Goal: Task Accomplishment & Management: Manage account settings

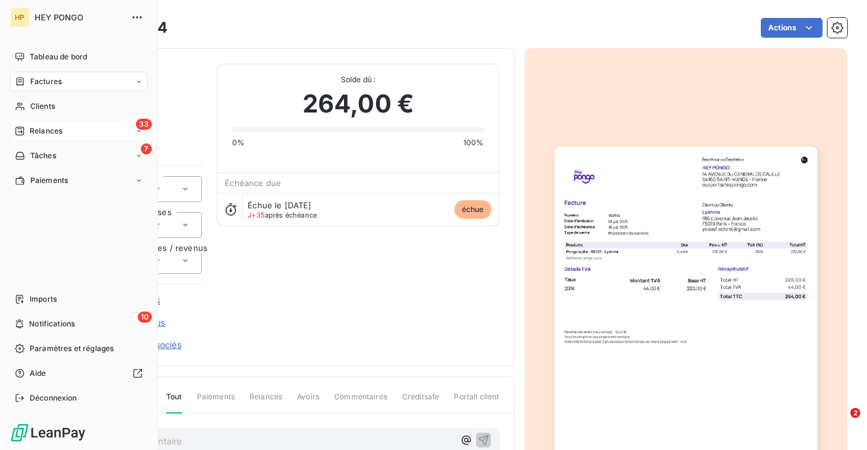
click at [37, 138] on div "33 Relances" at bounding box center [79, 131] width 138 height 20
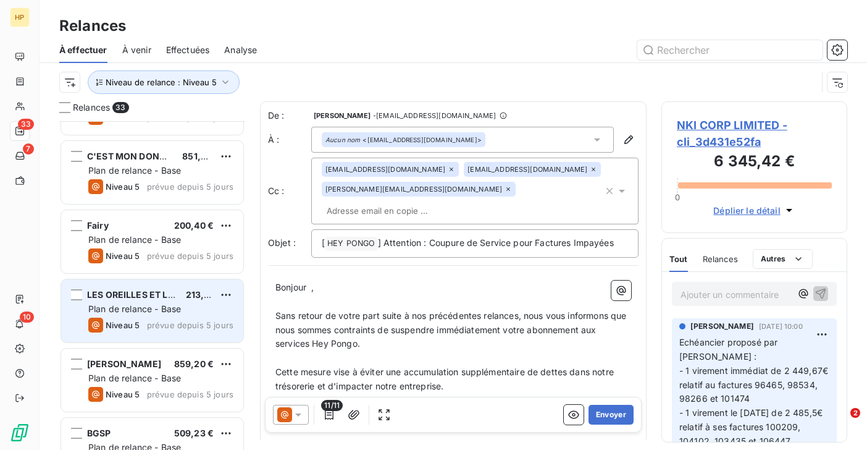
scroll to position [1828, 0]
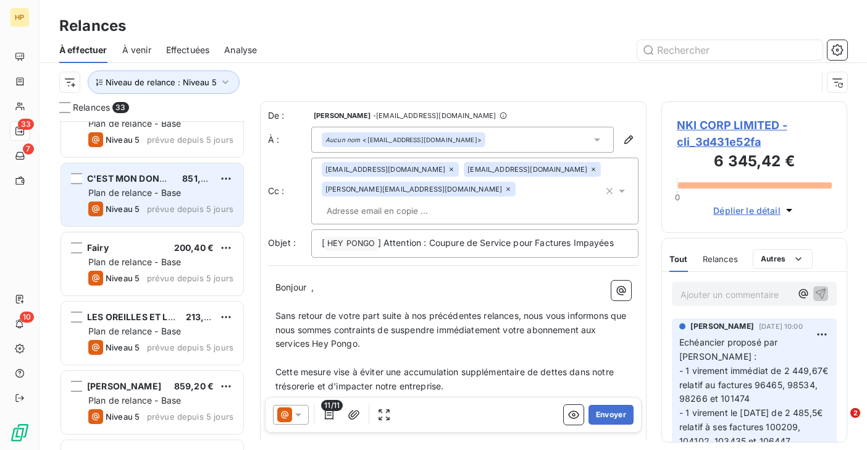
click at [130, 195] on span "Plan de relance - Base" at bounding box center [134, 192] width 93 height 10
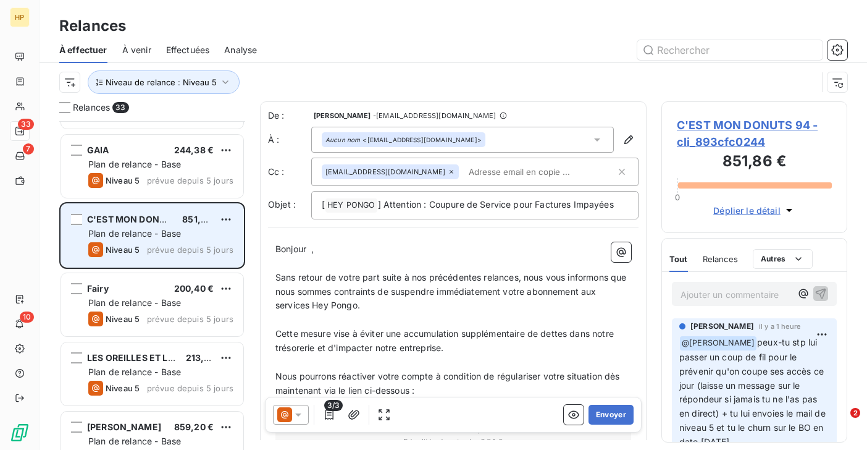
scroll to position [1776, 0]
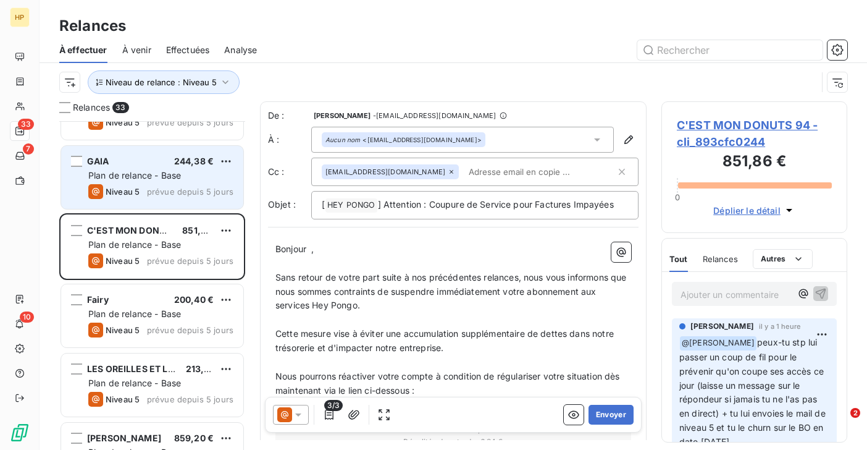
click at [129, 185] on div "Niveau 5" at bounding box center [113, 191] width 51 height 15
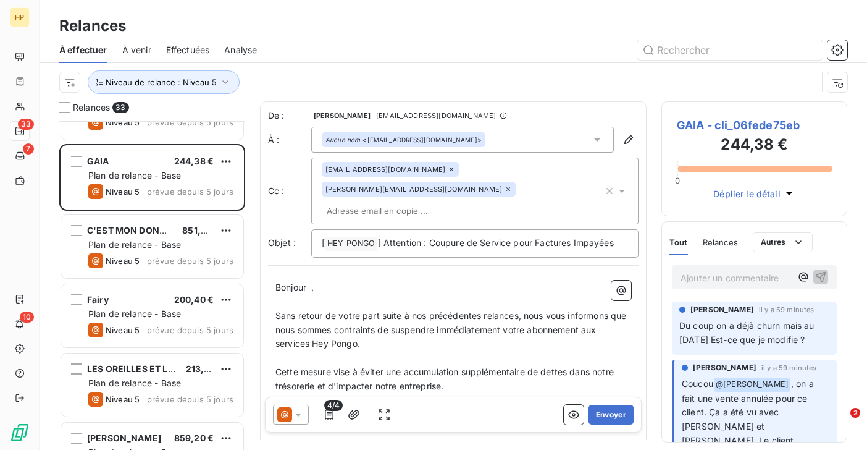
click at [707, 280] on p "Ajouter un commentaire ﻿" at bounding box center [736, 277] width 111 height 15
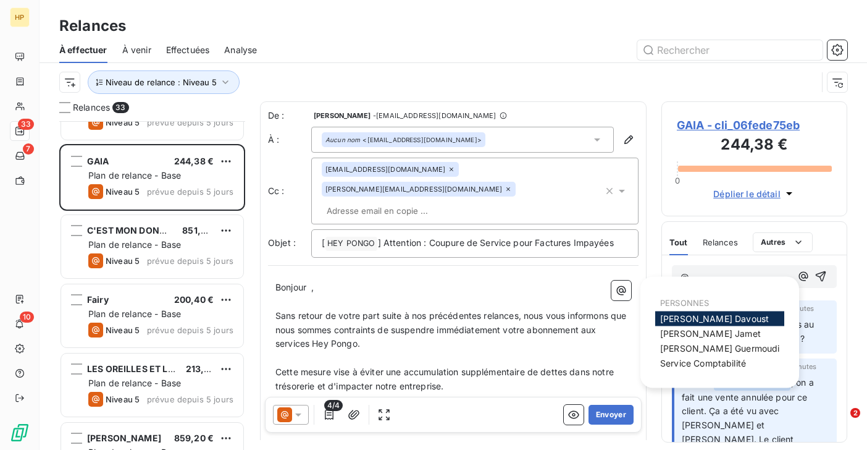
click at [723, 315] on span "[PERSON_NAME]" at bounding box center [714, 318] width 109 height 10
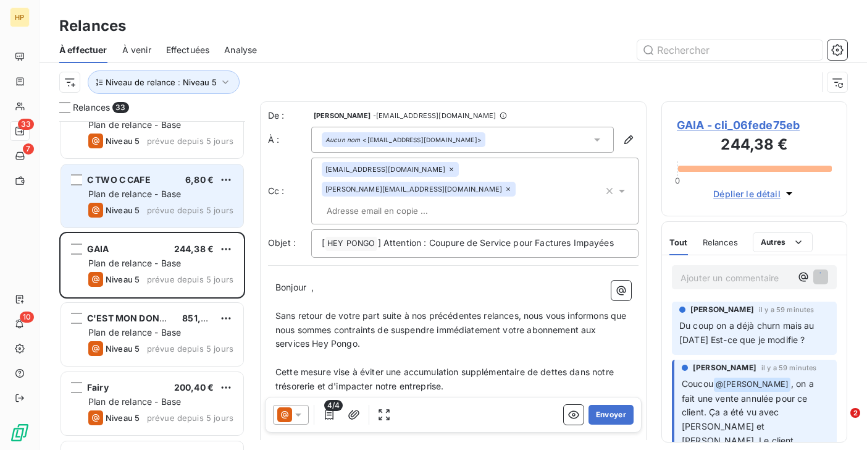
scroll to position [1681, 0]
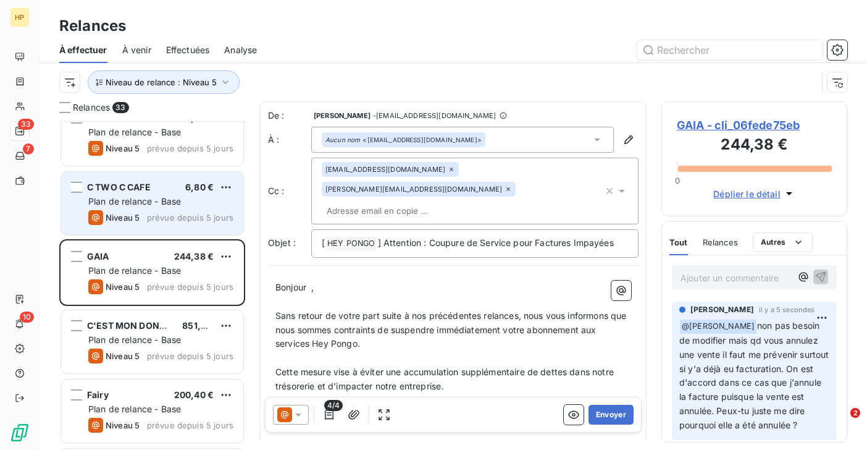
click at [134, 205] on span "Plan de relance - Base" at bounding box center [134, 201] width 93 height 10
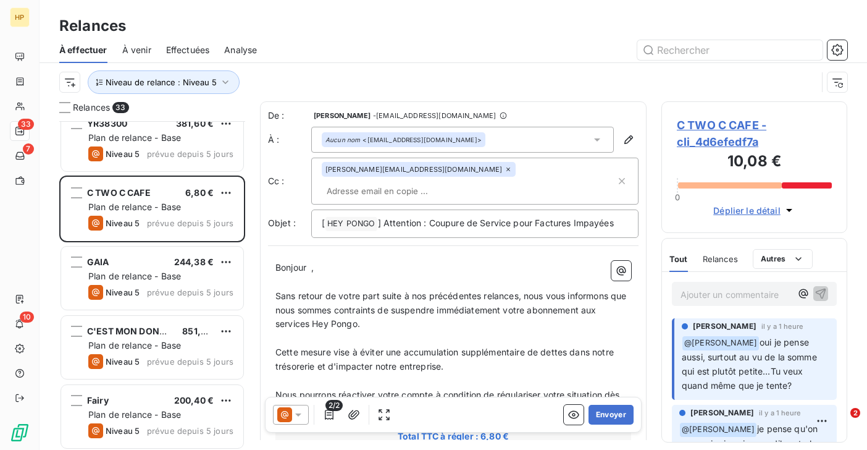
click at [700, 295] on p "Ajouter un commentaire ﻿" at bounding box center [736, 294] width 111 height 15
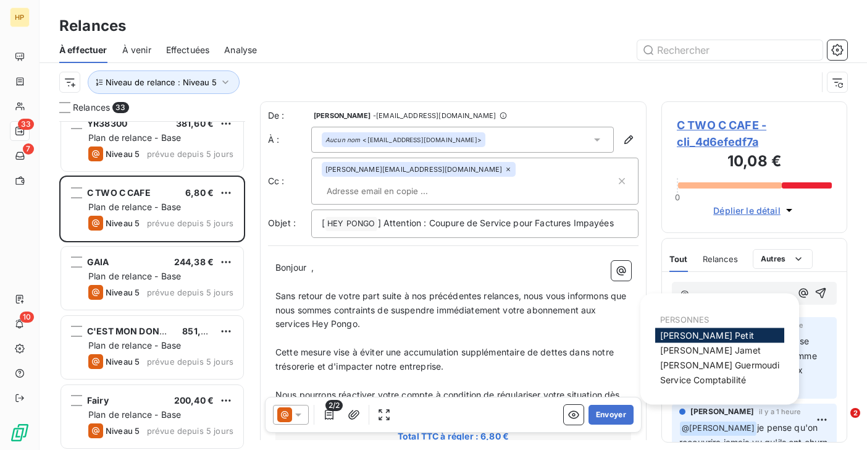
click at [716, 330] on span "Katharina Petit" at bounding box center [707, 335] width 94 height 10
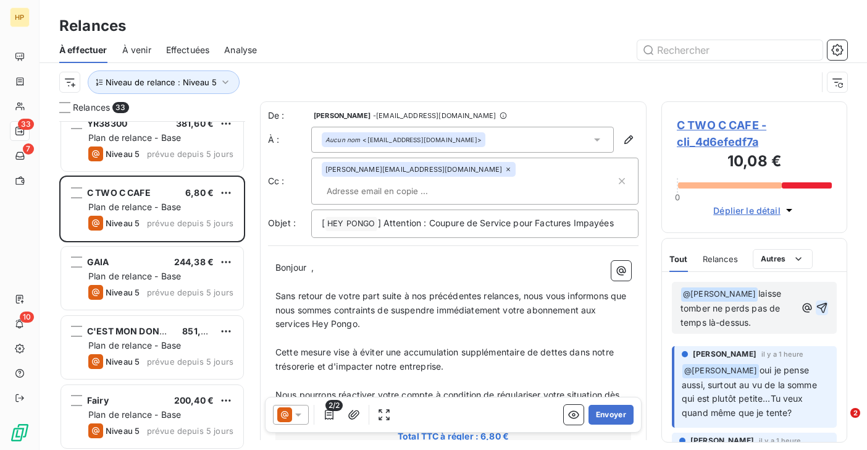
click at [824, 306] on icon "button" at bounding box center [822, 307] width 12 height 12
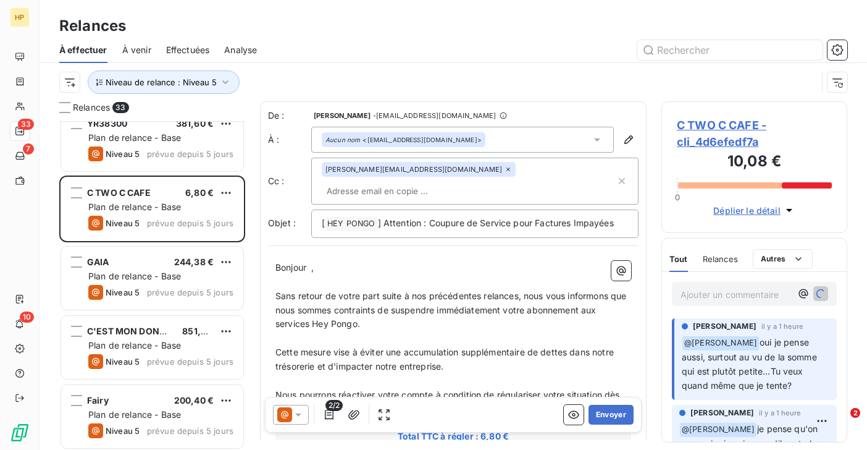
click at [713, 128] on span "C TWO C CAFE - cli_4d6efedf7a" at bounding box center [754, 133] width 155 height 33
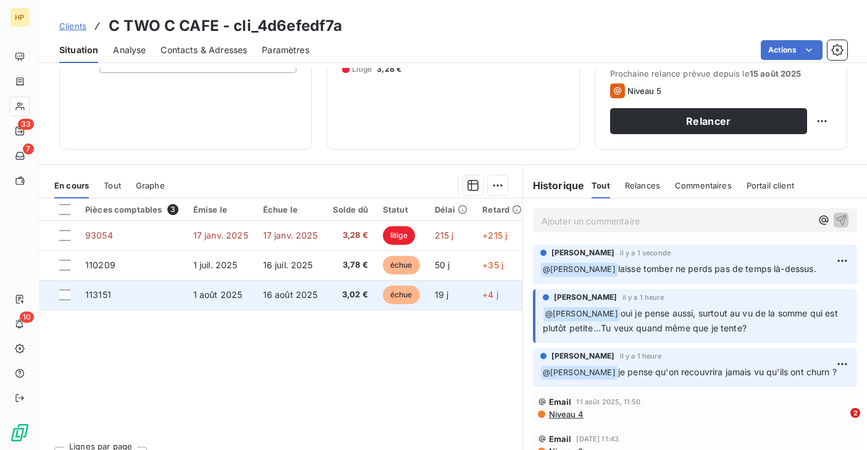
scroll to position [203, 0]
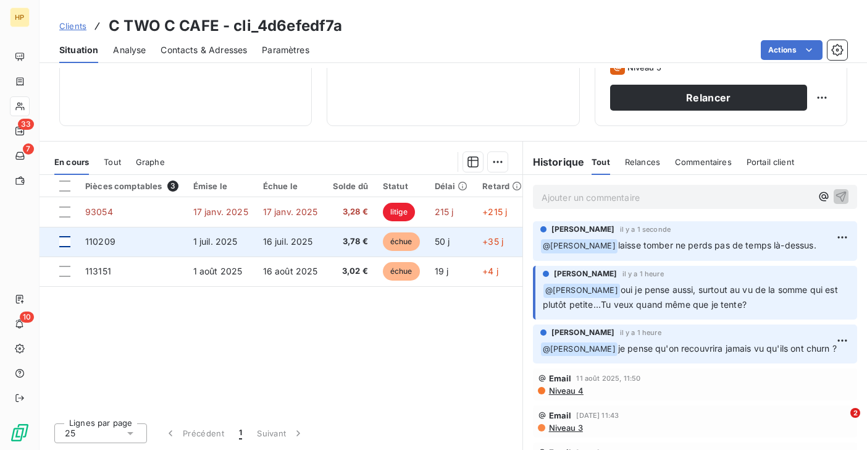
click at [65, 241] on div at bounding box center [64, 241] width 11 height 11
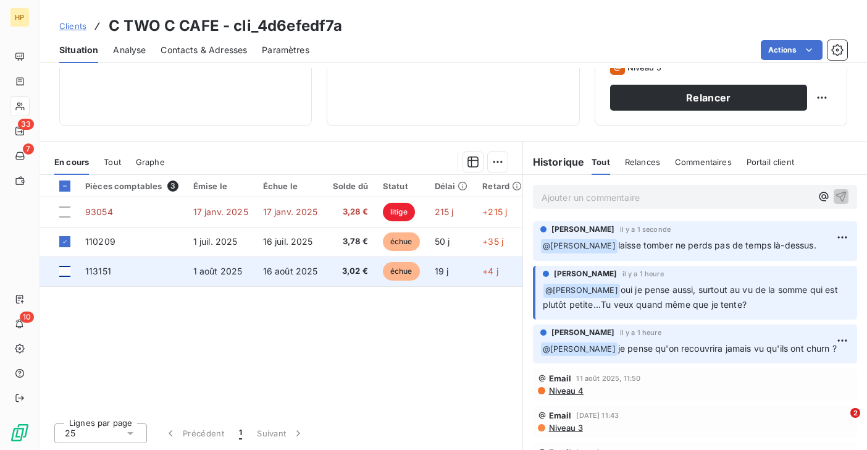
click at [64, 268] on div at bounding box center [64, 271] width 11 height 11
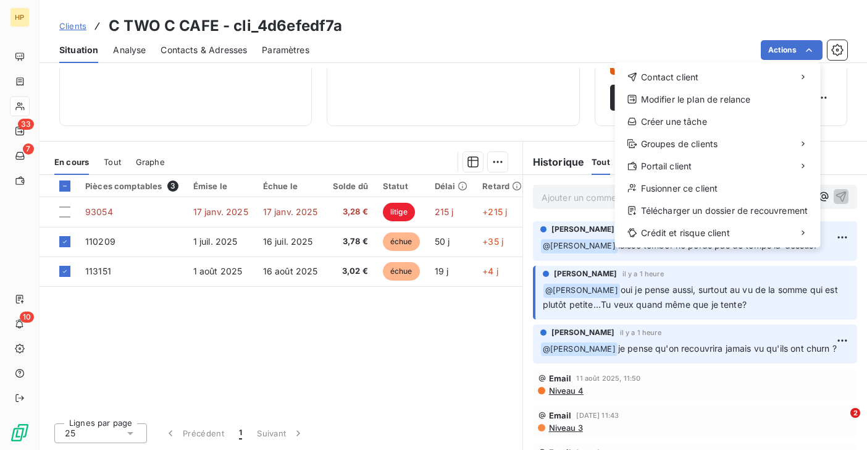
click at [298, 237] on html "HP 33 7 10 Clients C TWO C CAFE - cli_4d6efedf7a Situation Analyse Contacts & A…" at bounding box center [433, 225] width 867 height 450
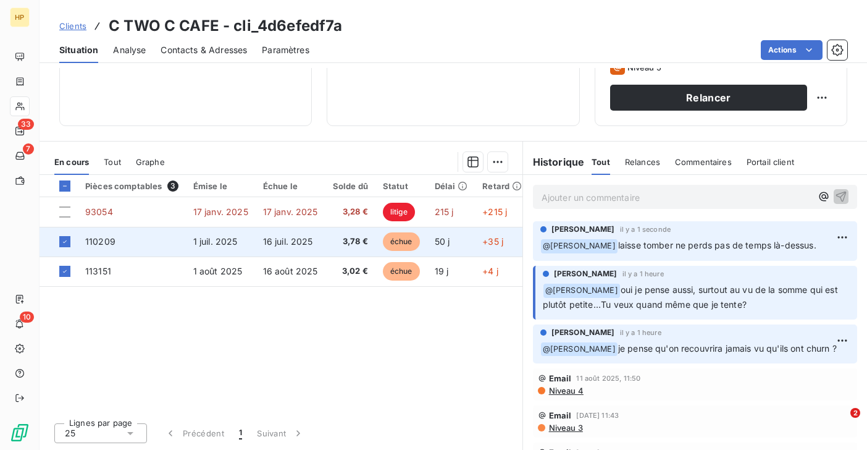
click at [290, 238] on span "16 juil. 2025" at bounding box center [288, 241] width 50 height 10
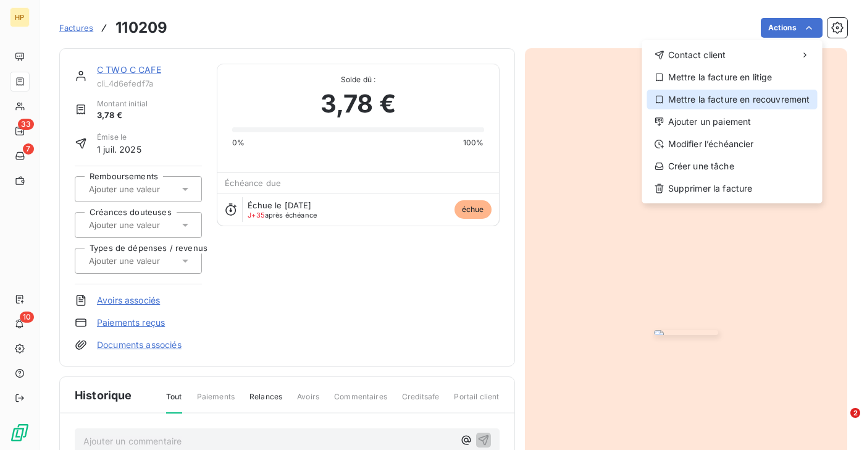
click at [722, 106] on div "Mettre la facture en recouvrement" at bounding box center [732, 100] width 170 height 20
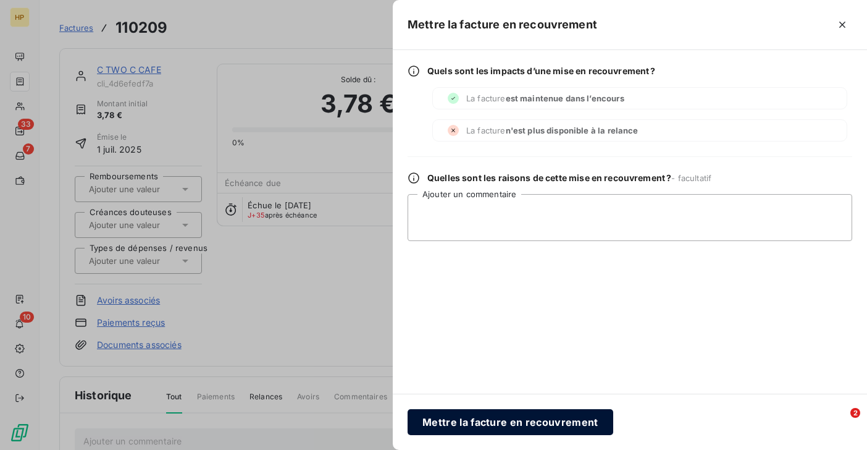
click at [480, 420] on button "Mettre la facture en recouvrement" at bounding box center [511, 422] width 206 height 26
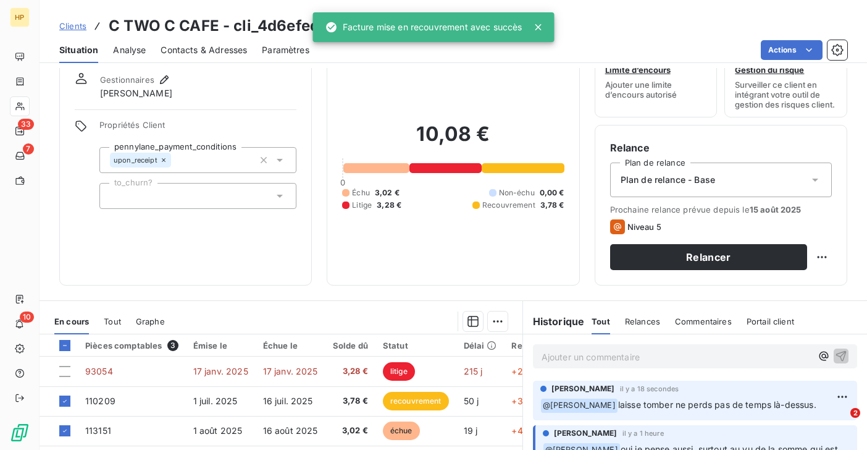
scroll to position [91, 0]
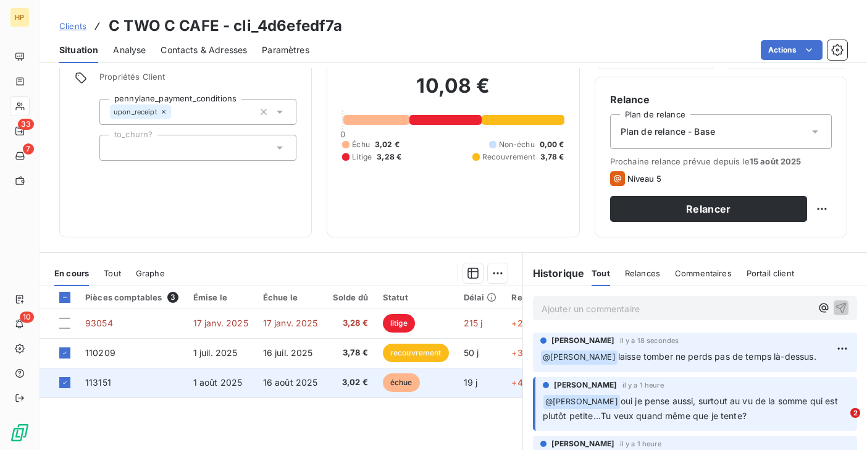
click at [219, 379] on span "1 août 2025" at bounding box center [217, 382] width 49 height 10
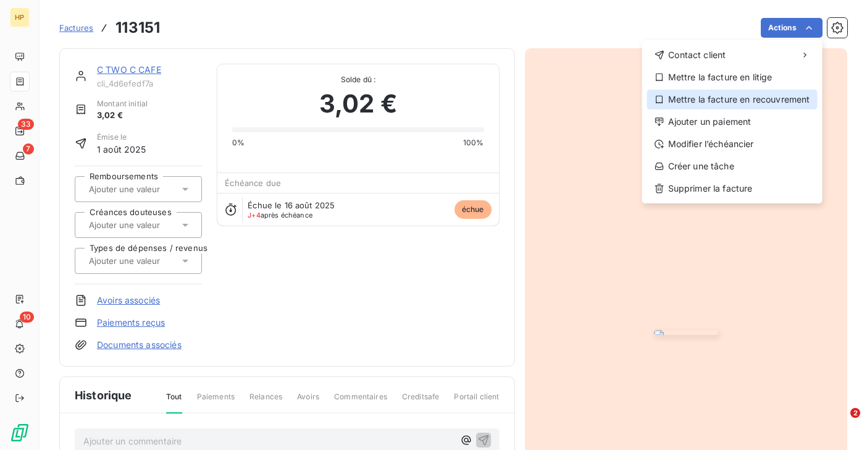
click at [745, 100] on div "Mettre la facture en recouvrement" at bounding box center [732, 100] width 170 height 20
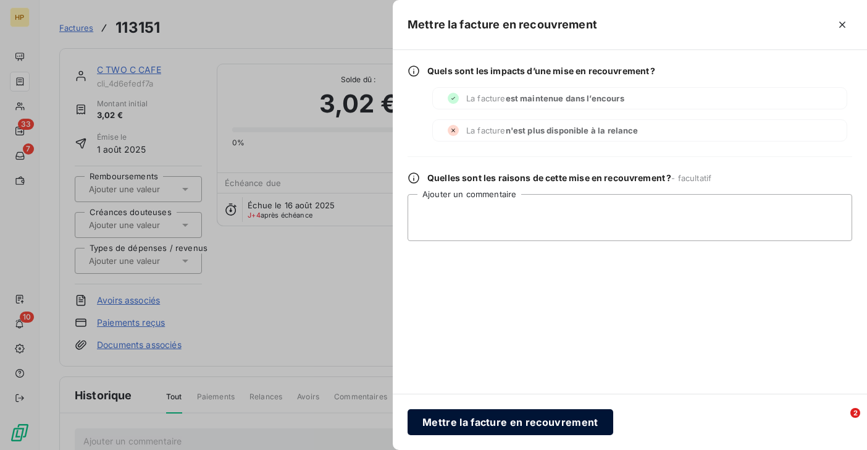
click at [448, 418] on button "Mettre la facture en recouvrement" at bounding box center [511, 422] width 206 height 26
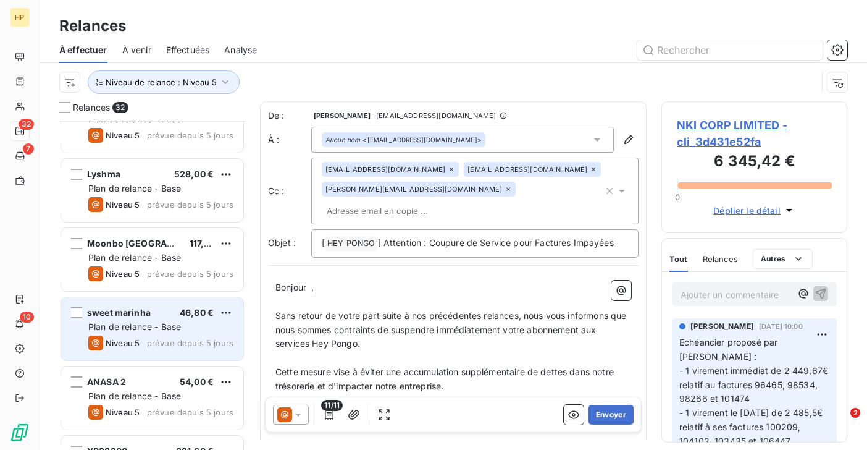
scroll to position [1312, 0]
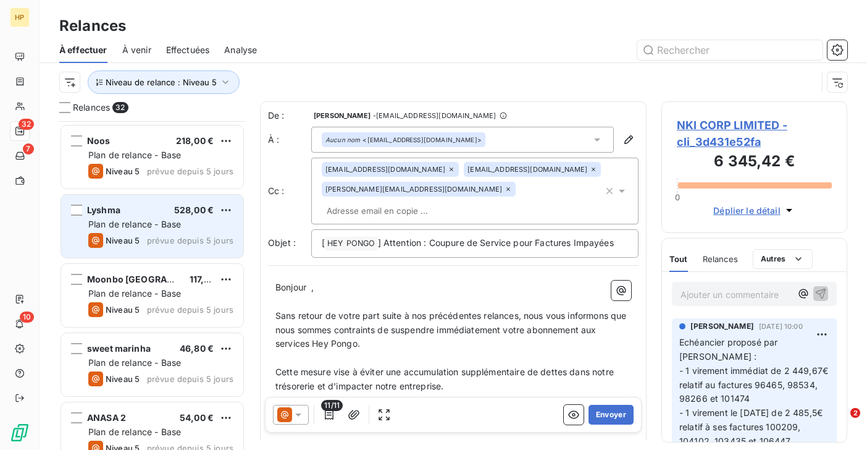
click at [146, 218] on div "Plan de relance - Base" at bounding box center [160, 224] width 145 height 12
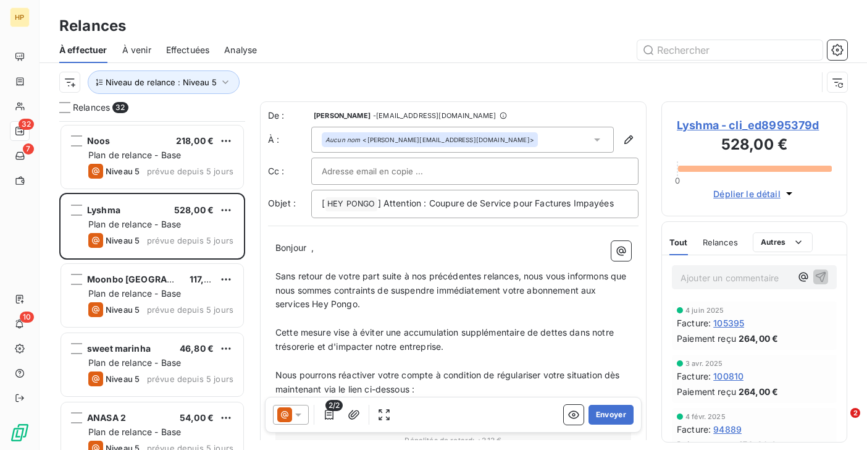
click at [713, 126] on span "Lyshma - cli_ed8995379d" at bounding box center [754, 125] width 155 height 17
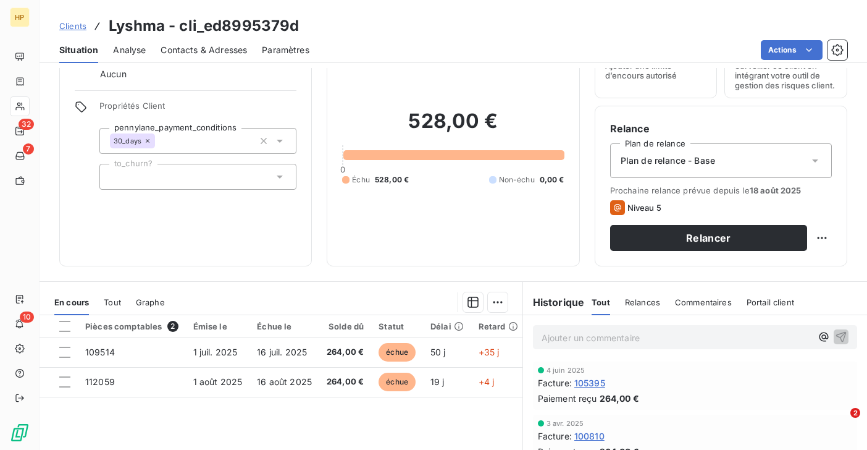
scroll to position [64, 0]
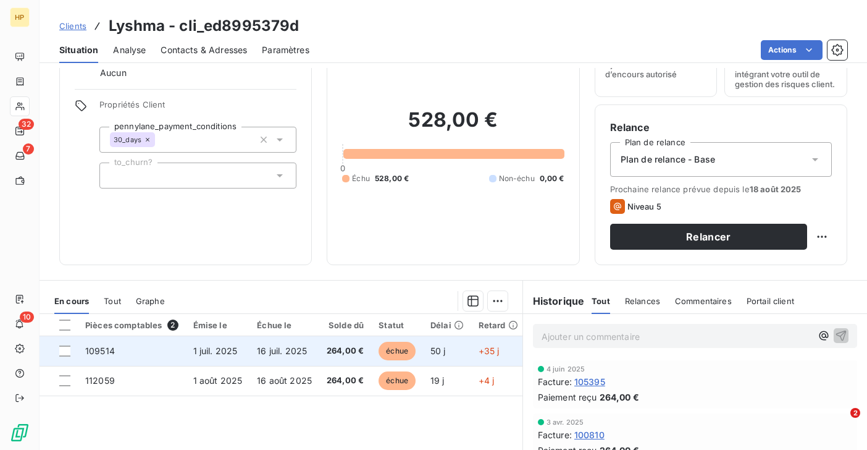
click at [257, 354] on span "16 juil. 2025" at bounding box center [282, 350] width 50 height 10
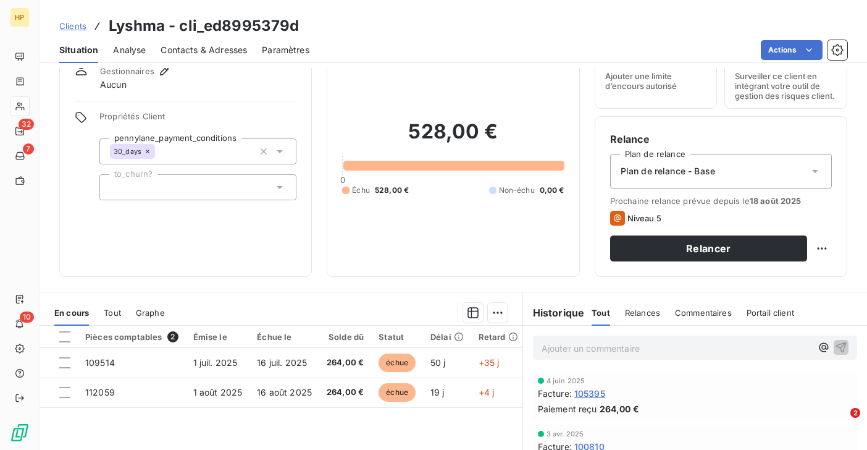
scroll to position [128, 0]
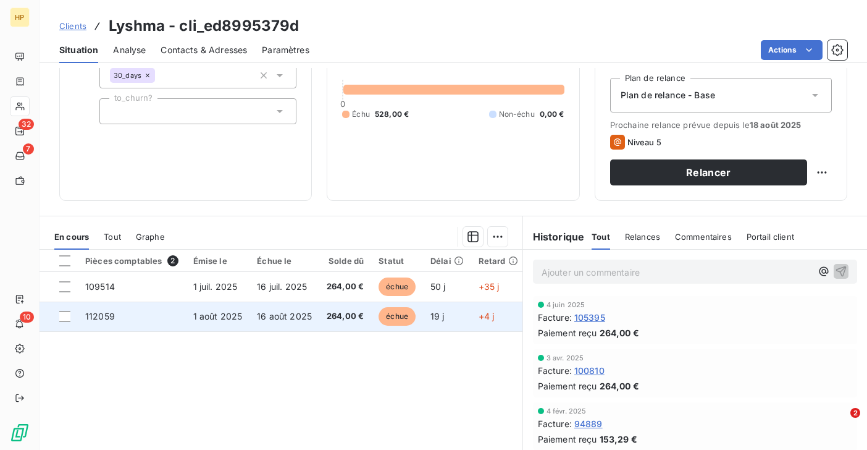
click at [220, 313] on span "1 août 2025" at bounding box center [217, 316] width 49 height 10
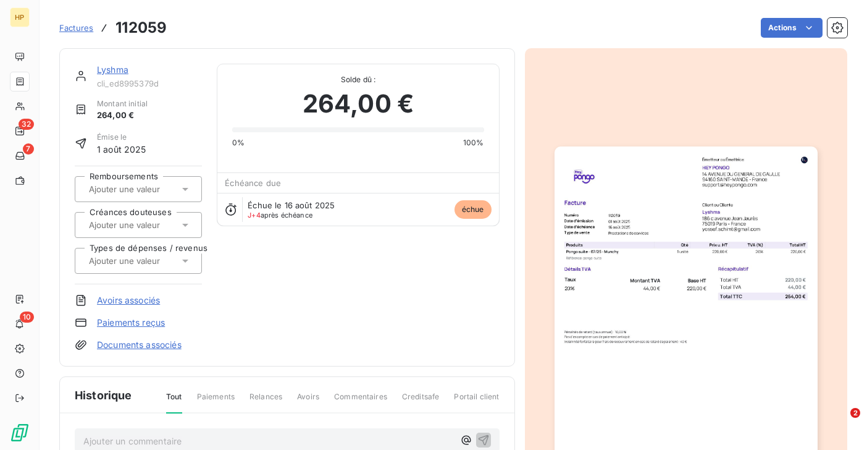
click at [115, 73] on link "Lyshma" at bounding box center [112, 69] width 31 height 10
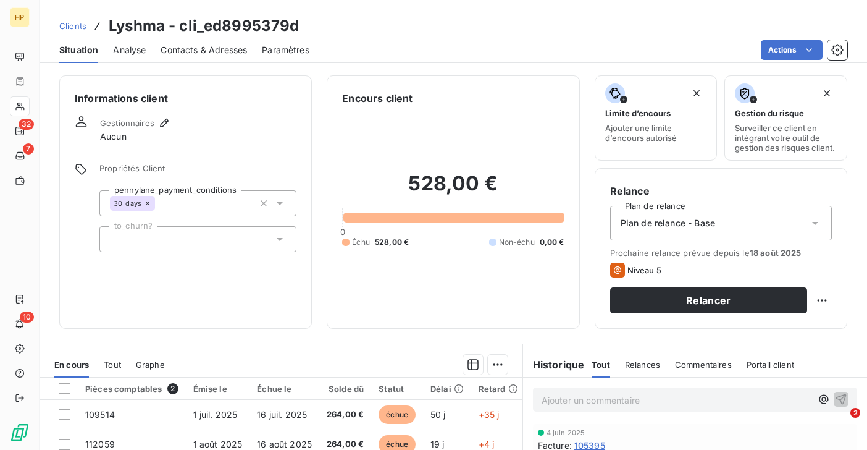
scroll to position [95, 0]
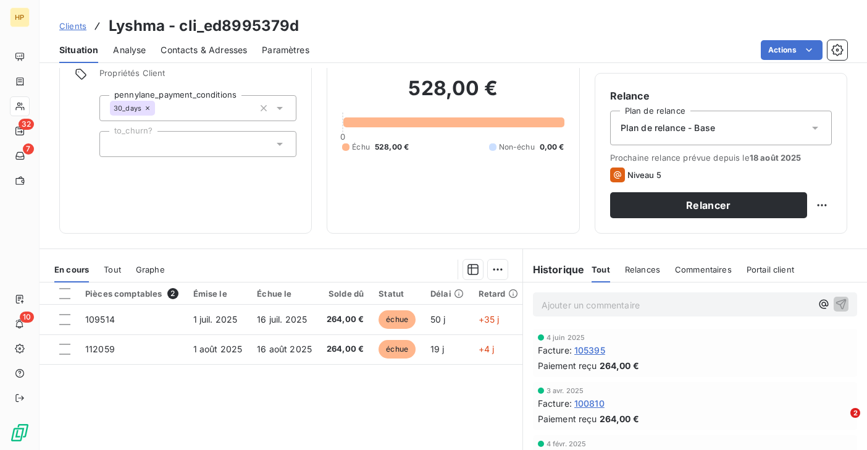
click at [553, 305] on p "Ajouter un commentaire ﻿" at bounding box center [677, 304] width 270 height 15
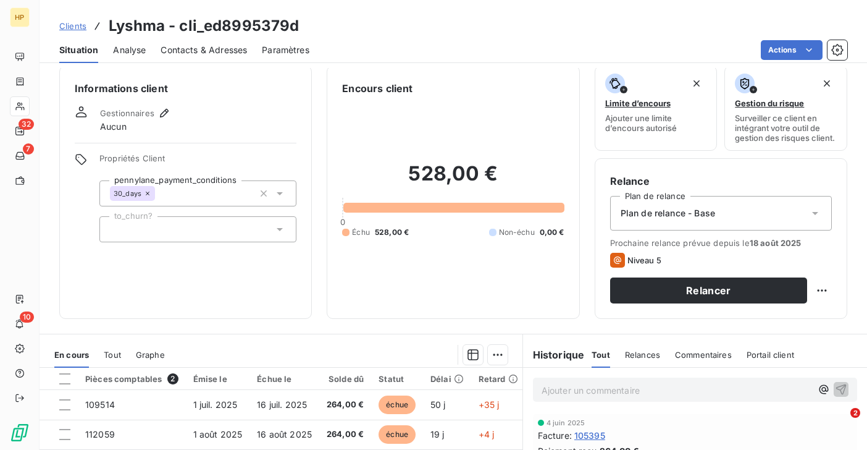
scroll to position [0, 0]
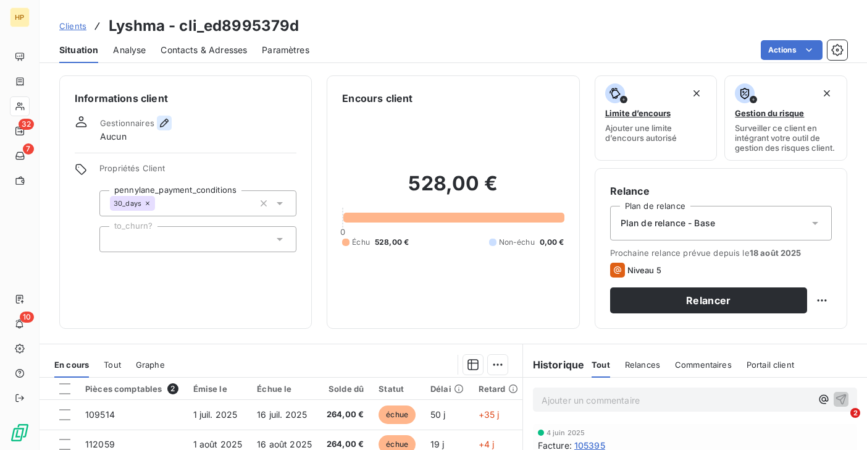
click at [168, 125] on icon "button" at bounding box center [164, 123] width 12 height 12
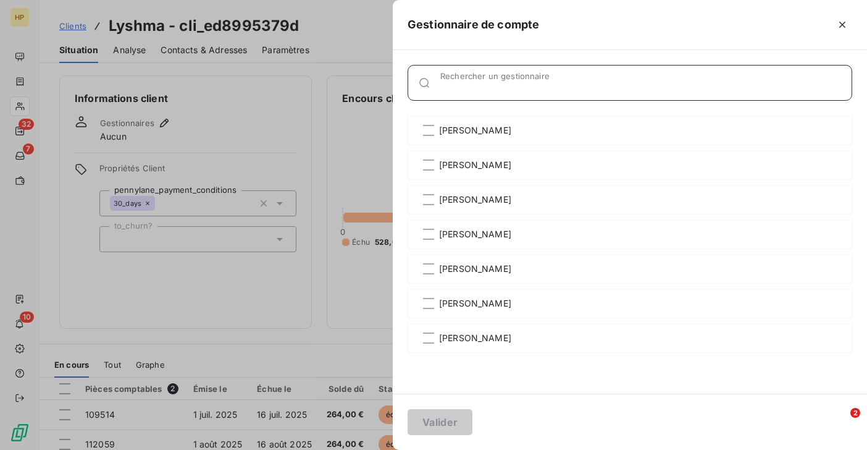
click at [461, 86] on input "Rechercher un gestionnaire" at bounding box center [645, 88] width 411 height 12
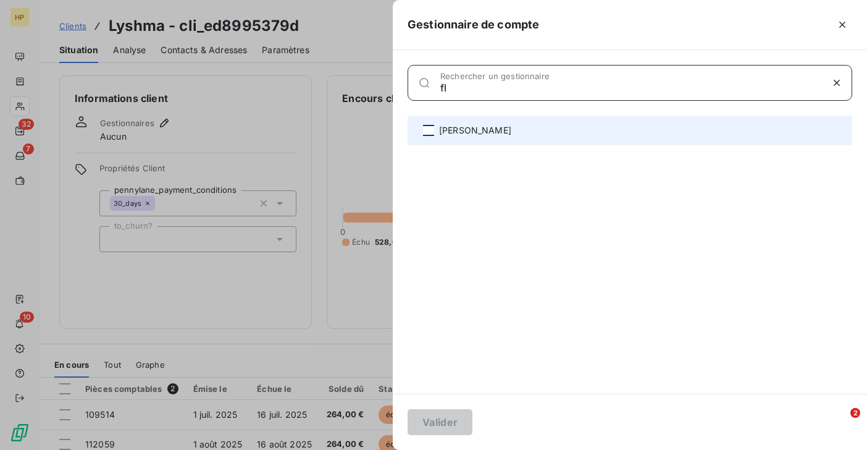
type input "fl"
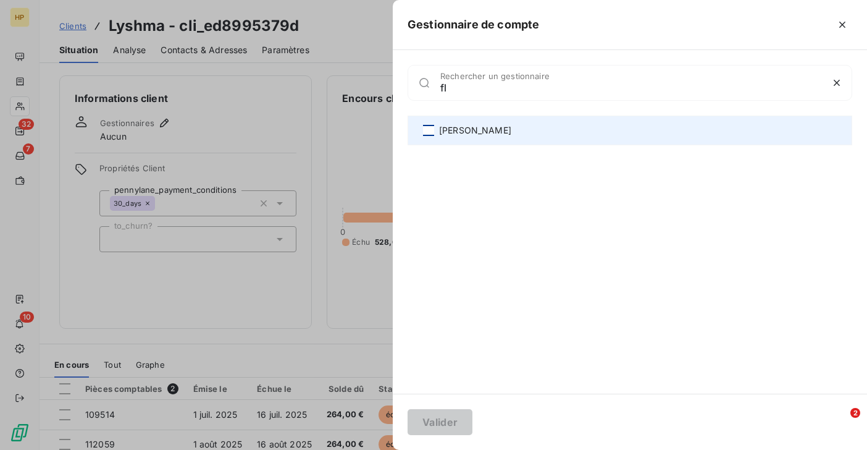
click at [430, 129] on div at bounding box center [428, 130] width 11 height 11
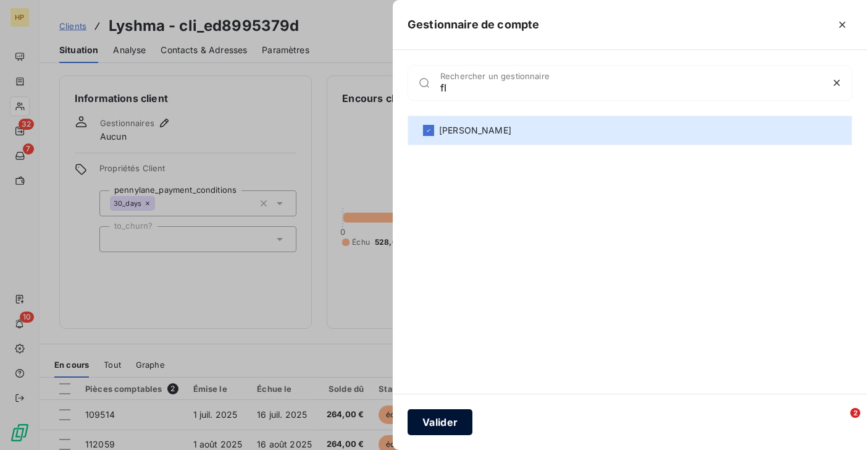
click at [432, 417] on button "Valider" at bounding box center [440, 422] width 65 height 26
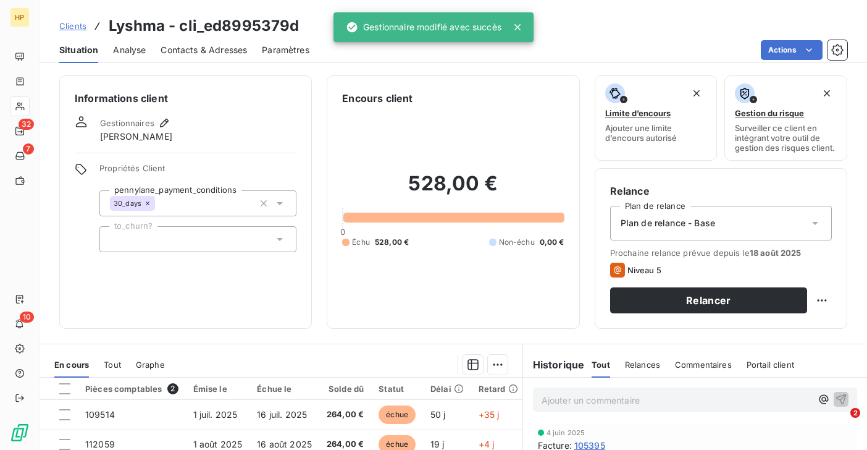
scroll to position [59, 0]
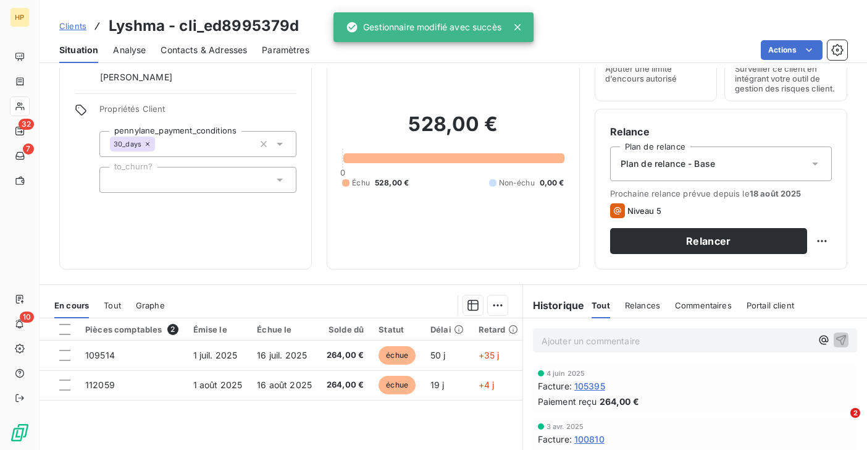
click at [568, 343] on p "Ajouter un commentaire ﻿" at bounding box center [677, 340] width 270 height 15
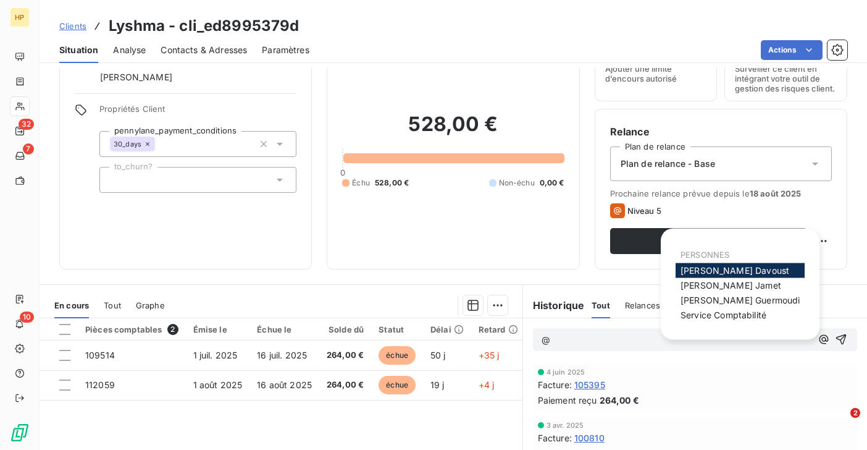
click at [701, 272] on span "Florian Davoust" at bounding box center [735, 270] width 109 height 10
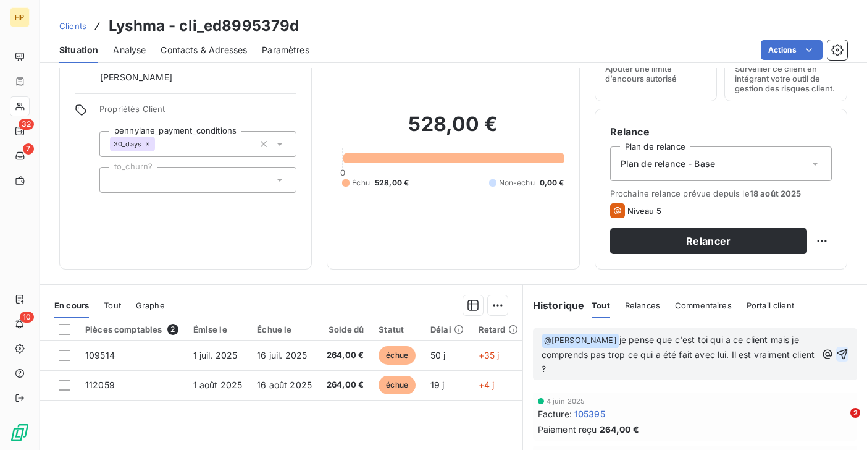
click at [844, 356] on icon "button" at bounding box center [842, 354] width 12 height 12
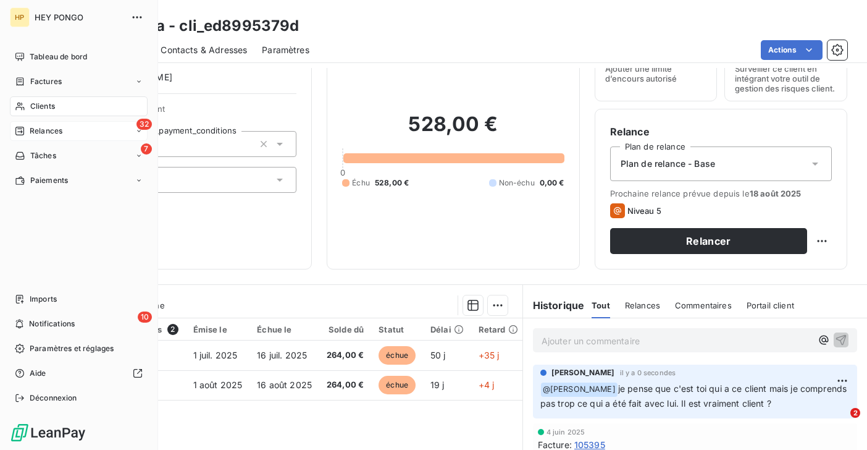
click at [38, 130] on span "Relances" at bounding box center [46, 130] width 33 height 11
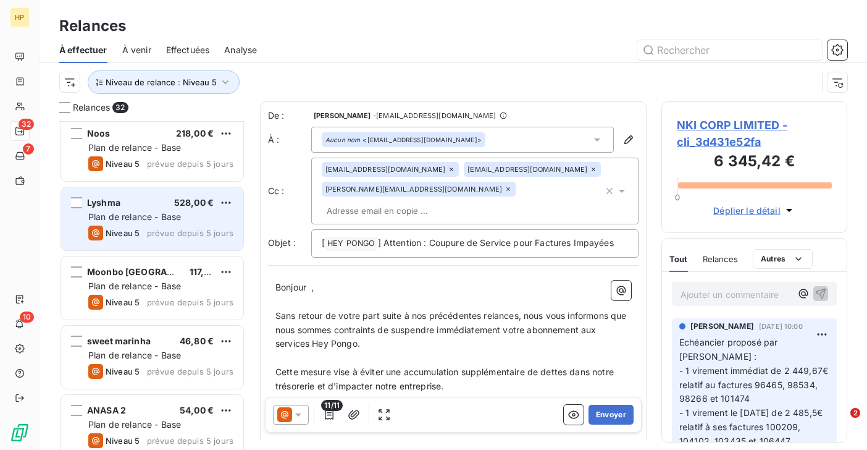
scroll to position [1231, 0]
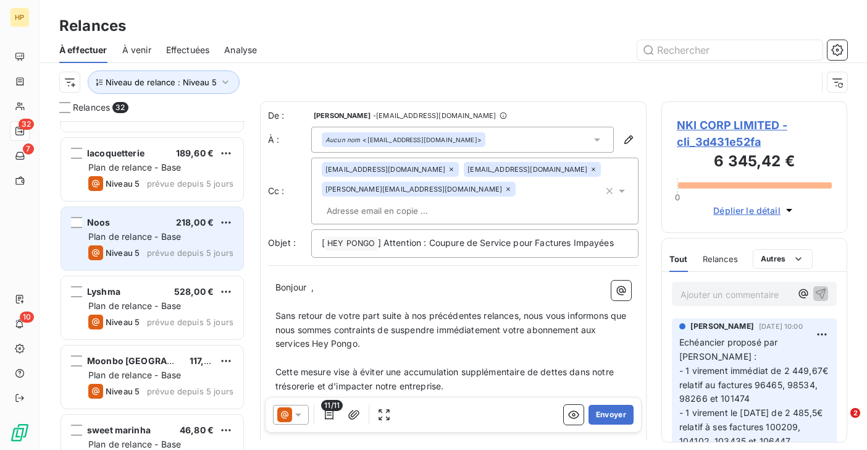
click at [138, 220] on div "Noos 218,00 €" at bounding box center [160, 222] width 145 height 11
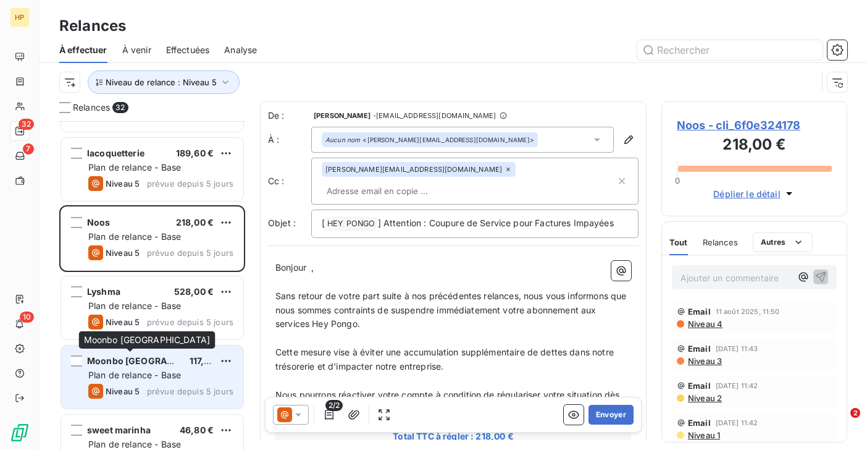
click at [119, 364] on span "Moonbo Saint-Etienne" at bounding box center [152, 360] width 130 height 10
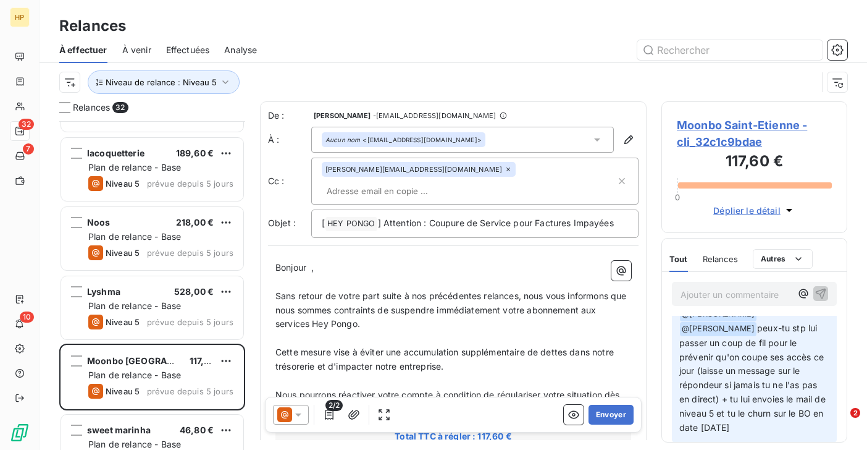
scroll to position [27, 0]
drag, startPoint x: 789, startPoint y: 413, endPoint x: 677, endPoint y: 336, distance: 135.5
click at [677, 336] on div "Salomé LALA il y a 1 heure ﻿ @ Sara Guermoudi ﻿ @ Sara Guermoudi peux-tu stp lu…" at bounding box center [754, 367] width 165 height 153
copy span "peux-tu stp lui passer un coup de fil pour le prévenir qu'on coupe ses accès ce…"
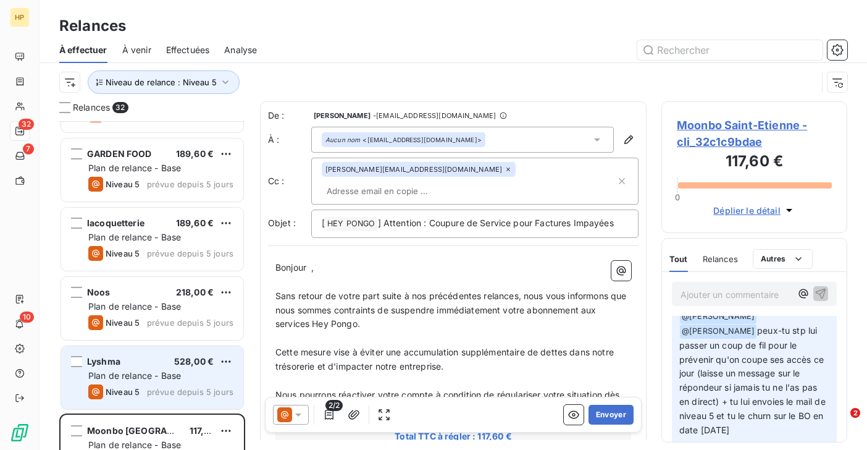
scroll to position [1139, 0]
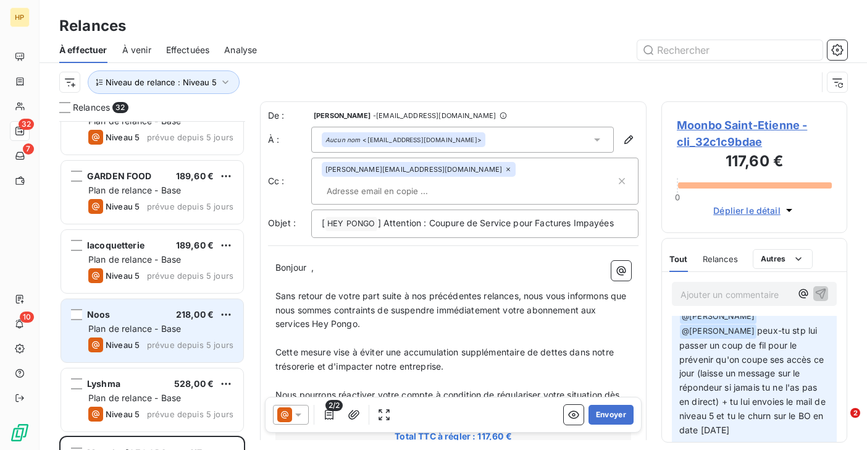
click at [118, 335] on div "Noos 218,00 € Plan de relance - Base Niveau 5 prévue depuis 5 jours" at bounding box center [152, 330] width 182 height 63
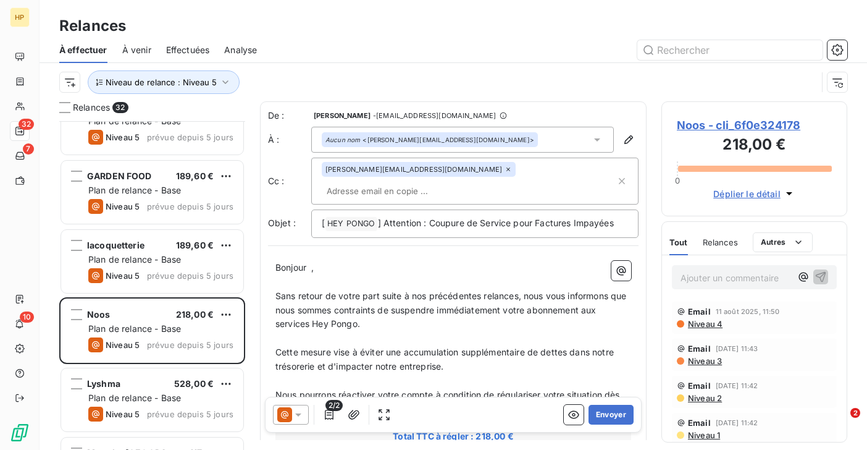
click at [716, 130] on span "Noos - cli_6f0e324178" at bounding box center [754, 125] width 155 height 17
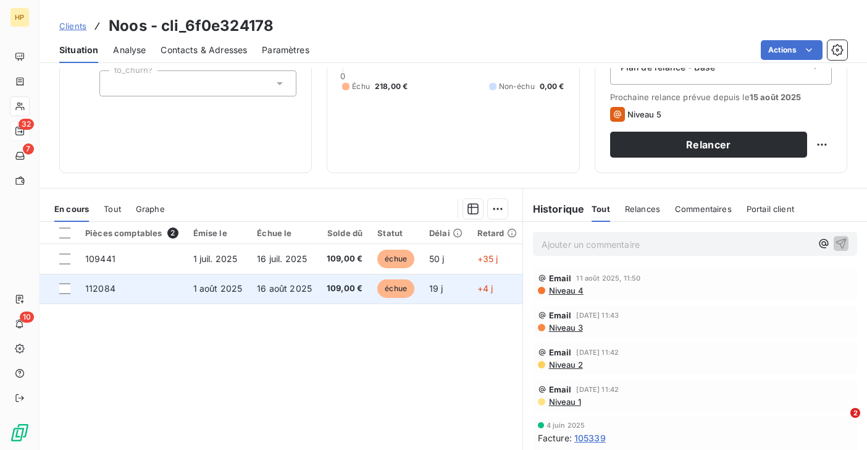
scroll to position [199, 0]
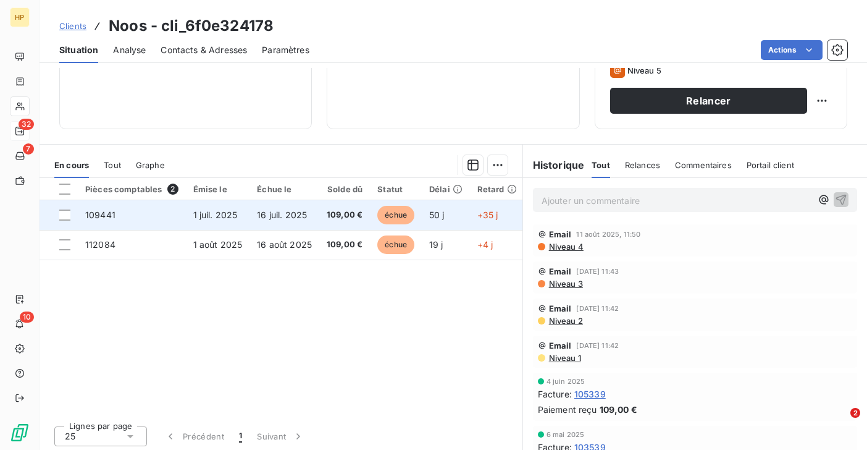
click at [325, 224] on td "109,00 €" at bounding box center [344, 215] width 51 height 30
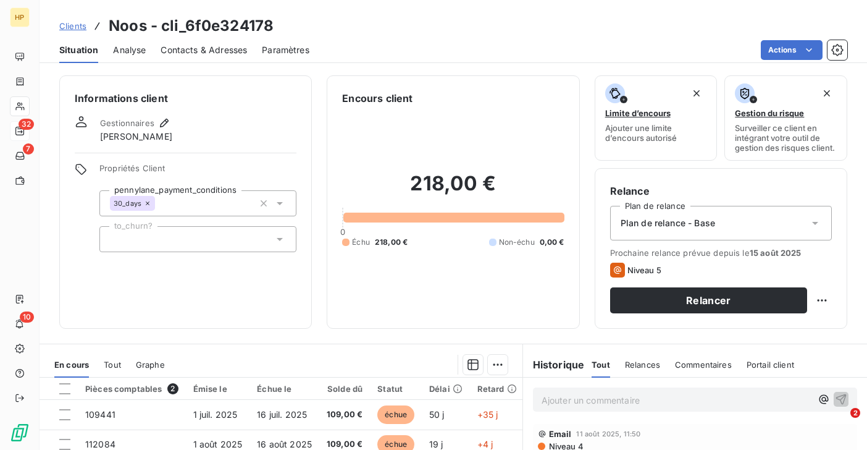
click at [553, 400] on p "Ajouter un commentaire ﻿" at bounding box center [677, 399] width 270 height 15
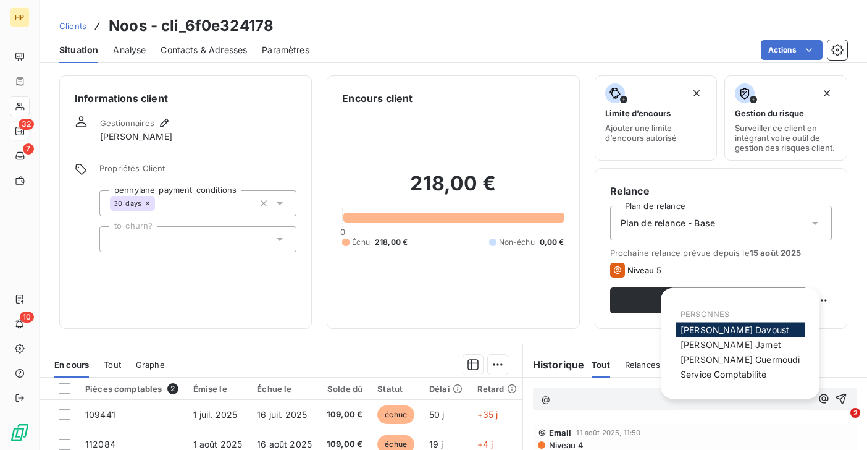
click at [690, 330] on span "Florian Davoust" at bounding box center [735, 329] width 109 height 10
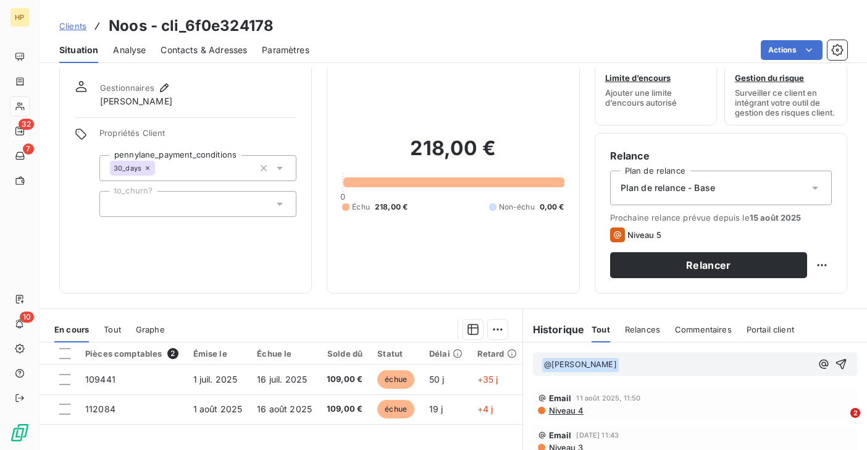
scroll to position [74, 0]
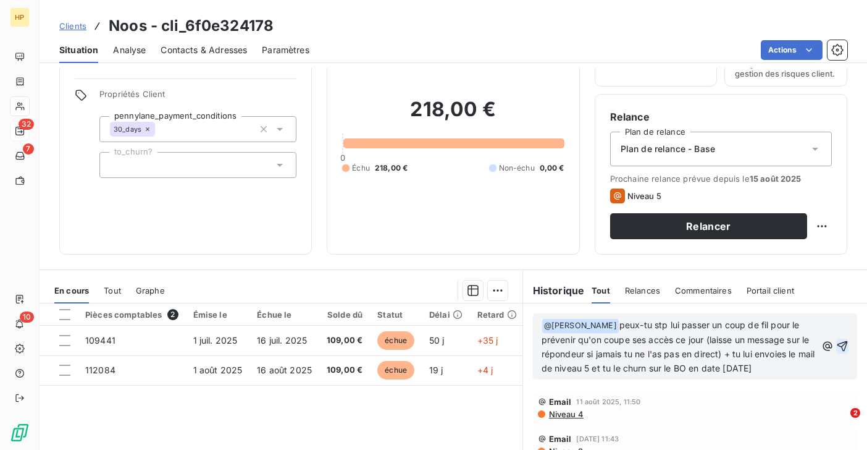
click at [845, 343] on icon "button" at bounding box center [842, 346] width 12 height 12
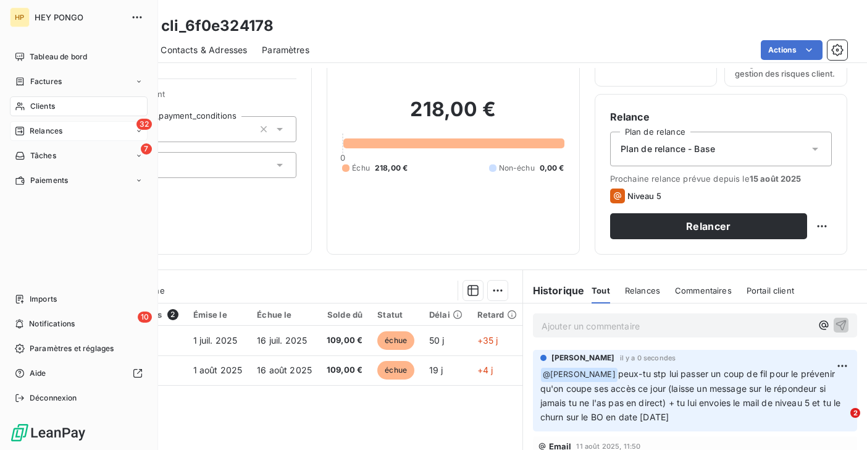
click at [36, 104] on span "Clients" at bounding box center [42, 106] width 25 height 11
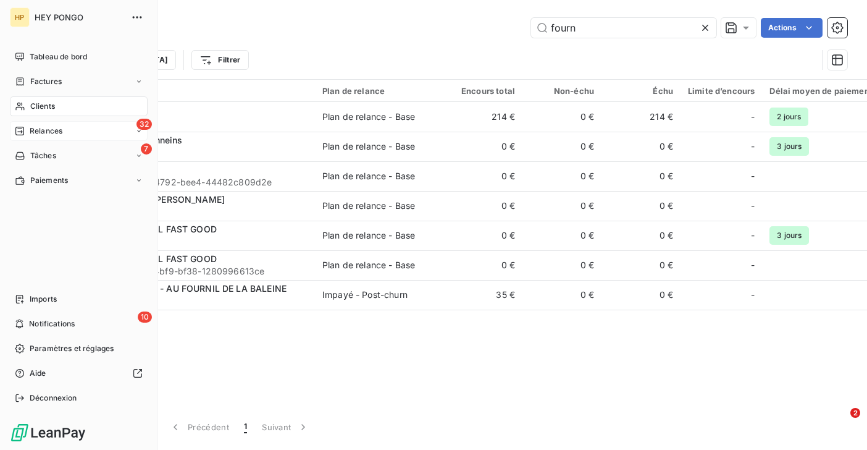
click at [36, 127] on span "Relances" at bounding box center [46, 130] width 33 height 11
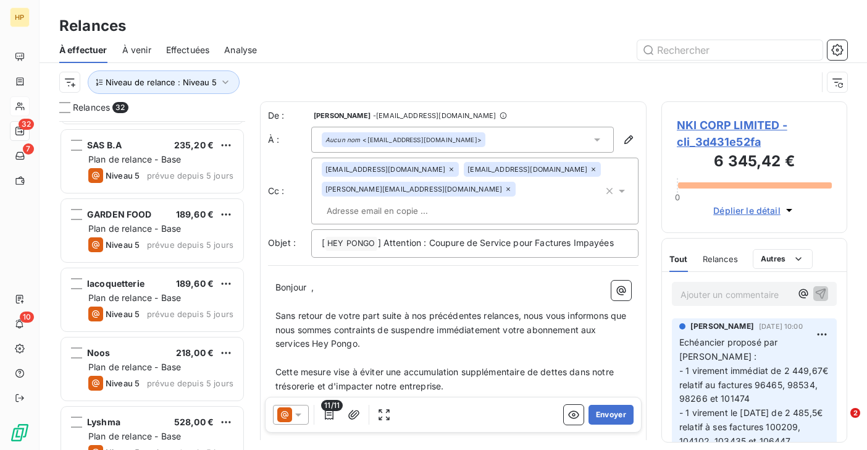
scroll to position [1071, 0]
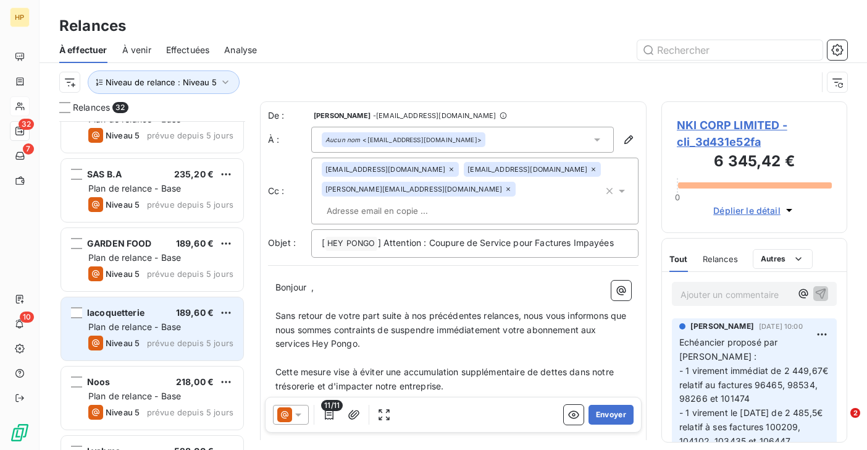
click at [145, 314] on div "lacoquetterie 189,60 €" at bounding box center [160, 312] width 145 height 11
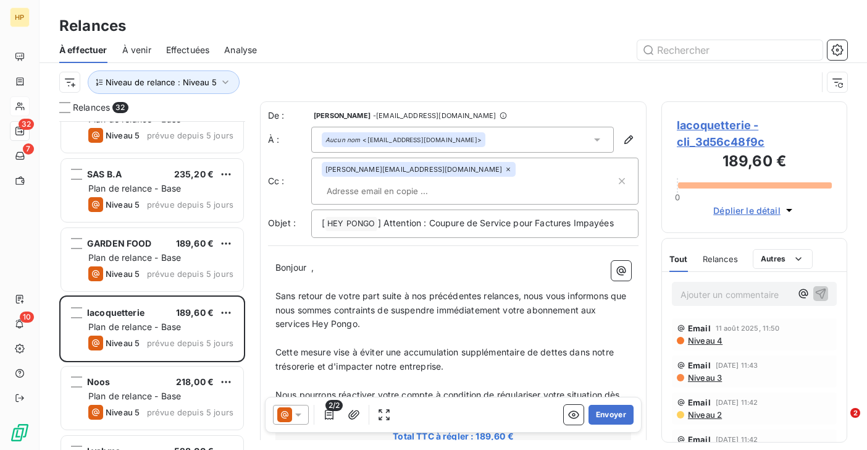
click at [700, 124] on span "lacoquetterie - cli_3d56c48f9c" at bounding box center [754, 133] width 155 height 33
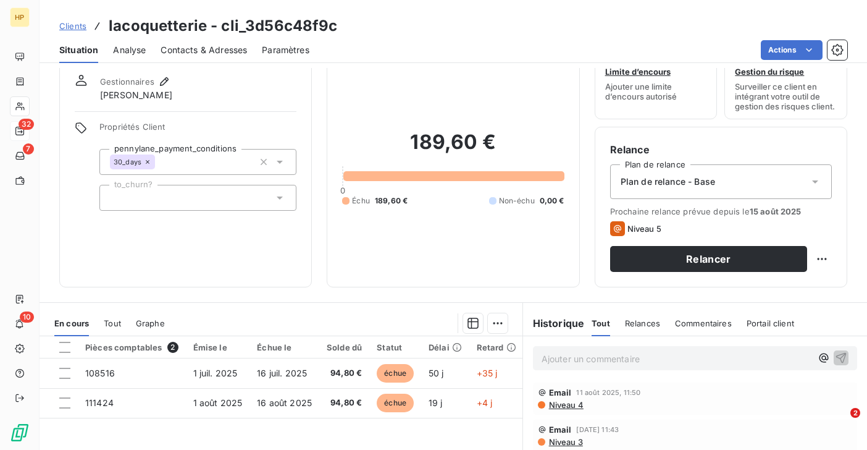
scroll to position [43, 0]
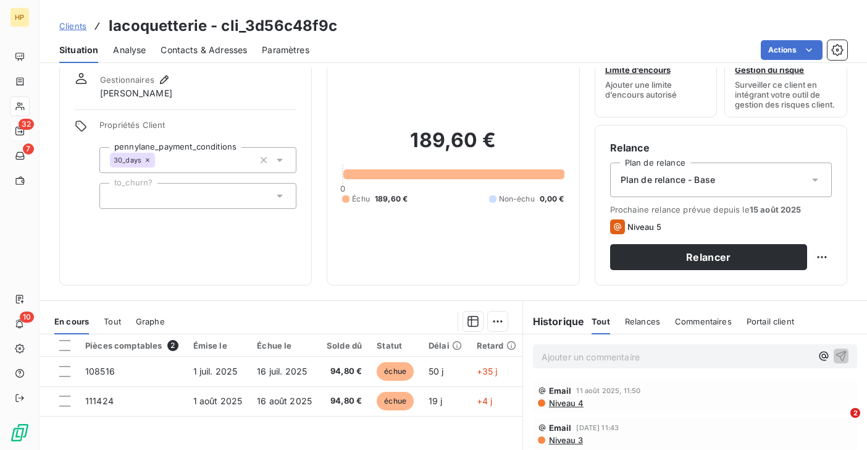
click at [572, 357] on p "Ajouter un commentaire ﻿" at bounding box center [677, 356] width 270 height 15
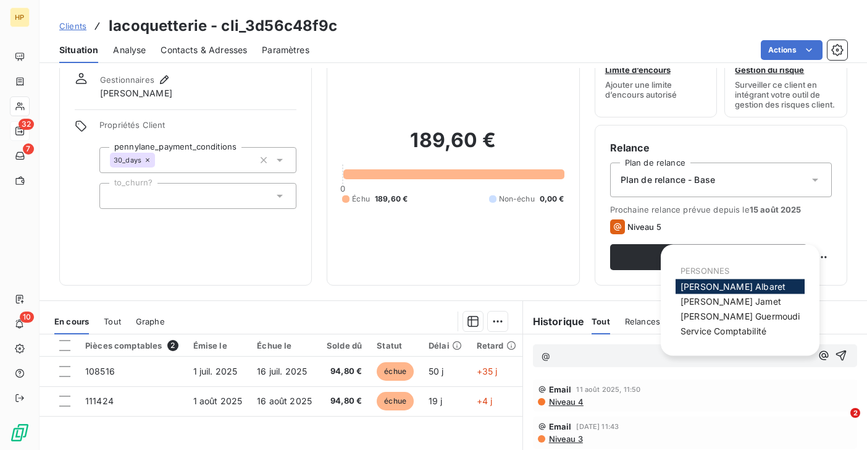
click at [718, 283] on span "Alexandra Albaret" at bounding box center [733, 286] width 105 height 10
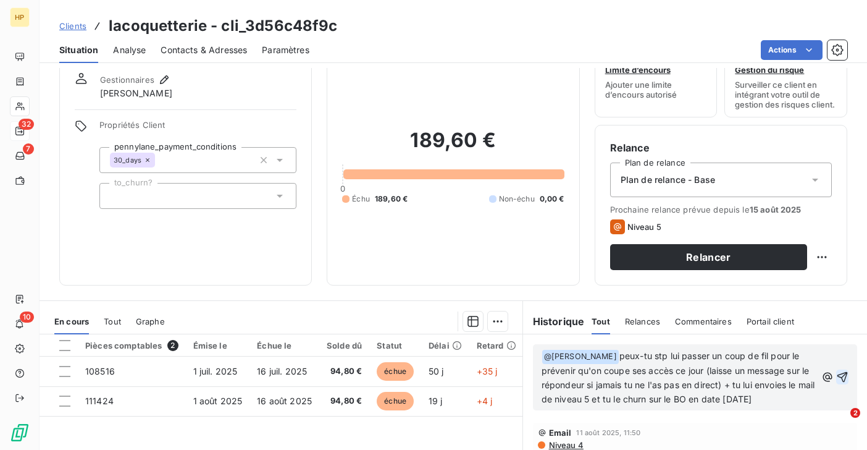
click at [843, 374] on icon "button" at bounding box center [842, 377] width 12 height 12
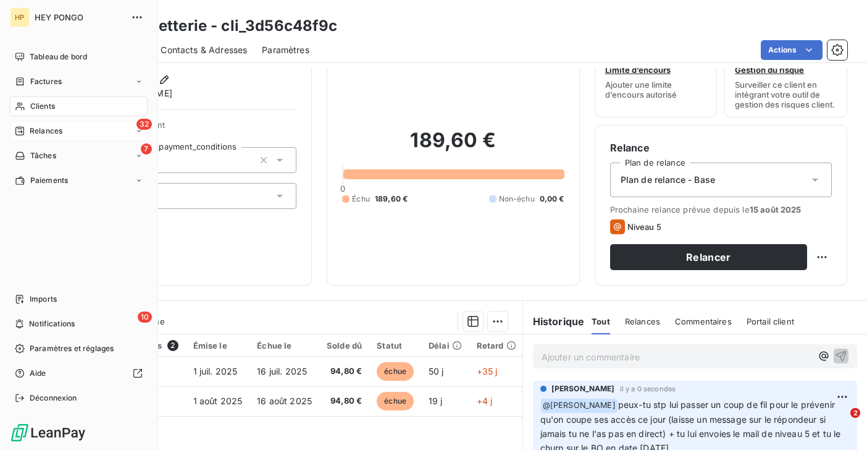
click at [38, 111] on span "Clients" at bounding box center [42, 106] width 25 height 11
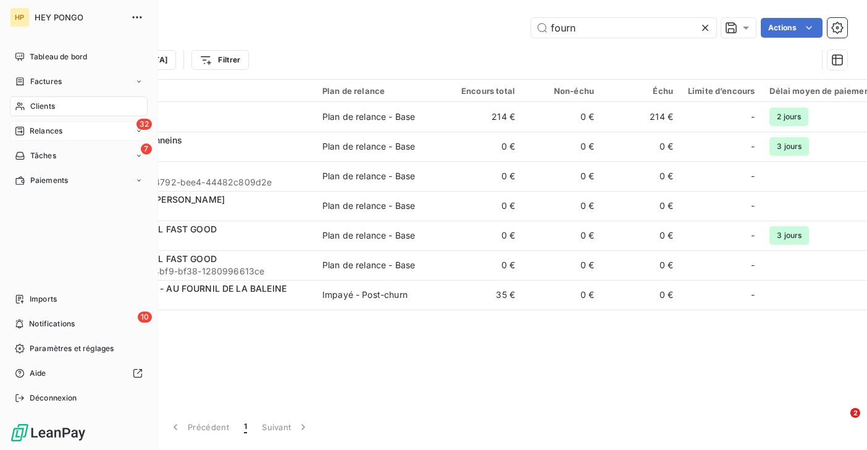
click at [80, 129] on div "32 Relances" at bounding box center [79, 131] width 138 height 20
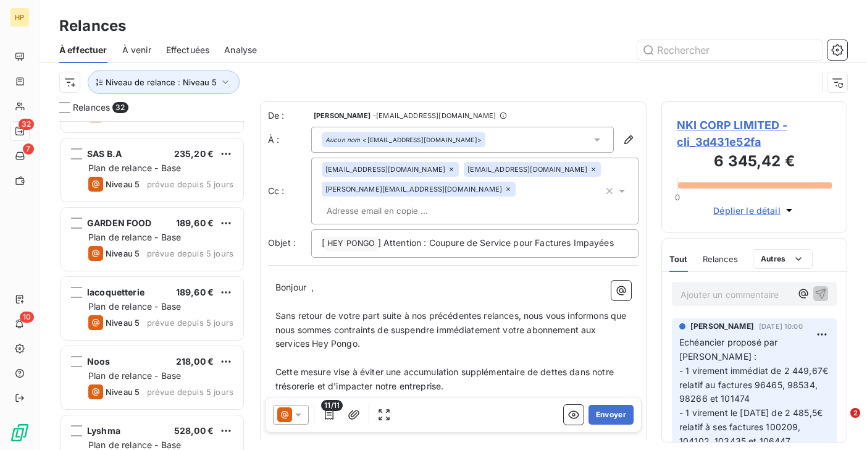
scroll to position [1098, 0]
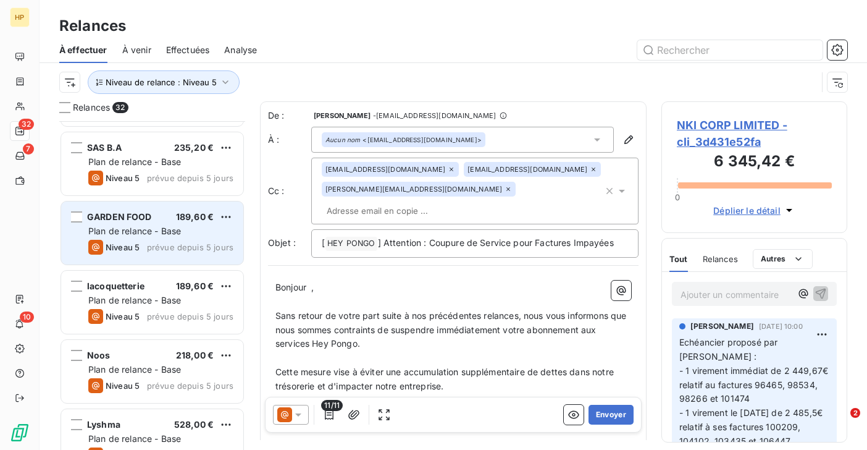
click at [125, 233] on span "Plan de relance - Base" at bounding box center [134, 230] width 93 height 10
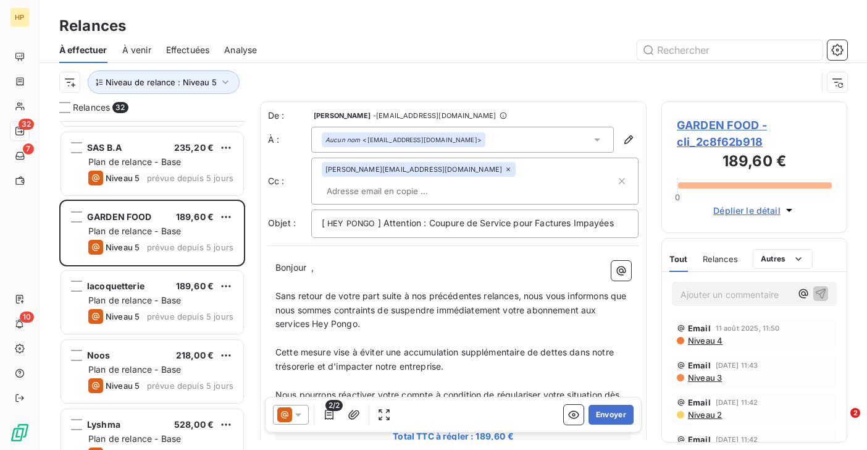
click at [703, 125] on span "GARDEN FOOD - cli_2c8f62b918" at bounding box center [754, 133] width 155 height 33
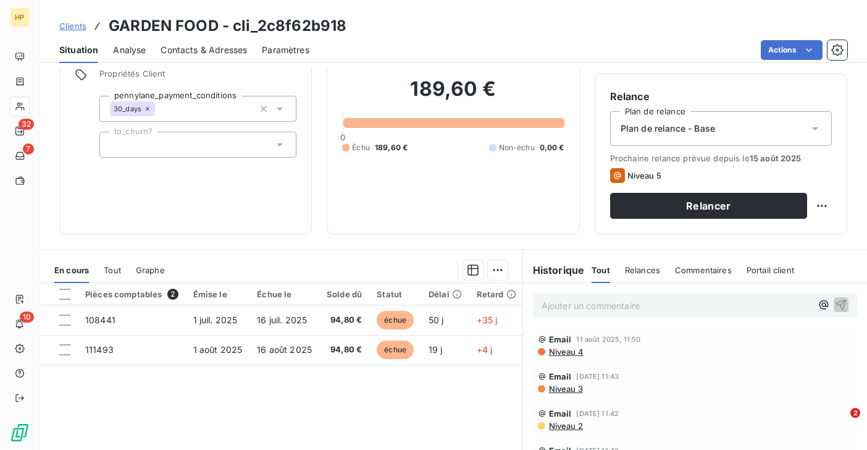
scroll to position [130, 0]
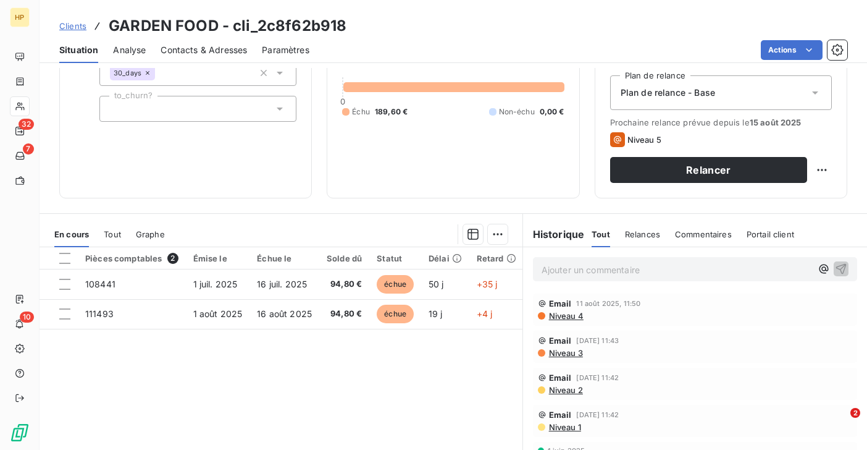
click at [551, 265] on p "Ajouter un commentaire ﻿" at bounding box center [677, 269] width 270 height 15
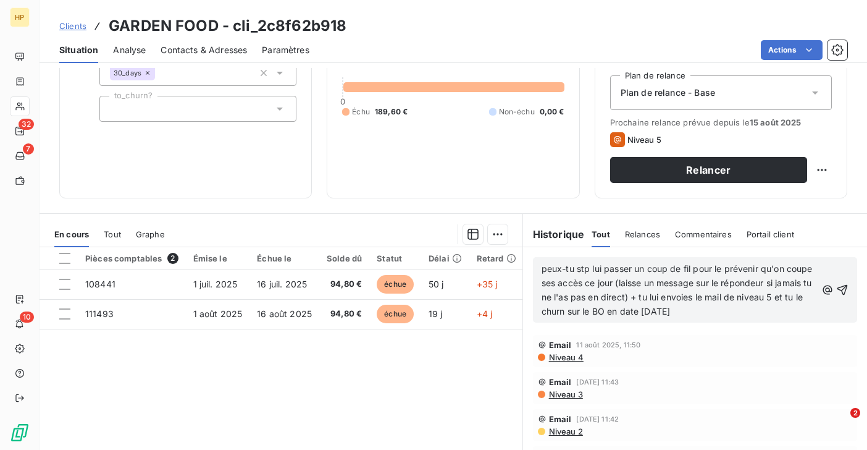
click at [542, 269] on span "peux-tu stp lui passer un coup de fil pour le prévenir qu'on coupe ses accès ce…" at bounding box center [679, 289] width 274 height 53
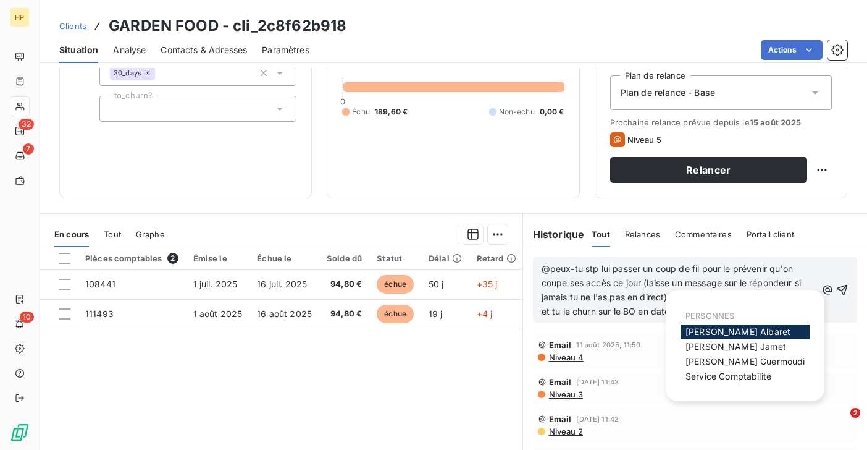
click at [697, 331] on span "Alexandra Albaret" at bounding box center [737, 331] width 105 height 10
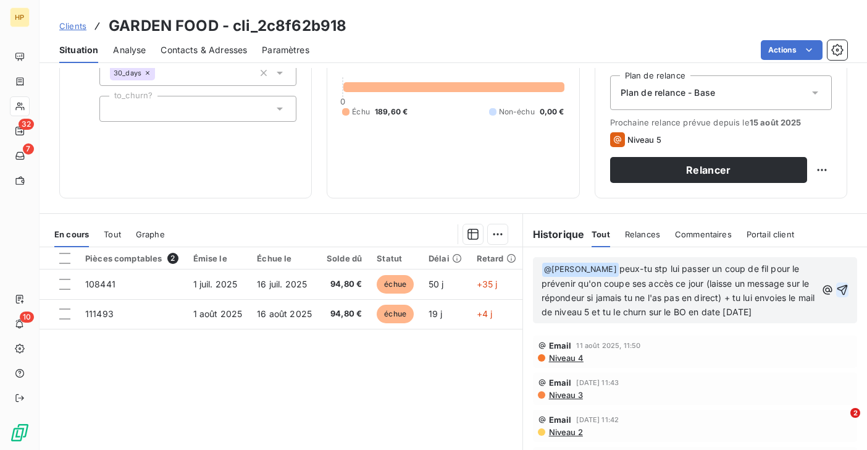
click at [844, 289] on icon "button" at bounding box center [842, 289] width 12 height 12
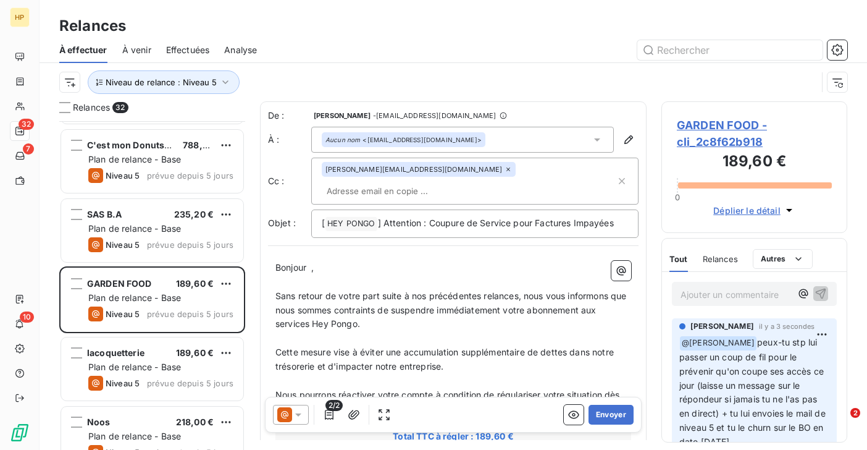
scroll to position [1037, 0]
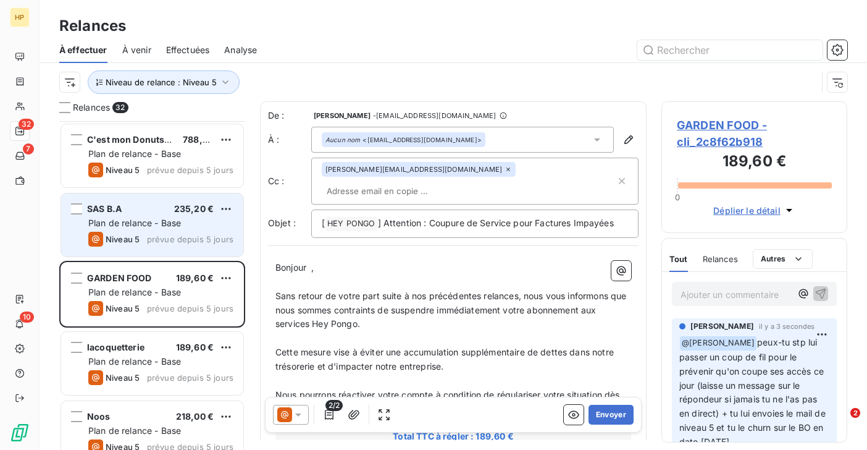
click at [136, 235] on span "Niveau 5" at bounding box center [123, 239] width 34 height 10
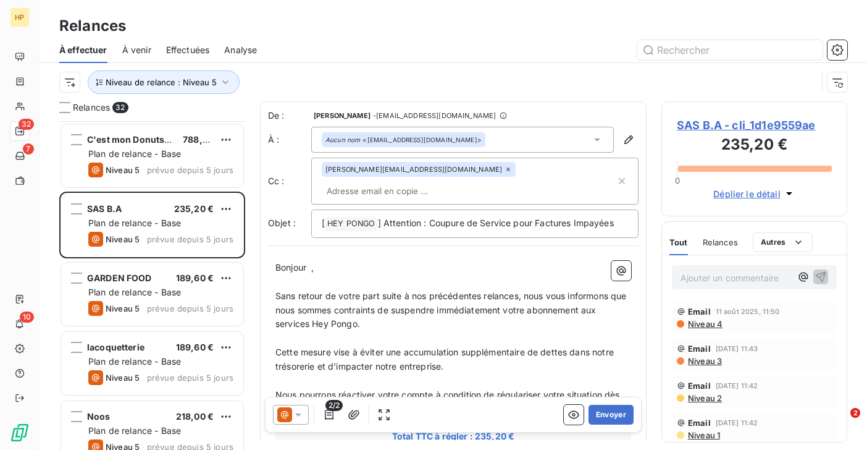
click at [735, 125] on span "SAS B.A - cli_1d1e9559ae" at bounding box center [754, 125] width 155 height 17
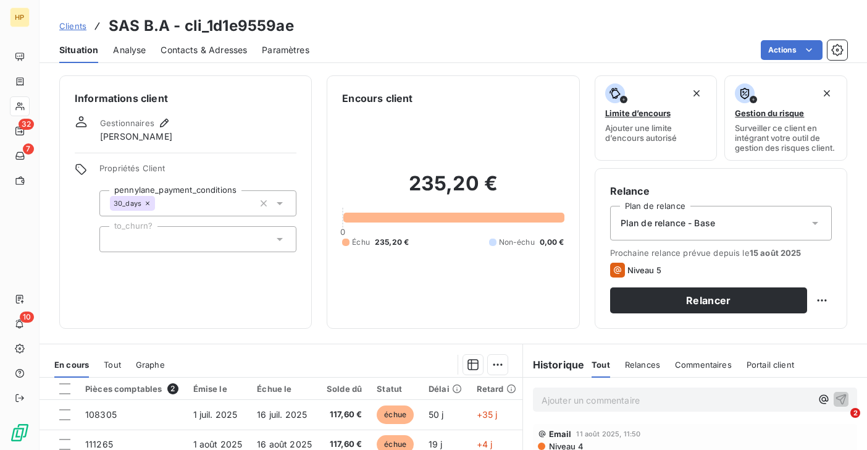
scroll to position [75, 0]
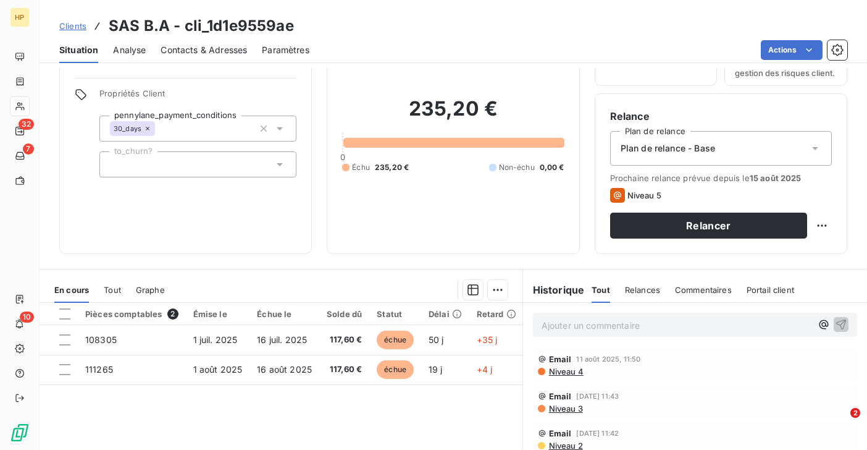
click at [554, 327] on p "Ajouter un commentaire ﻿" at bounding box center [677, 324] width 270 height 15
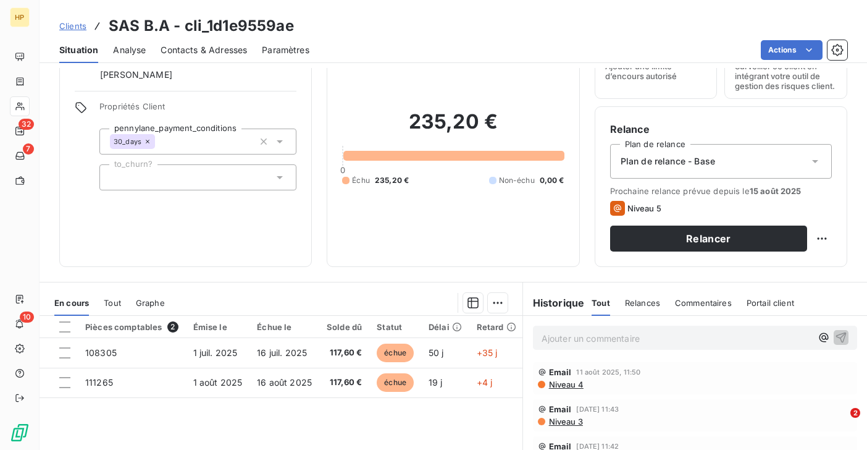
scroll to position [62, 0]
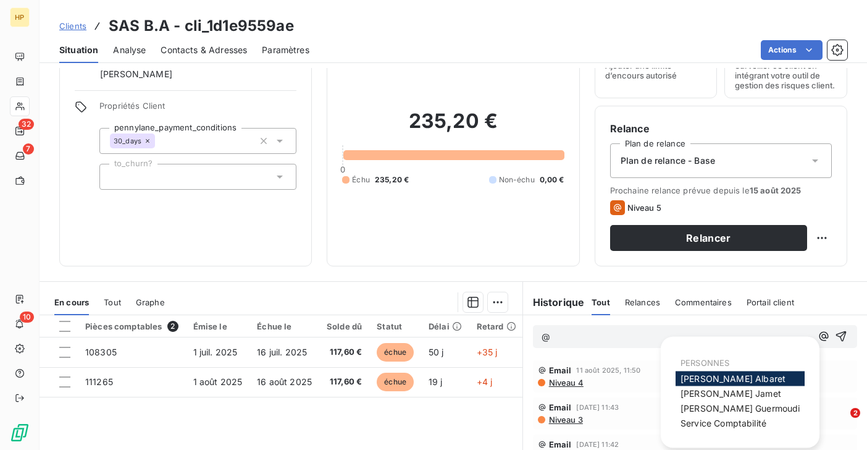
click at [689, 378] on span "Alexandra Albaret" at bounding box center [733, 378] width 105 height 10
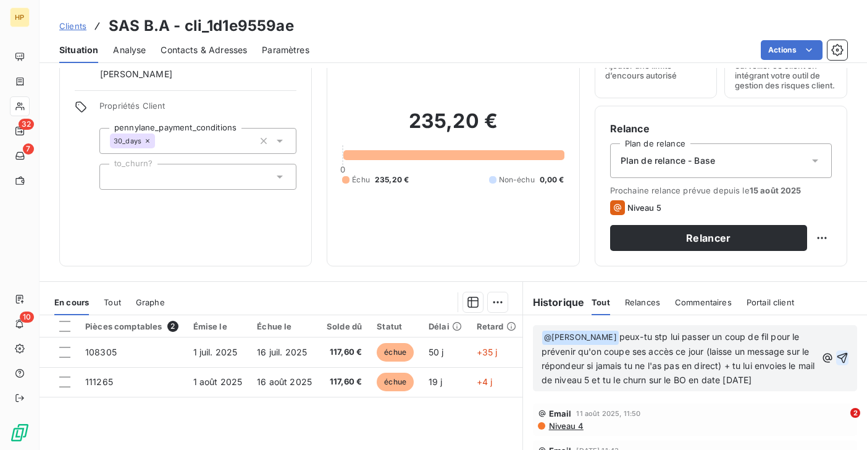
click at [843, 356] on icon "button" at bounding box center [842, 358] width 10 height 10
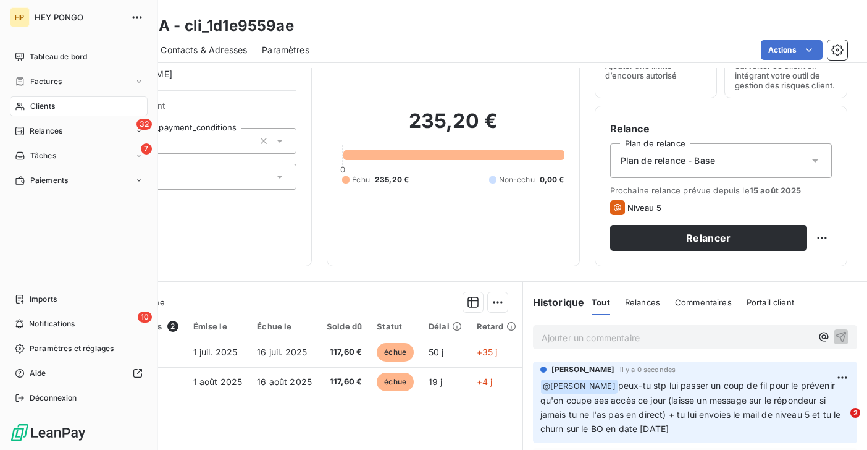
click at [37, 127] on span "Relances" at bounding box center [46, 130] width 33 height 11
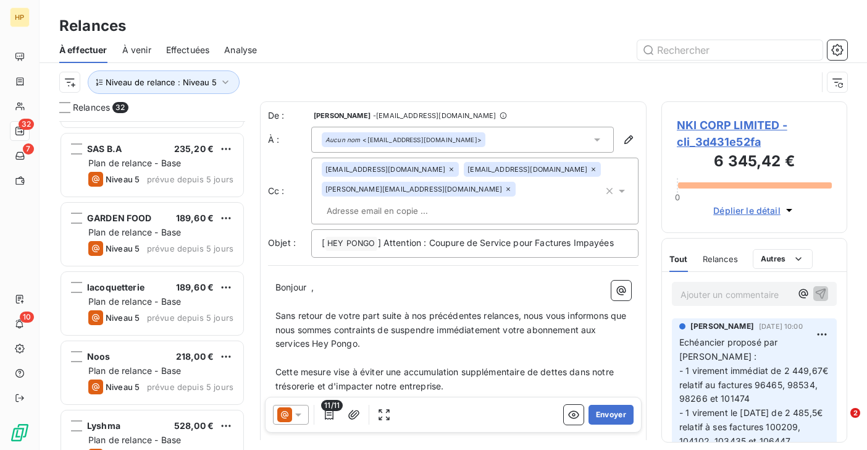
scroll to position [1103, 0]
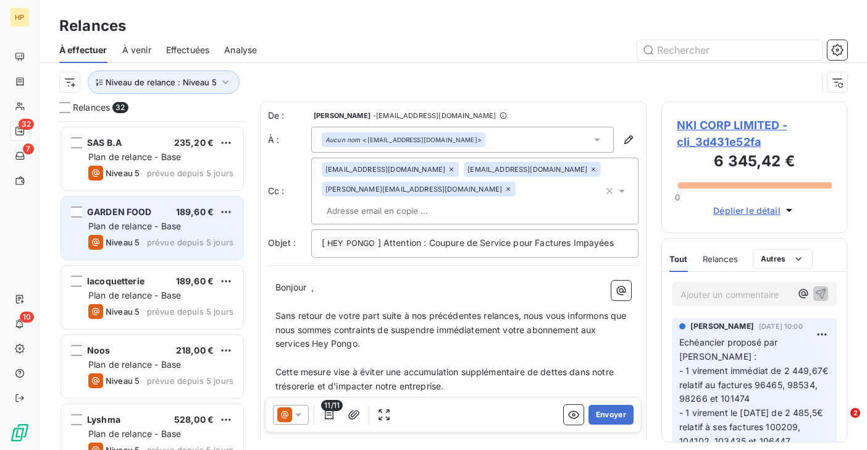
click at [149, 236] on div "Niveau 5 prévue depuis 5 jours" at bounding box center [160, 242] width 145 height 15
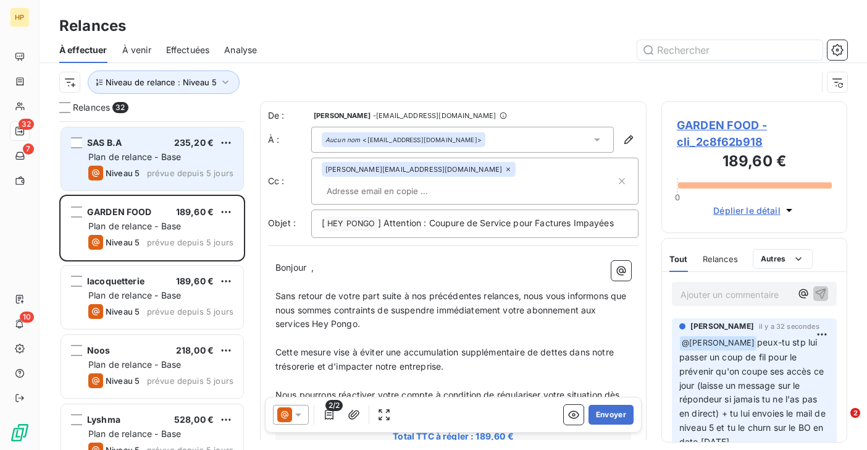
click at [141, 172] on div "Niveau 5 prévue depuis 5 jours" at bounding box center [160, 172] width 145 height 15
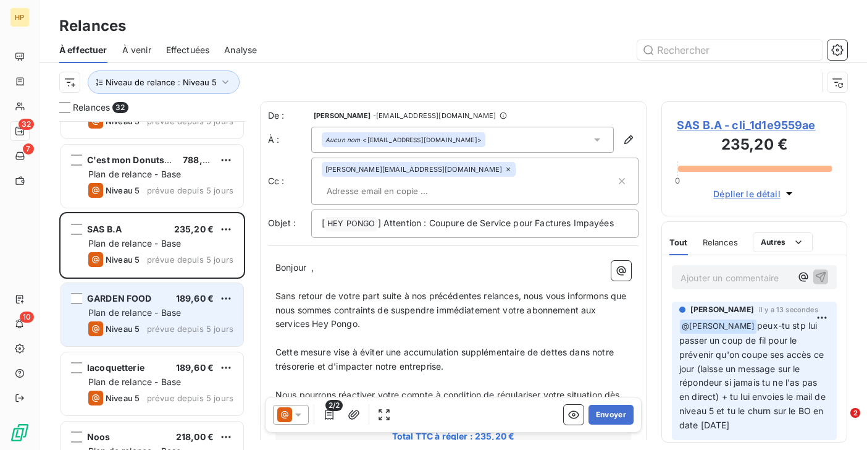
scroll to position [988, 0]
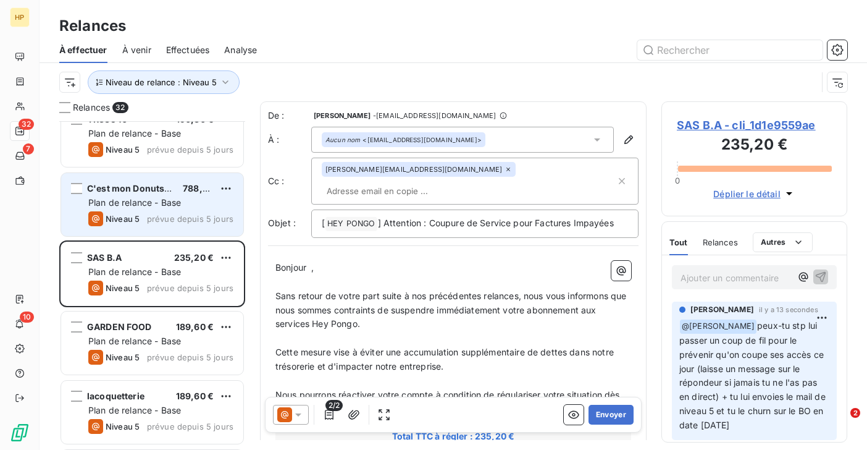
click at [141, 211] on div "Niveau 5 prévue depuis 5 jours" at bounding box center [160, 218] width 145 height 15
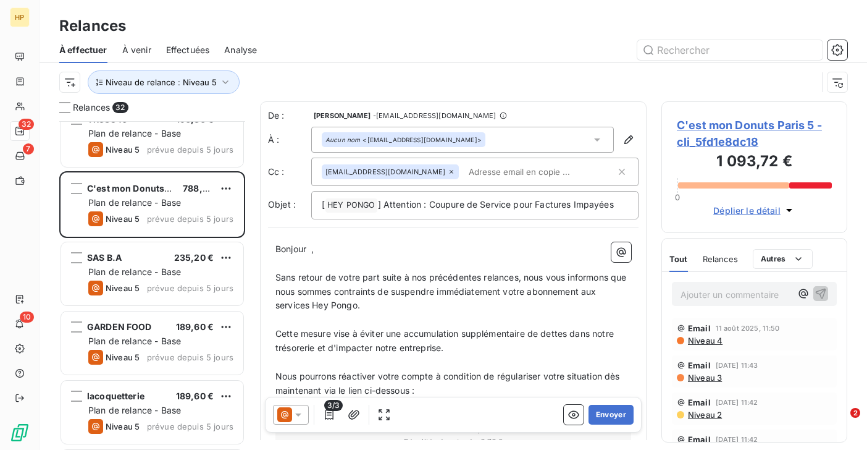
click at [700, 125] on span "C'est mon Donuts Paris 5 - cli_5fd1e8dc18" at bounding box center [754, 133] width 155 height 33
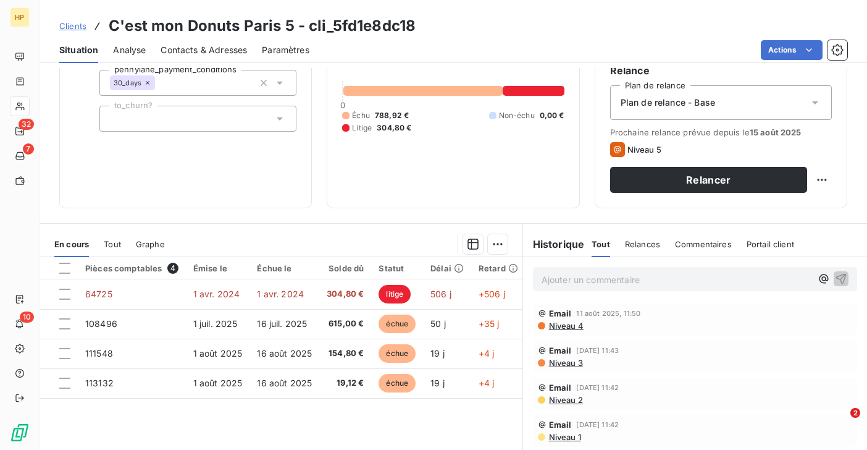
scroll to position [132, 0]
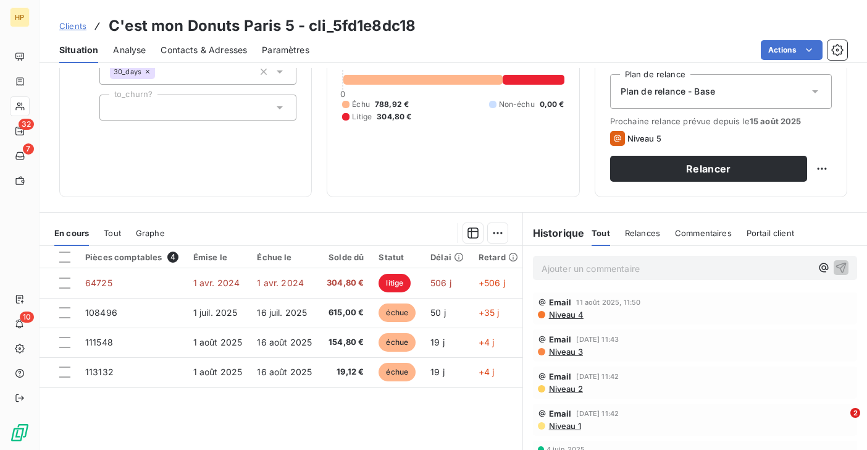
click at [569, 270] on p "Ajouter un commentaire ﻿" at bounding box center [677, 268] width 270 height 15
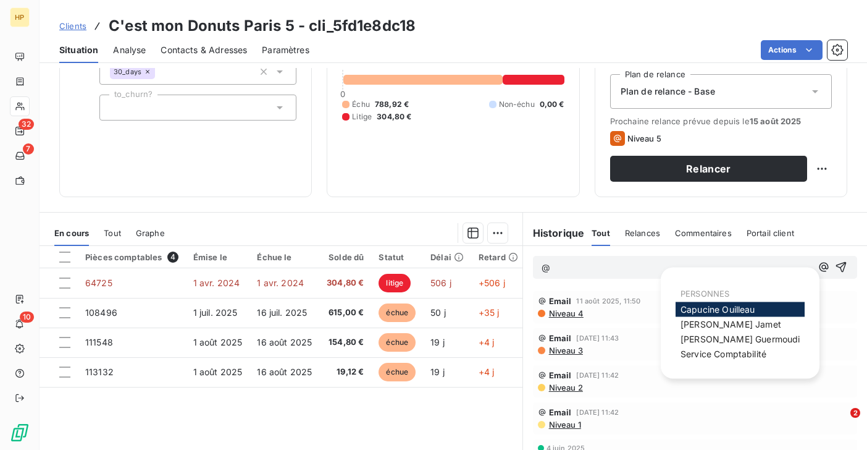
click at [684, 308] on span "Capucine Ouilleau" at bounding box center [718, 309] width 75 height 10
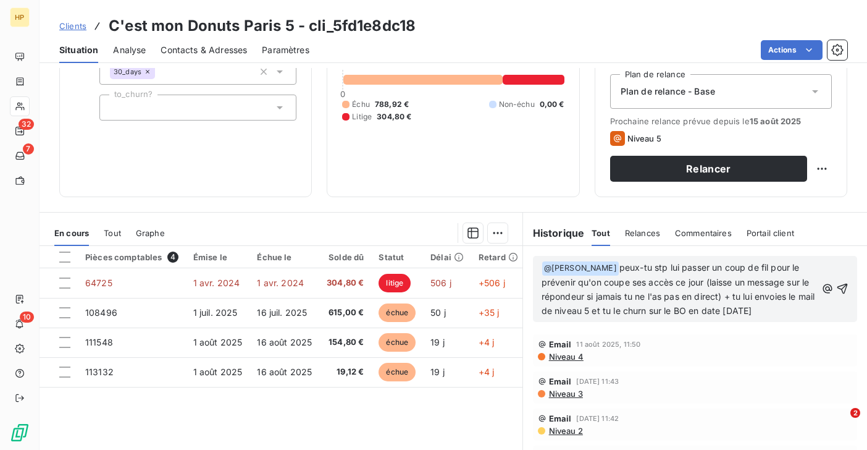
click at [674, 267] on span "peux-tu stp lui passer un coup de fil pour le prévenir qu'on coupe ses accès ce…" at bounding box center [680, 289] width 276 height 54
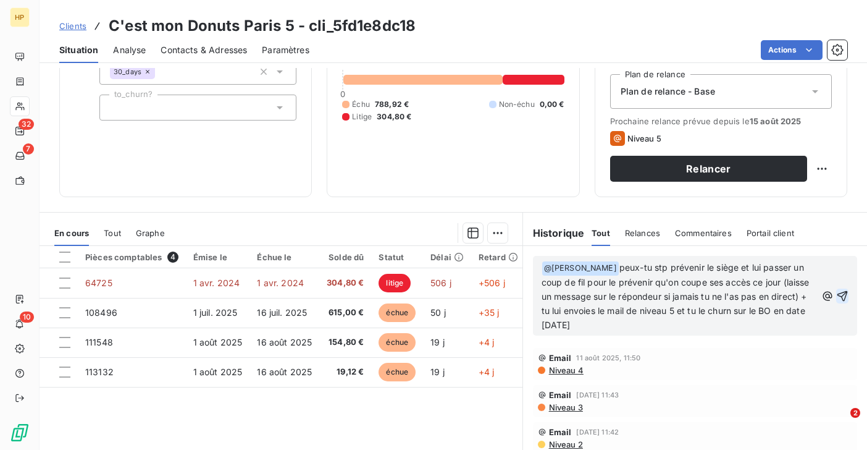
click at [842, 296] on icon "button" at bounding box center [842, 295] width 10 height 10
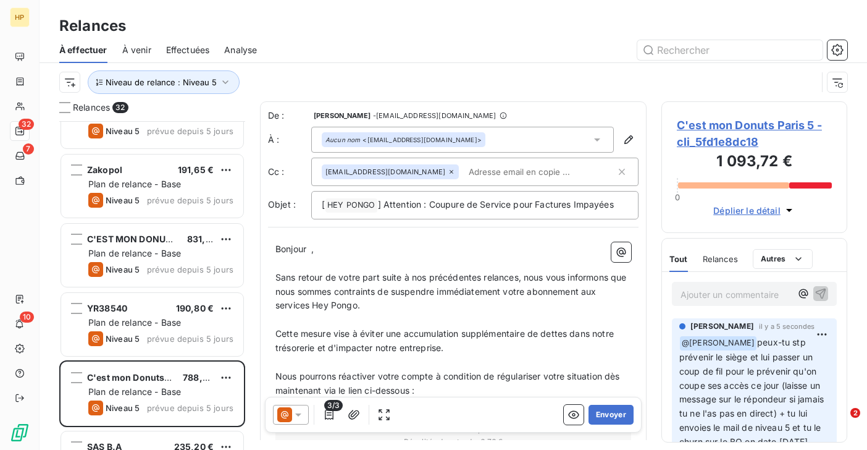
scroll to position [802, 0]
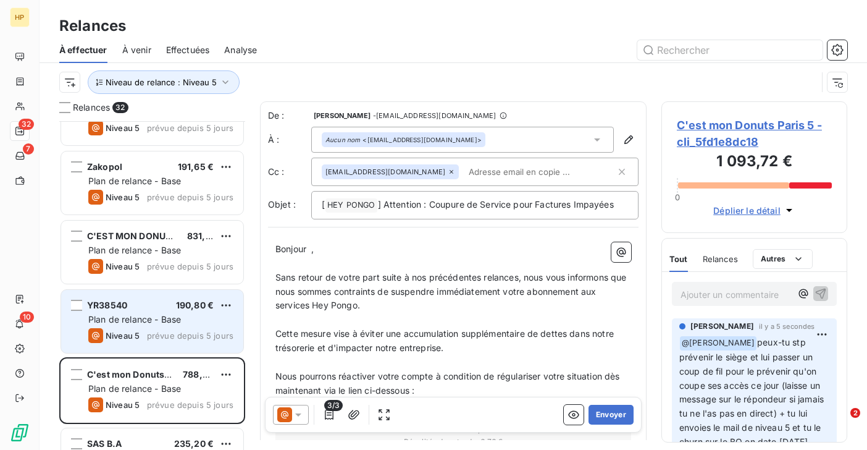
click at [135, 309] on div "YR38540 190,80 €" at bounding box center [160, 304] width 145 height 11
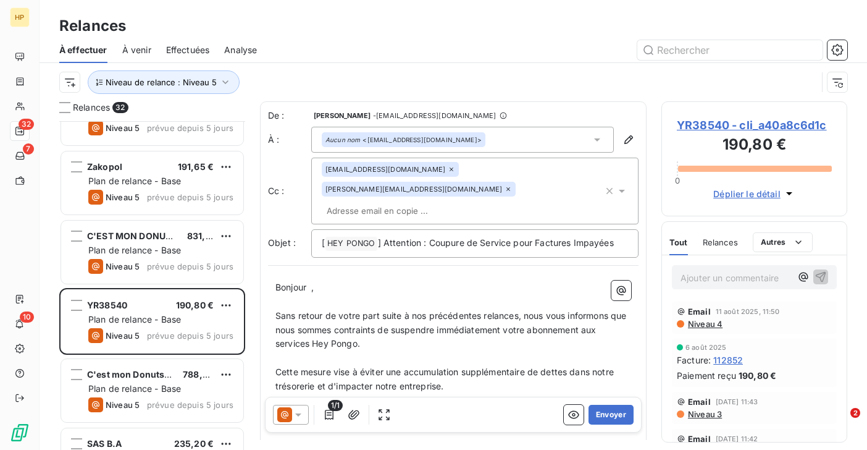
click at [727, 127] on span "YR38540 - cli_a40a8c6d1c" at bounding box center [754, 125] width 155 height 17
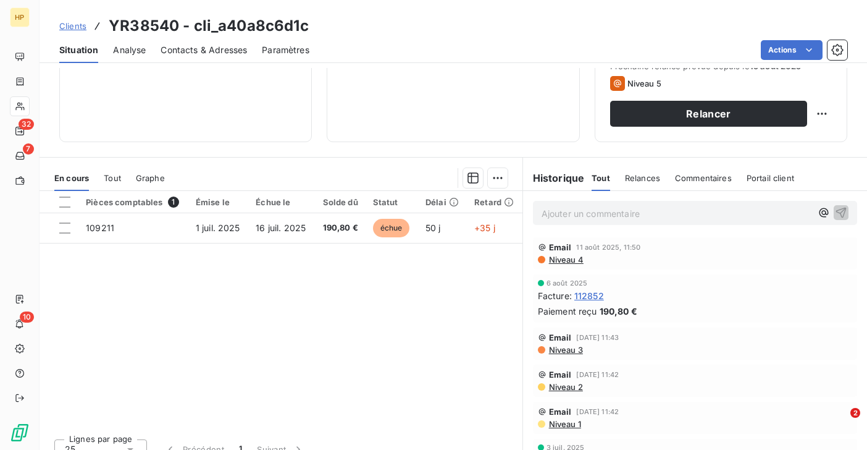
scroll to position [203, 0]
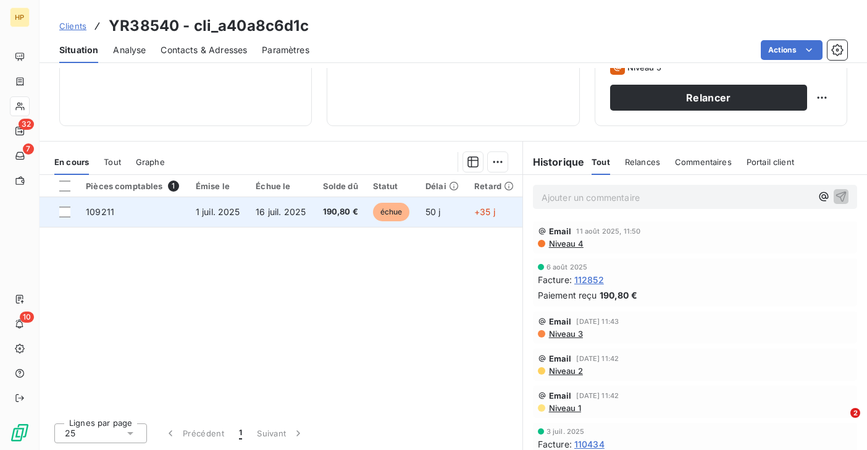
click at [301, 214] on span "16 juil. 2025" at bounding box center [281, 211] width 50 height 10
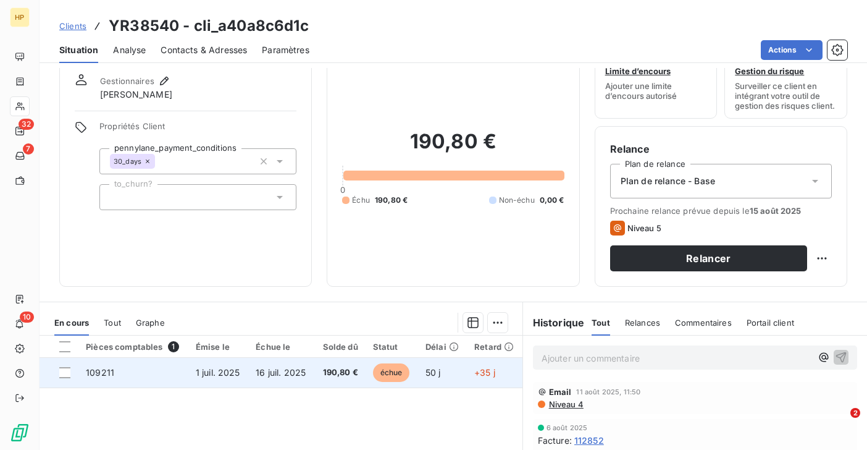
scroll to position [72, 0]
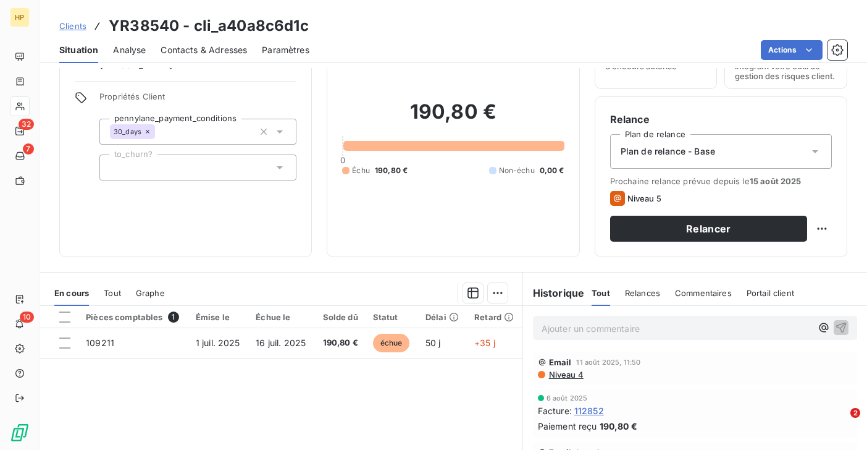
click at [553, 327] on p "Ajouter un commentaire ﻿" at bounding box center [677, 327] width 270 height 15
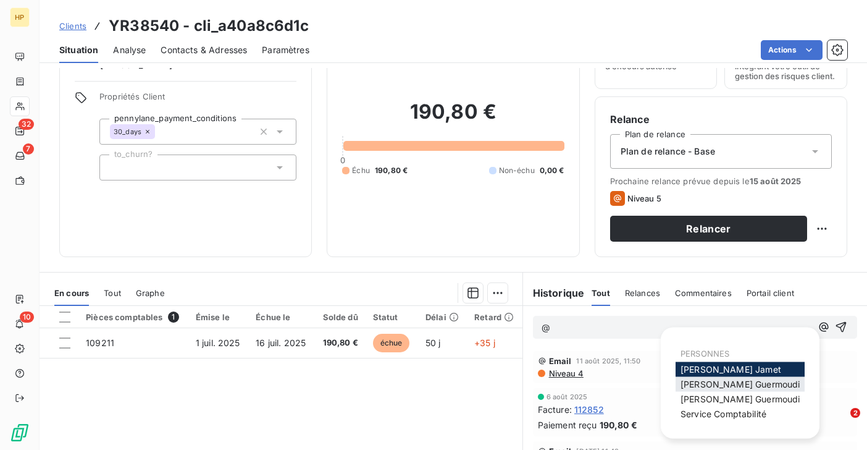
click at [702, 382] on span "Sara Guermoudi" at bounding box center [740, 384] width 119 height 10
click at [690, 395] on span "Sara Guermoudi" at bounding box center [740, 398] width 119 height 10
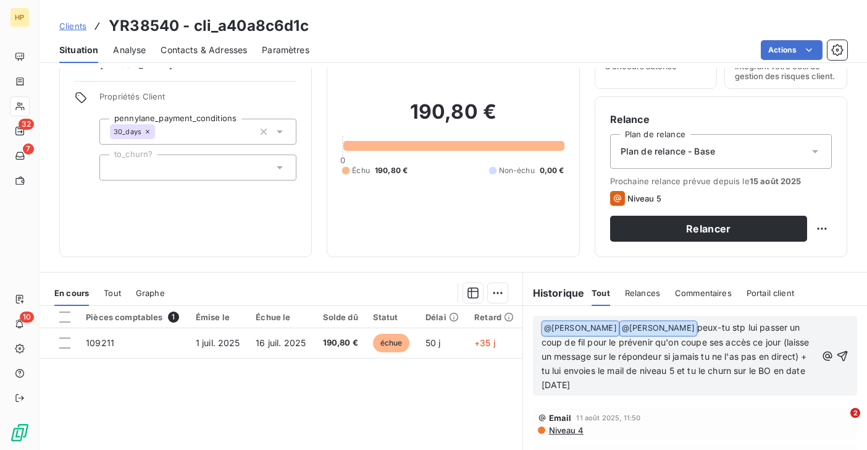
drag, startPoint x: 611, startPoint y: 382, endPoint x: 544, endPoint y: 317, distance: 92.6
click at [544, 316] on div "﻿ @ Sara Guermoudi ﻿ ﻿ @ Sara Guermoudi ﻿ peux-tu stp lui passer un coup de fil…" at bounding box center [695, 356] width 324 height 80
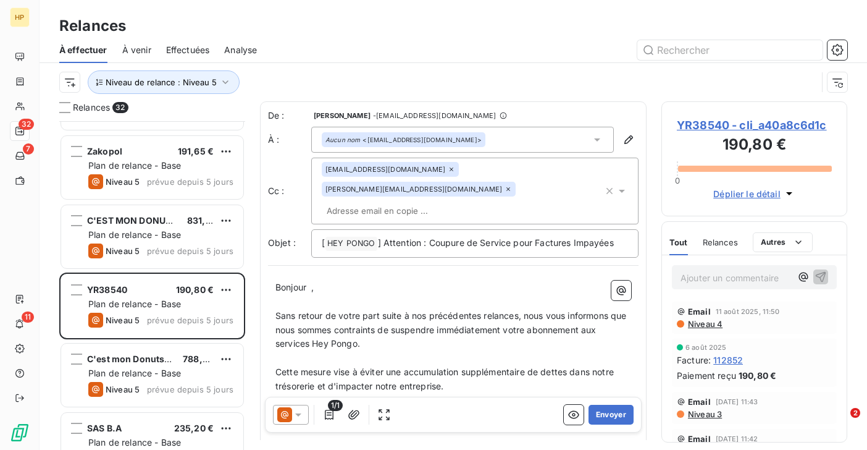
scroll to position [818, 0]
click at [734, 125] on span "YR38540 - cli_a40a8c6d1c" at bounding box center [754, 125] width 155 height 17
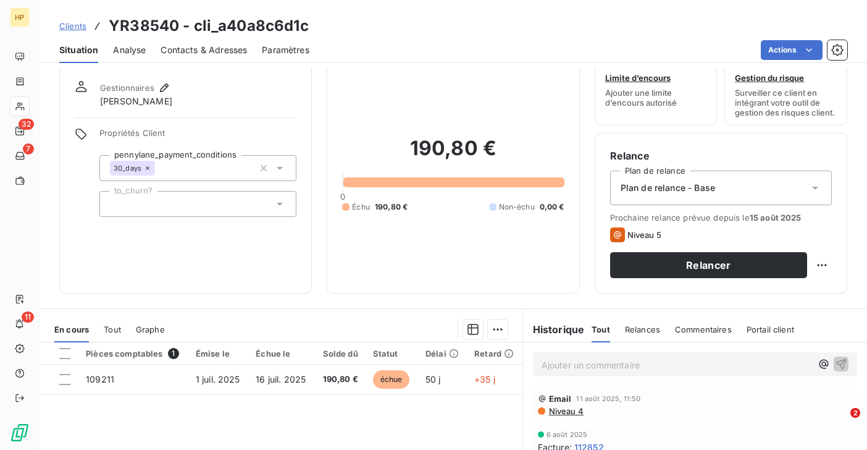
scroll to position [43, 0]
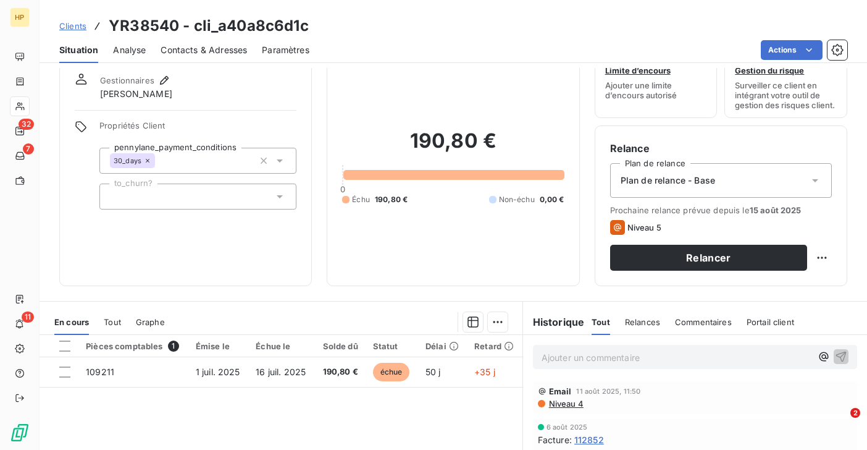
click at [116, 319] on span "Tout" at bounding box center [112, 322] width 17 height 10
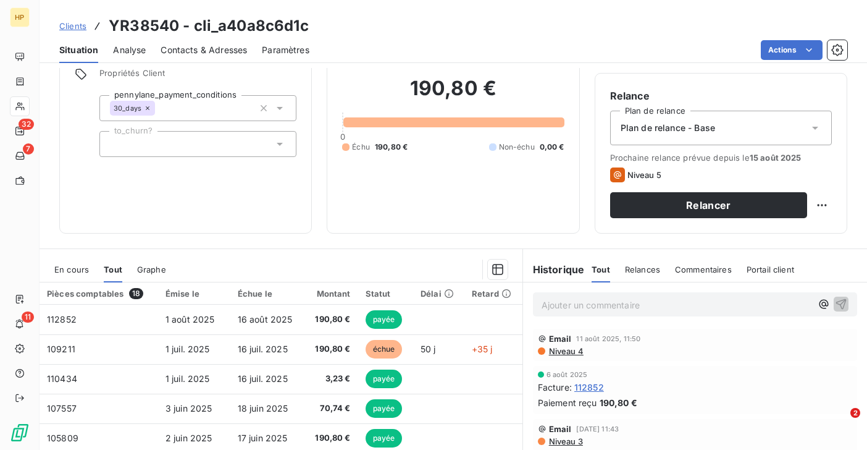
scroll to position [151, 0]
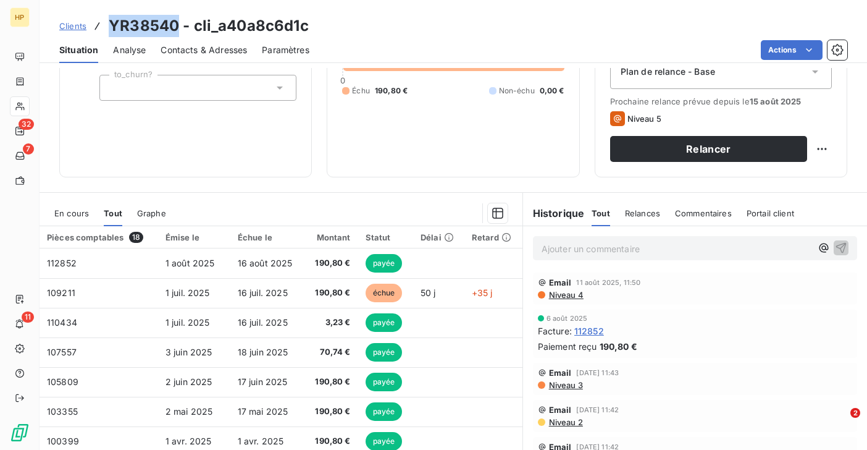
drag, startPoint x: 111, startPoint y: 27, endPoint x: 178, endPoint y: 28, distance: 66.7
click at [178, 28] on h3 "YR38540 - cli_a40a8c6d1c" at bounding box center [209, 26] width 200 height 22
copy h3 "YR38540"
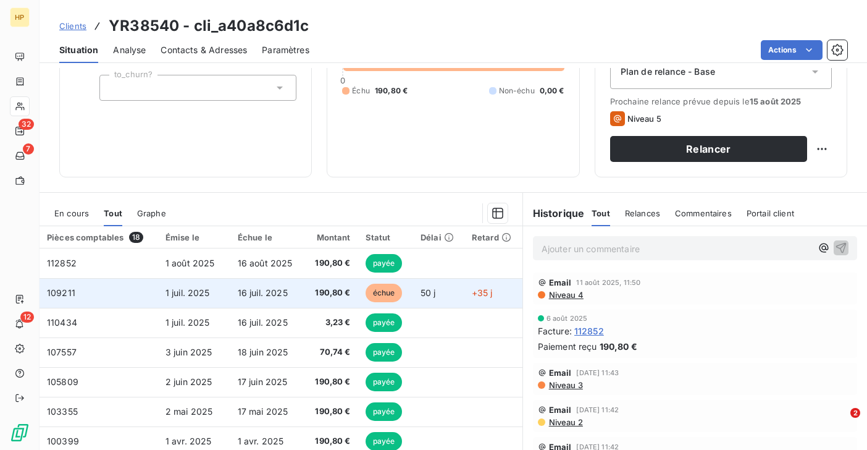
click at [244, 290] on span "16 juil. 2025" at bounding box center [263, 292] width 50 height 10
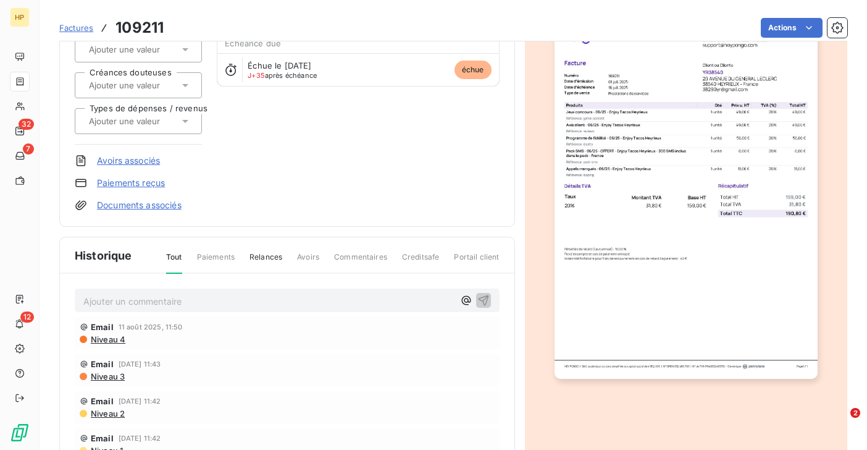
scroll to position [189, 0]
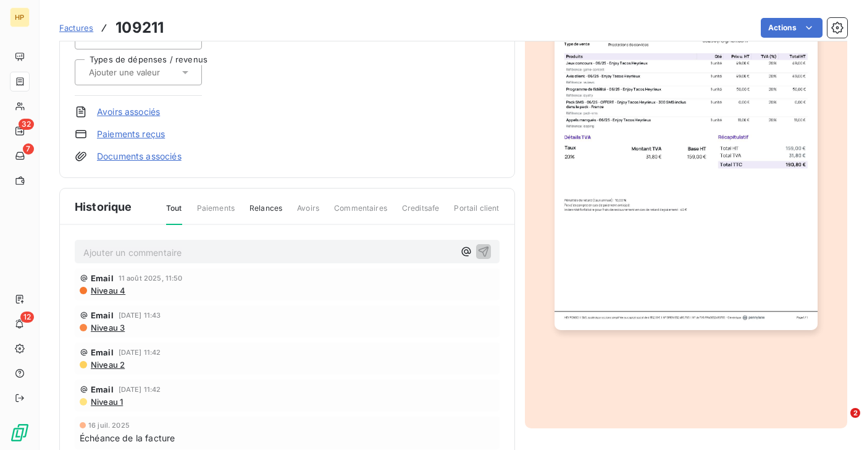
click at [303, 251] on p "Ajouter un commentaire ﻿" at bounding box center [268, 252] width 371 height 15
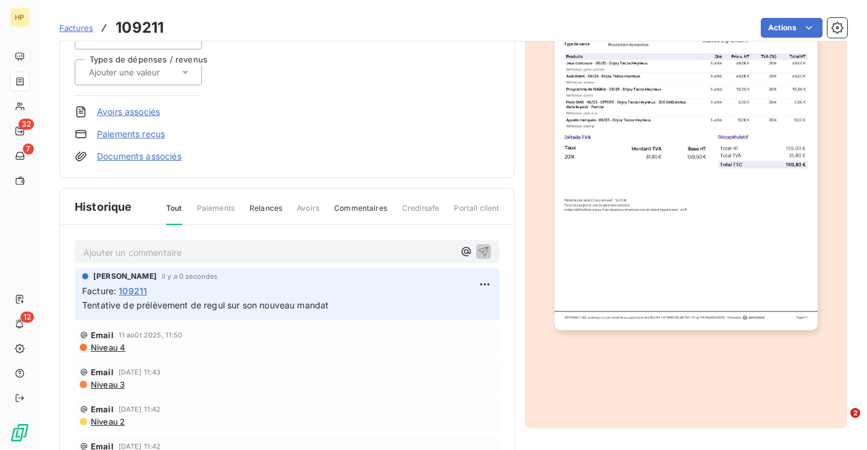
scroll to position [0, 0]
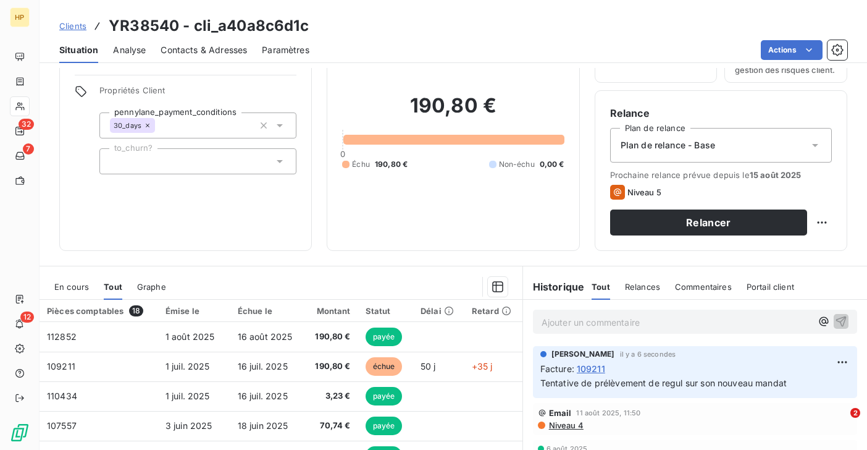
scroll to position [159, 0]
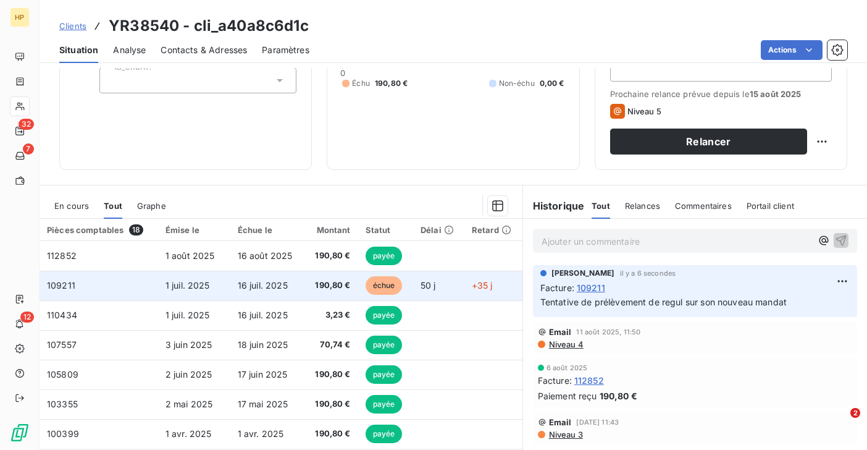
click at [79, 284] on td "109211" at bounding box center [99, 285] width 119 height 30
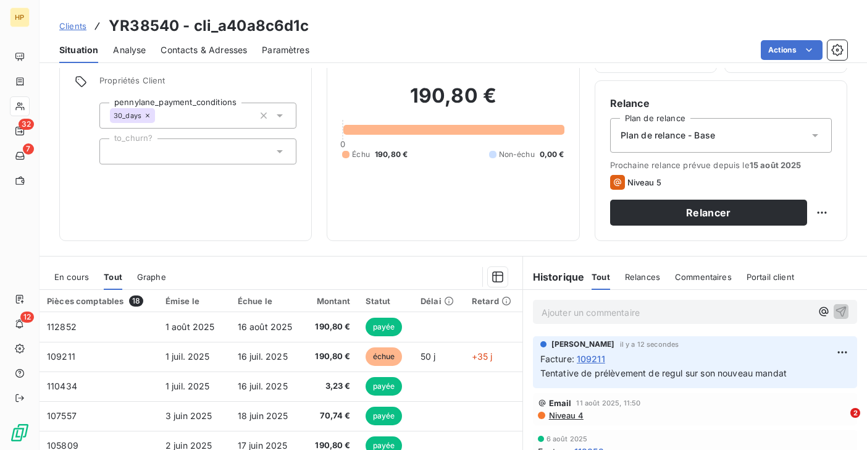
scroll to position [154, 0]
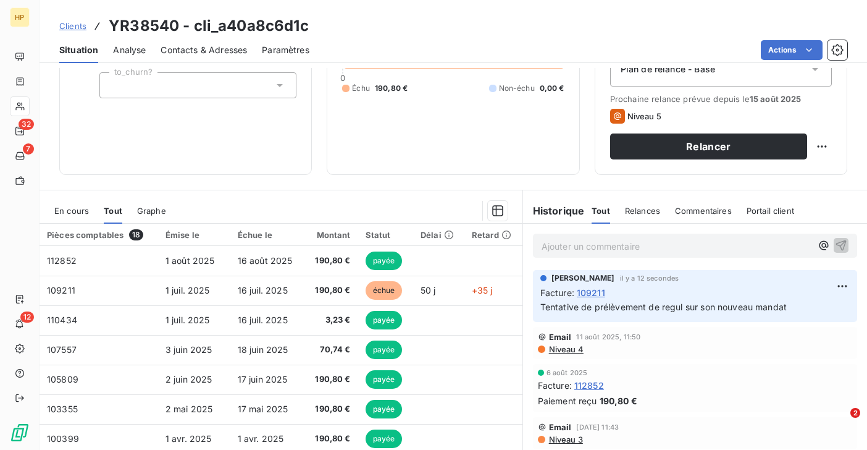
click at [75, 28] on span "Clients" at bounding box center [72, 26] width 27 height 10
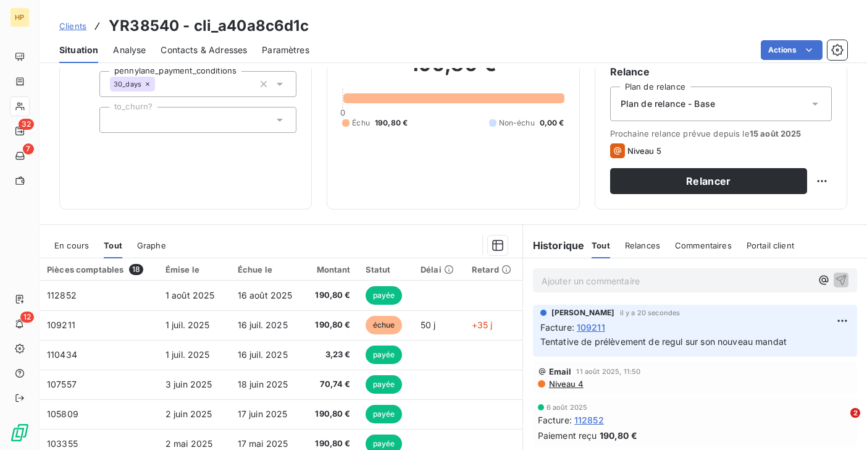
scroll to position [183, 0]
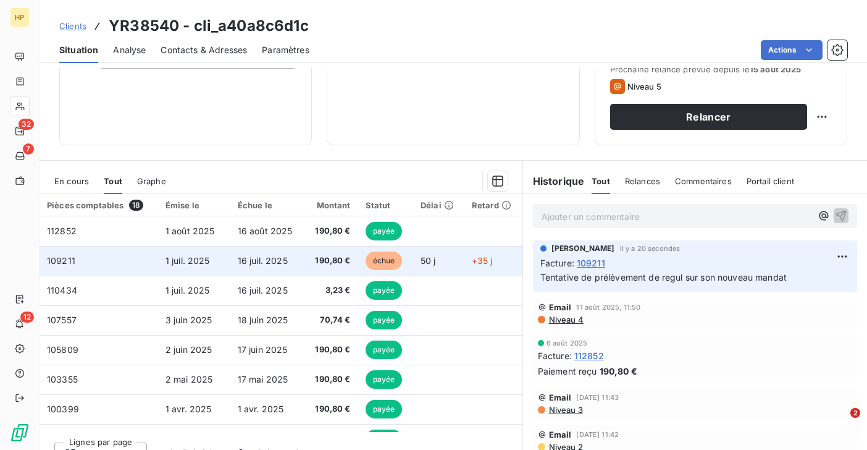
click at [275, 269] on td "16 juil. 2025" at bounding box center [267, 261] width 74 height 30
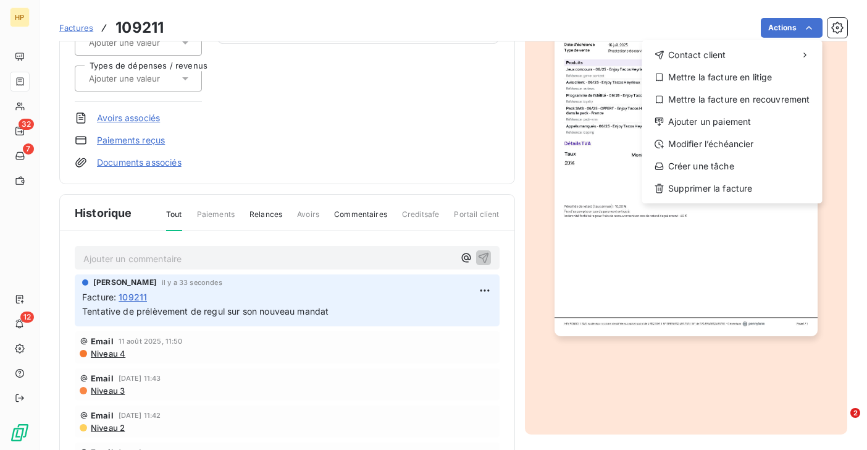
click at [308, 111] on html "HP 32 7 12 Factures 109211 Actions Contact client Mettre la facture en litige M…" at bounding box center [433, 225] width 867 height 450
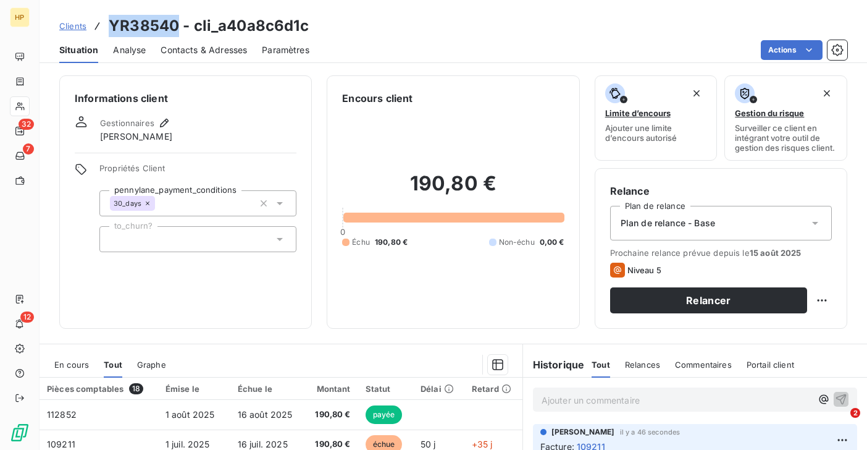
drag, startPoint x: 112, startPoint y: 26, endPoint x: 174, endPoint y: 25, distance: 61.8
click at [174, 25] on h3 "YR38540 - cli_a40a8c6d1c" at bounding box center [209, 26] width 200 height 22
copy h3 "YR38540"
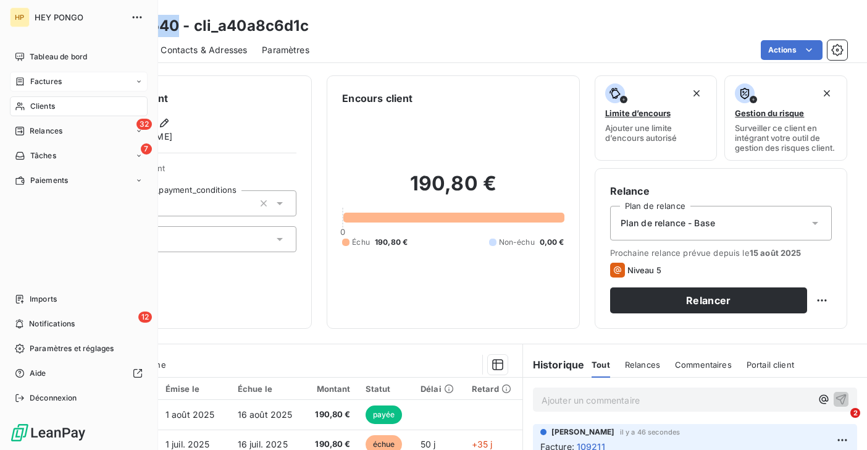
click at [31, 86] on span "Factures" at bounding box center [45, 81] width 31 height 11
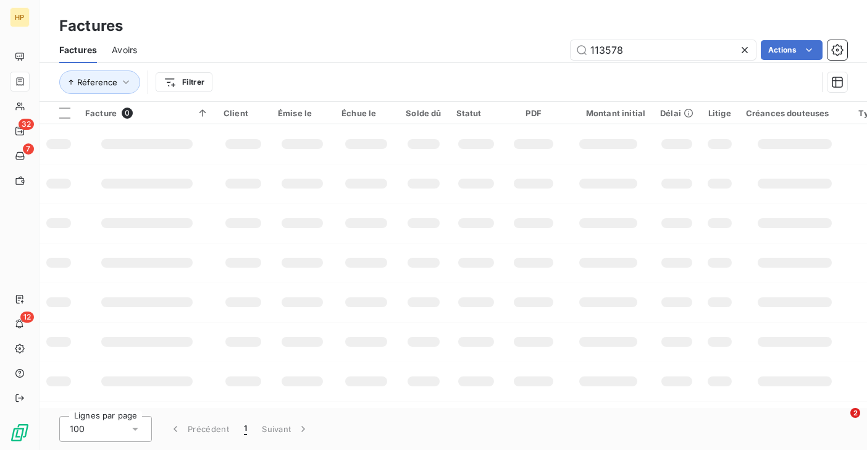
drag, startPoint x: 637, startPoint y: 48, endPoint x: 532, endPoint y: 49, distance: 105.0
click at [532, 49] on div "113578 Actions" at bounding box center [499, 50] width 695 height 20
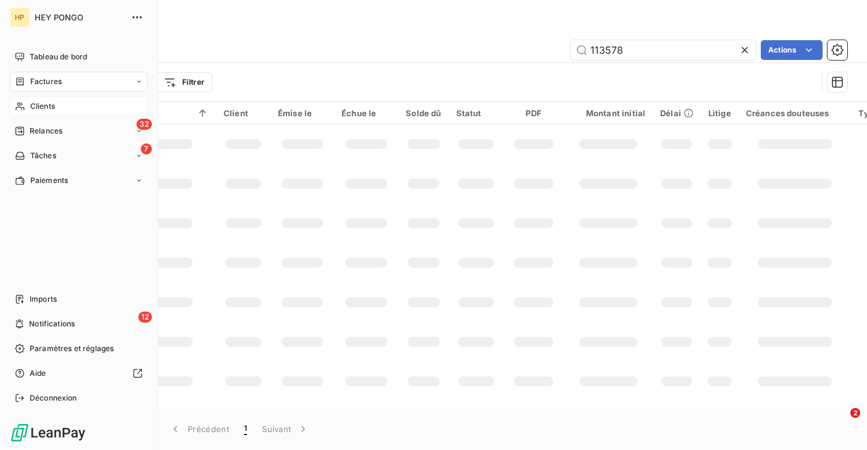
click at [29, 104] on div "Clients" at bounding box center [79, 106] width 138 height 20
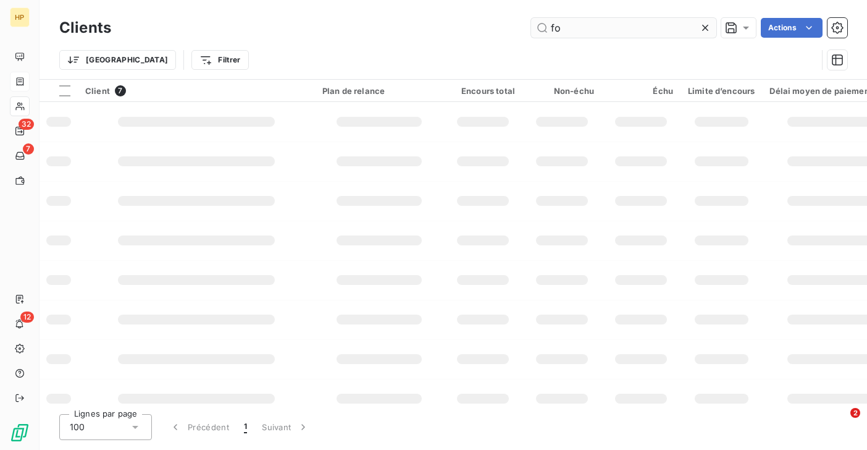
type input "f"
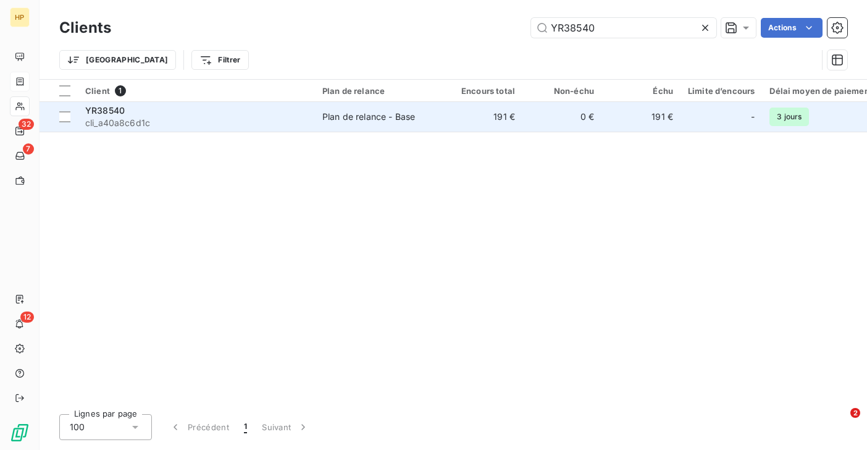
type input "YR38540"
click at [399, 109] on td "Plan de relance - Base" at bounding box center [379, 117] width 128 height 30
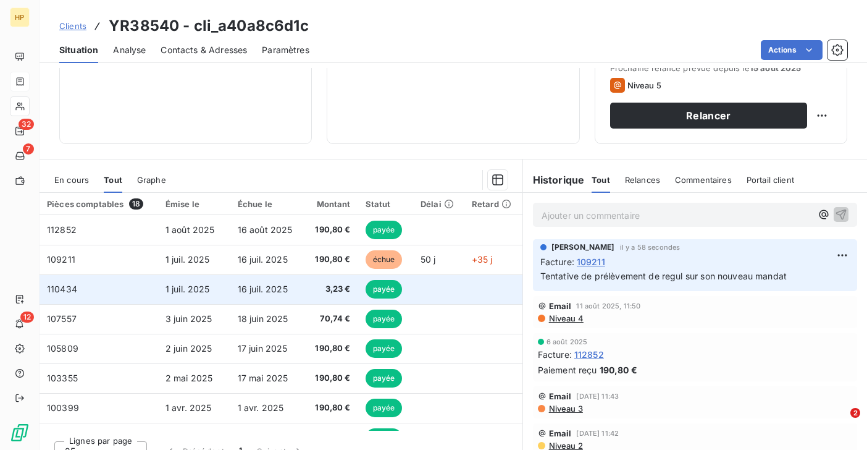
scroll to position [203, 0]
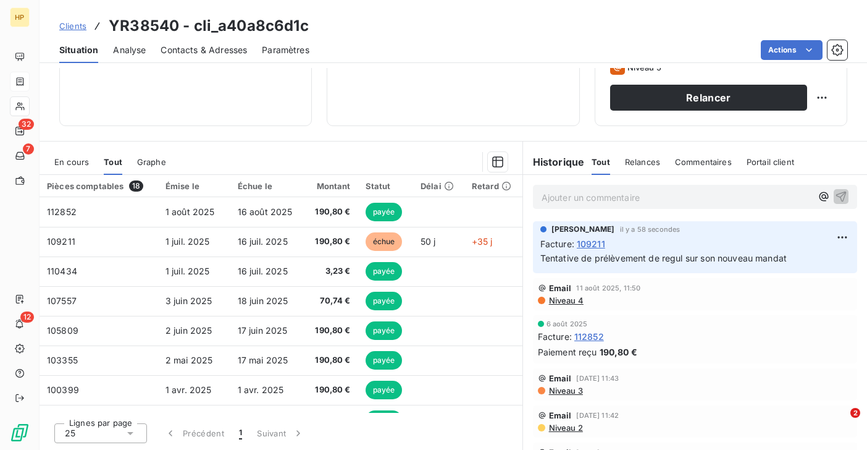
click at [68, 158] on span "En cours" at bounding box center [71, 162] width 35 height 10
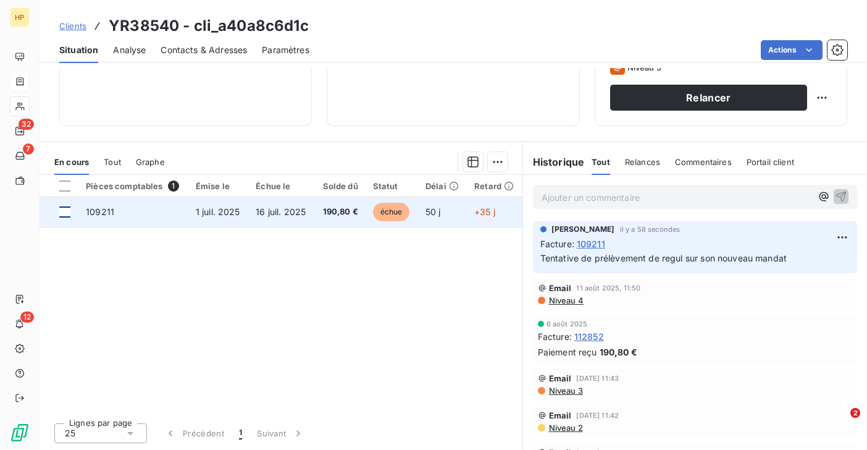
click at [62, 216] on div at bounding box center [64, 211] width 11 height 11
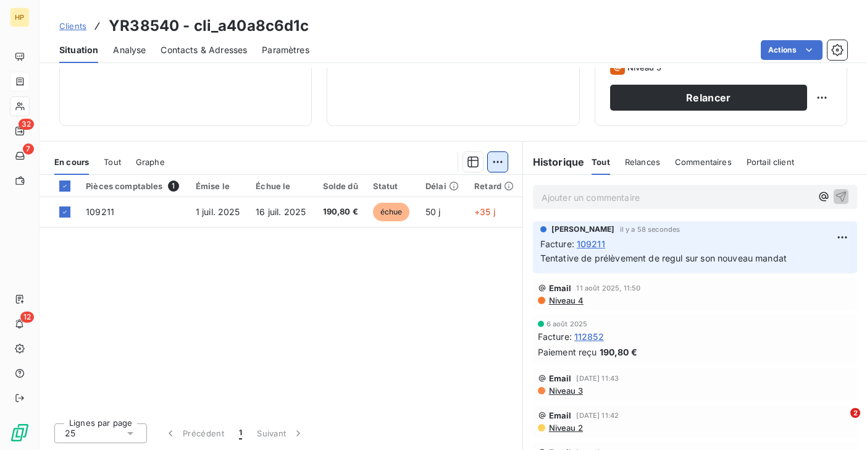
click at [500, 167] on html "HP 32 7 12 Clients YR38540 - cli_a40a8c6d1c Situation Analyse Contacts & Adress…" at bounding box center [433, 225] width 867 height 450
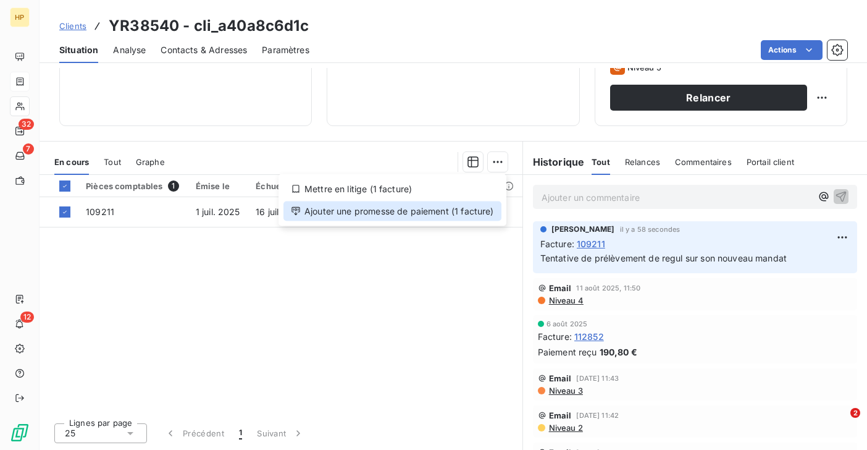
click at [455, 213] on div "Ajouter une promesse de paiement (1 facture)" at bounding box center [392, 211] width 218 height 20
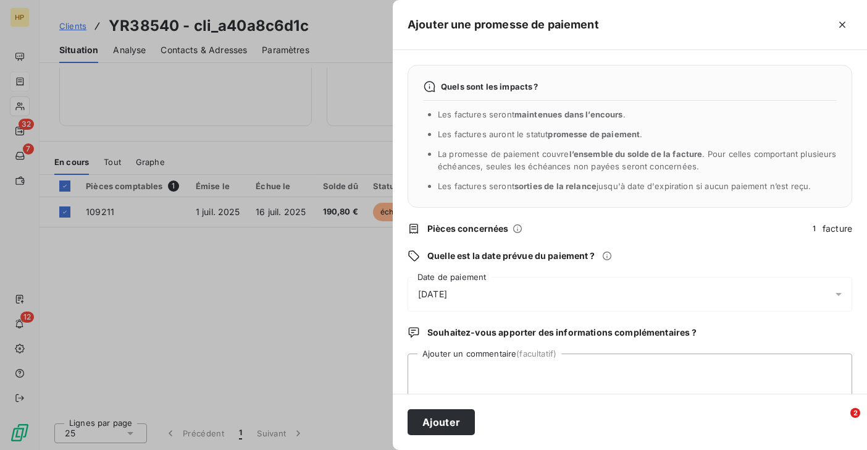
scroll to position [22, 0]
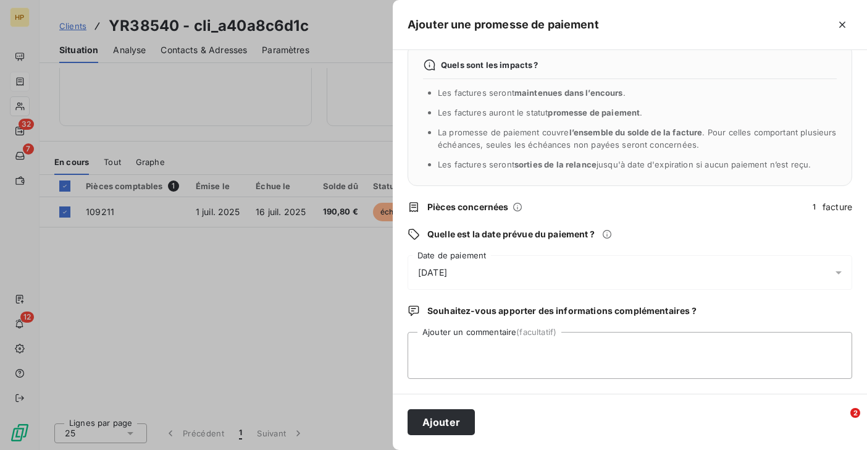
click at [472, 274] on div "21/08/2025" at bounding box center [630, 272] width 445 height 35
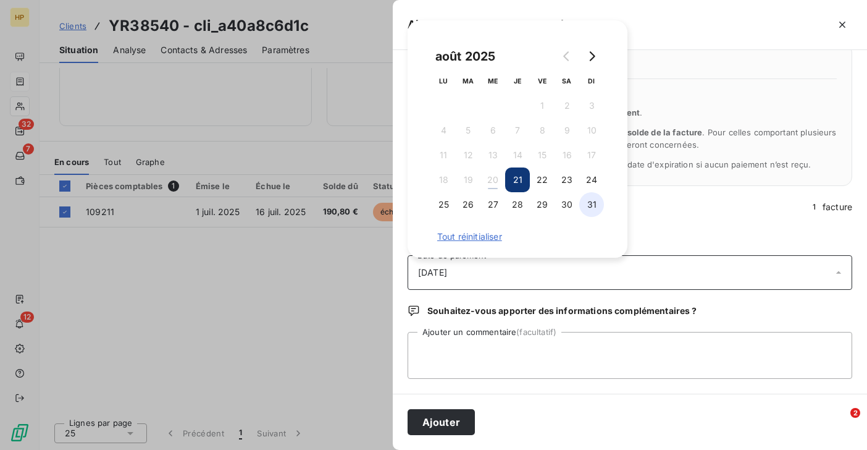
click at [596, 206] on button "31" at bounding box center [591, 204] width 25 height 25
click at [450, 418] on button "Ajouter" at bounding box center [441, 422] width 67 height 26
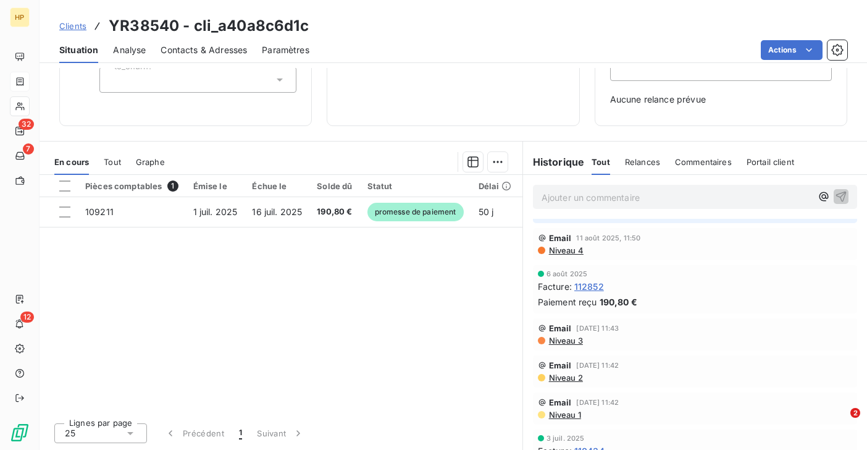
scroll to position [0, 0]
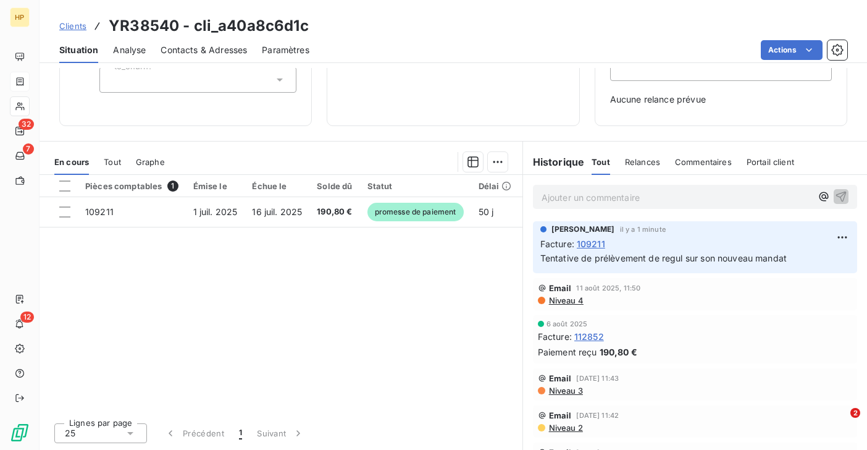
click at [639, 161] on span "Relances" at bounding box center [642, 162] width 35 height 10
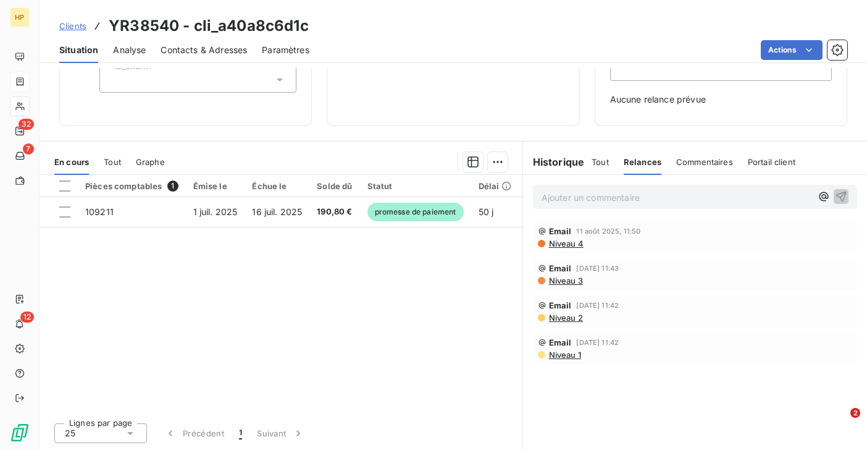
click at [700, 157] on span "Commentaires" at bounding box center [704, 162] width 57 height 10
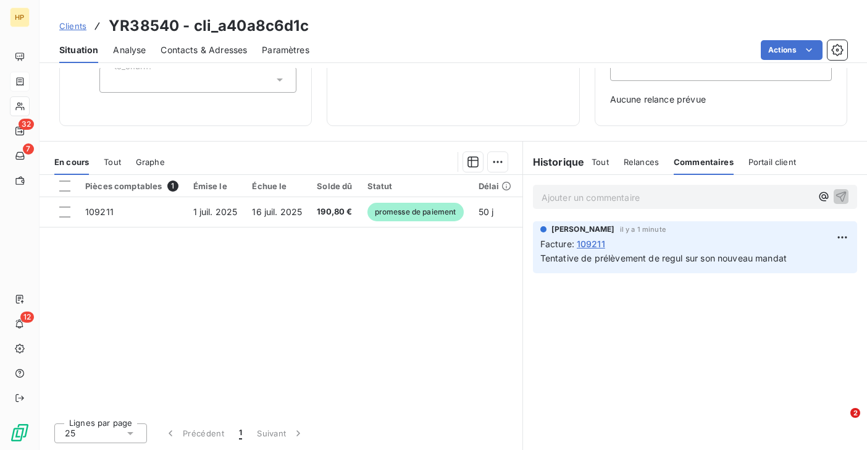
click at [597, 163] on span "Tout" at bounding box center [600, 162] width 17 height 10
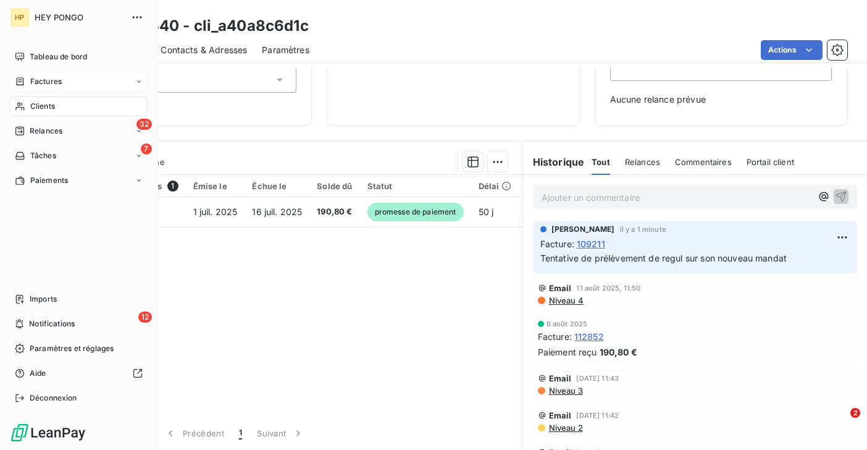
click at [28, 135] on div "Relances" at bounding box center [39, 130] width 48 height 11
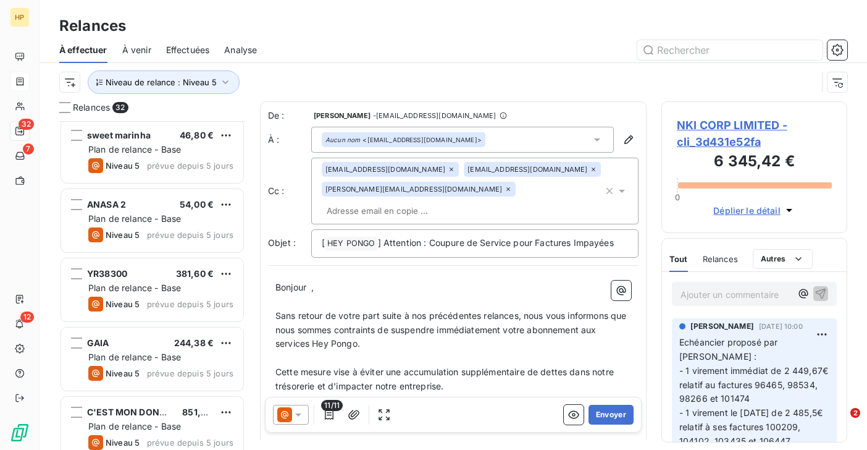
scroll to position [1512, 0]
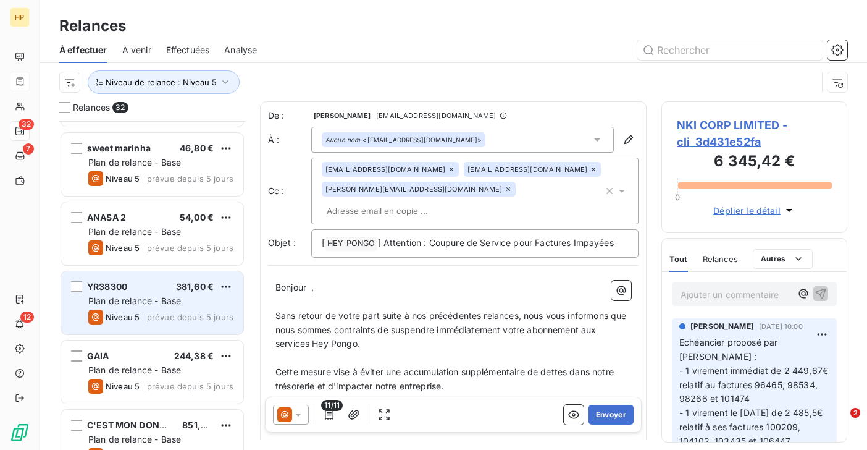
click at [141, 289] on div "YR38300 381,60 €" at bounding box center [160, 286] width 145 height 11
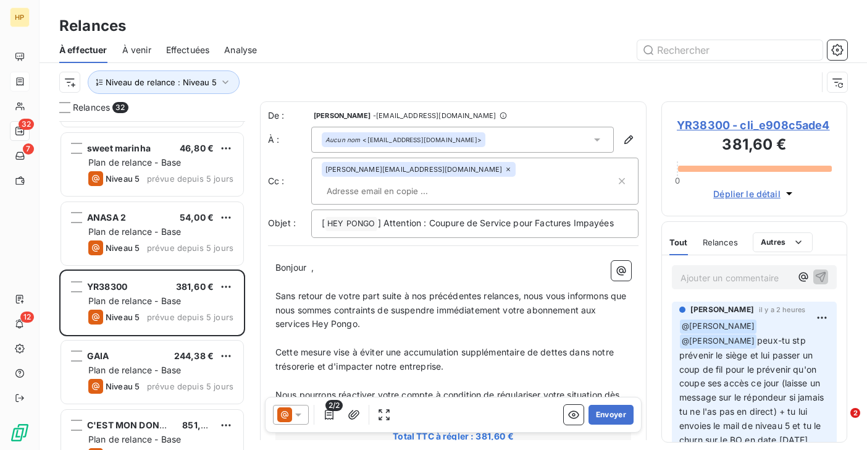
click at [750, 127] on span "YR38300 - cli_e908c5ade4" at bounding box center [754, 125] width 155 height 17
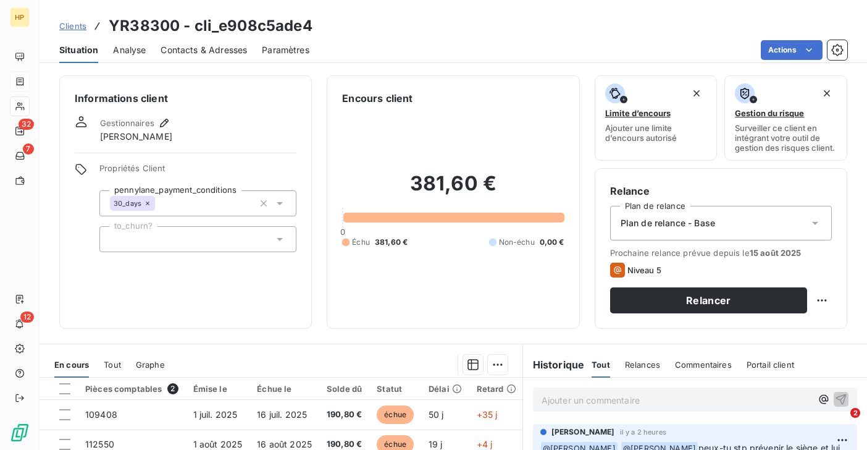
scroll to position [33, 0]
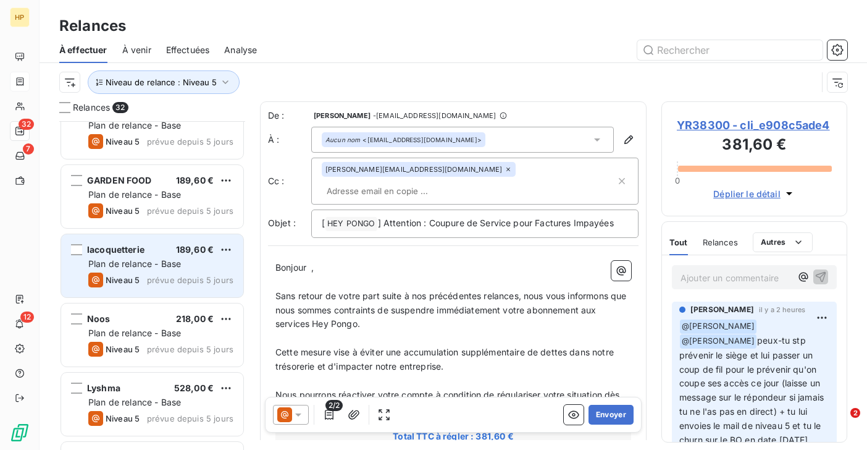
scroll to position [1112, 0]
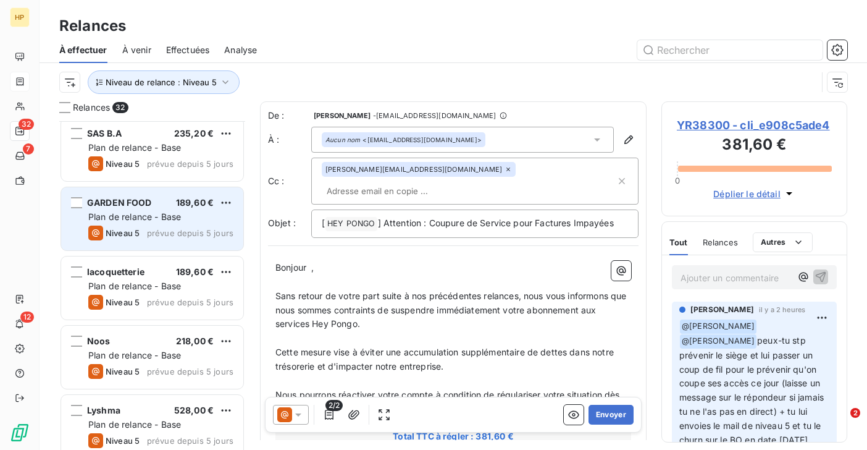
click at [125, 239] on div "Niveau 5" at bounding box center [113, 232] width 51 height 15
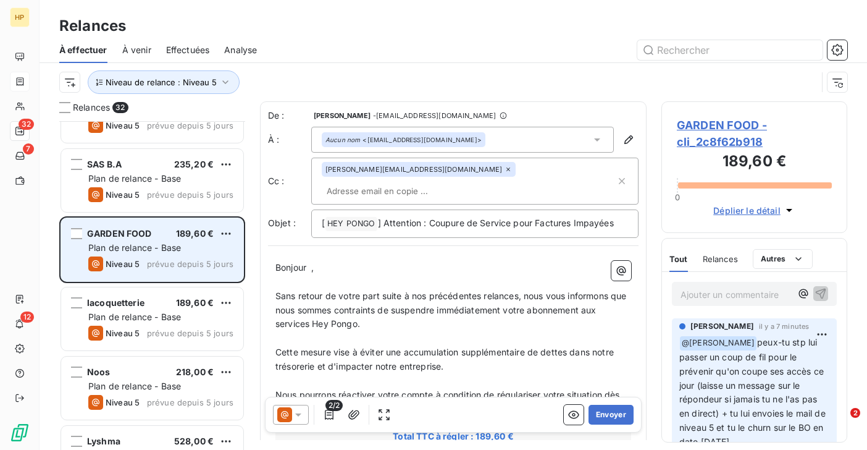
scroll to position [1055, 0]
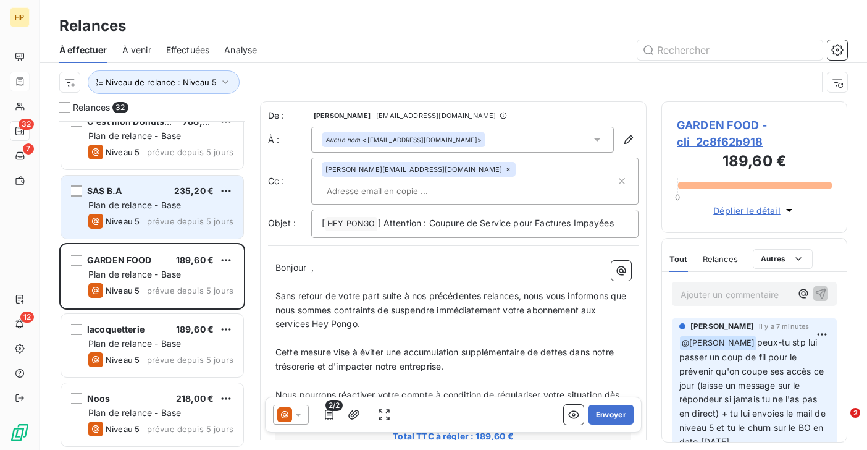
click at [125, 211] on div "SAS B.A 235,20 € Plan de relance - Base Niveau 5 prévue depuis 5 jours" at bounding box center [152, 206] width 182 height 63
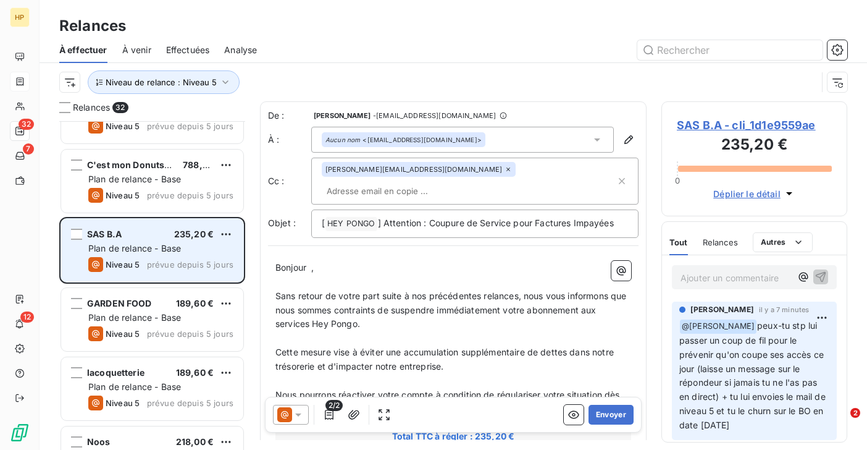
scroll to position [973, 0]
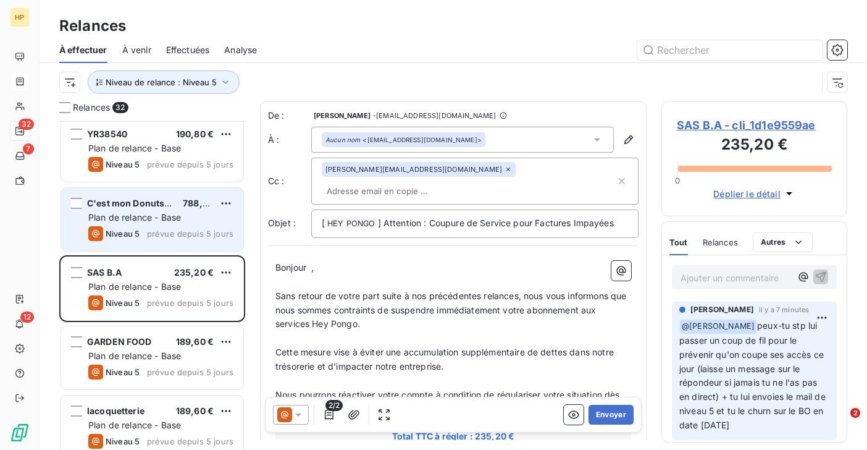
click at [124, 217] on span "Plan de relance - Base" at bounding box center [134, 217] width 93 height 10
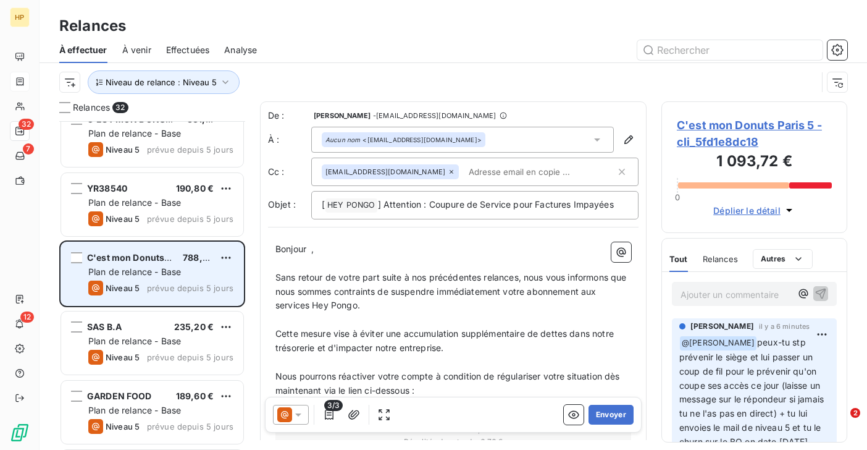
scroll to position [888, 0]
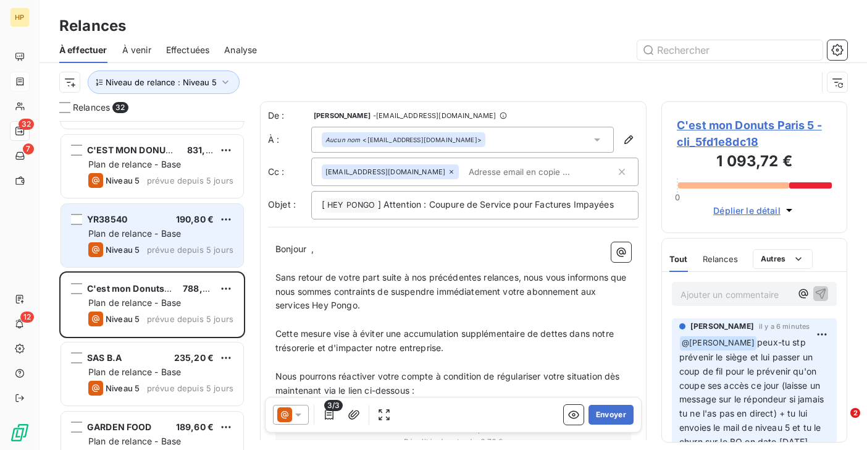
click at [119, 225] on div "YR38540" at bounding box center [107, 219] width 40 height 12
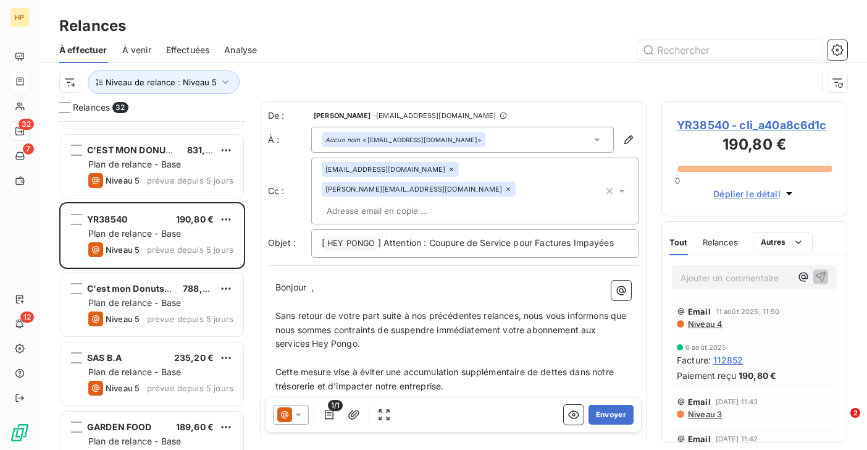
click at [719, 245] on span "Relances" at bounding box center [720, 242] width 35 height 10
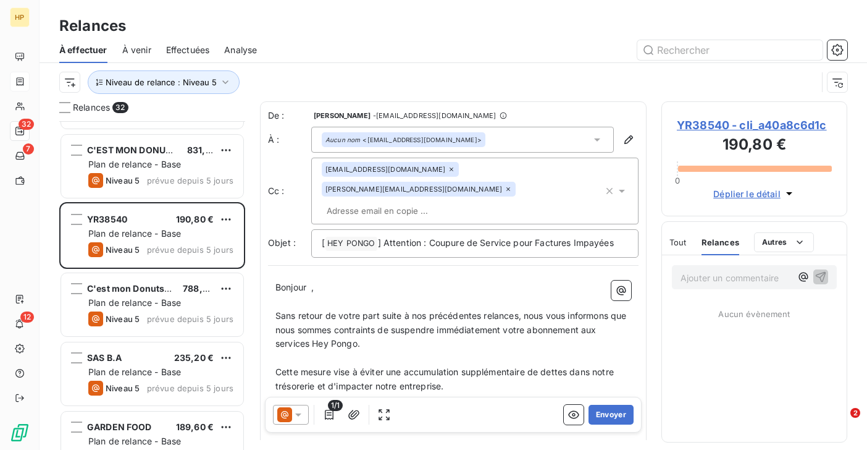
click at [684, 245] on span "Tout" at bounding box center [677, 242] width 17 height 10
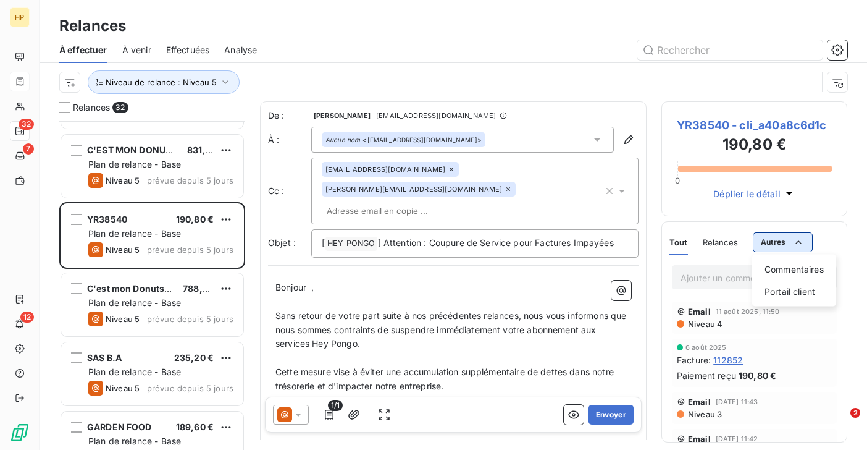
click at [793, 249] on html "HP 32 7 12 Relances À effectuer À venir Effectuées Analyse Niveau de relance : …" at bounding box center [433, 225] width 867 height 450
click at [784, 274] on div "Commentaires" at bounding box center [794, 269] width 74 height 20
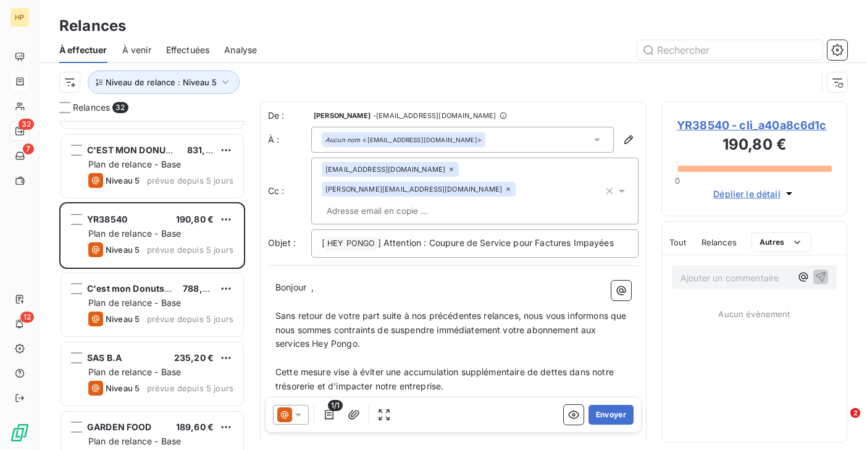
click at [713, 279] on html "HP 32 7 12 Relances À effectuer À venir Effectuées Analyse Niveau de relance : …" at bounding box center [433, 225] width 867 height 450
click at [706, 127] on span "YR38540 - cli_a40a8c6d1c" at bounding box center [754, 125] width 155 height 17
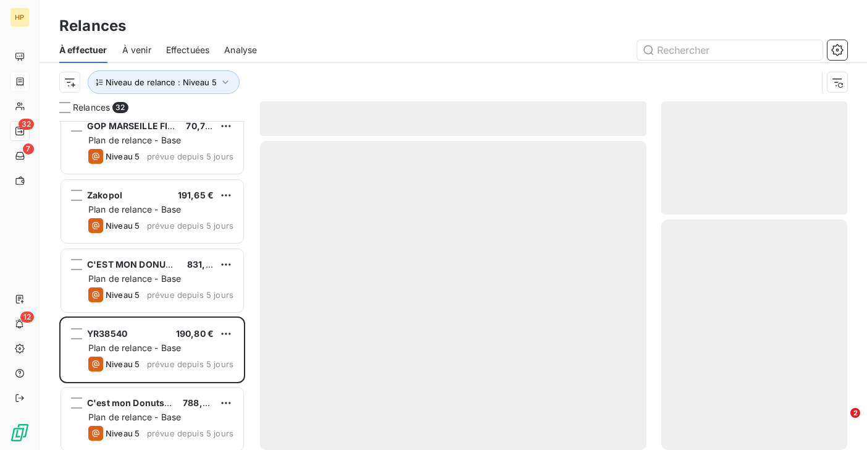
scroll to position [774, 0]
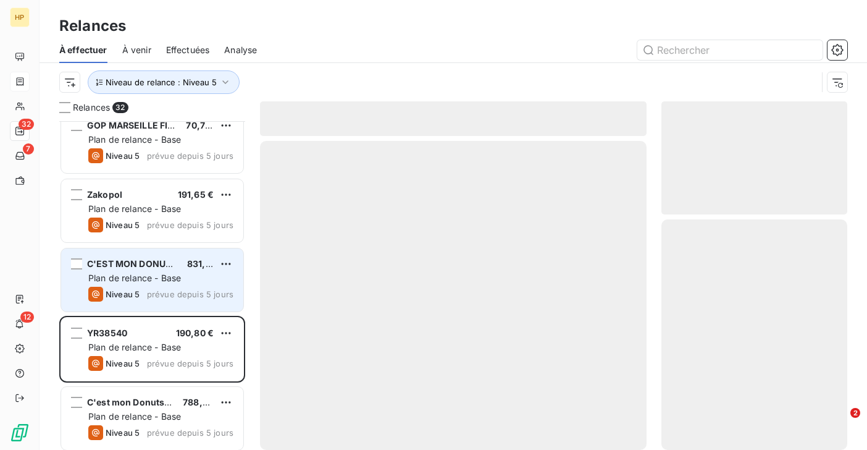
click at [138, 272] on div "Plan de relance - Base" at bounding box center [160, 278] width 145 height 12
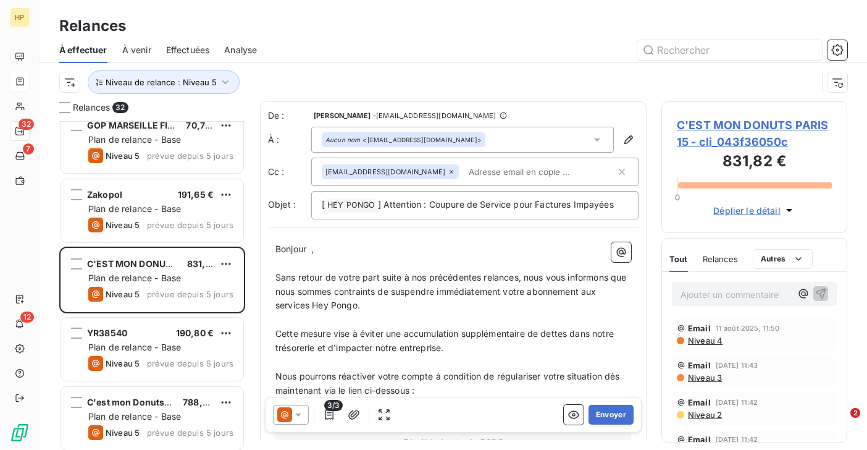
click at [744, 127] on span "C'EST MON DONUTS PARIS 15 - cli_043f36050c" at bounding box center [754, 133] width 155 height 33
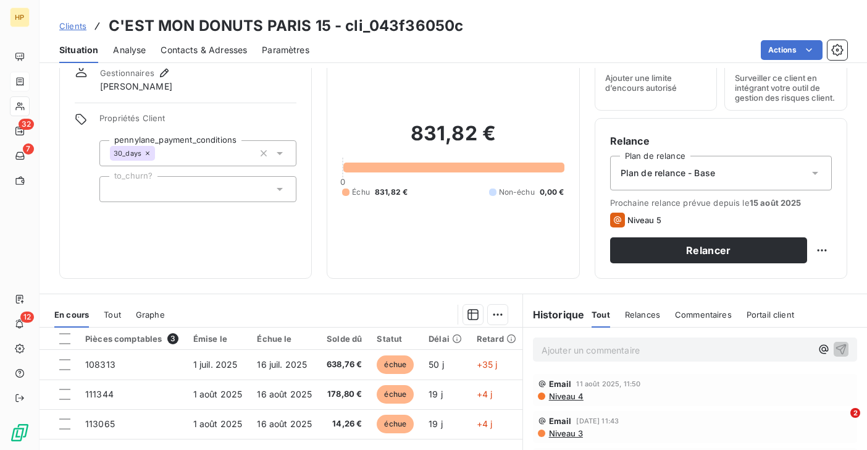
scroll to position [119, 0]
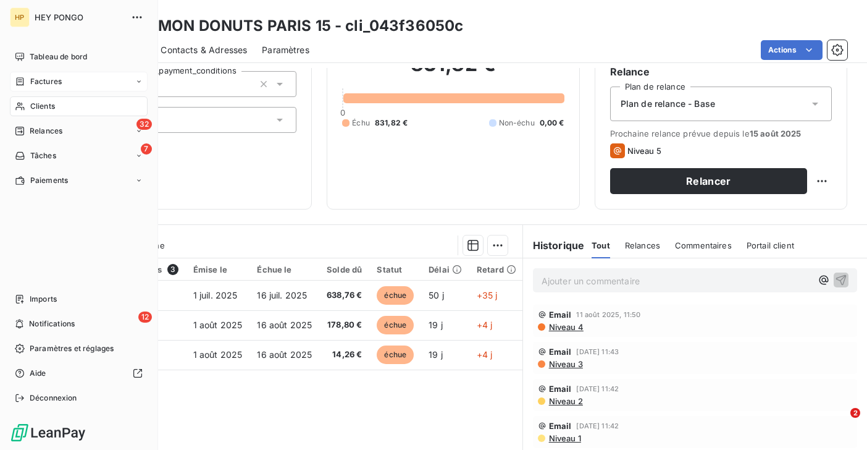
click at [38, 108] on span "Clients" at bounding box center [42, 106] width 25 height 11
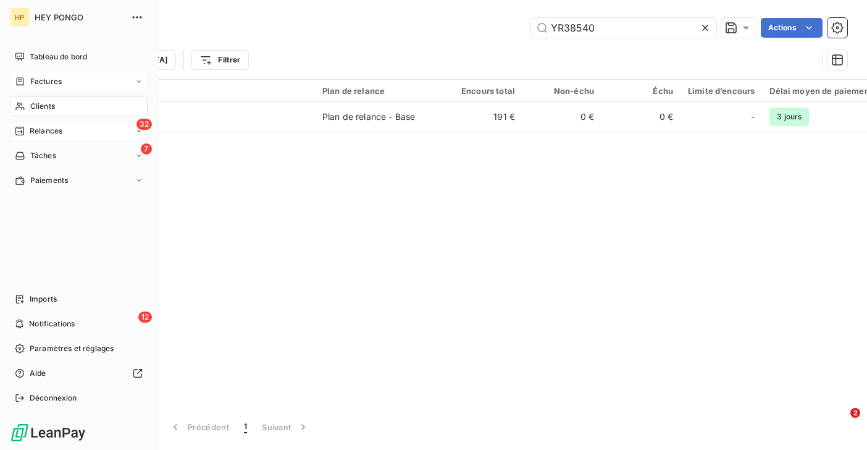
click at [30, 133] on span "Relances" at bounding box center [46, 130] width 33 height 11
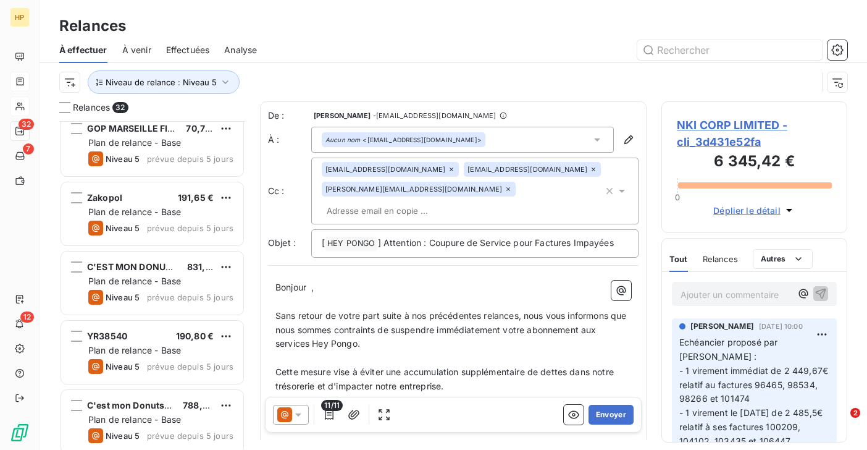
scroll to position [836, 0]
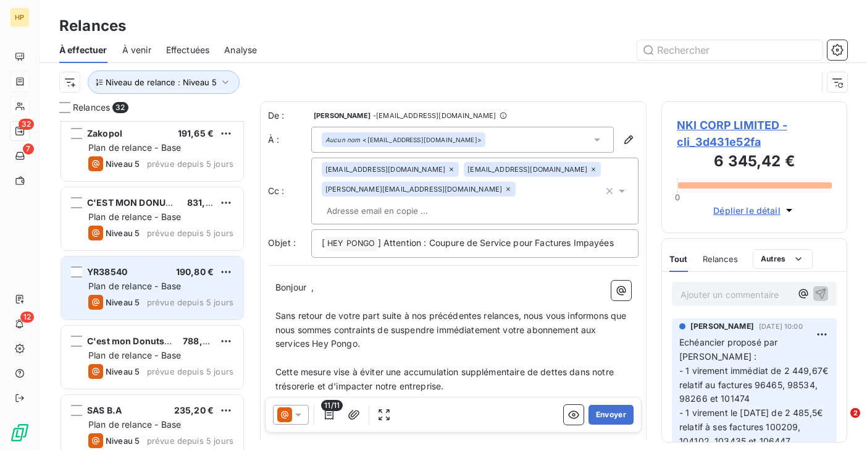
click at [148, 298] on div "Niveau 5 prévue depuis 5 jours" at bounding box center [160, 302] width 145 height 15
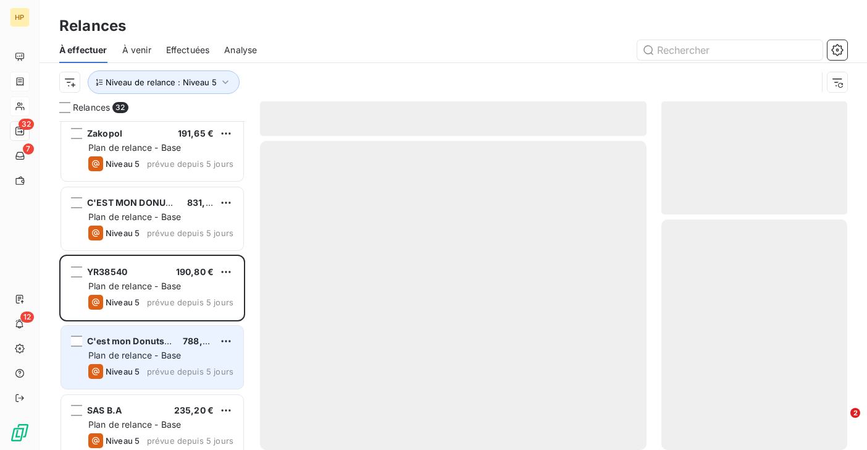
click at [137, 344] on span "C'est mon Donuts Paris 5" at bounding box center [141, 340] width 109 height 10
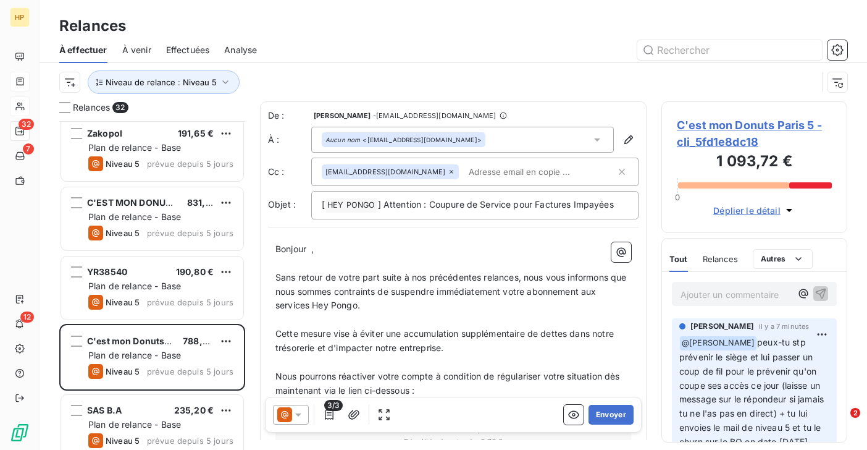
scroll to position [24, 0]
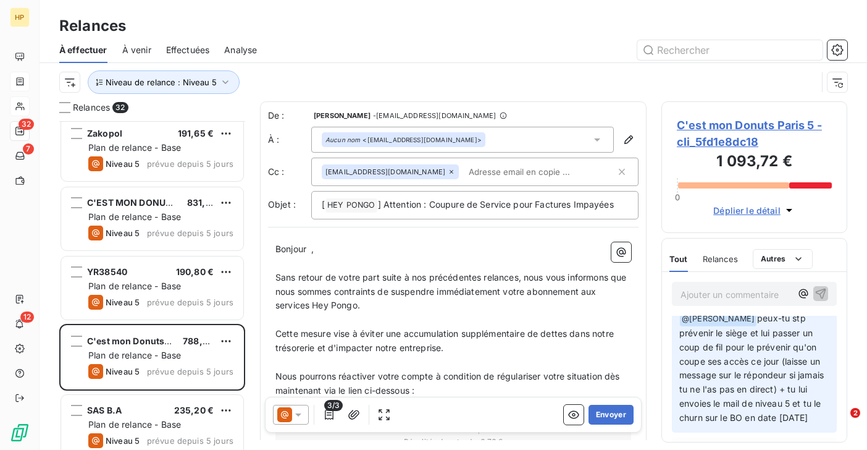
drag, startPoint x: 716, startPoint y: 433, endPoint x: 764, endPoint y: 323, distance: 120.3
click at [764, 323] on p "﻿ @ Capucine Ouilleau peux-tu stp prévenir le siège et lui passer un coup de fi…" at bounding box center [754, 368] width 150 height 114
copy span "peux-tu stp prévenir le siège et lui passer un coup de fil pour le prévenir qu'…"
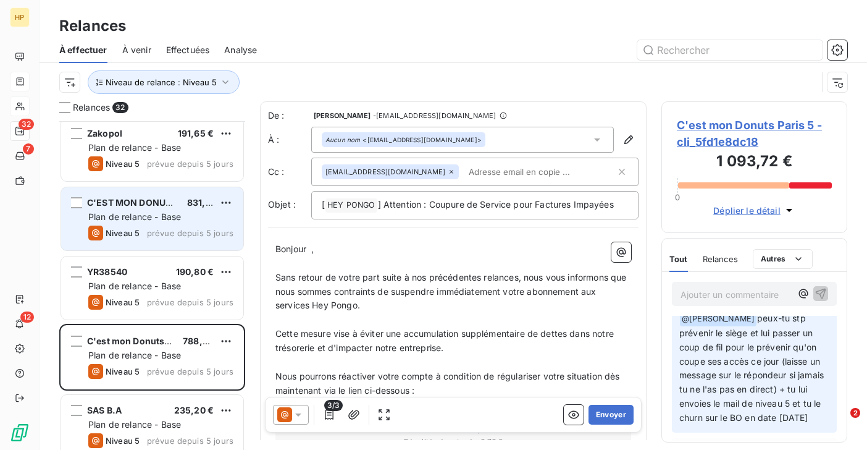
click at [125, 226] on div "Niveau 5" at bounding box center [113, 232] width 51 height 15
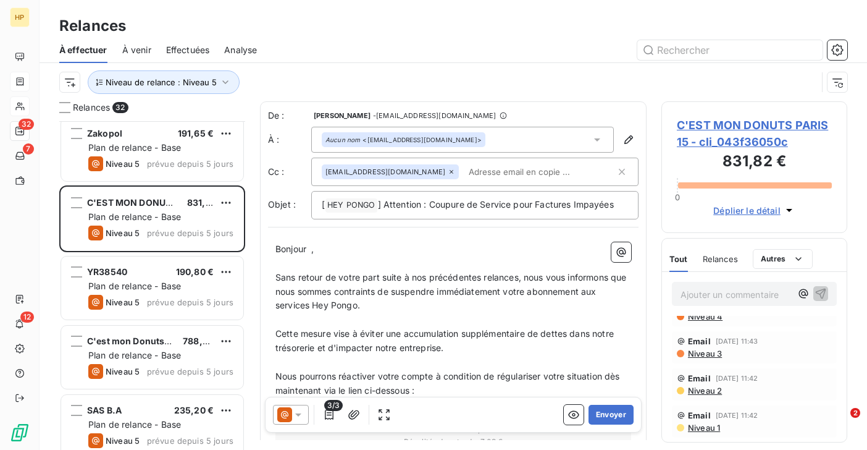
click at [724, 298] on p "Ajouter un commentaire ﻿" at bounding box center [736, 294] width 111 height 15
click at [709, 125] on span "C'EST MON DONUTS PARIS 15 - cli_043f36050c" at bounding box center [754, 133] width 155 height 33
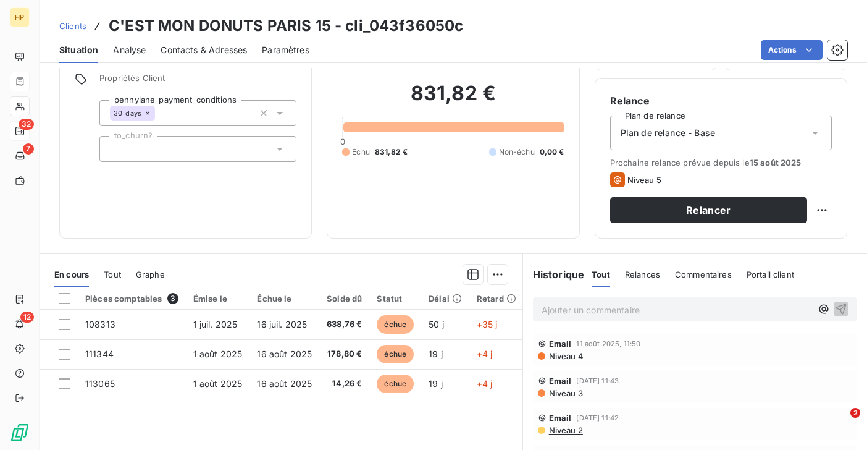
scroll to position [96, 0]
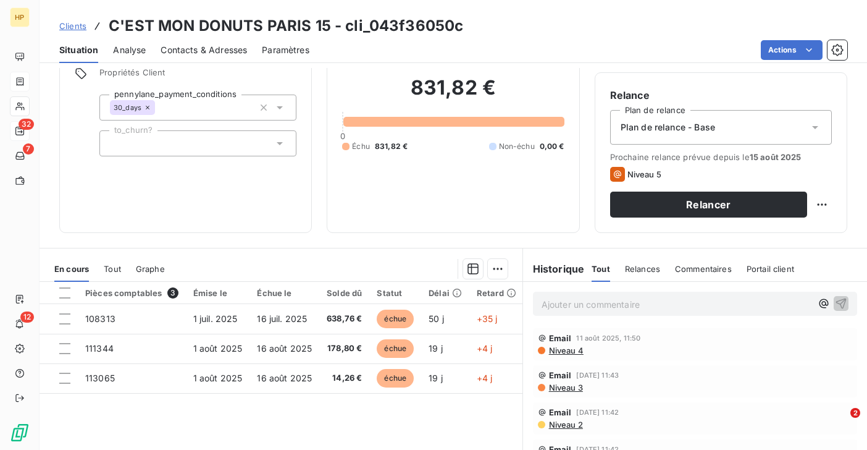
click at [568, 303] on p "Ajouter un commentaire ﻿" at bounding box center [677, 303] width 270 height 15
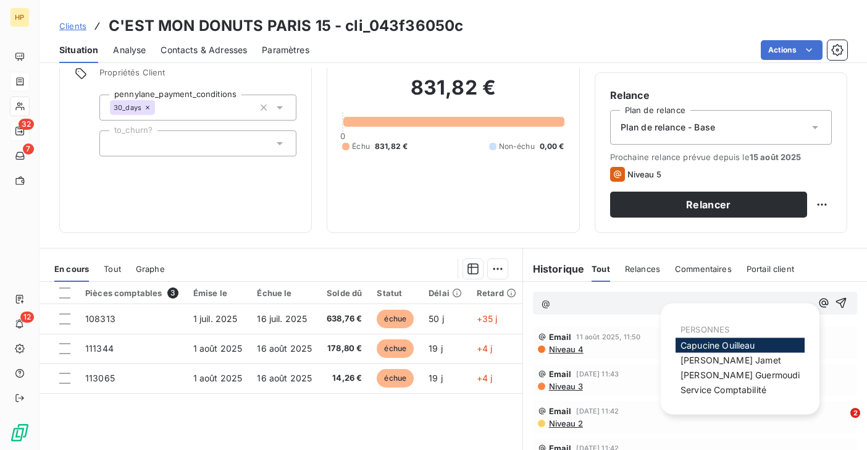
click at [698, 343] on span "Capucine Ouilleau" at bounding box center [718, 345] width 75 height 10
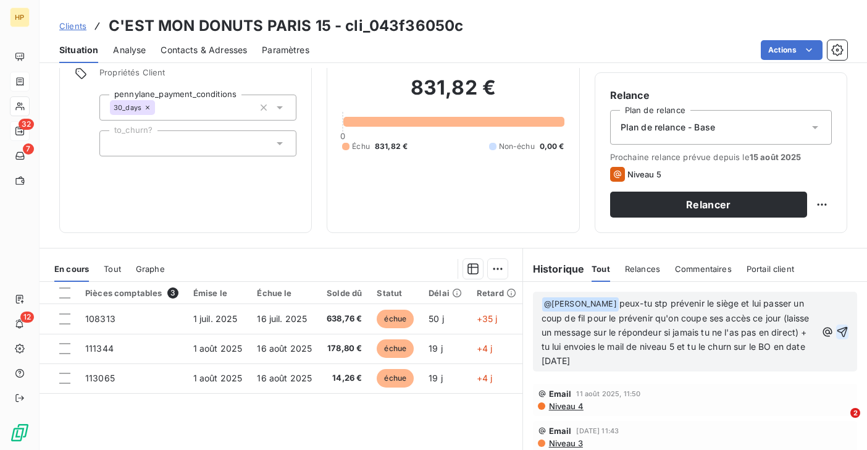
click at [840, 332] on icon "button" at bounding box center [842, 331] width 12 height 12
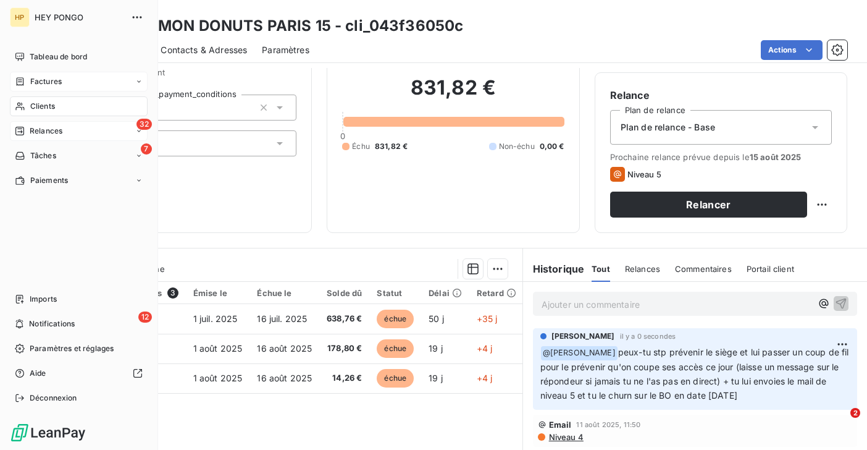
click at [52, 109] on span "Clients" at bounding box center [42, 106] width 25 height 11
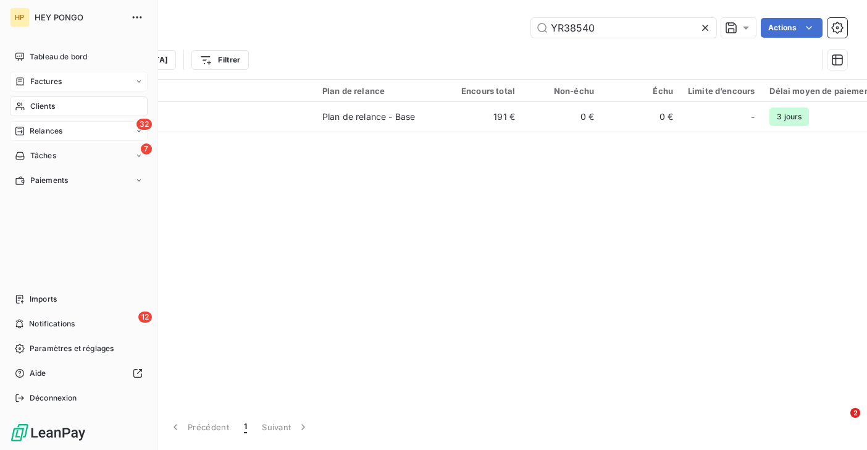
click at [77, 134] on div "32 Relances" at bounding box center [79, 131] width 138 height 20
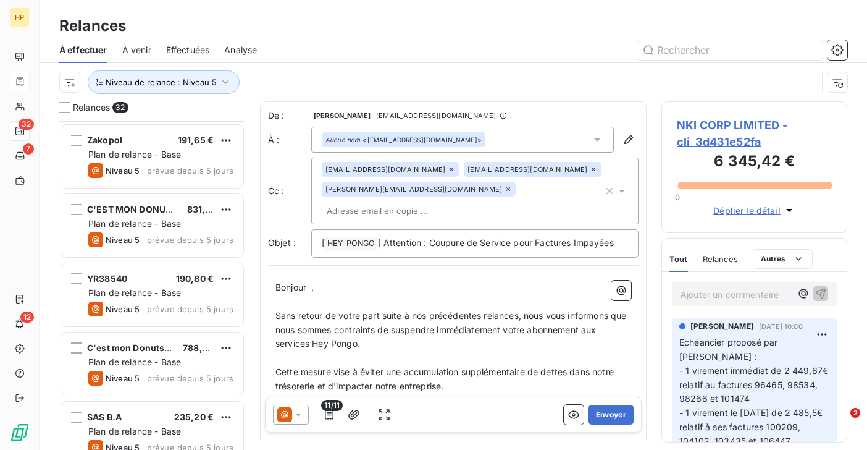
scroll to position [817, 0]
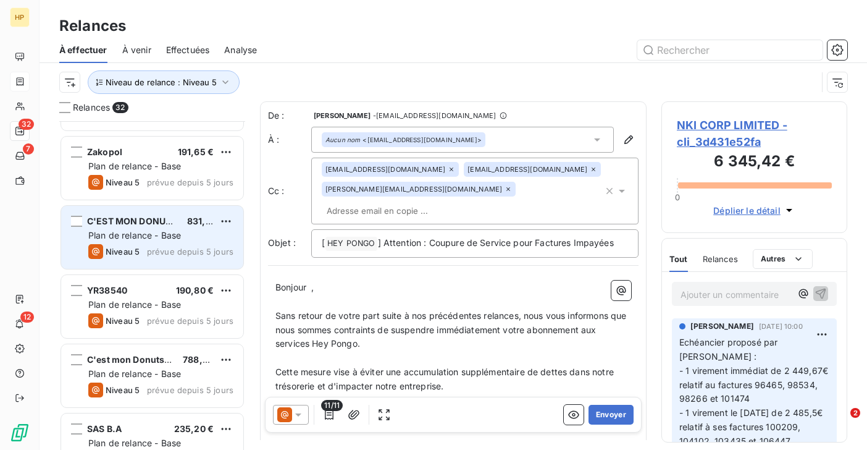
click at [138, 215] on div "C'EST MON DONUTS PARIS 15" at bounding box center [132, 221] width 90 height 12
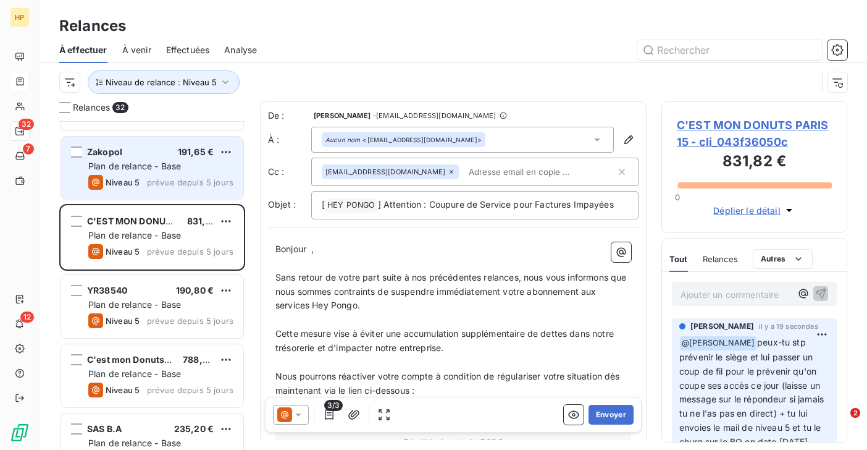
click at [138, 178] on span "Niveau 5" at bounding box center [123, 182] width 34 height 10
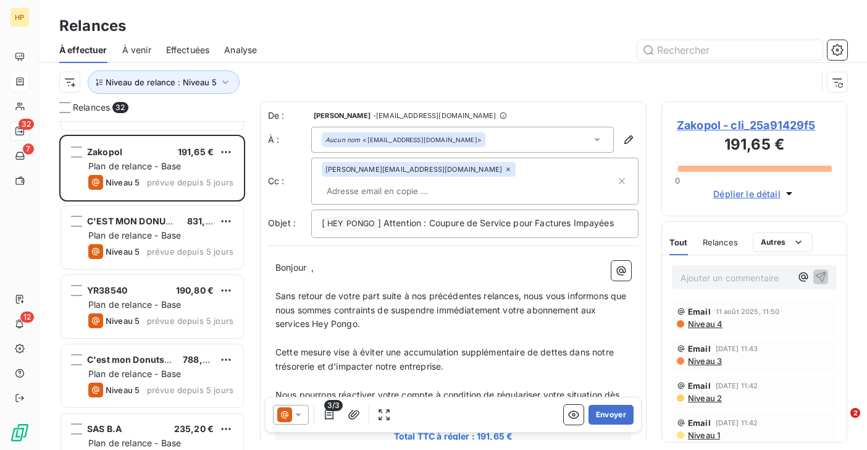
click at [711, 123] on span "Zakopol - cli_25a91429f5" at bounding box center [754, 125] width 155 height 17
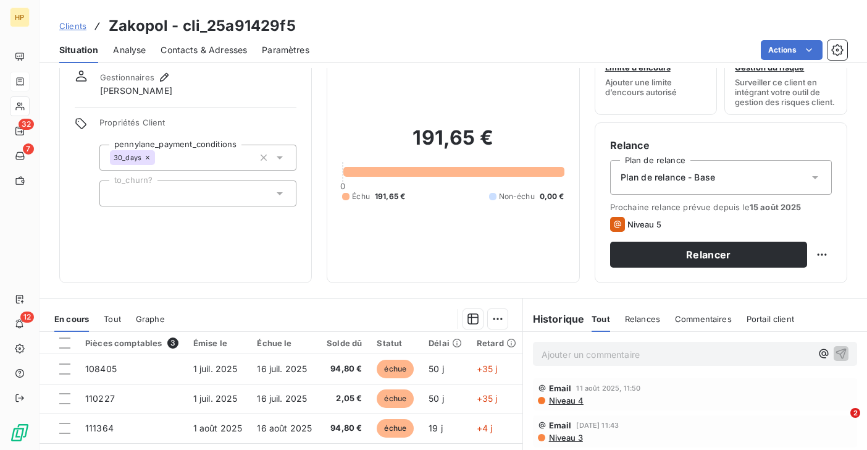
scroll to position [56, 0]
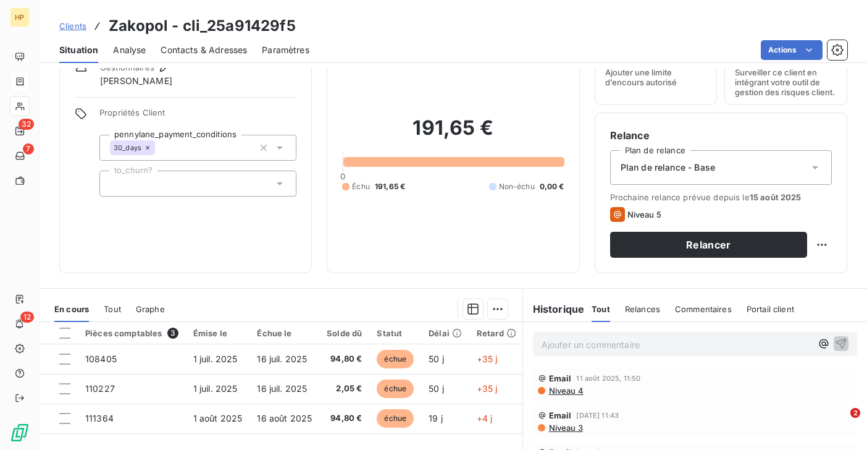
click at [556, 341] on p "Ajouter un commentaire ﻿" at bounding box center [677, 344] width 270 height 15
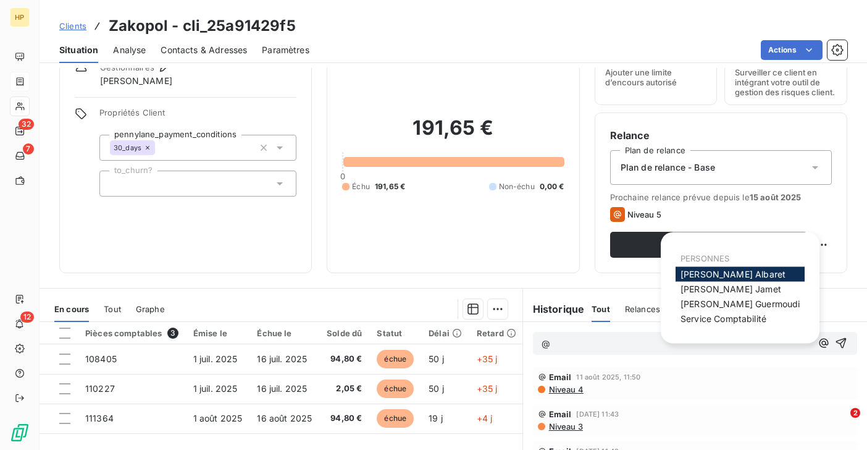
click at [693, 271] on span "Alexandra Albaret" at bounding box center [733, 274] width 105 height 10
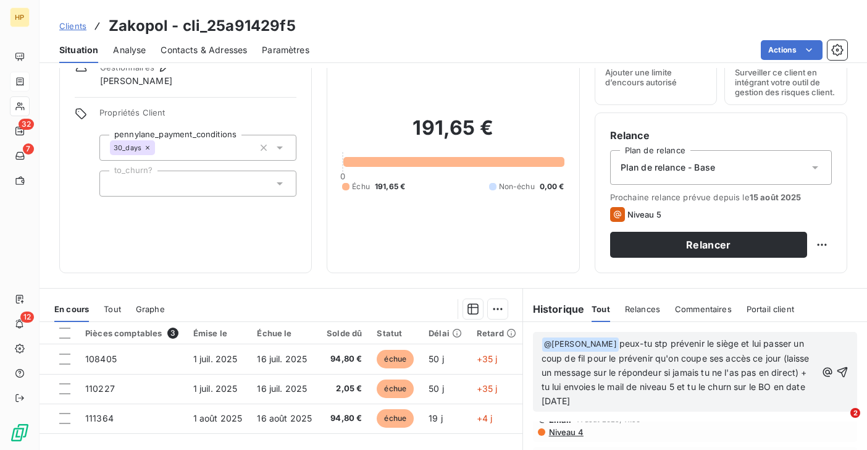
scroll to position [0, 0]
drag, startPoint x: 675, startPoint y: 344, endPoint x: 754, endPoint y: 344, distance: 79.0
click at [754, 344] on span "peux-tu stp prévenir le siège et lui passer un coup de fil pour le prévenir qu'…" at bounding box center [677, 372] width 270 height 68
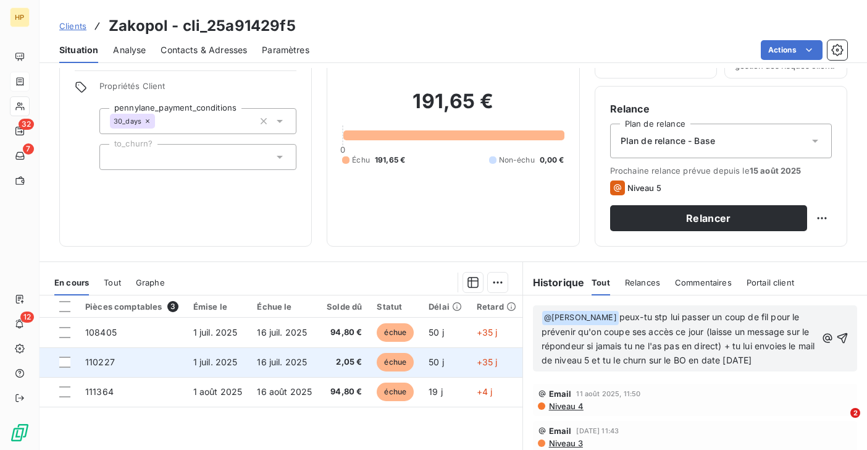
scroll to position [84, 0]
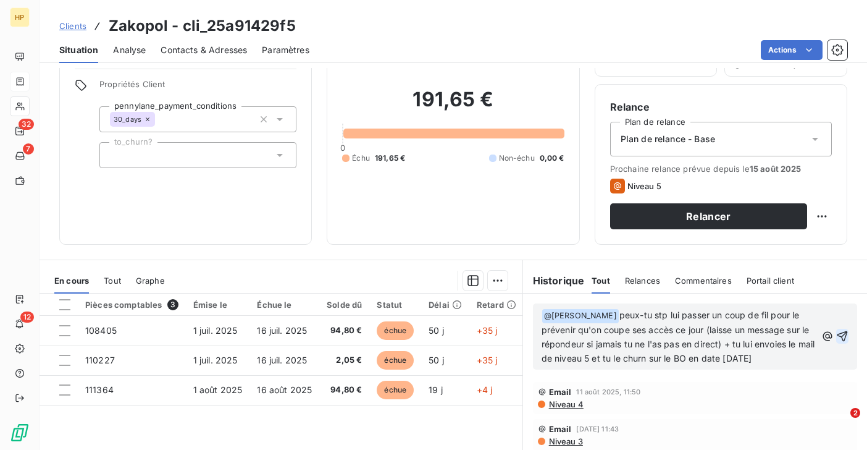
click at [842, 335] on icon "button" at bounding box center [842, 336] width 12 height 12
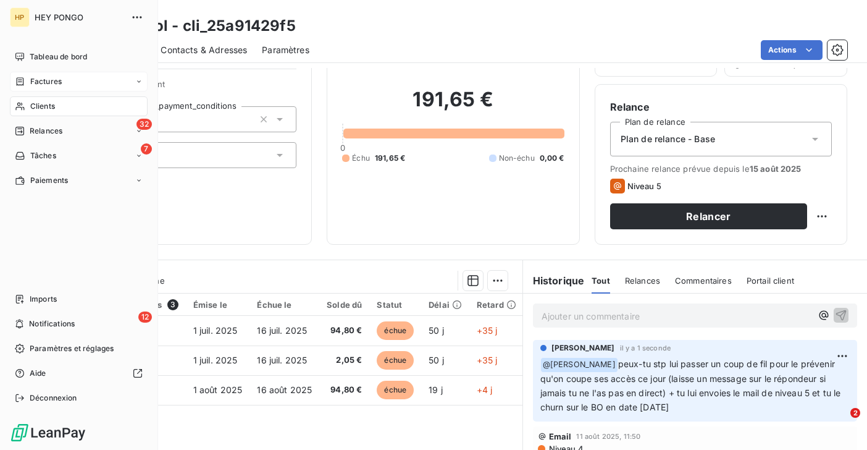
click at [41, 129] on span "Relances" at bounding box center [46, 130] width 33 height 11
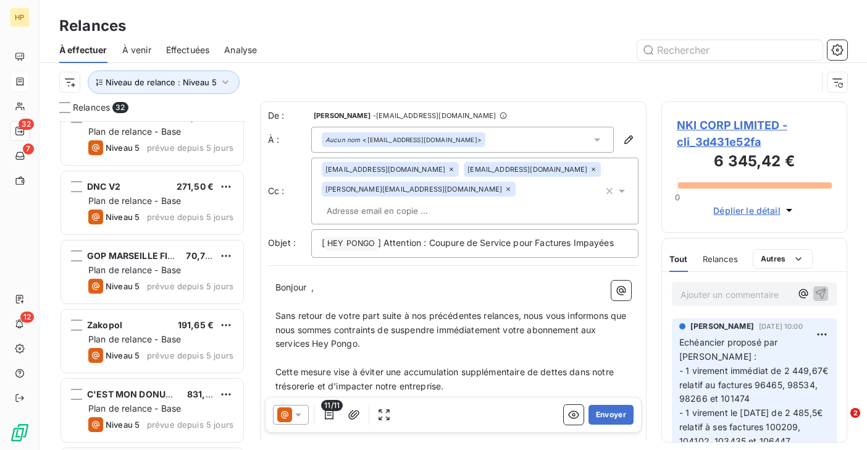
scroll to position [663, 0]
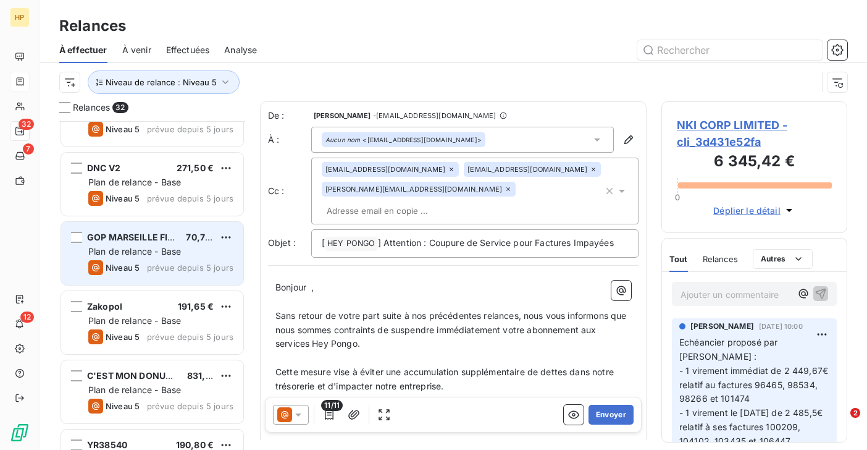
click at [148, 246] on span "Plan de relance - Base" at bounding box center [134, 251] width 93 height 10
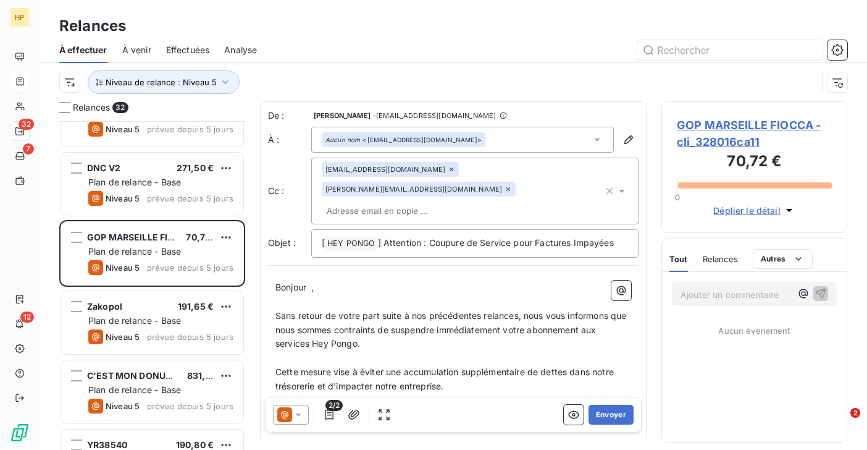
click at [705, 125] on span "GOP MARSEILLE FIOCCA - cli_328016ca11" at bounding box center [754, 133] width 155 height 33
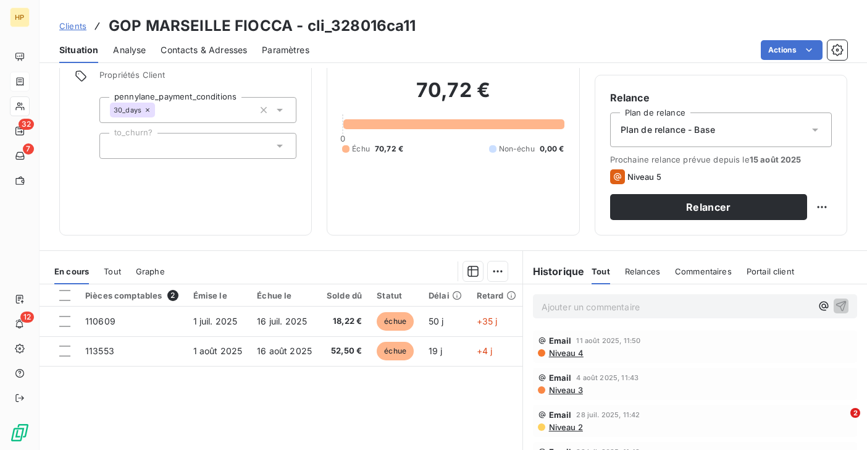
scroll to position [117, 0]
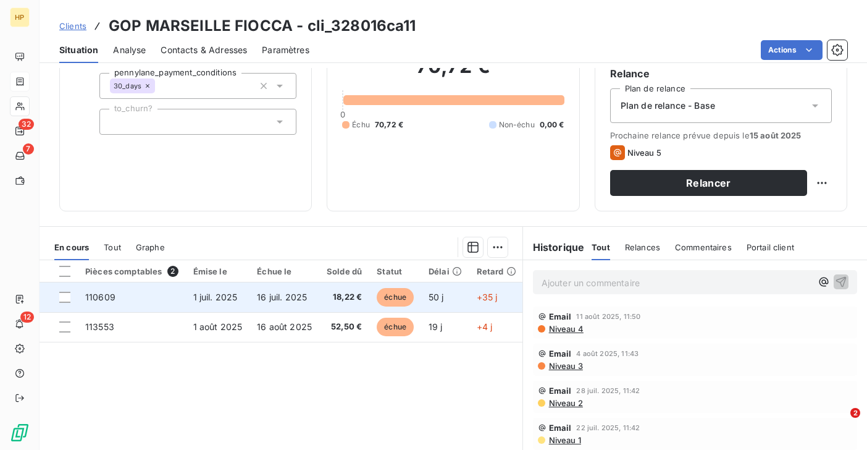
click at [320, 298] on td "18,22 €" at bounding box center [344, 297] width 50 height 30
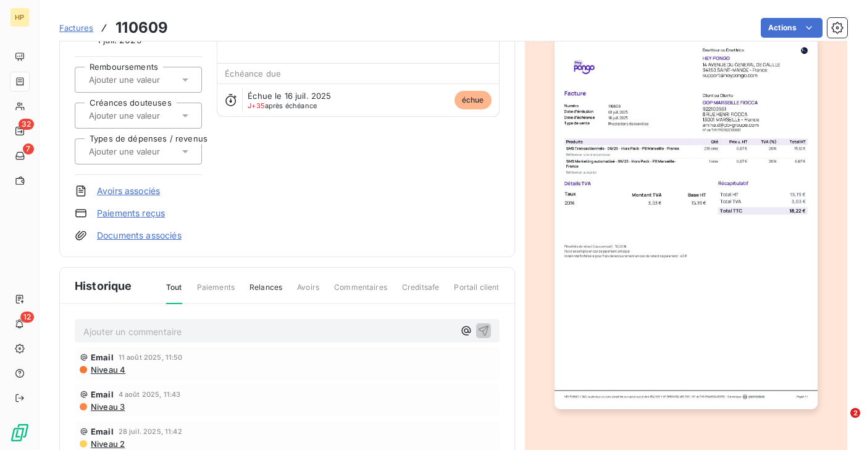
scroll to position [120, 0]
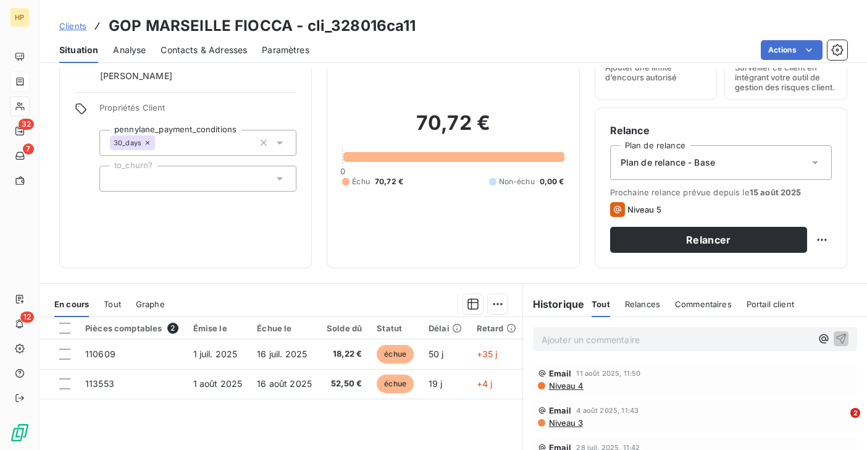
scroll to position [65, 0]
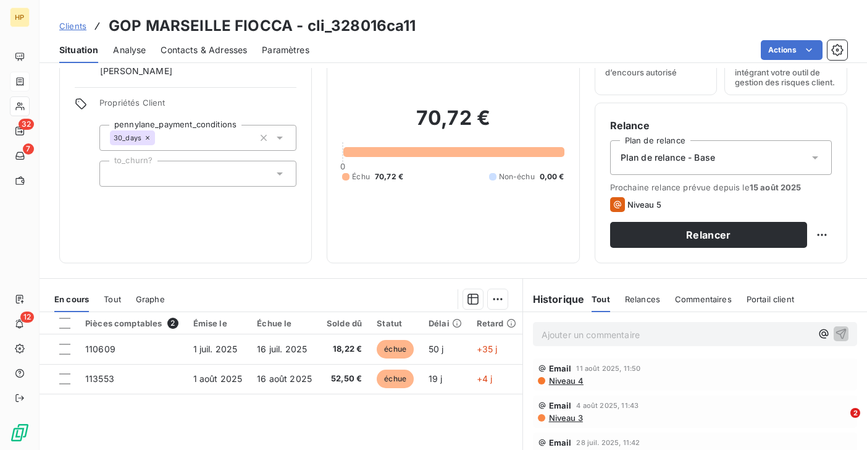
click at [581, 333] on p "Ajouter un commentaire ﻿" at bounding box center [677, 334] width 270 height 15
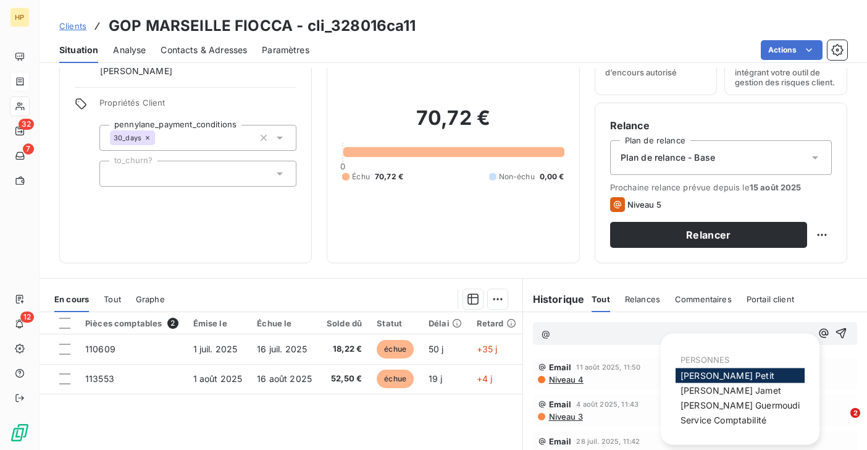
click at [727, 374] on span "Katharina Petit" at bounding box center [728, 375] width 94 height 10
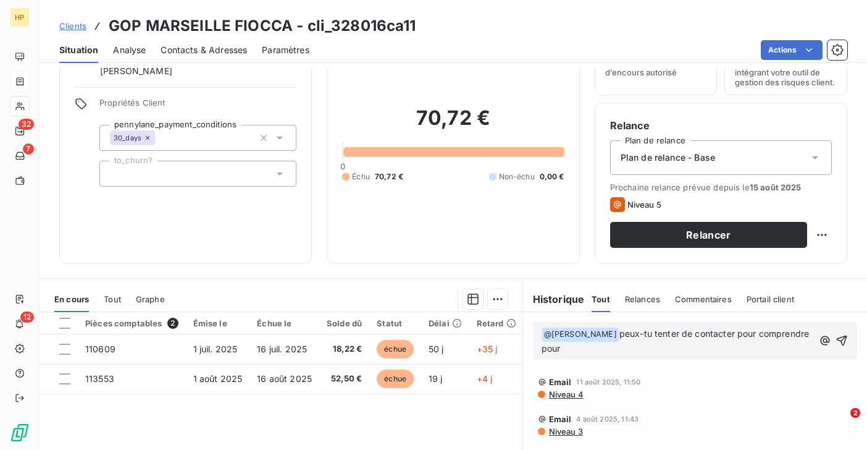
click at [112, 298] on span "Tout" at bounding box center [112, 299] width 17 height 10
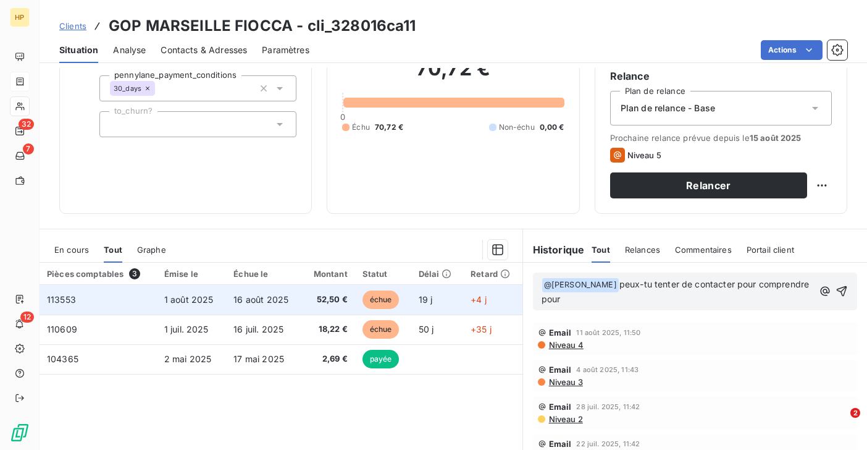
scroll to position [116, 0]
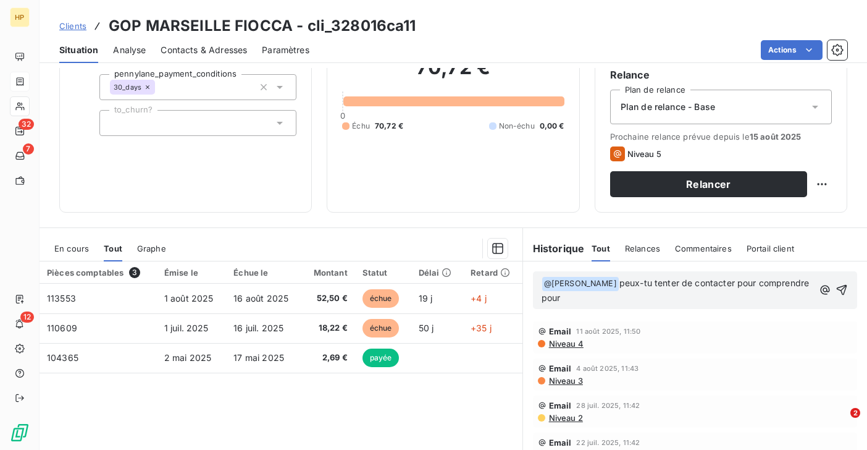
click at [82, 248] on span "En cours" at bounding box center [71, 248] width 35 height 10
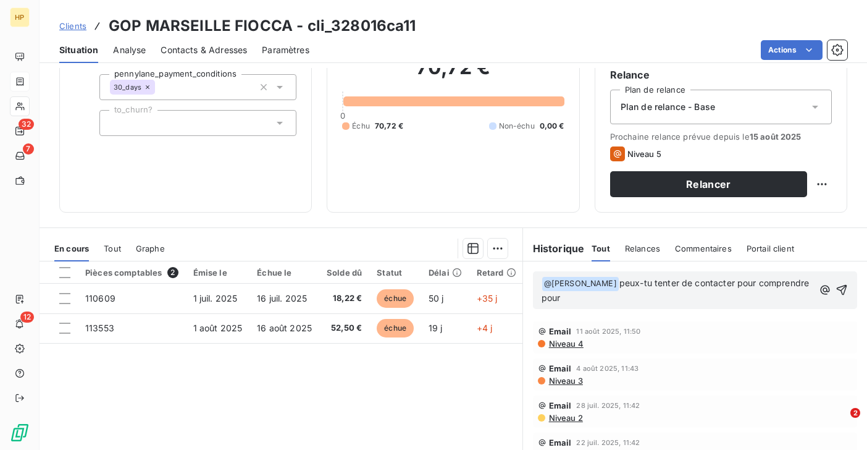
click at [585, 298] on p "﻿ @ Katharina Petit ﻿ peux-tu tenter de contacter pour comprendre pour" at bounding box center [678, 290] width 272 height 29
click at [844, 289] on icon "button" at bounding box center [842, 289] width 12 height 12
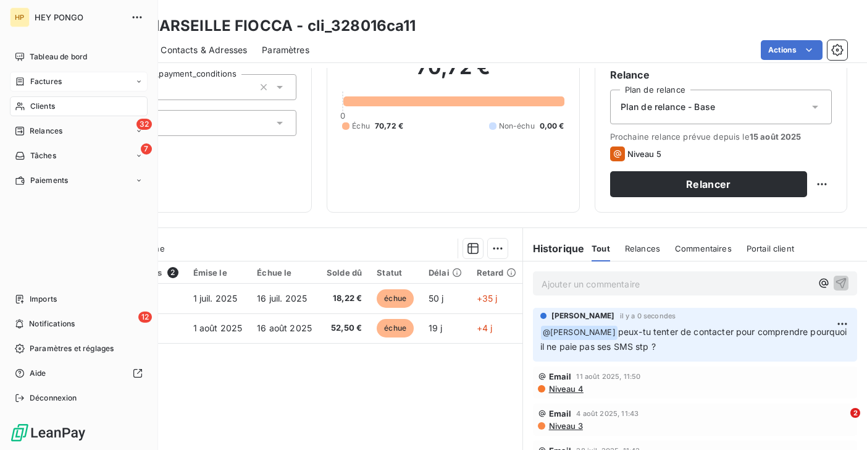
click at [30, 130] on span "Relances" at bounding box center [46, 130] width 33 height 11
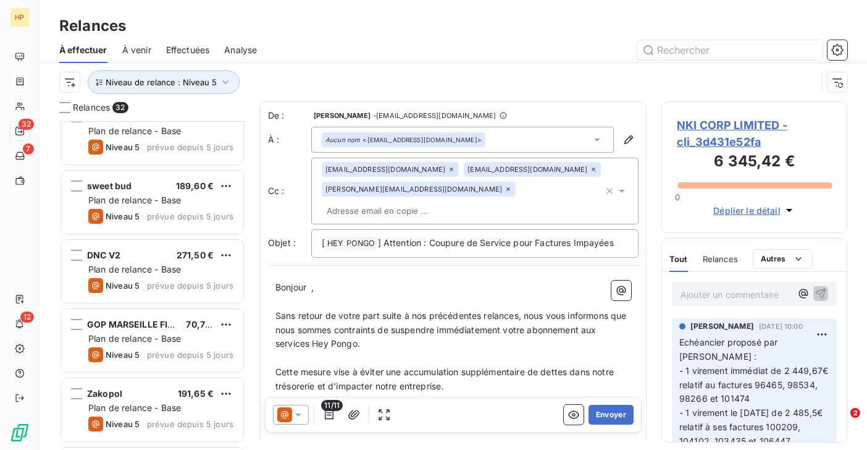
scroll to position [587, 0]
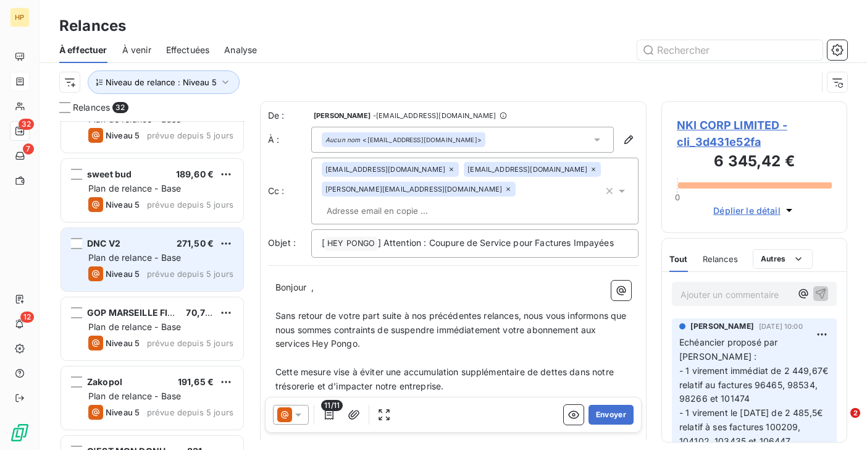
click at [117, 250] on div "DNC V2 271,50 € Plan de relance - Base Niveau 5 prévue depuis 5 jours" at bounding box center [152, 259] width 182 height 63
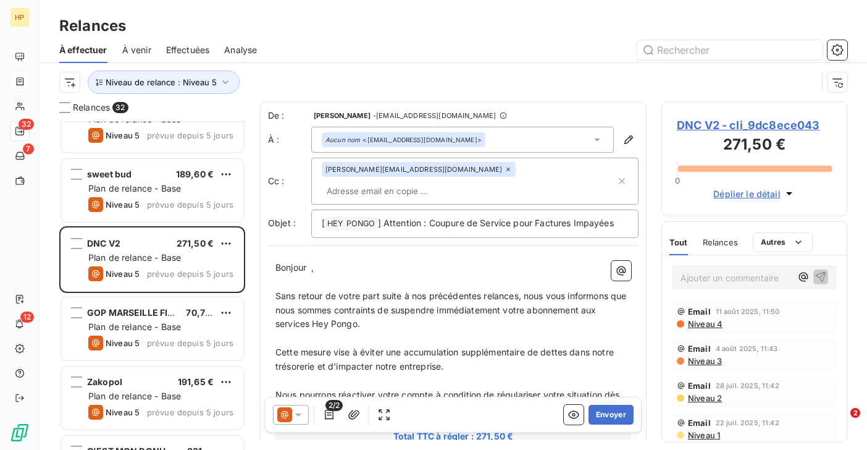
click at [708, 127] on span "DNC V2 - cli_9dc8ece043" at bounding box center [754, 125] width 155 height 17
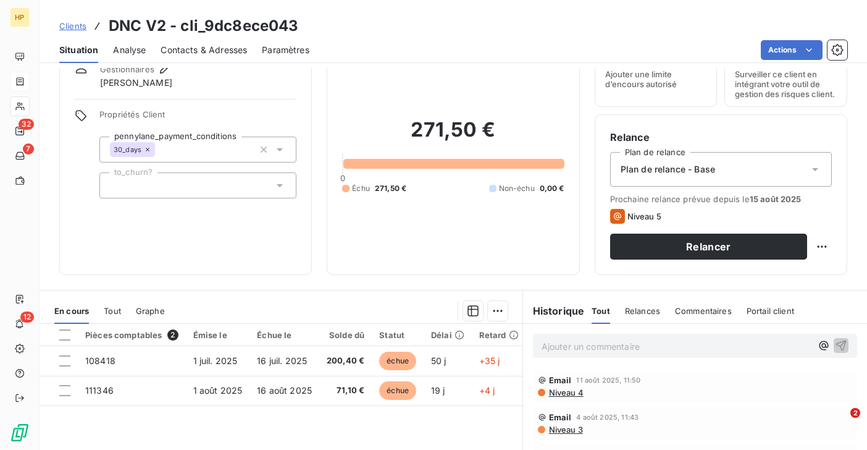
scroll to position [55, 0]
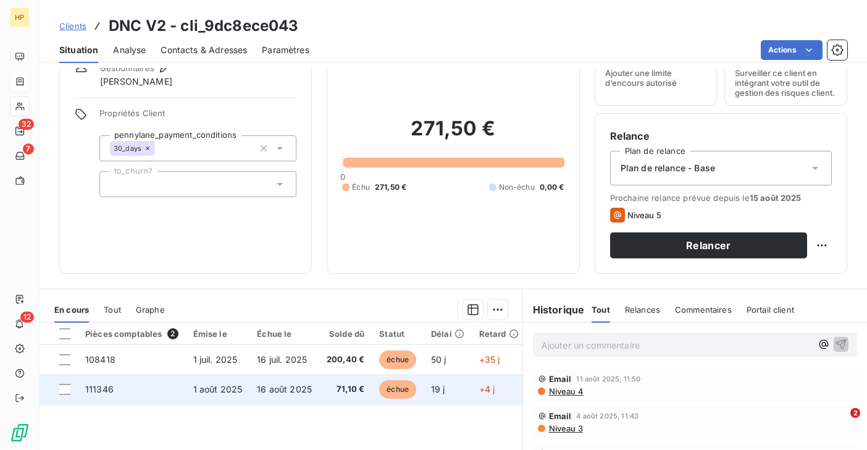
click at [295, 388] on span "16 août 2025" at bounding box center [284, 388] width 55 height 10
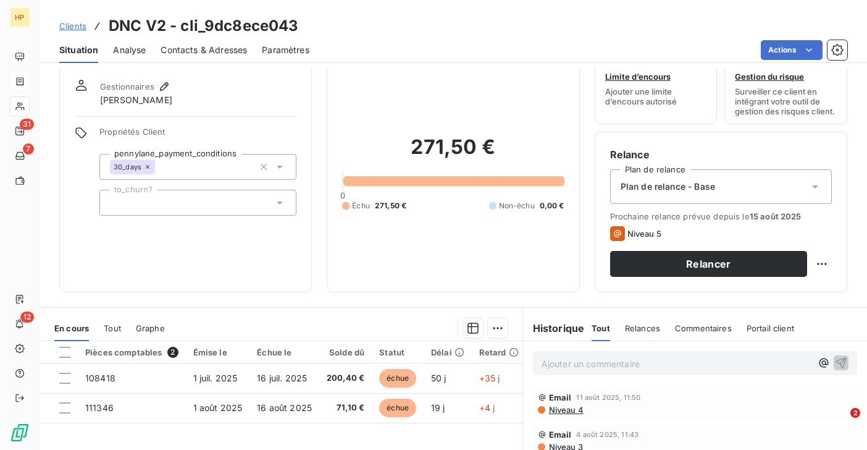
scroll to position [38, 0]
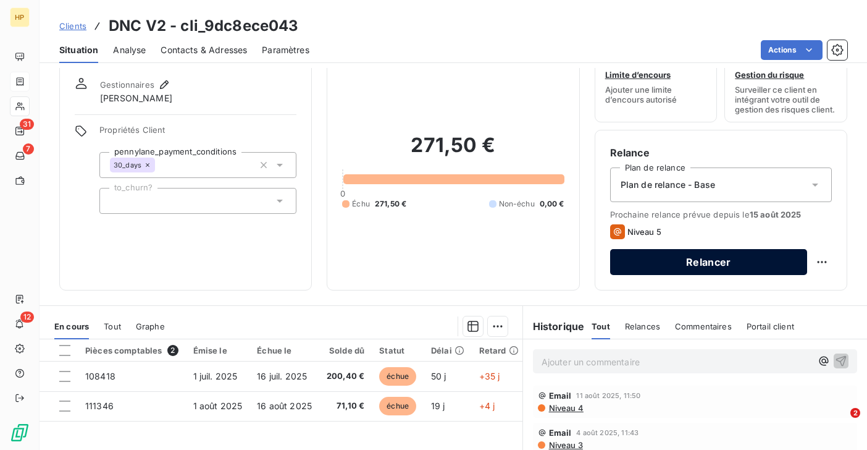
click at [709, 262] on button "Relancer" at bounding box center [708, 262] width 197 height 26
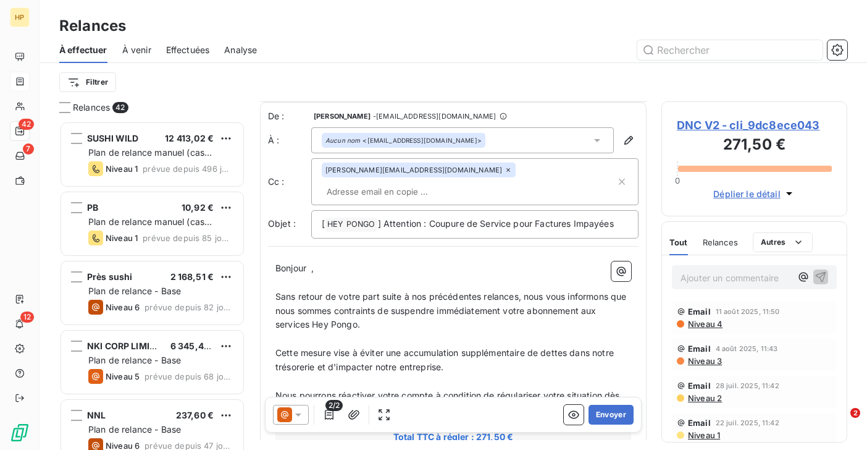
scroll to position [71, 0]
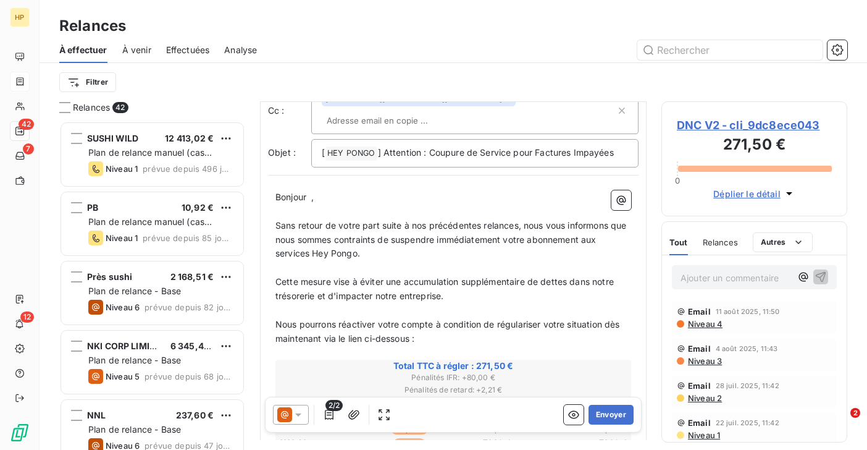
click at [298, 414] on icon at bounding box center [298, 414] width 6 height 3
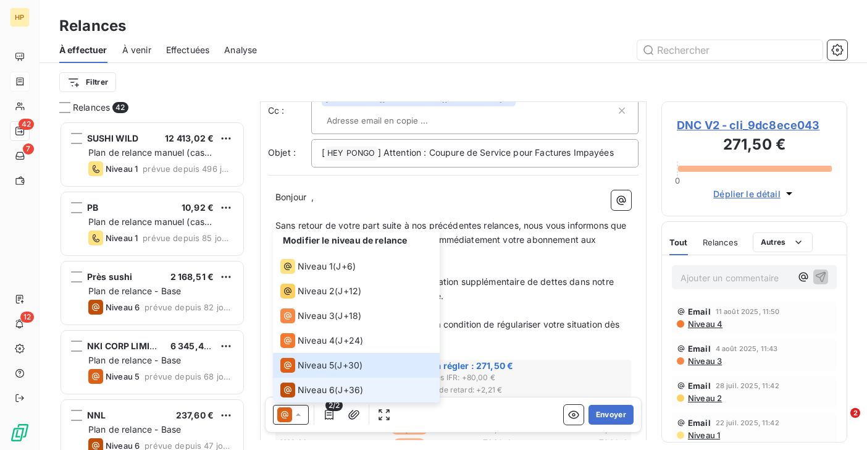
click at [308, 386] on span "Niveau 6" at bounding box center [316, 389] width 37 height 12
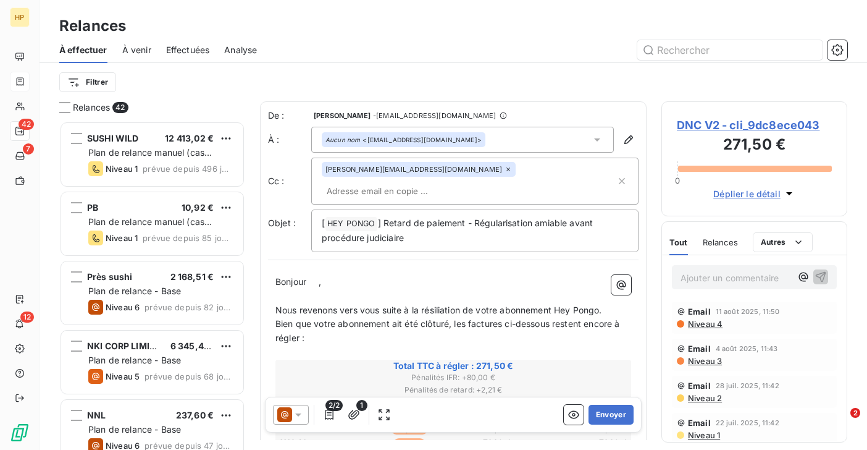
click at [332, 275] on p "Bonjour ﻿ ﻿ ," at bounding box center [453, 282] width 356 height 14
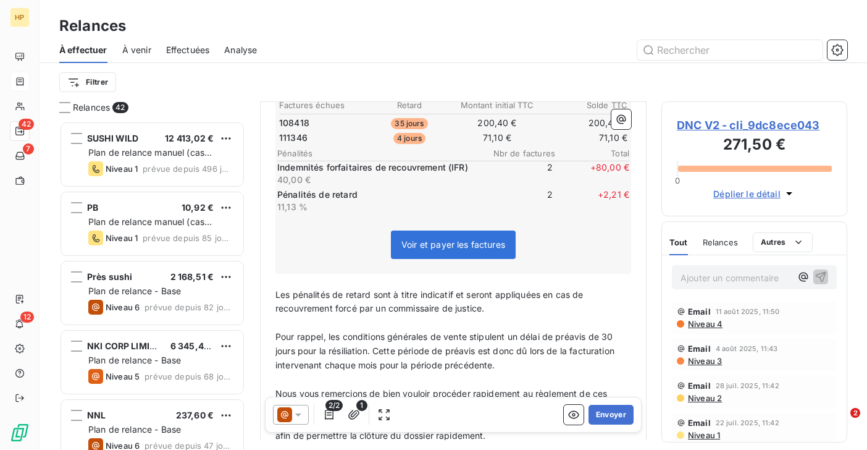
scroll to position [455, 0]
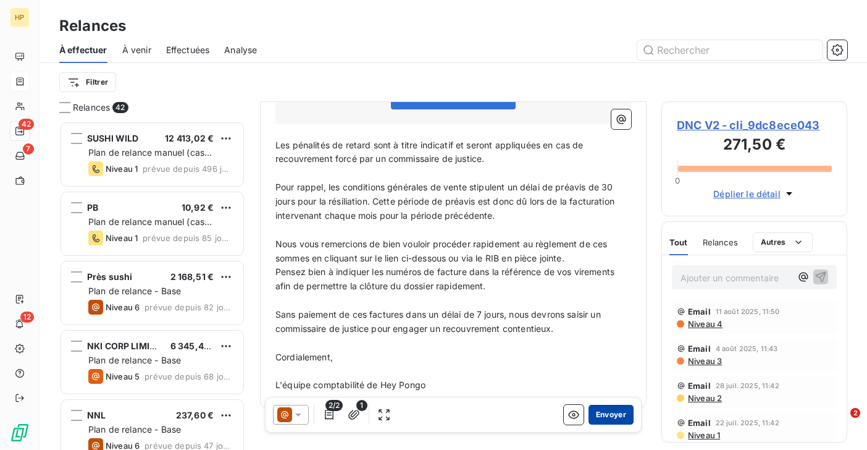
click at [607, 413] on button "Envoyer" at bounding box center [610, 414] width 45 height 20
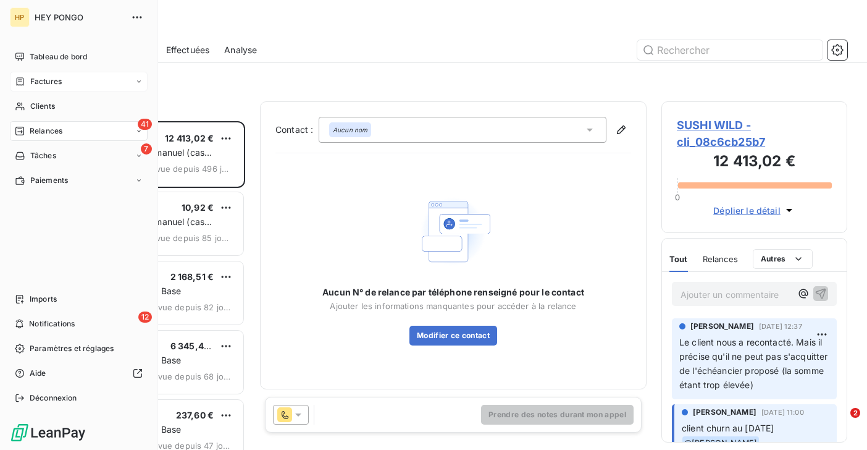
click at [37, 128] on span "Relances" at bounding box center [46, 130] width 33 height 11
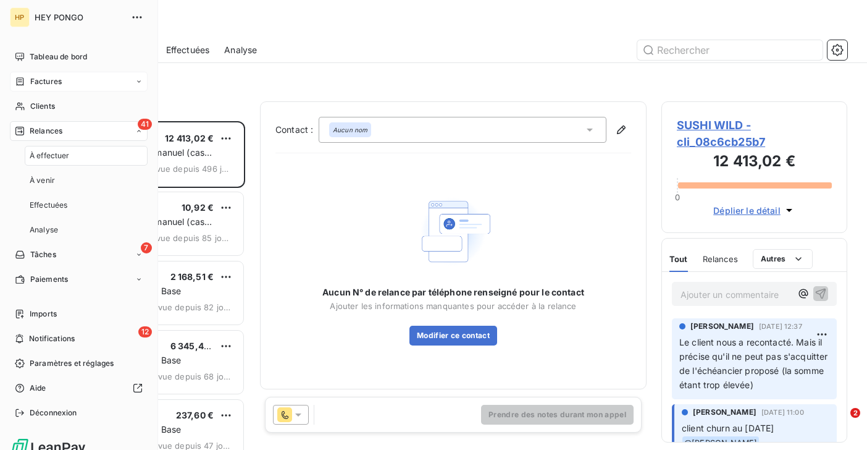
click at [52, 152] on span "À effectuer" at bounding box center [50, 155] width 40 height 11
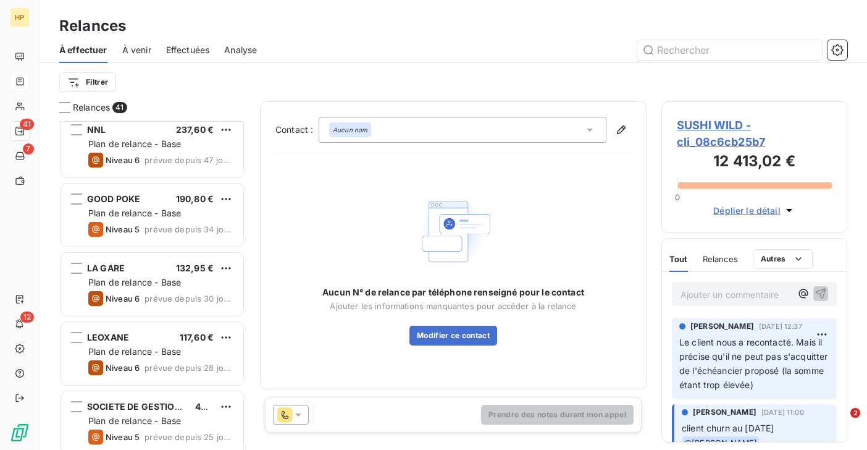
scroll to position [423, 0]
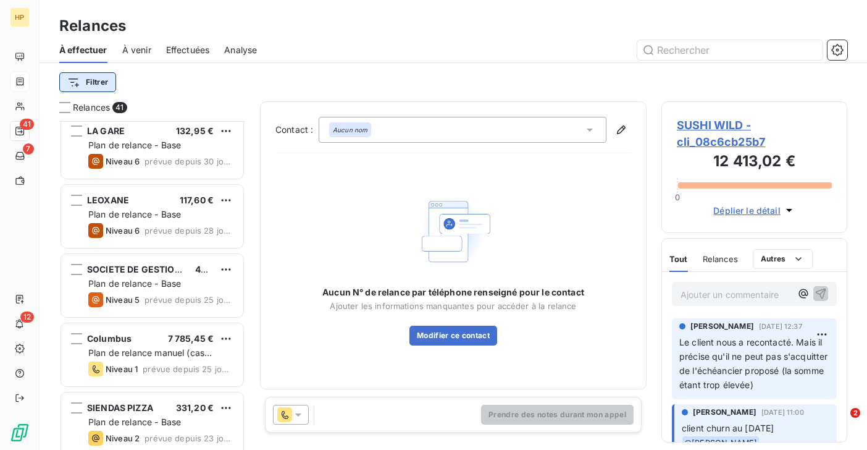
click at [92, 81] on html "HP 41 7 12 Relances À effectuer À venir Effectuées Analyse Filtrer Relances 41 …" at bounding box center [433, 225] width 867 height 450
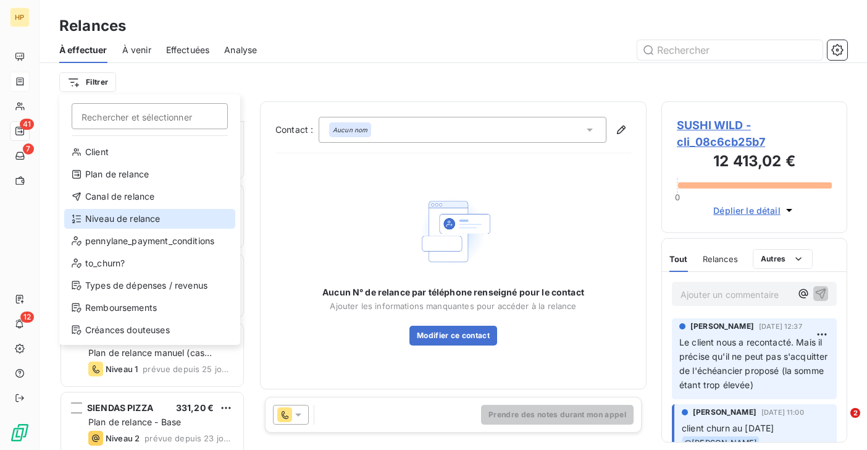
click at [107, 216] on div "Niveau de relance" at bounding box center [149, 219] width 171 height 20
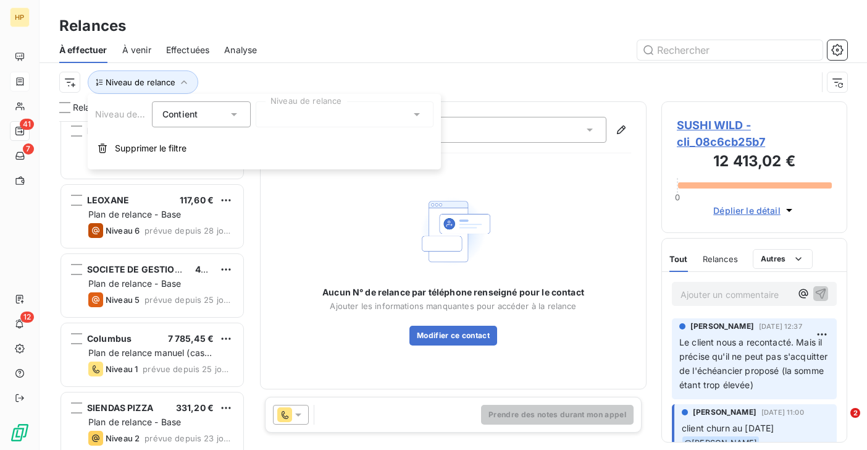
click at [300, 117] on div at bounding box center [345, 114] width 178 height 26
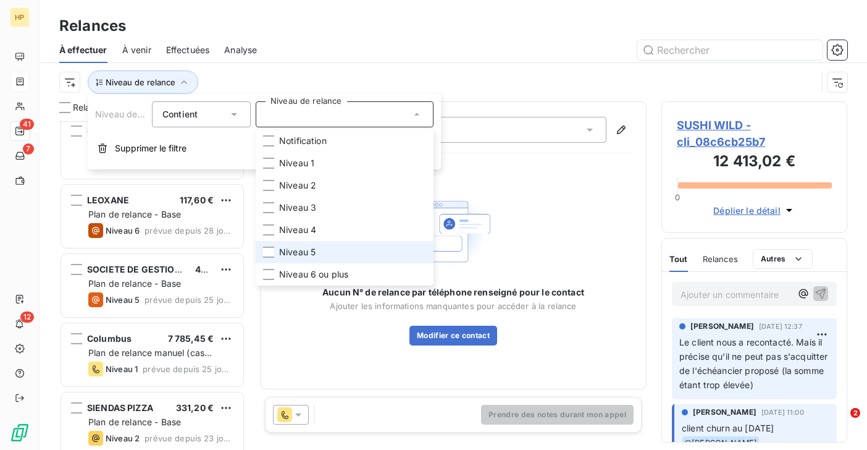
click at [304, 248] on span "Niveau 5" at bounding box center [297, 252] width 36 height 12
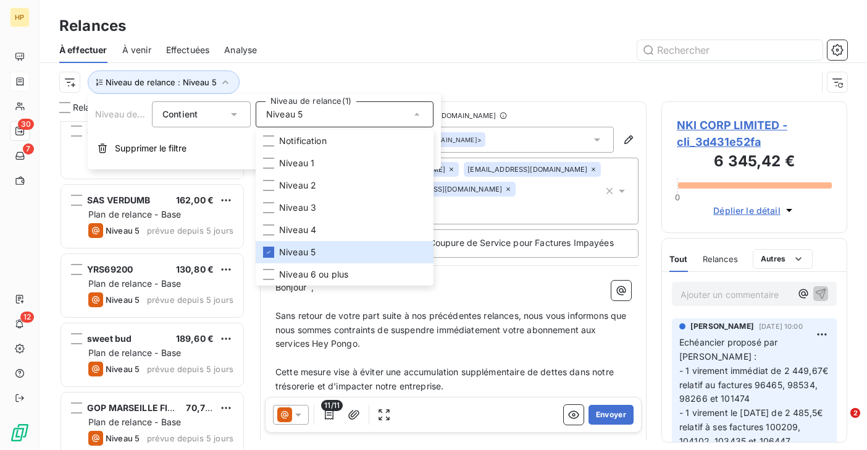
click at [325, 80] on div "Niveau de relance : Niveau 5" at bounding box center [438, 81] width 758 height 23
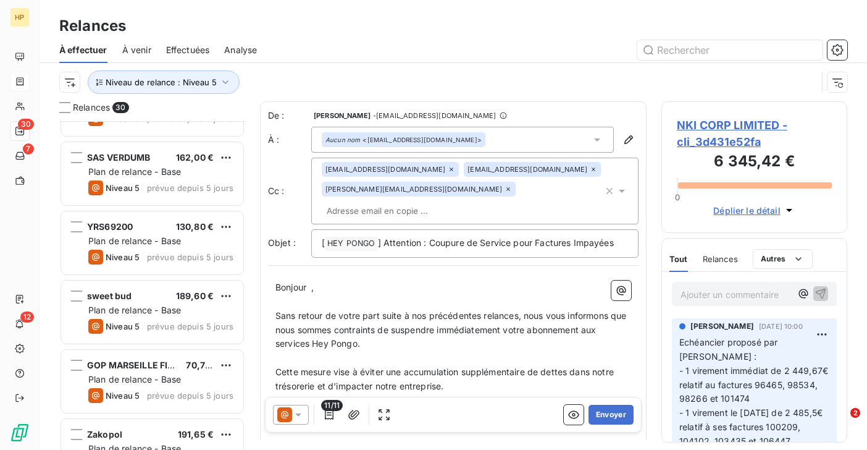
scroll to position [463, 0]
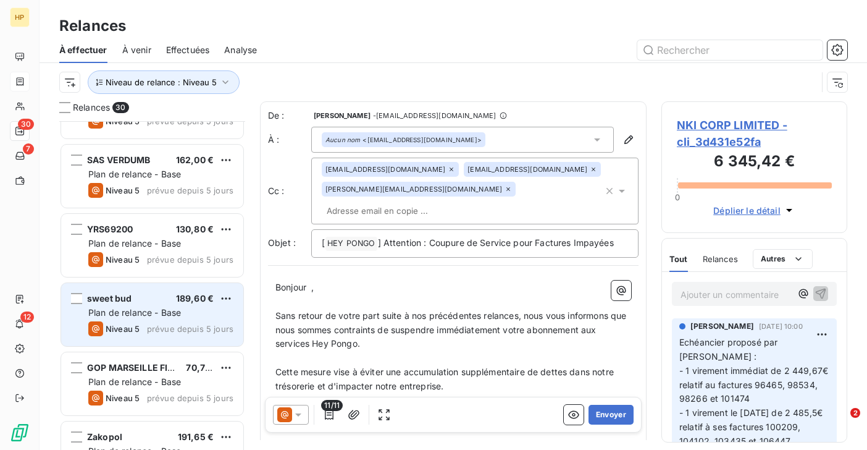
click at [122, 319] on div "sweet bud 189,60 € Plan de relance - Base Niveau 5 prévue depuis 5 jours" at bounding box center [152, 314] width 182 height 63
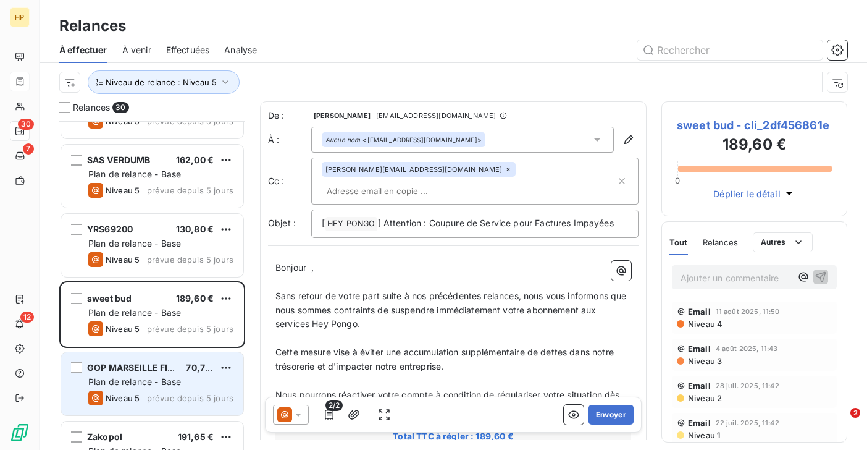
click at [119, 374] on div "GOP MARSEILLE FIOCCA 70,72 € Plan de relance - Base Niveau 5 prévue depuis 5 jo…" at bounding box center [152, 383] width 182 height 63
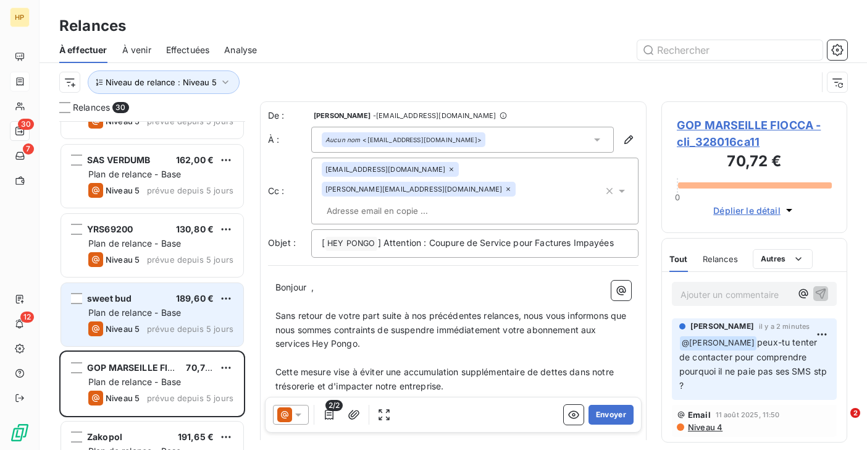
click at [135, 317] on span "Plan de relance - Base" at bounding box center [134, 312] width 93 height 10
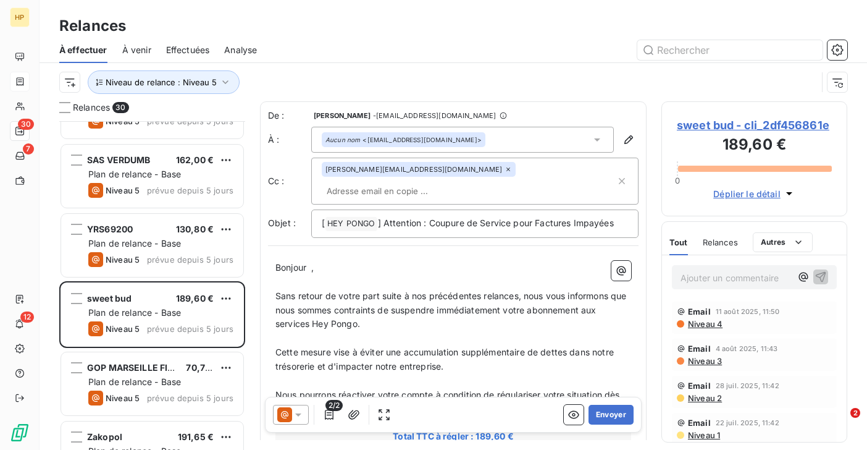
click at [768, 125] on span "sweet bud - cli_2df456861e" at bounding box center [754, 125] width 155 height 17
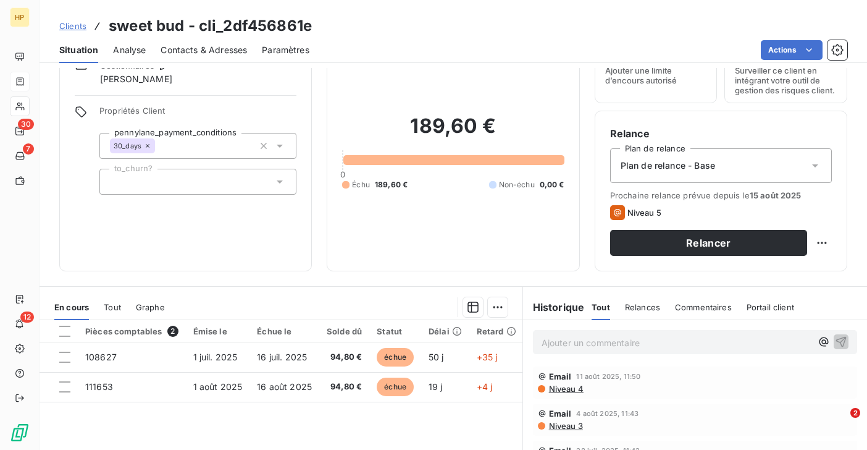
scroll to position [58, 0]
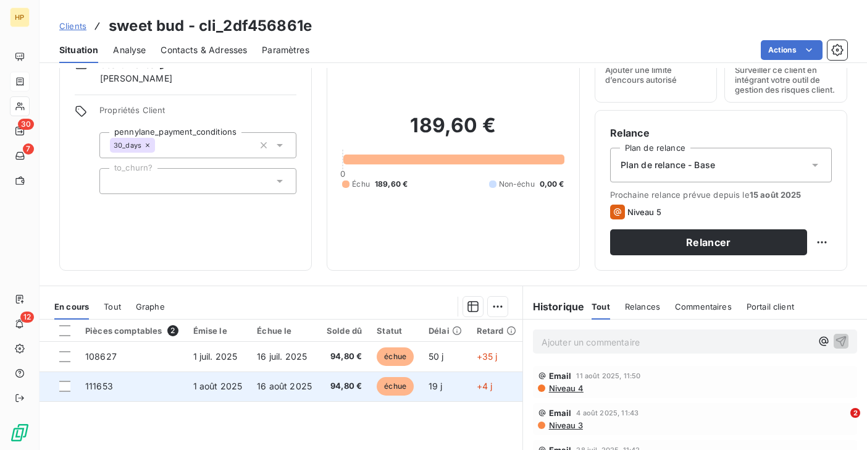
click at [289, 379] on td "16 août 2025" at bounding box center [284, 386] width 70 height 30
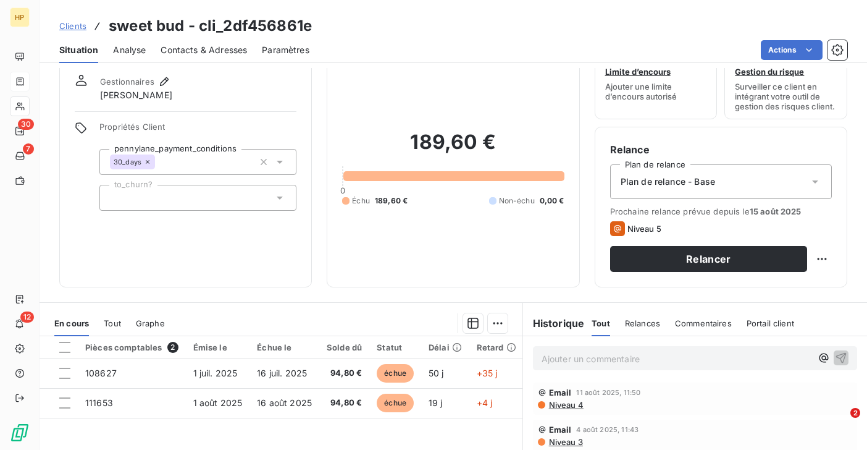
scroll to position [52, 0]
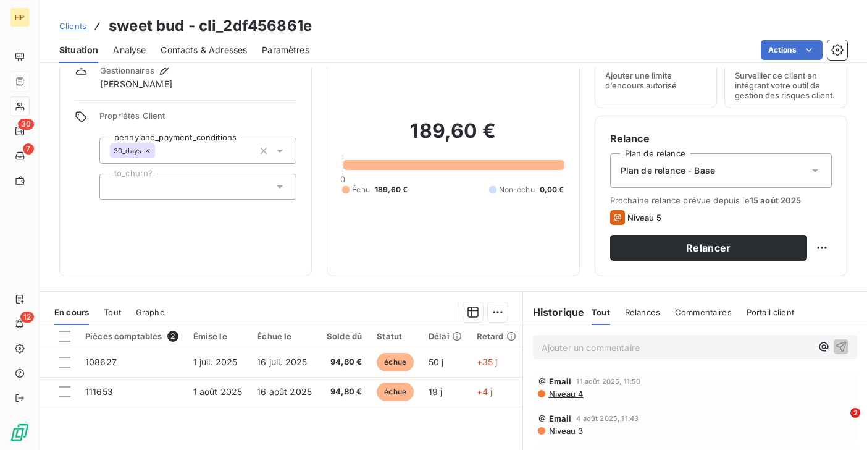
click at [558, 346] on p "Ajouter un commentaire ﻿" at bounding box center [677, 347] width 270 height 15
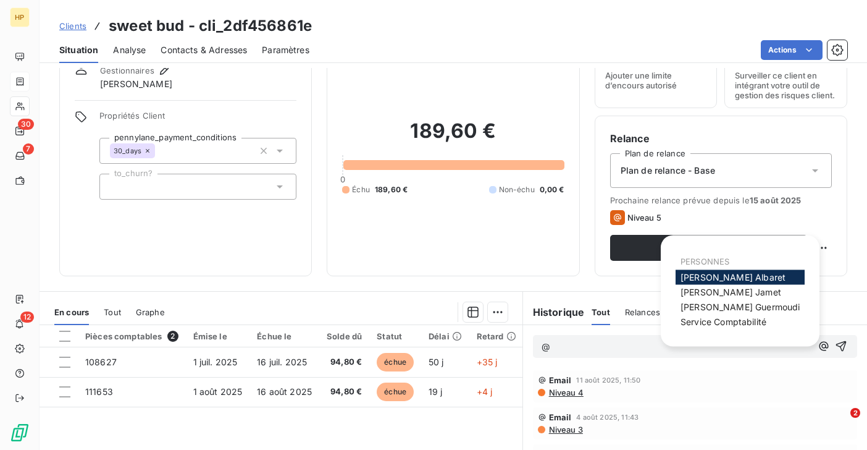
click at [686, 280] on span "Alexandra Albaret" at bounding box center [733, 277] width 105 height 10
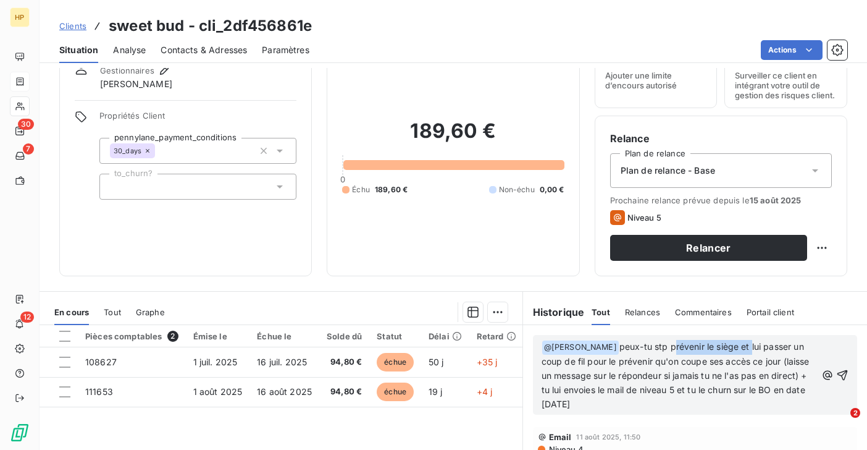
drag, startPoint x: 754, startPoint y: 346, endPoint x: 674, endPoint y: 343, distance: 80.3
click at [674, 343] on span "peux-tu stp prévenir le siège et lui passer un coup de fil pour le prévenir qu'…" at bounding box center [677, 375] width 270 height 68
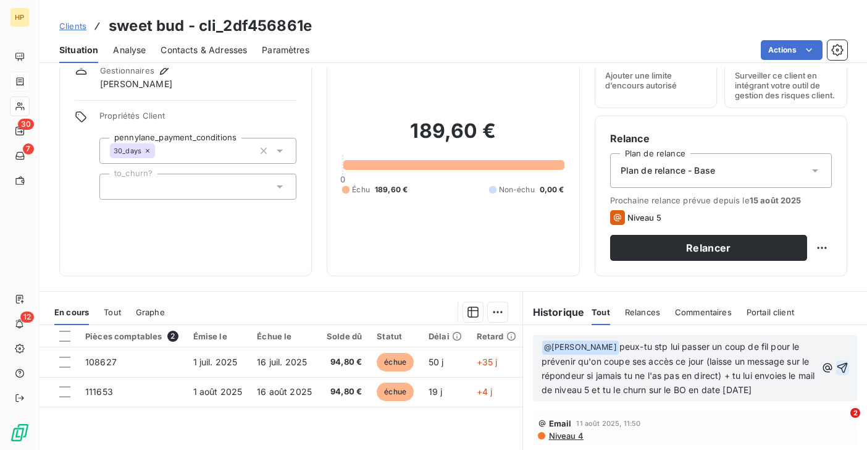
click at [845, 367] on icon "button" at bounding box center [842, 367] width 10 height 10
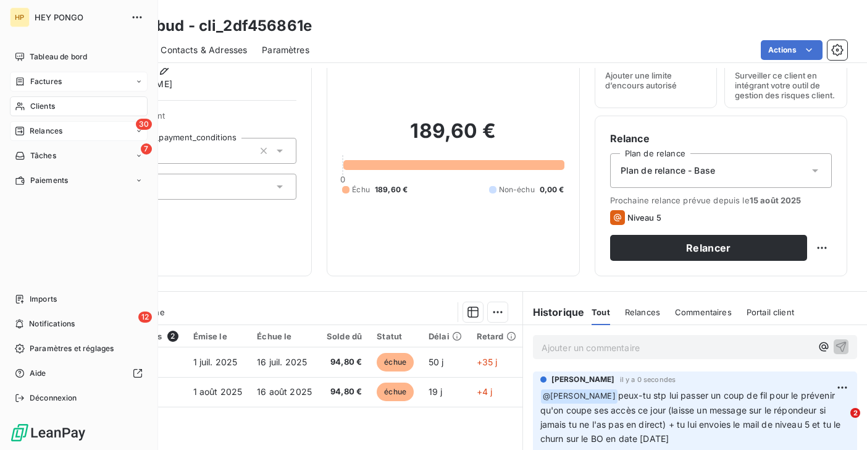
click at [40, 128] on span "Relances" at bounding box center [46, 130] width 33 height 11
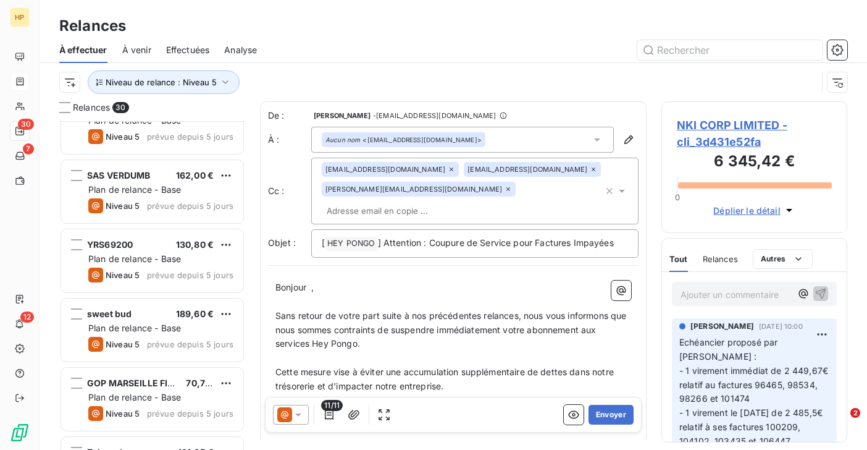
scroll to position [449, 0]
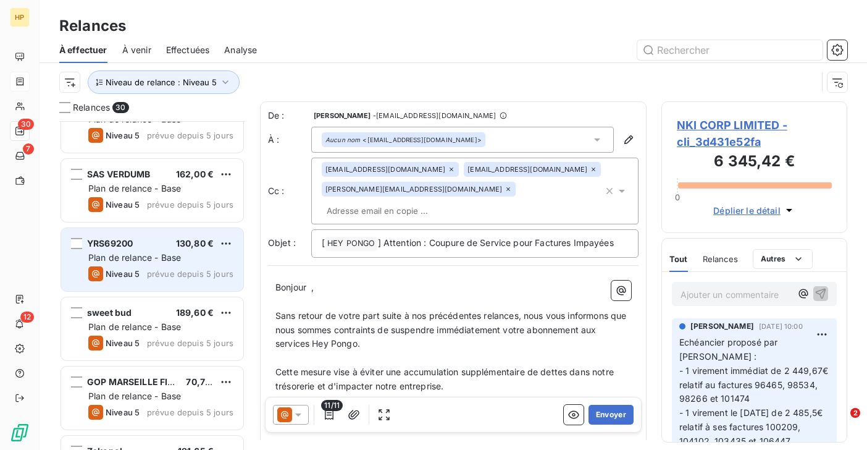
click at [159, 258] on span "Plan de relance - Base" at bounding box center [134, 257] width 93 height 10
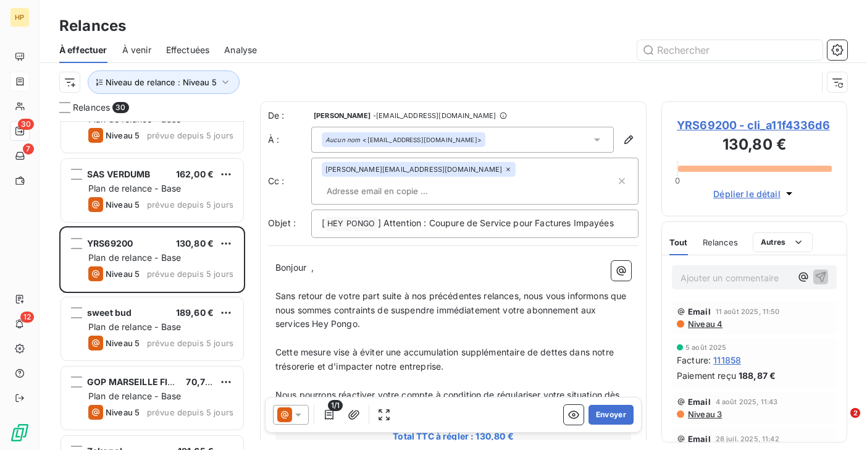
click at [733, 124] on span "YRS69200 - cli_a11f4336d6" at bounding box center [754, 125] width 155 height 17
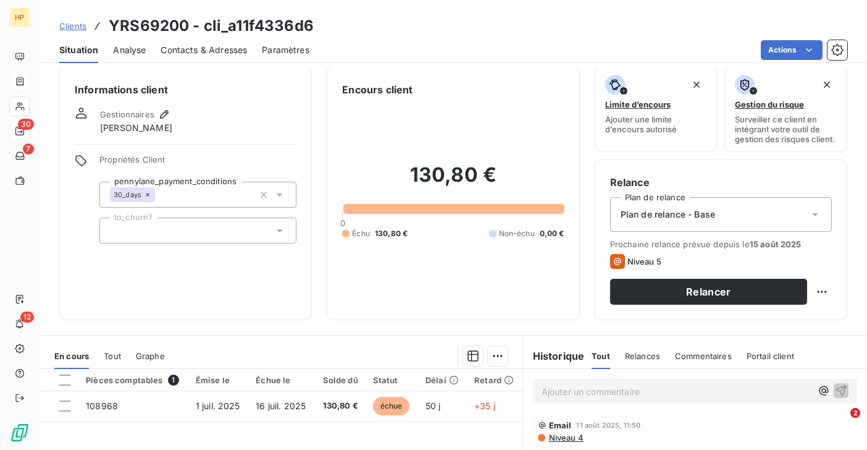
scroll to position [12, 0]
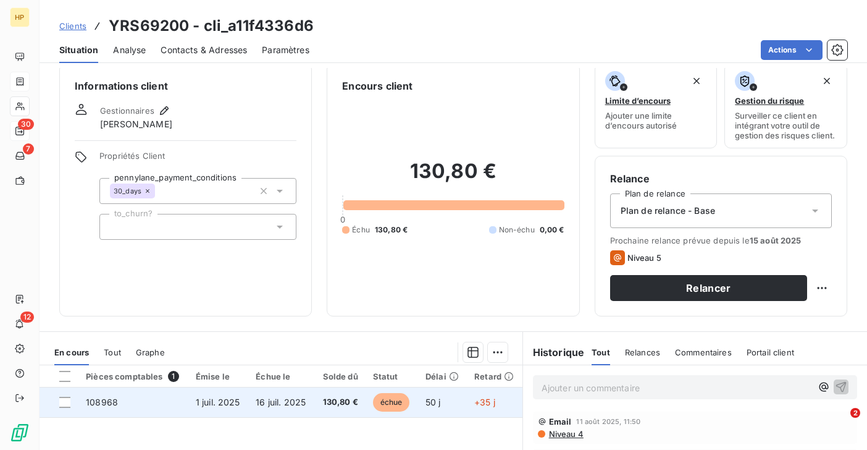
click at [274, 401] on span "16 juil. 2025" at bounding box center [281, 401] width 50 height 10
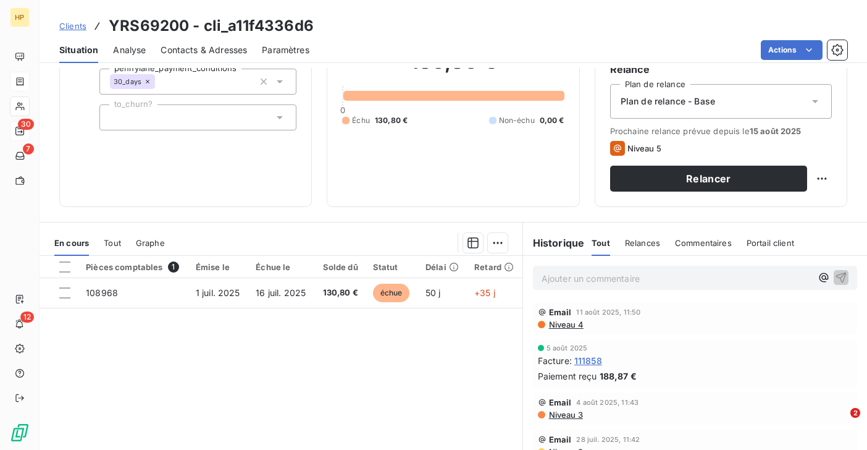
scroll to position [144, 0]
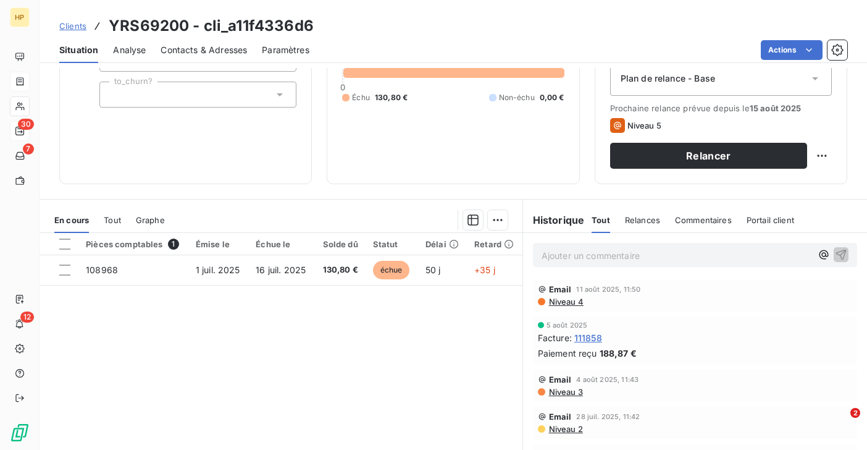
click at [566, 256] on p "Ajouter un commentaire ﻿" at bounding box center [677, 255] width 270 height 15
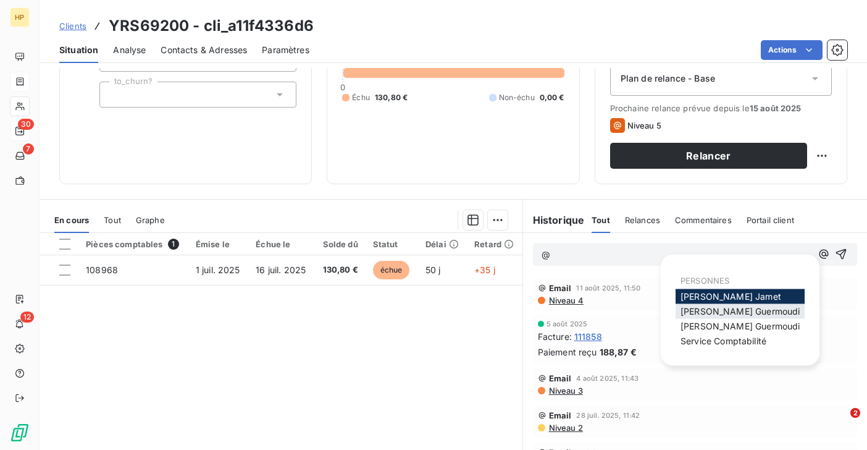
click at [702, 311] on span "Sara Guermoudi" at bounding box center [740, 311] width 119 height 10
click at [693, 321] on span "Sara Guermoudi" at bounding box center [740, 325] width 119 height 10
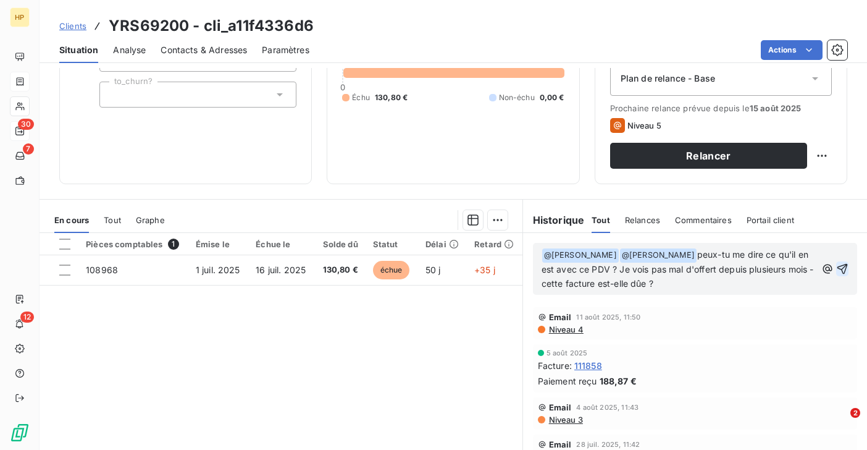
click at [845, 268] on icon "button" at bounding box center [842, 268] width 12 height 12
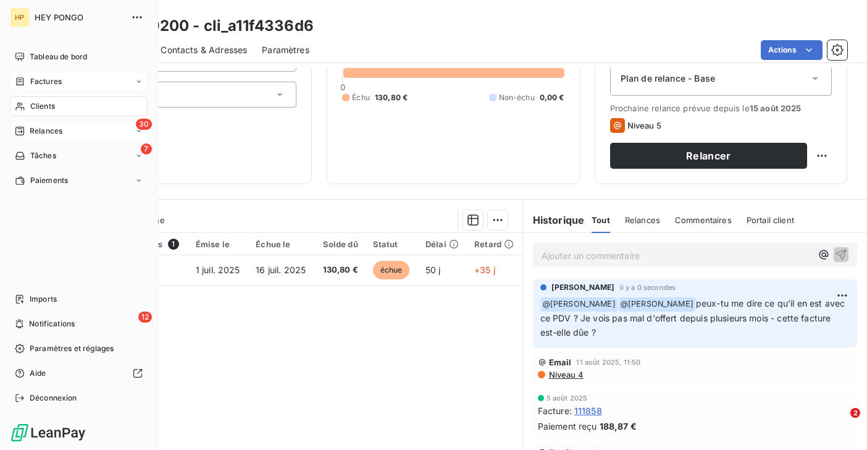
click at [35, 133] on span "Relances" at bounding box center [46, 130] width 33 height 11
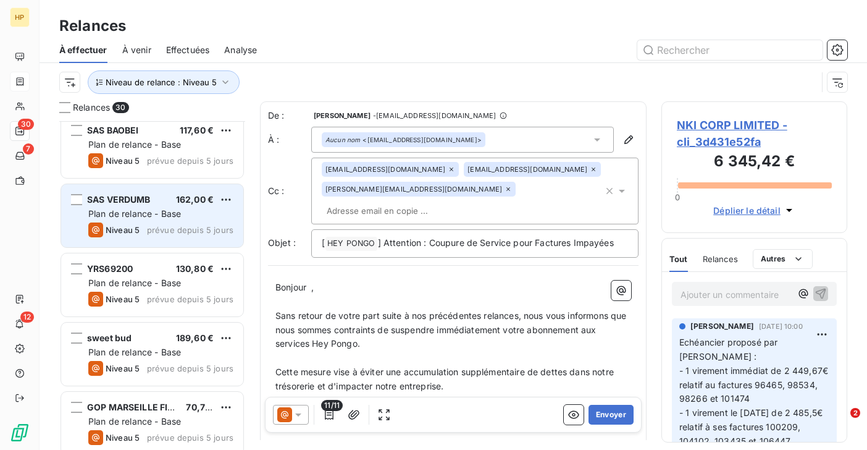
scroll to position [429, 0]
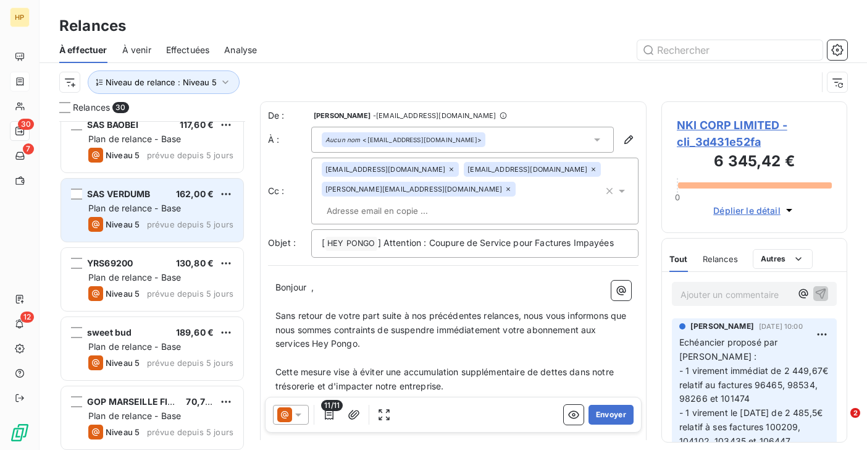
click at [143, 208] on span "Plan de relance - Base" at bounding box center [134, 208] width 93 height 10
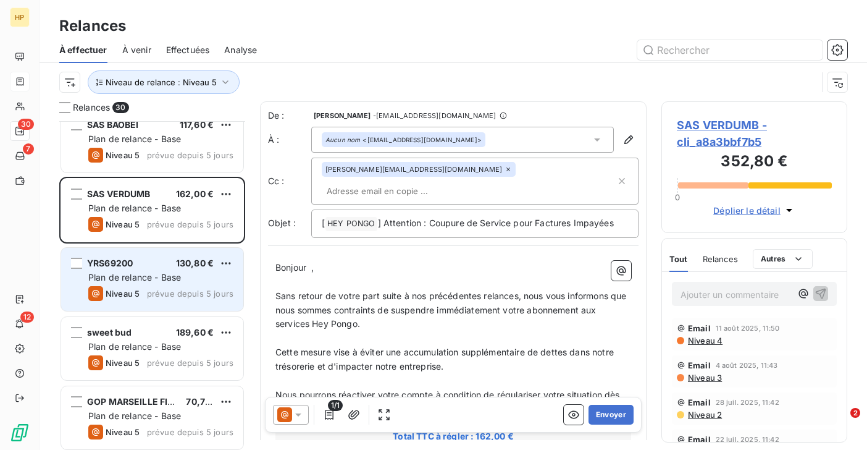
click at [132, 288] on span "Niveau 5" at bounding box center [123, 293] width 34 height 10
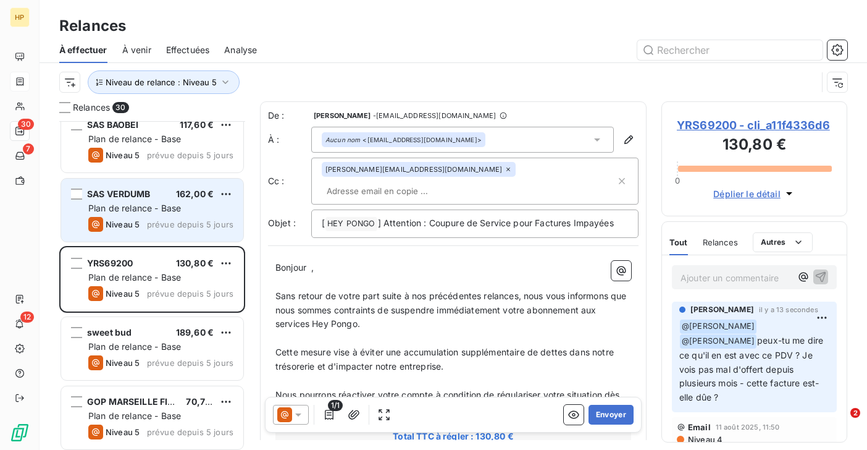
click at [140, 207] on span "Plan de relance - Base" at bounding box center [134, 208] width 93 height 10
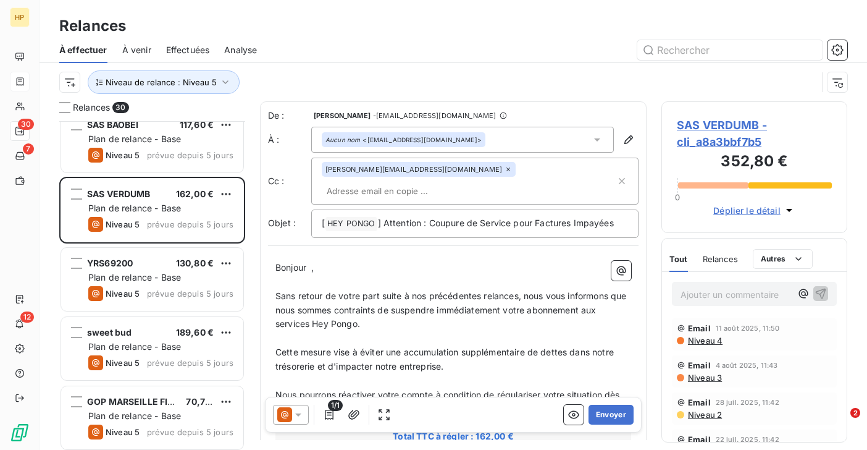
click at [713, 127] on span "SAS VERDUMB - cli_a8a3bbf7b5" at bounding box center [754, 133] width 155 height 33
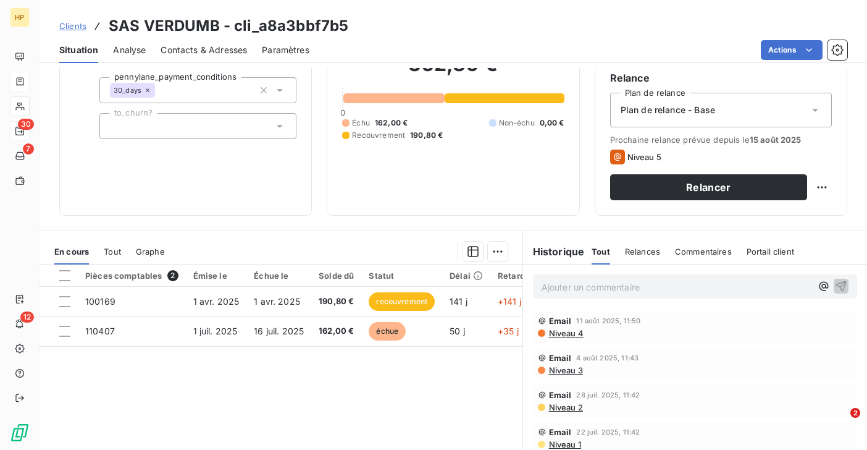
scroll to position [124, 0]
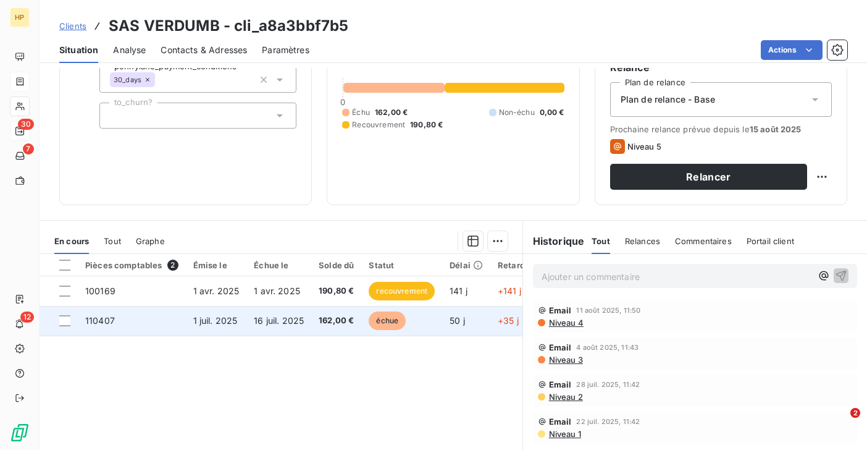
click at [276, 314] on td "16 juil. 2025" at bounding box center [278, 321] width 65 height 30
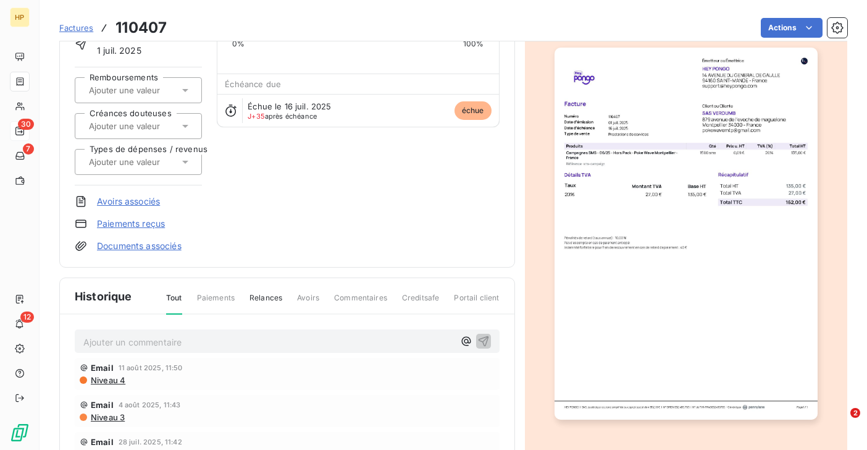
scroll to position [233, 0]
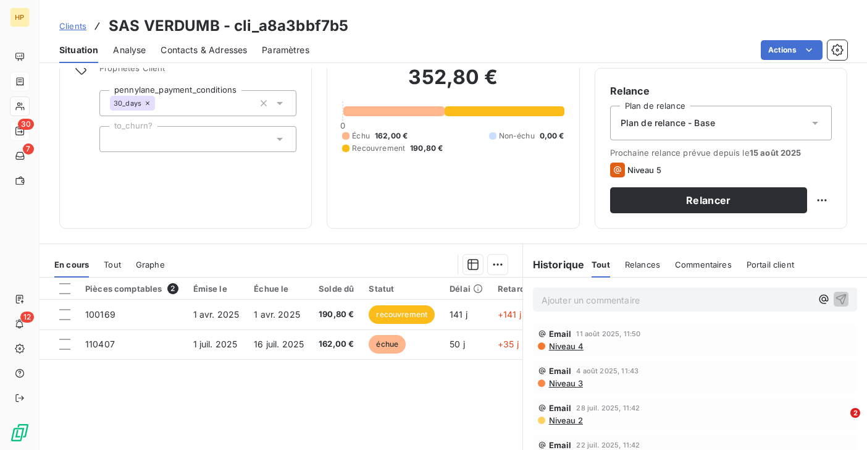
scroll to position [137, 0]
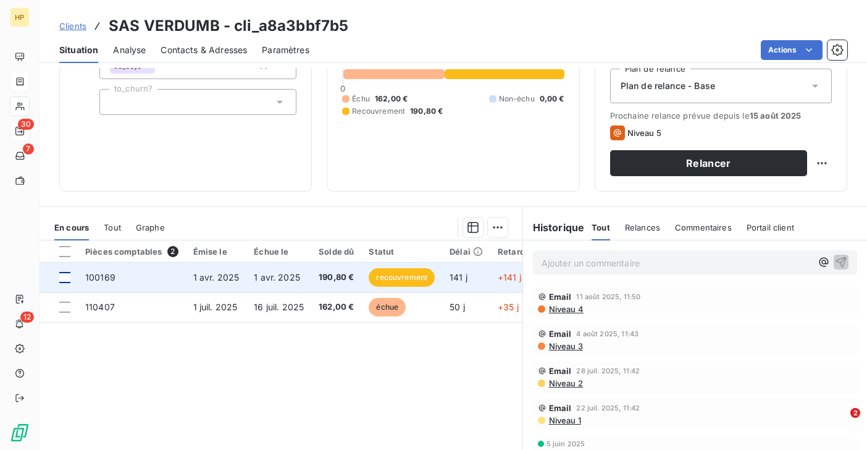
click at [65, 275] on div at bounding box center [64, 277] width 11 height 11
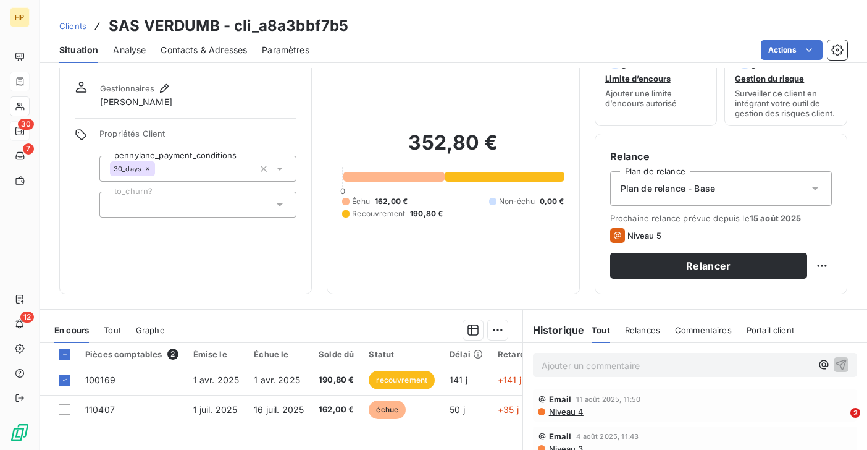
scroll to position [19, 0]
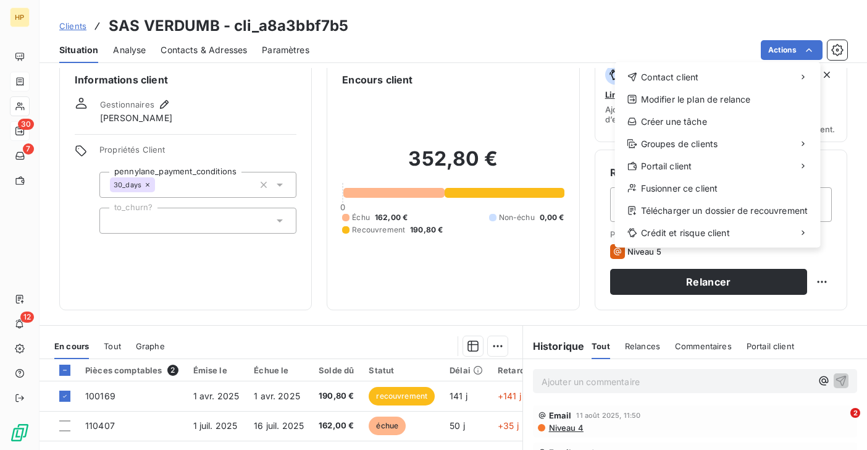
click at [299, 397] on html "HP 30 7 12 Clients SAS VERDUMB - cli_a8a3bbf7b5 Situation Analyse Contacts & Ad…" at bounding box center [433, 225] width 867 height 450
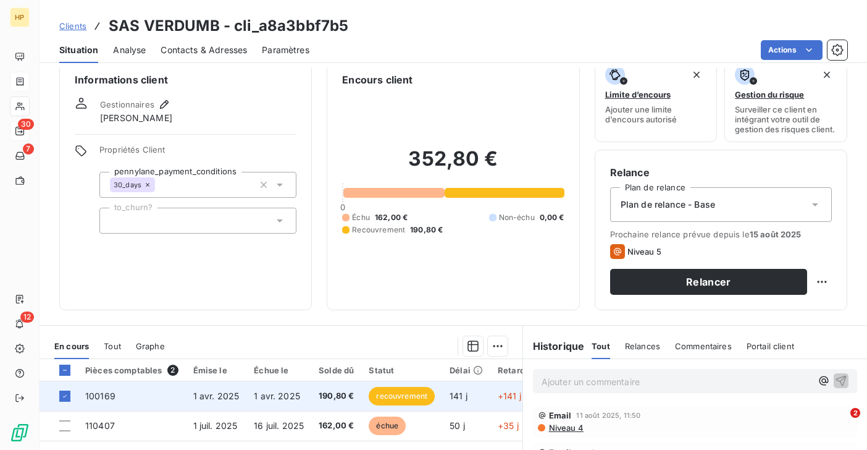
click at [285, 396] on span "1 avr. 2025" at bounding box center [277, 395] width 46 height 10
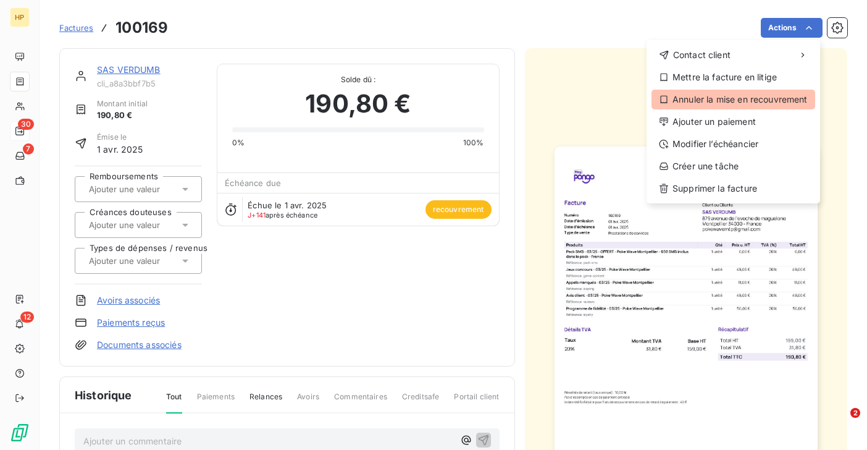
click at [755, 103] on div "Annuler la mise en recouvrement" at bounding box center [733, 100] width 164 height 20
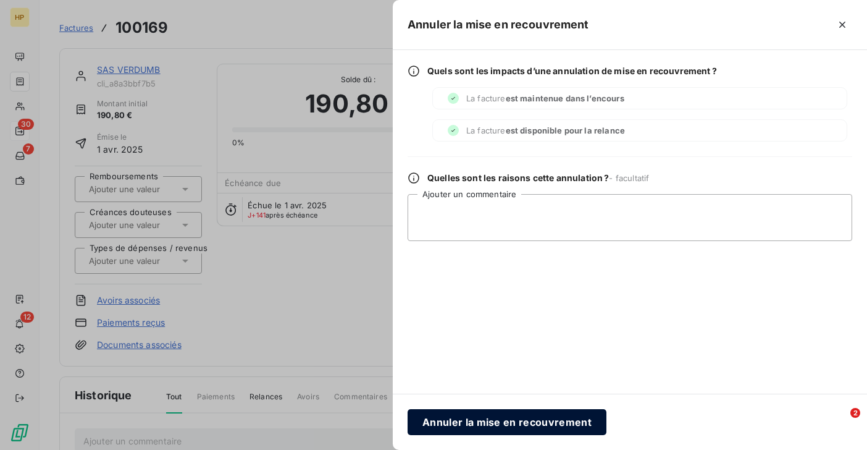
click at [474, 424] on button "Annuler la mise en recouvrement" at bounding box center [507, 422] width 199 height 26
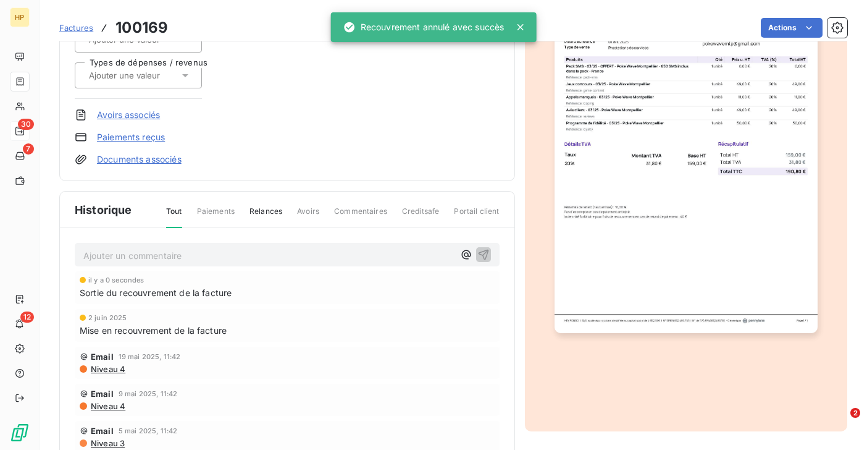
scroll to position [206, 0]
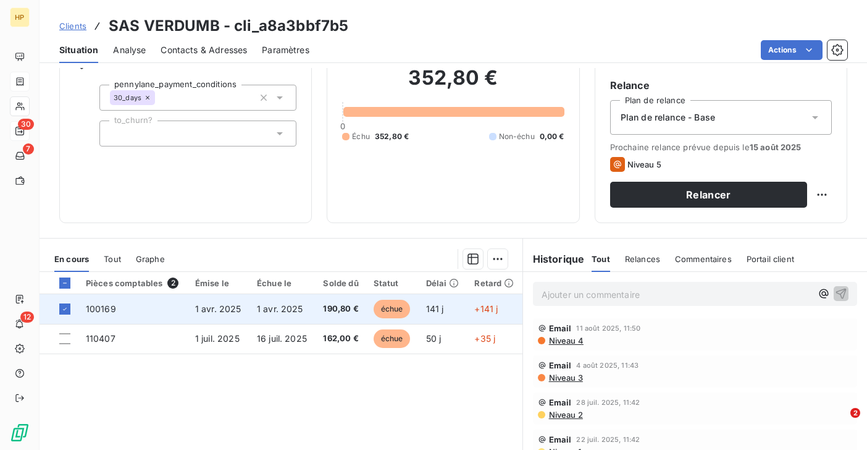
scroll to position [115, 0]
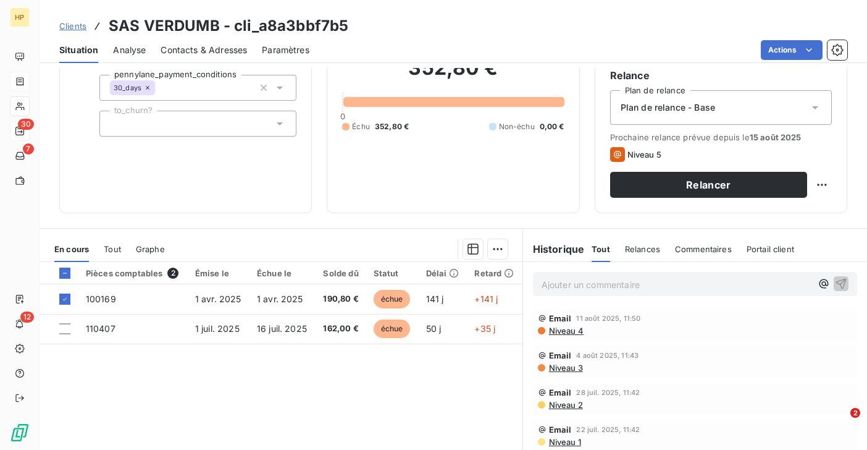
click at [548, 283] on p "Ajouter un commentaire ﻿" at bounding box center [677, 284] width 270 height 15
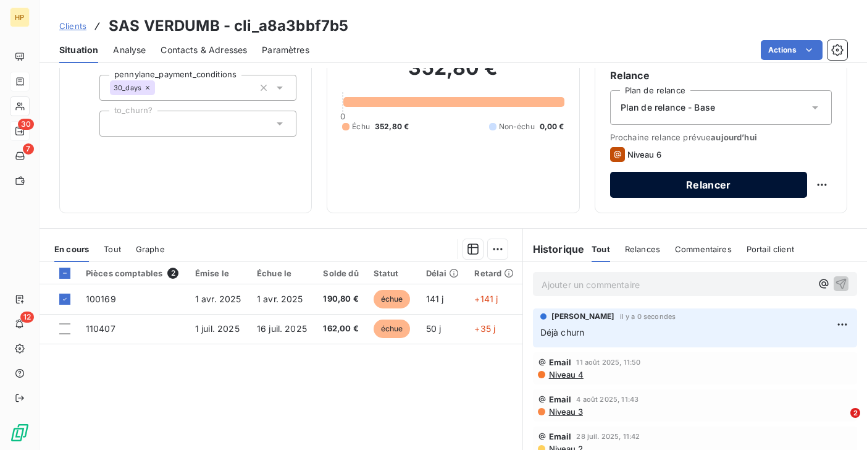
click at [695, 185] on button "Relancer" at bounding box center [708, 185] width 197 height 26
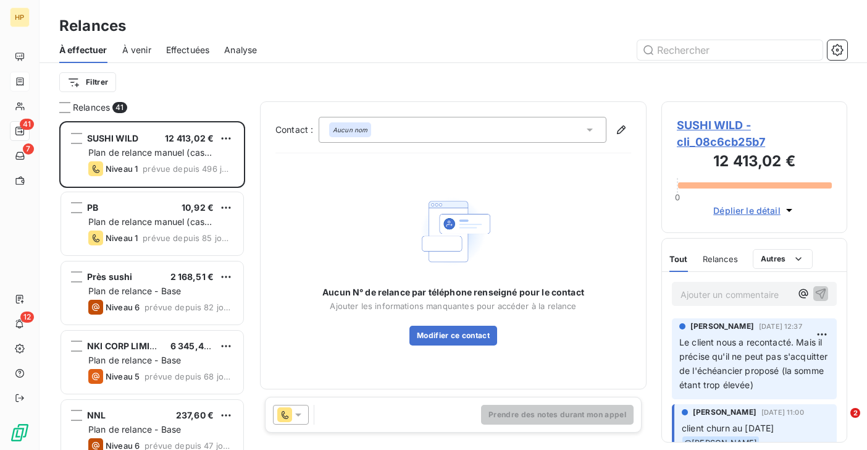
scroll to position [329, 186]
click at [300, 411] on icon at bounding box center [298, 414] width 12 height 12
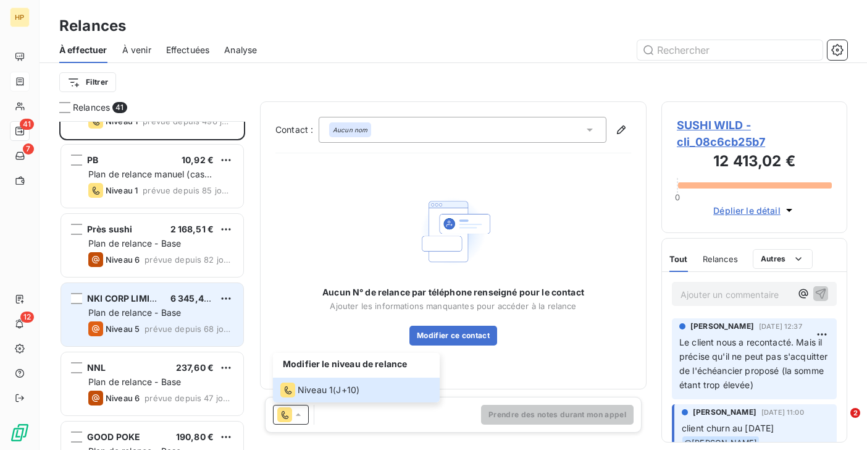
scroll to position [0, 0]
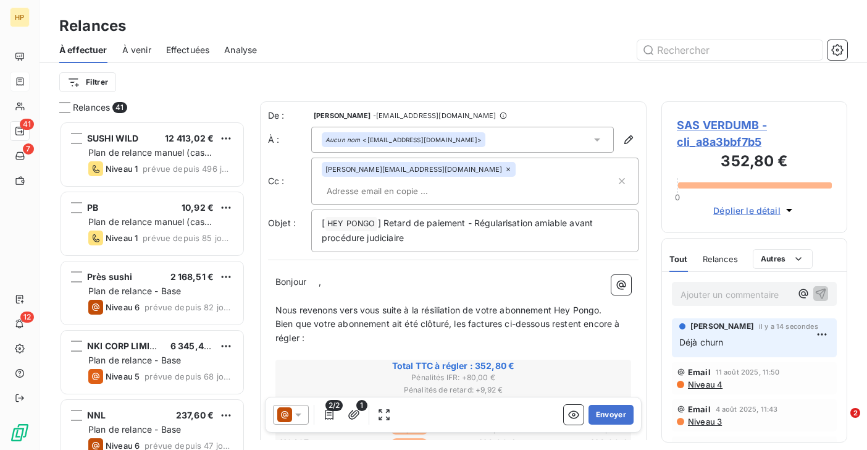
click at [725, 127] on span "SAS VERDUMB - cli_a8a3bbf7b5" at bounding box center [754, 133] width 155 height 33
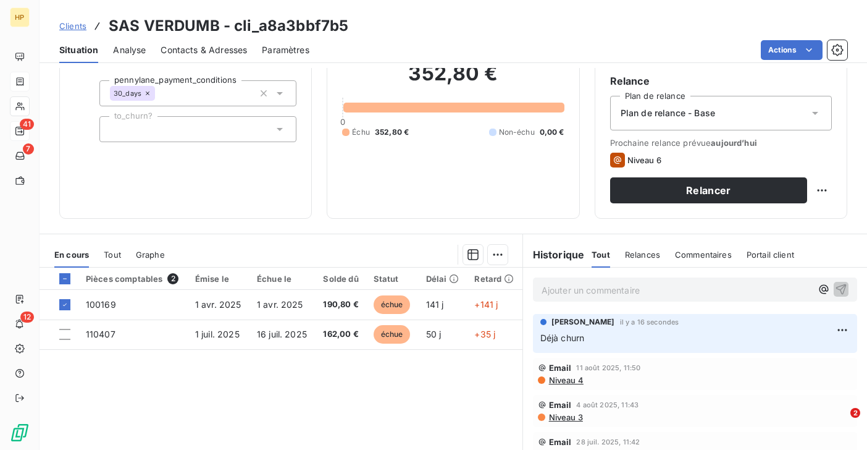
scroll to position [138, 0]
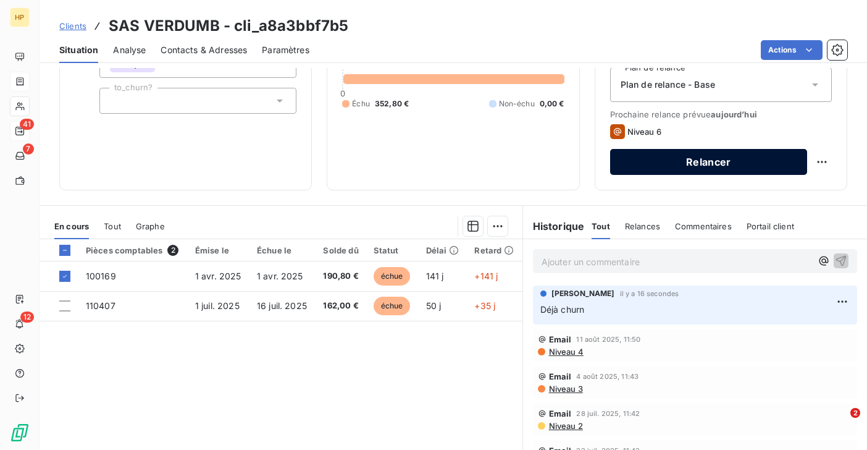
click at [661, 163] on button "Relancer" at bounding box center [708, 162] width 197 height 26
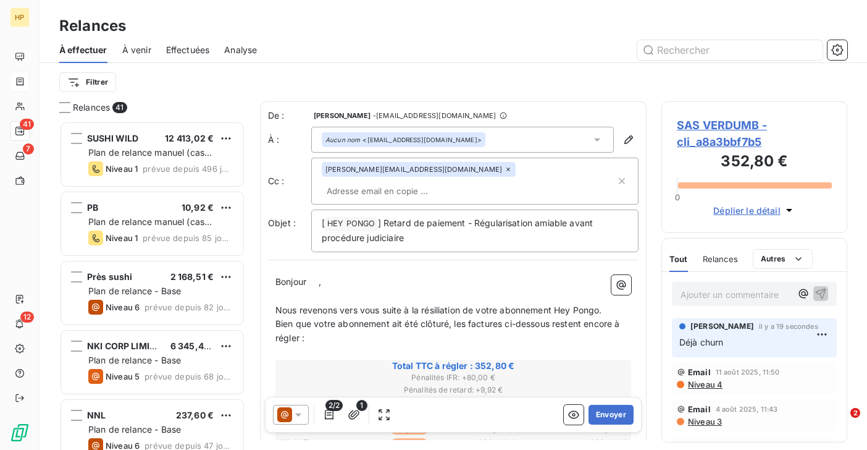
scroll to position [329, 186]
click at [299, 411] on icon at bounding box center [298, 414] width 12 height 12
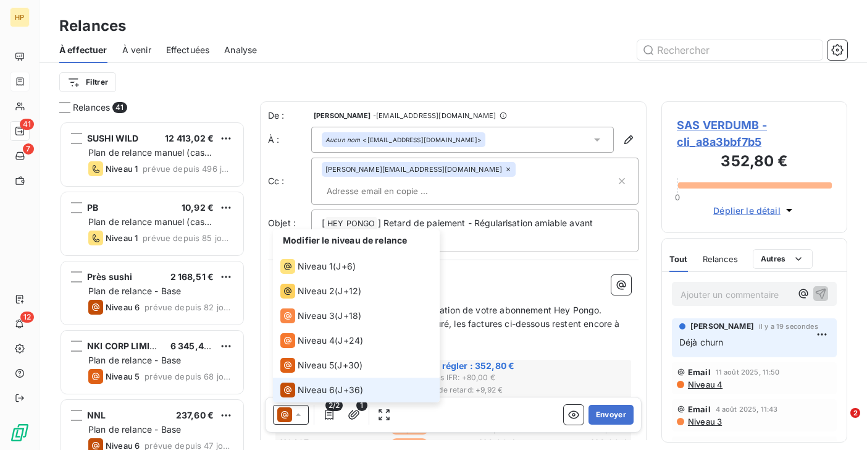
click at [303, 391] on span "Niveau 6" at bounding box center [316, 389] width 37 height 12
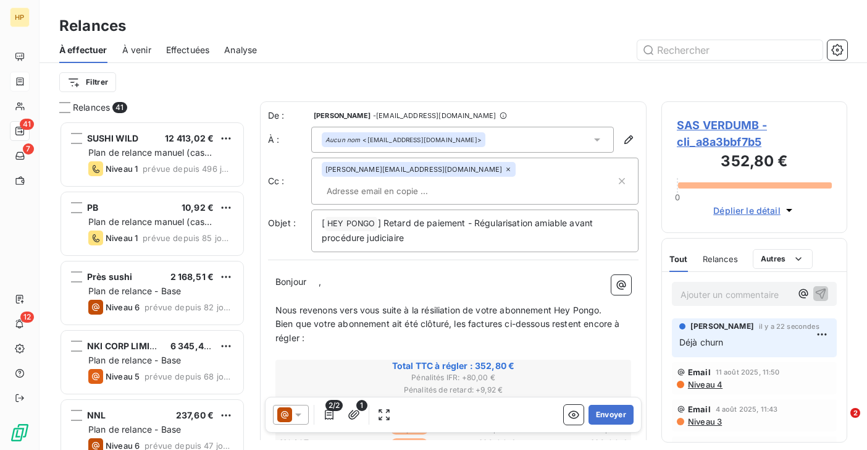
click at [321, 275] on p "Bonjour ﻿ ﻿ ," at bounding box center [453, 282] width 356 height 14
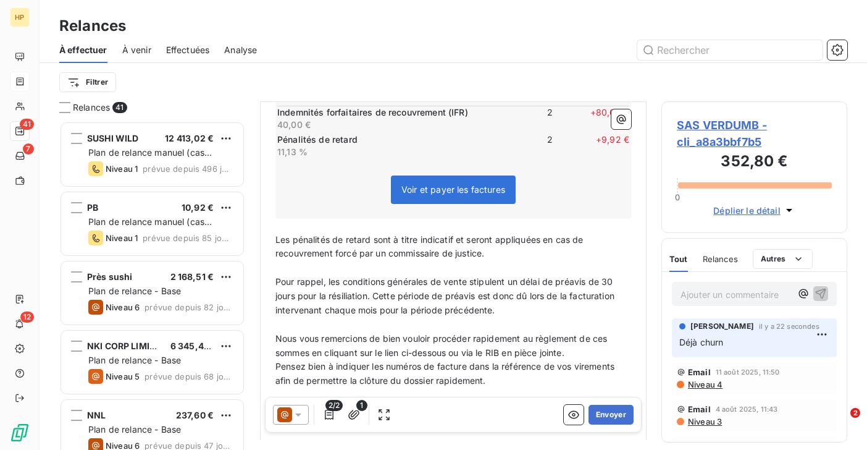
scroll to position [455, 0]
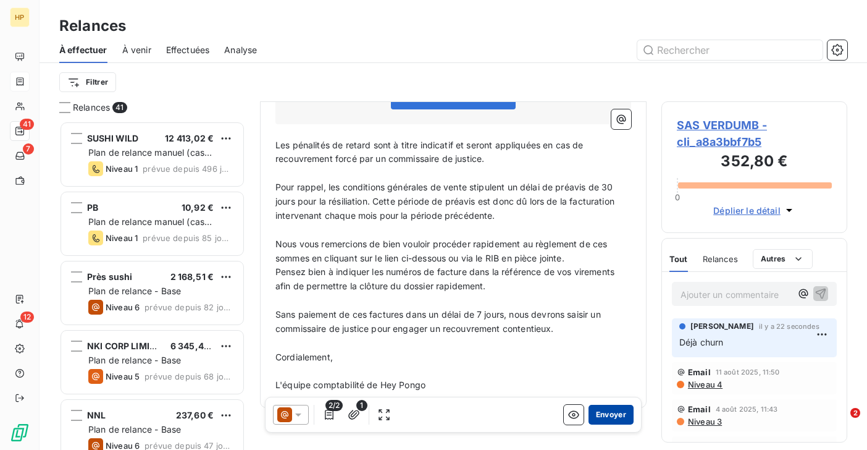
click at [614, 413] on button "Envoyer" at bounding box center [610, 414] width 45 height 20
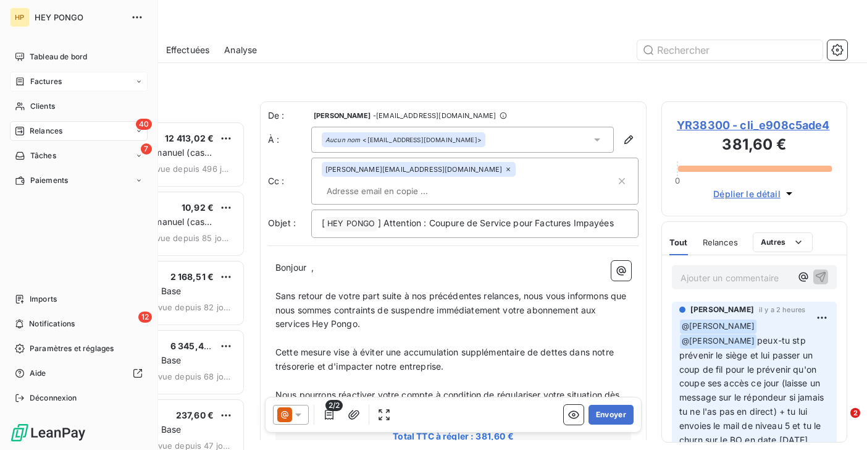
click at [47, 129] on span "Relances" at bounding box center [46, 130] width 33 height 11
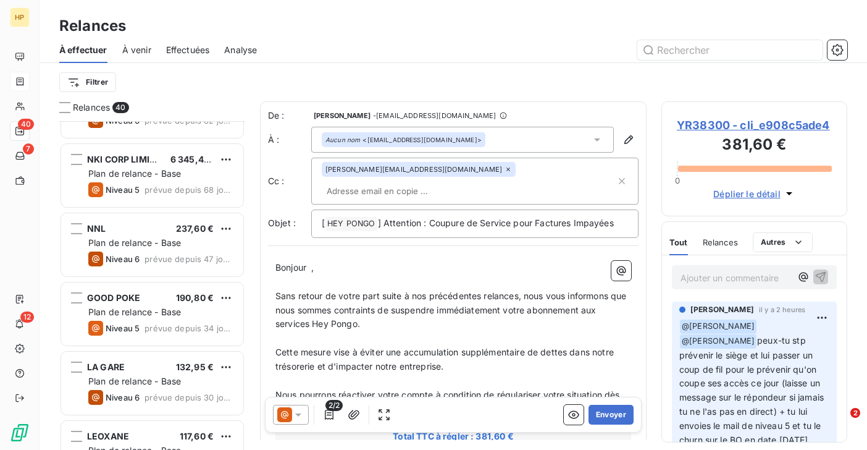
scroll to position [190, 0]
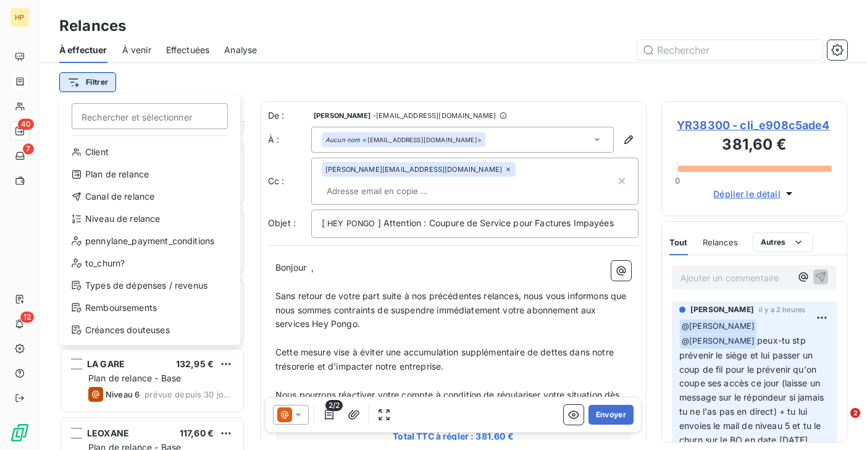
click at [94, 86] on html "HP 40 7 12 Relances À effectuer À venir Effectuées Analyse Filtrer Rechercher e…" at bounding box center [433, 225] width 867 height 450
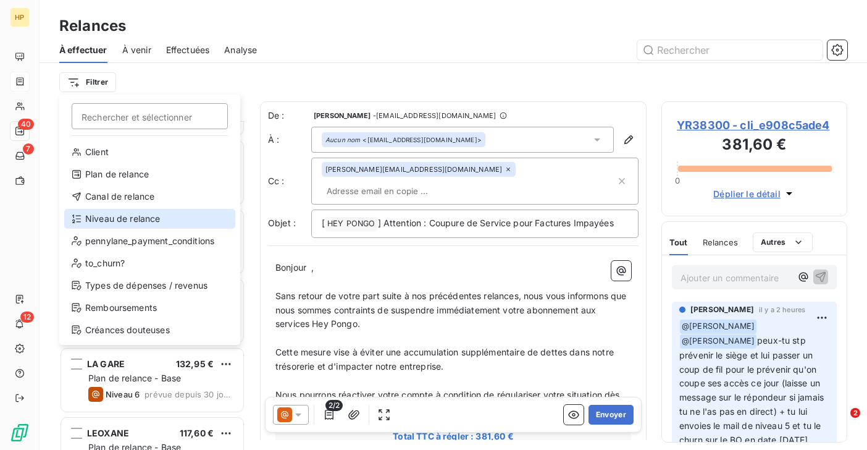
click at [132, 217] on div "Niveau de relance" at bounding box center [149, 219] width 171 height 20
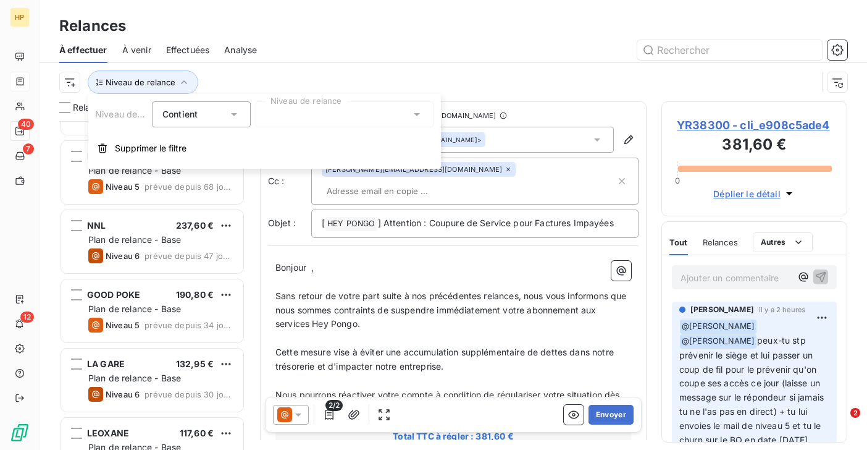
click at [282, 116] on div at bounding box center [345, 114] width 178 height 26
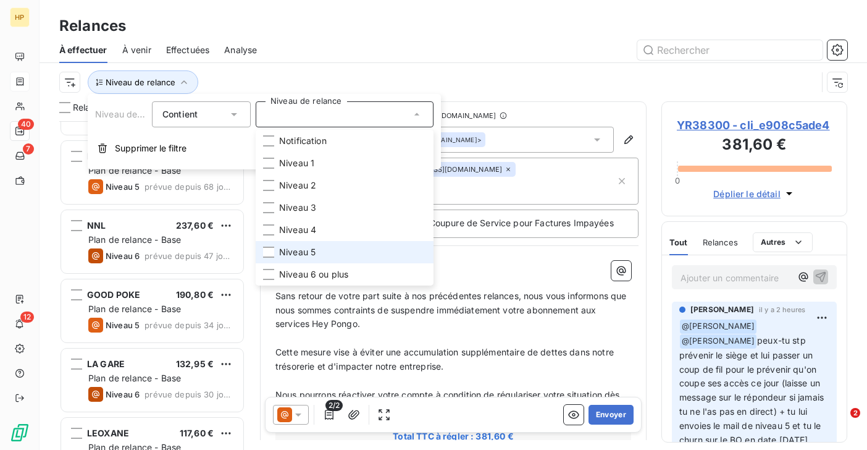
click at [292, 246] on span "Niveau 5" at bounding box center [297, 252] width 36 height 12
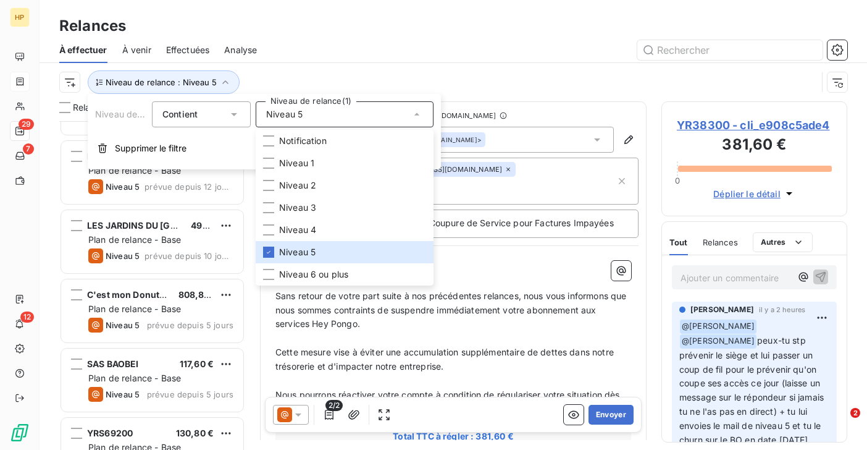
click at [299, 73] on div "Niveau de relance : Niveau 5" at bounding box center [438, 81] width 758 height 23
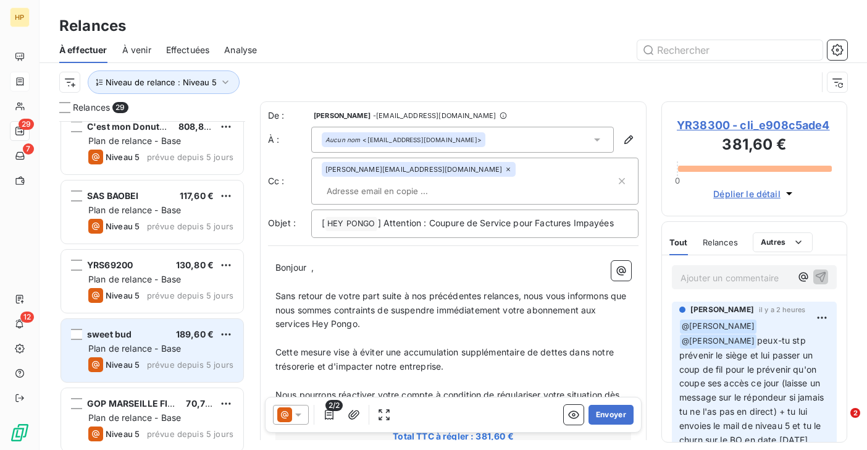
scroll to position [336, 0]
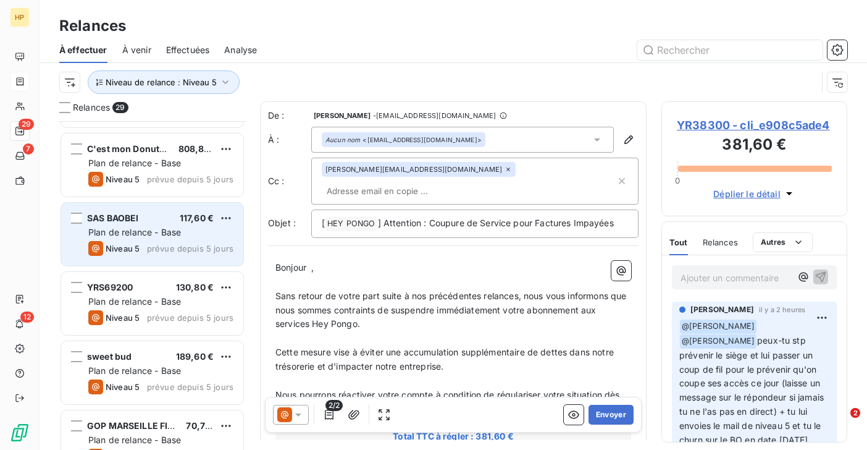
click at [135, 241] on div "Niveau 5" at bounding box center [113, 248] width 51 height 15
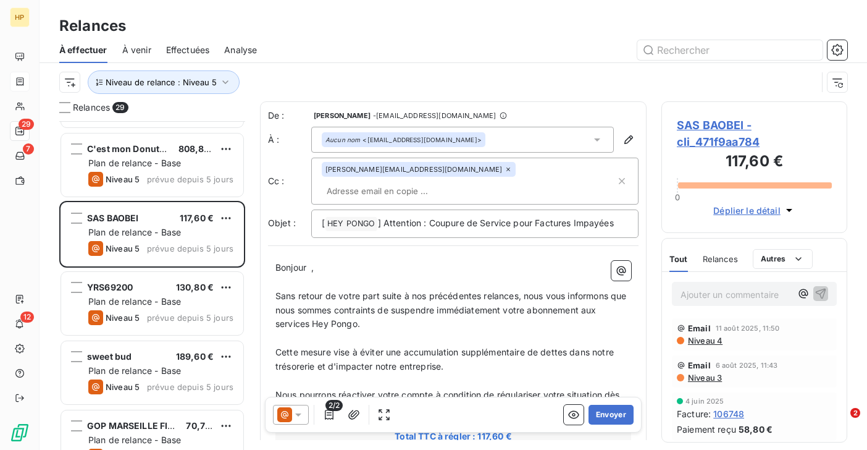
click at [722, 126] on span "SAS BAOBEI - cli_471f9aa784" at bounding box center [754, 133] width 155 height 33
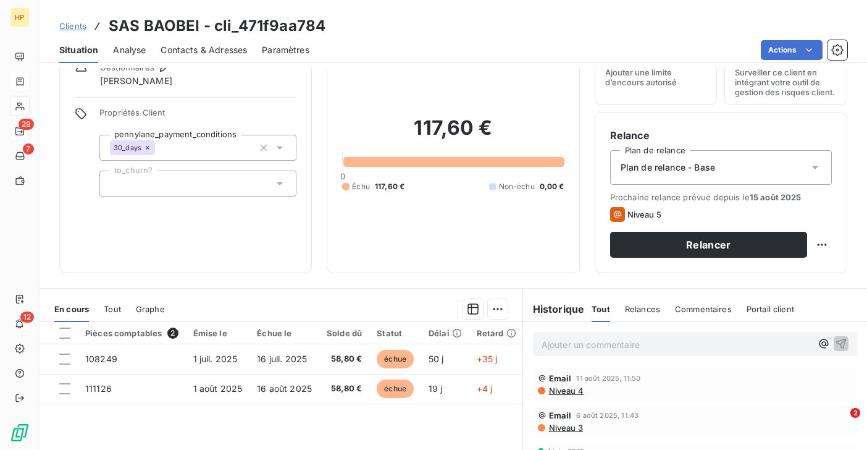
scroll to position [56, 0]
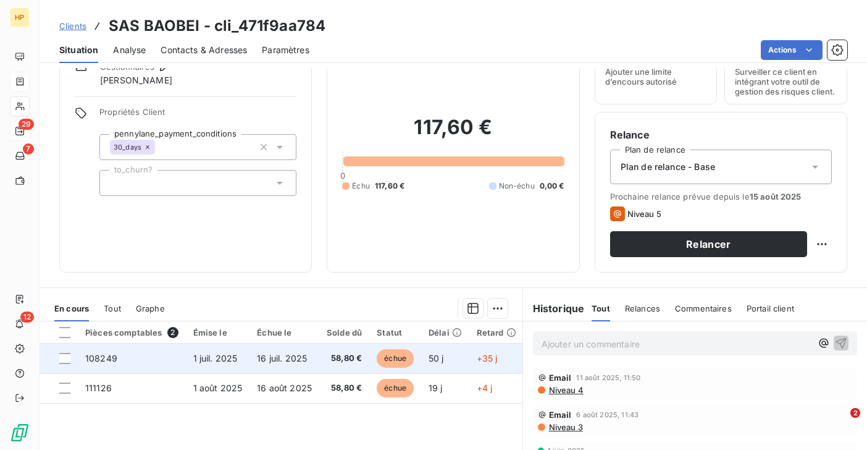
click at [290, 363] on span "16 juil. 2025" at bounding box center [282, 358] width 50 height 10
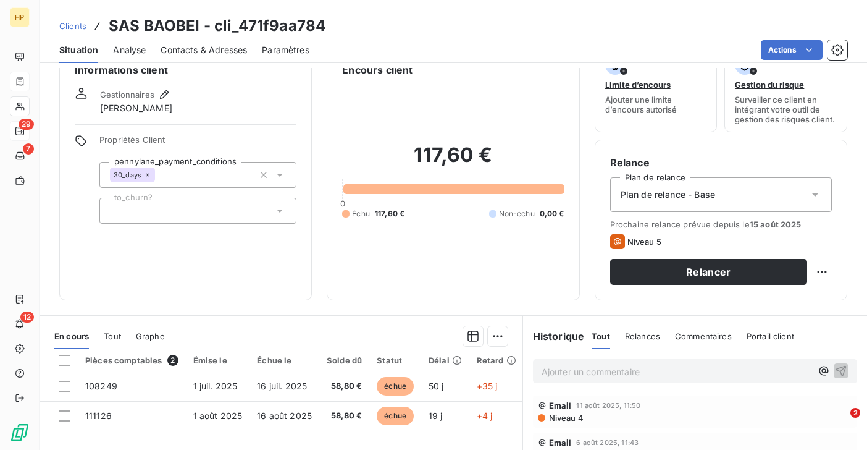
scroll to position [54, 0]
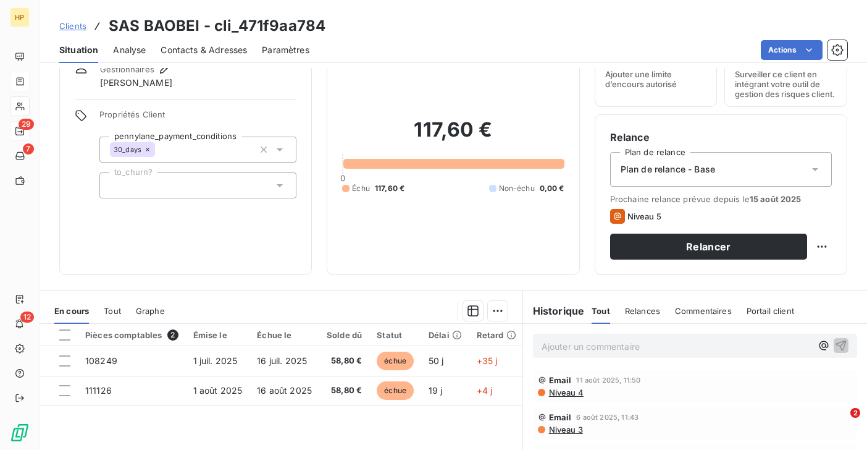
click at [550, 350] on p "Ajouter un commentaire ﻿" at bounding box center [677, 345] width 270 height 15
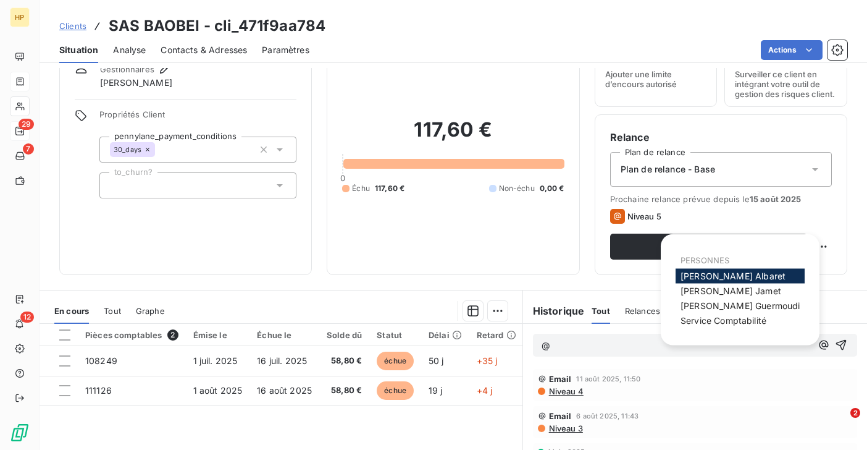
click at [715, 277] on span "Alexandra Albaret" at bounding box center [733, 275] width 105 height 10
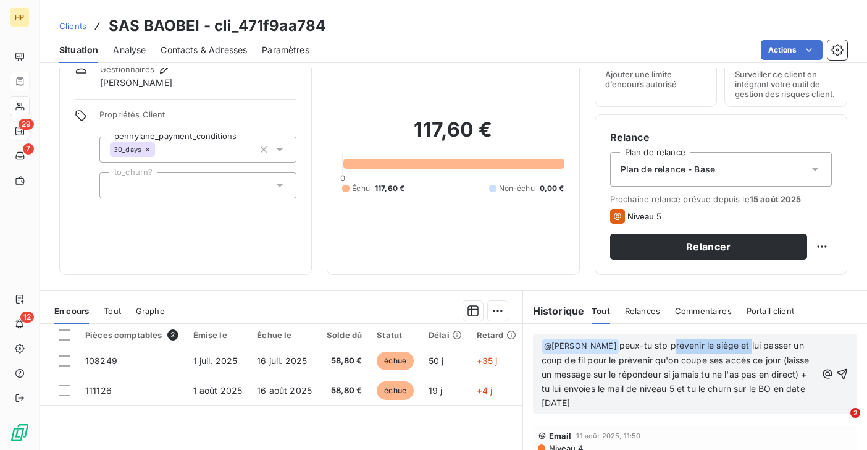
drag, startPoint x: 674, startPoint y: 345, endPoint x: 753, endPoint y: 345, distance: 78.4
click at [753, 345] on span "peux-tu stp prévenir le siège et lui passer un coup de fil pour le prévenir qu'…" at bounding box center [677, 374] width 270 height 68
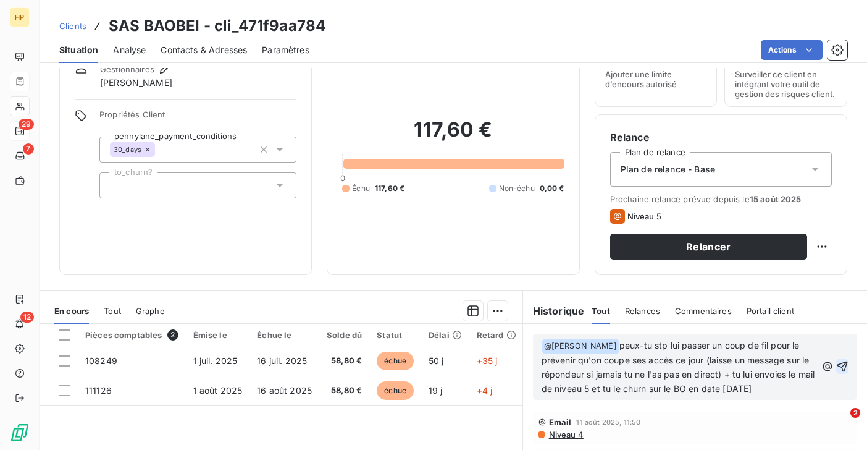
click at [844, 367] on icon "button" at bounding box center [842, 366] width 12 height 12
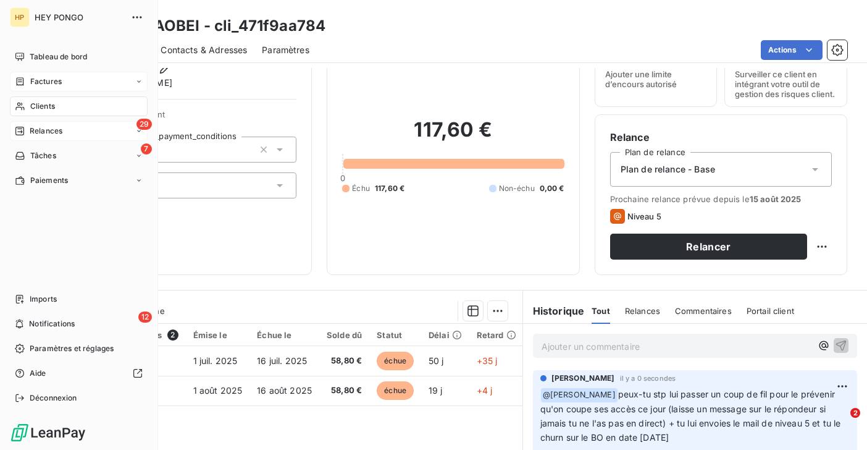
click at [34, 106] on span "Clients" at bounding box center [42, 106] width 25 height 11
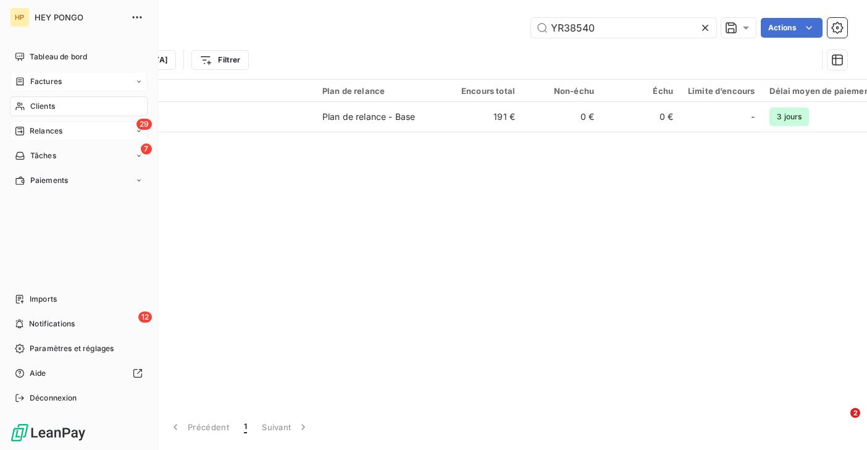
click at [31, 107] on span "Clients" at bounding box center [42, 106] width 25 height 11
click at [47, 107] on span "Clients" at bounding box center [42, 106] width 25 height 11
click at [26, 130] on div "Relances" at bounding box center [39, 130] width 48 height 11
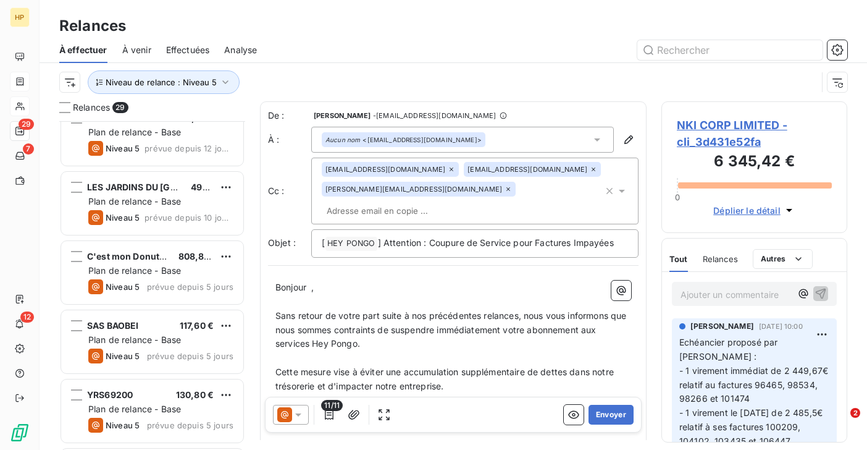
scroll to position [208, 0]
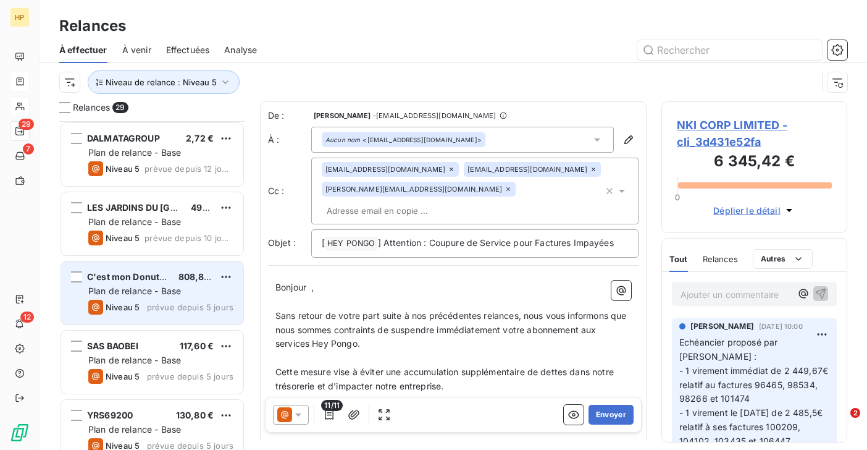
click at [130, 291] on span "Plan de relance - Base" at bounding box center [134, 290] width 93 height 10
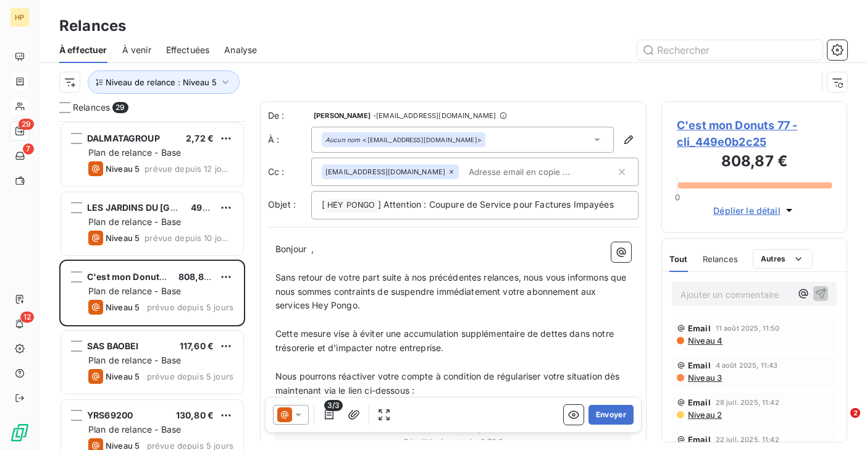
click at [707, 125] on span "C'est mon Donuts 77 - cli_449e0b2c25" at bounding box center [754, 133] width 155 height 33
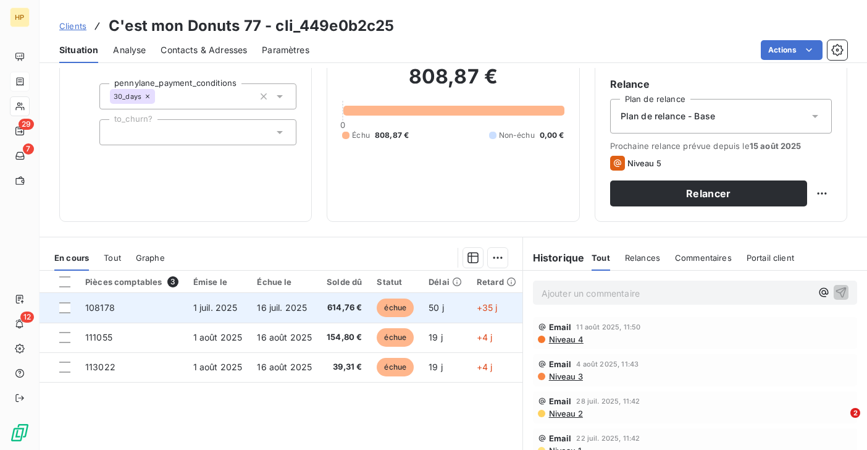
scroll to position [120, 0]
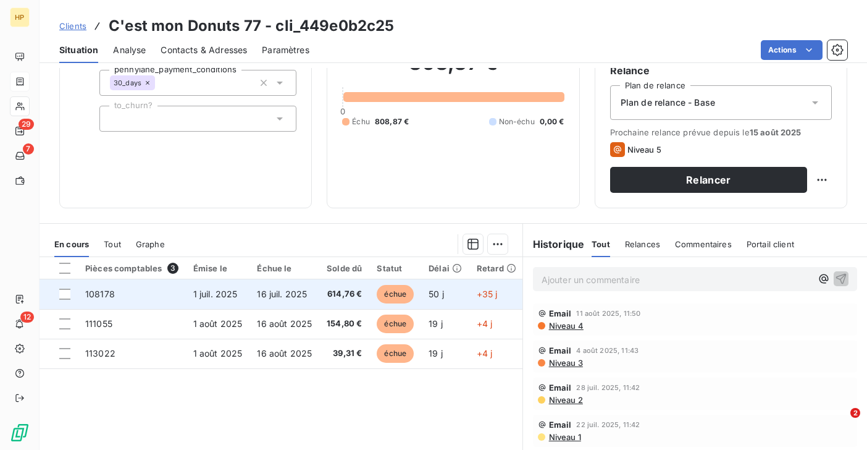
click at [231, 299] on td "1 juil. 2025" at bounding box center [218, 294] width 64 height 30
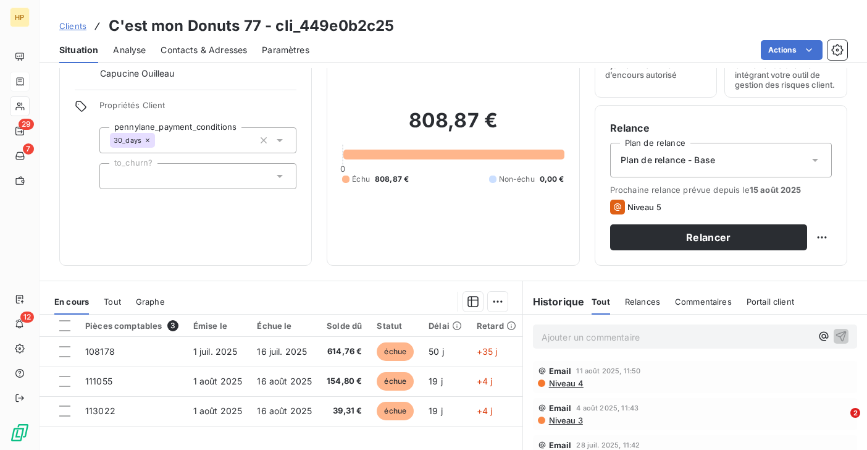
scroll to position [64, 0]
click at [549, 337] on p "Ajouter un commentaire ﻿" at bounding box center [677, 336] width 270 height 15
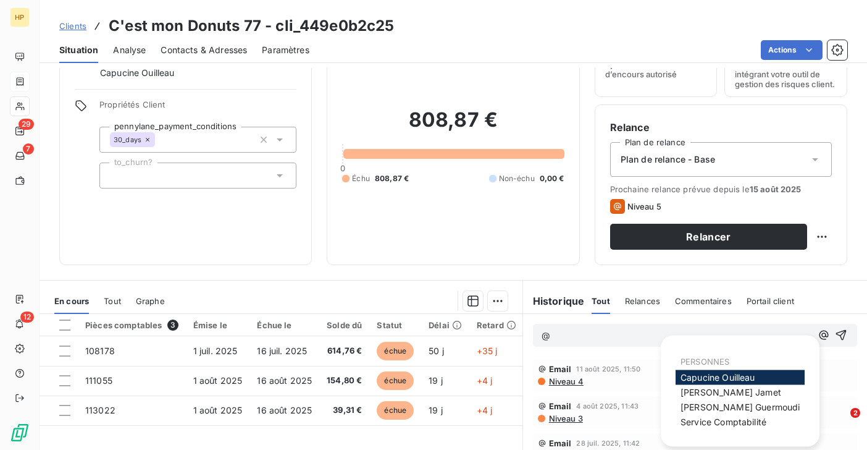
click at [753, 374] on span "Capucine Ouilleau" at bounding box center [718, 377] width 75 height 10
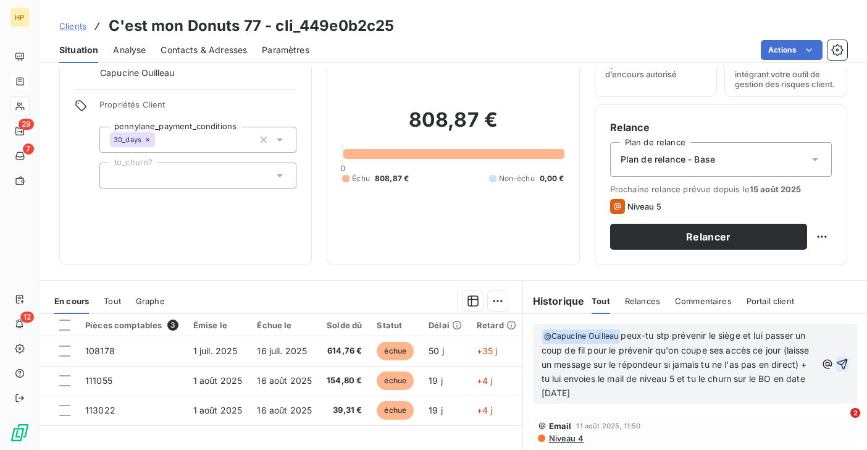
click at [839, 361] on icon "button" at bounding box center [842, 364] width 12 height 12
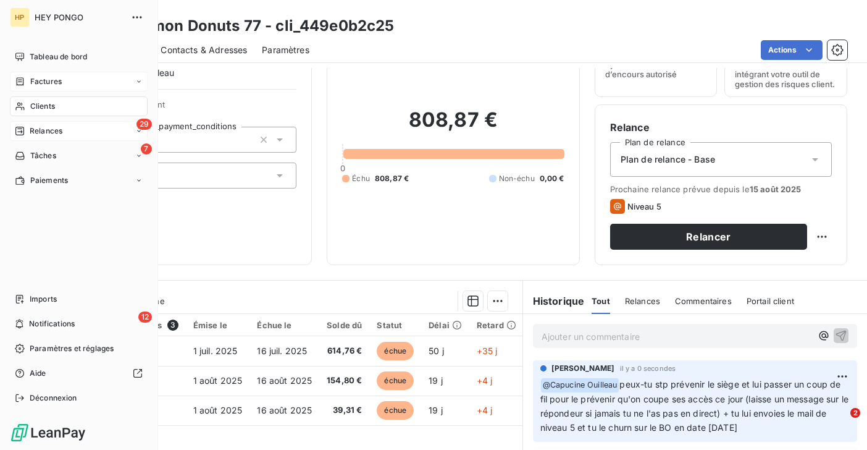
click at [33, 127] on span "Relances" at bounding box center [46, 130] width 33 height 11
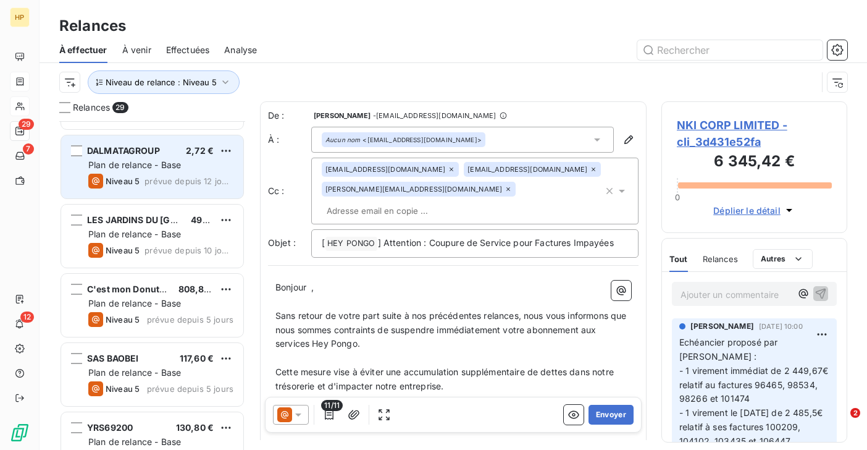
scroll to position [151, 0]
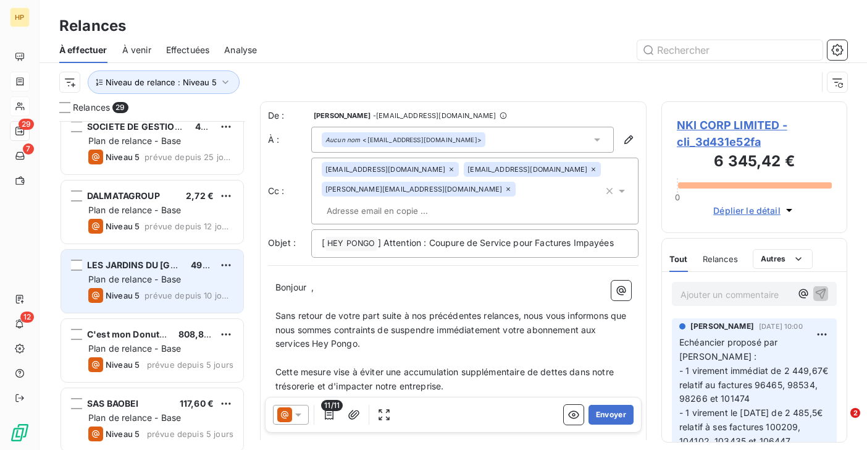
click at [132, 282] on span "Plan de relance - Base" at bounding box center [134, 279] width 93 height 10
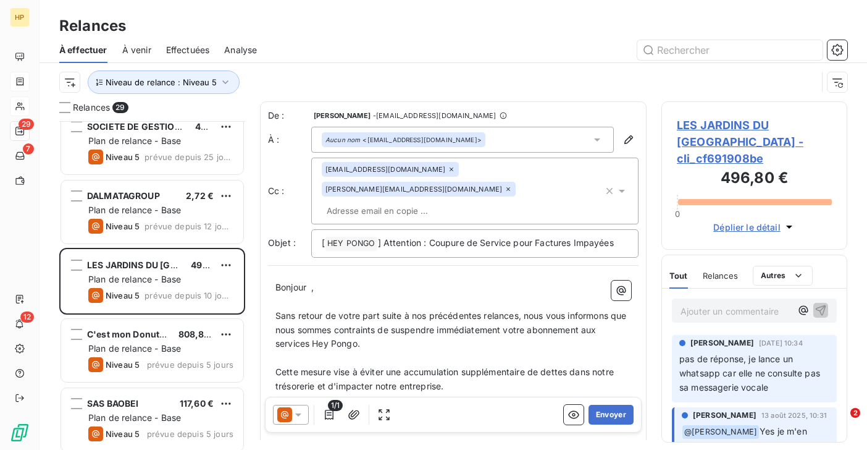
click at [707, 303] on p "Ajouter un commentaire ﻿" at bounding box center [736, 310] width 111 height 15
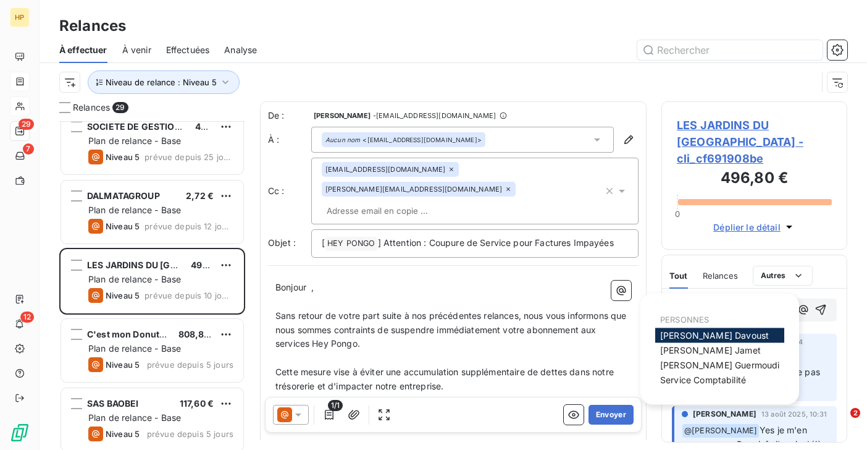
click at [722, 338] on span "Florian Davoust" at bounding box center [714, 335] width 109 height 10
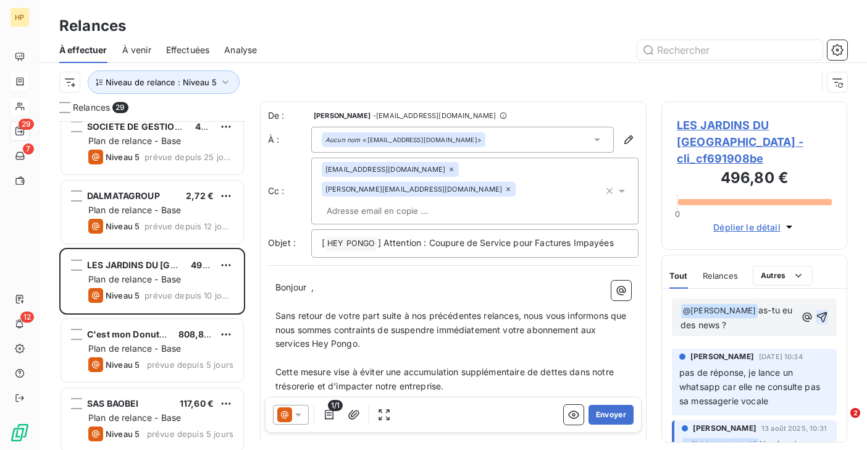
click at [826, 312] on icon "button" at bounding box center [822, 317] width 10 height 10
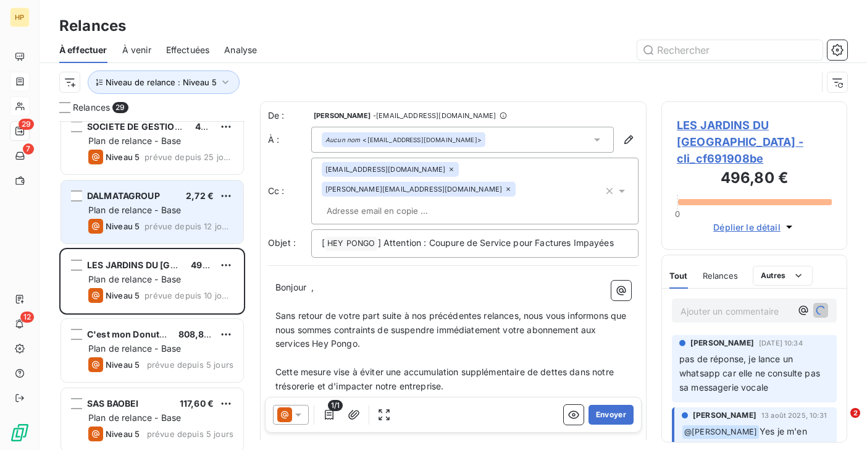
click at [144, 209] on span "Plan de relance - Base" at bounding box center [134, 209] width 93 height 10
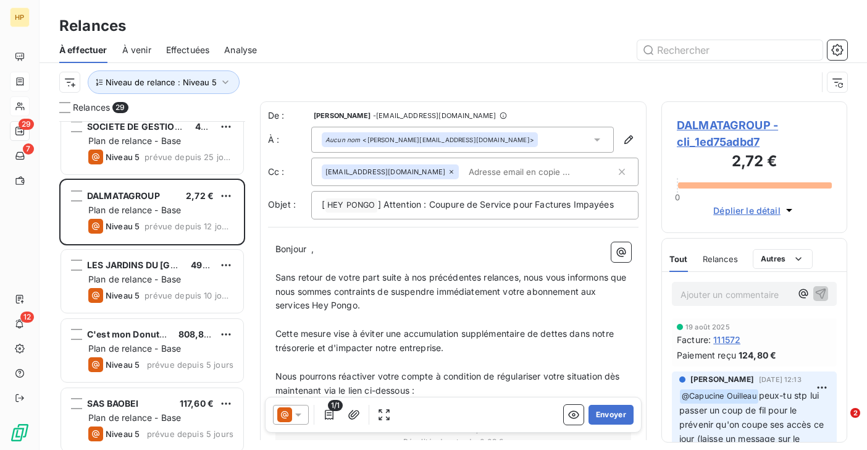
click at [696, 125] on span "DALMATAGROUP - cli_1ed75adbd7" at bounding box center [754, 133] width 155 height 33
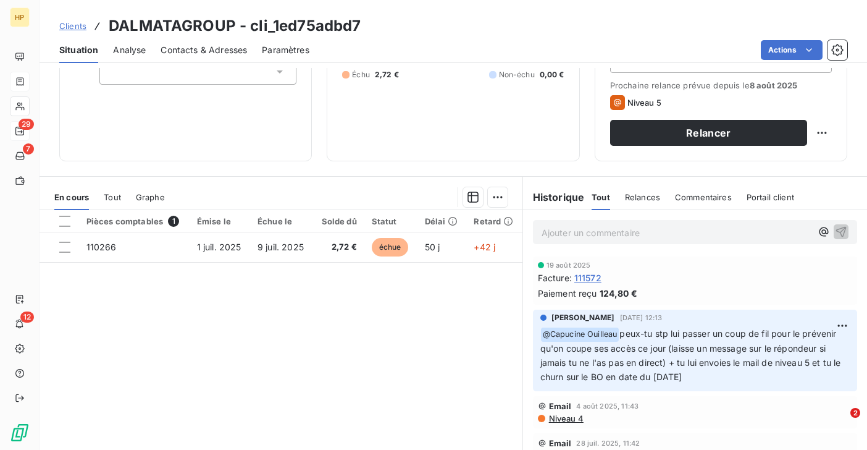
scroll to position [181, 0]
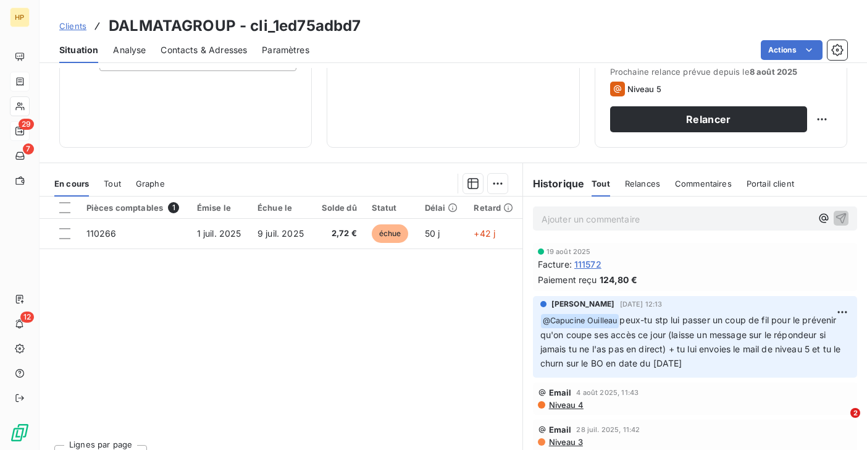
click at [115, 182] on span "Tout" at bounding box center [112, 183] width 17 height 10
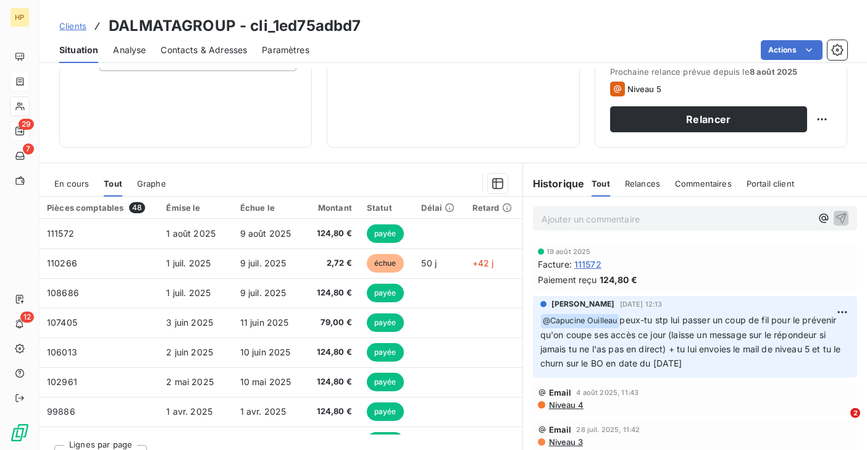
click at [558, 221] on p "Ajouter un commentaire ﻿" at bounding box center [677, 218] width 270 height 15
drag, startPoint x: 110, startPoint y: 25, endPoint x: 228, endPoint y: 24, distance: 118.6
click at [228, 24] on h3 "DALMATAGROUP - cli_1ed75adbd7" at bounding box center [235, 26] width 252 height 22
copy h3 "DALMATAGROU"
click at [562, 223] on p "Ajouter un commentaire ﻿" at bounding box center [677, 218] width 270 height 15
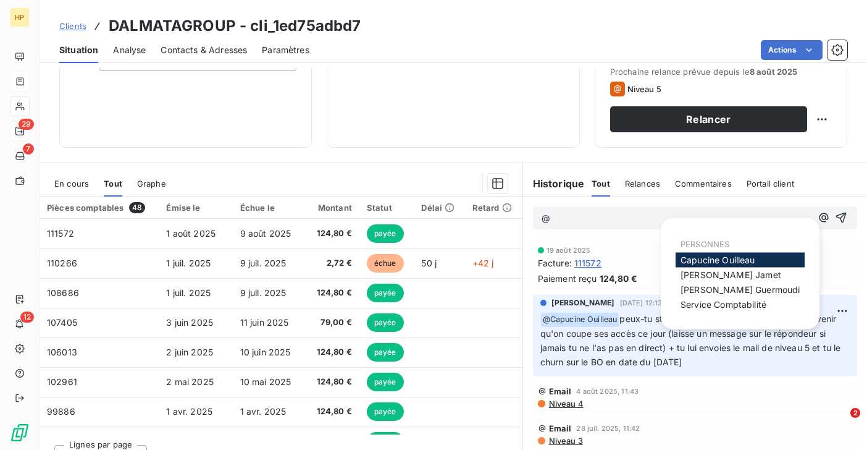
click at [730, 258] on span "Capucine Ouilleau" at bounding box center [718, 259] width 75 height 10
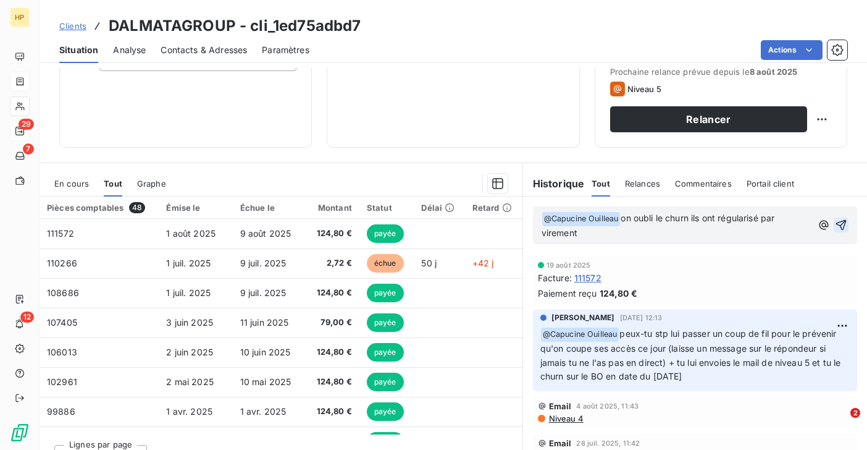
click at [842, 222] on icon "button" at bounding box center [841, 225] width 12 height 12
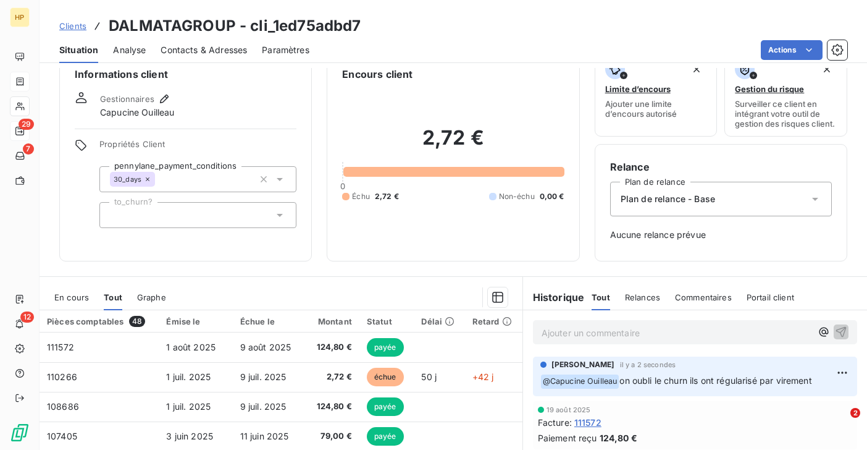
scroll to position [0, 0]
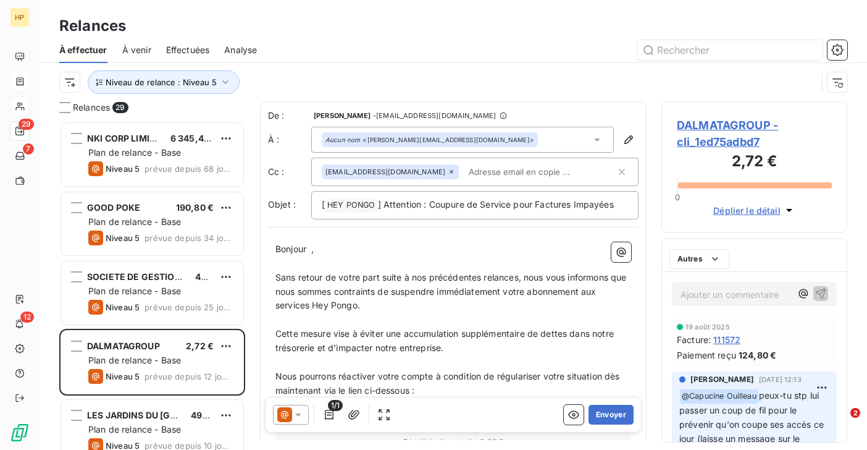
scroll to position [329, 186]
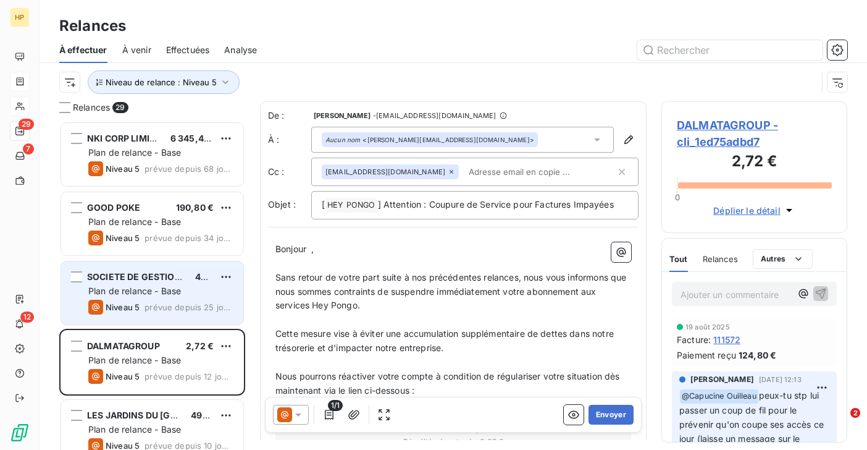
click at [133, 287] on span "Plan de relance - Base" at bounding box center [134, 290] width 93 height 10
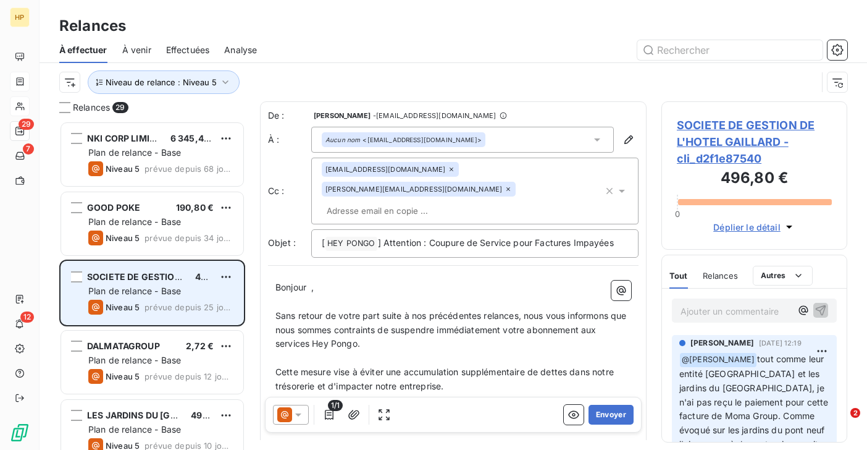
click at [138, 302] on span "Niveau 5" at bounding box center [123, 307] width 34 height 10
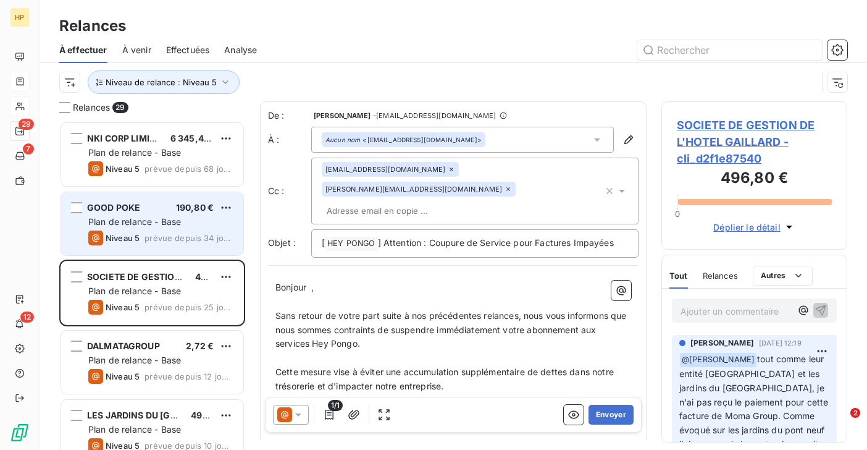
click at [138, 212] on span "GOOD POKE" at bounding box center [113, 207] width 53 height 10
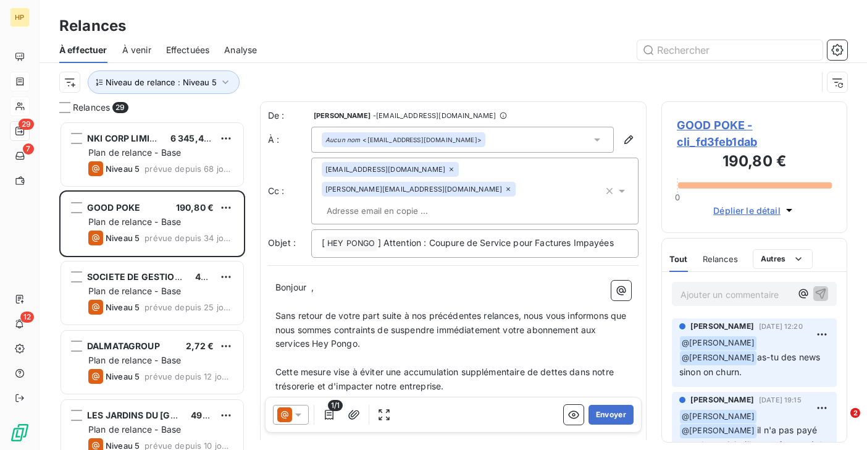
click at [708, 125] on span "GOOD POKE - cli_fd3feb1dab" at bounding box center [754, 133] width 155 height 33
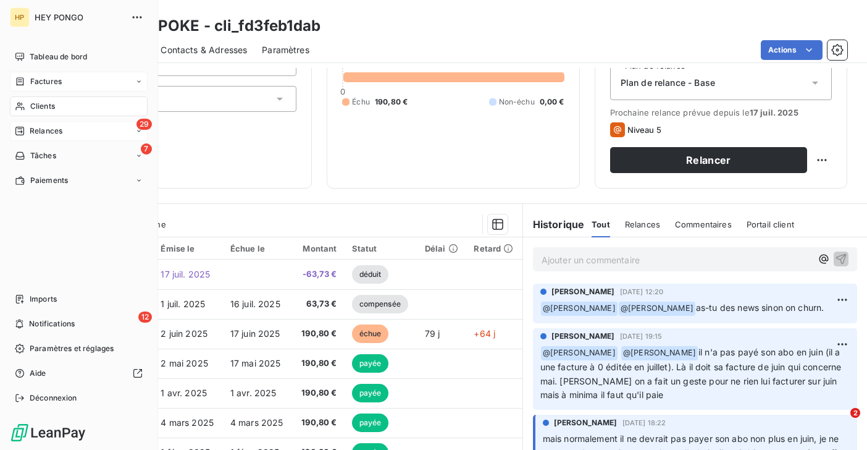
click at [49, 106] on span "Clients" at bounding box center [42, 106] width 25 height 11
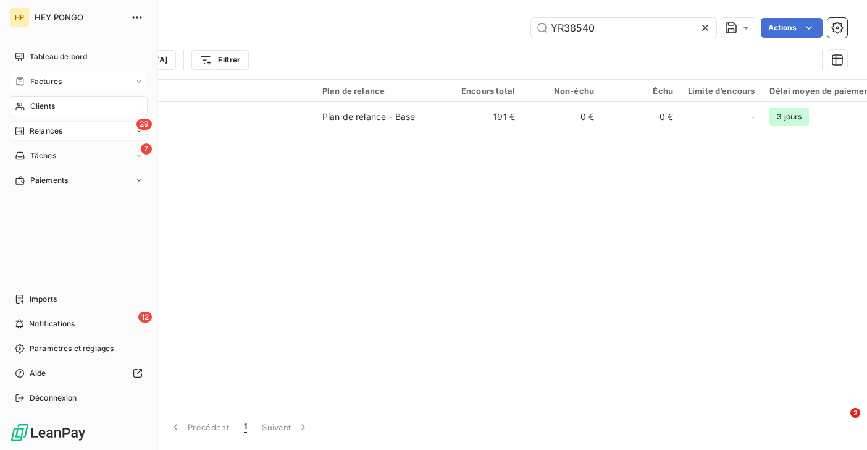
click at [43, 127] on span "Relances" at bounding box center [46, 130] width 33 height 11
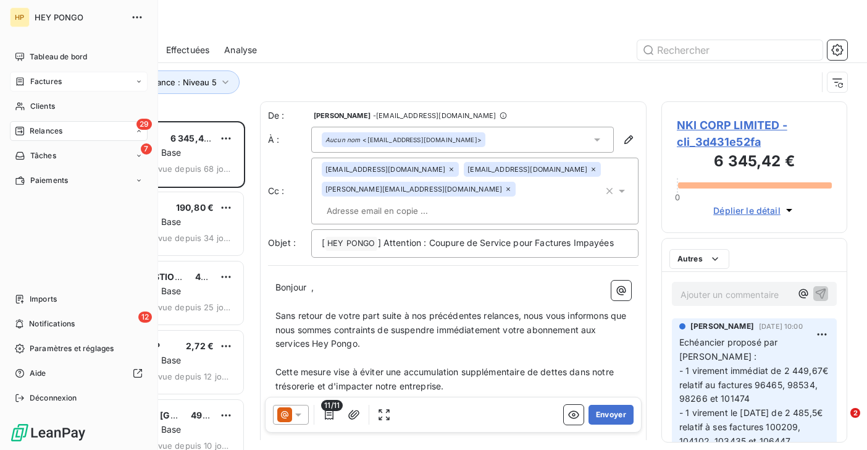
scroll to position [329, 186]
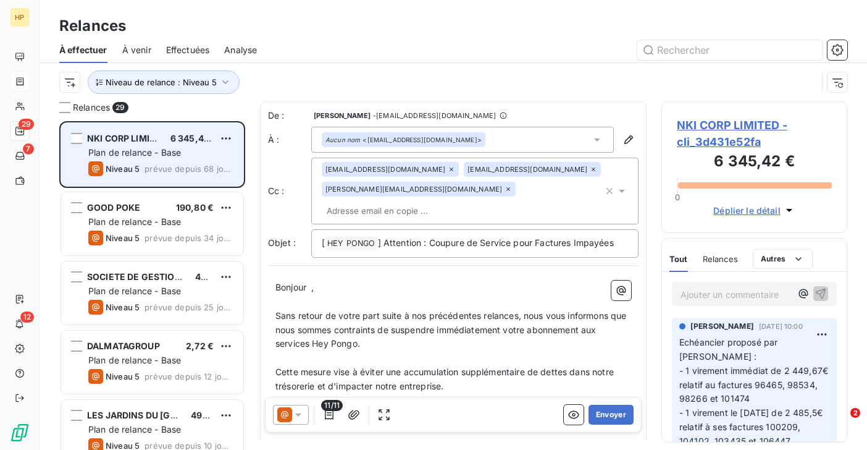
click at [153, 171] on span "prévue depuis 68 jours" at bounding box center [188, 169] width 89 height 10
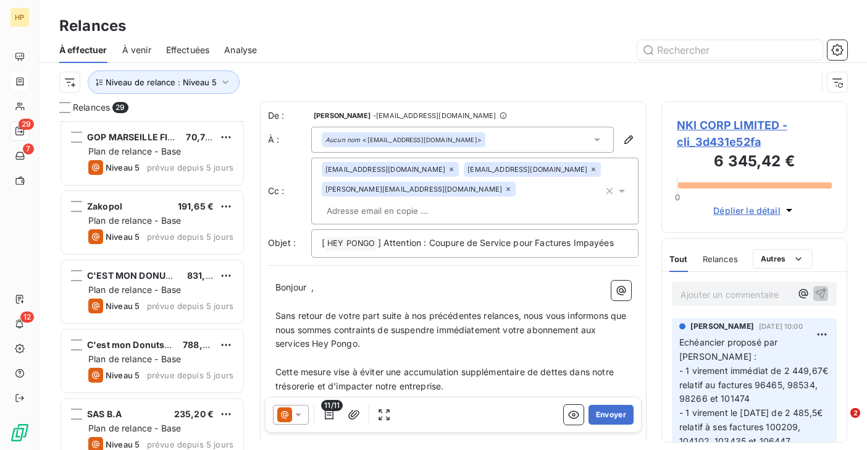
scroll to position [0, 0]
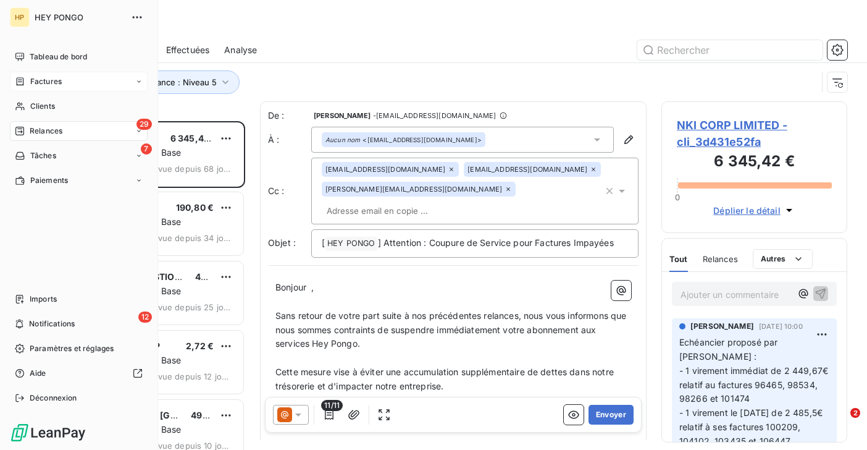
click at [38, 132] on span "Relances" at bounding box center [46, 130] width 33 height 11
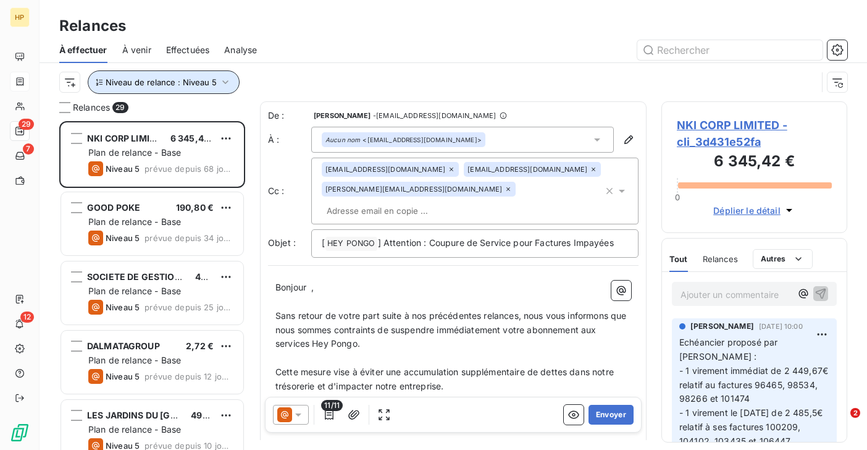
click at [203, 82] on span "Niveau de relance : Niveau 5" at bounding box center [161, 82] width 111 height 10
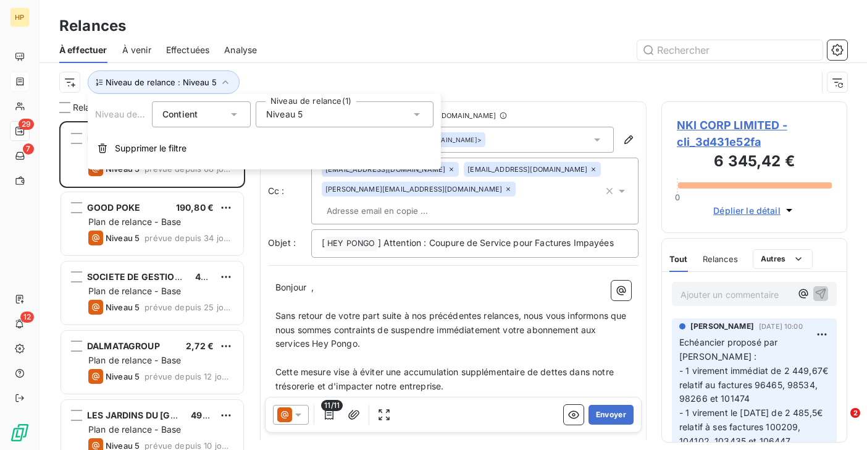
click at [290, 114] on span "Niveau 5" at bounding box center [284, 114] width 36 height 12
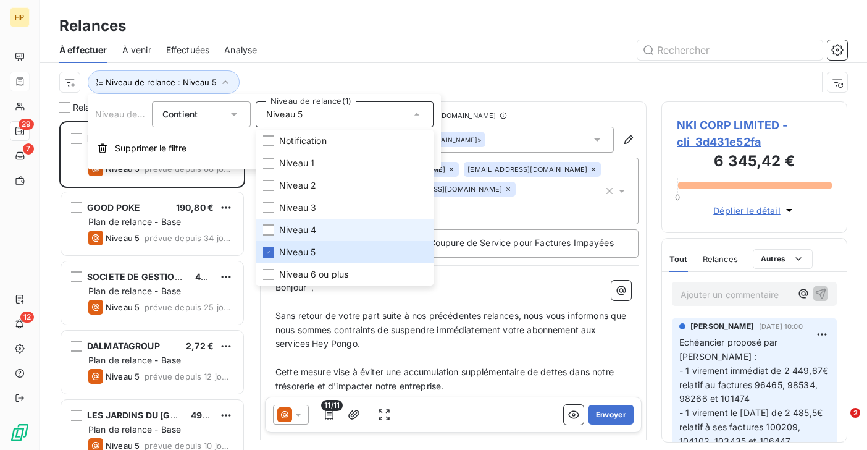
click at [287, 233] on span "Niveau 4" at bounding box center [297, 230] width 37 height 12
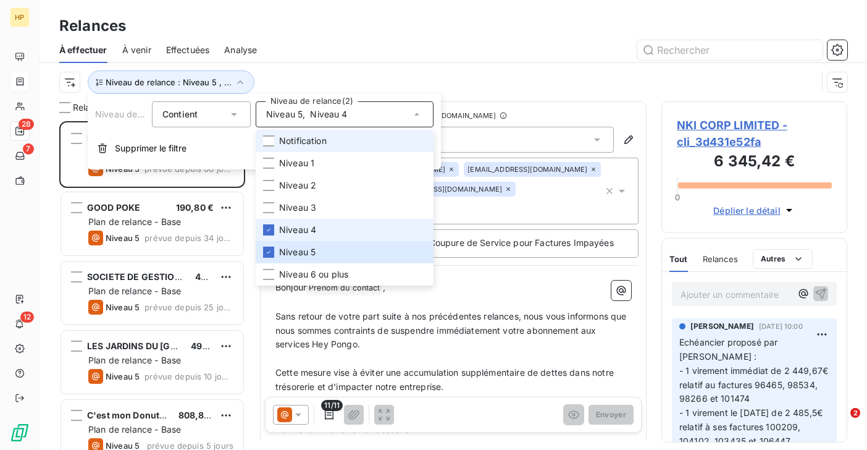
scroll to position [329, 186]
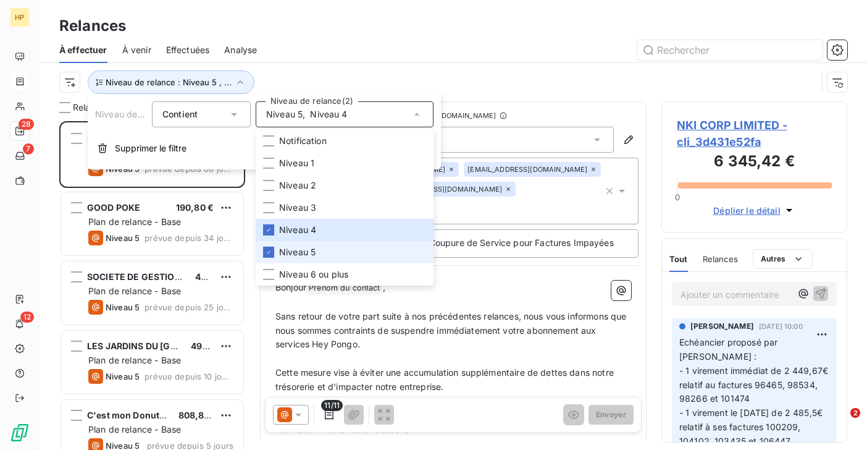
click at [297, 254] on span "Niveau 5" at bounding box center [297, 252] width 36 height 12
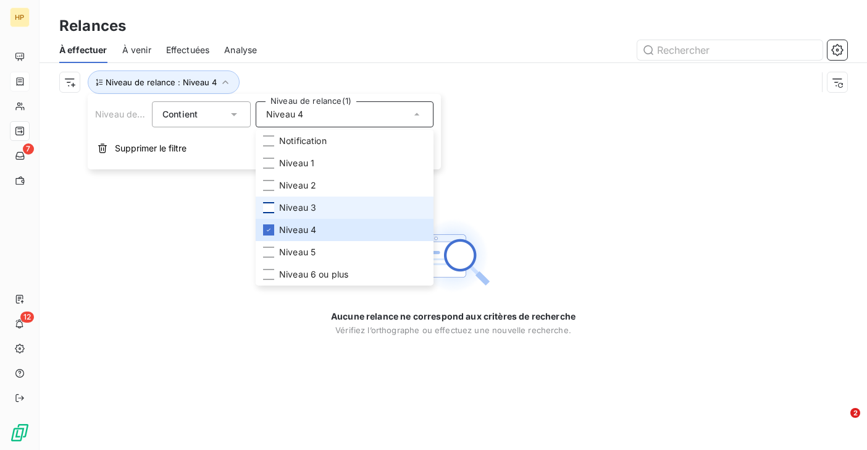
click at [267, 205] on div at bounding box center [268, 207] width 11 height 11
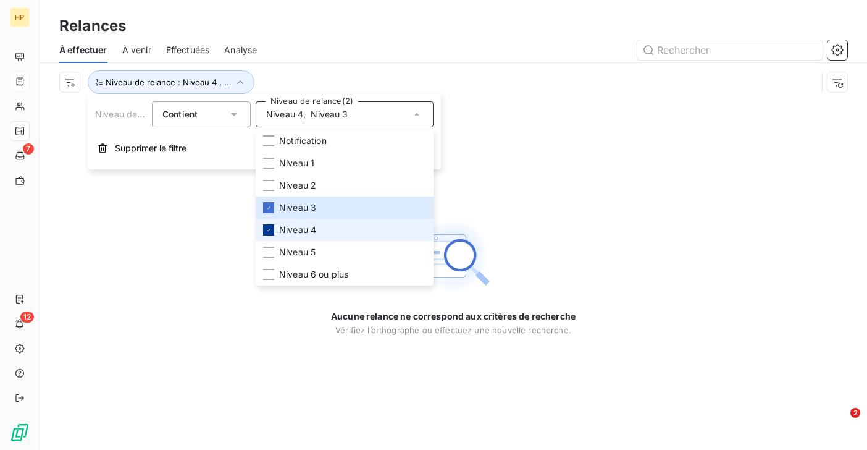
click at [269, 225] on div at bounding box center [268, 229] width 11 height 11
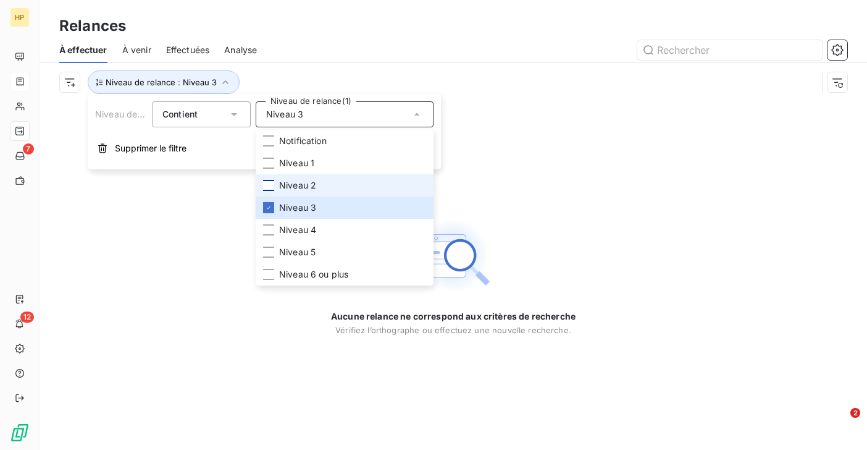
click at [270, 184] on div at bounding box center [268, 185] width 11 height 11
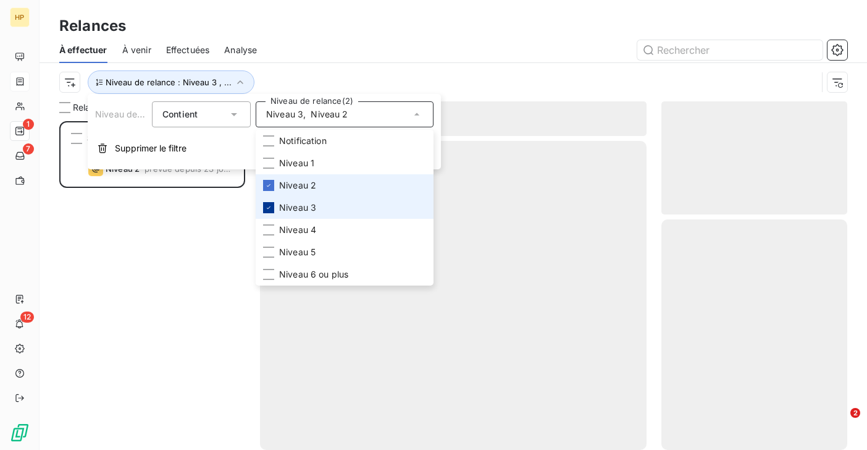
scroll to position [329, 186]
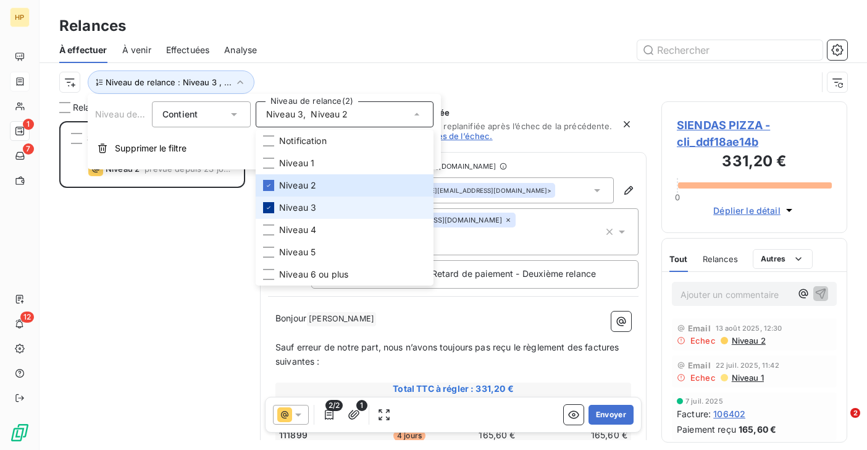
click at [269, 204] on icon at bounding box center [268, 207] width 7 height 7
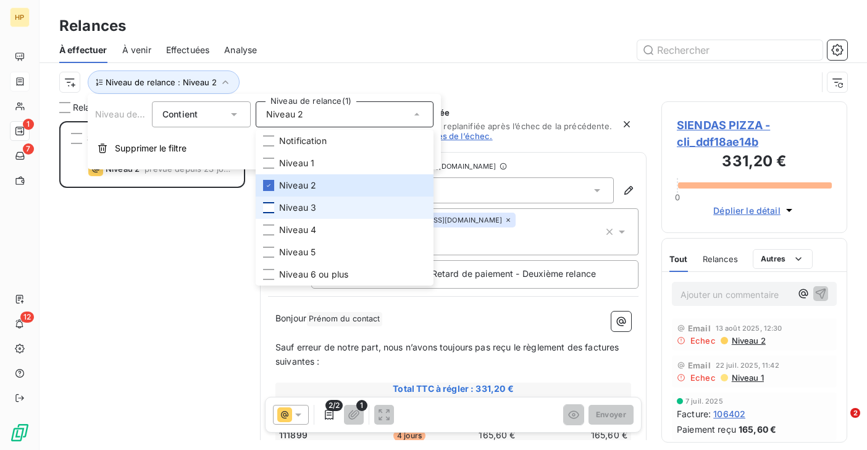
click at [311, 61] on div "À effectuer À venir Effectuées Analyse" at bounding box center [453, 50] width 827 height 26
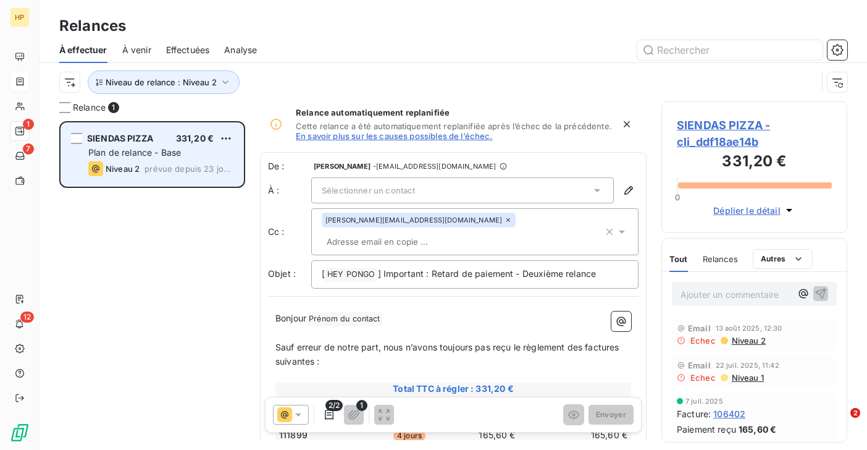
click at [159, 167] on span "prévue depuis 23 jours" at bounding box center [188, 169] width 89 height 10
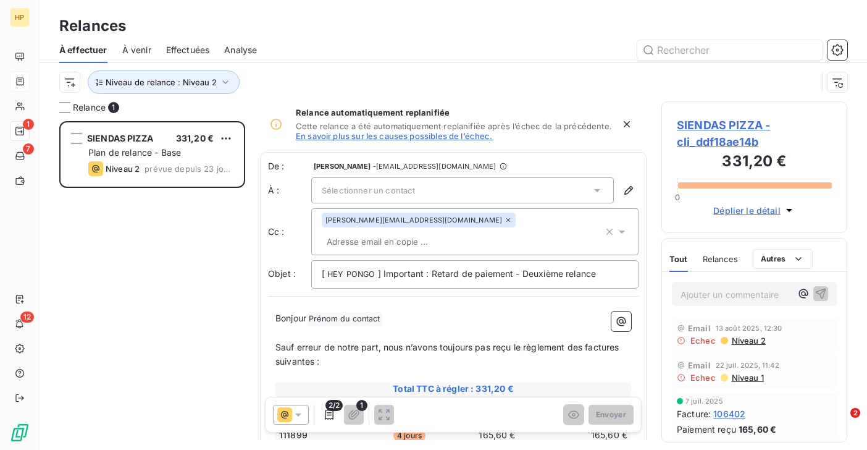
click at [725, 121] on span "SIENDAS PIZZA - cli_ddf18ae14b" at bounding box center [754, 133] width 155 height 33
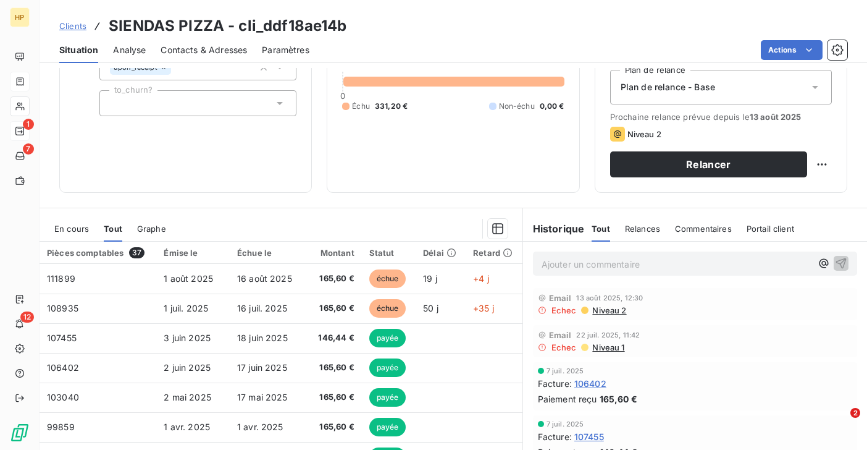
scroll to position [164, 0]
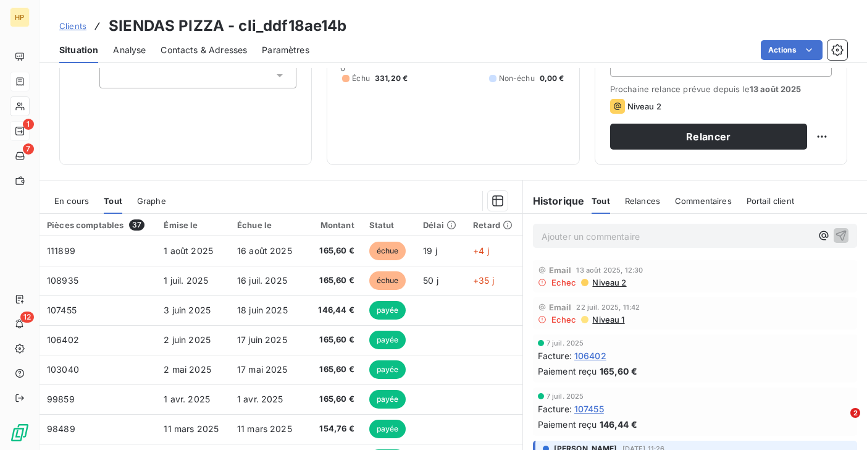
click at [554, 237] on p "Ajouter un commentaire ﻿" at bounding box center [677, 235] width 270 height 15
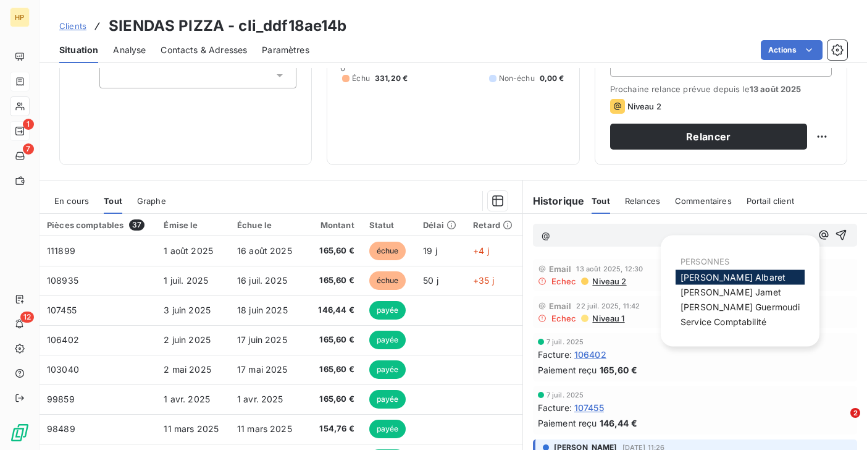
click at [736, 276] on span "Alexandra Albaret" at bounding box center [733, 277] width 105 height 10
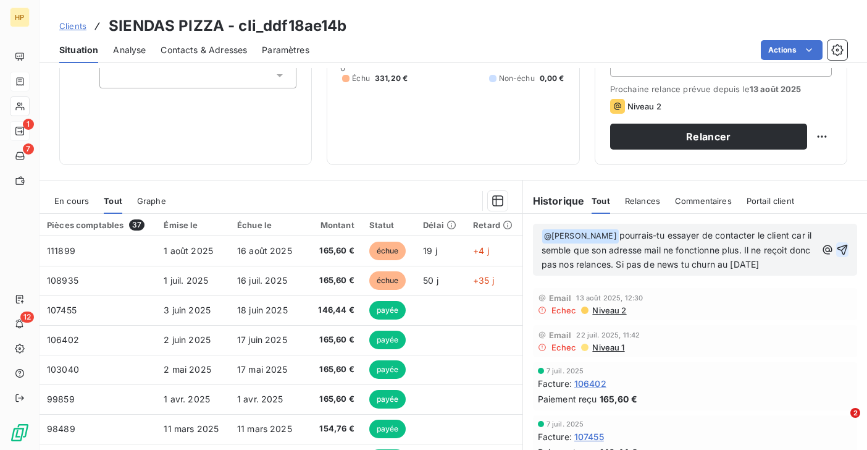
click at [844, 248] on icon "button" at bounding box center [842, 249] width 10 height 10
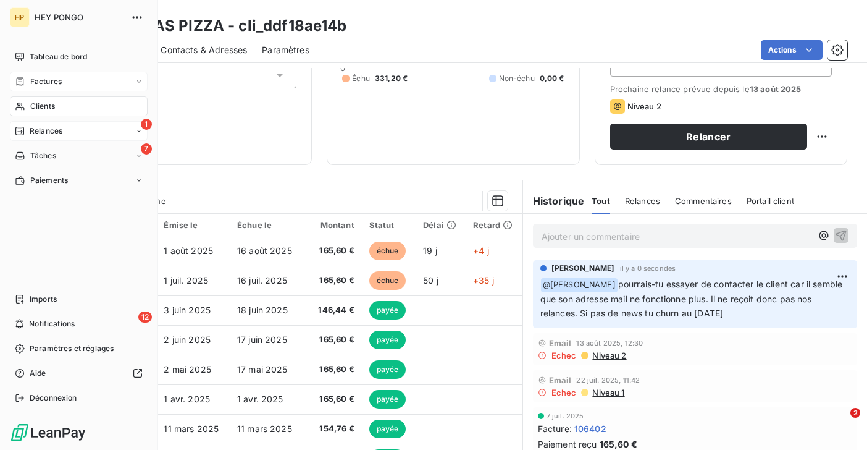
click at [36, 130] on span "Relances" at bounding box center [46, 130] width 33 height 11
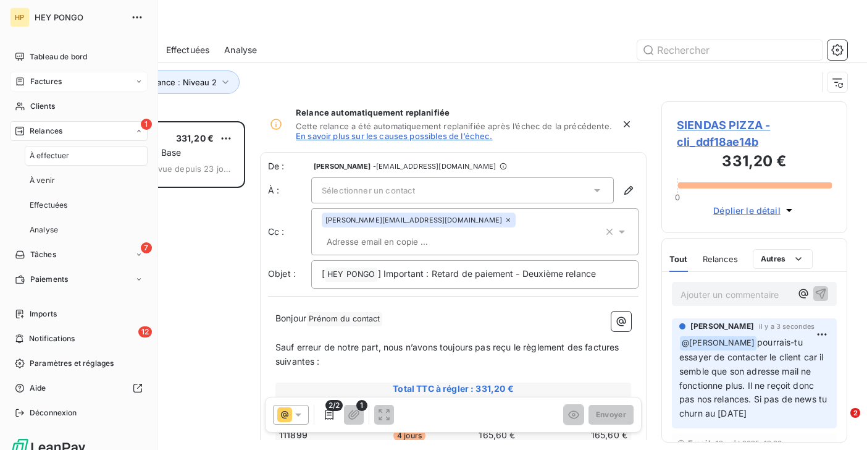
scroll to position [329, 186]
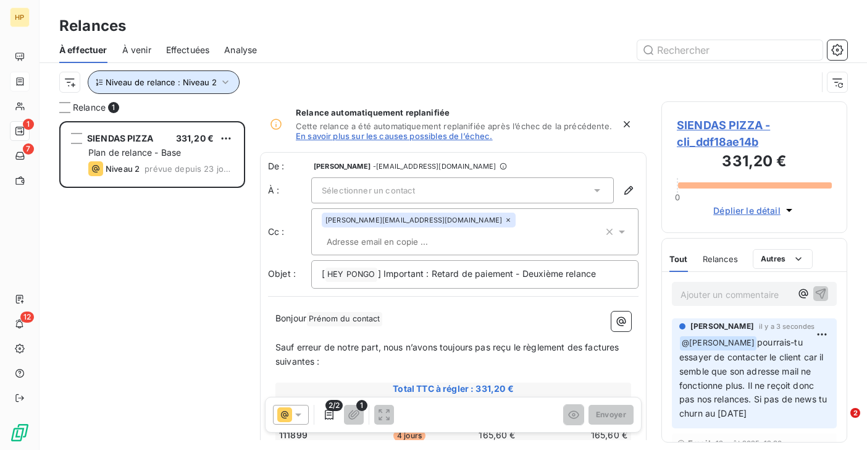
click at [143, 80] on span "Niveau de relance : Niveau 2" at bounding box center [161, 82] width 111 height 10
click at [128, 262] on div "SIENDAS PIZZA 331,20 € Plan de relance - Base Niveau 2 prévue depuis 23 jours" at bounding box center [152, 285] width 186 height 329
click at [196, 83] on span "Niveau de relance : Niveau 2" at bounding box center [161, 82] width 111 height 10
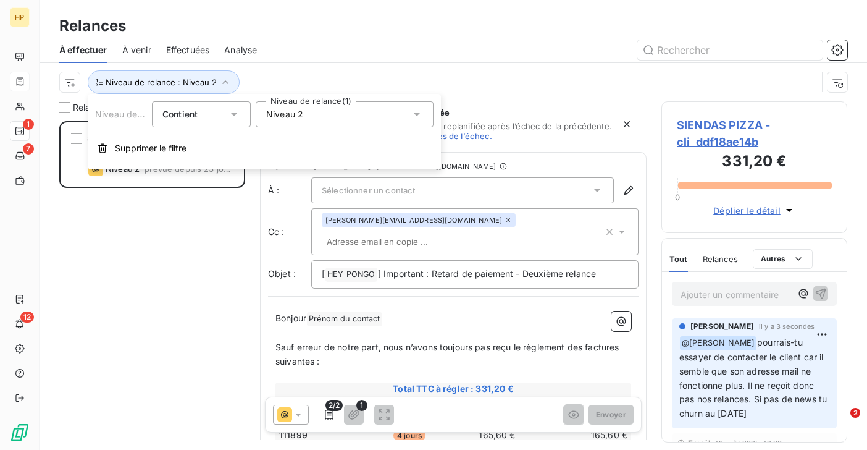
click at [293, 112] on span "Niveau 2" at bounding box center [284, 114] width 37 height 12
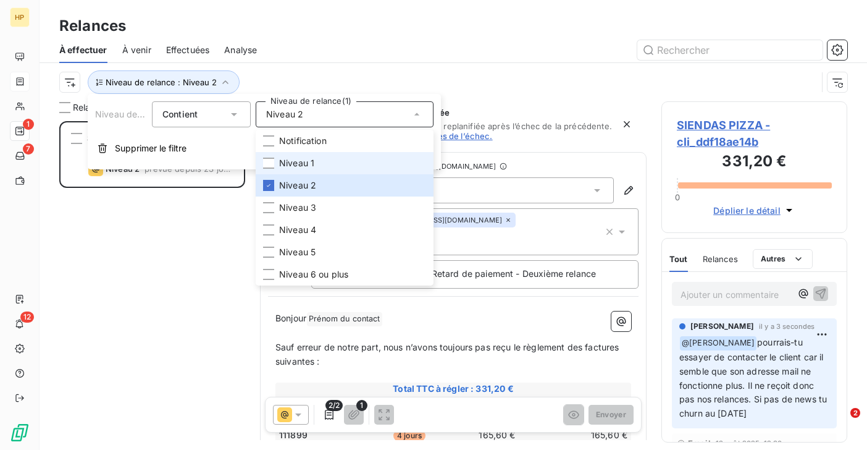
click at [287, 159] on span "Niveau 1" at bounding box center [296, 163] width 35 height 12
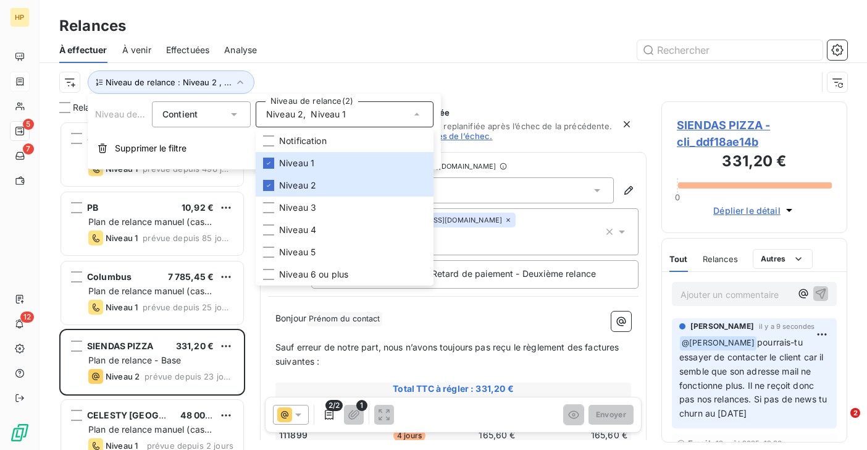
click at [285, 112] on span "Niveau 2" at bounding box center [284, 114] width 37 height 12
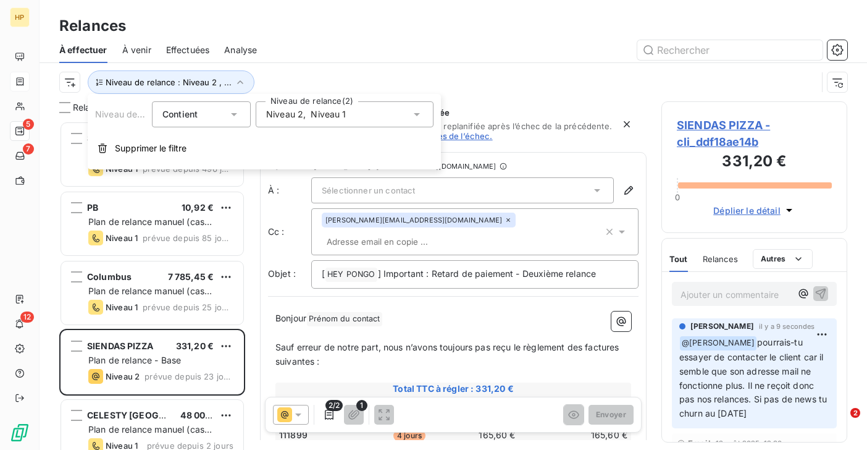
click at [285, 112] on span "Niveau 2" at bounding box center [284, 114] width 37 height 12
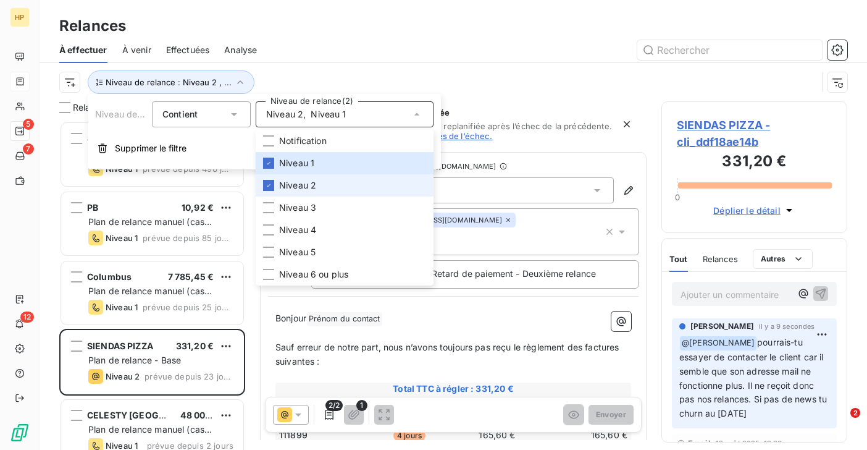
click at [284, 188] on span "Niveau 2" at bounding box center [297, 185] width 37 height 12
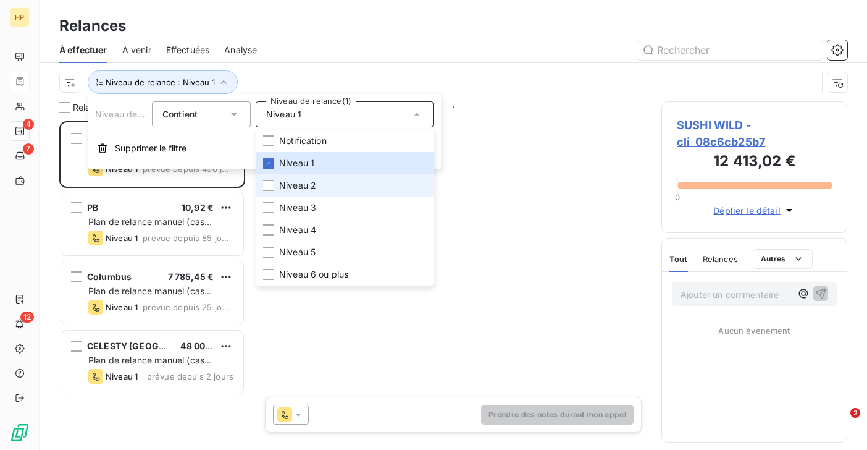
scroll to position [329, 186]
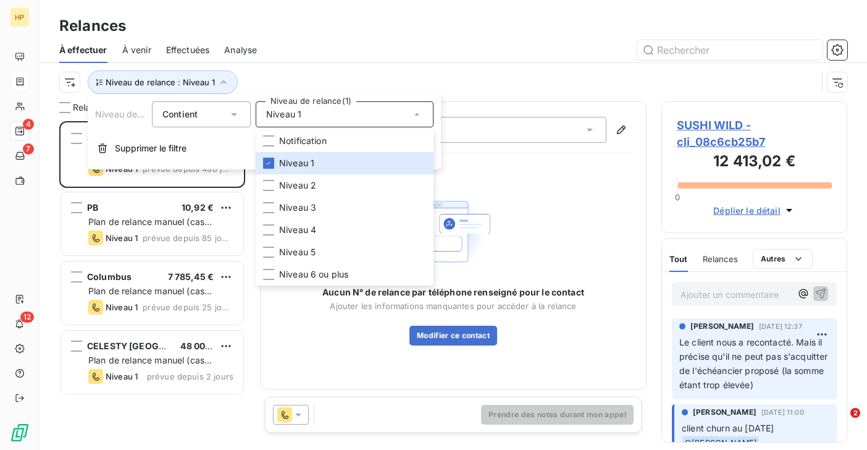
click at [294, 63] on div "Niveau de relance : Niveau 1" at bounding box center [453, 82] width 788 height 38
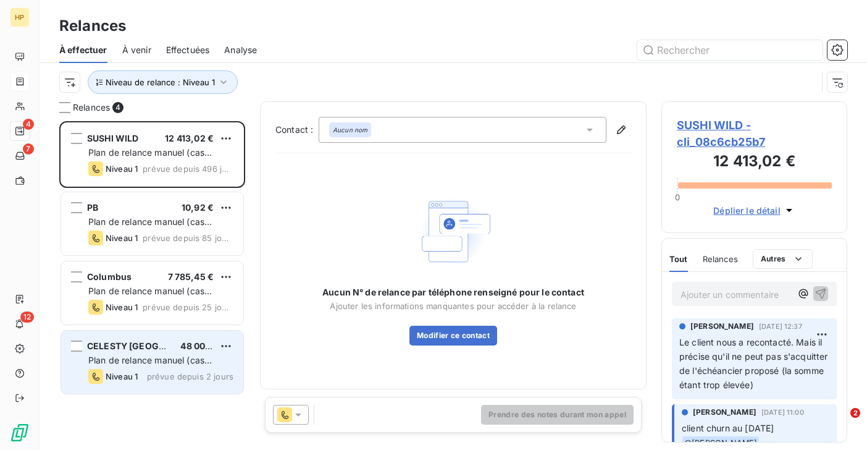
click at [129, 356] on span "Plan de relance manuel (cas complexe)" at bounding box center [150, 365] width 124 height 23
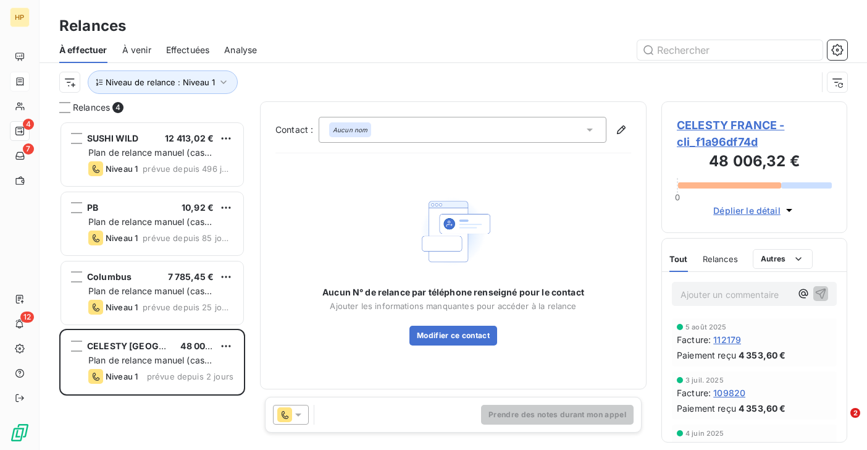
click at [722, 124] on span "CELESTY FRANCE - cli_f1a96df74d" at bounding box center [754, 133] width 155 height 33
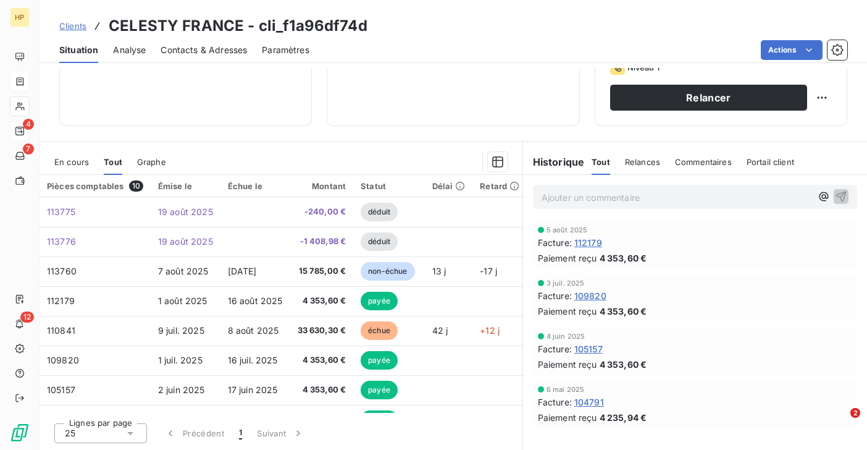
scroll to position [141, 0]
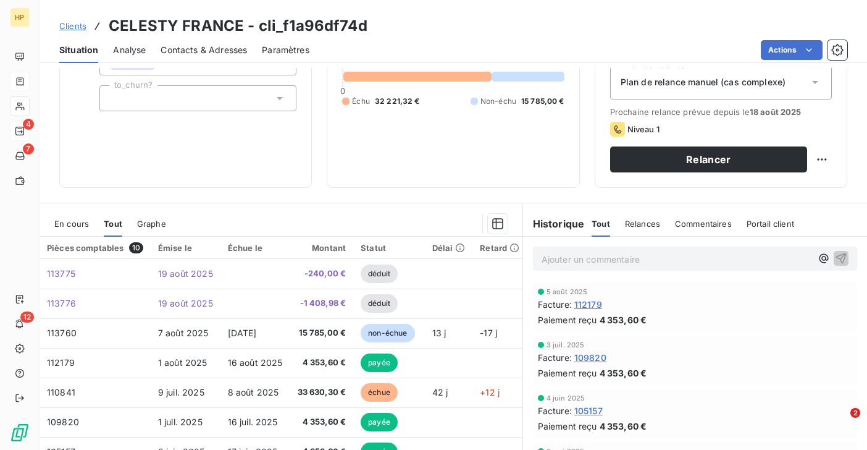
click at [555, 260] on p "Ajouter un commentaire ﻿" at bounding box center [677, 258] width 270 height 15
click at [844, 255] on icon "button" at bounding box center [841, 257] width 12 height 12
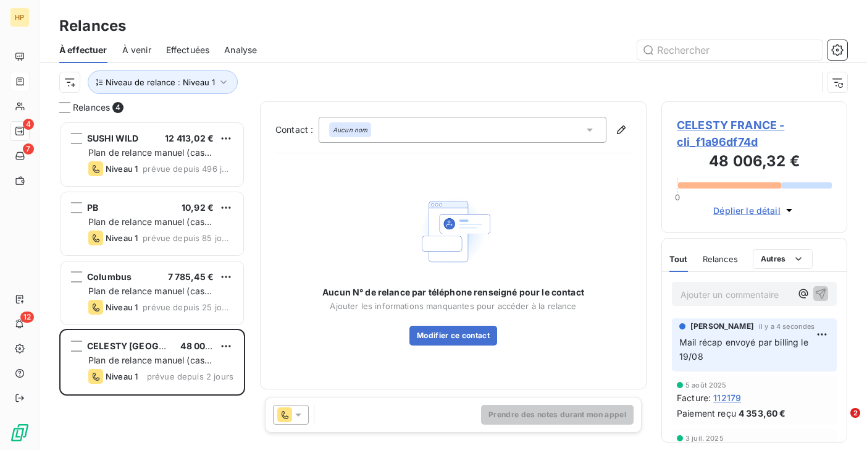
scroll to position [329, 186]
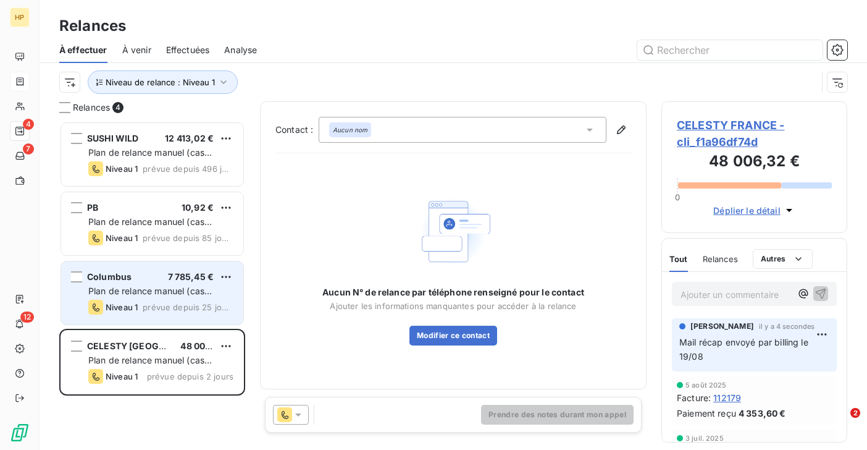
click at [130, 298] on div "Columbus 7 785,45 € Plan de relance manuel (cas complexe) Niveau 1 prévue depui…" at bounding box center [152, 292] width 182 height 63
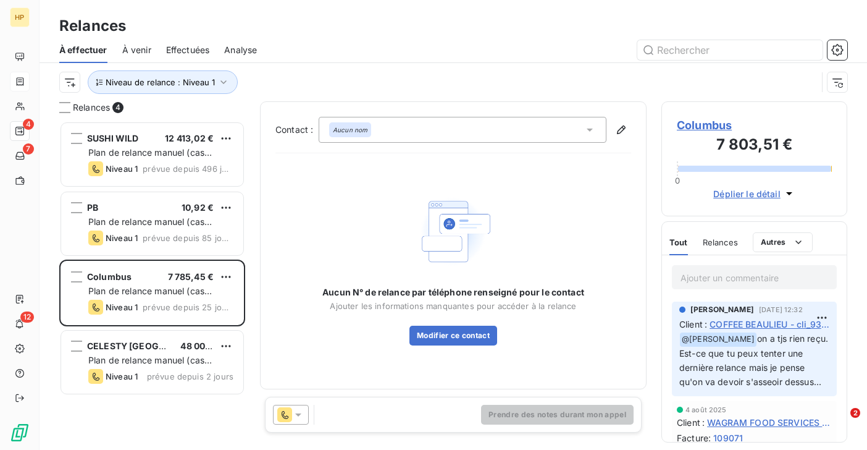
click at [715, 126] on span "Columbus" at bounding box center [754, 125] width 155 height 17
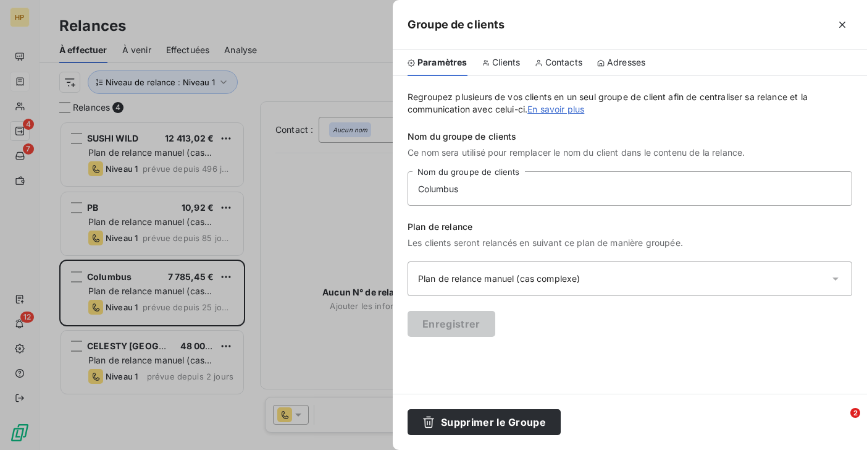
click at [511, 64] on span "Clients" at bounding box center [506, 62] width 28 height 12
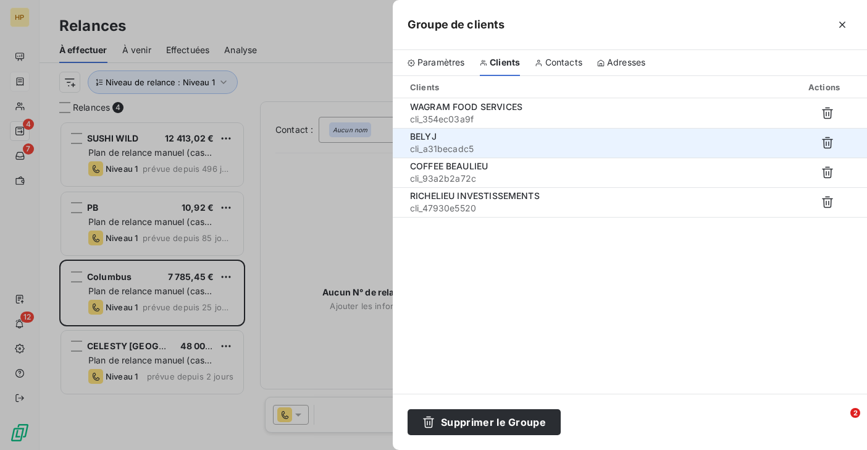
click at [433, 138] on span "BELYJ" at bounding box center [423, 136] width 27 height 10
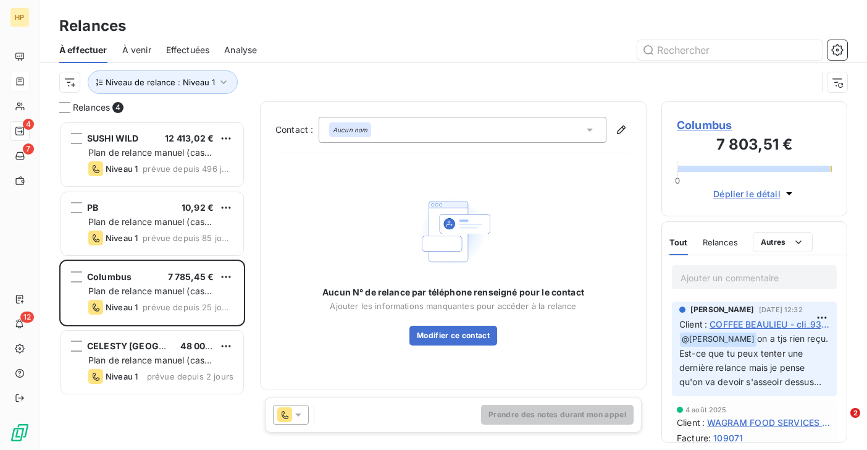
scroll to position [329, 186]
click at [705, 128] on span "Columbus" at bounding box center [754, 125] width 155 height 17
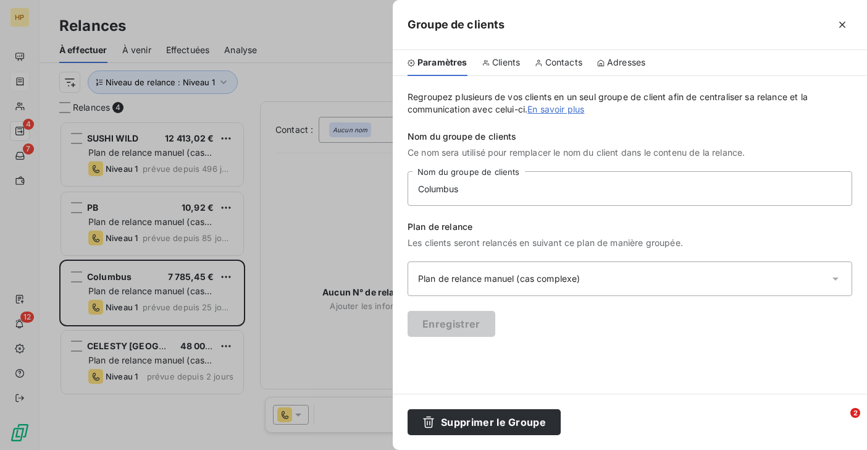
click at [503, 65] on span "Clients" at bounding box center [506, 62] width 28 height 12
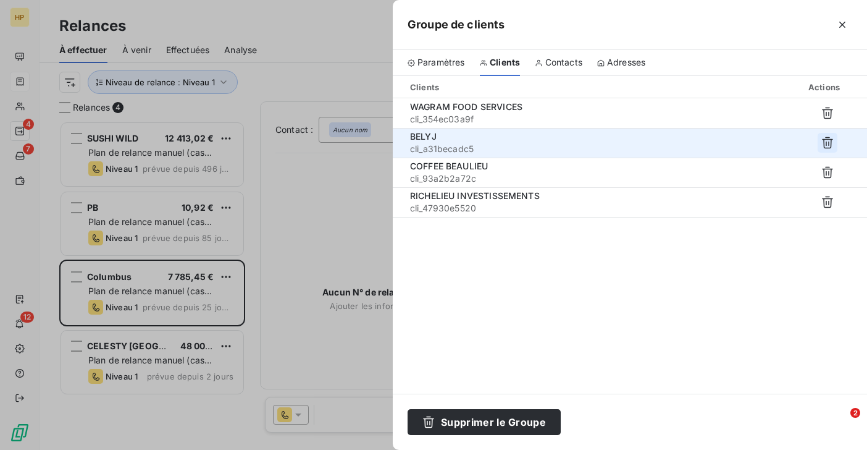
click at [829, 142] on icon "button" at bounding box center [827, 142] width 12 height 12
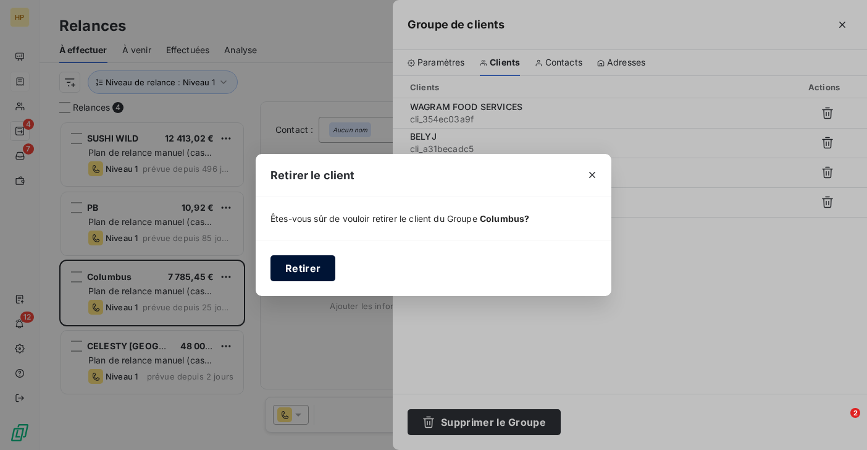
click at [311, 267] on button "Retirer" at bounding box center [302, 268] width 65 height 26
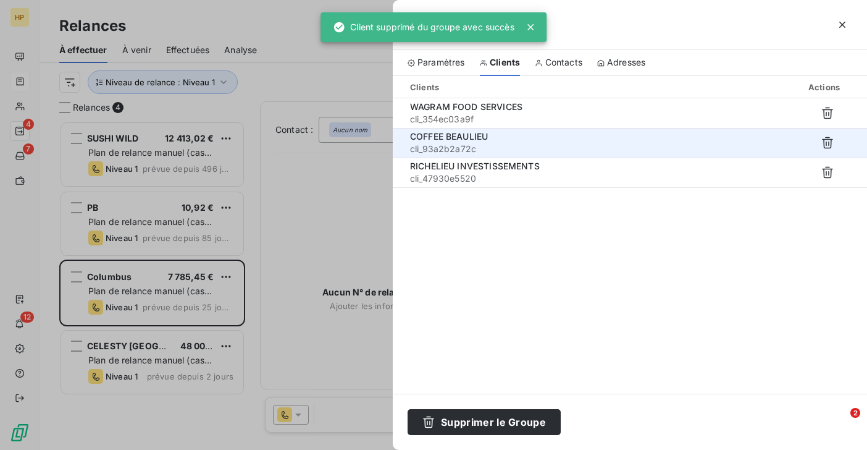
click at [500, 137] on div "COFFEE BEAULIEU" at bounding box center [551, 136] width 282 height 12
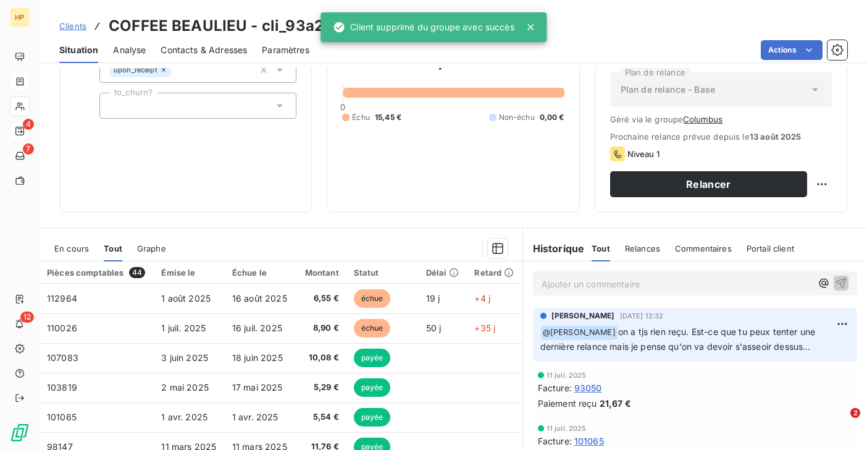
scroll to position [199, 0]
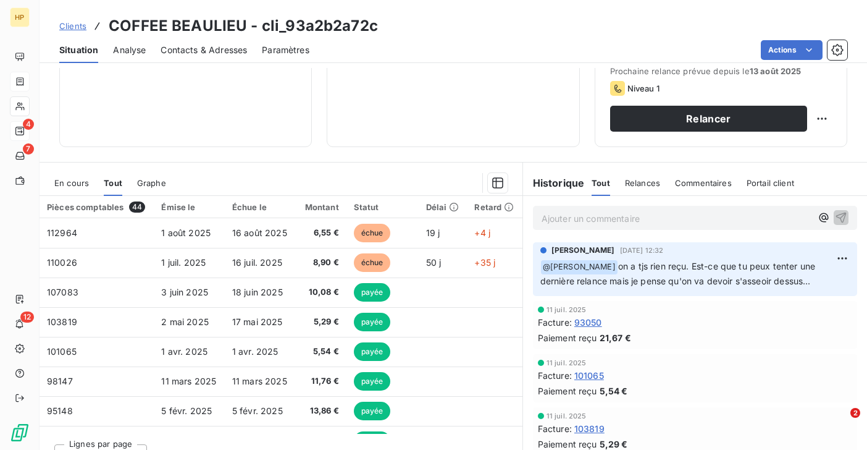
click at [548, 217] on p "Ajouter un commentaire ﻿" at bounding box center [677, 218] width 270 height 15
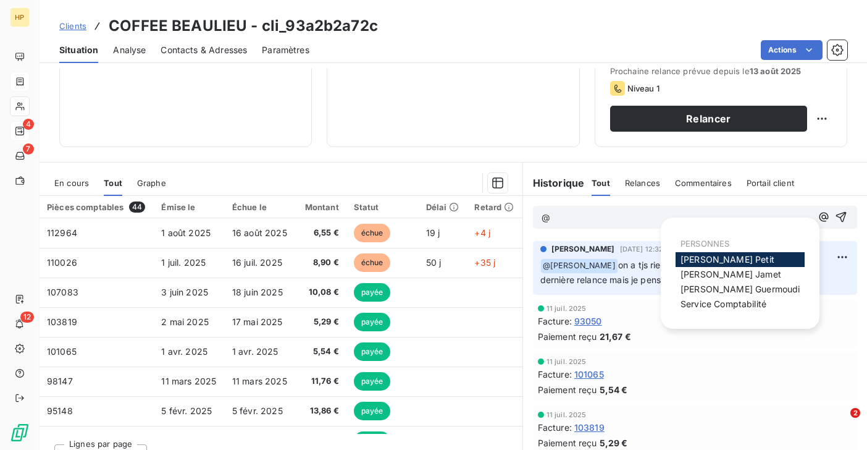
click at [708, 256] on span "Katharina Petit" at bounding box center [728, 259] width 94 height 10
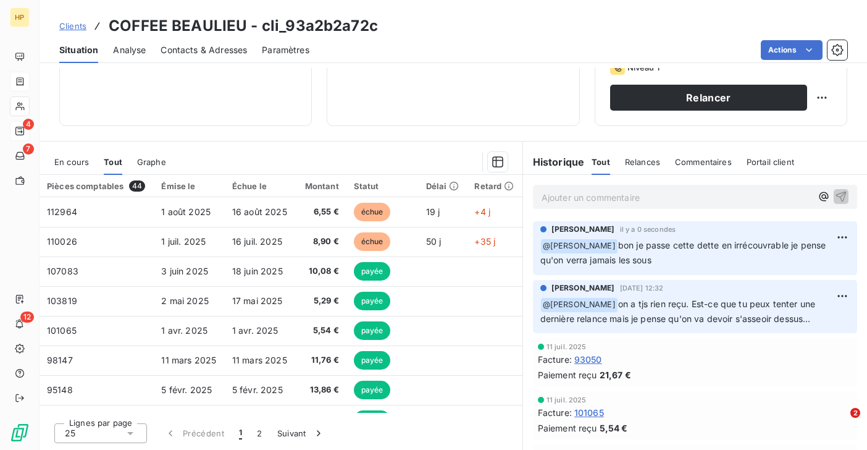
scroll to position [201, 0]
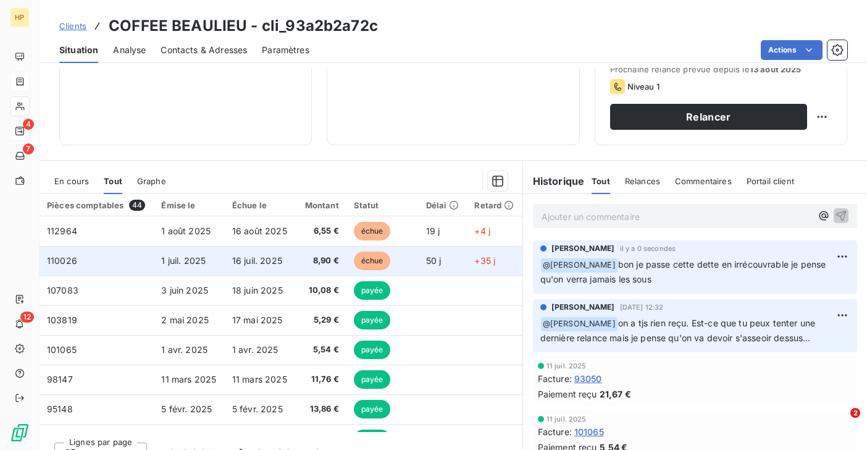
click at [258, 260] on span "16 juil. 2025" at bounding box center [257, 260] width 50 height 10
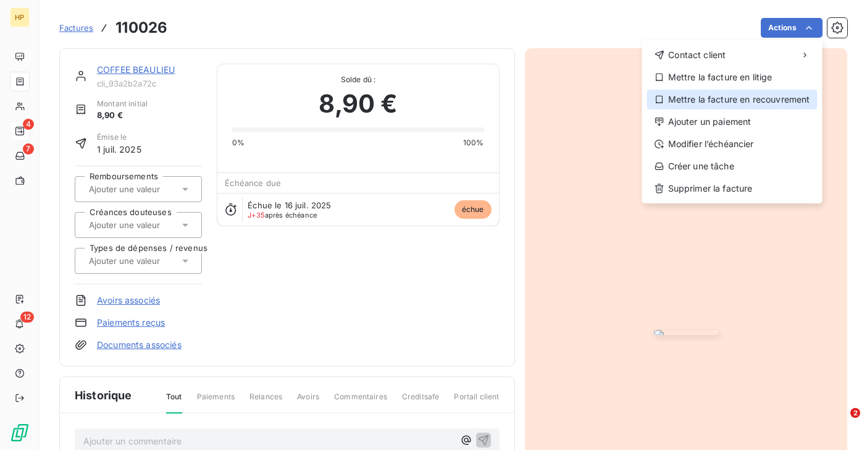
click at [764, 95] on div "Mettre la facture en recouvrement" at bounding box center [732, 100] width 170 height 20
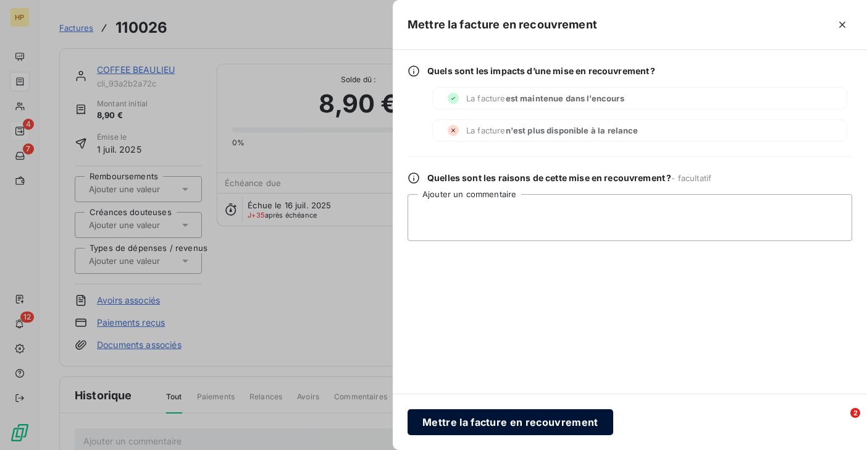
click at [478, 422] on button "Mettre la facture en recouvrement" at bounding box center [511, 422] width 206 height 26
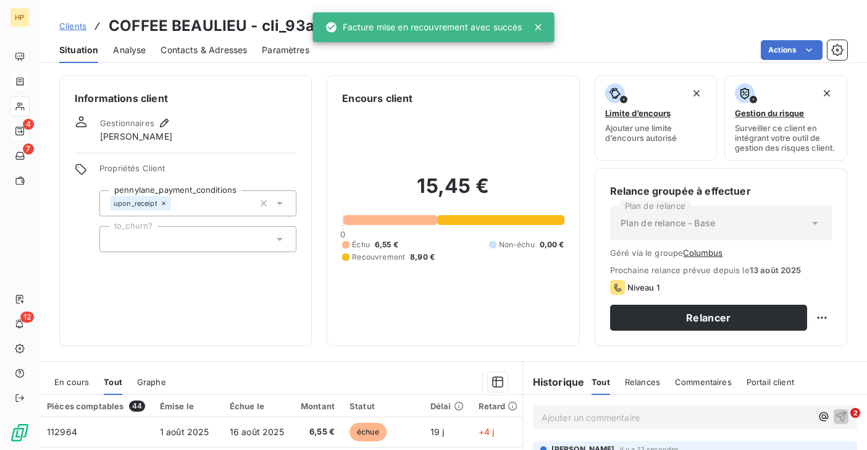
scroll to position [156, 0]
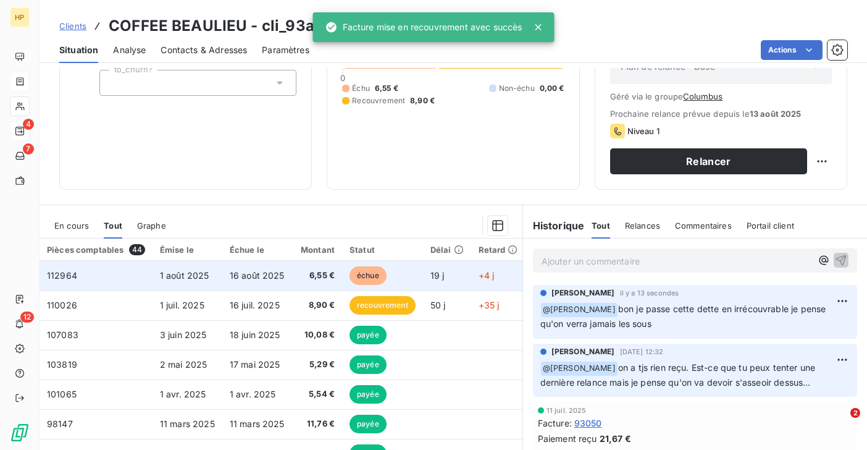
click at [195, 283] on td "1 août 2025" at bounding box center [188, 276] width 70 height 30
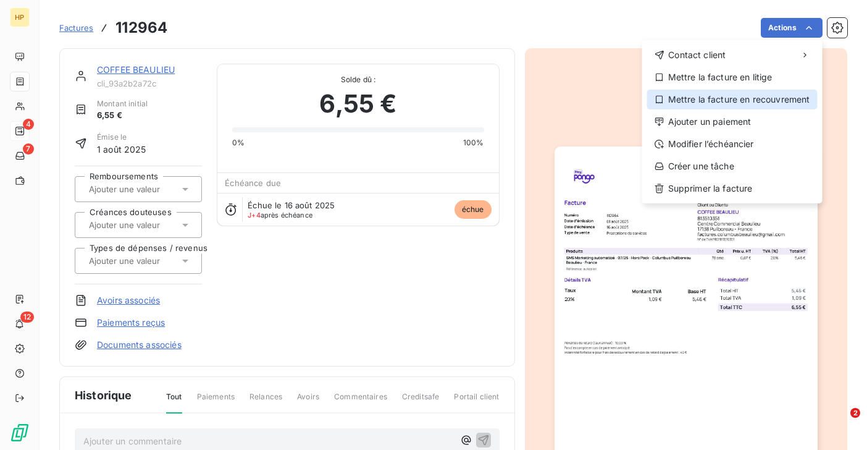
click at [759, 101] on div "Mettre la facture en recouvrement" at bounding box center [732, 100] width 170 height 20
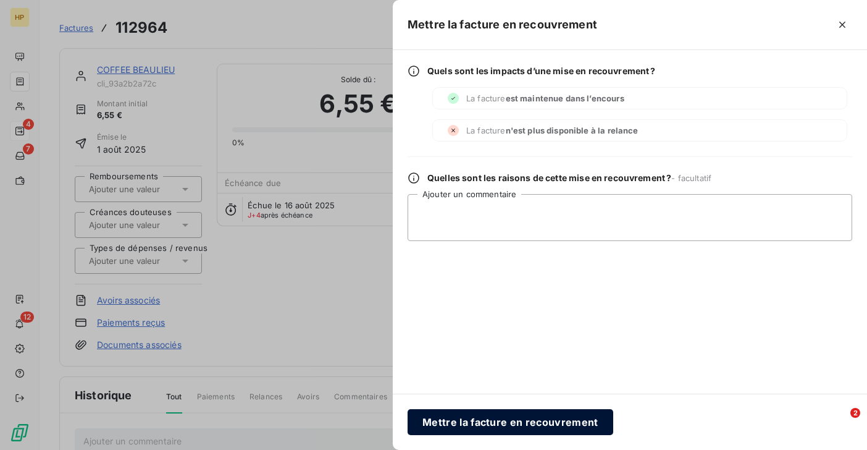
click at [509, 416] on button "Mettre la facture en recouvrement" at bounding box center [511, 422] width 206 height 26
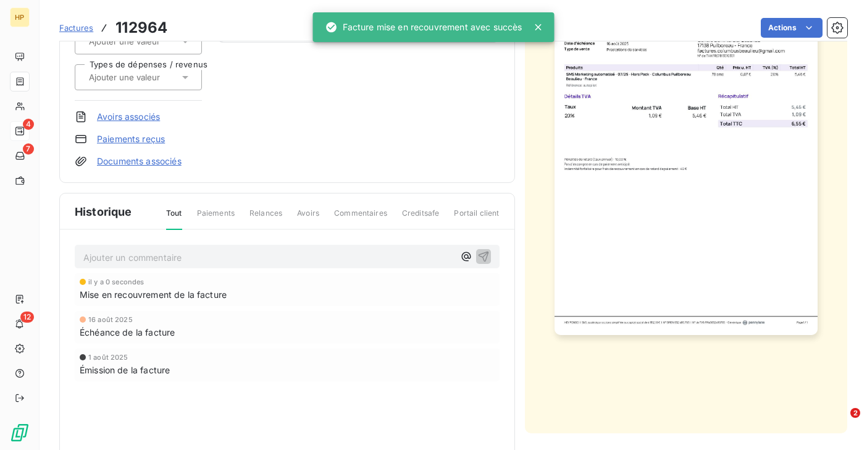
scroll to position [233, 0]
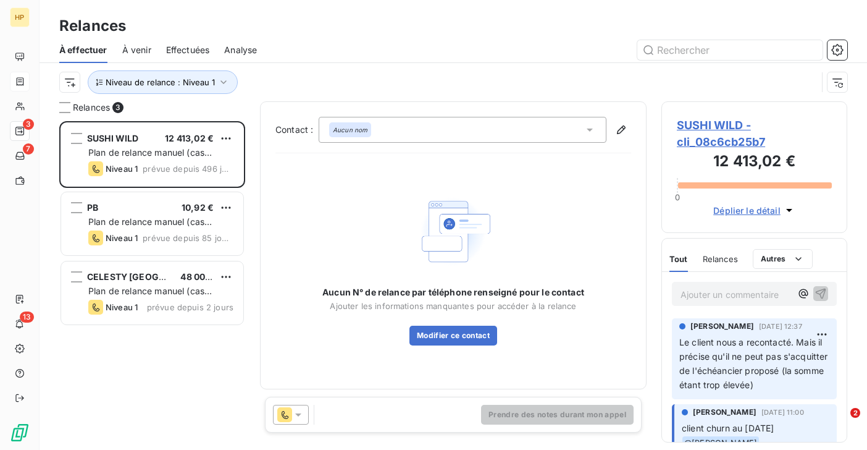
scroll to position [329, 186]
click at [152, 348] on div "SUSHI WILD 12 413,02 € Plan de relance manuel (cas complexe) Niveau 1 prévue de…" at bounding box center [152, 285] width 186 height 329
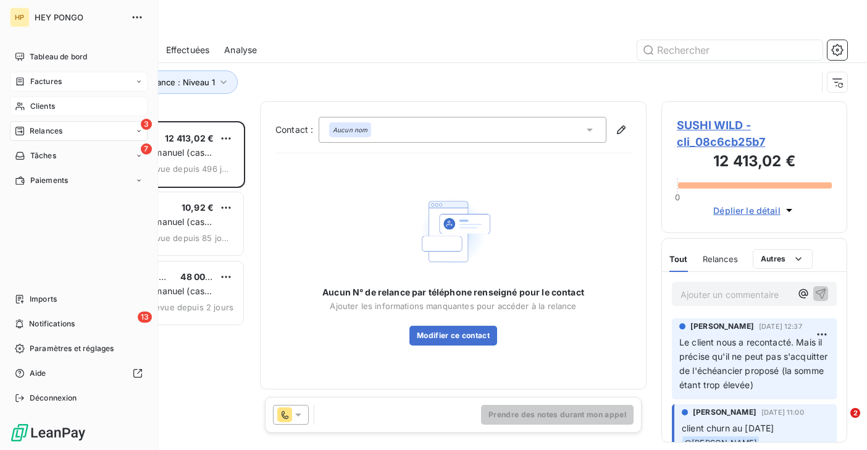
click at [38, 111] on span "Clients" at bounding box center [42, 106] width 25 height 11
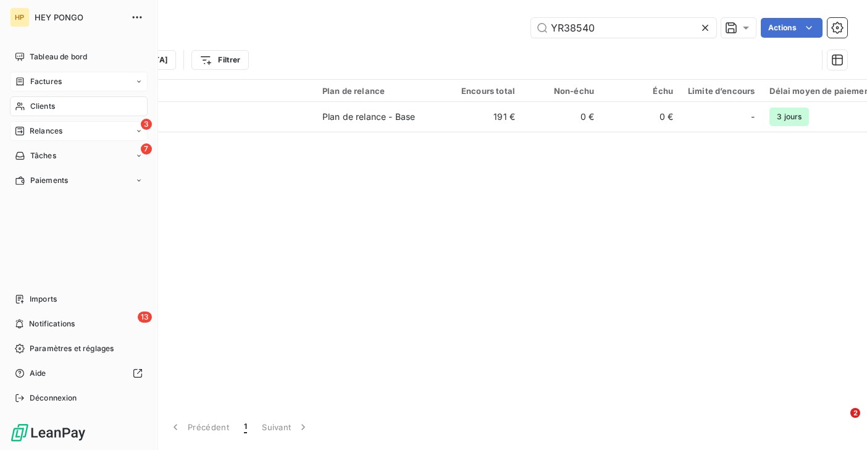
click at [38, 129] on span "Relances" at bounding box center [46, 130] width 33 height 11
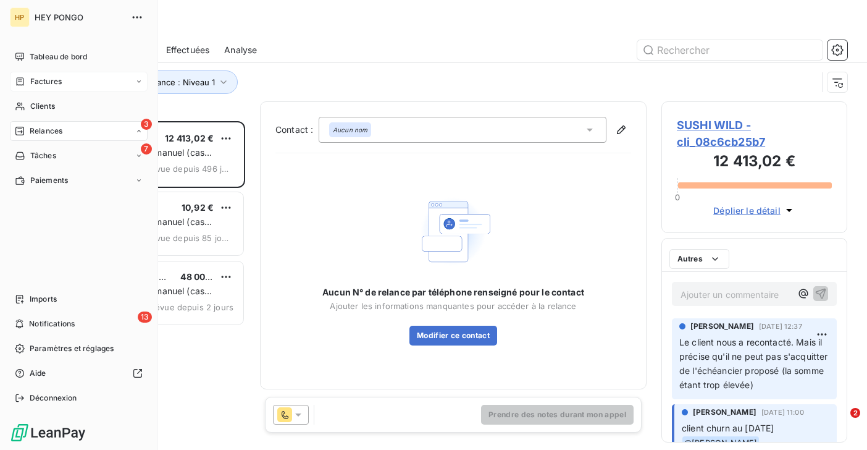
scroll to position [329, 186]
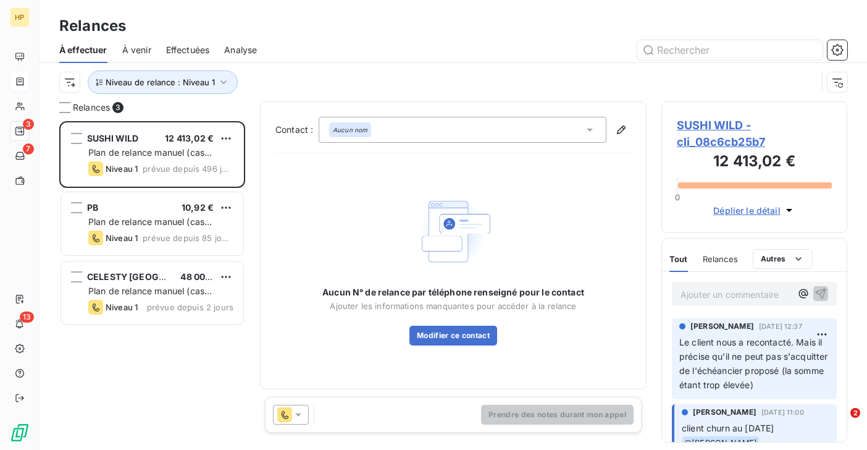
click at [138, 51] on span "À venir" at bounding box center [136, 50] width 29 height 12
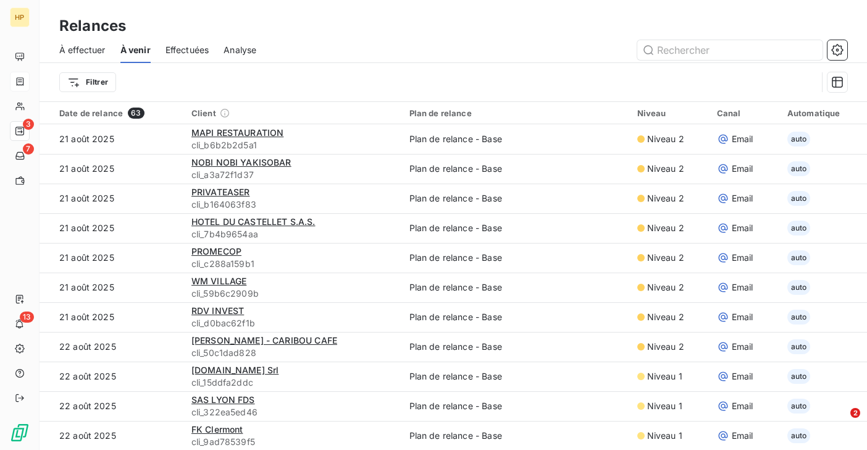
click at [94, 52] on span "À effectuer" at bounding box center [82, 50] width 46 height 12
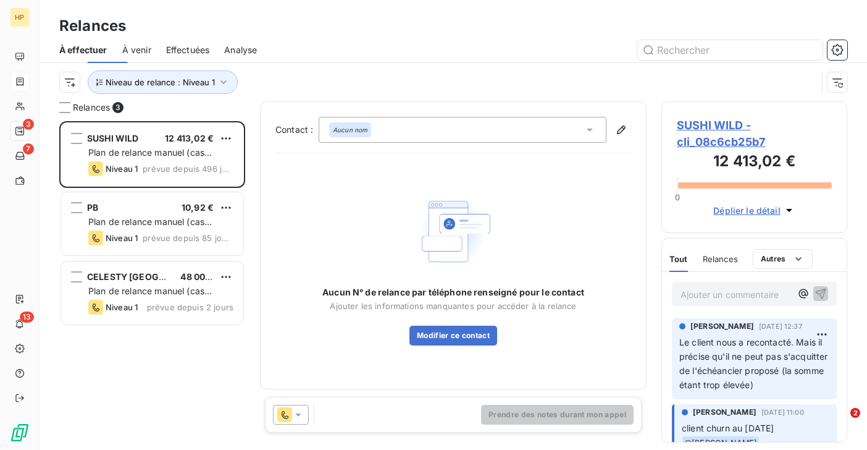
scroll to position [329, 186]
click at [210, 80] on span "Niveau de relance : Niveau 1" at bounding box center [160, 82] width 109 height 10
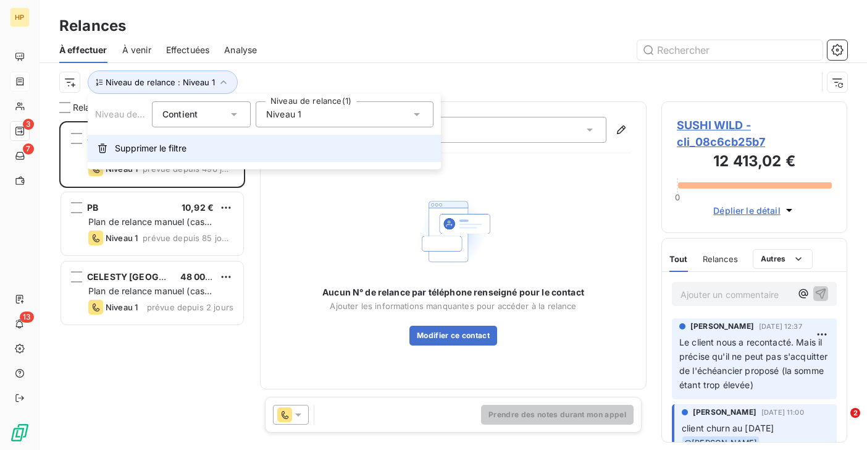
click at [142, 143] on span "Supprimer le filtre" at bounding box center [151, 148] width 72 height 12
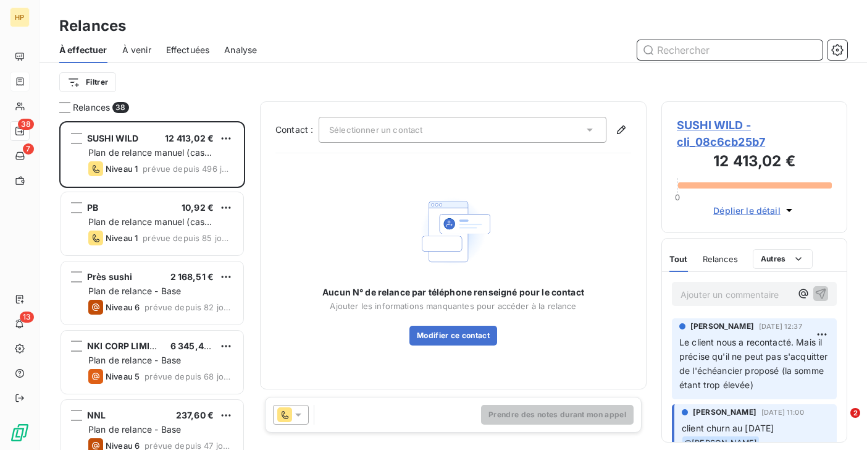
click at [685, 47] on input "text" at bounding box center [729, 50] width 185 height 20
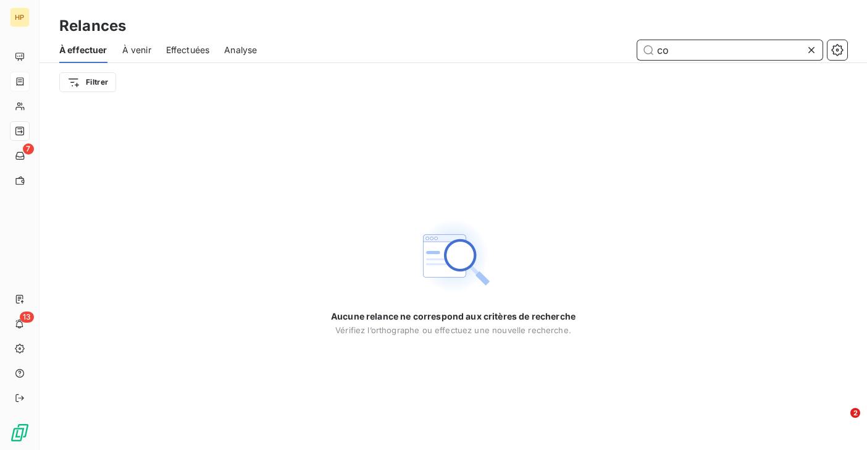
type input "c"
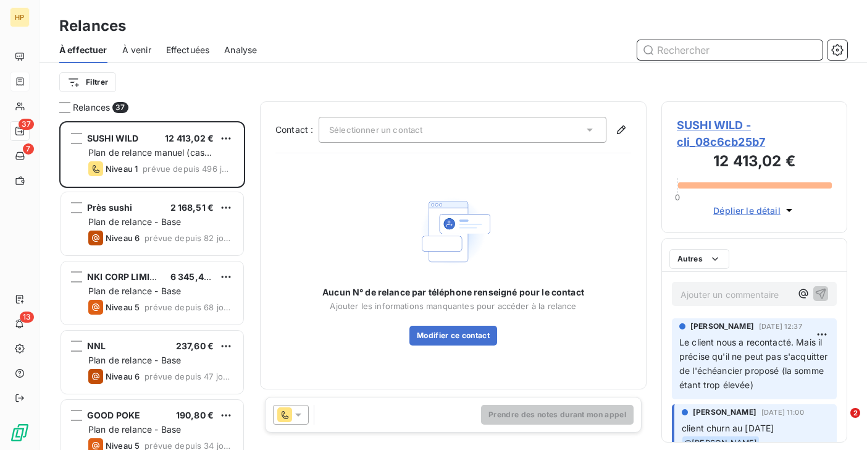
scroll to position [329, 186]
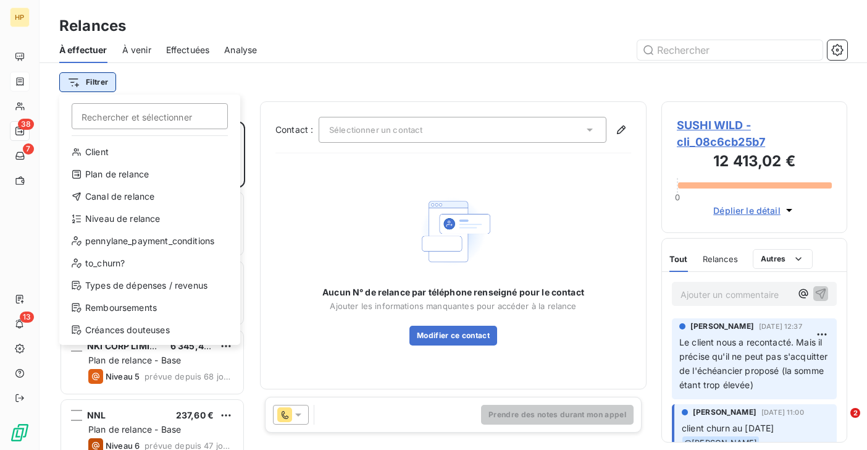
click at [86, 86] on html "HP 38 7 13 Relances À effectuer À venir Effectuées Analyse Filtrer Rechercher e…" at bounding box center [433, 225] width 867 height 450
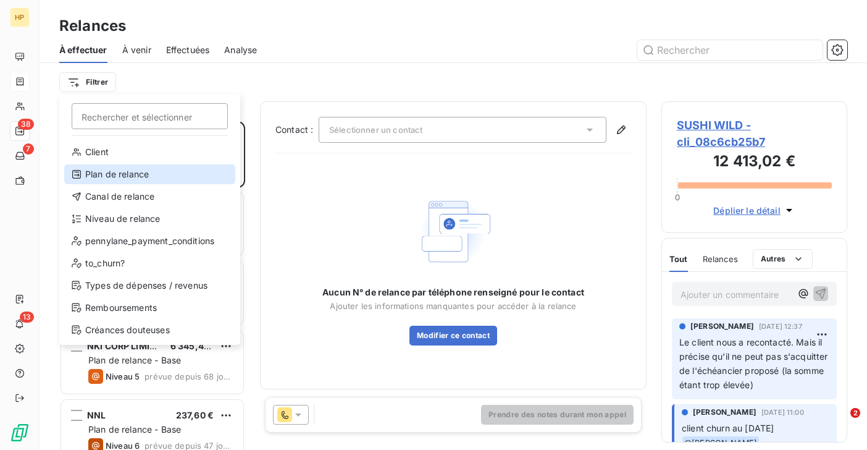
click at [112, 175] on div "Plan de relance" at bounding box center [149, 174] width 171 height 20
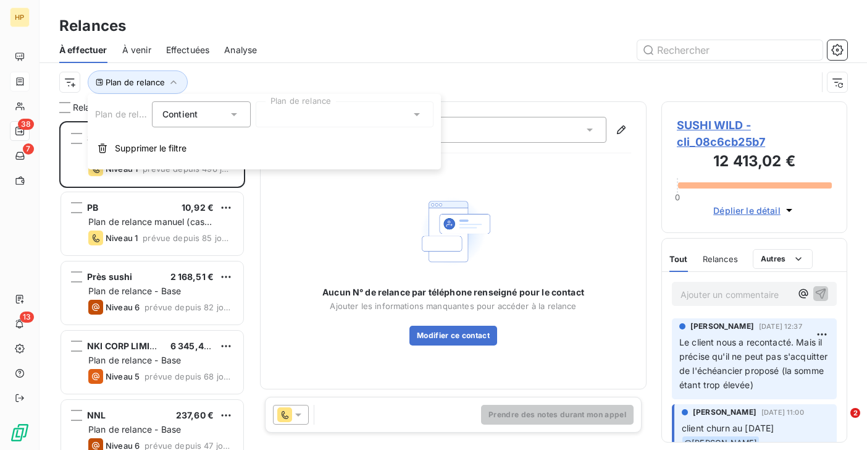
click at [280, 118] on div at bounding box center [345, 114] width 178 height 26
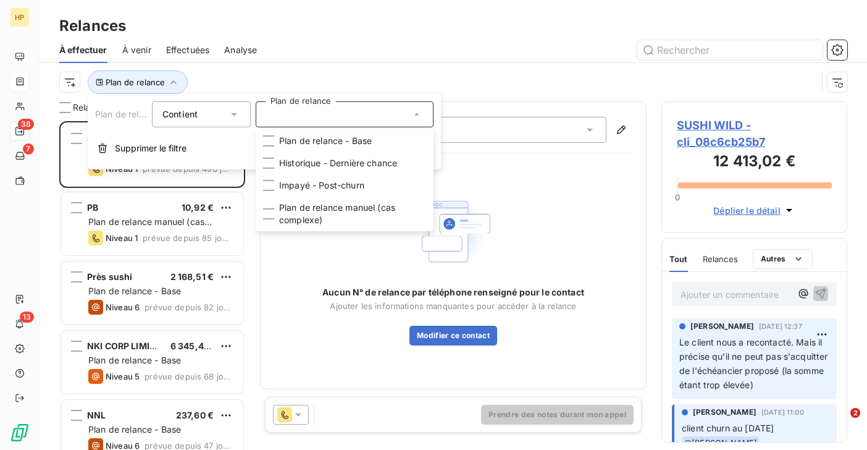
click at [219, 80] on div "Plan de relance" at bounding box center [438, 81] width 758 height 23
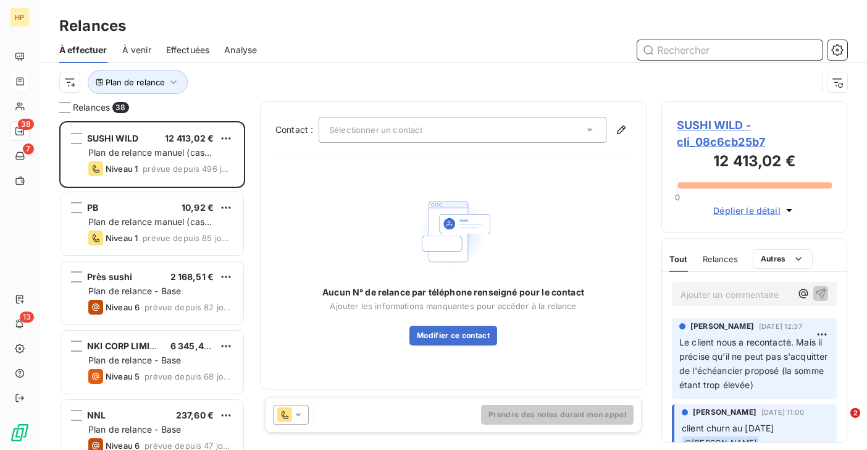
click at [698, 49] on input "text" at bounding box center [729, 50] width 185 height 20
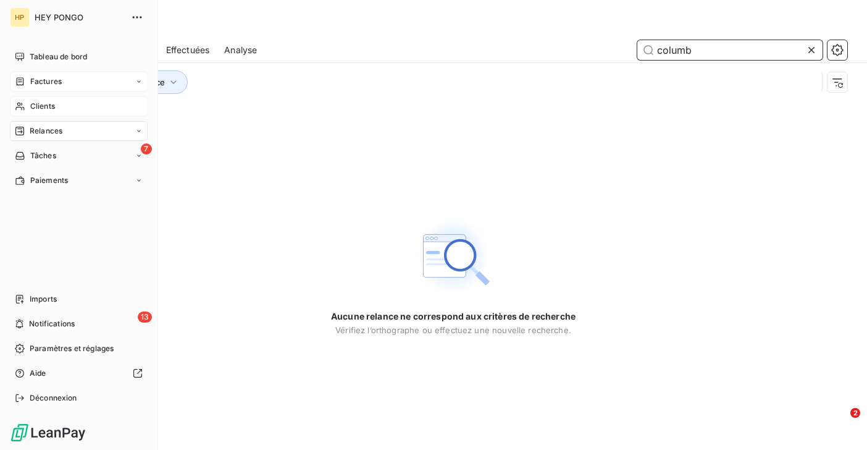
type input "columb"
click at [28, 102] on div "Clients" at bounding box center [79, 106] width 138 height 20
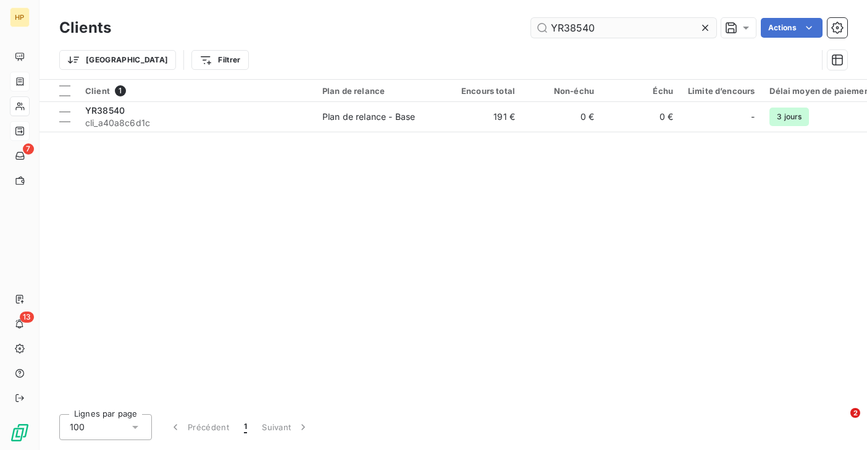
drag, startPoint x: 611, startPoint y: 30, endPoint x: 534, endPoint y: 25, distance: 77.3
click at [534, 25] on input "YR38540" at bounding box center [623, 28] width 185 height 20
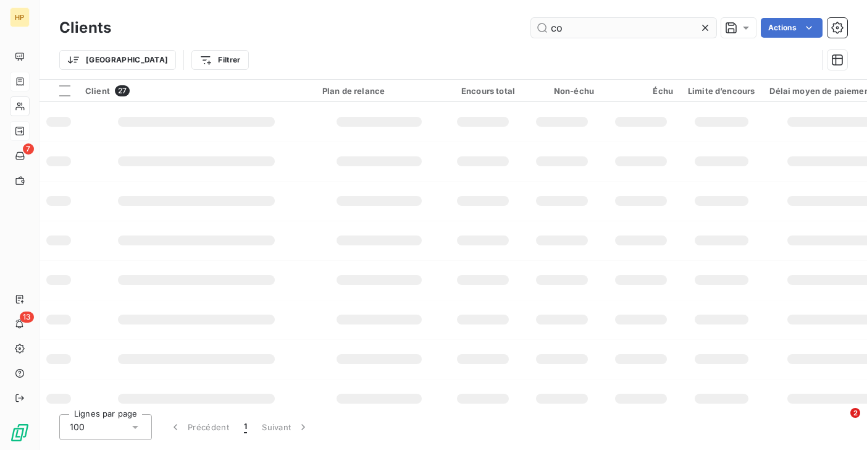
type input "c"
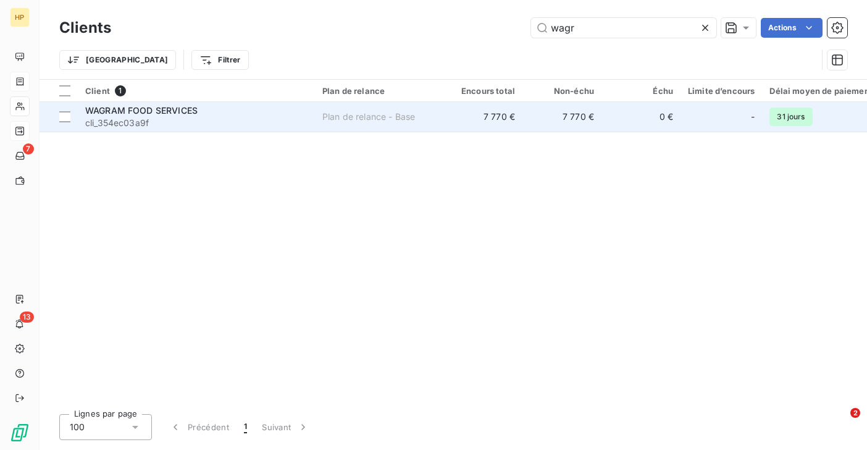
type input "wagr"
click at [151, 117] on span "cli_354ec03a9f" at bounding box center [196, 123] width 222 height 12
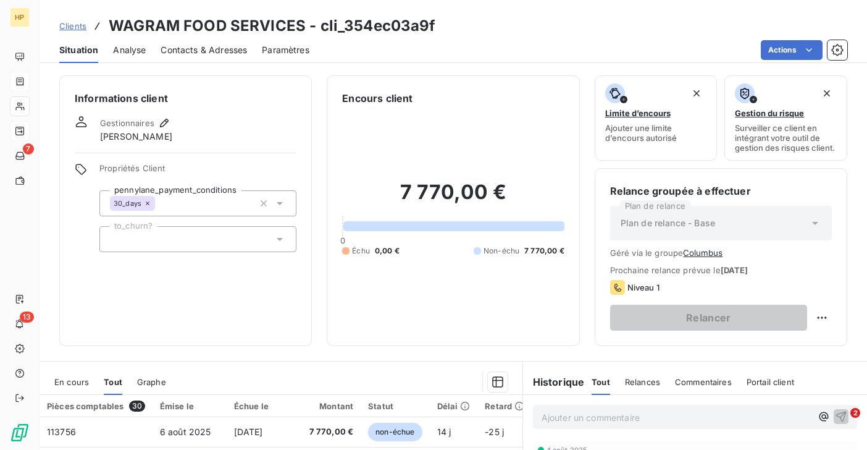
click at [711, 253] on button "Columbus" at bounding box center [703, 253] width 40 height 10
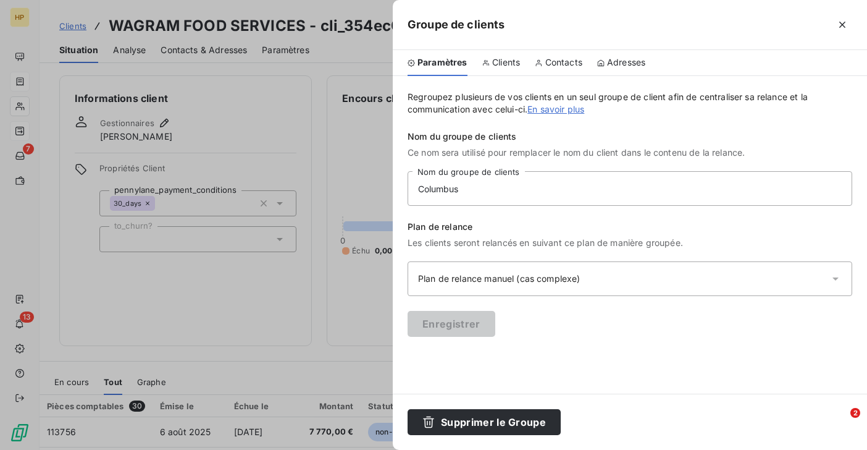
click at [476, 279] on div "Plan de relance manuel (cas complexe)" at bounding box center [506, 278] width 177 height 12
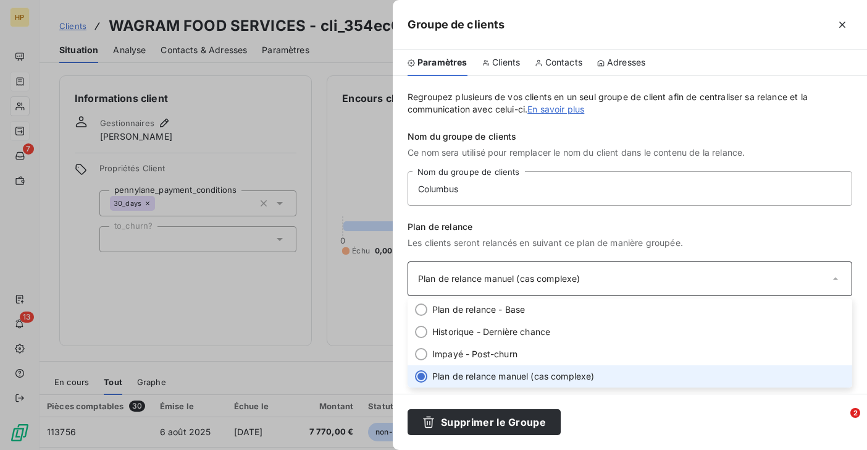
click at [500, 65] on span "Clients" at bounding box center [506, 62] width 28 height 12
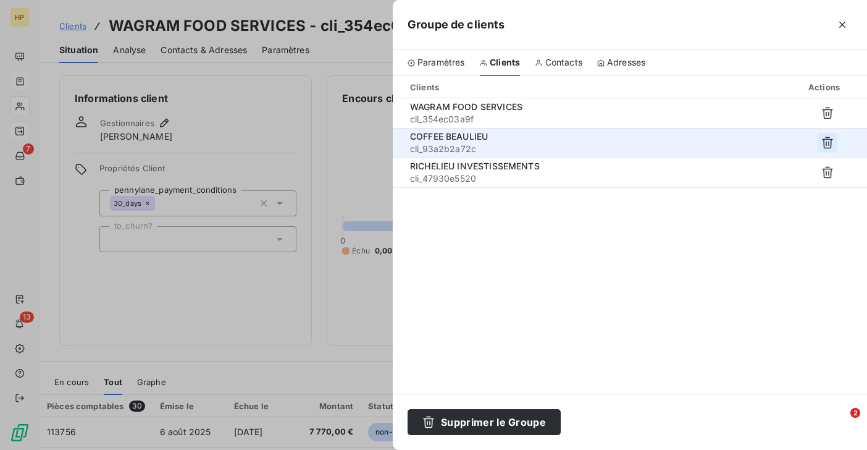
click at [831, 141] on icon "button" at bounding box center [827, 143] width 11 height 12
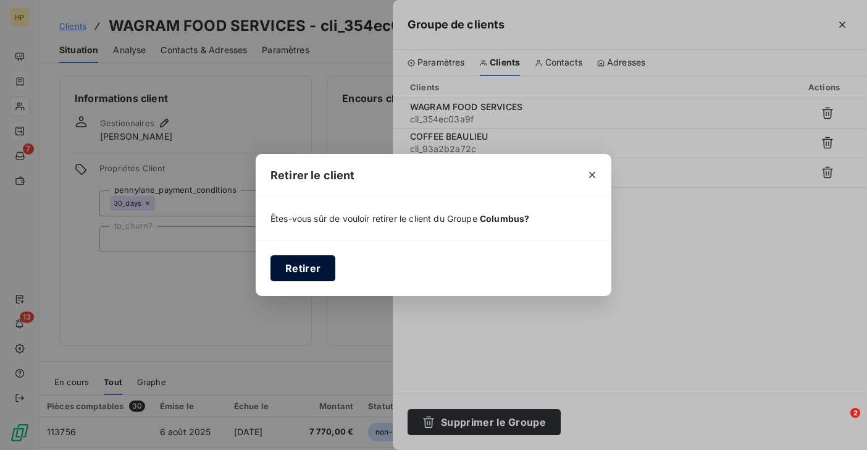
click at [316, 265] on button "Retirer" at bounding box center [302, 268] width 65 height 26
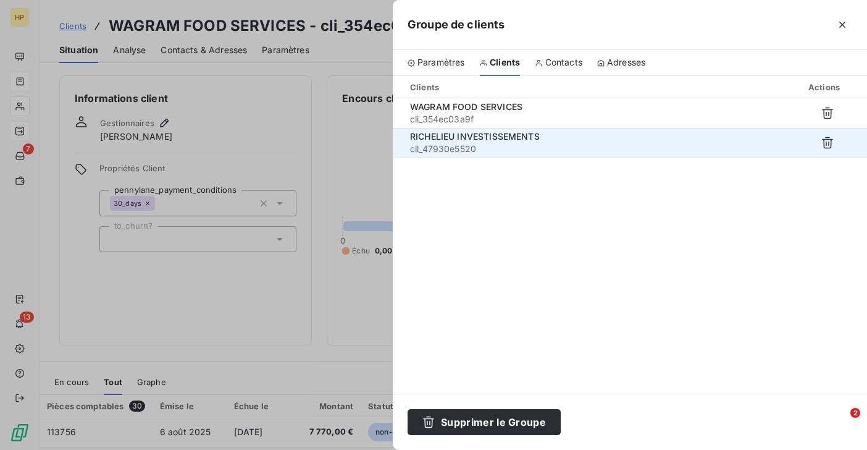
click at [458, 140] on span "RICHELIEU INVESTISSEMENTS" at bounding box center [475, 136] width 130 height 10
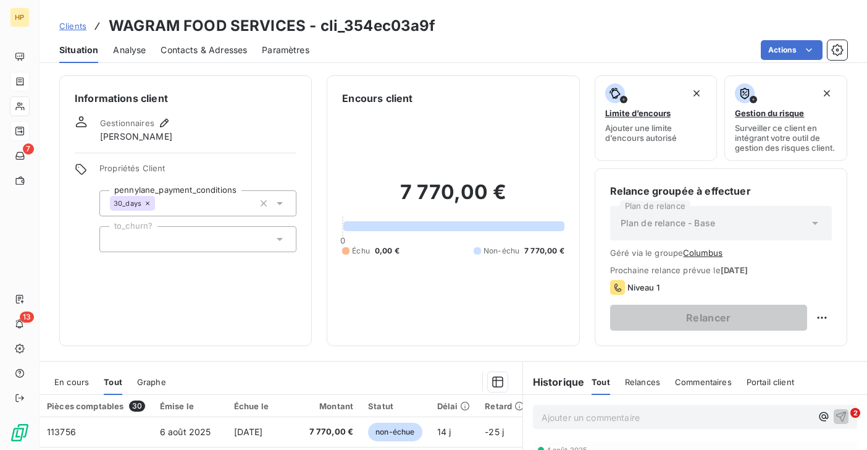
click at [699, 253] on button "Columbus" at bounding box center [703, 253] width 40 height 10
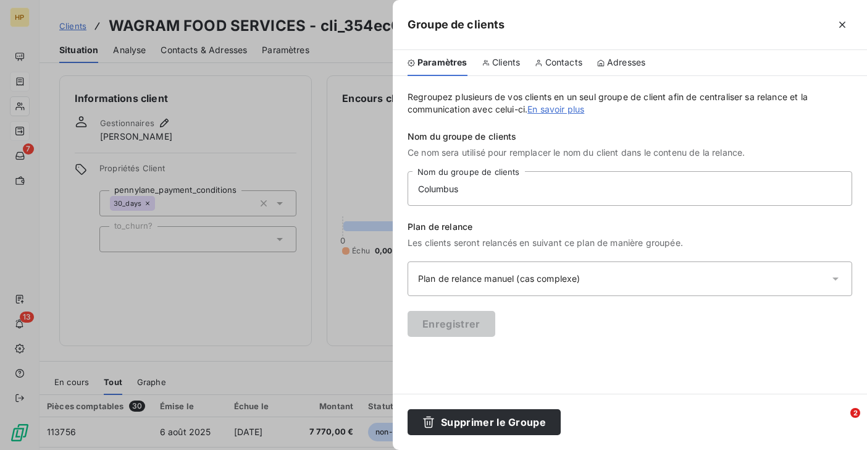
click at [504, 62] on span "Clients" at bounding box center [506, 62] width 28 height 12
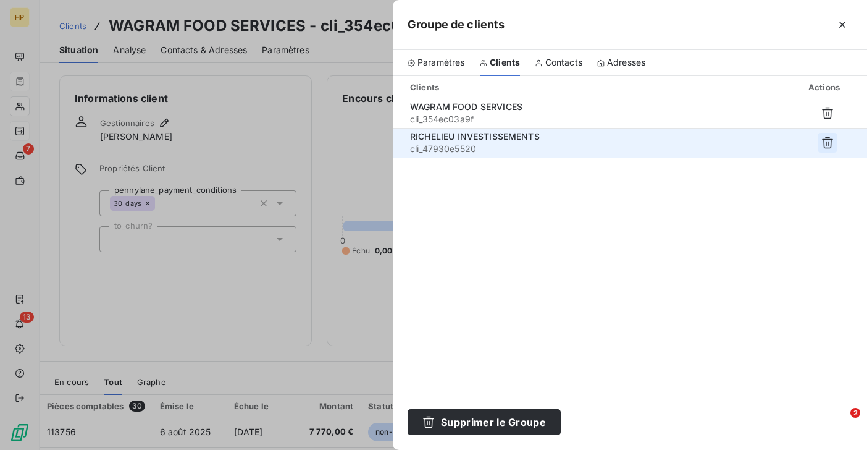
click at [829, 142] on icon "button" at bounding box center [827, 142] width 12 height 12
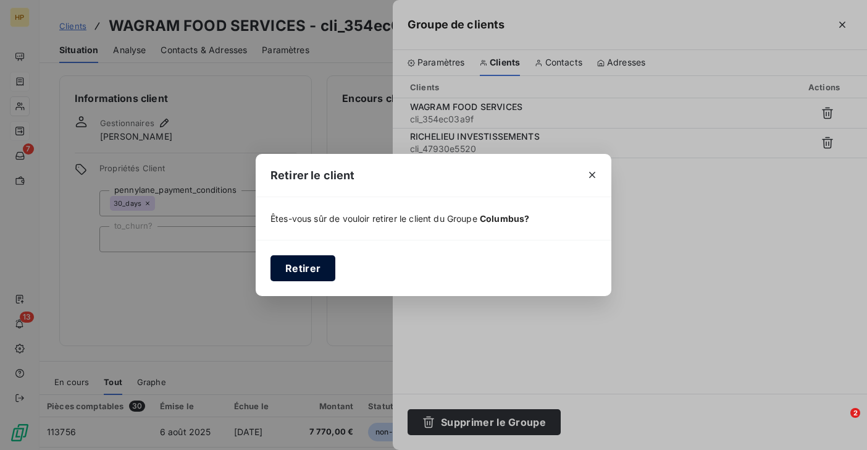
click at [317, 270] on button "Retirer" at bounding box center [302, 268] width 65 height 26
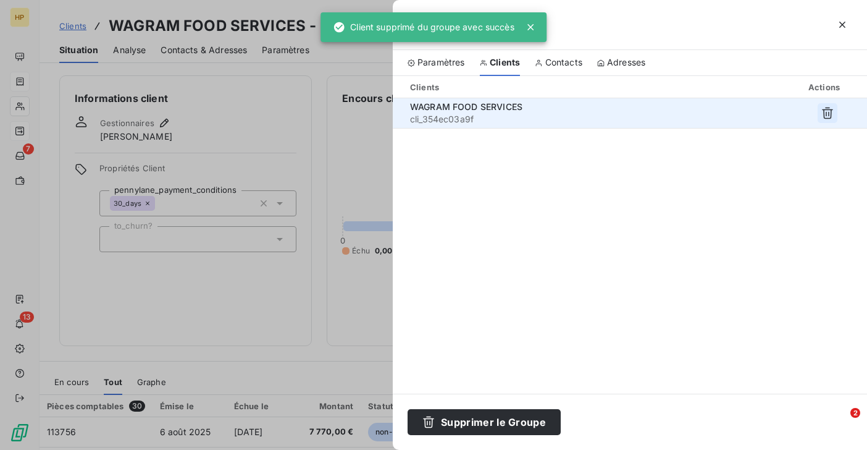
click at [827, 117] on icon "button" at bounding box center [827, 113] width 11 height 12
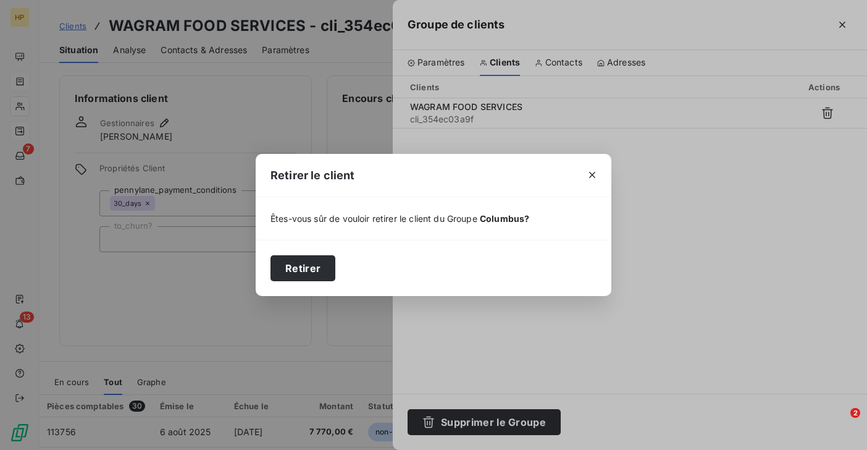
click at [529, 330] on div "Retirer le client Êtes-vous sûr de vouloir retirer le client du Groupe Columbus…" at bounding box center [433, 225] width 867 height 450
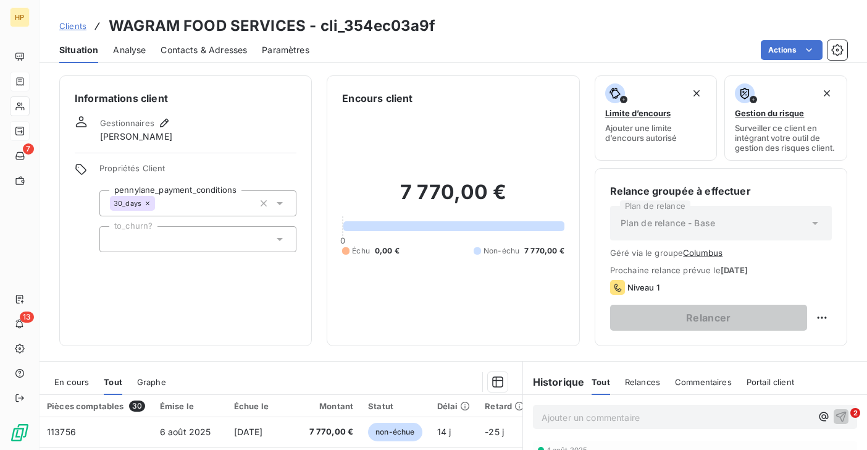
click at [689, 253] on button "Columbus" at bounding box center [703, 253] width 40 height 10
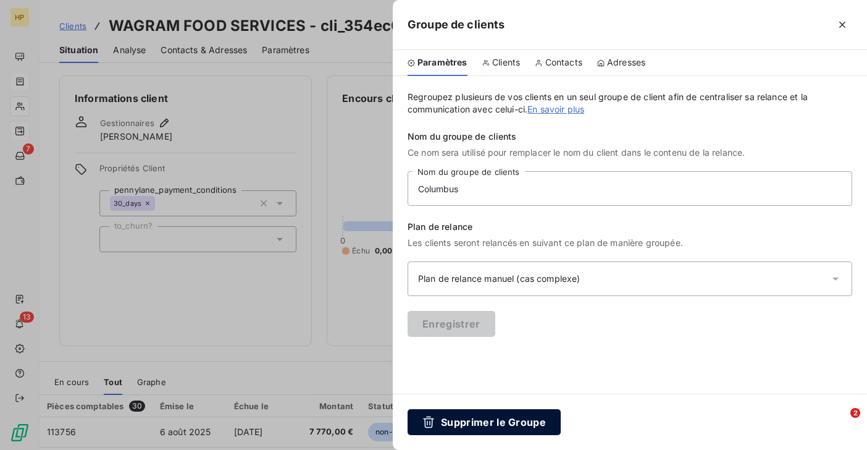
click at [443, 424] on button "Supprimer le Groupe" at bounding box center [484, 422] width 153 height 26
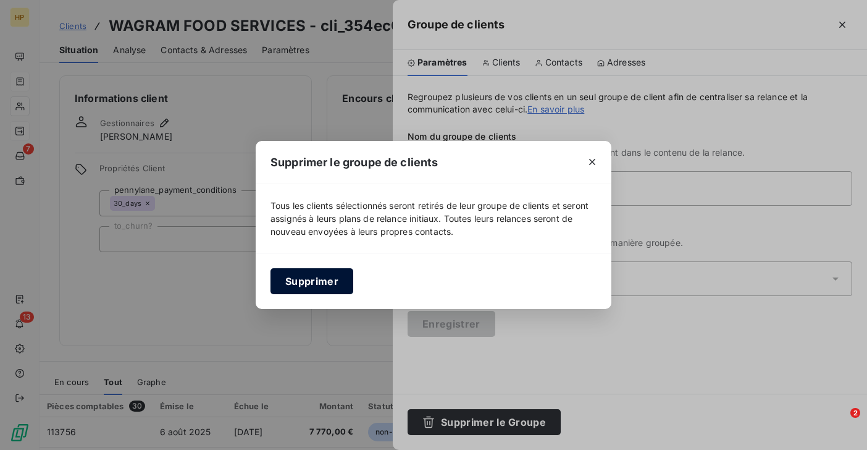
click at [319, 279] on button "Supprimer" at bounding box center [311, 281] width 83 height 26
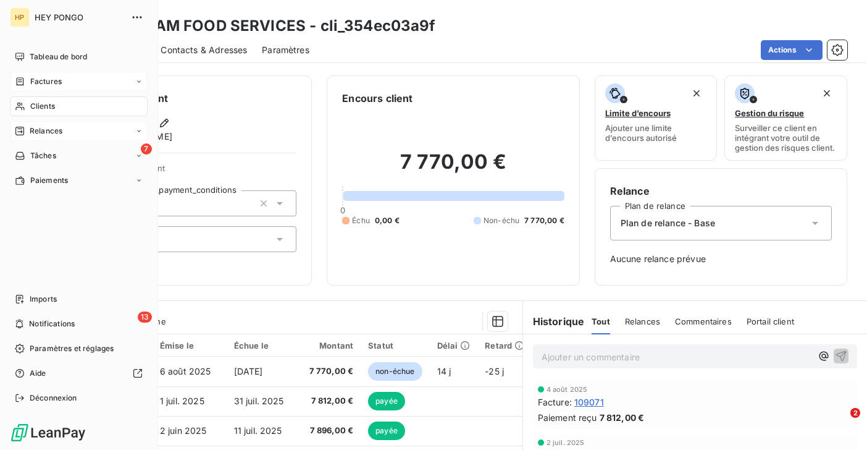
click at [43, 130] on span "Relances" at bounding box center [46, 130] width 33 height 11
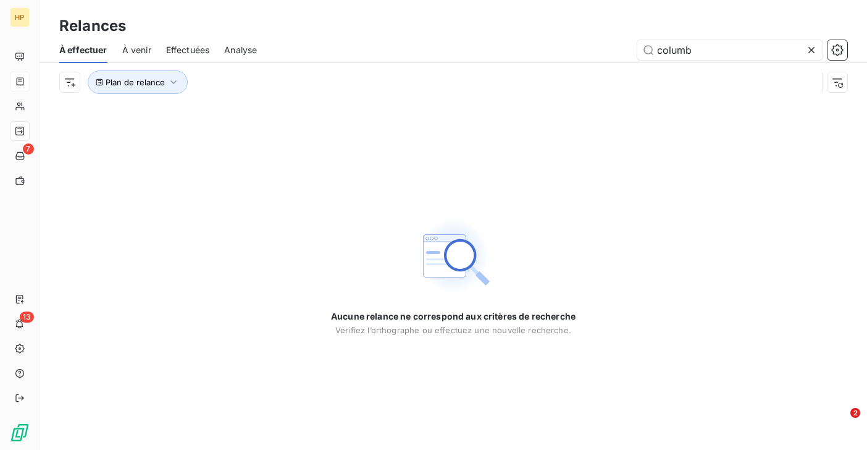
click at [129, 94] on div "Plan de relance" at bounding box center [453, 82] width 788 height 38
click at [126, 82] on span "Plan de relance" at bounding box center [135, 82] width 59 height 10
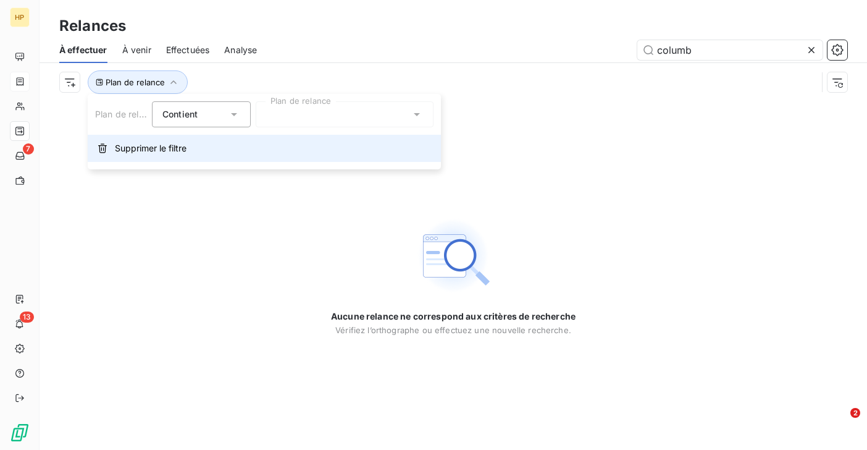
click at [188, 152] on button "Supprimer le filtre" at bounding box center [264, 148] width 353 height 27
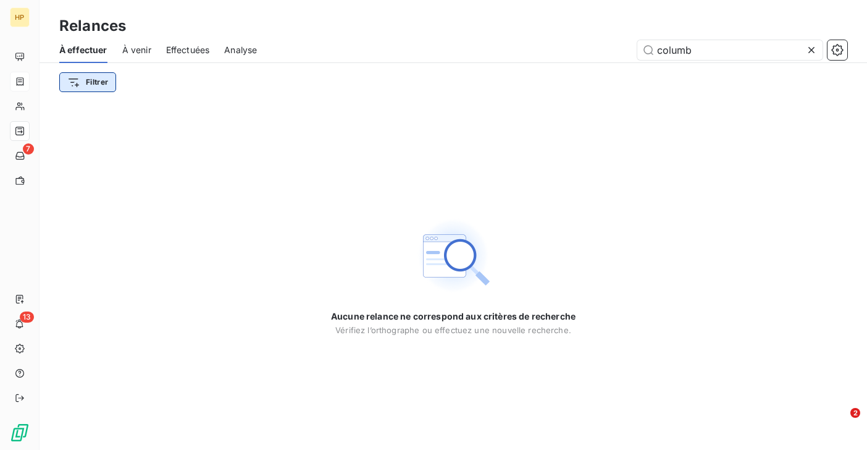
click at [102, 82] on html "HP 7 13 Relances À effectuer À venir Effectuées Analyse columb Filtrer Aucune r…" at bounding box center [433, 225] width 867 height 450
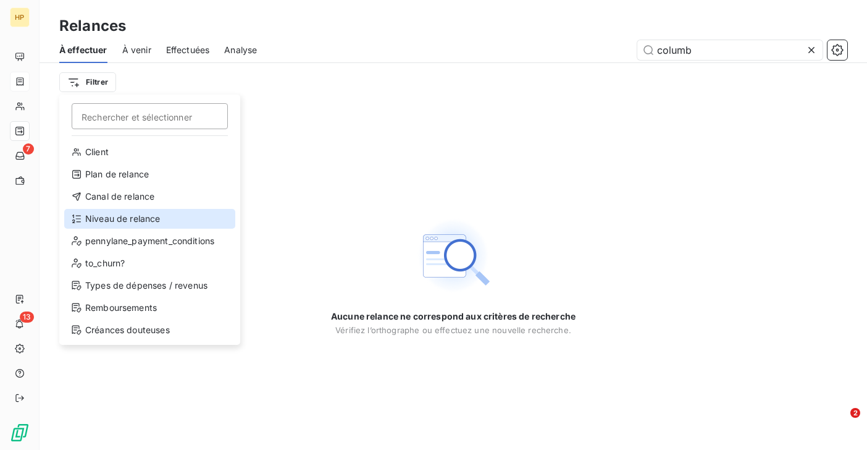
click at [98, 215] on div "Niveau de relance" at bounding box center [149, 219] width 171 height 20
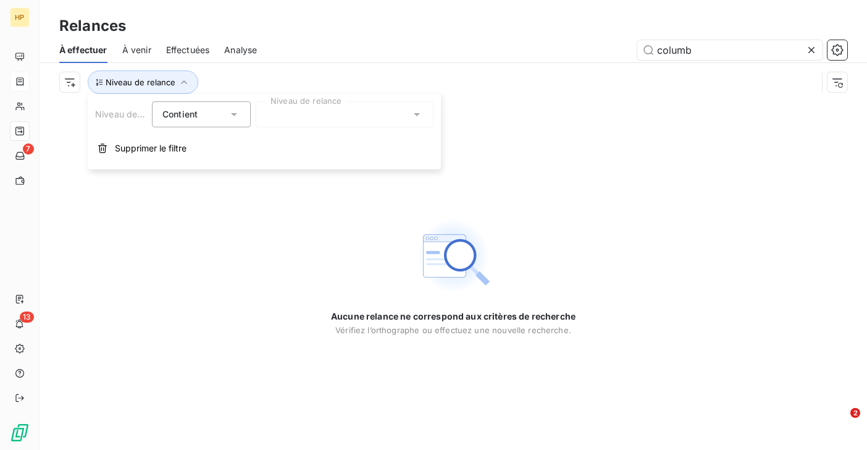
click at [285, 122] on div at bounding box center [345, 114] width 178 height 26
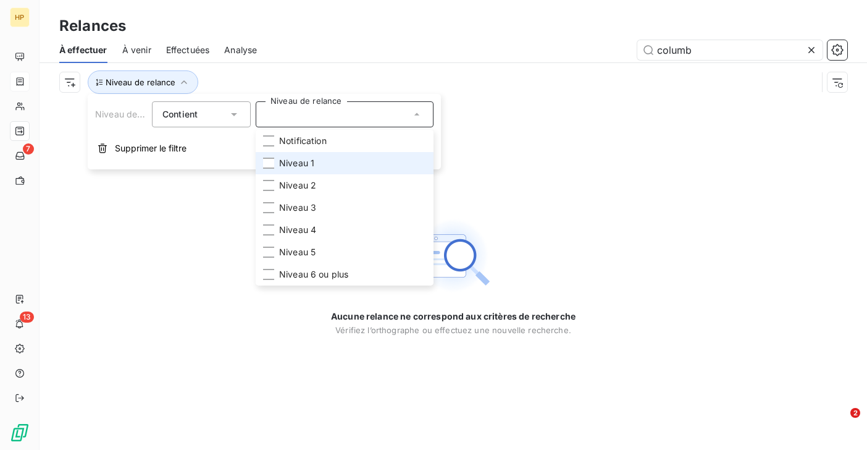
click at [290, 159] on span "Niveau 1" at bounding box center [296, 163] width 35 height 12
click at [295, 54] on div "columb" at bounding box center [560, 50] width 576 height 20
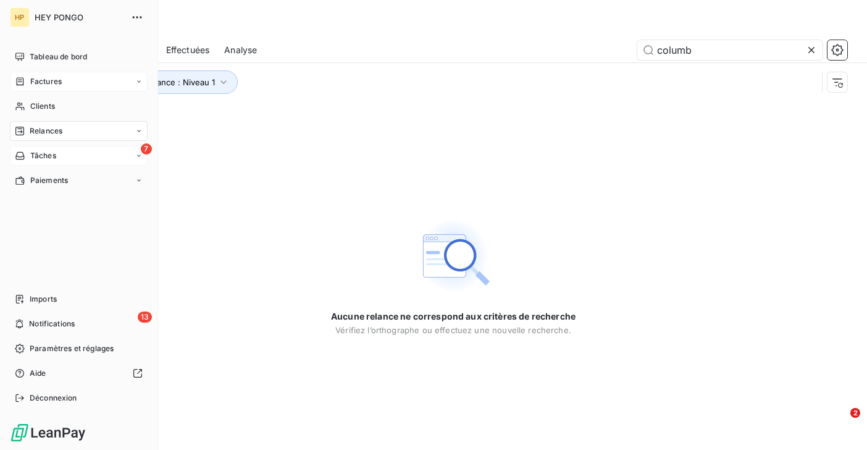
click at [34, 152] on span "Tâches" at bounding box center [43, 155] width 26 height 11
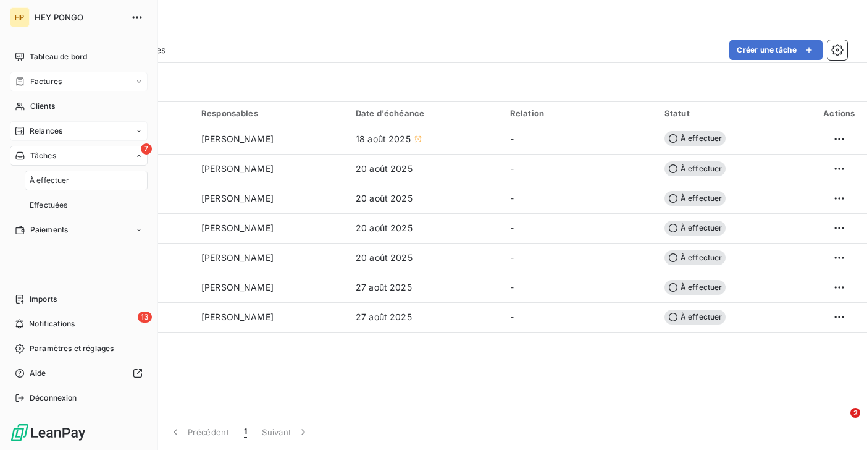
click at [35, 132] on span "Relances" at bounding box center [46, 130] width 33 height 11
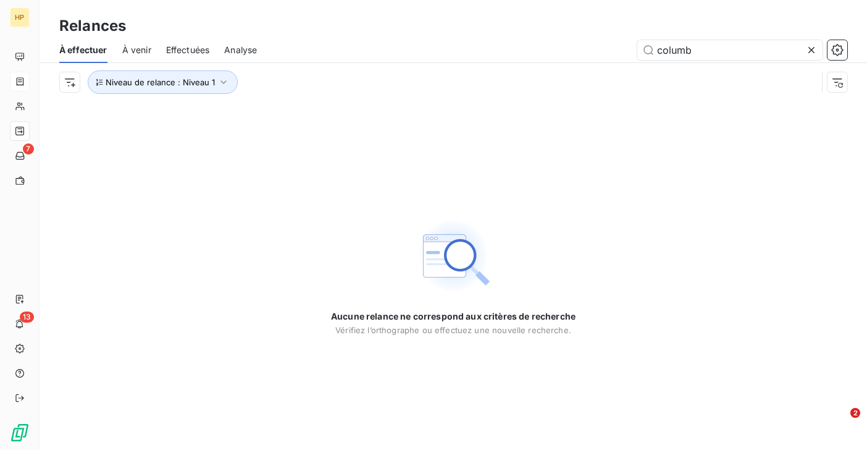
click at [302, 25] on div "Relances" at bounding box center [453, 26] width 827 height 22
drag, startPoint x: 706, startPoint y: 51, endPoint x: 658, endPoint y: 48, distance: 48.3
click at [658, 48] on input "columb" at bounding box center [729, 50] width 185 height 20
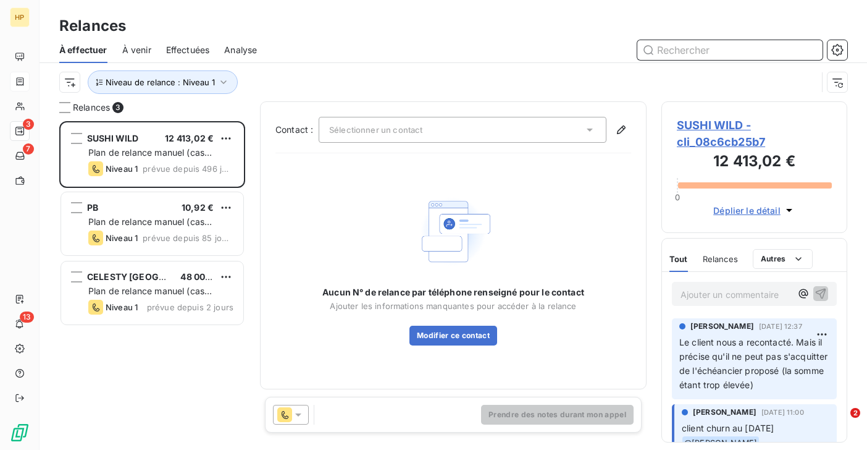
scroll to position [329, 186]
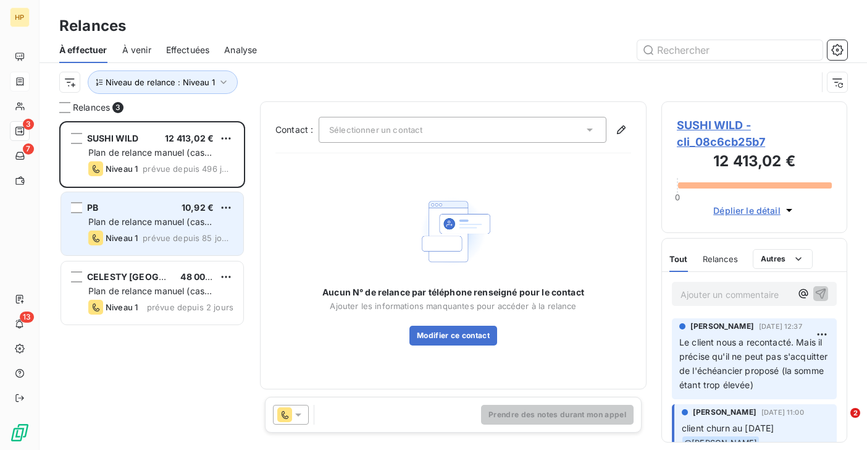
click at [124, 235] on span "Niveau 1" at bounding box center [122, 238] width 32 height 10
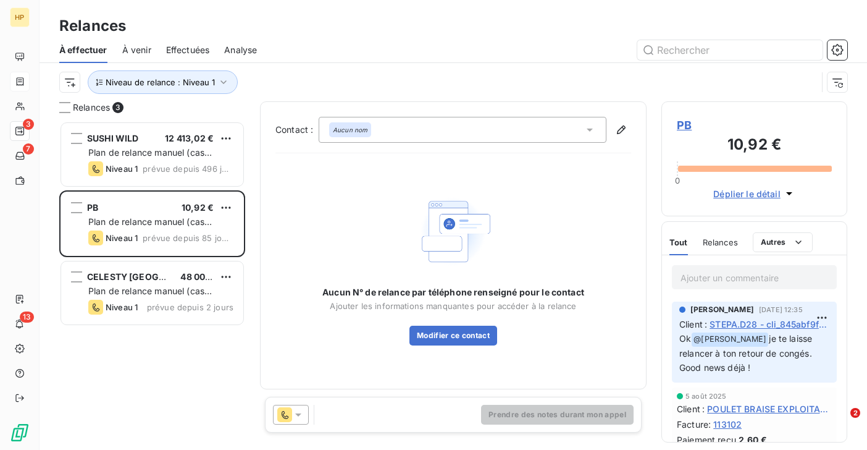
click at [686, 130] on span "PB" at bounding box center [754, 125] width 155 height 17
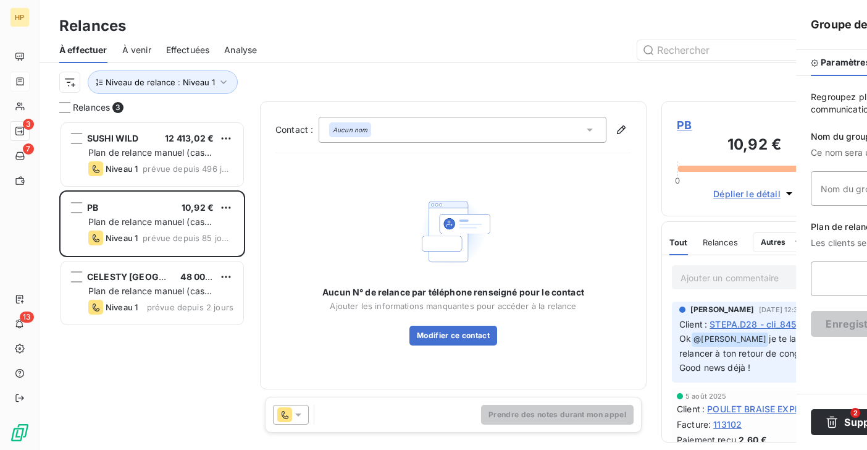
type input "PB"
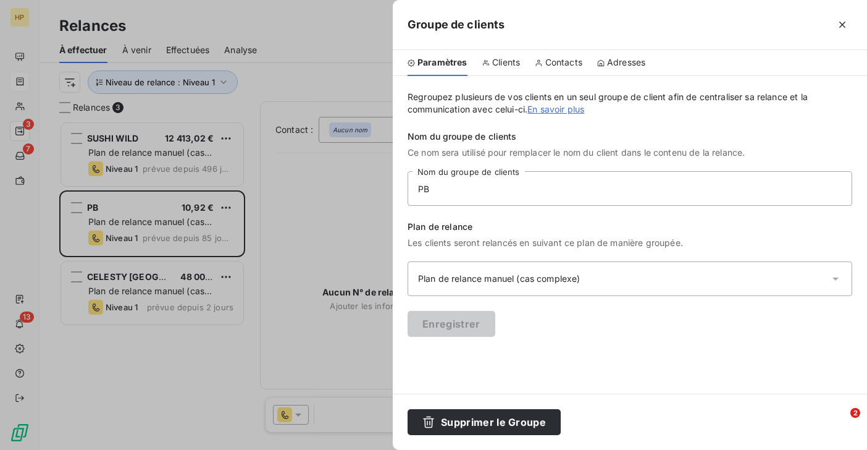
click at [498, 64] on span "Clients" at bounding box center [506, 62] width 28 height 12
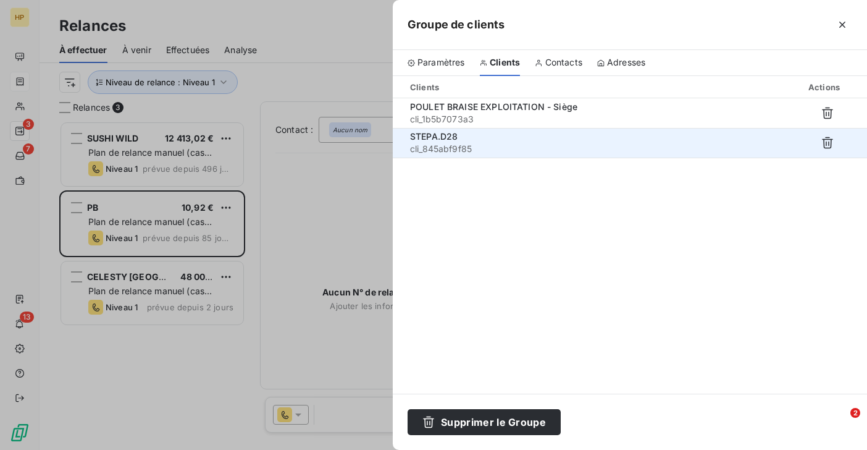
click at [439, 134] on span "STEPA.D28" at bounding box center [434, 136] width 48 height 10
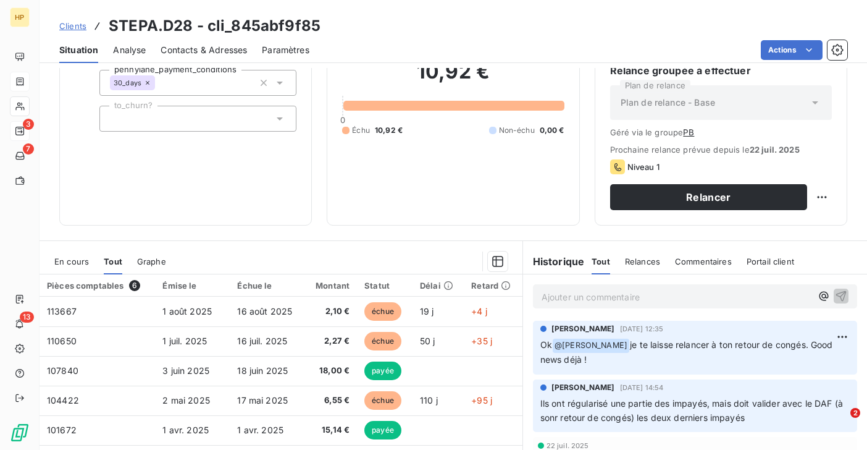
scroll to position [172, 0]
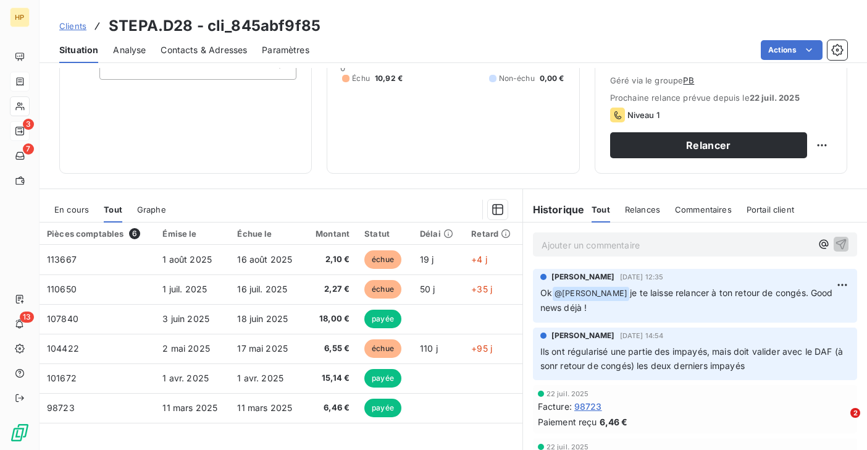
click at [582, 248] on p "Ajouter un commentaire ﻿" at bounding box center [677, 244] width 270 height 15
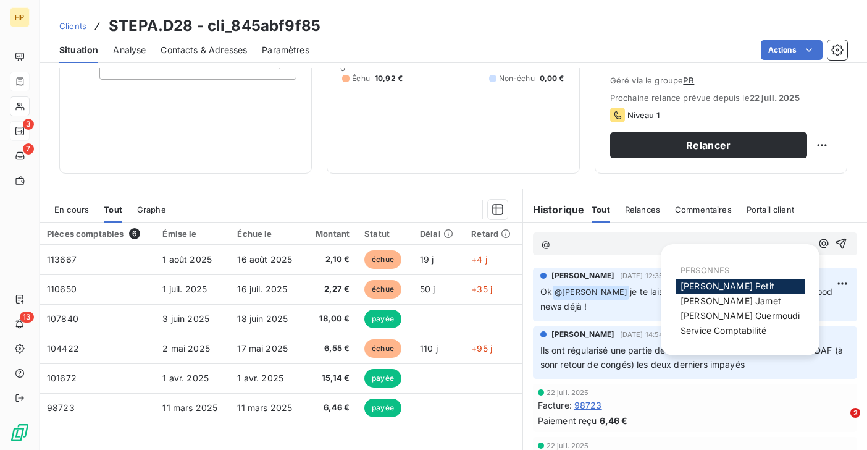
click at [710, 288] on span "Katharina Petit" at bounding box center [728, 285] width 94 height 10
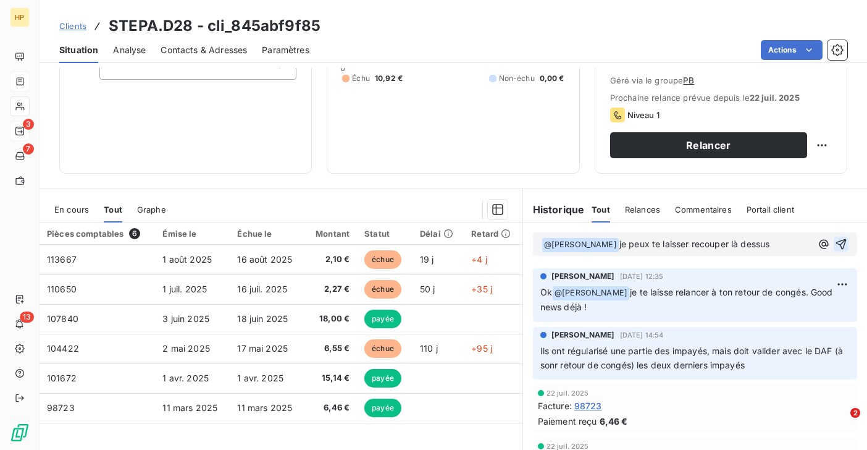
click at [839, 243] on icon "button" at bounding box center [841, 244] width 12 height 12
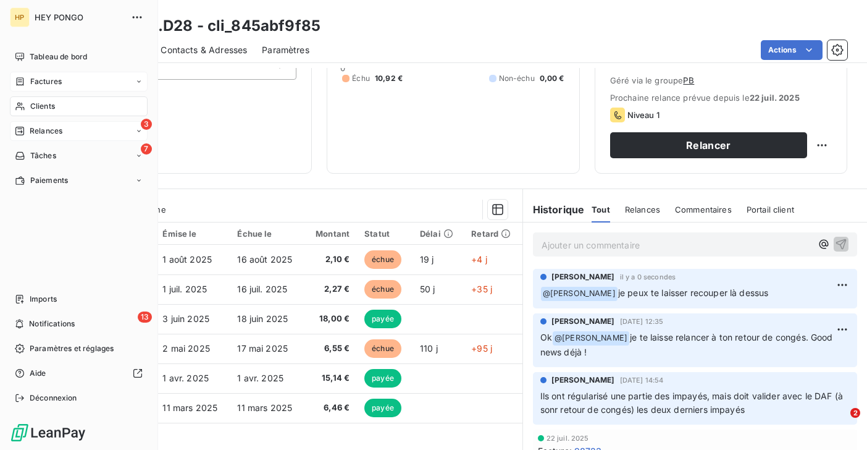
click at [41, 127] on span "Relances" at bounding box center [46, 130] width 33 height 11
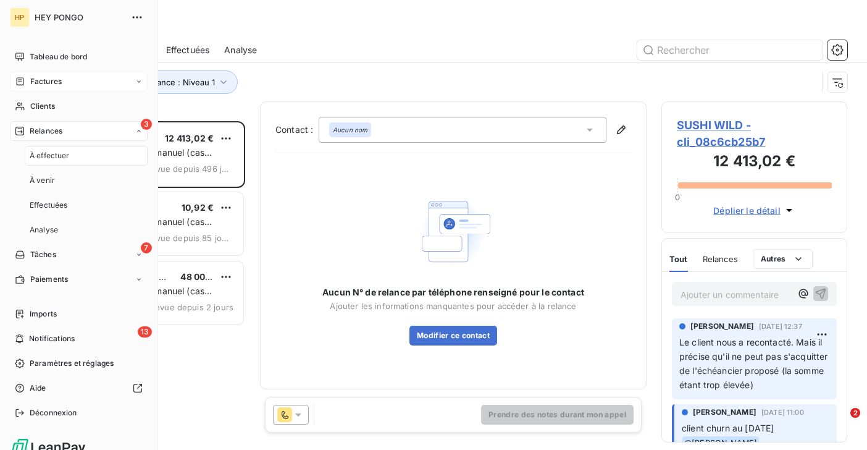
scroll to position [329, 186]
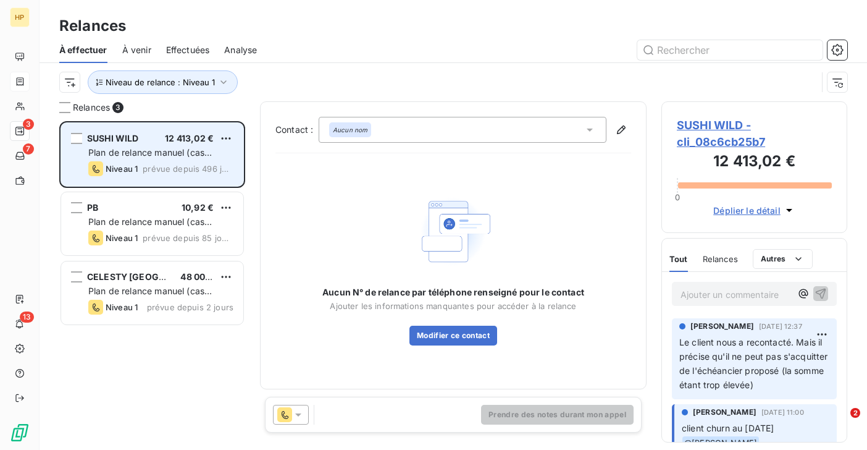
click at [125, 162] on div "Niveau 1" at bounding box center [112, 168] width 49 height 15
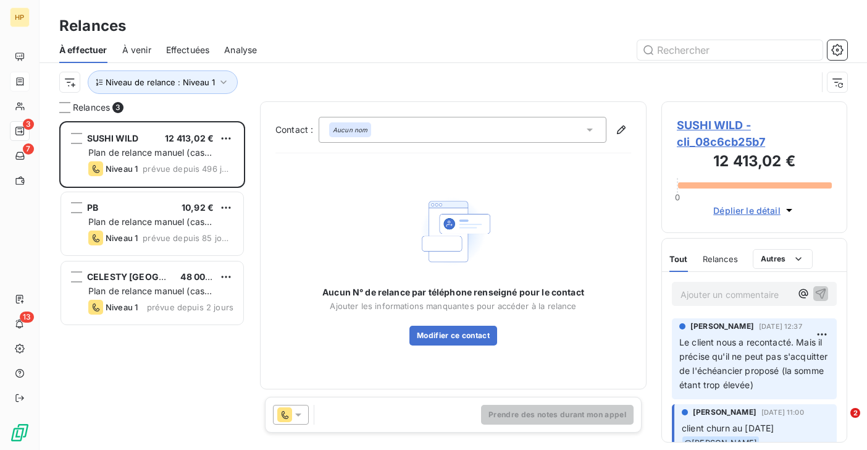
click at [703, 126] on span "SUSHI WILD - cli_08c6cb25b7" at bounding box center [754, 133] width 155 height 33
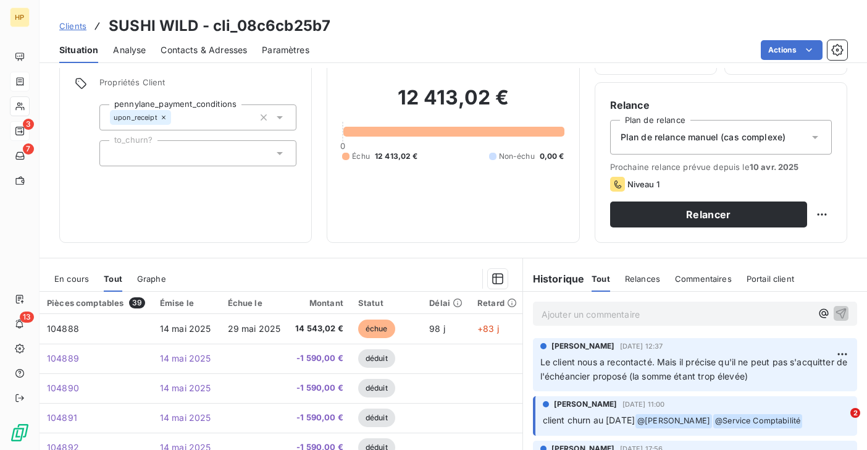
scroll to position [131, 0]
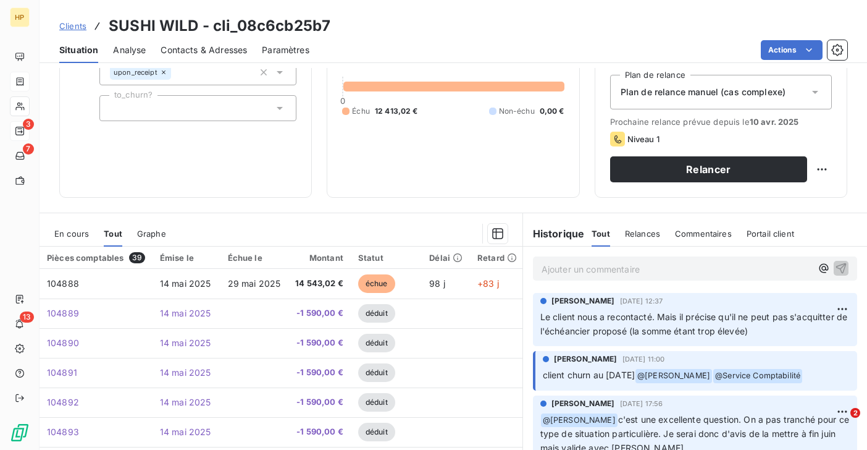
click at [553, 269] on p "Ajouter un commentaire ﻿" at bounding box center [677, 268] width 270 height 15
click at [843, 268] on icon "button" at bounding box center [841, 267] width 12 height 12
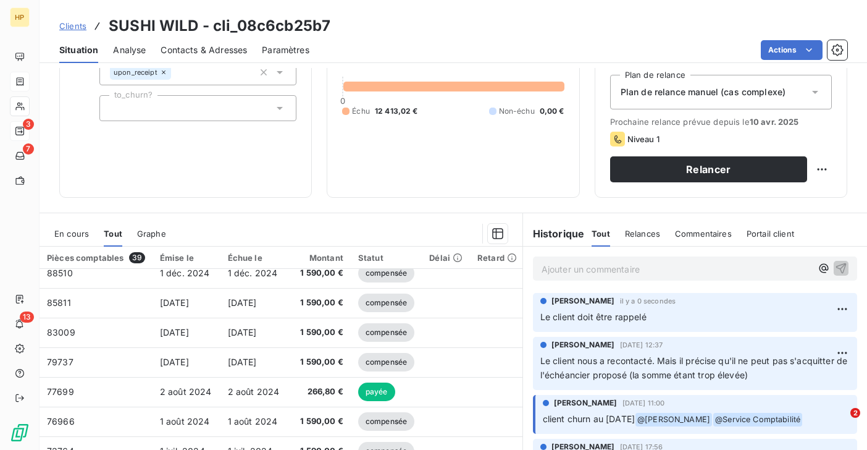
scroll to position [0, 0]
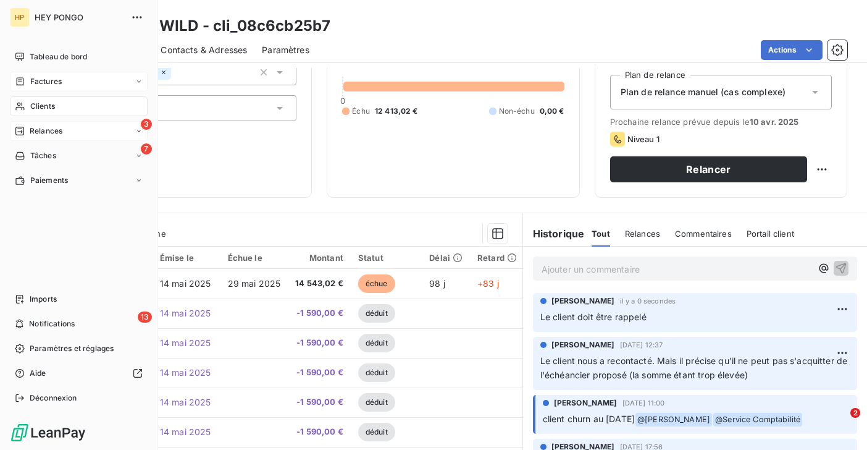
click at [40, 109] on span "Clients" at bounding box center [42, 106] width 25 height 11
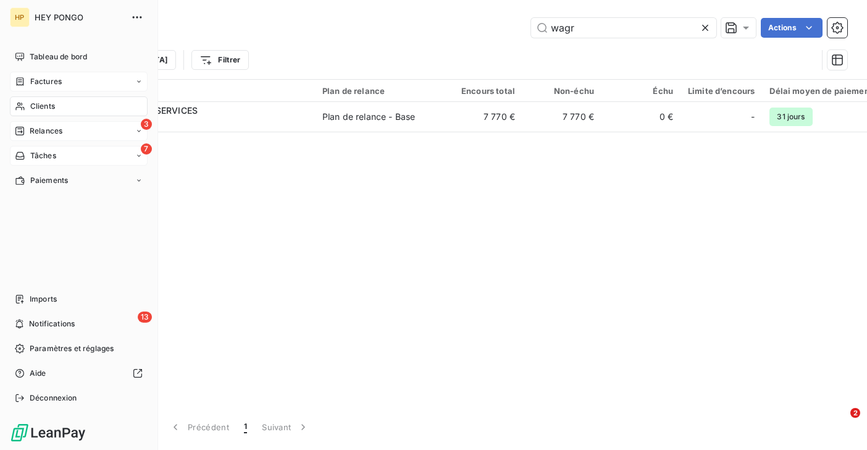
click at [34, 156] on span "Tâches" at bounding box center [43, 155] width 26 height 11
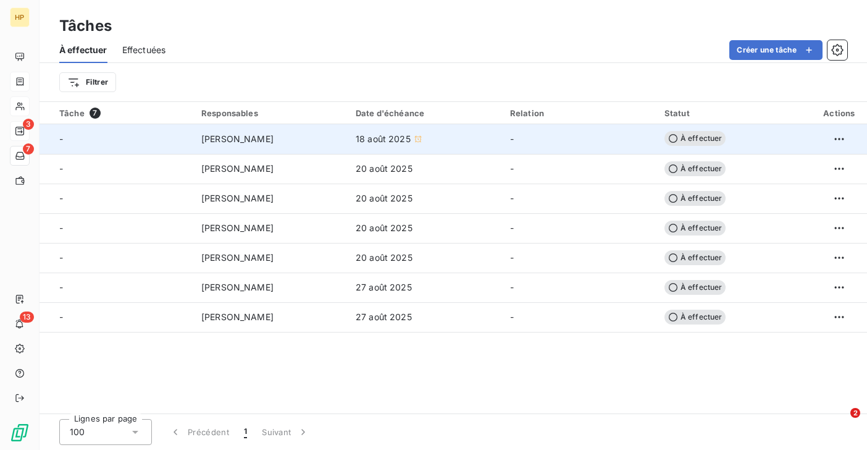
click at [162, 138] on div "-" at bounding box center [122, 139] width 127 height 12
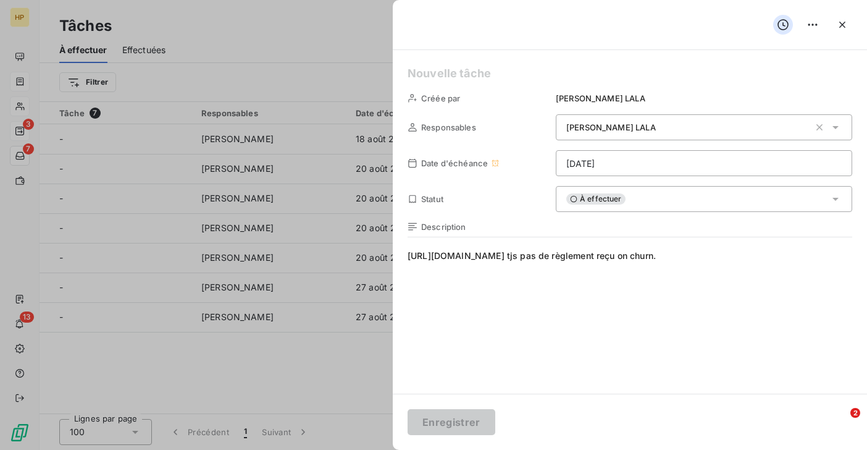
drag, startPoint x: 441, startPoint y: 267, endPoint x: 406, endPoint y: 253, distance: 38.0
click at [406, 253] on div "Créée par Salomé LALA Responsables Salomé LALA Date d'échéance 18/08/2025 Statu…" at bounding box center [630, 221] width 474 height 343
copy span "https://app.leanpay.fr/clients/6c9a56ab-779d-44ab-9c83-66c701f8e9f0Si tjs pas d…"
click at [684, 289] on span "https://app.leanpay.fr/clients/6c9a56ab-779d-44ab-9c83-66c701f8e9f0Si tjs pas d…" at bounding box center [630, 367] width 445 height 237
click at [716, 255] on span "https://app.leanpay.fr/clients/6c9a56ab-779d-44ab-9c83-66c701f8e9f0Si tjs pas d…" at bounding box center [630, 367] width 445 height 237
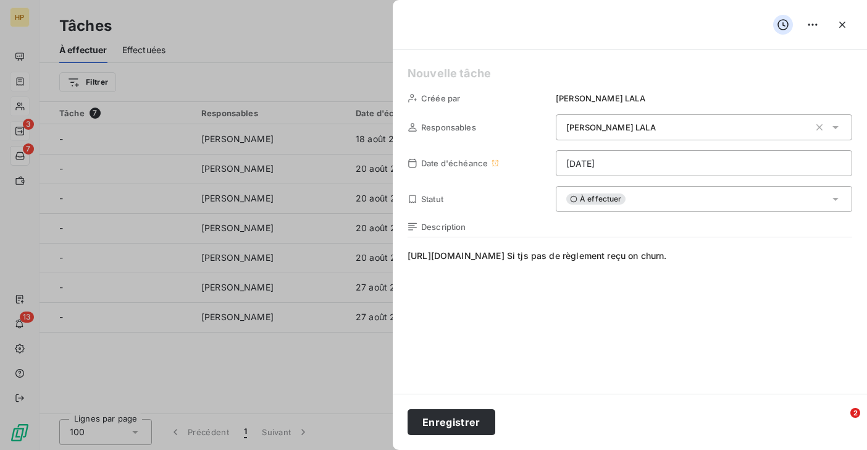
drag, startPoint x: 715, startPoint y: 256, endPoint x: 408, endPoint y: 255, distance: 307.5
click at [408, 255] on span "https://app.leanpay.fr/clients/6c9a56ab-779d-44ab-9c83-66c701f8e9f0 Si tjs pas …" at bounding box center [630, 367] width 445 height 237
copy span "https://app.leanpay.fr/clients/6c9a56ab-779d-44ab-9c83-66c701f8e9f0"
click at [605, 196] on span "À effectuer" at bounding box center [595, 198] width 59 height 11
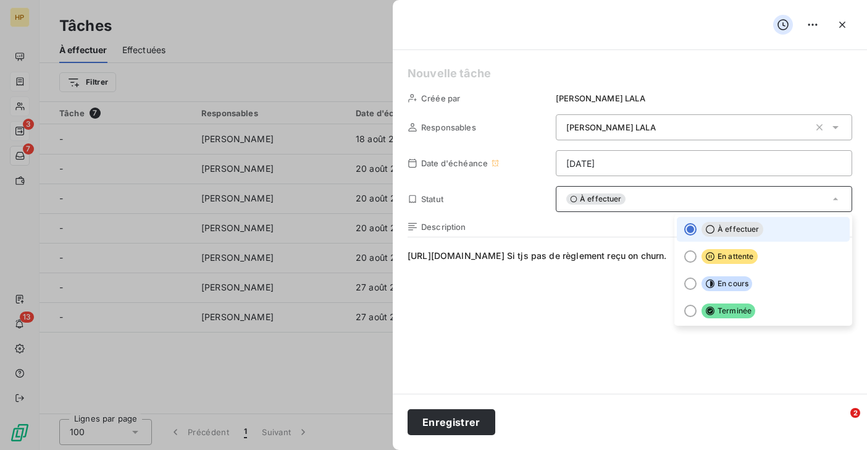
click at [547, 305] on span "https://app.leanpay.fr/clients/6c9a56ab-779d-44ab-9c83-66c701f8e9f0 Si tjs pas …" at bounding box center [630, 367] width 445 height 237
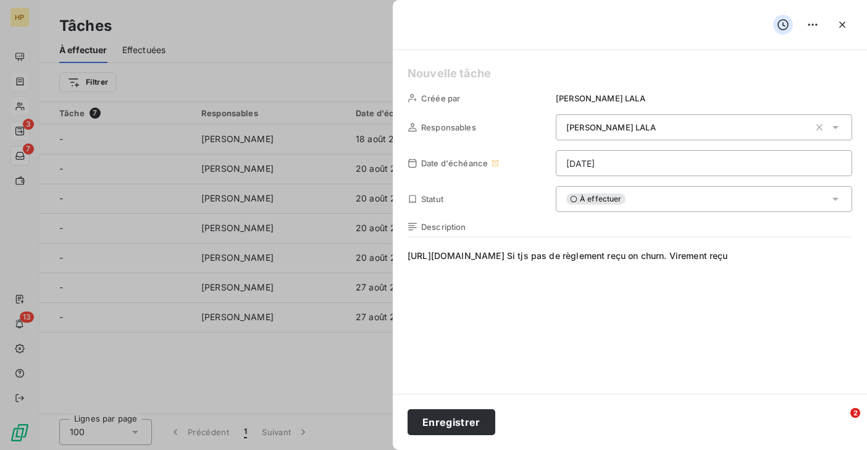
click at [603, 193] on div "À effectuer" at bounding box center [704, 199] width 296 height 26
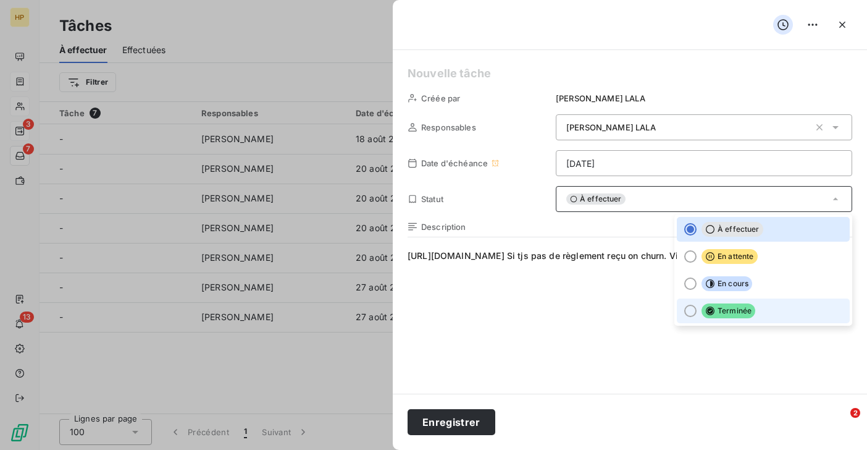
click at [712, 308] on icon at bounding box center [710, 311] width 10 height 10
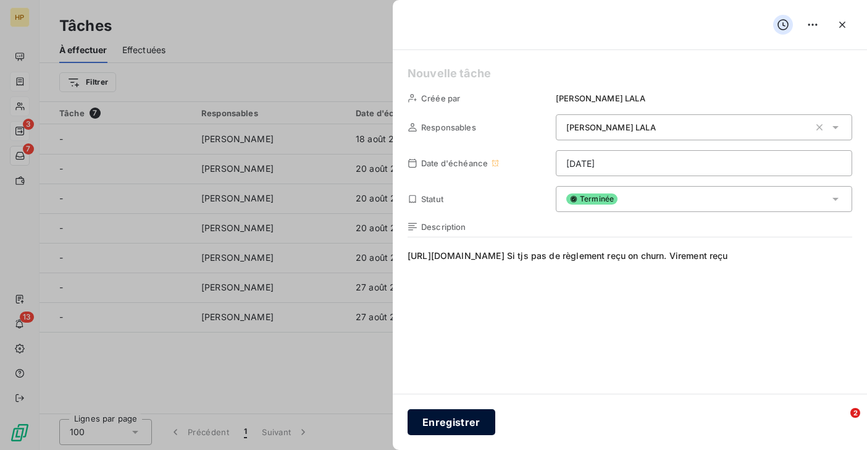
click at [466, 421] on button "Enregistrer" at bounding box center [452, 422] width 88 height 26
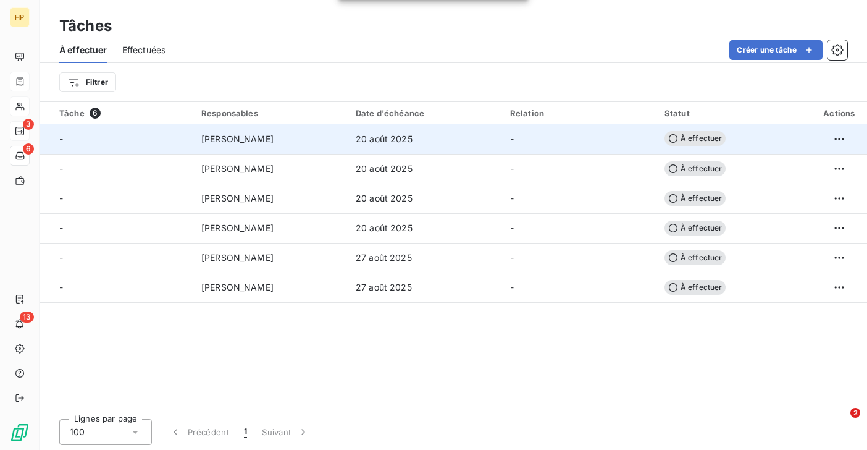
click at [385, 145] on td "20 août 2025" at bounding box center [425, 139] width 154 height 30
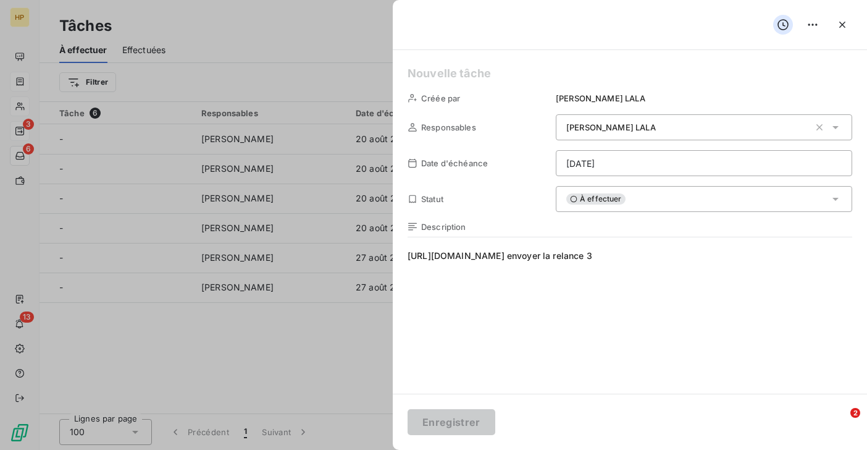
click at [707, 255] on span "https://app.leanpay.fr/clients/c4b7b9c6-107a-4ad4-9ce5-fffa0dad9cee envoyer la …" at bounding box center [630, 367] width 445 height 237
drag, startPoint x: 711, startPoint y: 256, endPoint x: 406, endPoint y: 251, distance: 305.1
click at [406, 251] on div "Créée par Salomé LALA Responsables Salomé LALA Date d'échéance 20/08/2025 Statu…" at bounding box center [630, 221] width 474 height 343
copy span "https://app.leanpay.fr/clients/c4b7b9c6-107a-4ad4-9ce5-fffa0dad9cee"
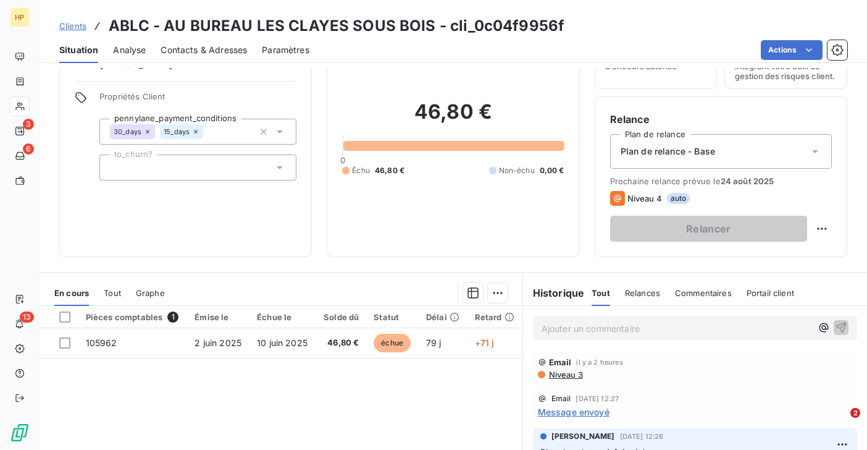
scroll to position [73, 0]
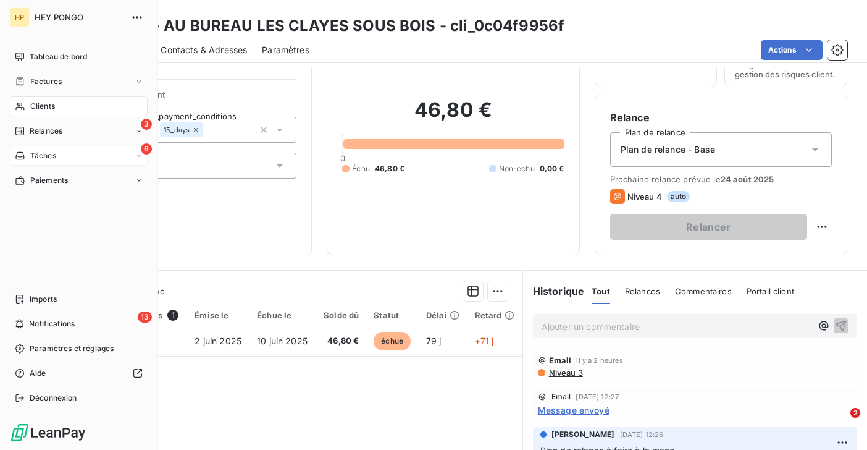
click at [47, 155] on span "Tâches" at bounding box center [43, 155] width 26 height 11
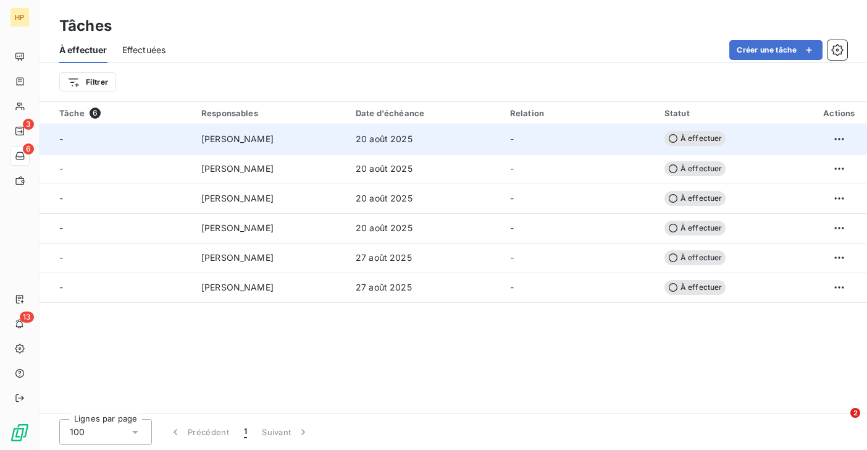
click at [272, 142] on div "[PERSON_NAME]" at bounding box center [271, 139] width 140 height 12
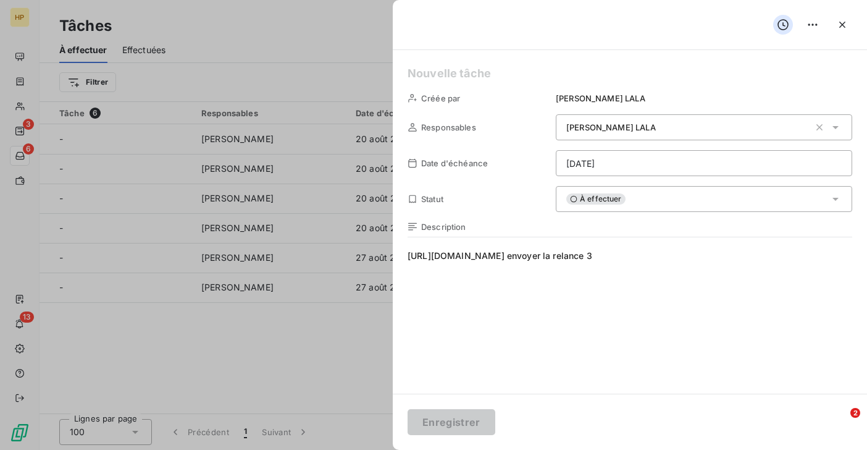
click at [810, 257] on span "https://app.leanpay.fr/clients/c4b7b9c6-107a-4ad4-9ce5-fffa0dad9cee envoyer la …" at bounding box center [630, 367] width 445 height 237
drag, startPoint x: 810, startPoint y: 257, endPoint x: 717, endPoint y: 256, distance: 93.3
click at [716, 255] on span "https://app.leanpay.fr/clients/c4b7b9c6-107a-4ad4-9ce5-fffa0dad9cee envoyer la …" at bounding box center [630, 367] width 445 height 237
click at [800, 258] on span "https://app.leanpay.fr/clients/c4b7b9c6-107a-4ad4-9ce5-fffa0dad9cee envoyer la …" at bounding box center [630, 367] width 445 height 237
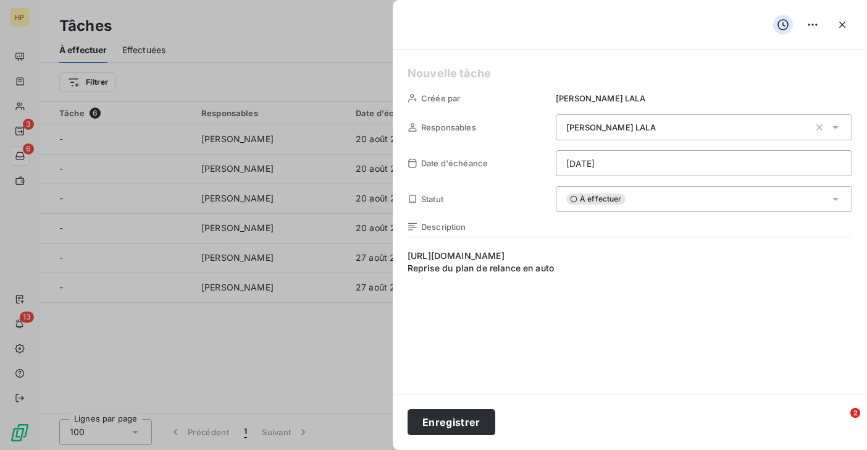
click at [621, 197] on span "À effectuer" at bounding box center [595, 198] width 59 height 11
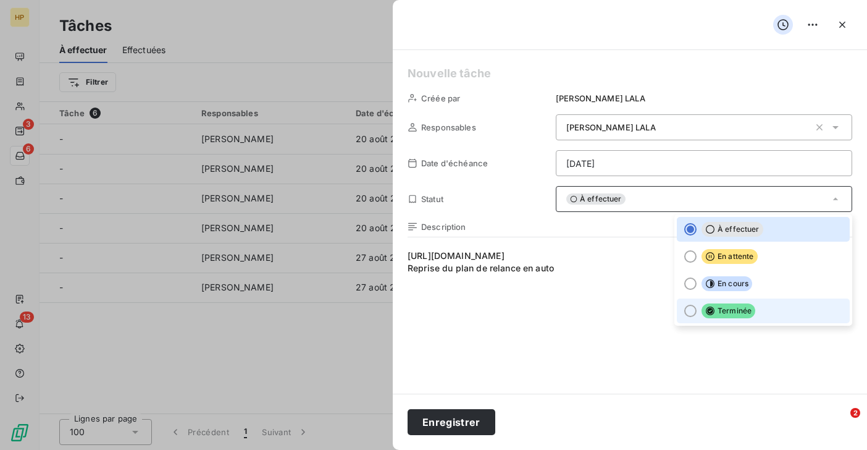
click at [711, 306] on icon at bounding box center [710, 311] width 10 height 10
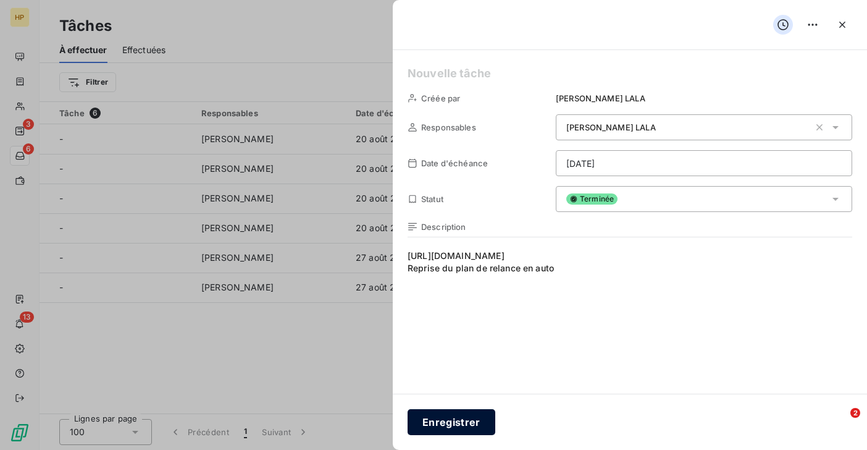
click at [463, 419] on button "Enregistrer" at bounding box center [452, 422] width 88 height 26
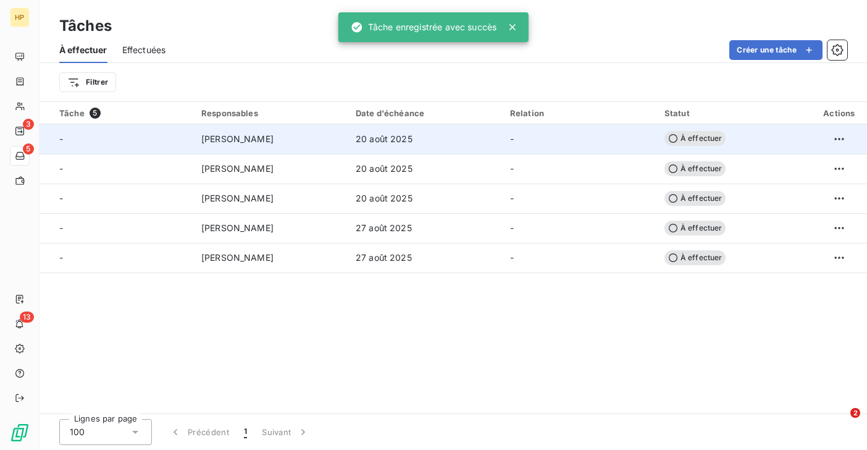
click at [381, 142] on span "20 août 2025" at bounding box center [384, 139] width 57 height 12
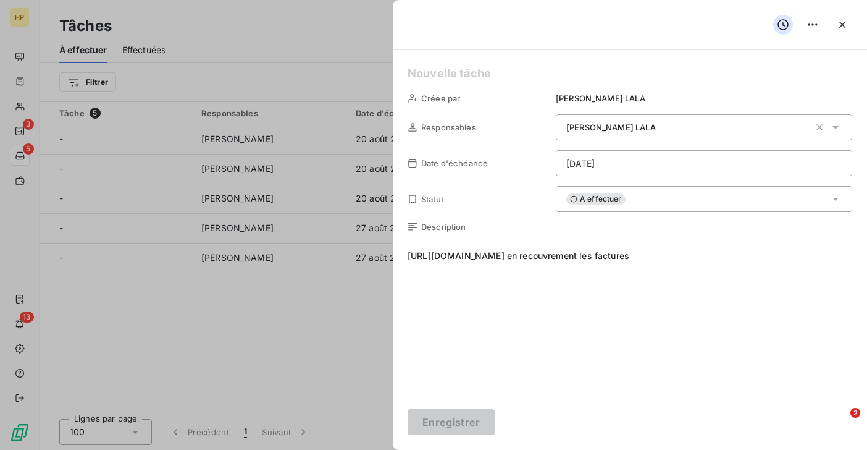
click at [710, 257] on span "https://app.leanpay.fr/clients/66e1a88d-fbbd-4411-8319-eac133cf8e5epasser en re…" at bounding box center [630, 367] width 445 height 237
drag, startPoint x: 710, startPoint y: 258, endPoint x: 406, endPoint y: 258, distance: 303.2
click at [406, 258] on div "Créée par Salomé LALA Responsables Salomé LALA Date d'échéance 20/08/2025 Statu…" at bounding box center [630, 221] width 474 height 343
copy span "https://app.leanpay.fr/clients/66e1a88d-fbbd-4411-8319-eac133cf8e5e"
click at [838, 24] on icon "button" at bounding box center [842, 25] width 12 height 12
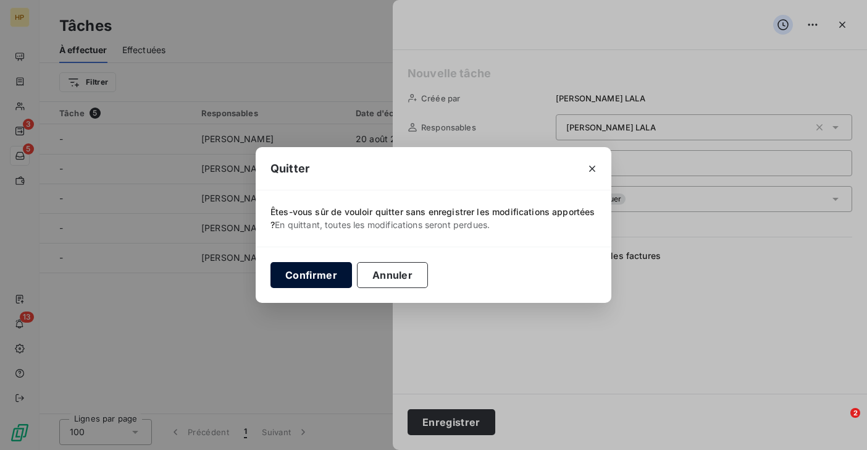
click at [330, 269] on button "Confirmer" at bounding box center [311, 275] width 82 height 26
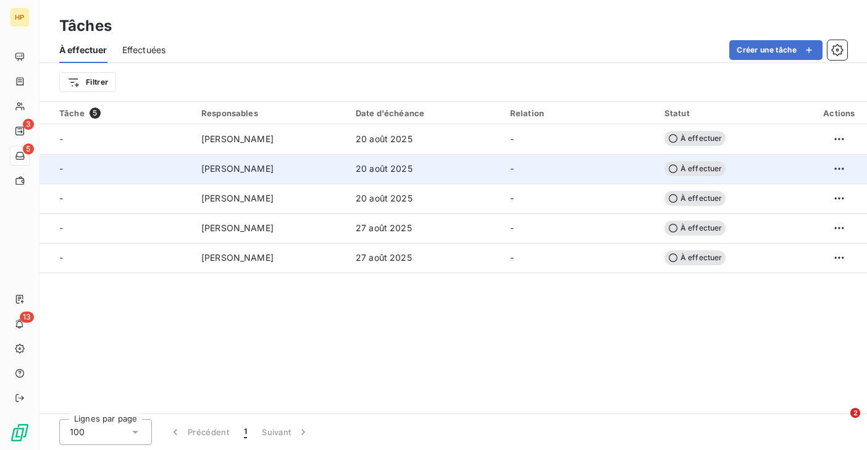
click at [378, 164] on span "20 août 2025" at bounding box center [384, 168] width 57 height 12
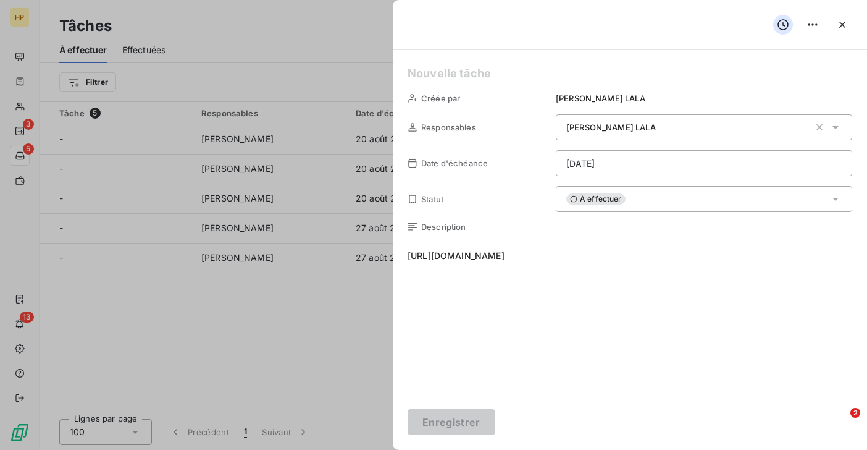
drag, startPoint x: 727, startPoint y: 258, endPoint x: 422, endPoint y: 238, distance: 305.7
click at [422, 238] on div "Description https://app.leanpay.fr/clients/ccf1000a-f0ce-4bee-b575-528a78727e64" at bounding box center [630, 354] width 445 height 265
copy span "https://app.leanpay.fr/clients/ccf1000a-f0ce-4bee-b575-528a78727e64"
click at [729, 254] on span "https://app.leanpay.fr/clients/ccf1000a-f0ce-4bee-b575-528a78727e64" at bounding box center [630, 367] width 445 height 237
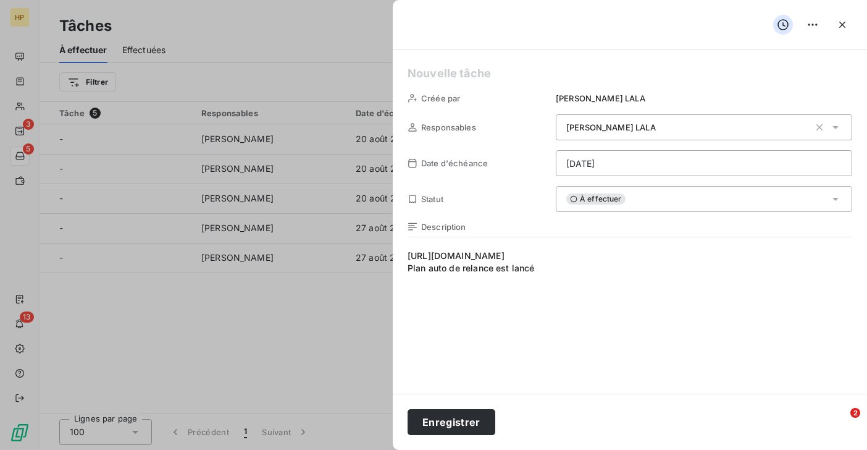
click at [613, 196] on span "À effectuer" at bounding box center [595, 198] width 59 height 11
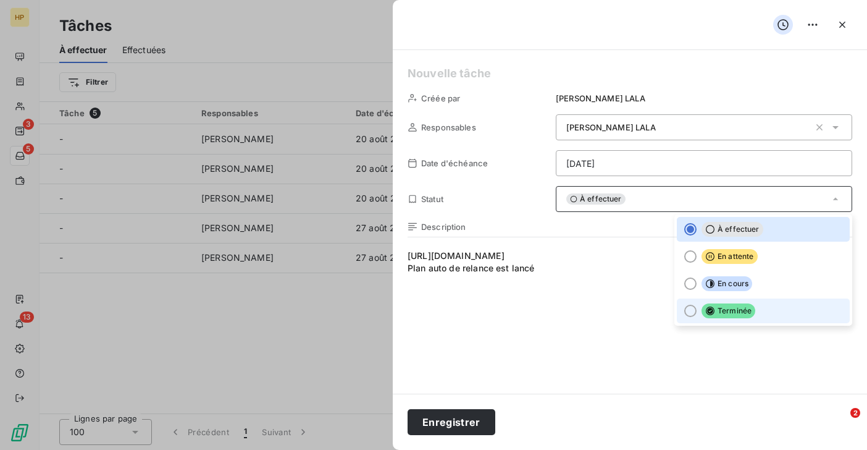
click at [699, 304] on li "Terminée" at bounding box center [763, 310] width 173 height 25
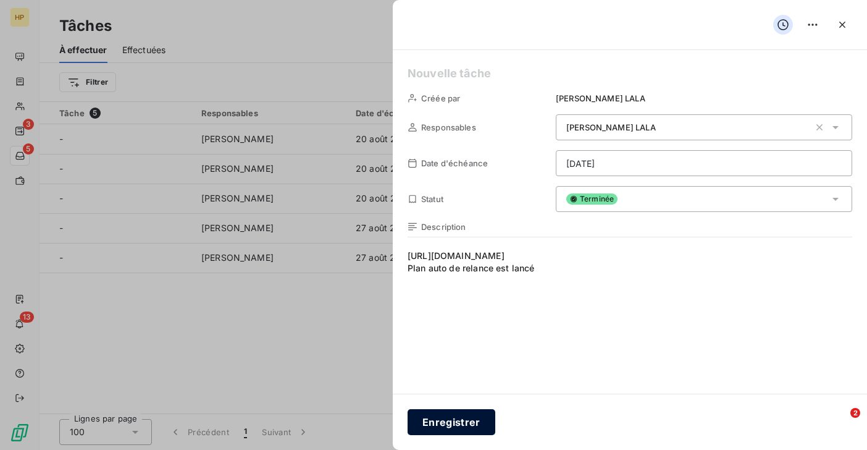
click at [458, 422] on button "Enregistrer" at bounding box center [452, 422] width 88 height 26
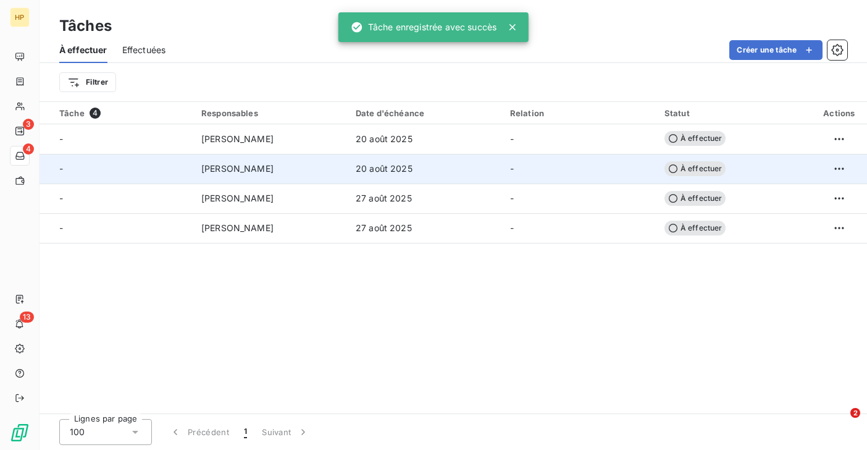
click at [375, 175] on td "20 août 2025" at bounding box center [425, 169] width 154 height 30
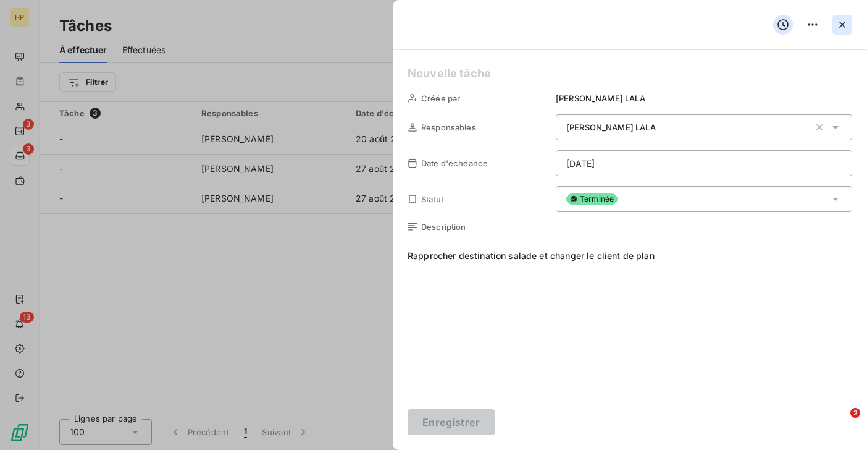
click at [845, 23] on icon "button" at bounding box center [842, 25] width 12 height 12
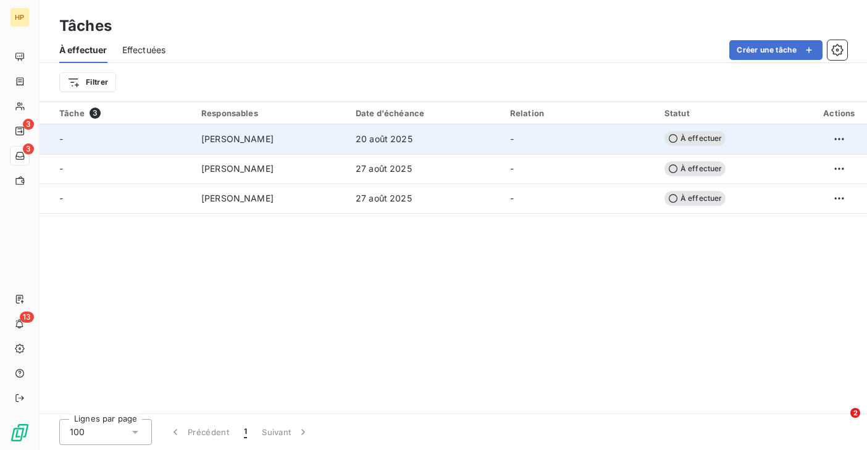
click at [319, 138] on div "[PERSON_NAME]" at bounding box center [271, 139] width 140 height 12
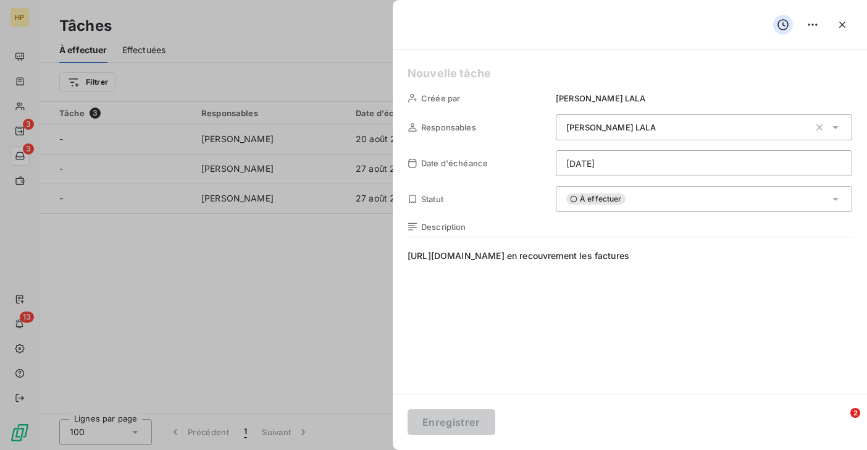
drag, startPoint x: 708, startPoint y: 257, endPoint x: 474, endPoint y: 240, distance: 234.6
click at [474, 240] on div "Description https://app.leanpay.fr/clients/66e1a88d-fbbd-4411-8319-eac133cf8e5e…" at bounding box center [630, 354] width 445 height 265
copy span "https://app.leanpay.fr/clients/66e1a88d-fbbd-4411-8319-eac133cf8e5e"
click at [839, 22] on icon "button" at bounding box center [842, 25] width 12 height 12
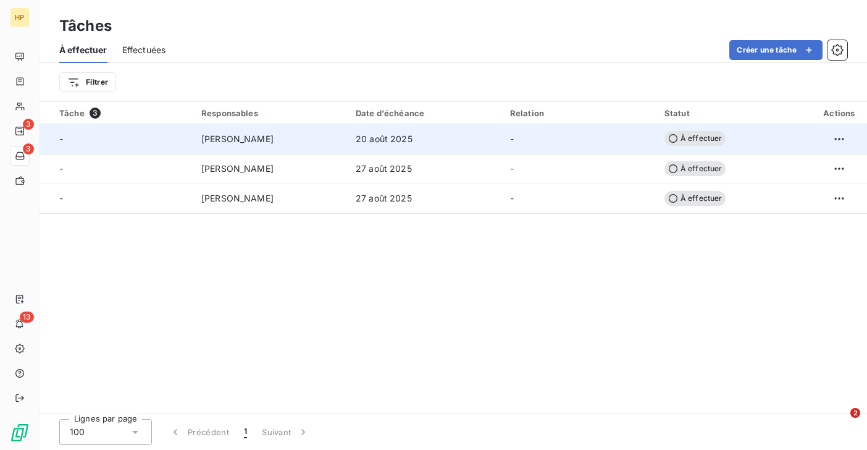
click at [399, 146] on td "20 août 2025" at bounding box center [425, 139] width 154 height 30
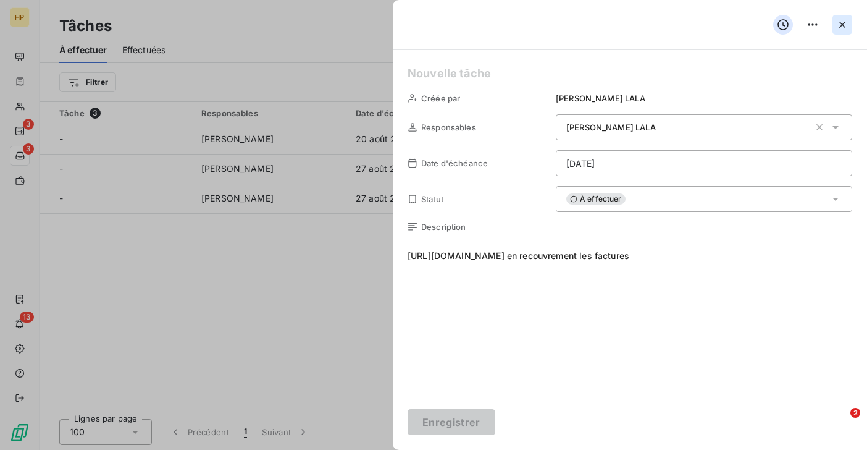
click at [843, 28] on icon "button" at bounding box center [842, 25] width 12 height 12
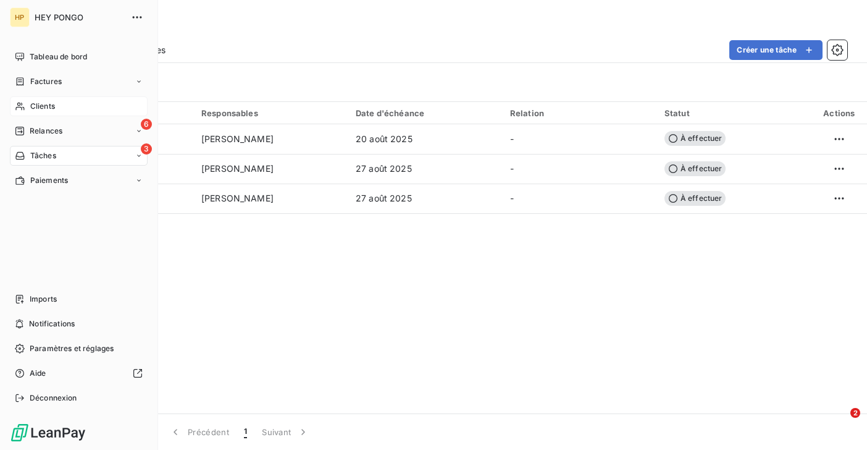
click at [37, 106] on span "Clients" at bounding box center [42, 106] width 25 height 11
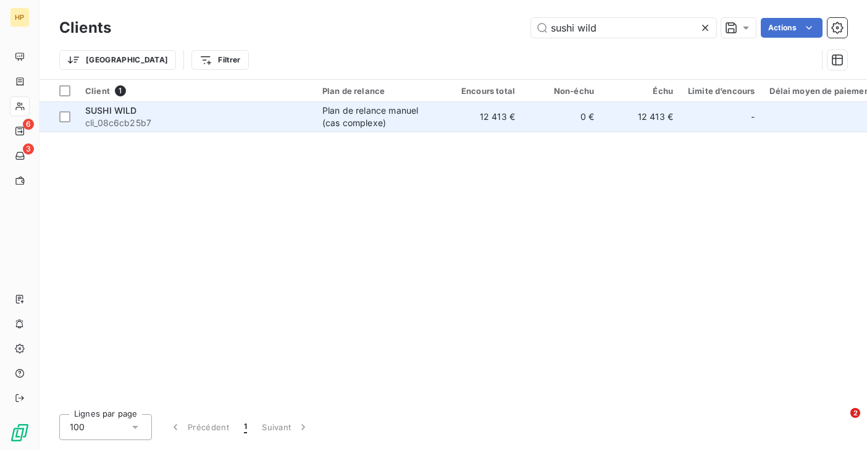
type input "sushi wild"
click at [240, 123] on span "cli_08c6cb25b7" at bounding box center [196, 123] width 222 height 12
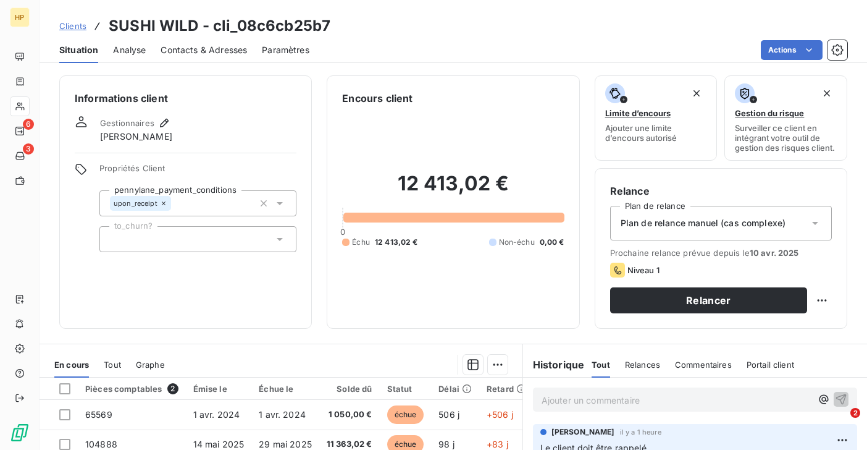
click at [128, 52] on span "Analyse" at bounding box center [129, 50] width 33 height 12
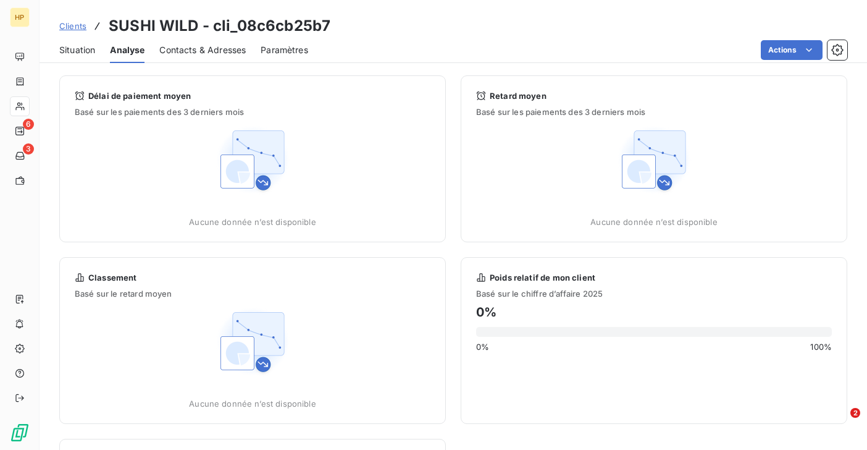
click at [90, 52] on span "Situation" at bounding box center [77, 50] width 36 height 12
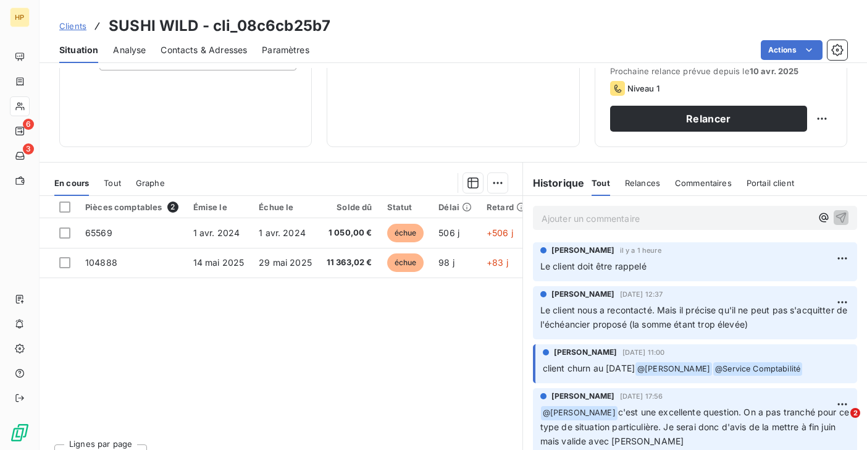
scroll to position [200, 0]
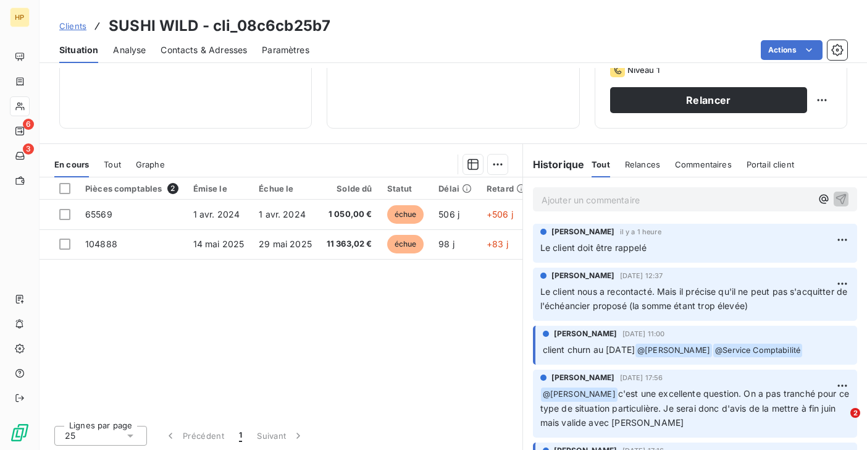
click at [569, 199] on p "Ajouter un commentaire ﻿" at bounding box center [677, 199] width 270 height 15
click at [842, 194] on icon "button" at bounding box center [841, 198] width 12 height 12
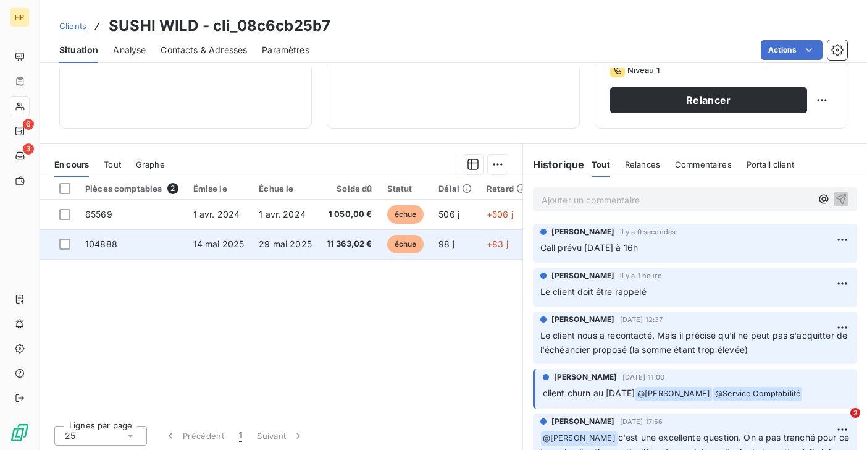
click at [322, 251] on td "11 363,02 €" at bounding box center [349, 244] width 61 height 30
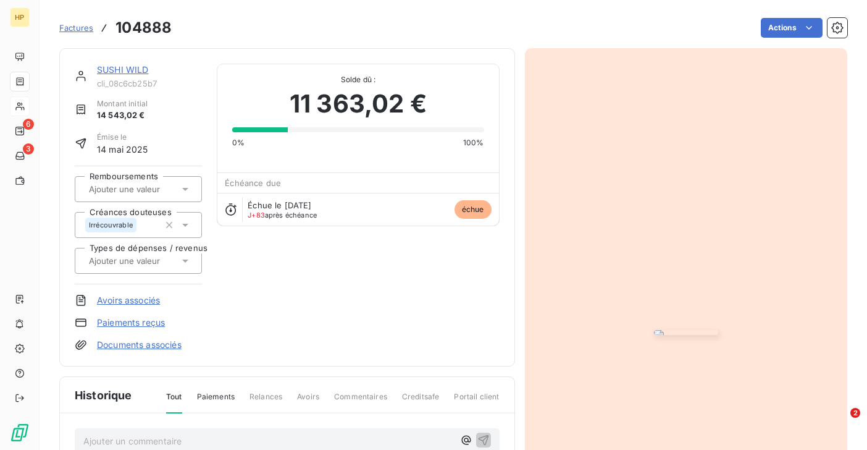
click at [70, 30] on span "Factures" at bounding box center [76, 28] width 34 height 10
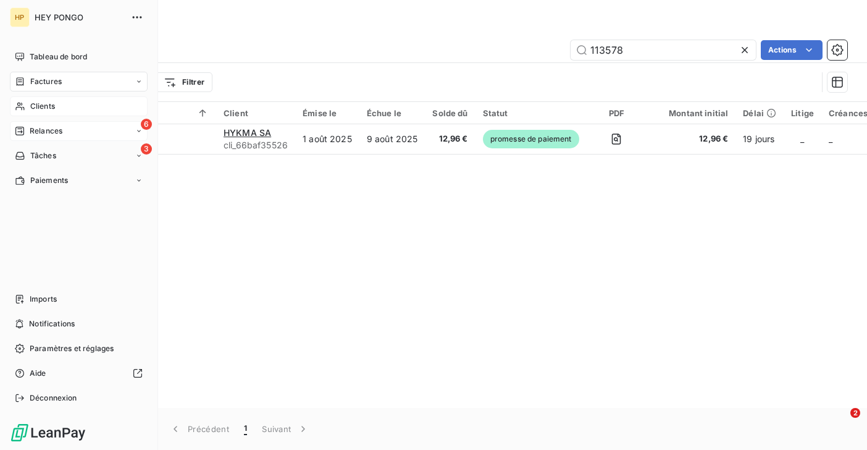
click at [26, 125] on div "Relances" at bounding box center [39, 130] width 48 height 11
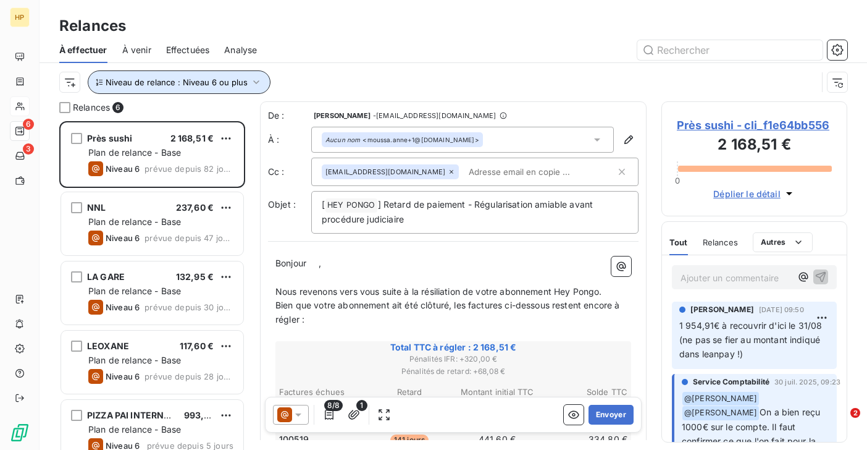
click at [255, 86] on icon "button" at bounding box center [256, 82] width 12 height 12
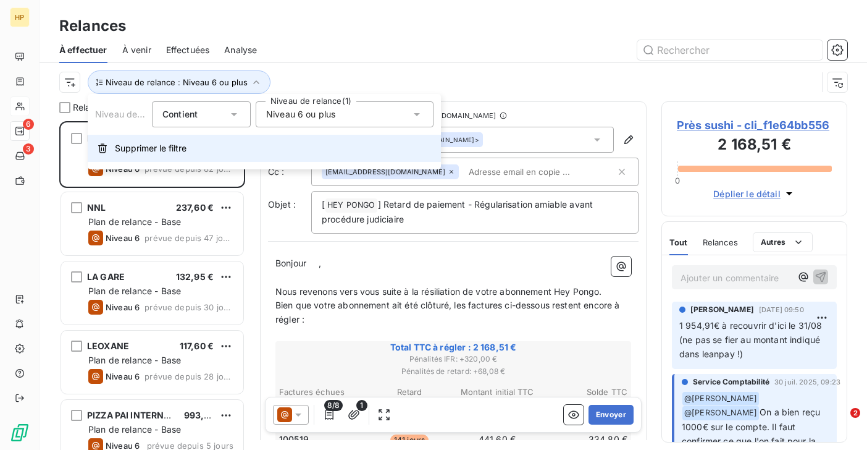
click at [172, 148] on span "Supprimer le filtre" at bounding box center [151, 148] width 72 height 12
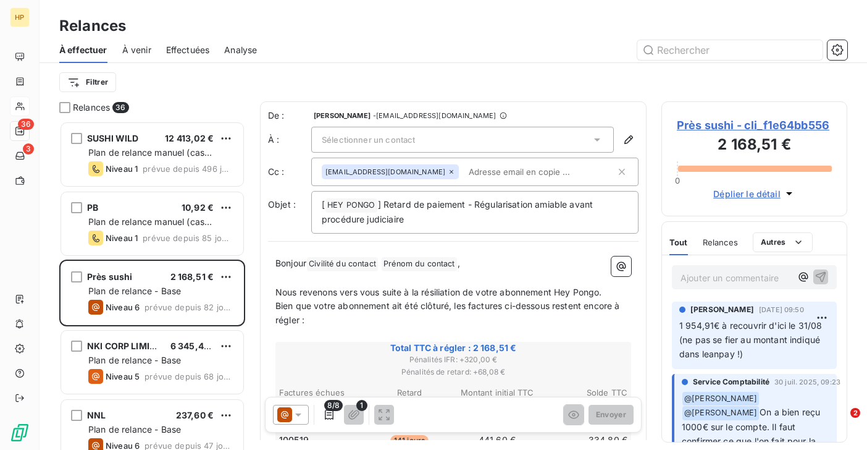
scroll to position [329, 186]
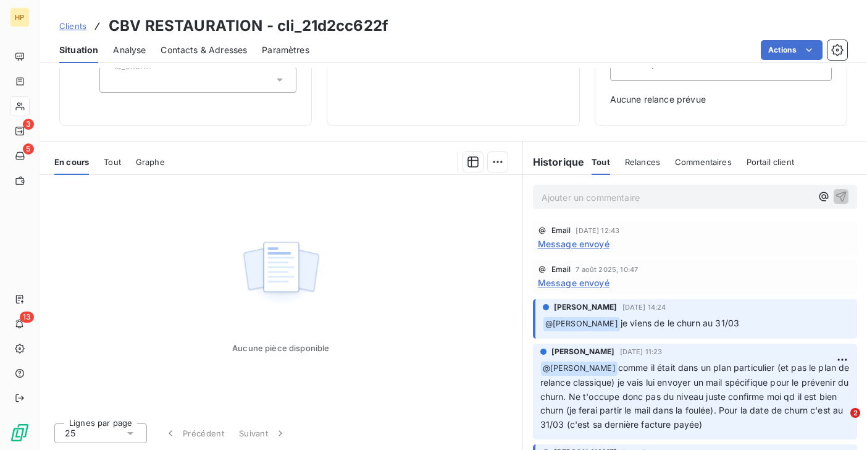
click at [115, 158] on span "Tout" at bounding box center [112, 162] width 17 height 10
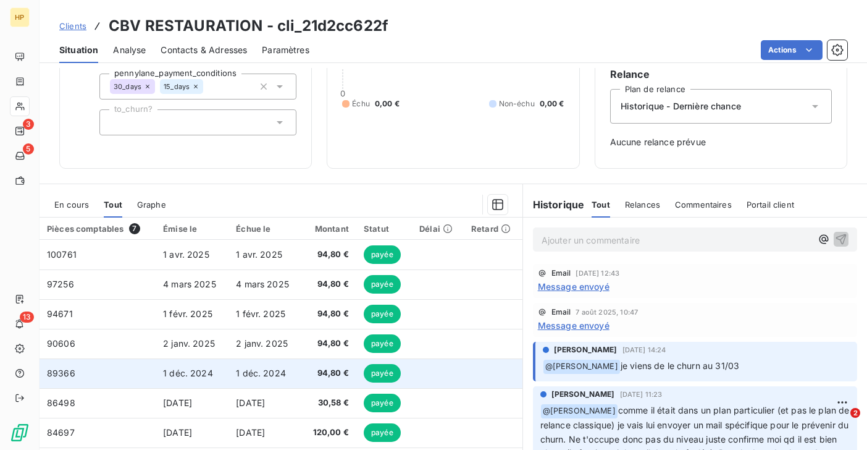
scroll to position [159, 0]
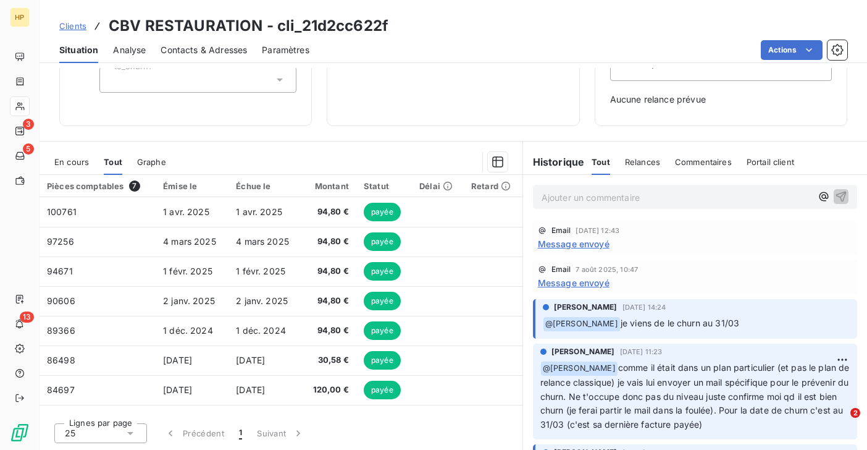
click at [75, 161] on span "En cours" at bounding box center [71, 162] width 35 height 10
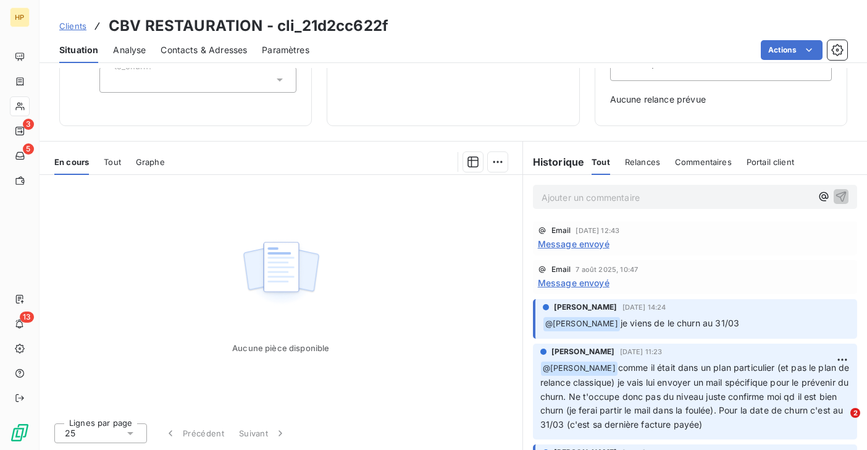
click at [107, 167] on div "Tout" at bounding box center [112, 162] width 17 height 26
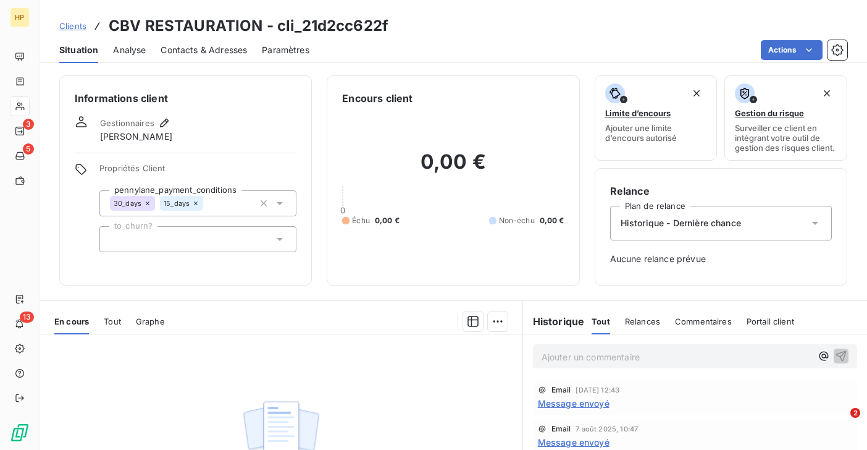
click at [113, 324] on span "Tout" at bounding box center [112, 321] width 17 height 10
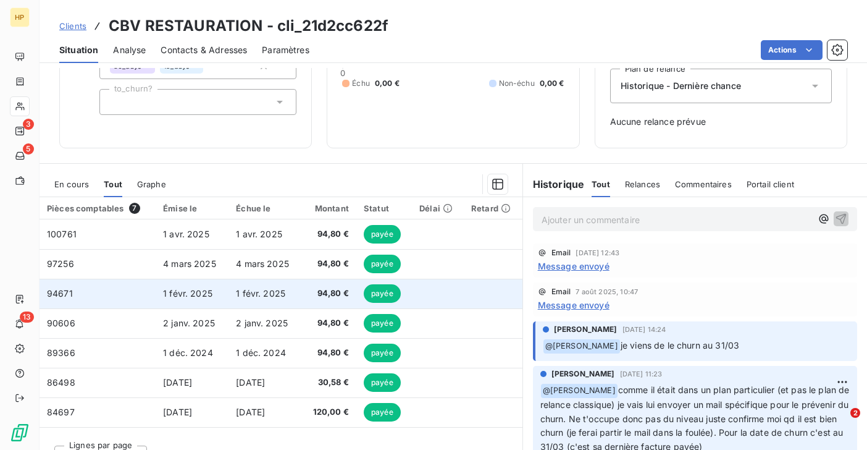
scroll to position [149, 0]
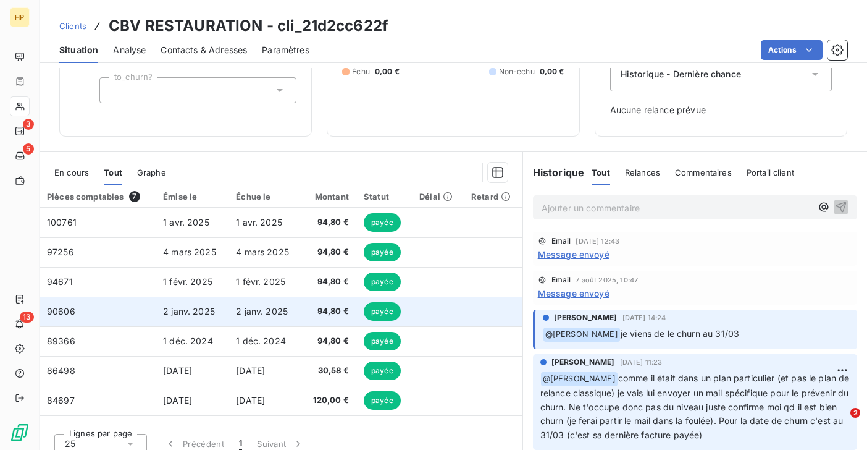
click at [193, 312] on span "2 janv. 2025" at bounding box center [189, 311] width 52 height 10
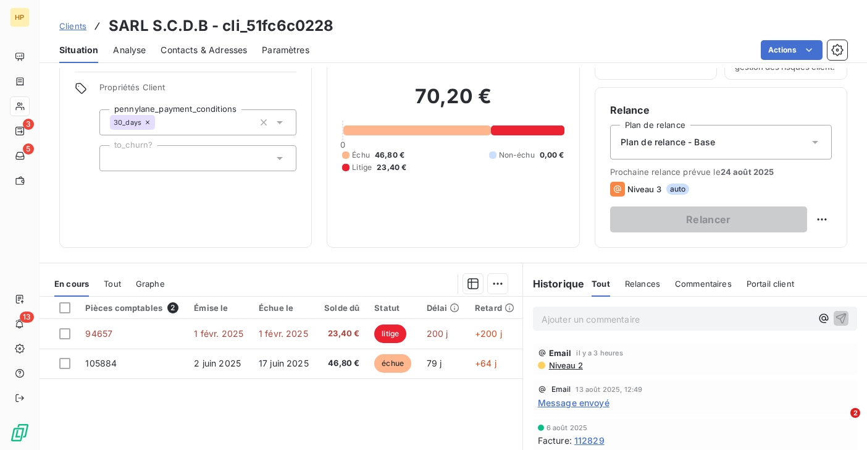
scroll to position [93, 0]
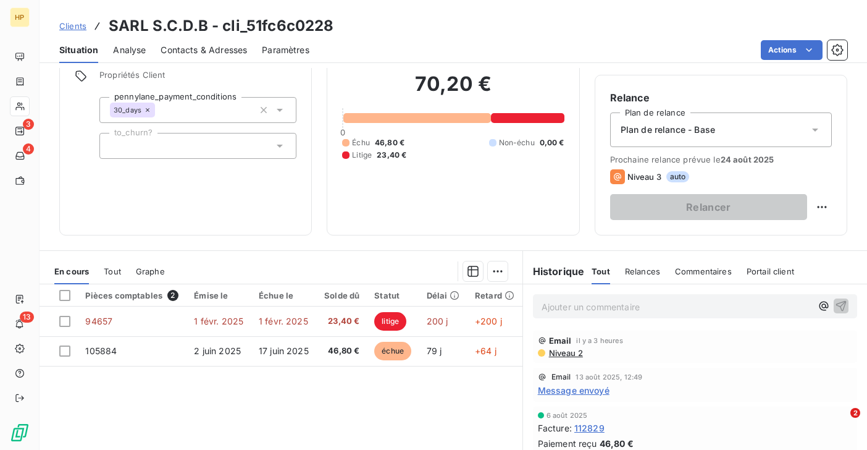
click at [72, 27] on span "Clients" at bounding box center [72, 26] width 27 height 10
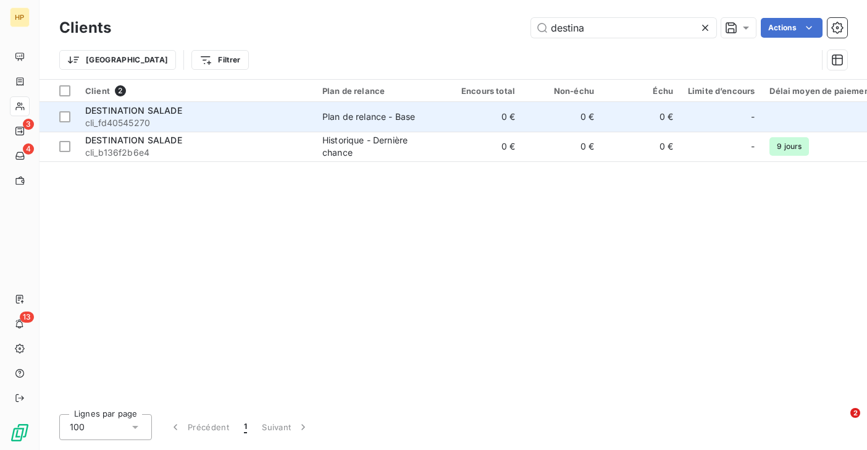
type input "destina"
click at [229, 123] on span "cli_fd40545270" at bounding box center [196, 123] width 222 height 12
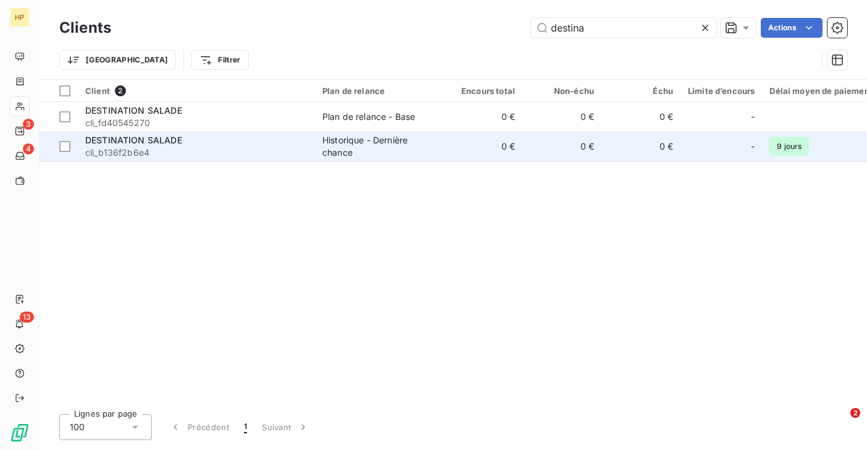
click at [147, 152] on span "cli_b136f2b6e4" at bounding box center [196, 152] width 222 height 12
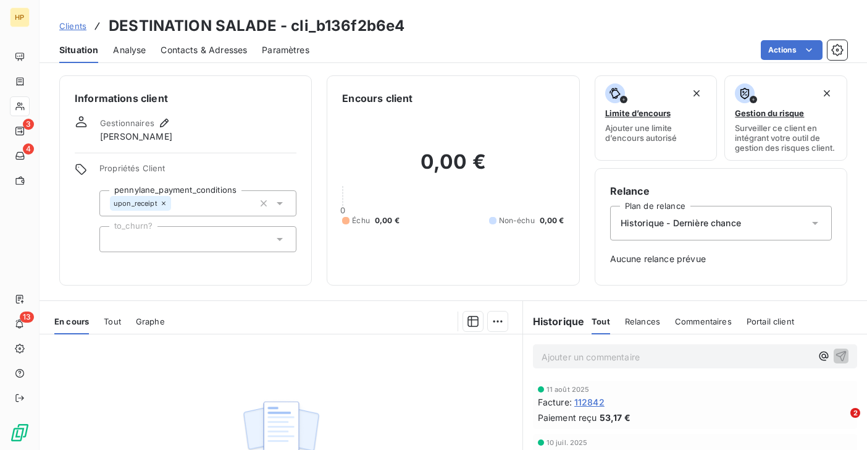
click at [706, 219] on span "Historique - Dernière chance" at bounding box center [681, 223] width 120 height 12
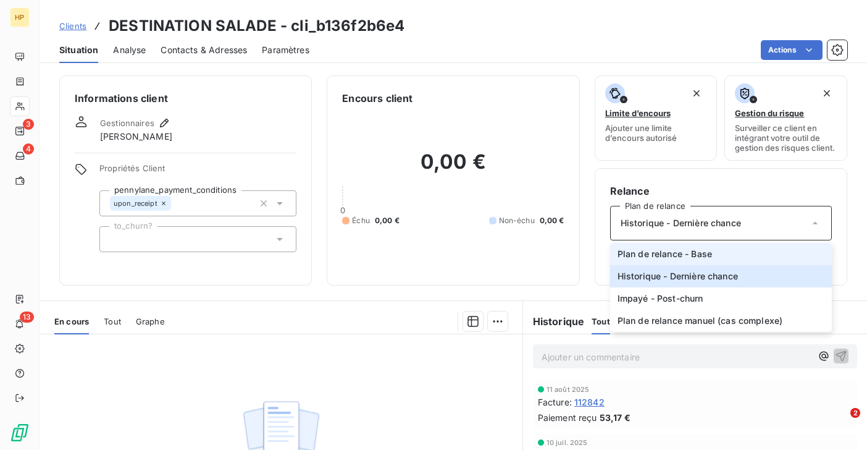
click at [682, 251] on span "Plan de relance - Base" at bounding box center [665, 254] width 94 height 12
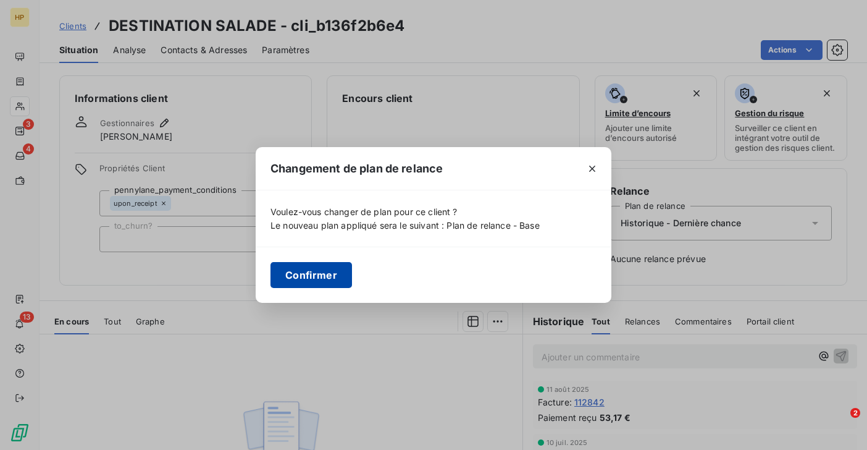
click at [294, 278] on button "Confirmer" at bounding box center [311, 275] width 82 height 26
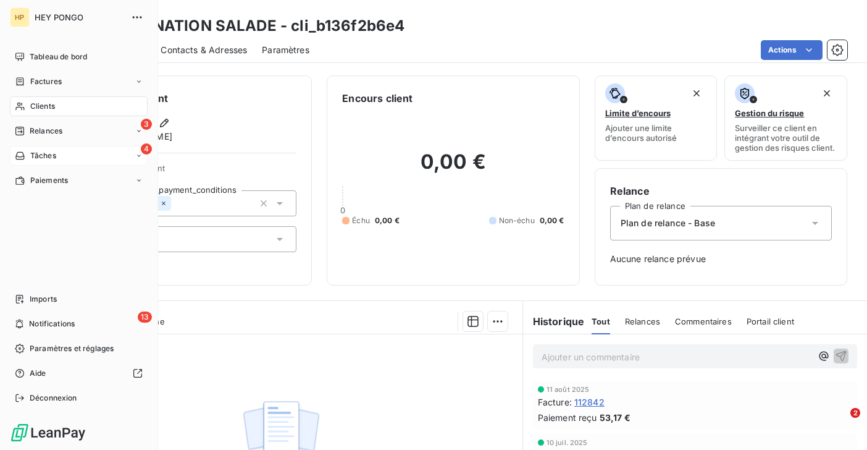
click at [29, 157] on div "Tâches" at bounding box center [35, 155] width 41 height 11
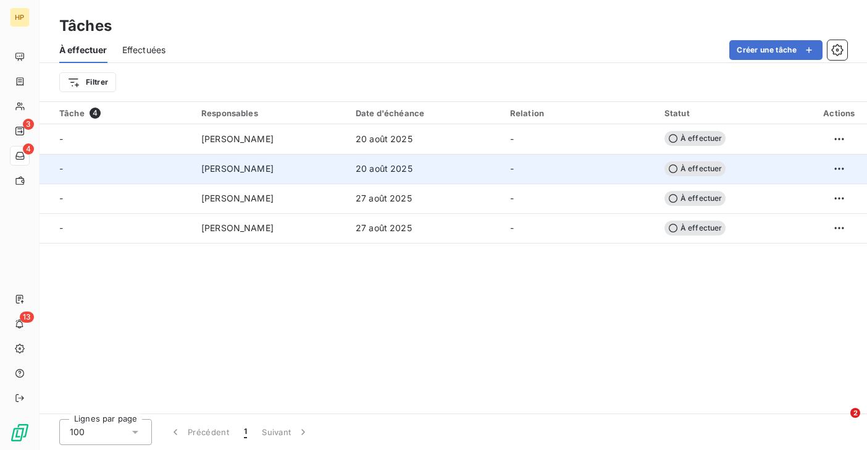
click at [118, 170] on div "-" at bounding box center [122, 168] width 127 height 12
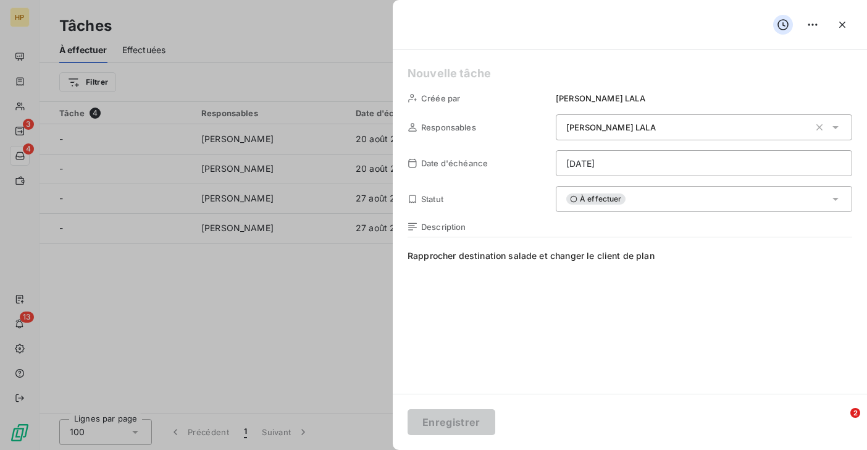
click at [590, 201] on span "À effectuer" at bounding box center [595, 198] width 59 height 11
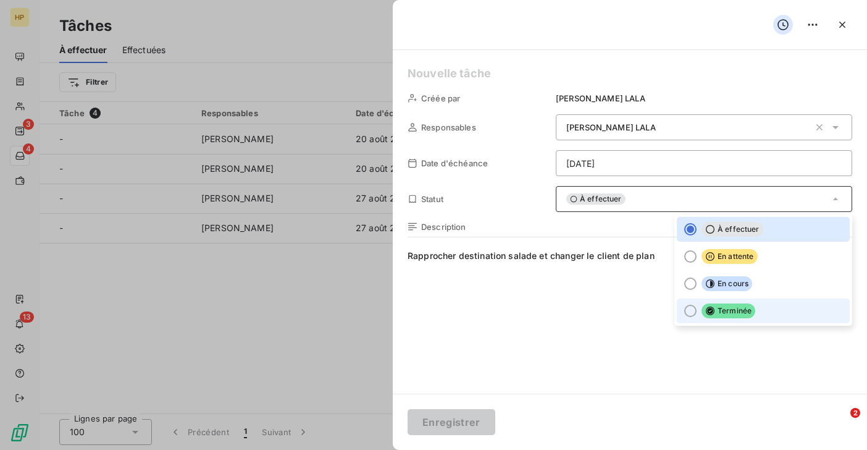
click at [703, 311] on span "Terminée" at bounding box center [729, 310] width 54 height 15
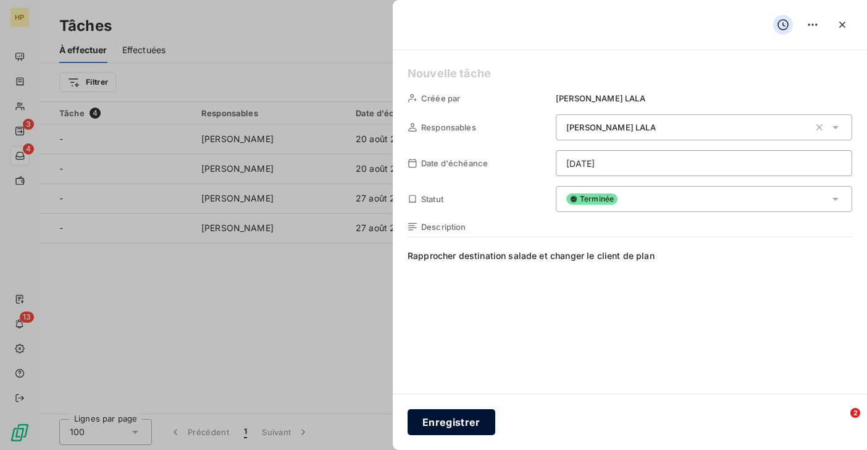
click at [466, 424] on button "Enregistrer" at bounding box center [452, 422] width 88 height 26
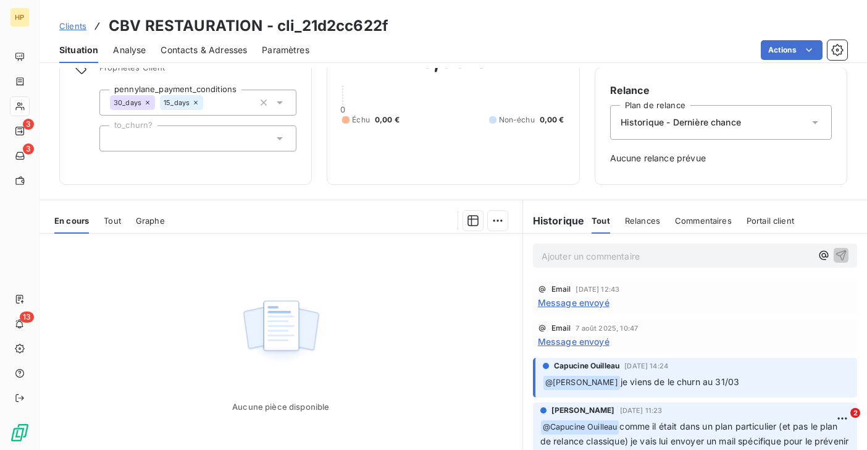
scroll to position [159, 0]
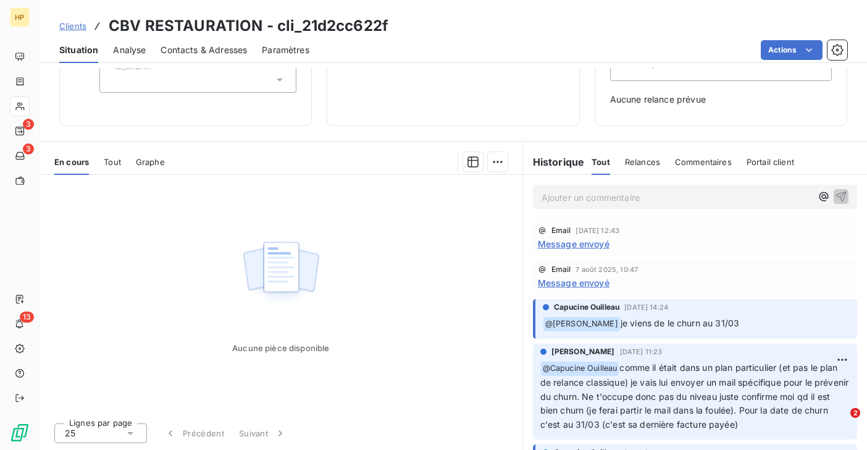
click at [540, 196] on div "Ajouter un commentaire ﻿" at bounding box center [695, 197] width 324 height 24
click at [556, 198] on p "Ajouter un commentaire ﻿" at bounding box center [677, 197] width 270 height 15
click at [771, 196] on span "Le client a régularisé mais il lui reste tjs une facture de régler" at bounding box center [667, 196] width 250 height 10
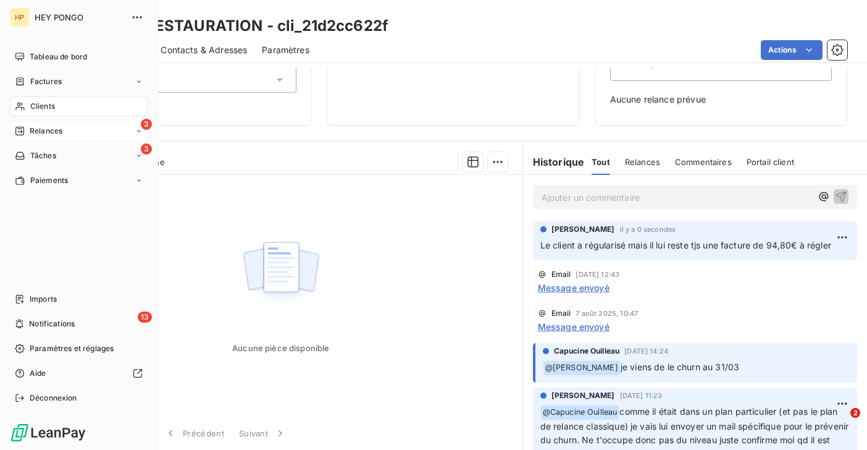
click at [43, 130] on span "Relances" at bounding box center [46, 130] width 33 height 11
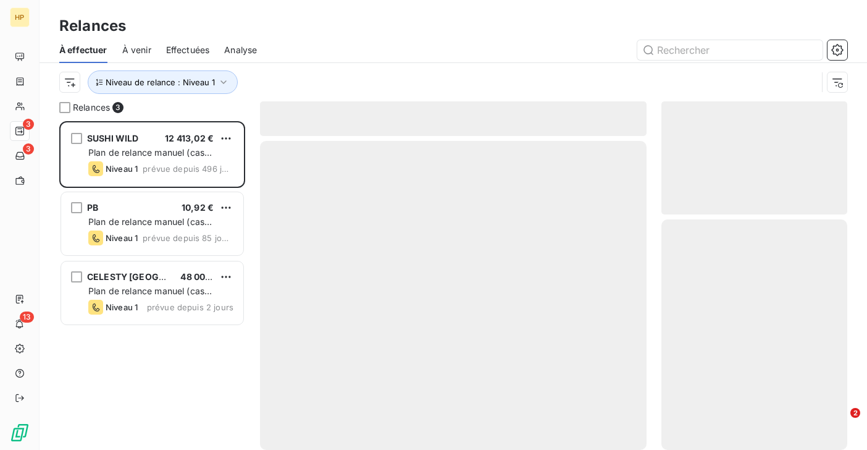
scroll to position [329, 186]
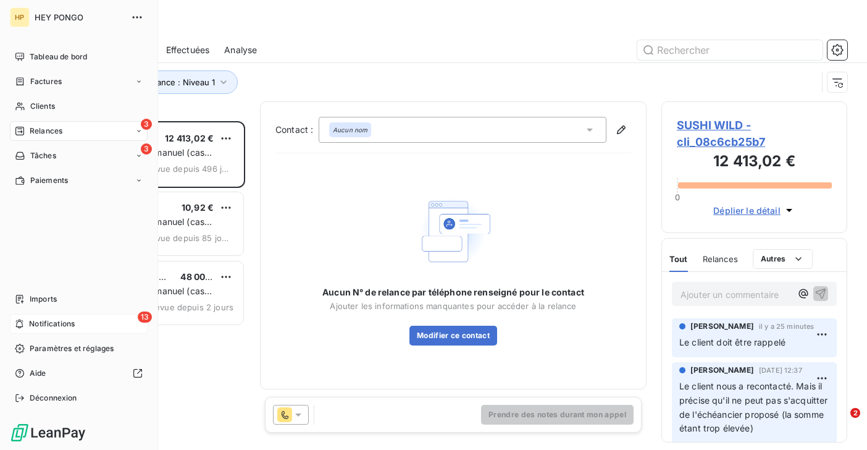
click at [40, 320] on span "Notifications" at bounding box center [52, 323] width 46 height 11
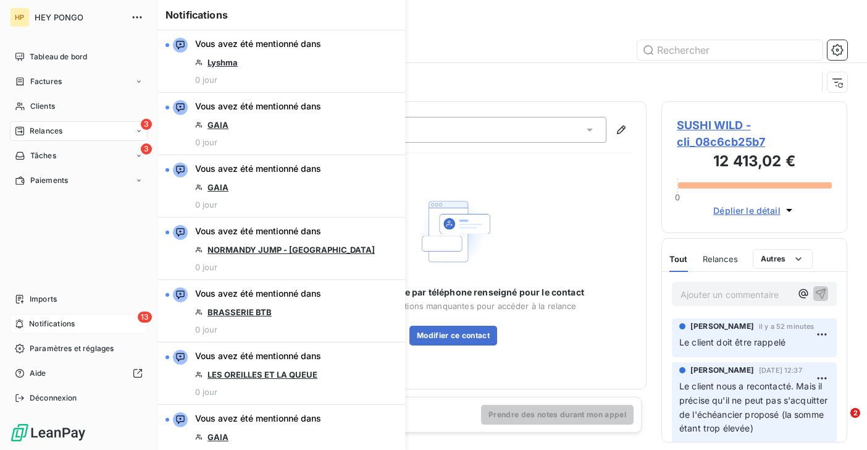
click at [46, 319] on span "Notifications" at bounding box center [52, 323] width 46 height 11
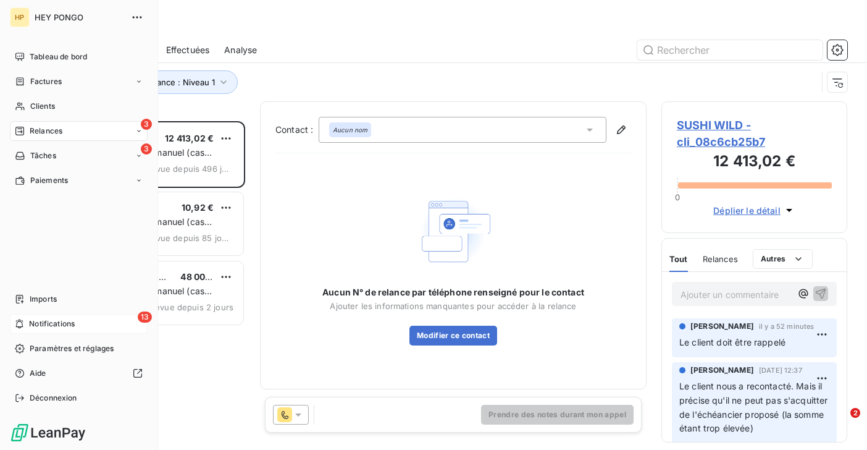
click at [65, 323] on span "Notifications" at bounding box center [52, 323] width 46 height 11
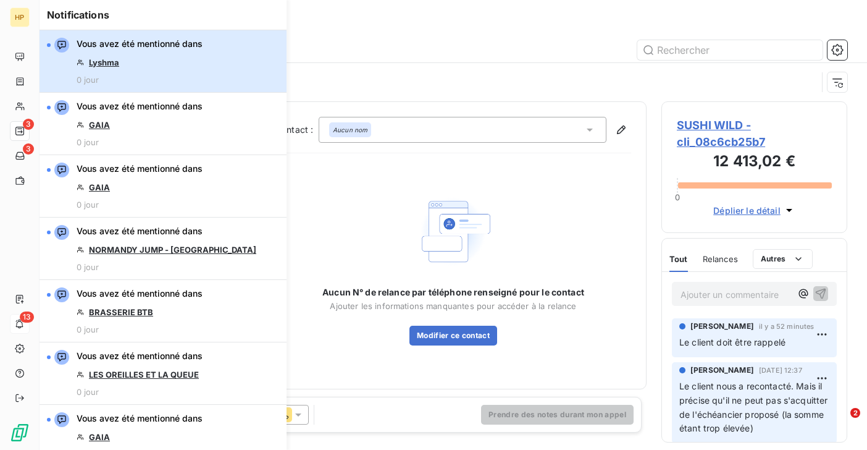
click at [170, 62] on div "Vous avez été mentionné dans Lyshma 0 jour" at bounding box center [140, 61] width 126 height 47
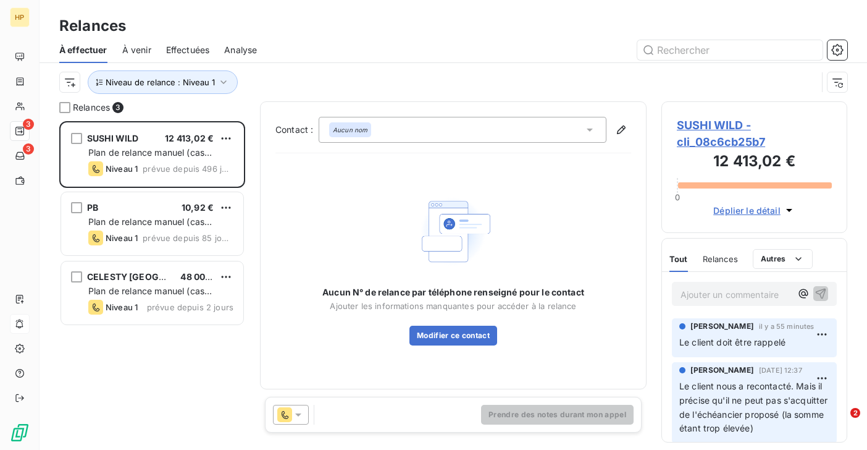
scroll to position [329, 186]
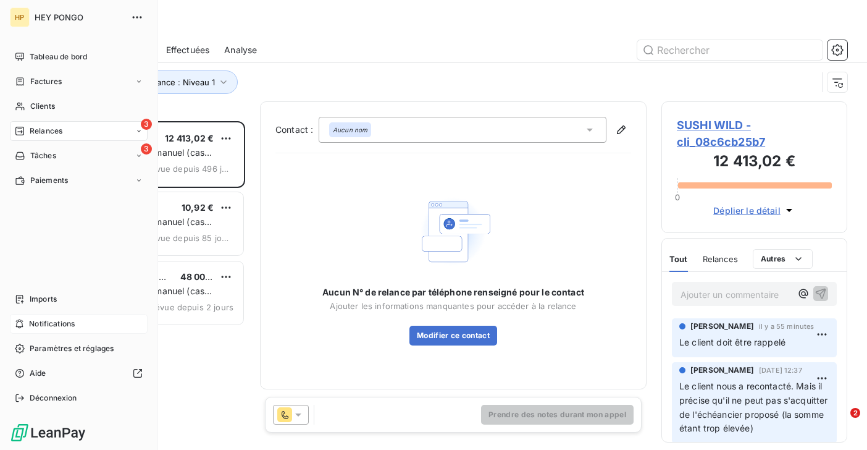
click at [26, 326] on div "Notifications" at bounding box center [79, 324] width 138 height 20
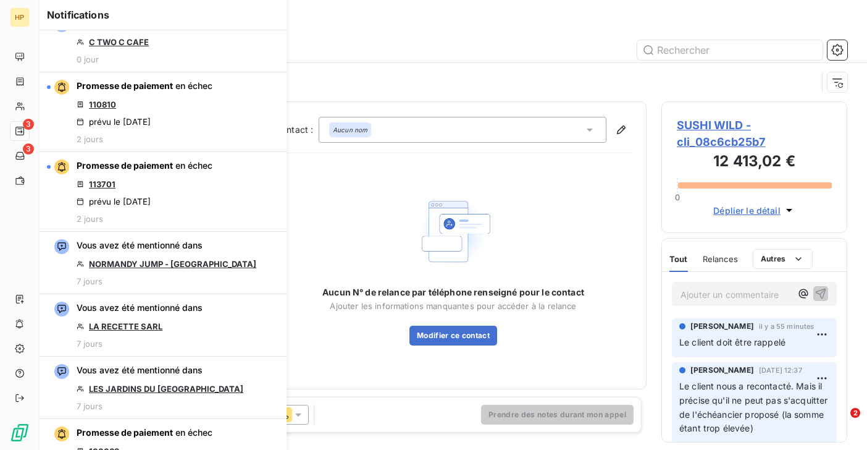
scroll to position [654, 0]
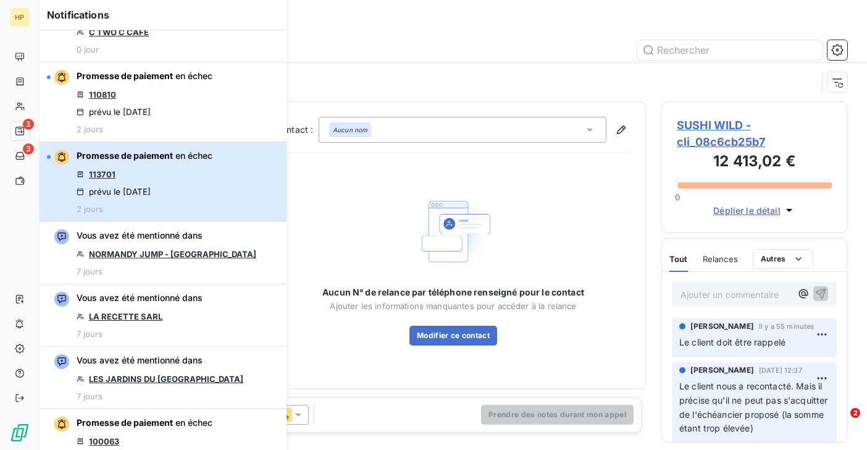
click at [201, 182] on div "Promesse de paiement en échec 113701 prévu le [DATE] 2 jours" at bounding box center [145, 181] width 136 height 64
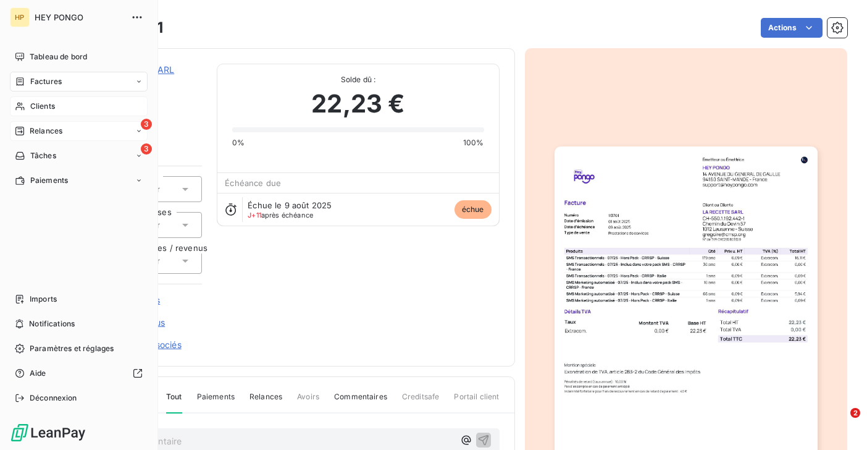
click at [30, 103] on div "Clients" at bounding box center [79, 106] width 138 height 20
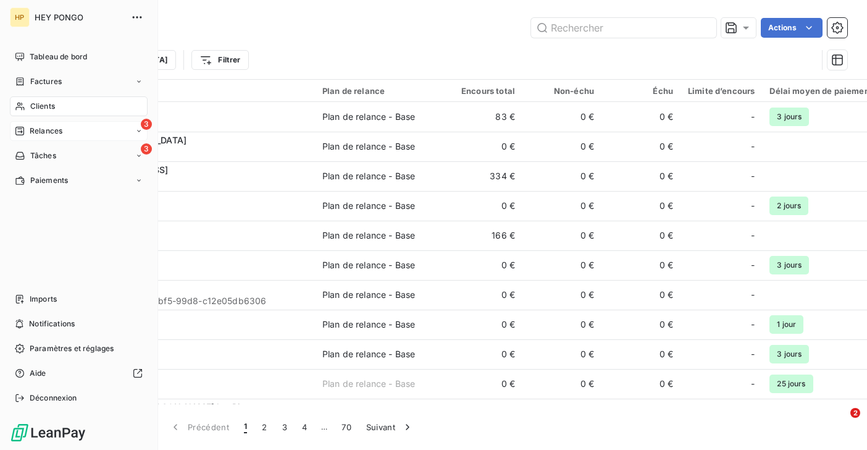
click at [32, 128] on span "Relances" at bounding box center [46, 130] width 33 height 11
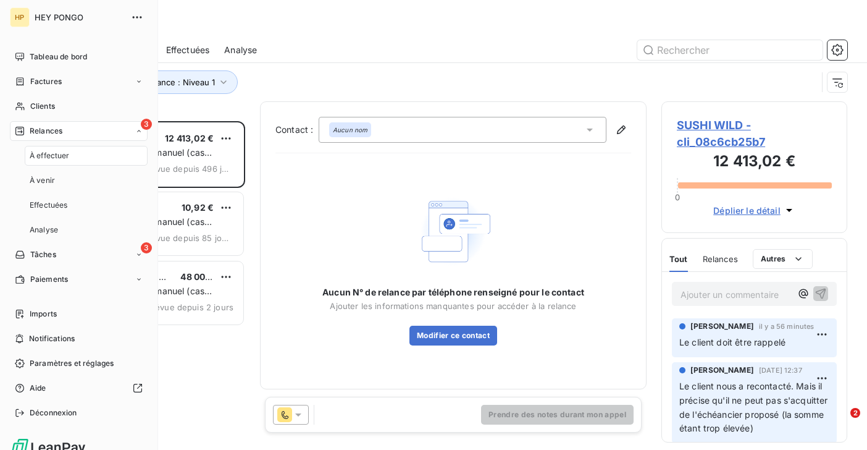
scroll to position [329, 186]
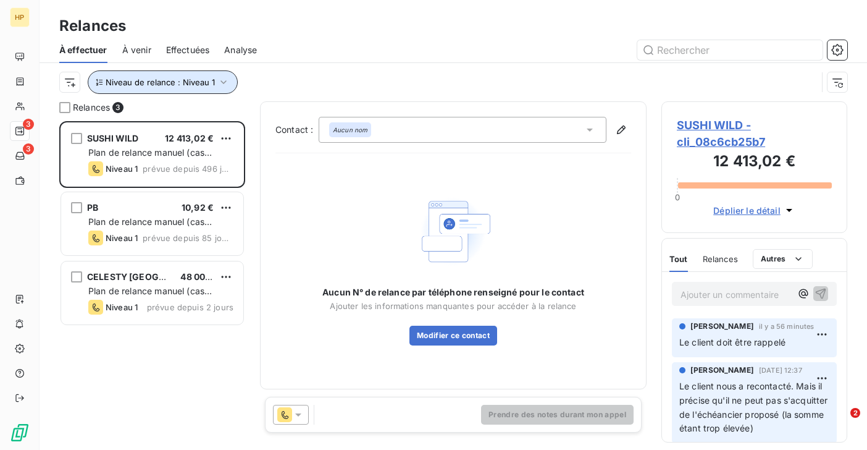
click at [191, 85] on span "Niveau de relance : Niveau 1" at bounding box center [160, 82] width 109 height 10
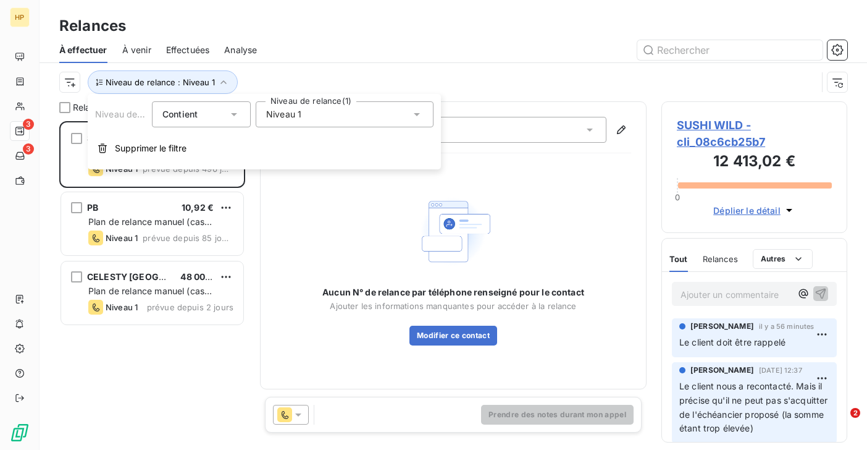
click at [271, 109] on span "Niveau 1" at bounding box center [283, 114] width 35 height 12
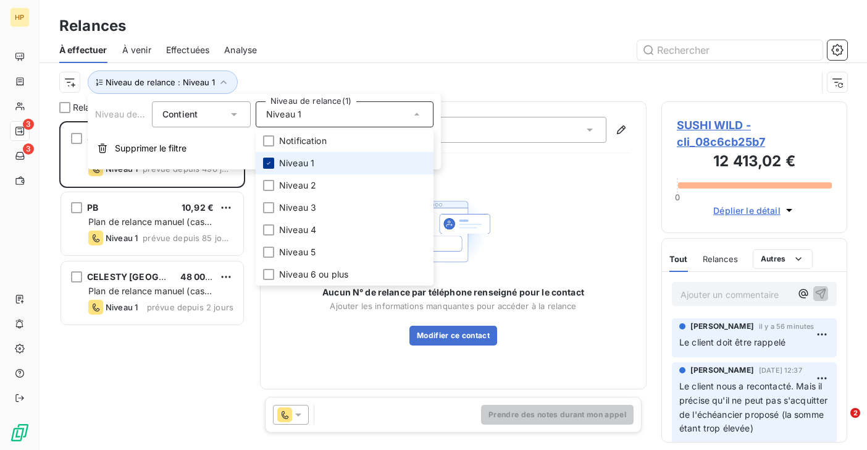
click at [272, 162] on div at bounding box center [268, 162] width 11 height 11
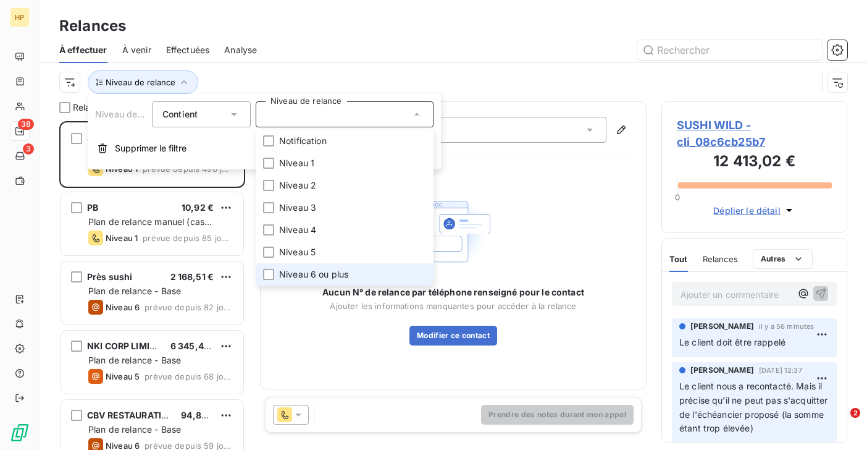
click at [279, 273] on span "Niveau 6 ou plus" at bounding box center [313, 274] width 69 height 12
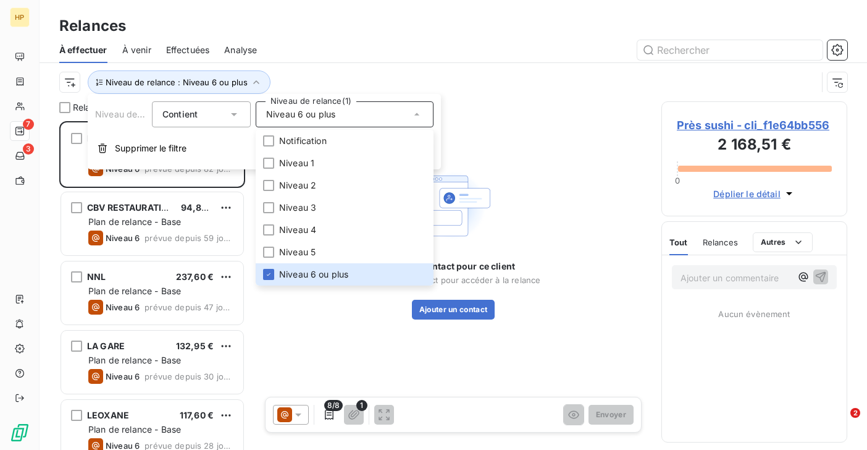
scroll to position [329, 186]
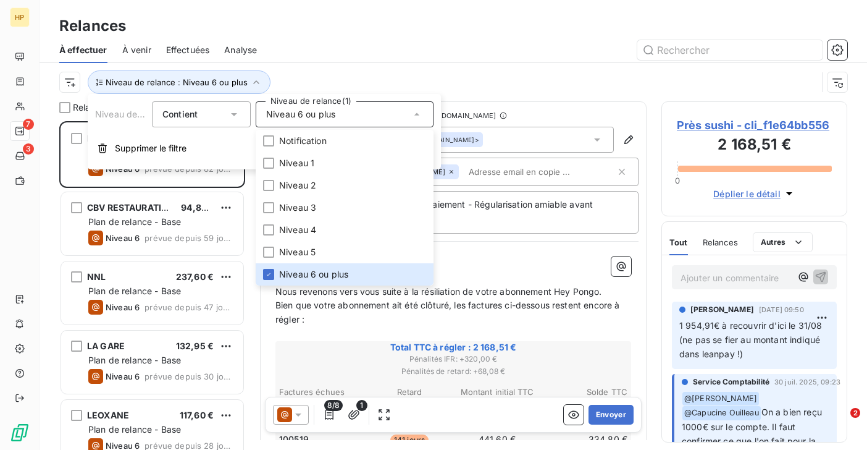
click at [387, 59] on div "À effectuer À venir Effectuées Analyse" at bounding box center [453, 50] width 827 height 26
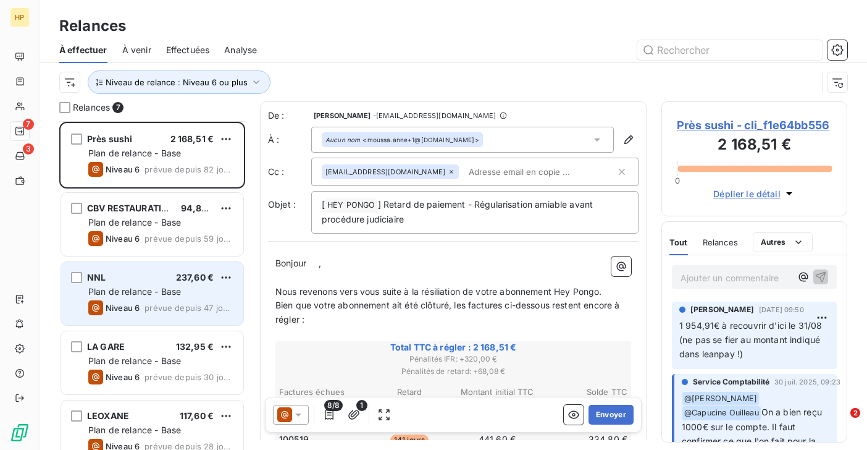
scroll to position [156, 0]
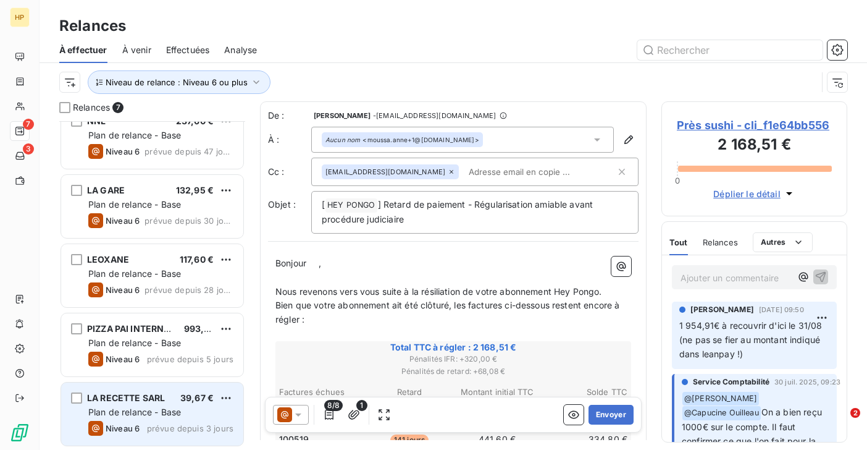
click at [128, 422] on div "Niveau 6" at bounding box center [113, 428] width 51 height 15
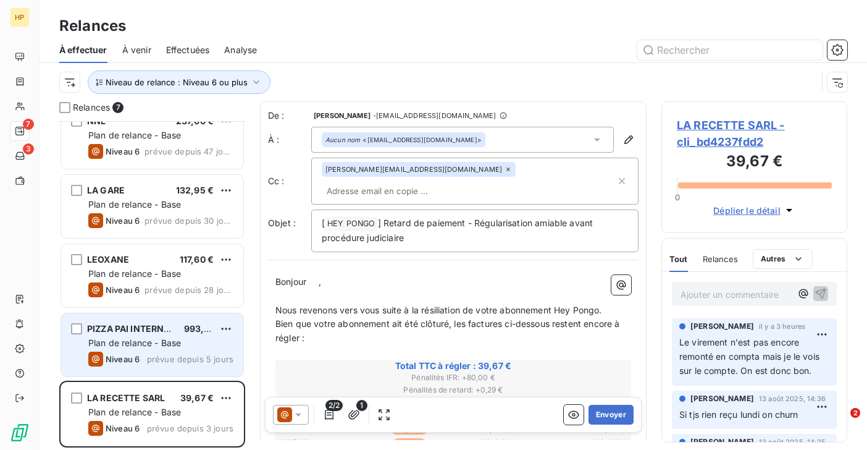
click at [118, 358] on span "Niveau 6" at bounding box center [123, 359] width 34 height 10
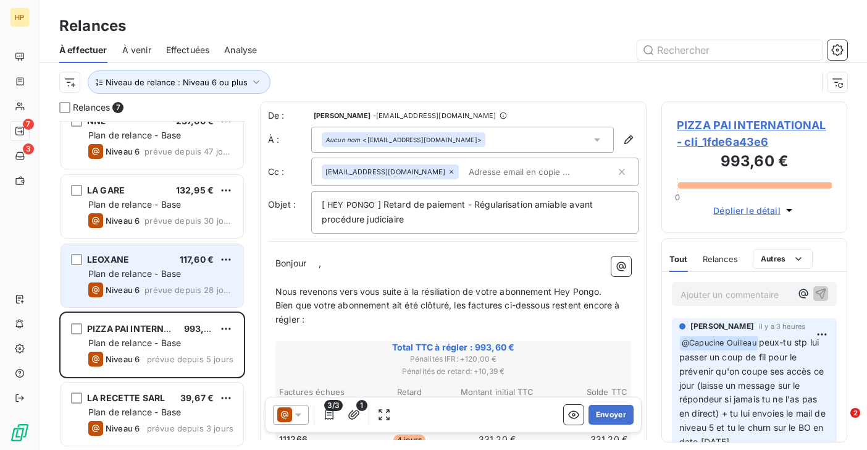
click at [121, 302] on div "LEOXANE 117,60 € Plan de relance - Base Niveau 6 prévue depuis 28 jours" at bounding box center [152, 275] width 182 height 63
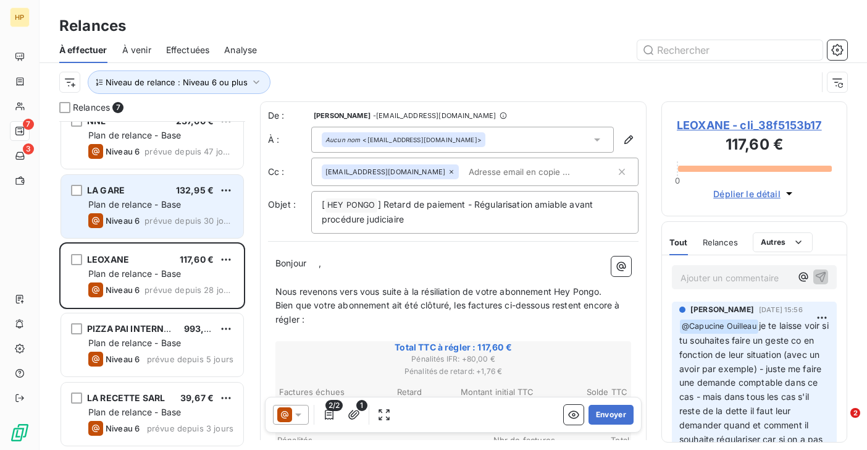
click at [142, 200] on span "Plan de relance - Base" at bounding box center [134, 204] width 93 height 10
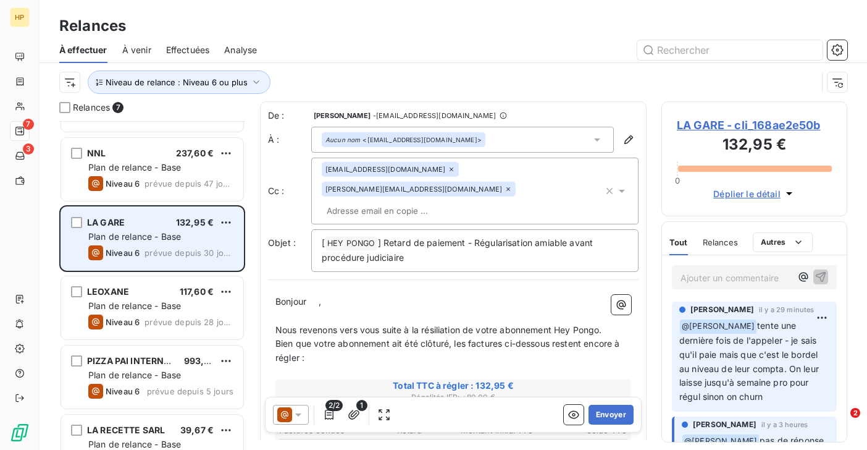
scroll to position [112, 0]
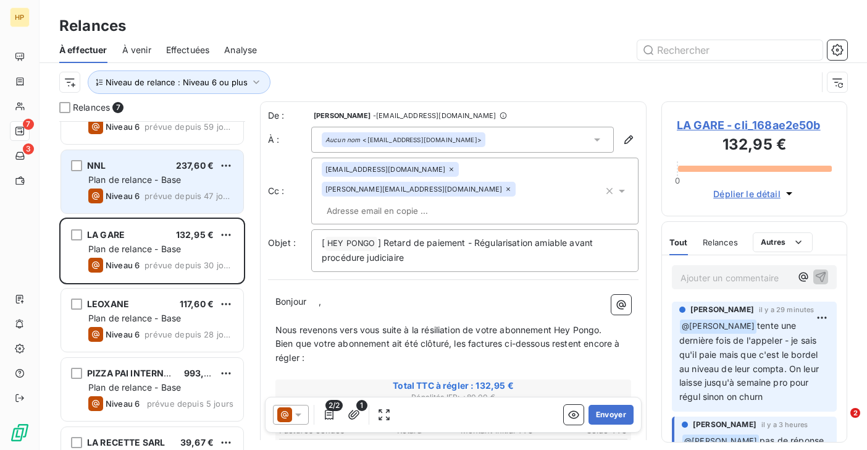
click at [138, 194] on span "Niveau 6" at bounding box center [123, 196] width 34 height 10
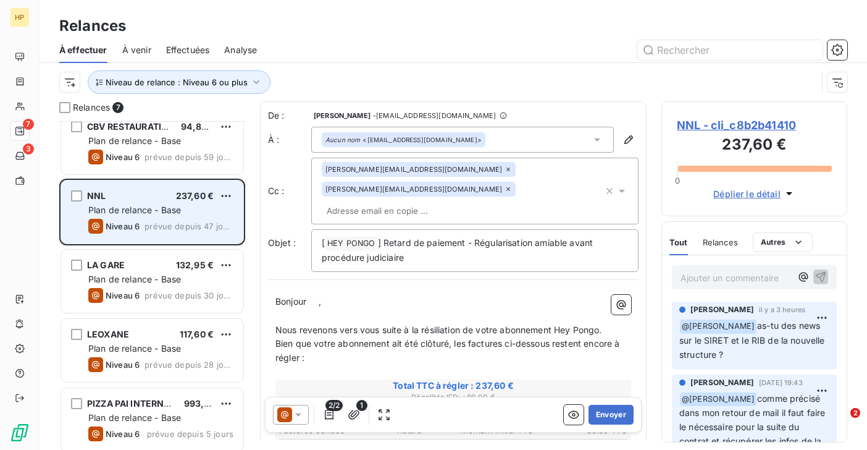
scroll to position [46, 0]
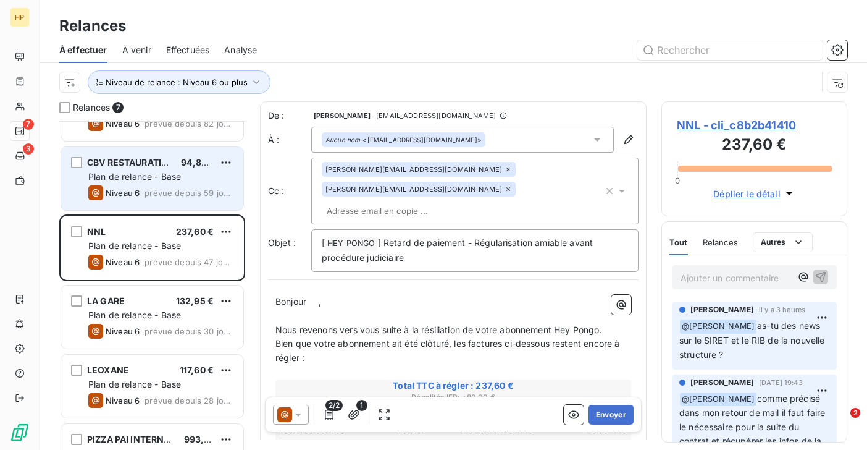
click at [136, 189] on span "Niveau 6" at bounding box center [123, 193] width 34 height 10
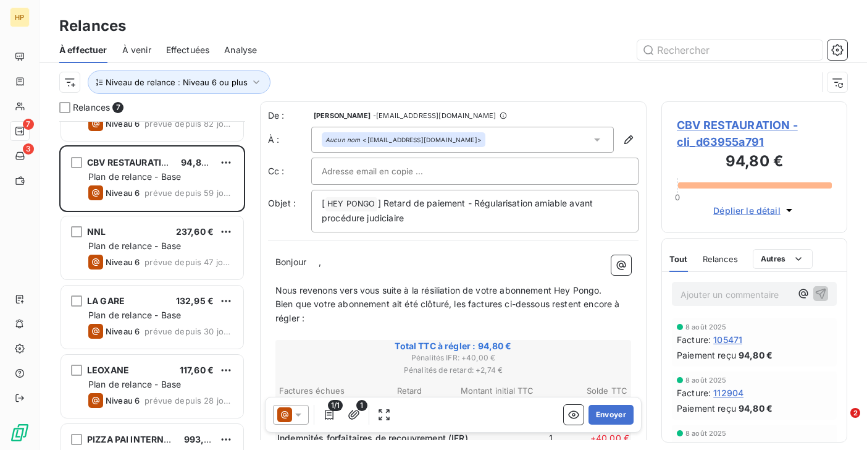
click at [714, 122] on span "CBV RESTAURATION - cli_d63955a791" at bounding box center [754, 133] width 155 height 33
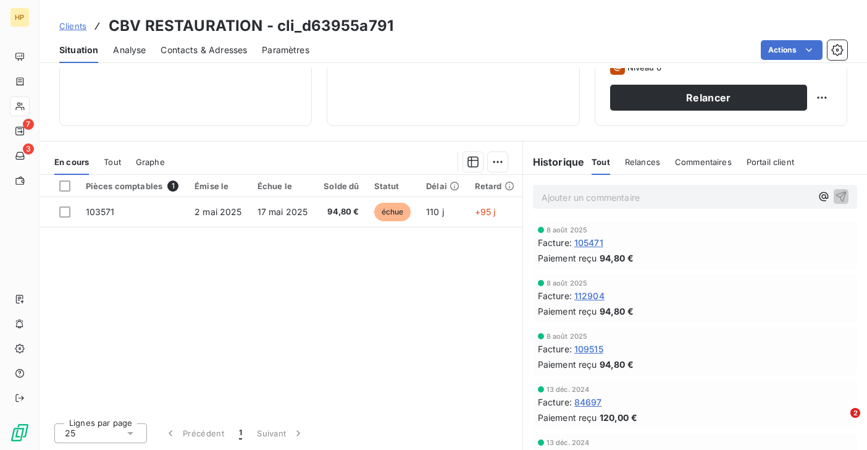
scroll to position [88, 0]
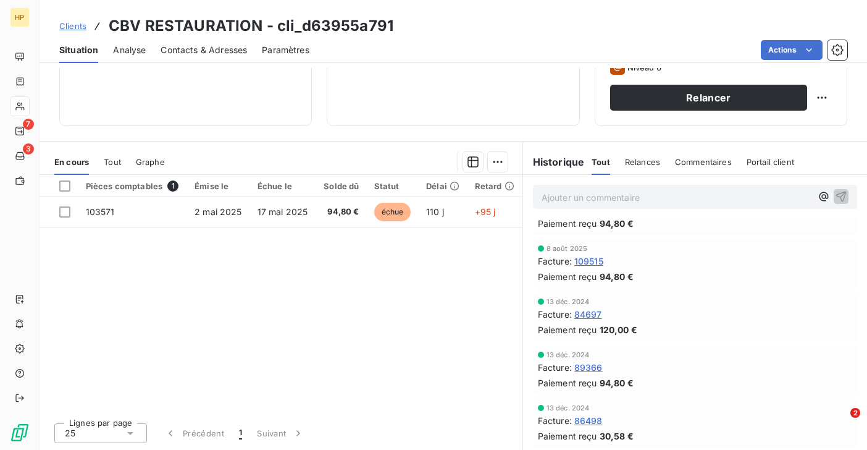
click at [639, 160] on span "Relances" at bounding box center [642, 162] width 35 height 10
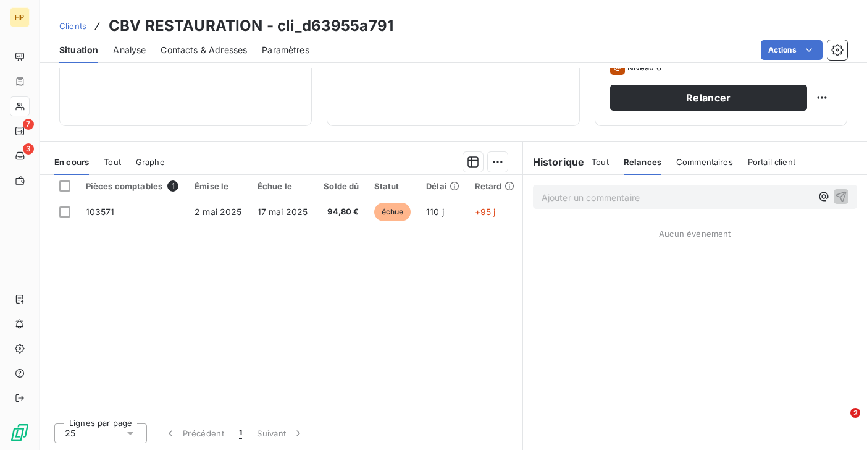
scroll to position [0, 0]
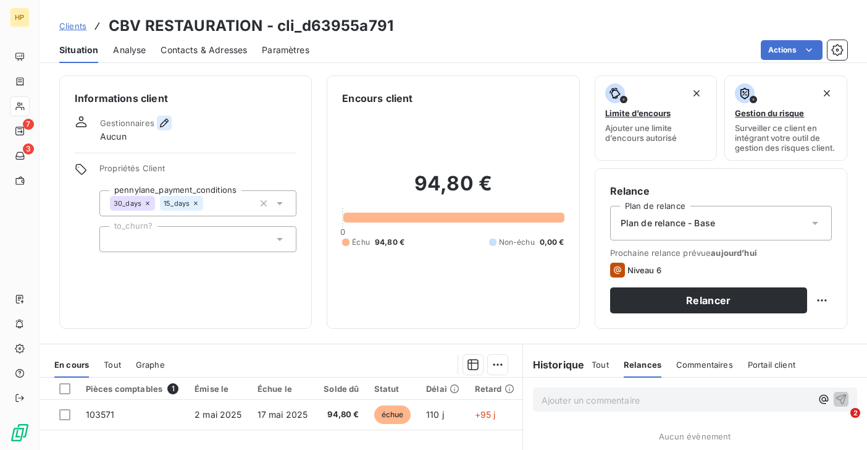
click at [166, 122] on icon "button" at bounding box center [164, 123] width 12 height 12
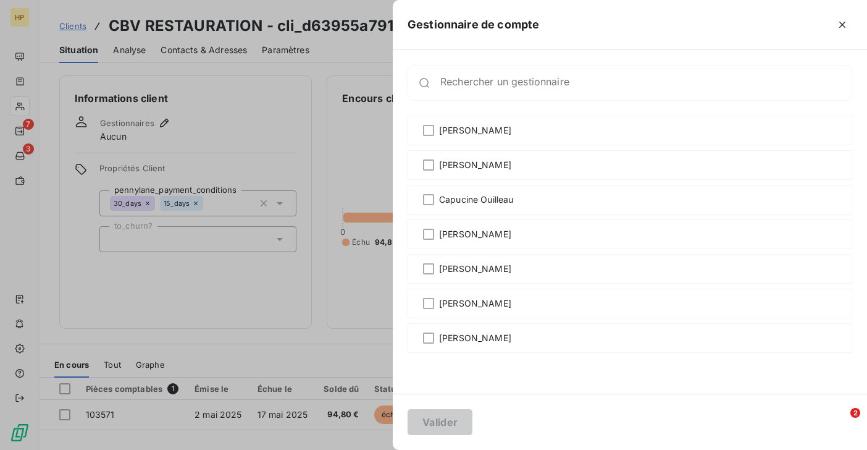
click at [22, 85] on div at bounding box center [433, 225] width 867 height 450
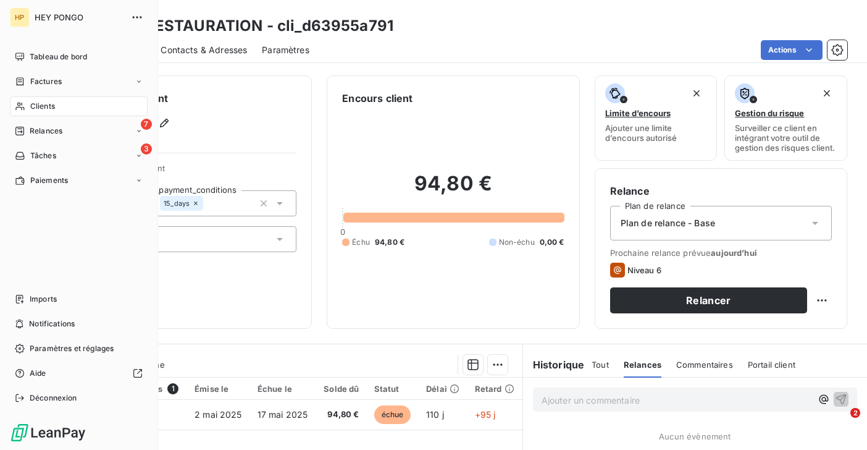
click at [23, 104] on icon at bounding box center [20, 106] width 10 height 10
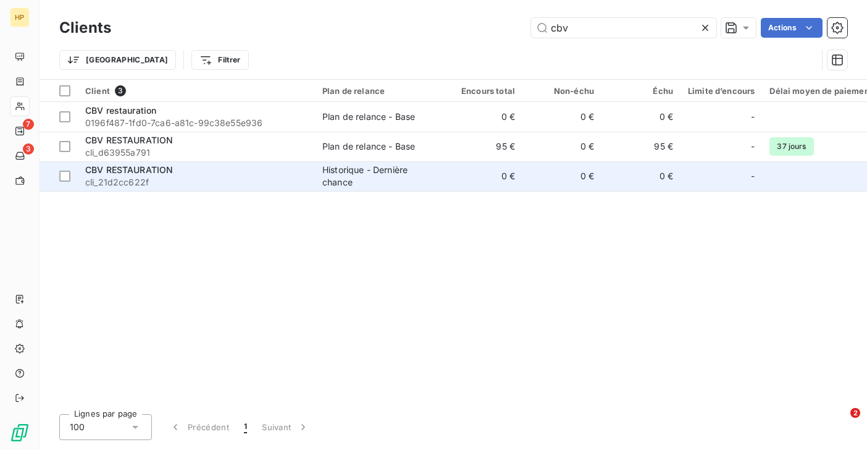
type input "cbv"
click at [337, 183] on div "Historique - Dernière chance" at bounding box center [379, 176] width 114 height 25
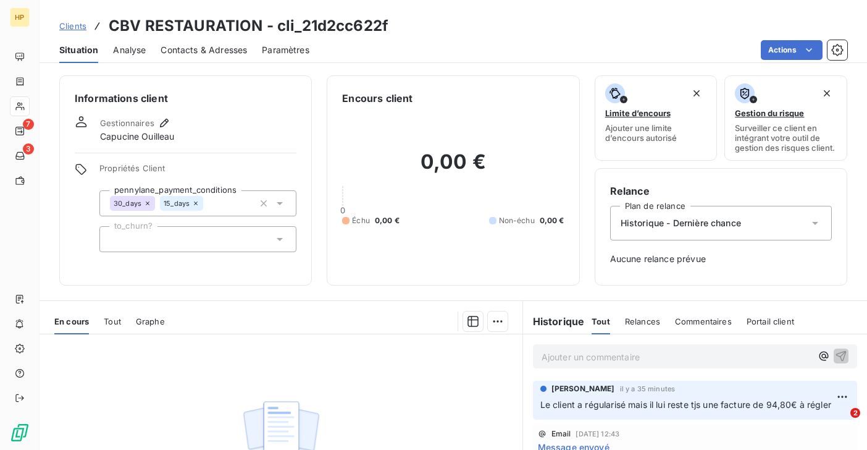
click at [708, 222] on span "Historique - Dernière chance" at bounding box center [681, 223] width 120 height 12
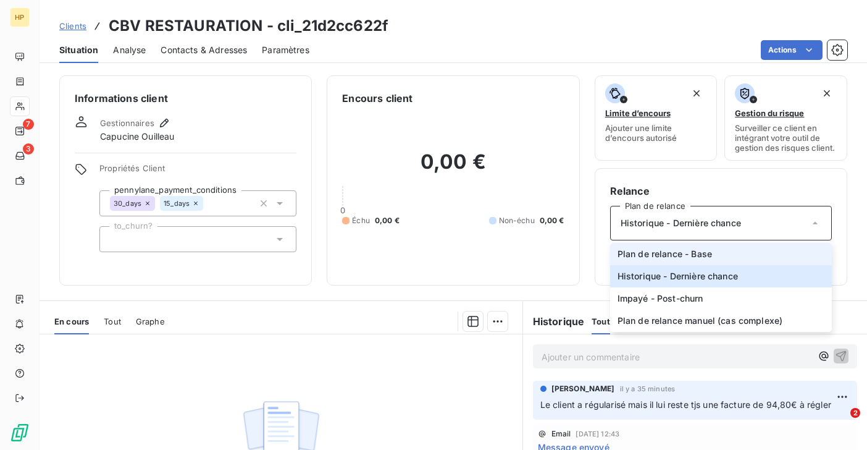
click at [677, 251] on span "Plan de relance - Base" at bounding box center [665, 254] width 94 height 12
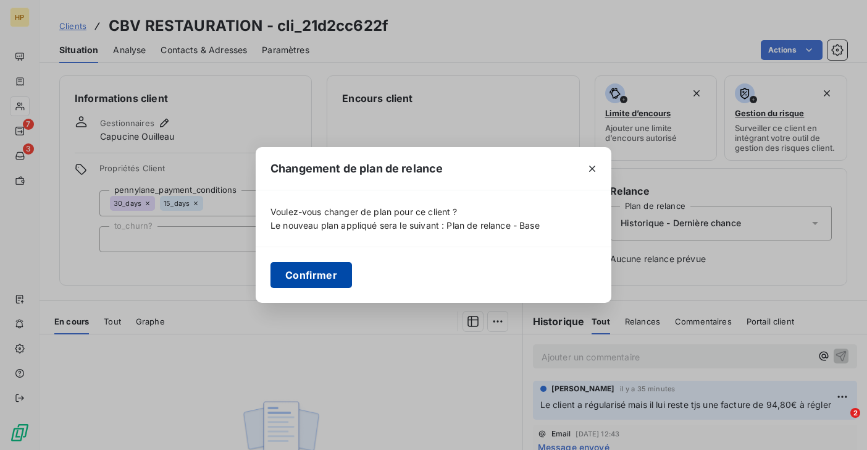
click at [341, 275] on button "Confirmer" at bounding box center [311, 275] width 82 height 26
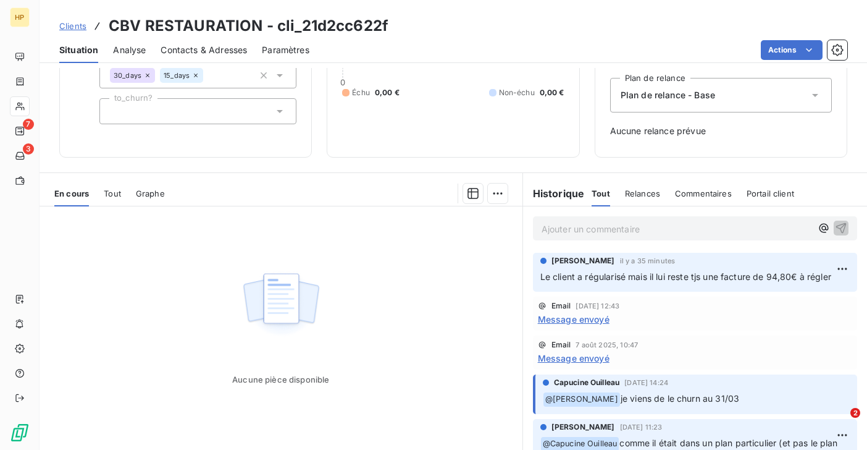
scroll to position [159, 0]
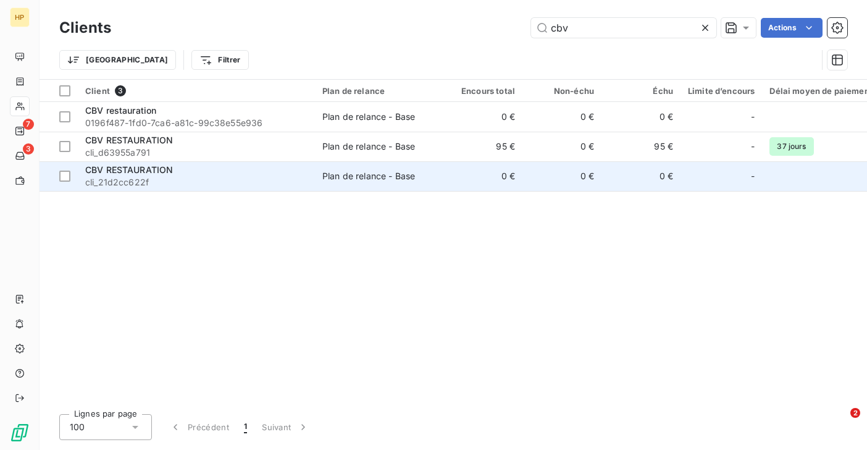
click at [153, 186] on span "cli_21d2cc622f" at bounding box center [196, 182] width 222 height 12
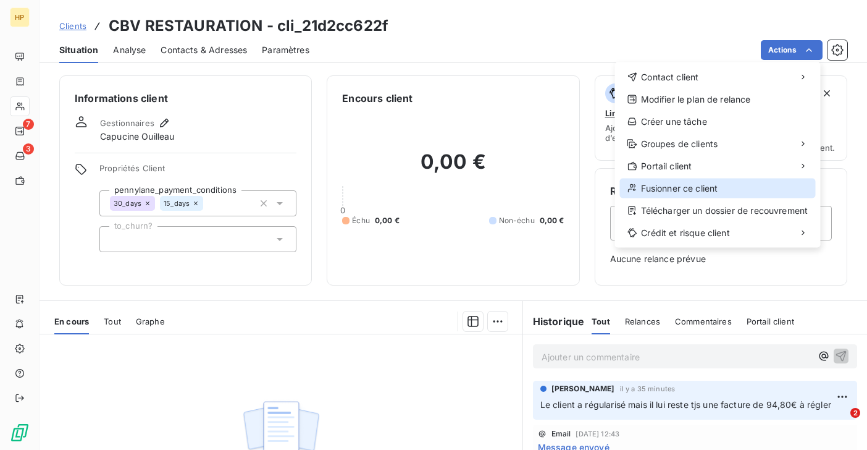
click at [696, 186] on div "Fusionner ce client" at bounding box center [718, 188] width 196 height 20
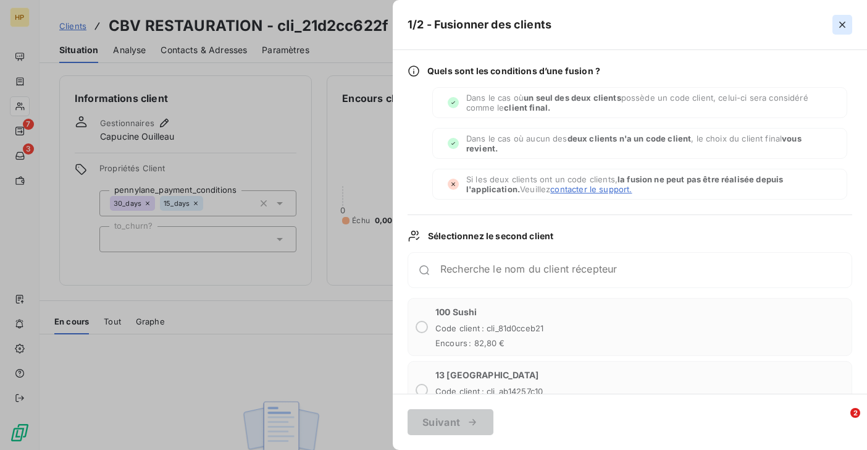
click at [840, 23] on icon "button" at bounding box center [842, 25] width 12 height 12
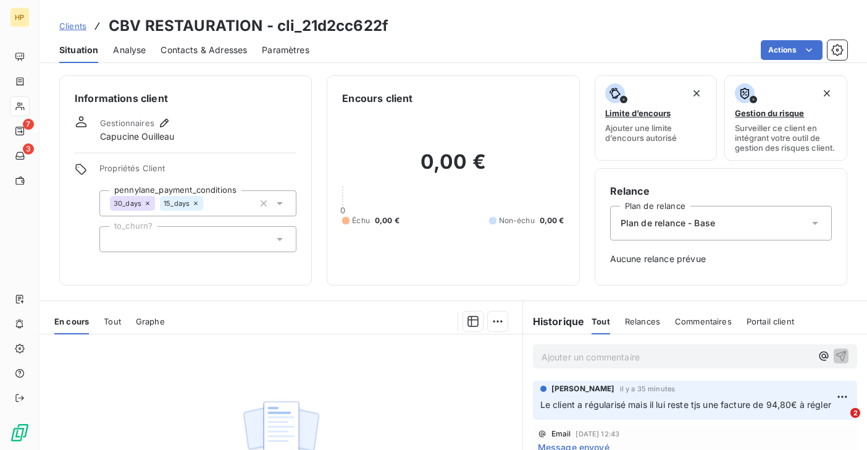
click at [76, 48] on span "Situation" at bounding box center [78, 50] width 39 height 12
click at [69, 27] on span "Clients" at bounding box center [72, 26] width 27 height 10
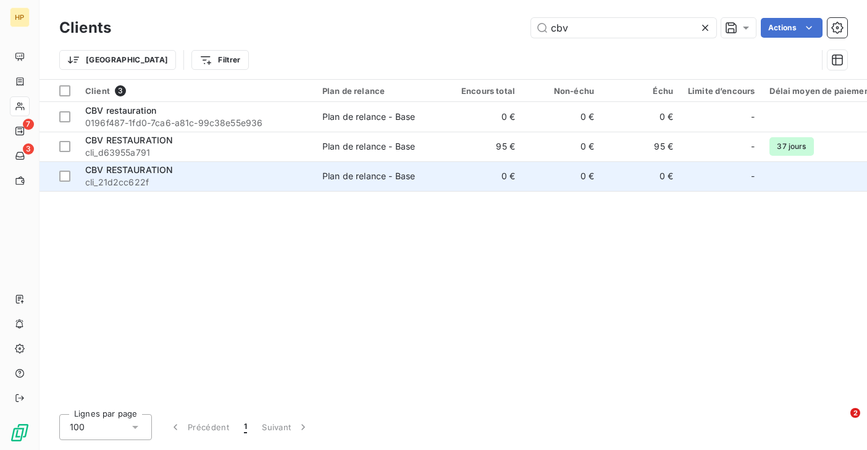
click at [149, 182] on span "cli_21d2cc622f" at bounding box center [196, 182] width 222 height 12
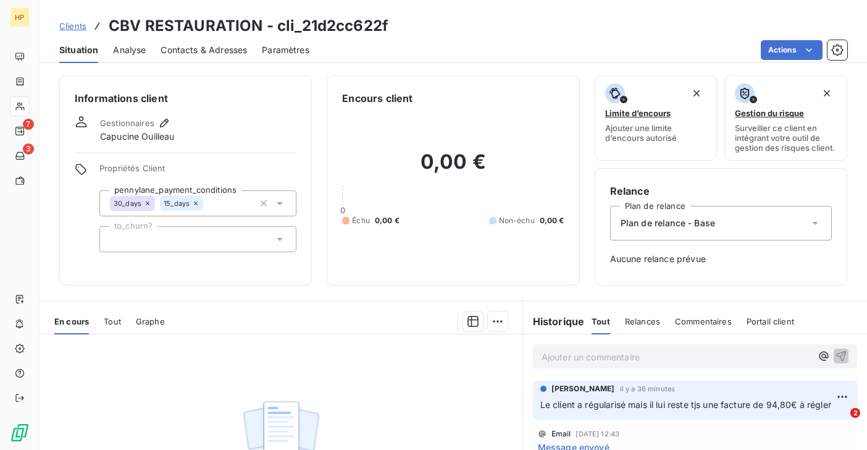
click at [133, 50] on span "Analyse" at bounding box center [129, 50] width 33 height 12
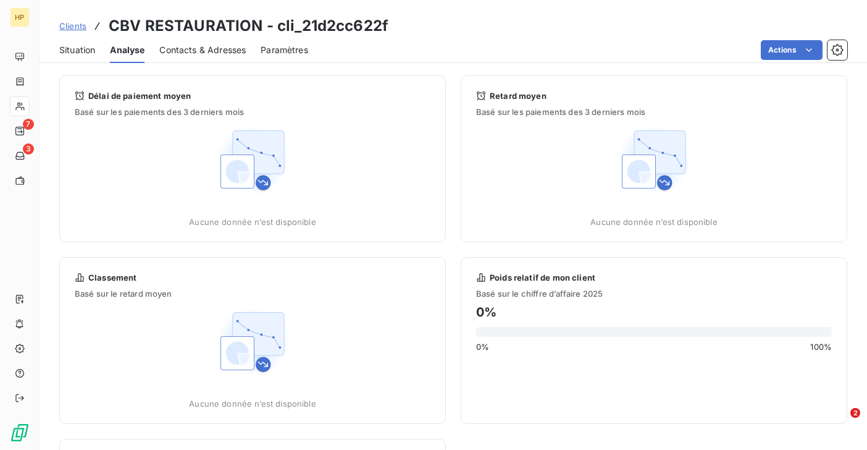
click at [188, 49] on span "Contacts & Adresses" at bounding box center [202, 50] width 86 height 12
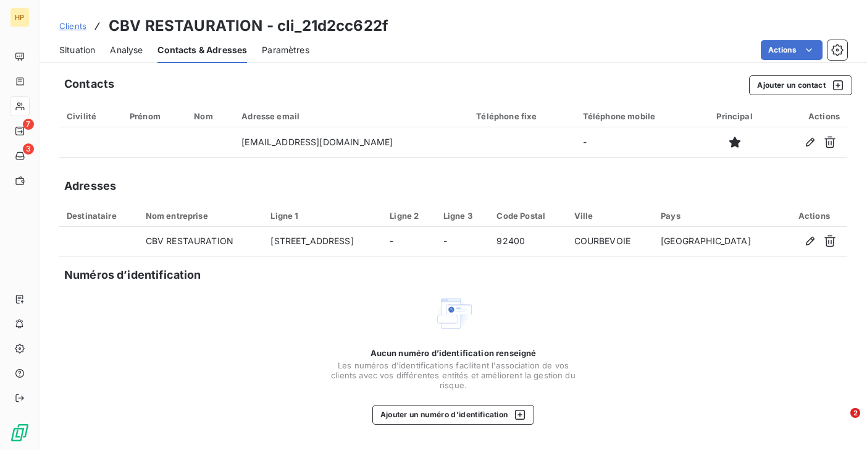
click at [292, 51] on span "Paramètres" at bounding box center [286, 50] width 48 height 12
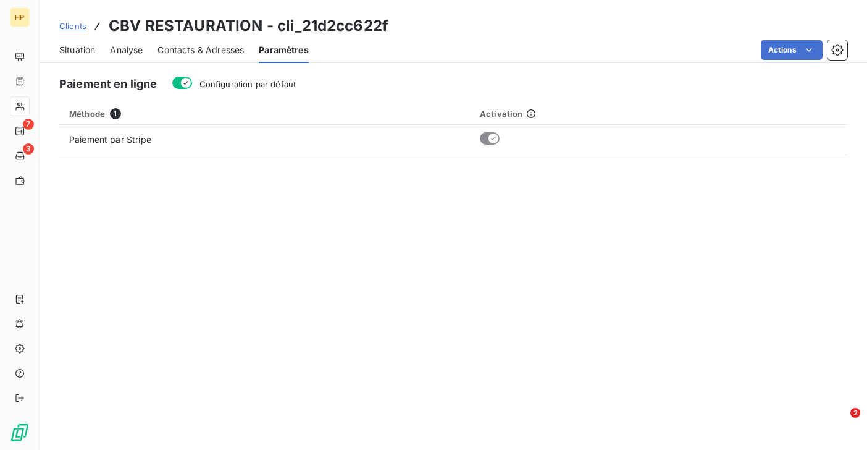
click at [75, 26] on span "Clients" at bounding box center [72, 26] width 27 height 10
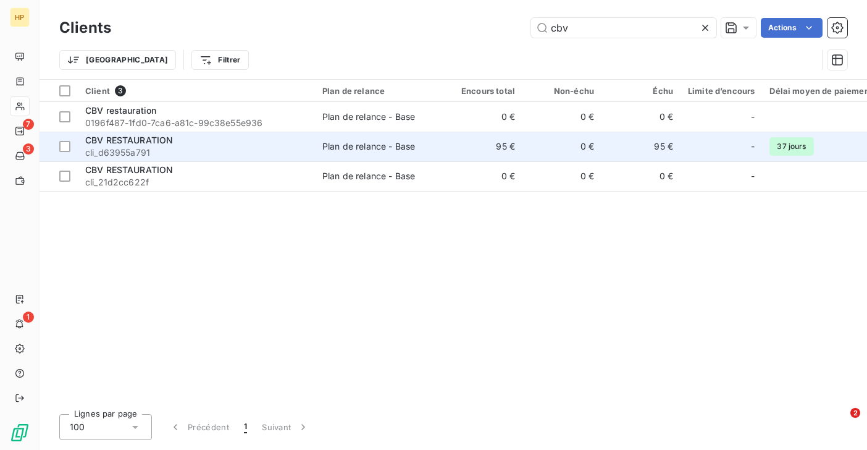
click at [377, 156] on td "Plan de relance - Base" at bounding box center [379, 147] width 128 height 30
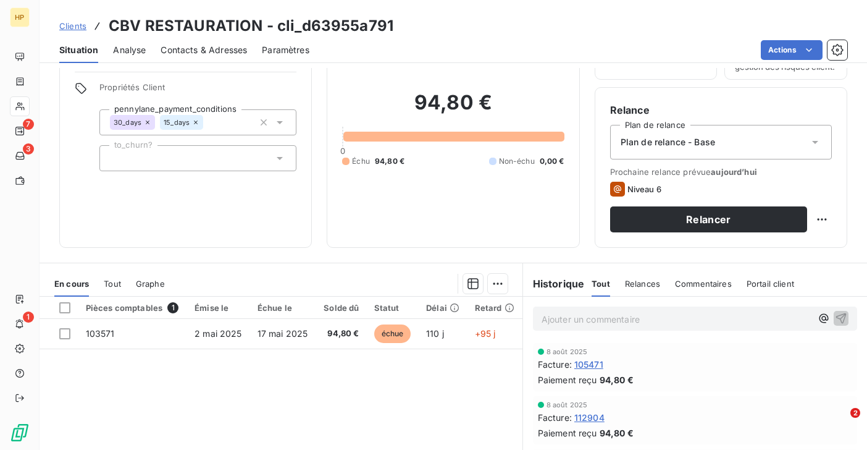
scroll to position [176, 0]
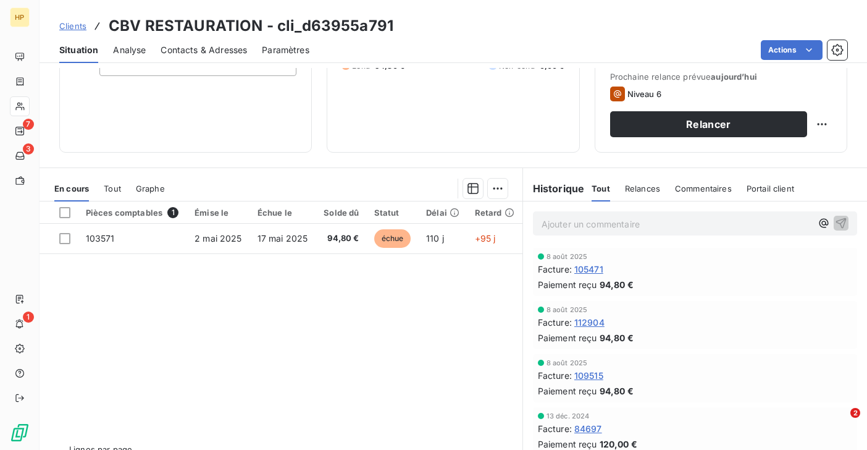
click at [120, 188] on span "Tout" at bounding box center [112, 188] width 17 height 10
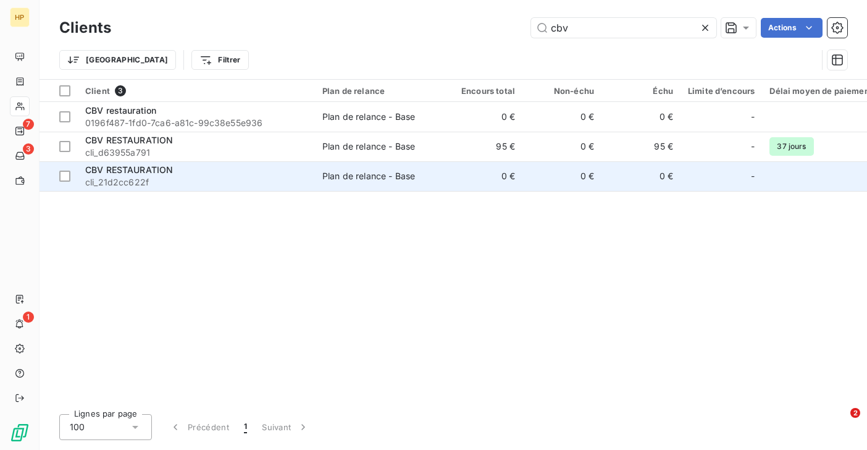
click at [139, 174] on span "CBV RESTAURATION" at bounding box center [129, 169] width 88 height 10
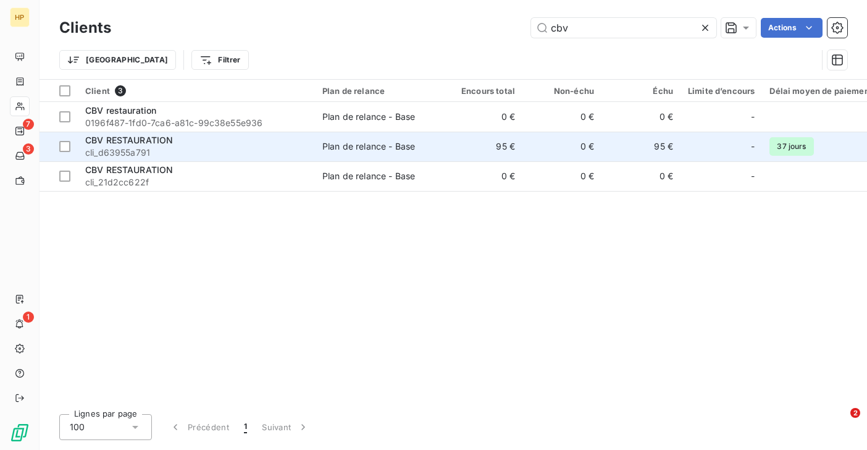
click at [117, 144] on span "CBV RESTAURATION" at bounding box center [129, 140] width 88 height 10
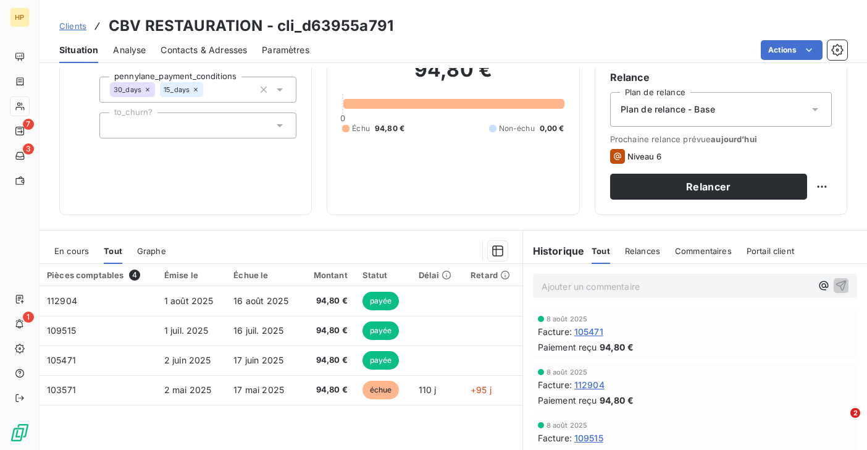
scroll to position [151, 0]
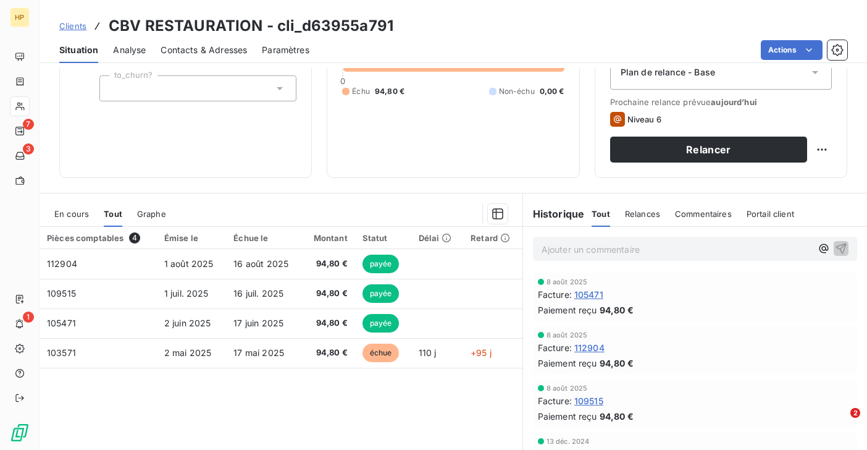
click at [555, 254] on p "Ajouter un commentaire ﻿" at bounding box center [677, 248] width 270 height 15
click at [542, 246] on span "https://app.leanpay.fr/clients/66e1a88d-fbbd-4411-8319-eac133cf8e5e" at bounding box center [590, 248] width 97 height 10
click at [614, 256] on p "cf. https://app.leanpay.fr/clients/66e1a88d-fbbd-4411-8319-eac133cf8e5e" at bounding box center [677, 248] width 270 height 14
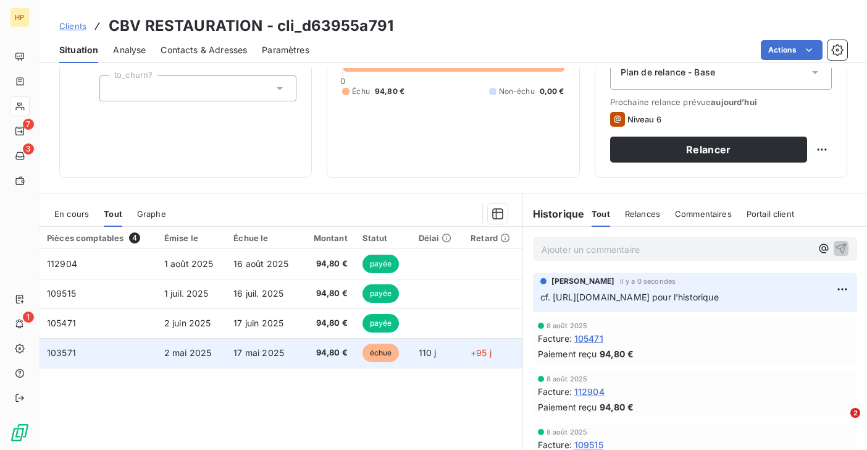
click at [248, 350] on span "17 mai 2025" at bounding box center [258, 352] width 51 height 10
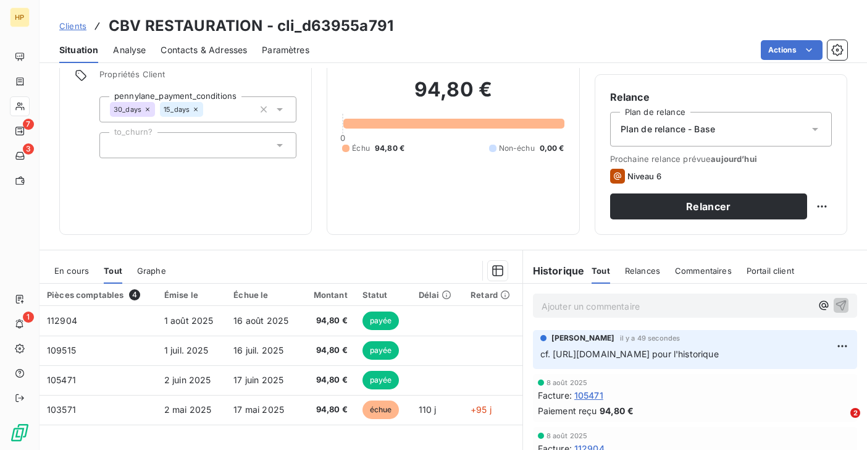
scroll to position [84, 0]
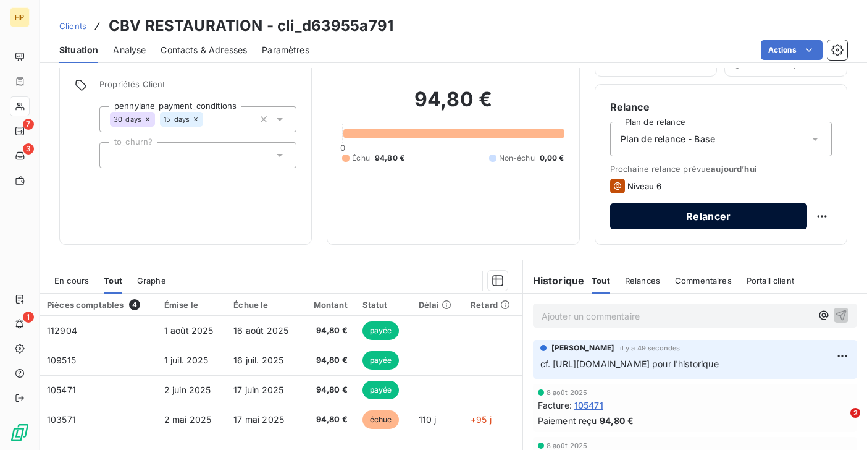
click at [687, 216] on button "Relancer" at bounding box center [708, 216] width 197 height 26
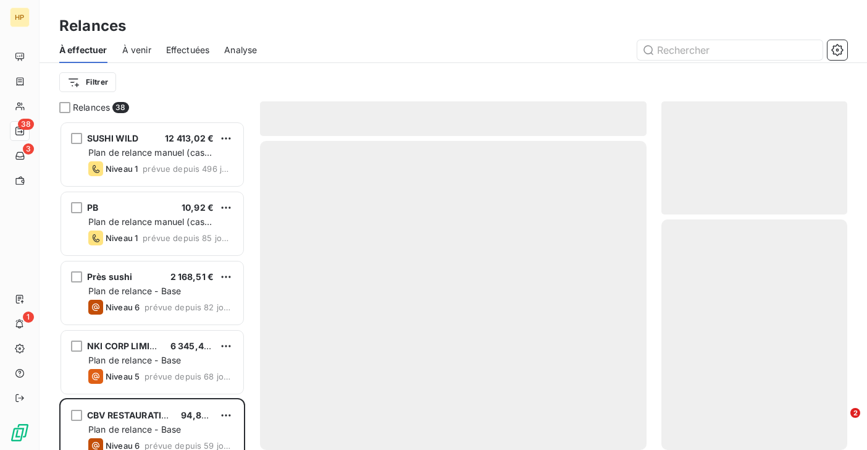
scroll to position [329, 186]
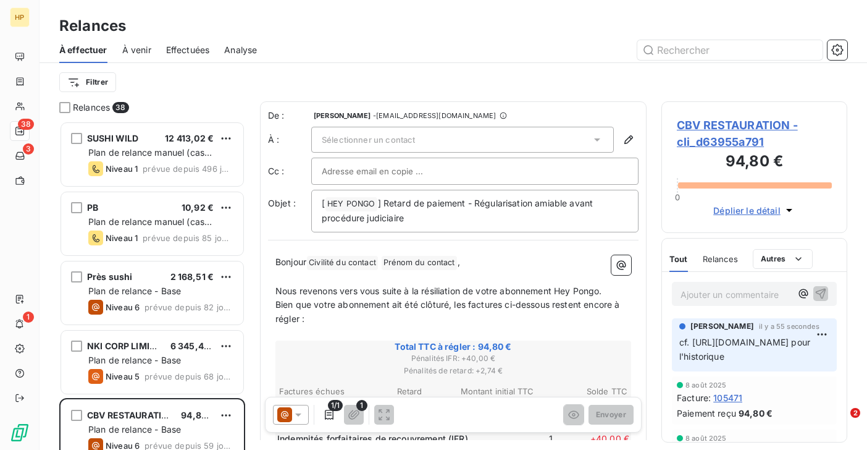
click at [739, 125] on span "CBV RESTAURATION - cli_d63955a791" at bounding box center [754, 133] width 155 height 33
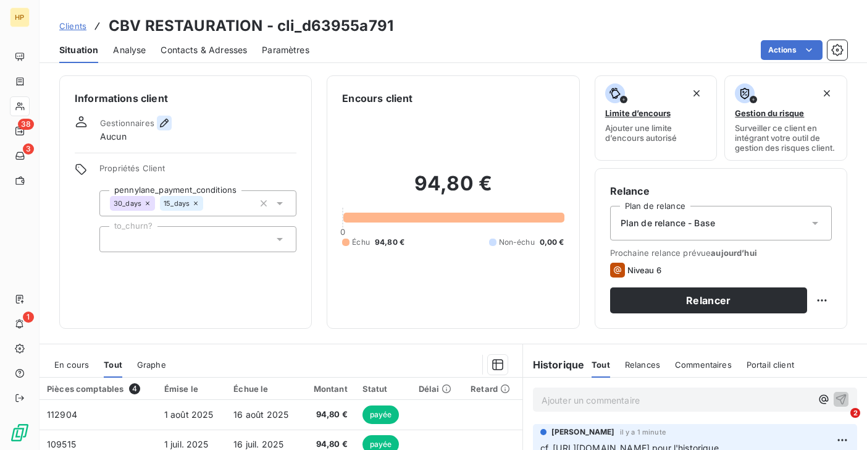
click at [162, 125] on icon "button" at bounding box center [164, 123] width 9 height 9
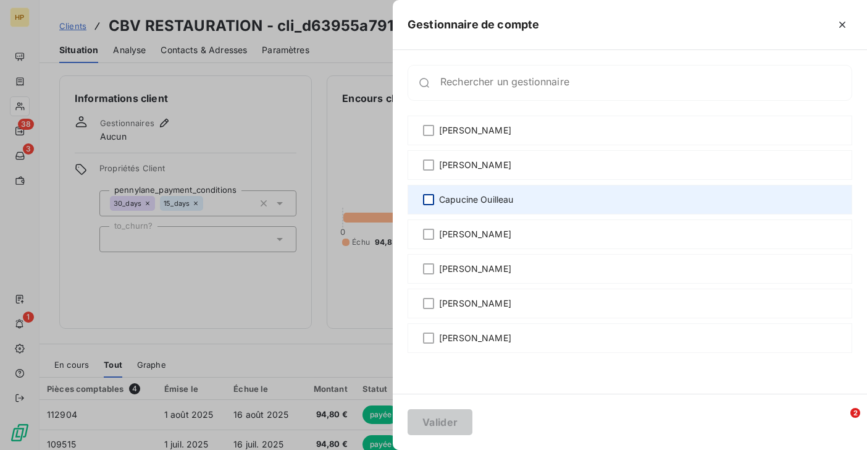
click at [429, 200] on div at bounding box center [428, 199] width 11 height 11
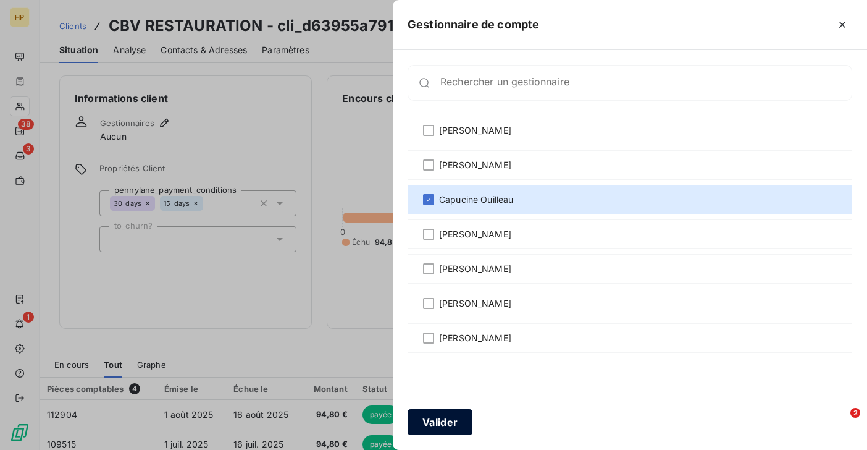
click at [456, 417] on button "Valider" at bounding box center [440, 422] width 65 height 26
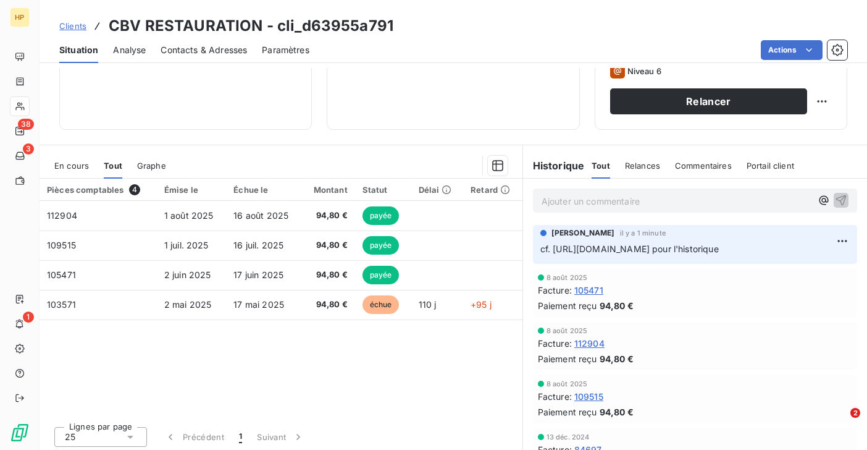
scroll to position [203, 0]
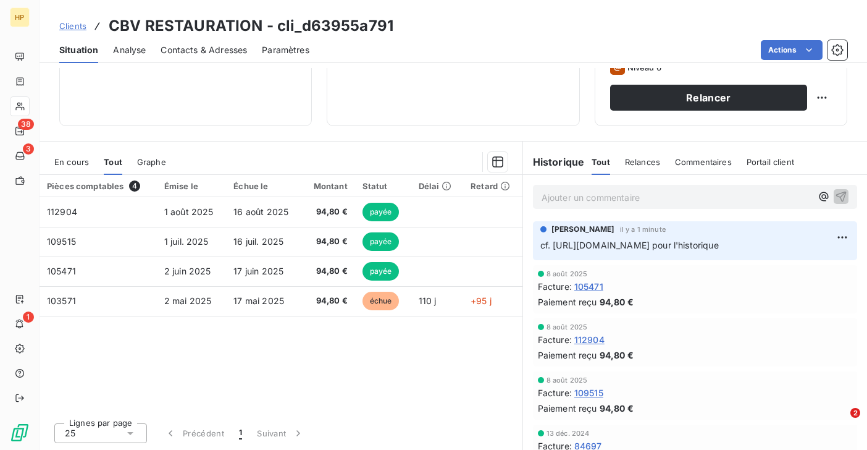
click at [72, 26] on span "Clients" at bounding box center [72, 26] width 27 height 10
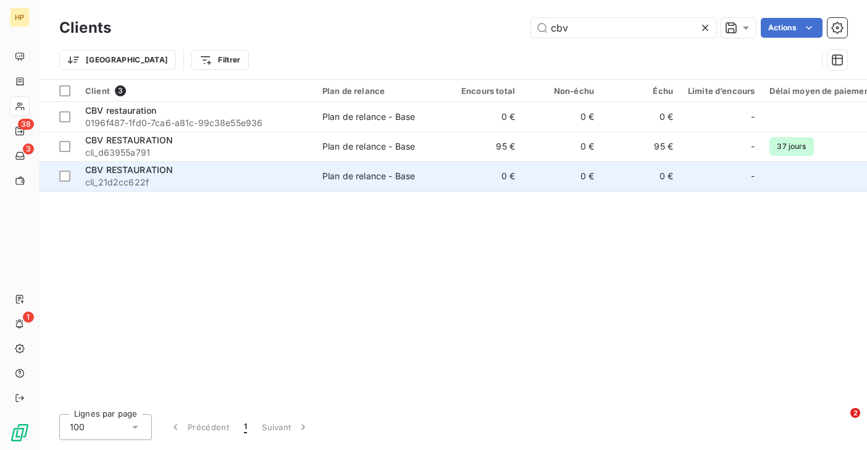
click at [118, 178] on span "cli_21d2cc622f" at bounding box center [196, 182] width 222 height 12
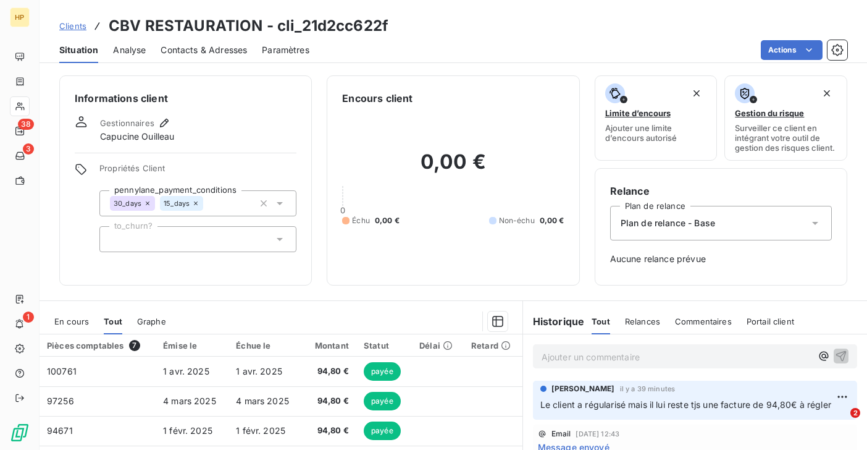
click at [67, 30] on span "Clients" at bounding box center [72, 26] width 27 height 10
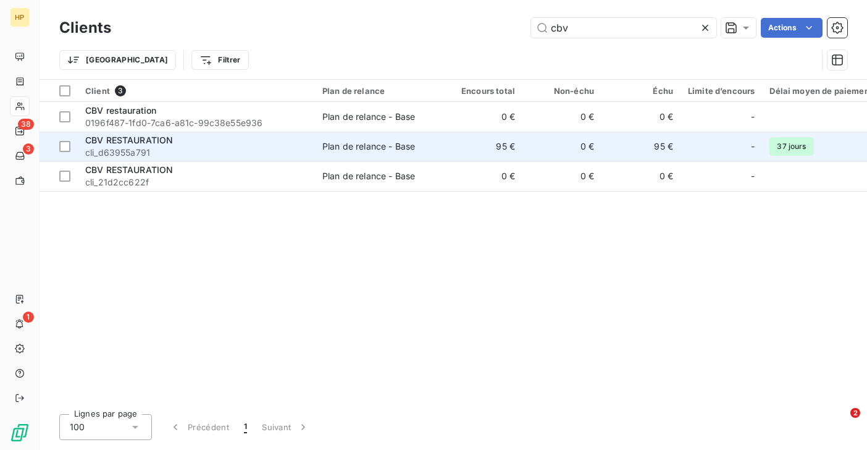
click at [168, 149] on span "cli_d63955a791" at bounding box center [196, 152] width 222 height 12
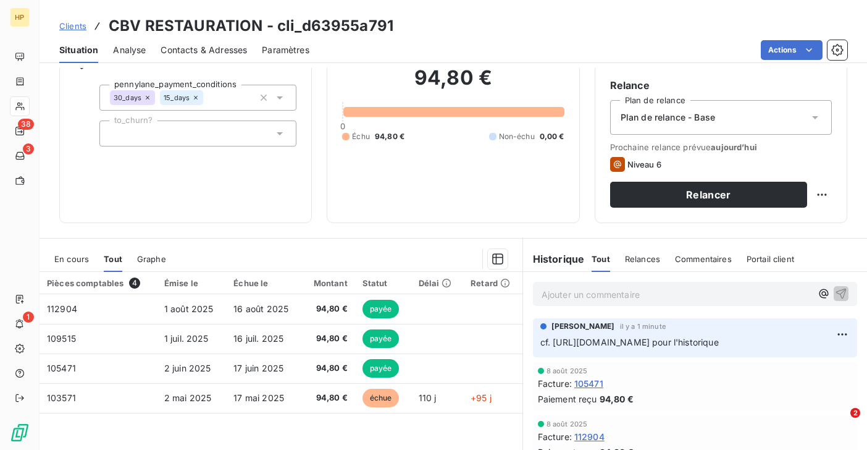
scroll to position [93, 0]
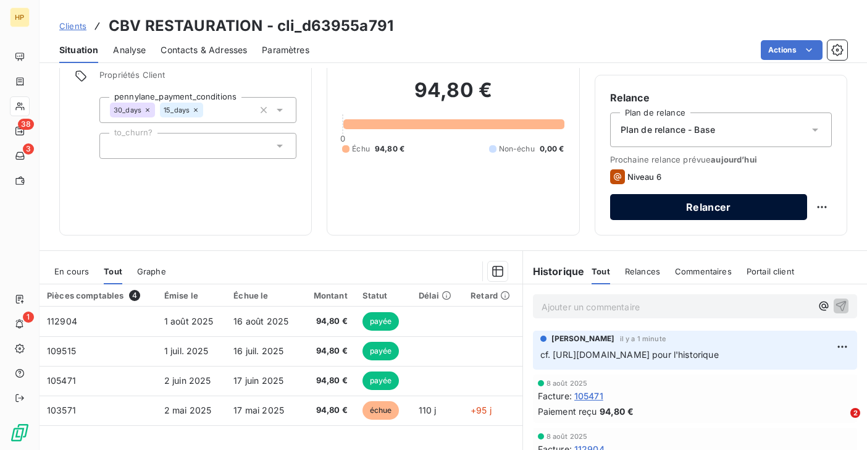
click at [674, 209] on button "Relancer" at bounding box center [708, 207] width 197 height 26
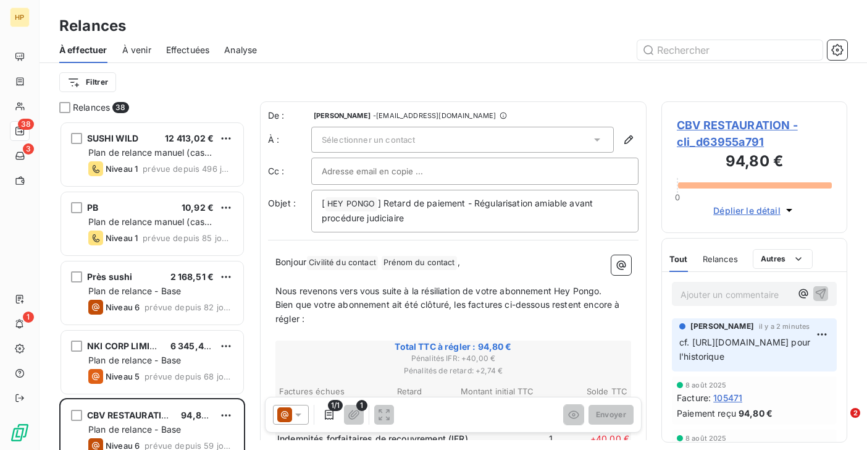
scroll to position [329, 186]
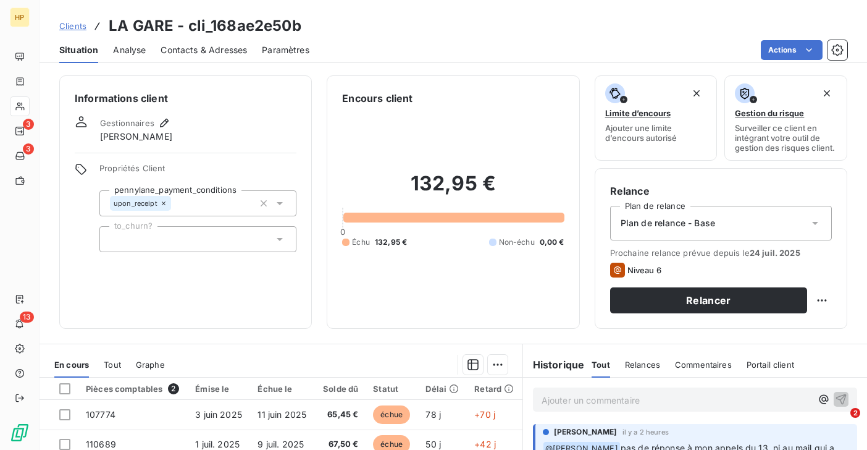
scroll to position [130, 0]
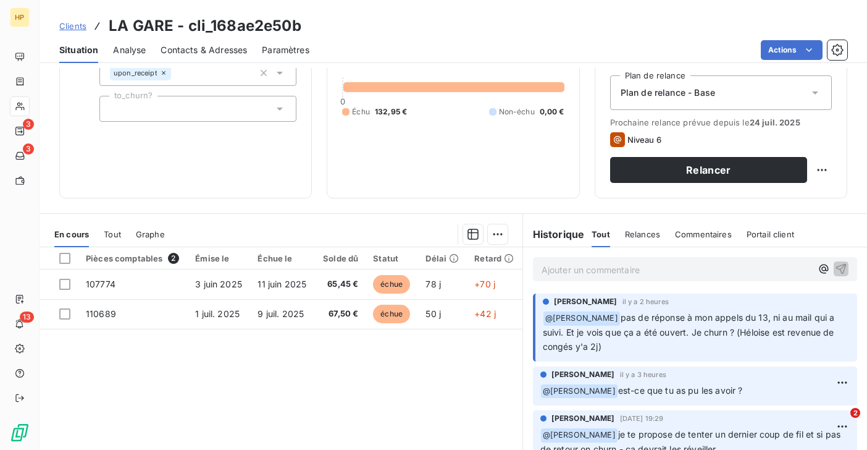
click at [559, 273] on p "Ajouter un commentaire ﻿" at bounding box center [677, 269] width 270 height 15
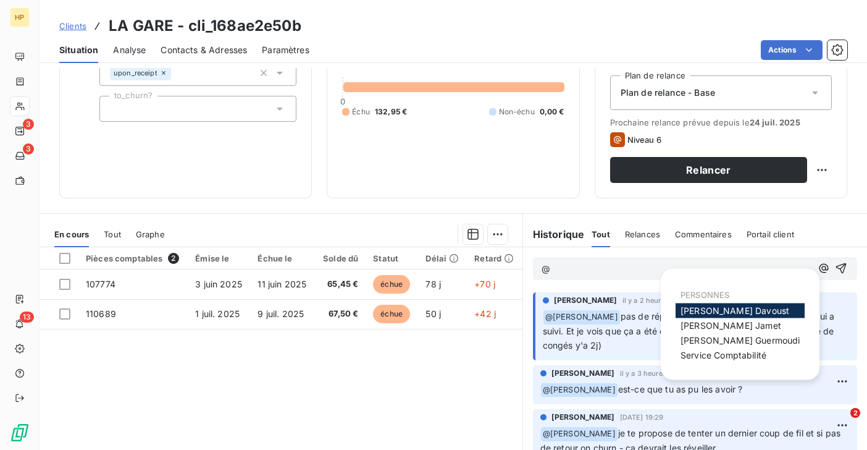
click at [698, 309] on span "[PERSON_NAME]" at bounding box center [735, 310] width 109 height 10
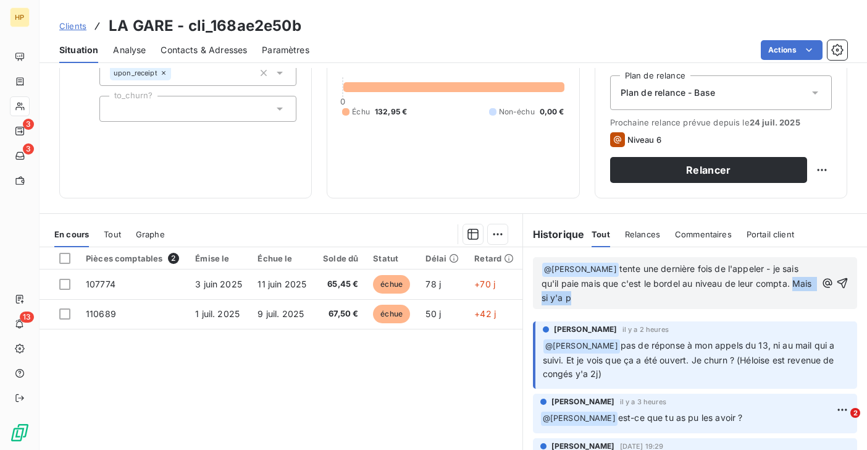
drag, startPoint x: 775, startPoint y: 283, endPoint x: 779, endPoint y: 291, distance: 8.8
click at [779, 291] on p "﻿ @ [PERSON_NAME] ﻿ tente une dernière fois de l'appeler - je sais qu'il paie m…" at bounding box center [679, 283] width 275 height 43
click at [847, 280] on icon "button" at bounding box center [842, 283] width 12 height 12
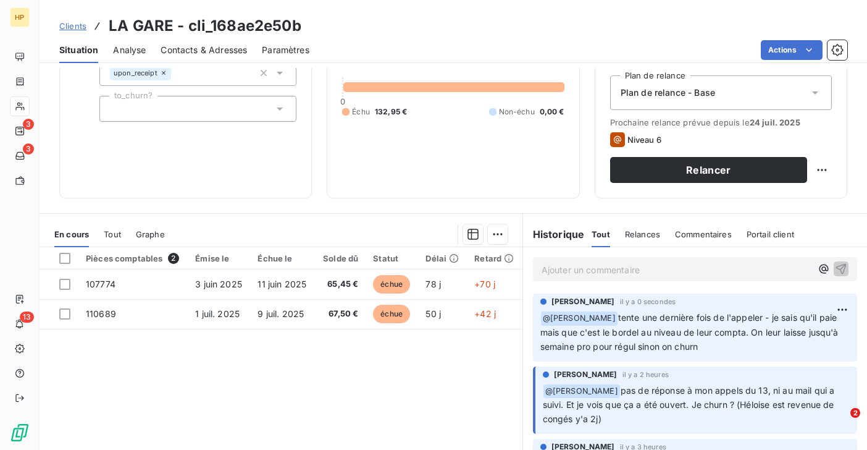
click at [78, 28] on span "Clients" at bounding box center [72, 26] width 27 height 10
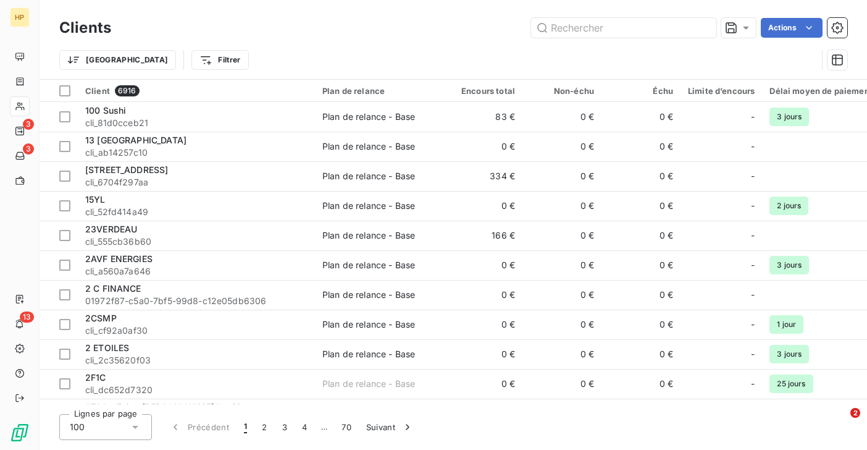
type input "les or"
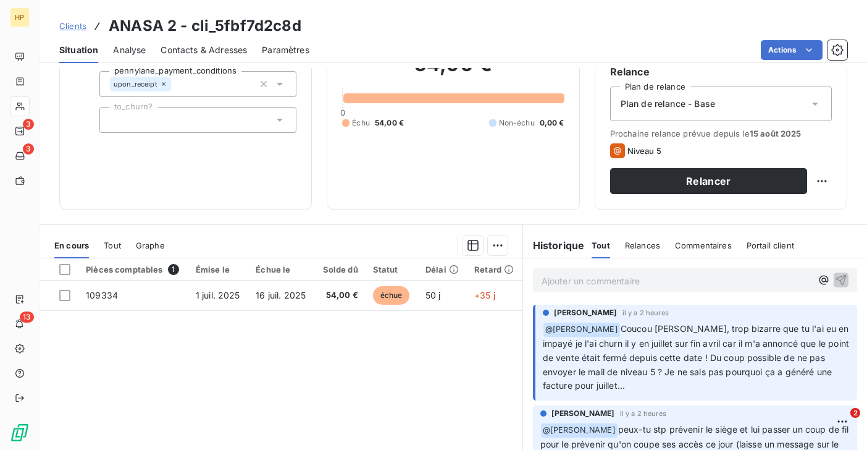
scroll to position [185, 0]
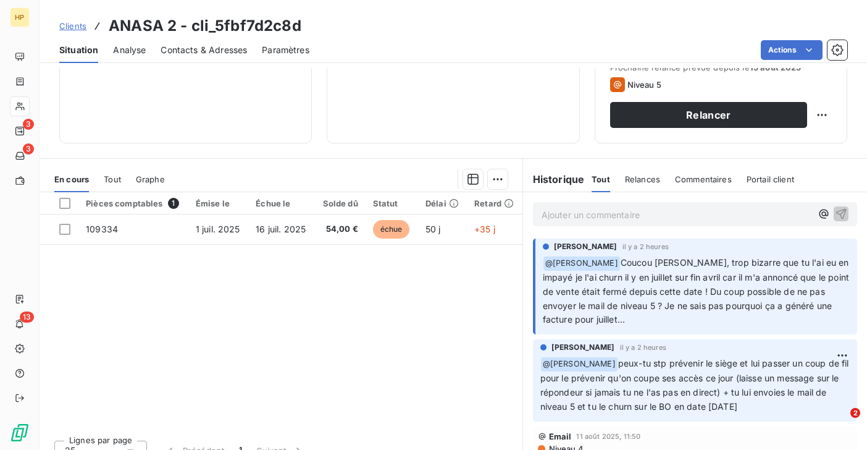
click at [578, 216] on p "Ajouter un commentaire ﻿" at bounding box center [677, 214] width 270 height 15
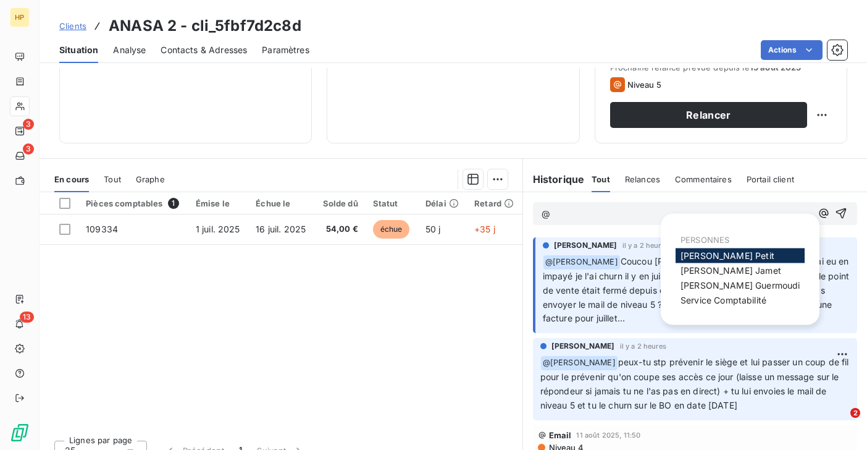
click at [682, 251] on span "[PERSON_NAME]" at bounding box center [728, 255] width 94 height 10
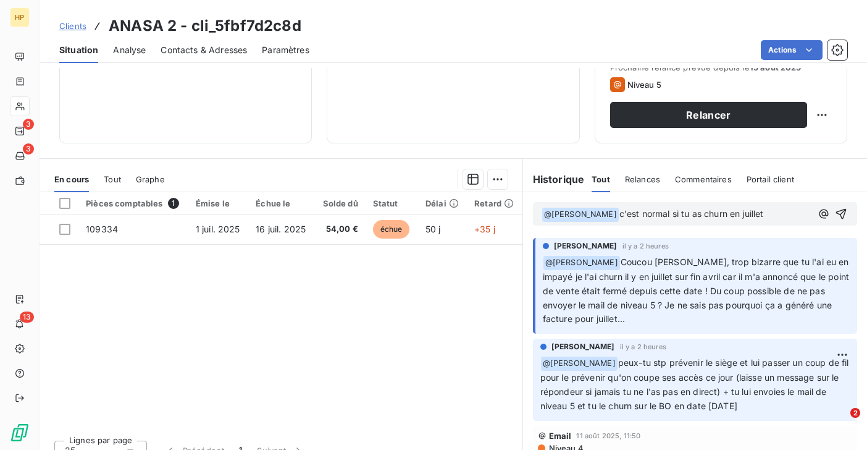
click at [665, 214] on span "c'est normal si tu as churn en juillet" at bounding box center [691, 213] width 144 height 10
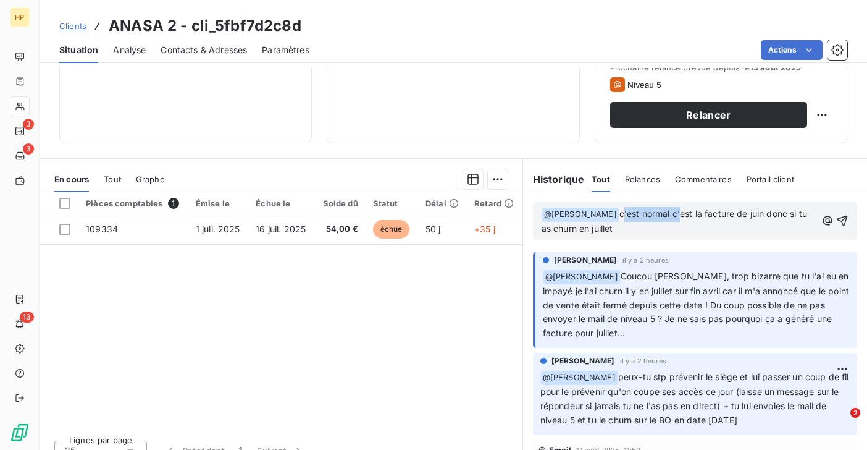
drag, startPoint x: 669, startPoint y: 214, endPoint x: 613, endPoint y: 211, distance: 56.2
click at [613, 211] on span "c'est normal c'est la facture de juin donc si tu as churn en juillet" at bounding box center [676, 220] width 268 height 25
click at [731, 214] on span "C'est la facture de juin donc si tu as churn en juillet" at bounding box center [675, 220] width 267 height 25
click at [750, 214] on span "C'est la facture de juin donc si tu as churn en juillet" at bounding box center [675, 220] width 267 height 25
click at [583, 228] on p "﻿ @ Katharina Petit ﻿ C'est la facture de juin donc si tu l'as churn en juillet" at bounding box center [678, 221] width 272 height 29
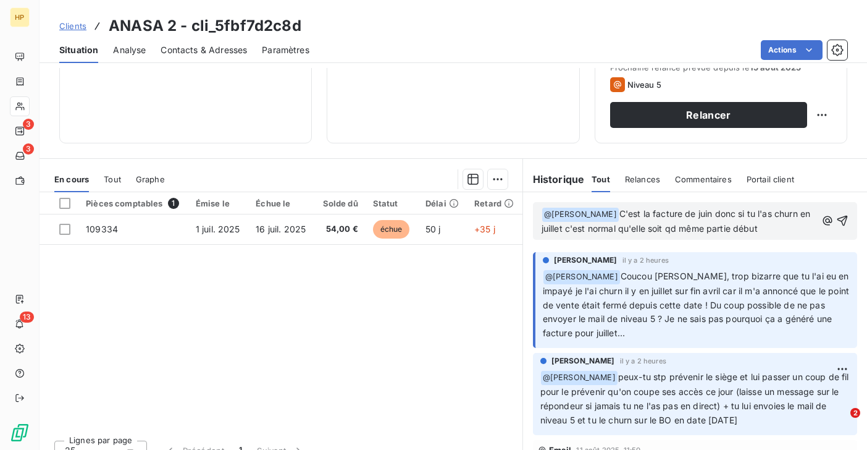
click at [668, 227] on span "C'est la facture de juin donc si tu l'as churn en juillet c'est normal qu'elle …" at bounding box center [678, 220] width 272 height 25
click at [802, 216] on span "C'est la facture de juin donc si tu l'as churn en juillet c'est normal qu'elle …" at bounding box center [678, 220] width 272 height 25
click at [773, 227] on p "﻿ @ Katharina Petit ﻿ C'est la facture de juin donc si tu l'as churn mi juillet…" at bounding box center [679, 221] width 275 height 29
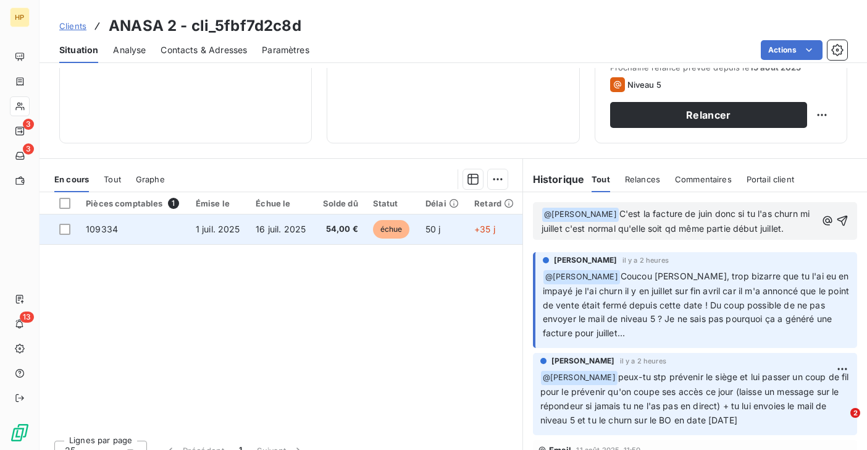
click at [190, 232] on td "1 juil. 2025" at bounding box center [218, 229] width 61 height 30
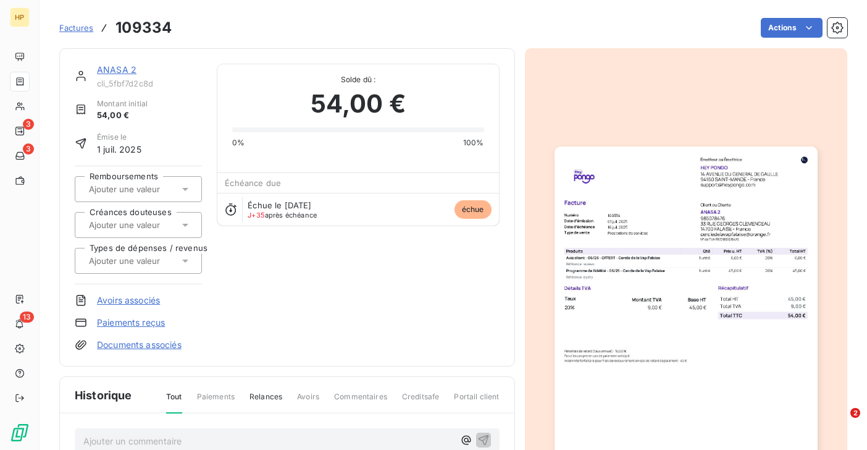
click at [122, 67] on link "ANASA 2" at bounding box center [117, 69] width 40 height 10
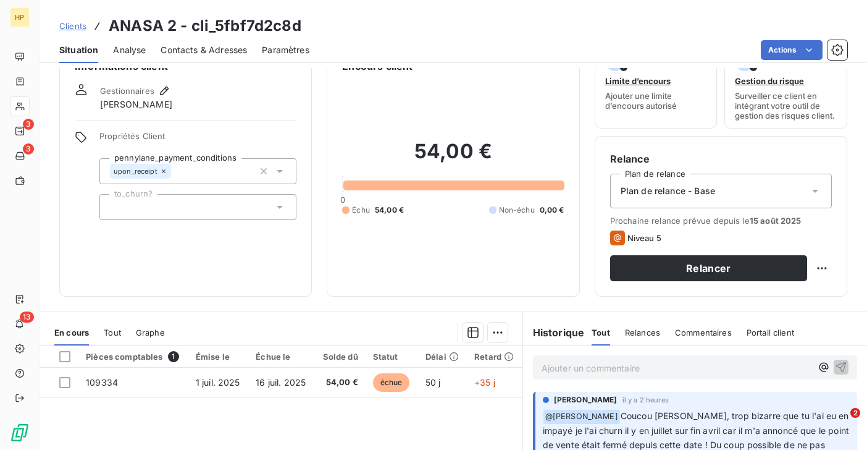
scroll to position [37, 0]
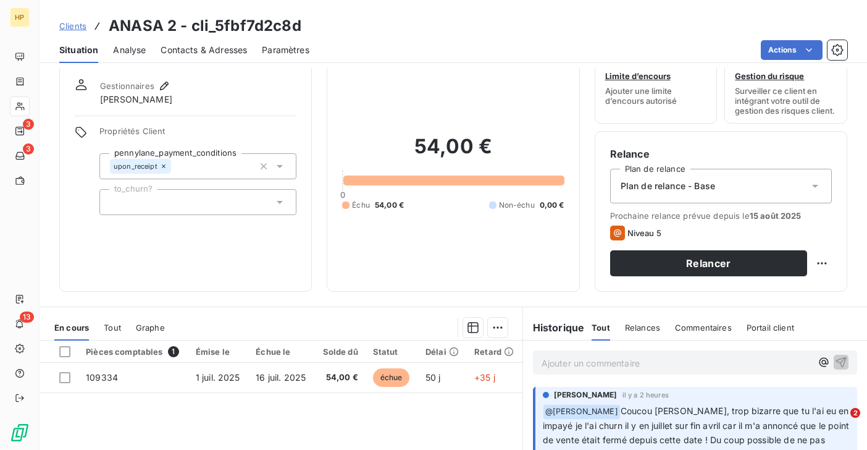
click at [557, 365] on p "Ajouter un commentaire ﻿" at bounding box center [677, 362] width 270 height 15
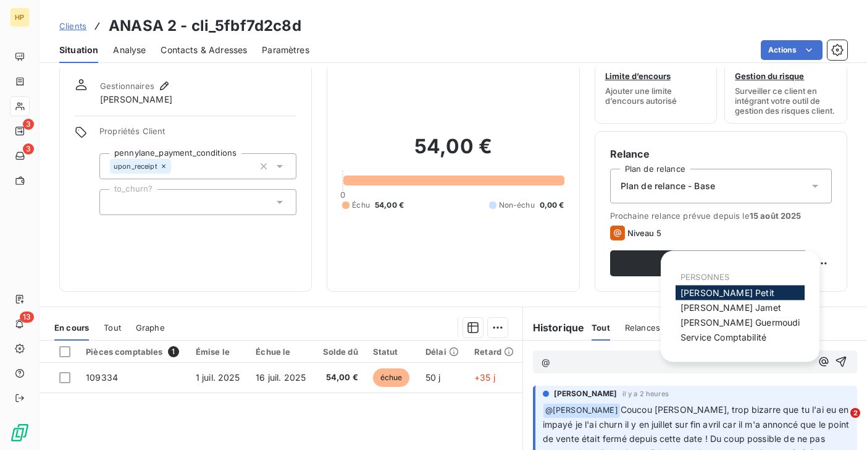
click at [711, 291] on span "Katharina Petit" at bounding box center [728, 292] width 94 height 10
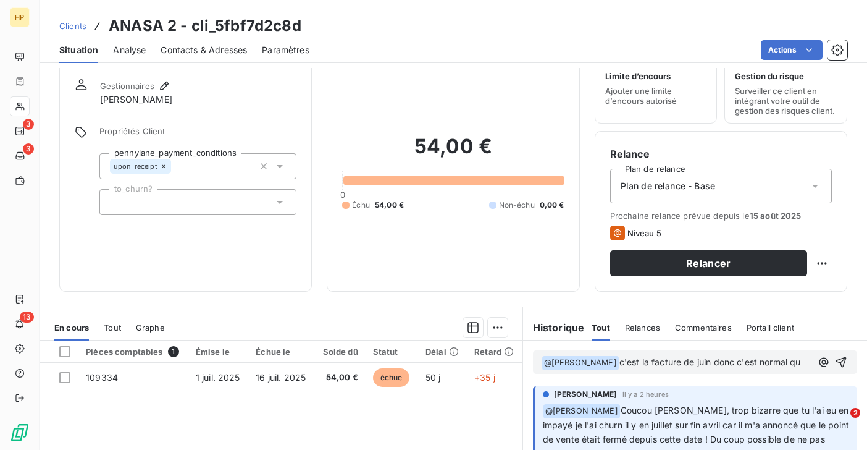
click at [685, 362] on span "c'est la facture de juin donc c'est normal qu" at bounding box center [710, 361] width 182 height 10
drag, startPoint x: 715, startPoint y: 363, endPoint x: 802, endPoint y: 365, distance: 86.5
click at [802, 365] on span "c'est la facture pour juin donc c'est normal qu" at bounding box center [714, 361] width 190 height 10
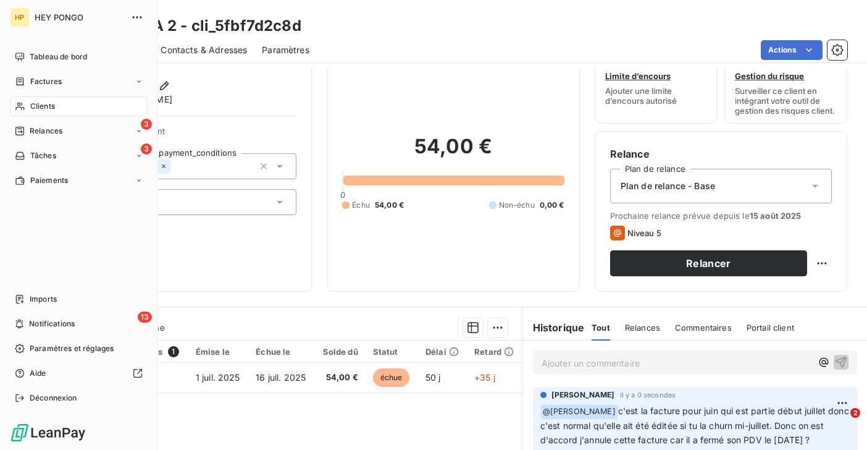
click at [35, 104] on span "Clients" at bounding box center [42, 106] width 25 height 11
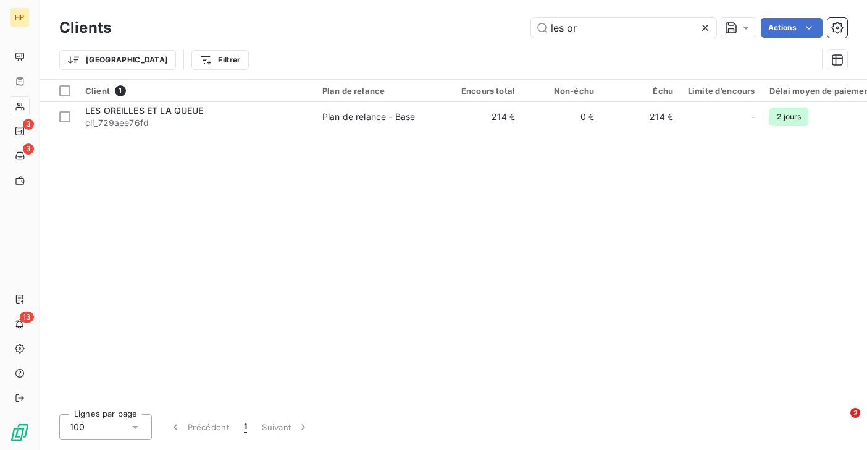
type input "les or"
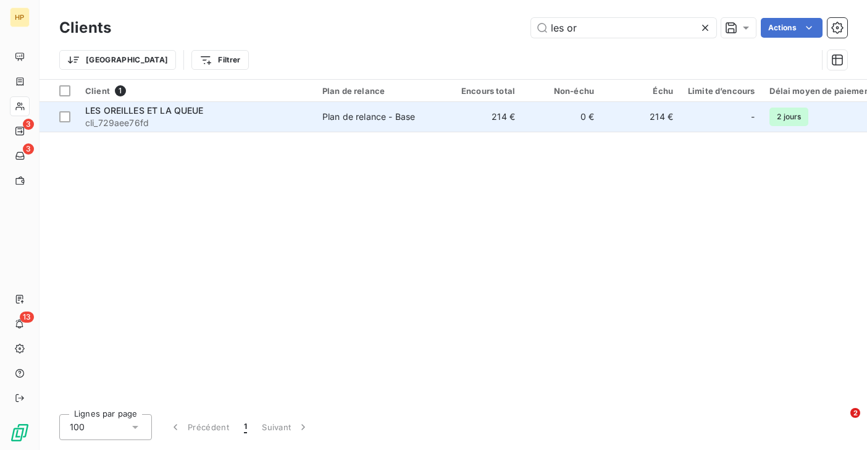
click at [123, 119] on span "cli_729aee76fd" at bounding box center [196, 123] width 222 height 12
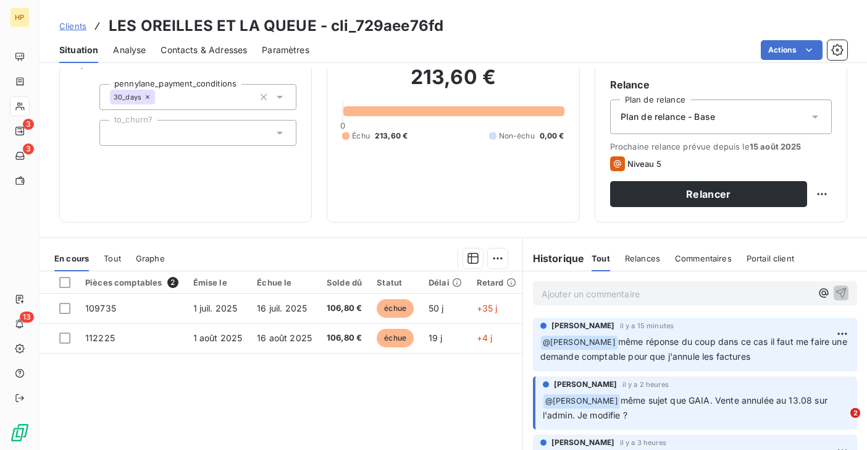
scroll to position [138, 0]
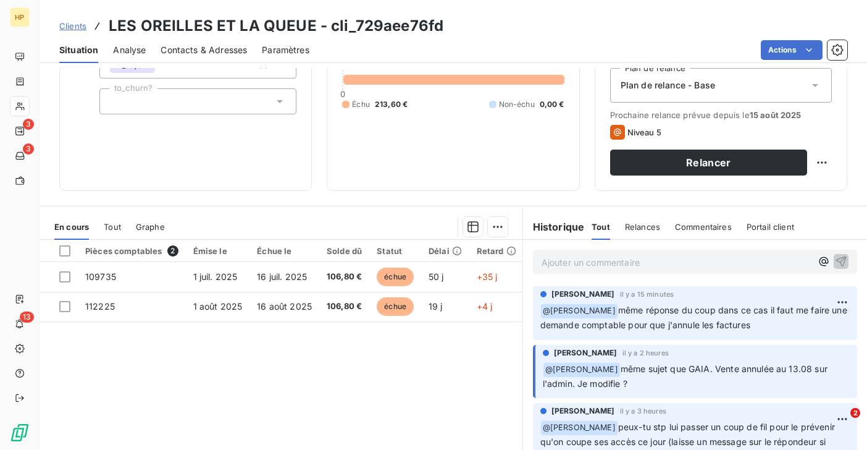
click at [576, 266] on p "Ajouter un commentaire ﻿" at bounding box center [677, 261] width 270 height 15
click at [842, 257] on icon "button" at bounding box center [841, 261] width 10 height 10
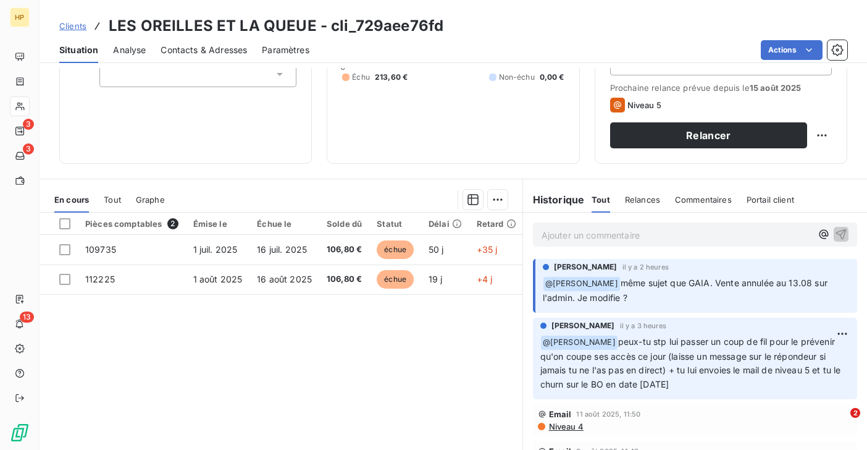
scroll to position [203, 0]
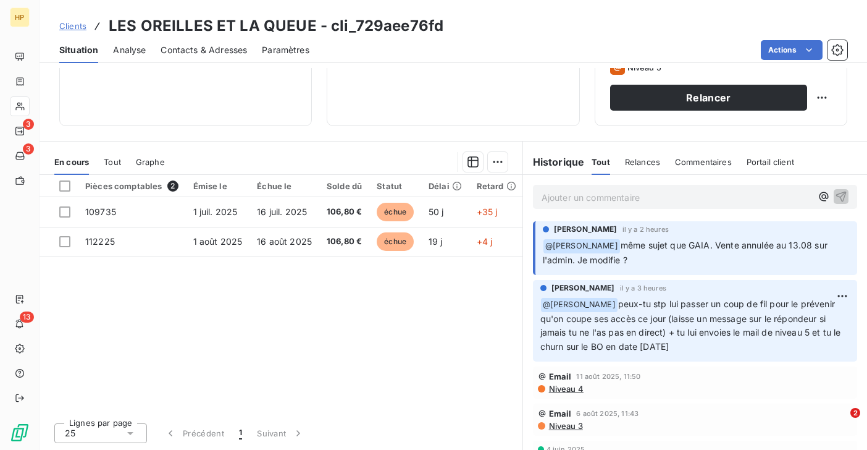
click at [576, 199] on p "Ajouter un commentaire ﻿" at bounding box center [677, 197] width 270 height 15
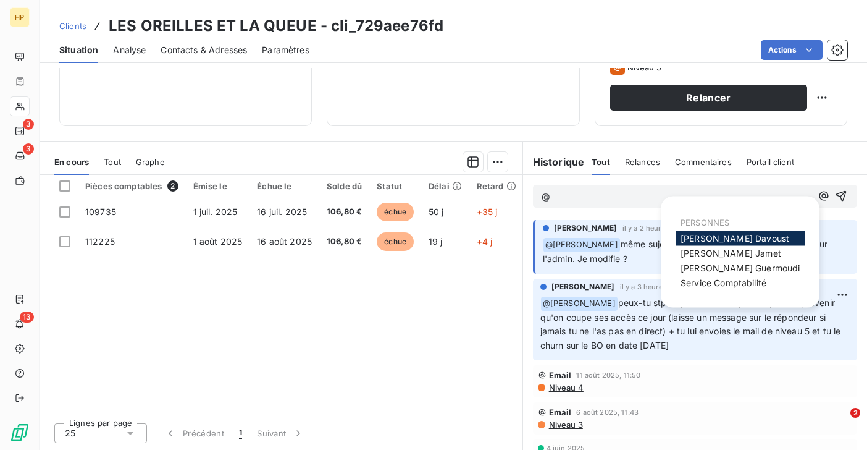
click at [714, 238] on span "[PERSON_NAME]" at bounding box center [735, 238] width 109 height 10
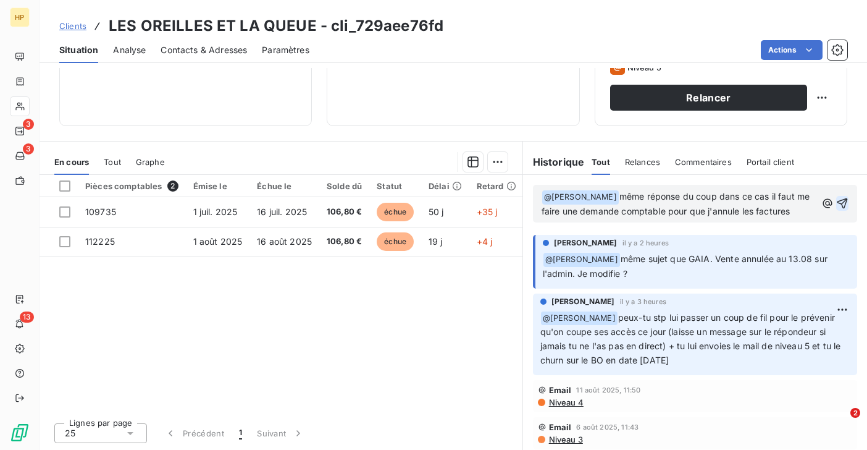
click at [841, 201] on icon "button" at bounding box center [842, 203] width 12 height 12
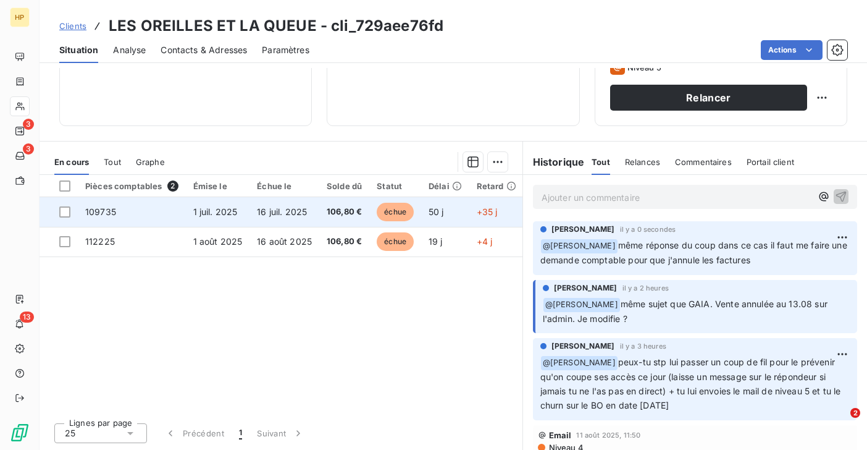
click at [210, 212] on span "1 juil. 2025" at bounding box center [215, 211] width 44 height 10
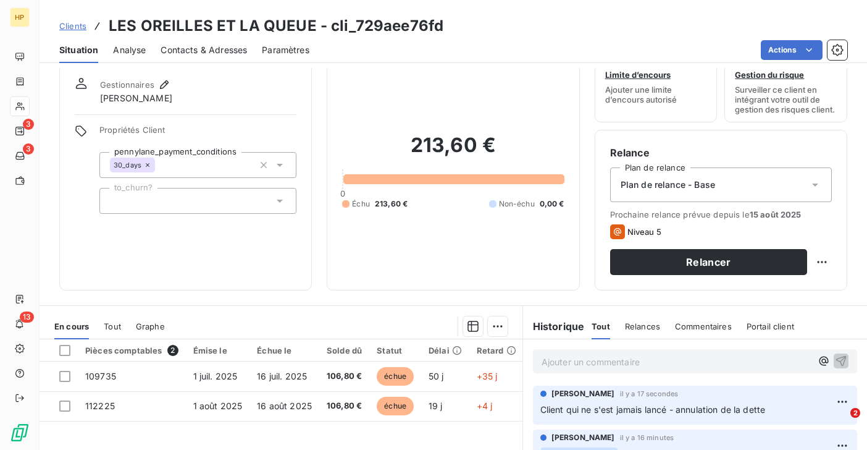
scroll to position [78, 0]
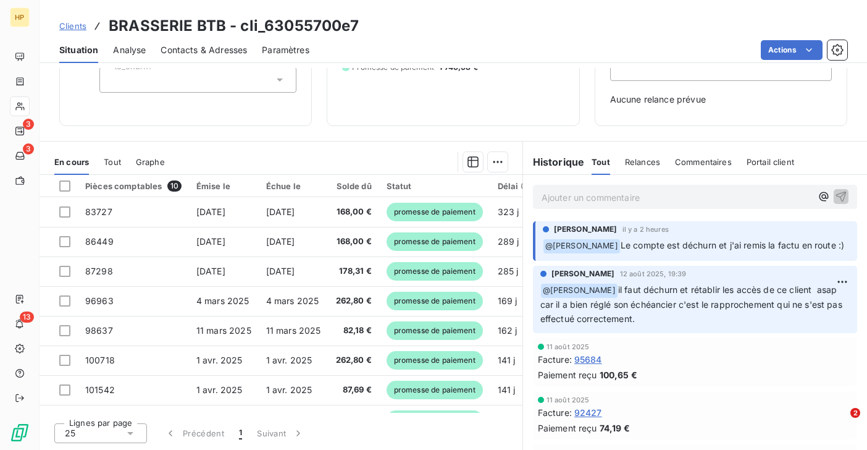
click at [572, 198] on p "Ajouter un commentaire ﻿" at bounding box center [677, 197] width 270 height 15
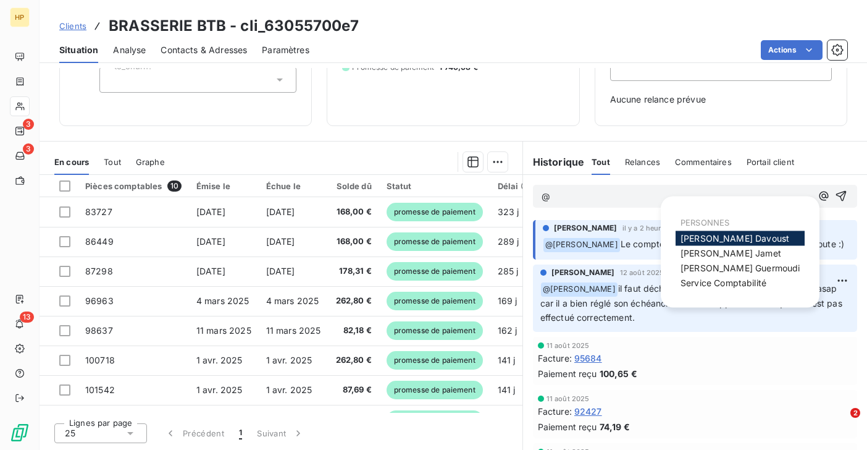
click at [700, 237] on span "[PERSON_NAME]" at bounding box center [735, 238] width 109 height 10
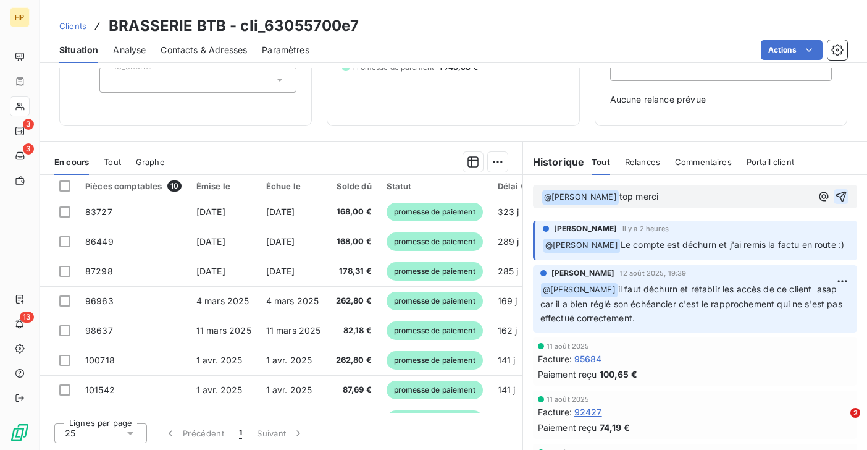
click at [844, 195] on icon "button" at bounding box center [841, 196] width 12 height 12
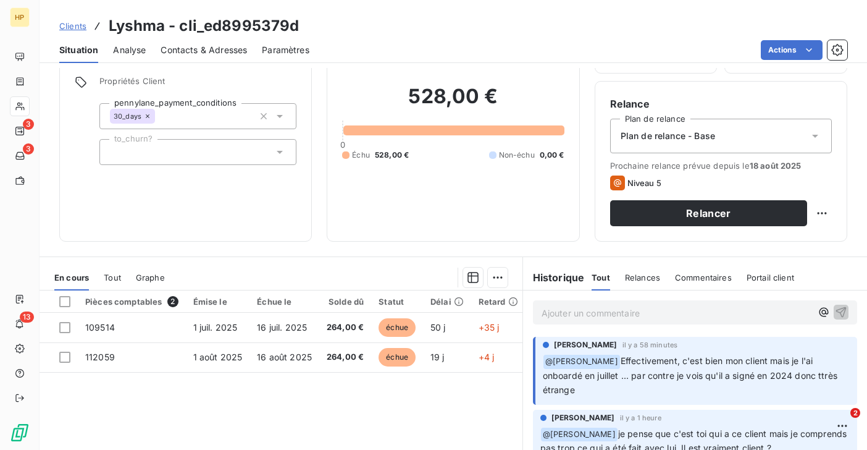
scroll to position [115, 0]
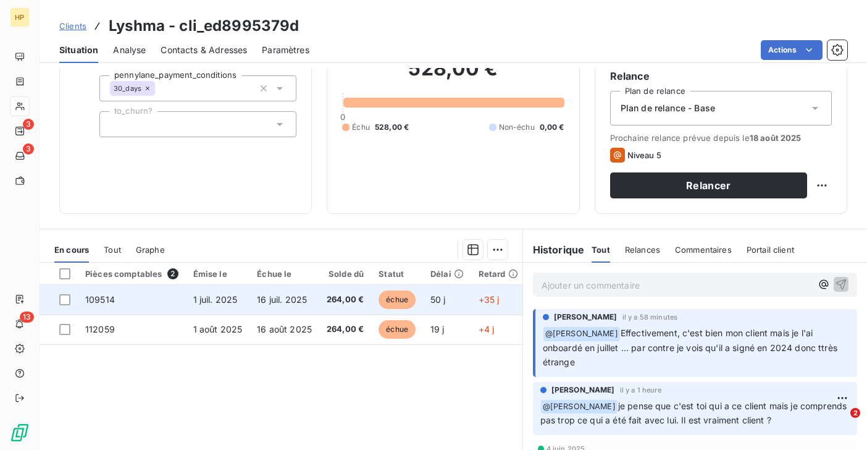
click at [350, 303] on span "264,00 €" at bounding box center [345, 299] width 37 height 12
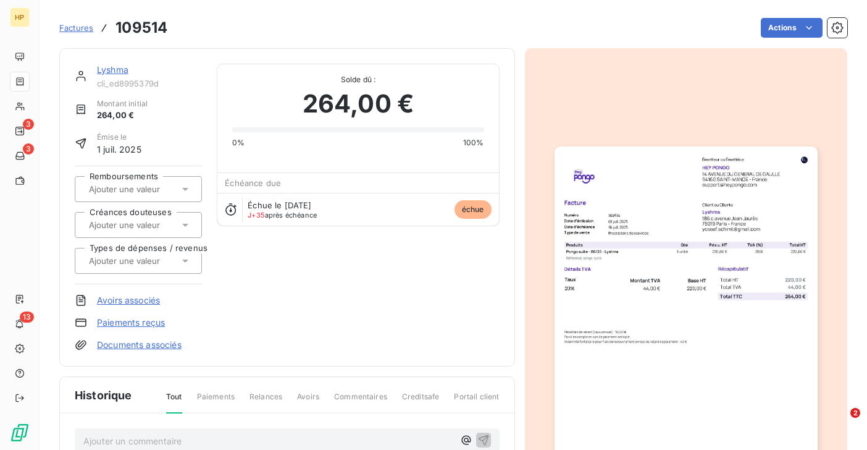
click at [118, 72] on link "Lyshma" at bounding box center [112, 69] width 31 height 10
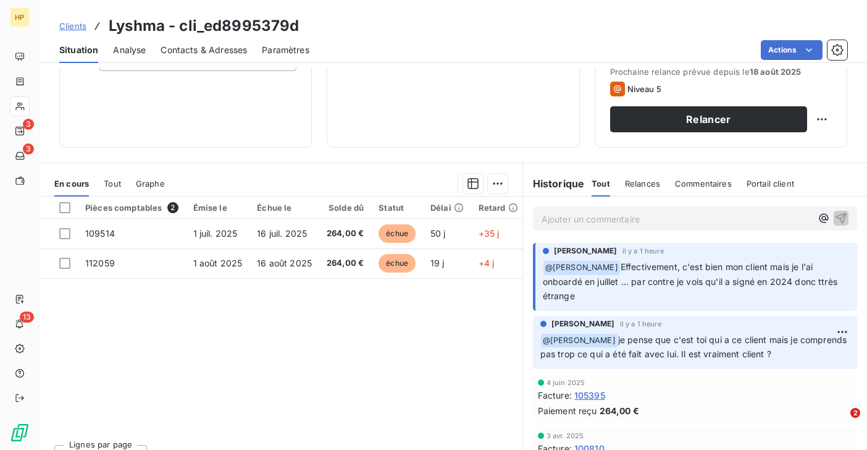
scroll to position [201, 0]
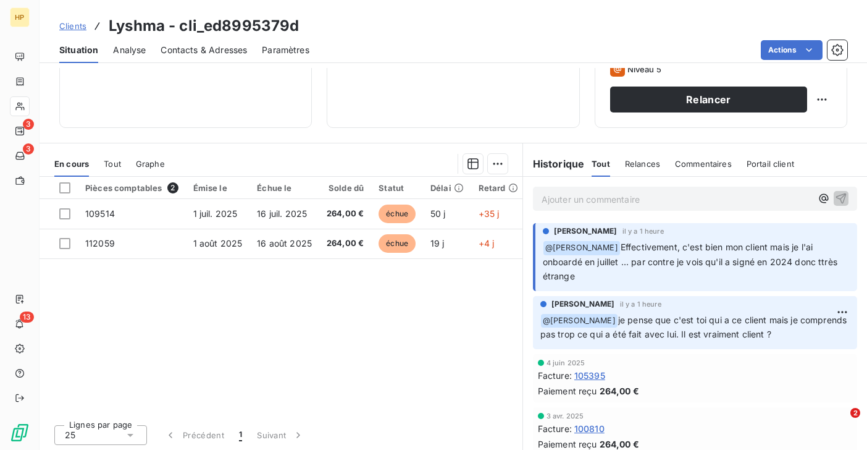
click at [561, 203] on p "Ajouter un commentaire ﻿" at bounding box center [677, 198] width 270 height 15
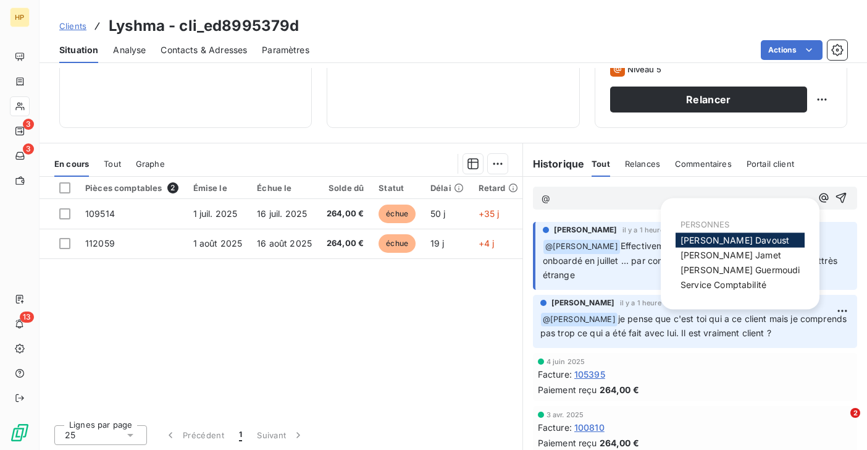
click at [691, 241] on span "[PERSON_NAME]" at bounding box center [735, 240] width 109 height 10
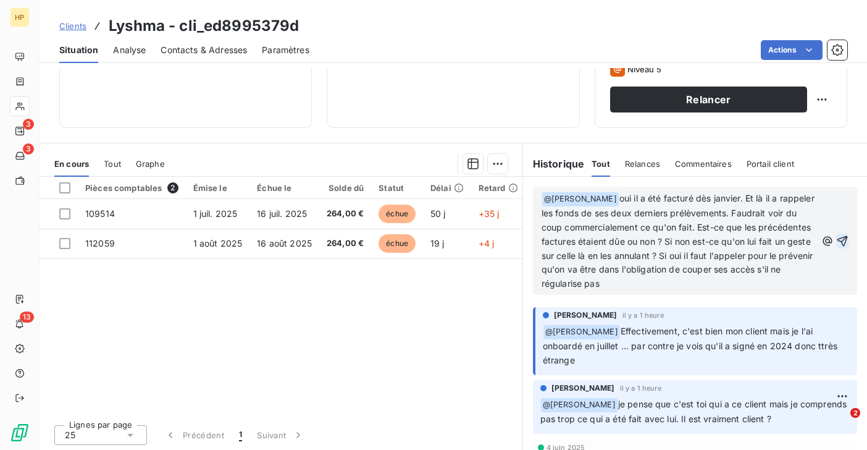
click at [844, 241] on icon "button" at bounding box center [842, 241] width 12 height 12
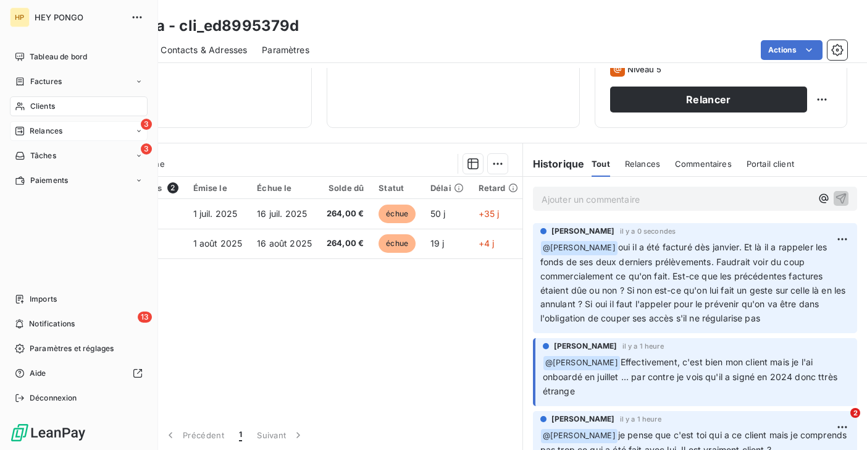
click at [40, 133] on span "Relances" at bounding box center [46, 130] width 33 height 11
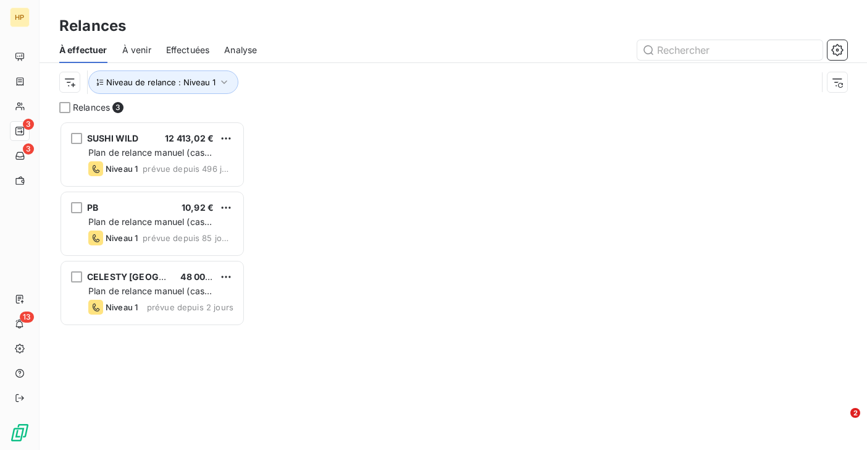
scroll to position [1, 1]
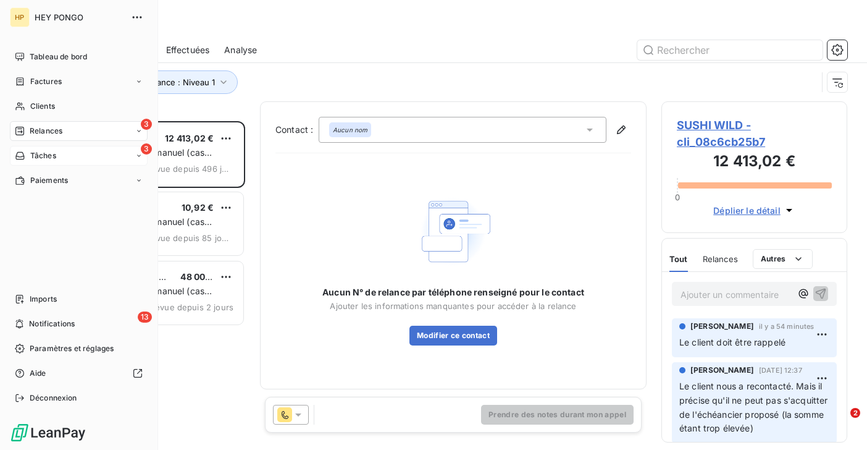
click at [32, 157] on span "Tâches" at bounding box center [43, 155] width 26 height 11
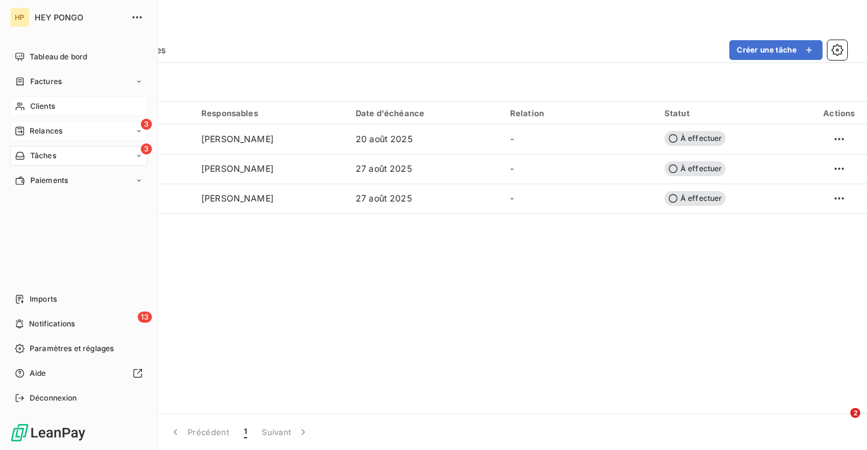
click at [38, 107] on span "Clients" at bounding box center [42, 106] width 25 height 11
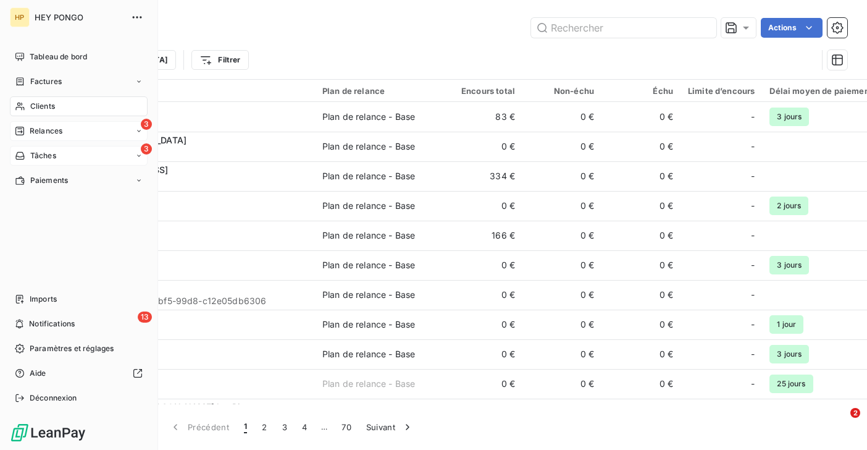
click at [39, 132] on span "Relances" at bounding box center [46, 130] width 33 height 11
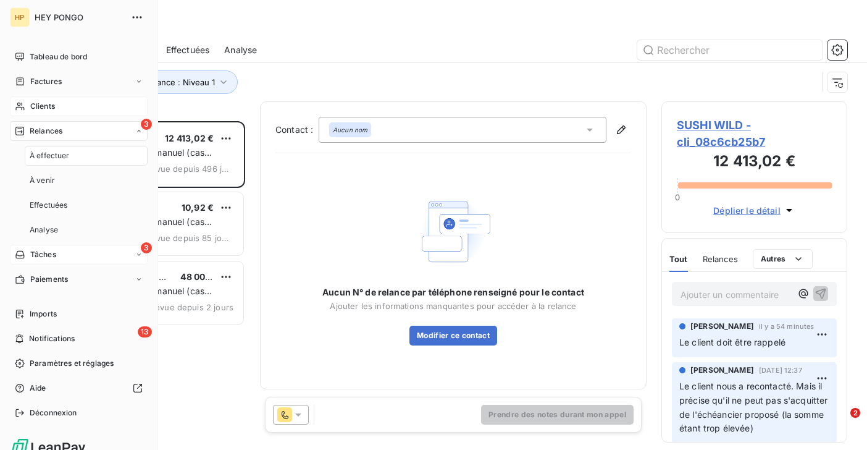
scroll to position [329, 186]
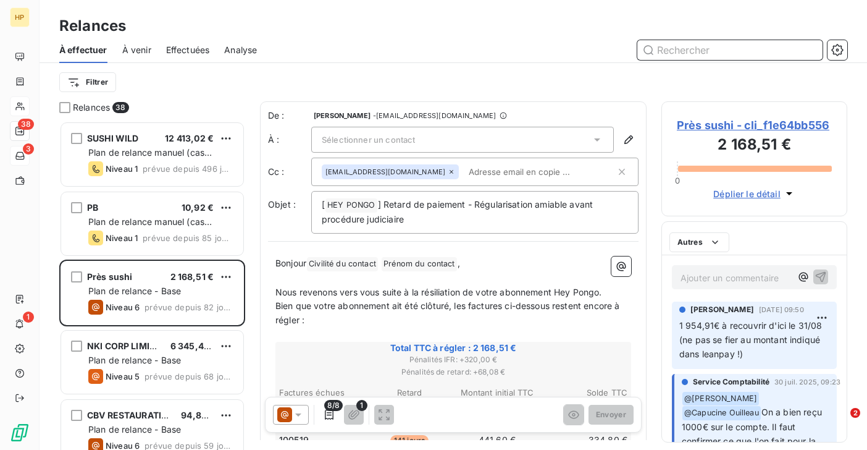
scroll to position [1, 1]
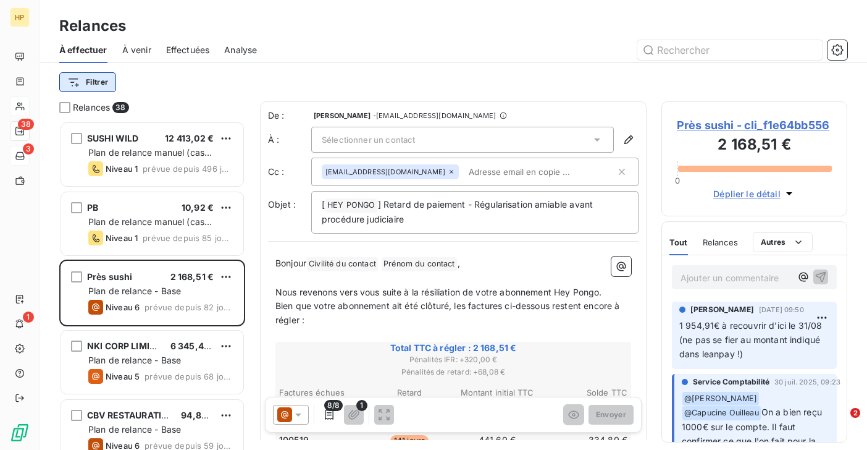
click at [96, 84] on html "HP 38 3 1 Relances À effectuer À venir Effectuées Analyse Filtrer Relances 38 S…" at bounding box center [433, 225] width 867 height 450
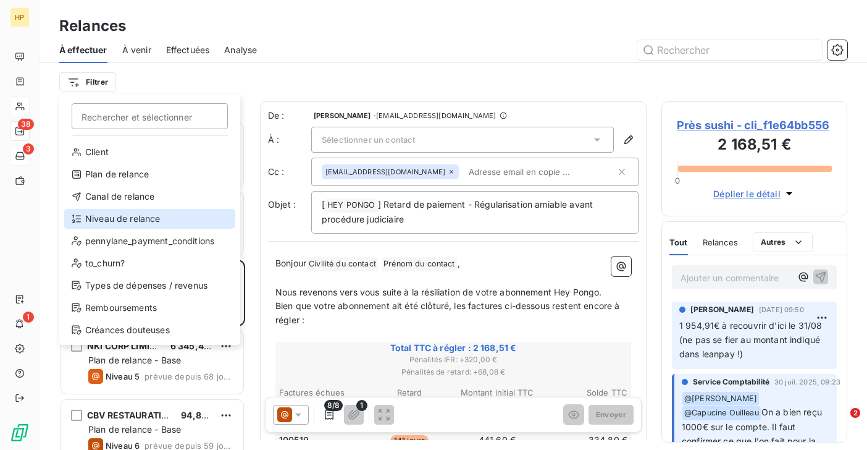
click at [111, 214] on div "Niveau de relance" at bounding box center [149, 219] width 171 height 20
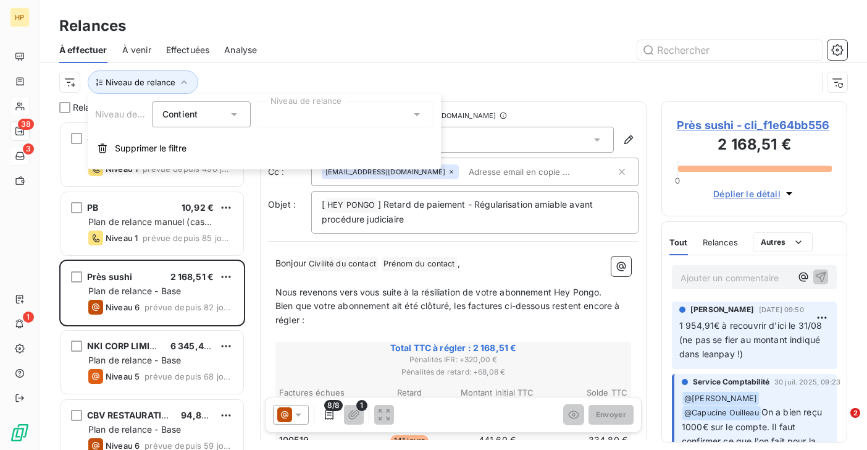
click at [289, 119] on div at bounding box center [345, 114] width 178 height 26
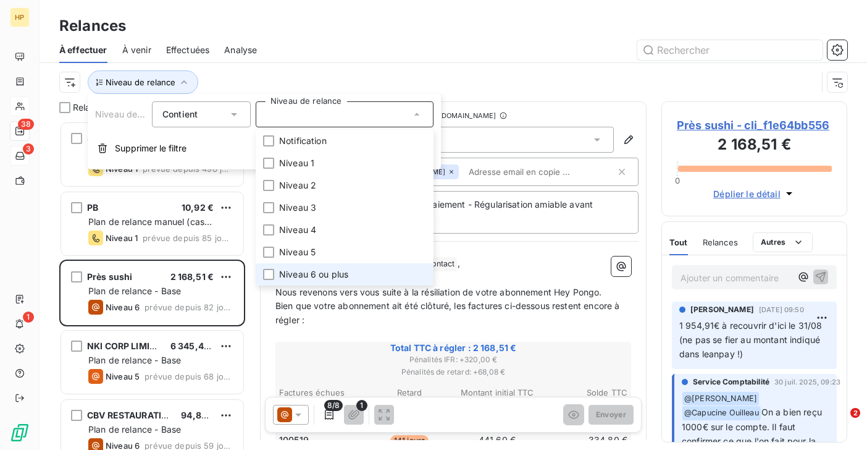
click at [314, 272] on span "Niveau 6 ou plus" at bounding box center [313, 274] width 69 height 12
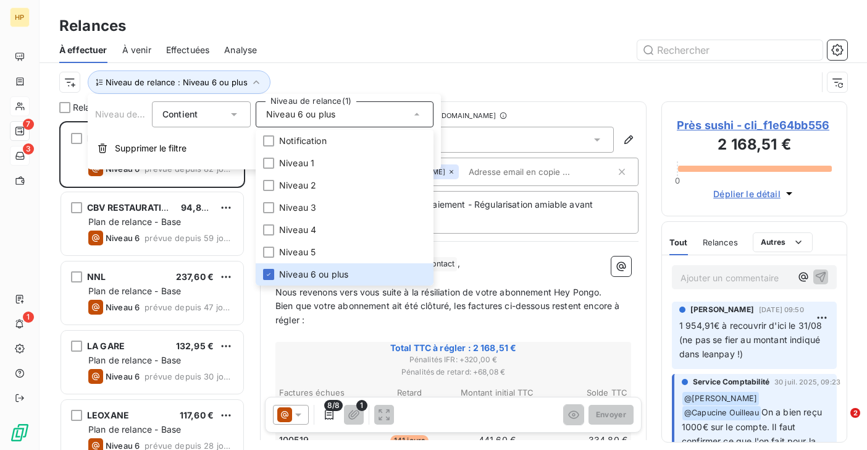
click at [348, 75] on div "Niveau de relance : Niveau 6 ou plus" at bounding box center [438, 81] width 758 height 23
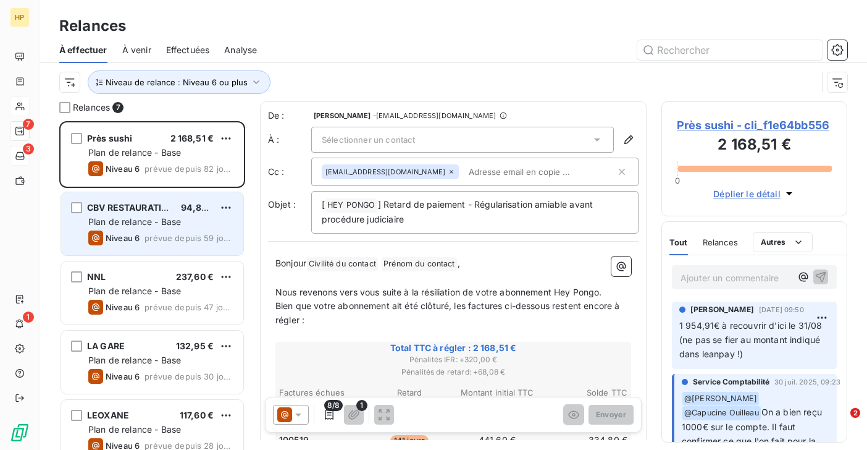
click at [153, 220] on span "Plan de relance - Base" at bounding box center [134, 221] width 93 height 10
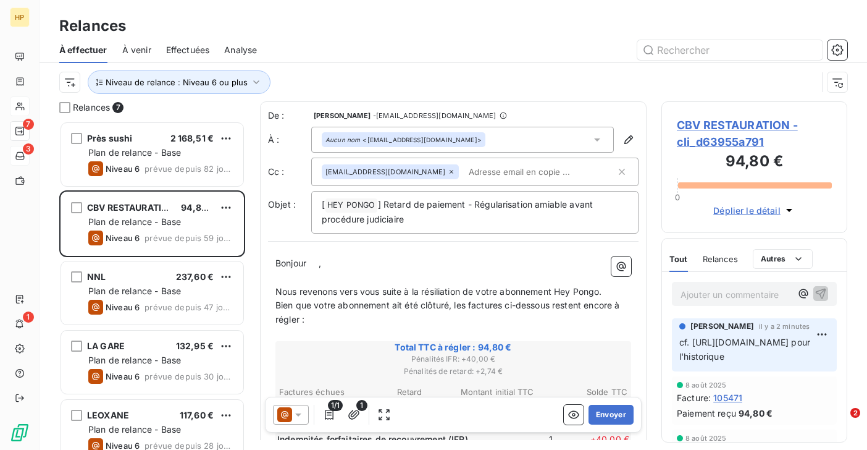
click at [714, 125] on span "CBV RESTAURATION - cli_d63955a791" at bounding box center [754, 133] width 155 height 33
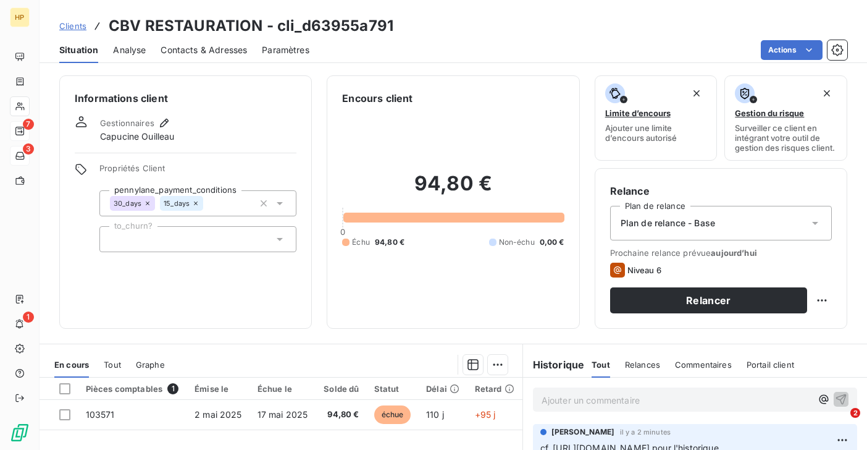
click at [239, 51] on span "Contacts & Adresses" at bounding box center [204, 50] width 86 height 12
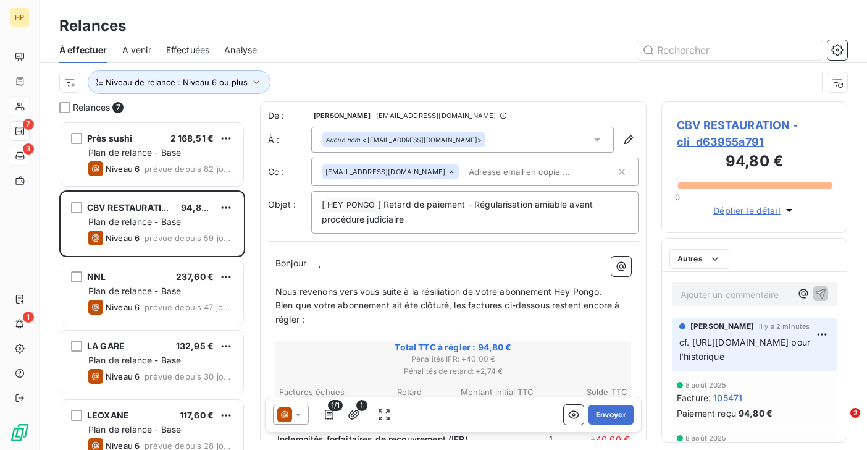
scroll to position [329, 186]
click at [731, 124] on span "CBV RESTAURATION - cli_d63955a791" at bounding box center [754, 133] width 155 height 33
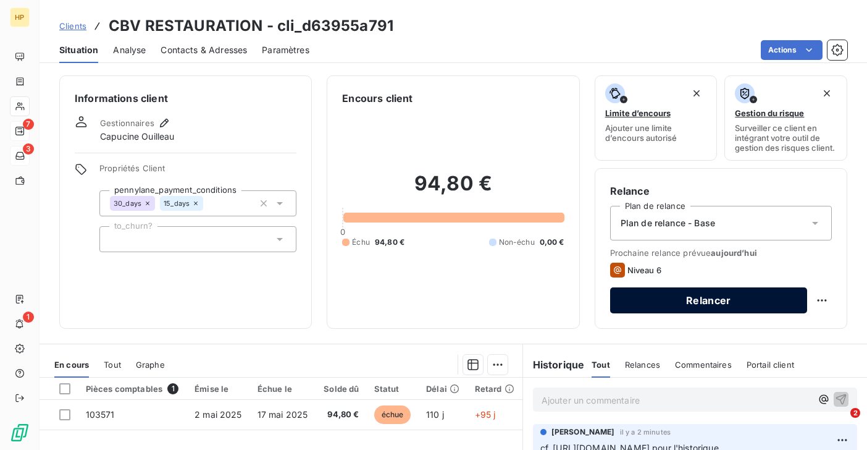
click at [698, 296] on button "Relancer" at bounding box center [708, 300] width 197 height 26
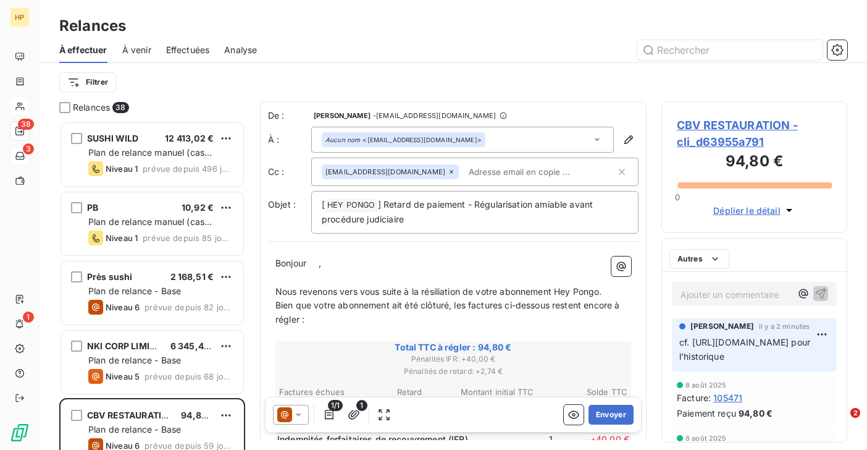
scroll to position [329, 186]
click at [343, 258] on p "Bonjour ﻿ ﻿ ," at bounding box center [453, 263] width 356 height 14
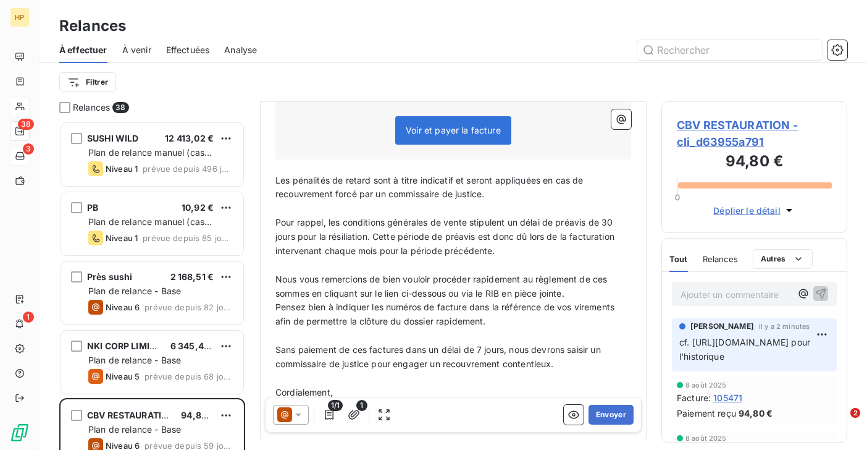
scroll to position [440, 0]
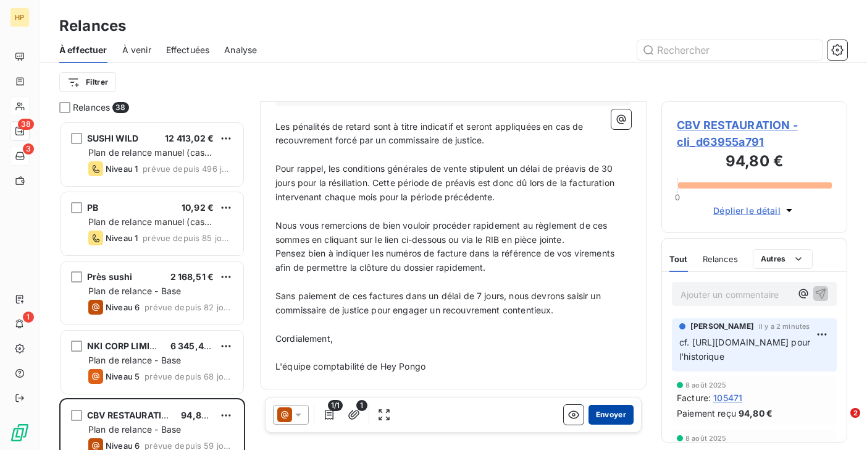
click at [606, 411] on button "Envoyer" at bounding box center [610, 414] width 45 height 20
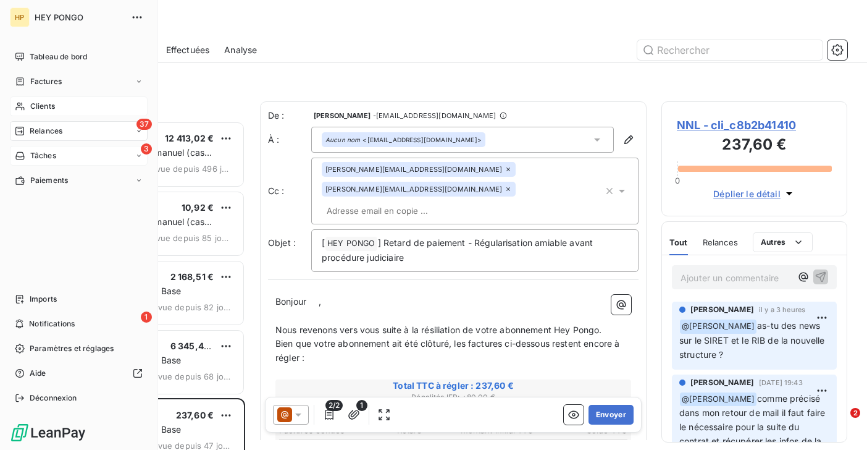
click at [37, 133] on span "Relances" at bounding box center [46, 130] width 33 height 11
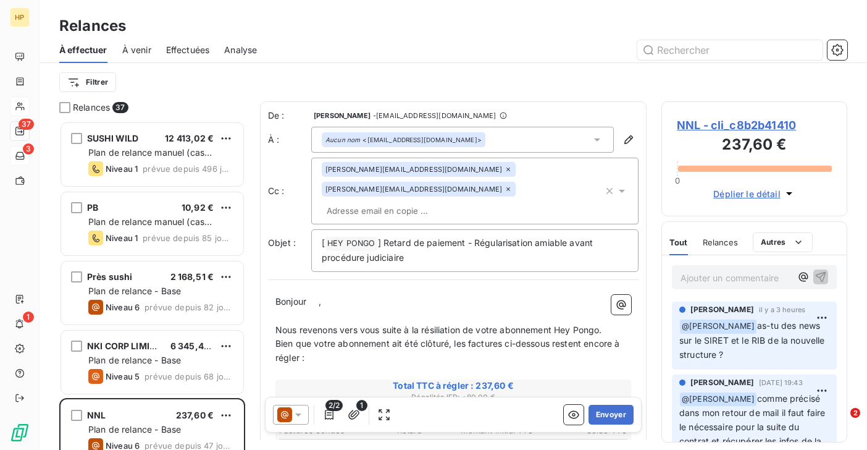
click at [170, 102] on div "Relances 37" at bounding box center [152, 107] width 186 height 12
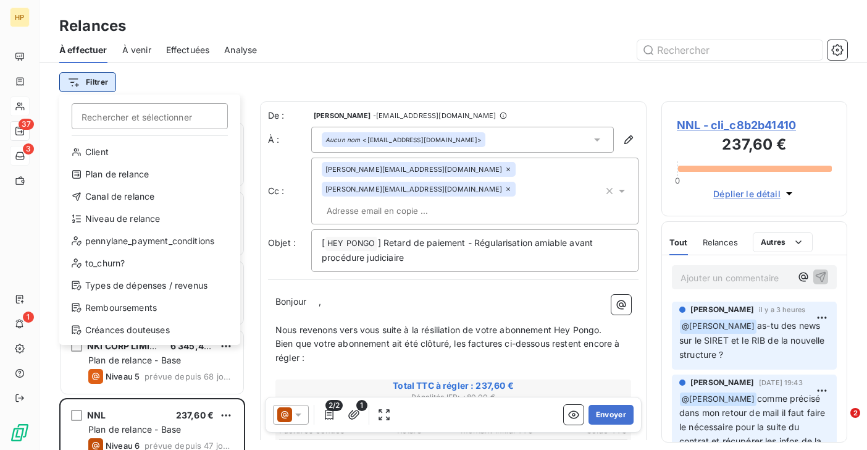
click at [99, 81] on html "HP 37 3 1 Relances À effectuer À venir Effectuées Analyse Filtrer Rechercher et…" at bounding box center [433, 225] width 867 height 450
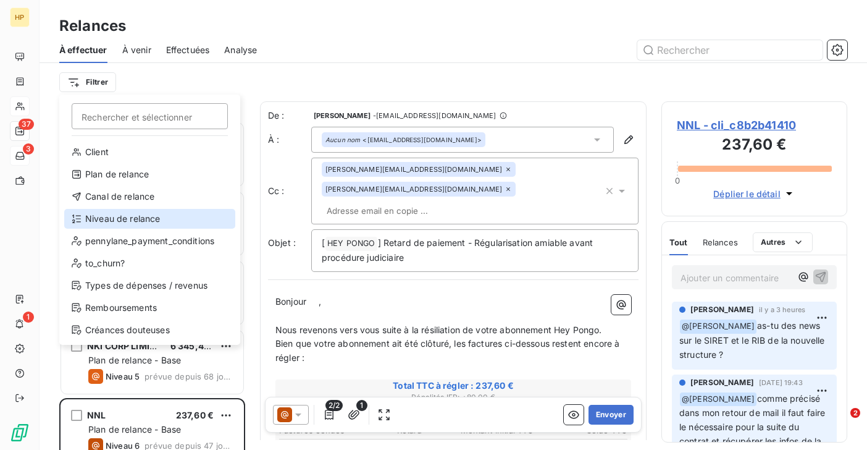
click at [114, 216] on div "Niveau de relance" at bounding box center [149, 219] width 171 height 20
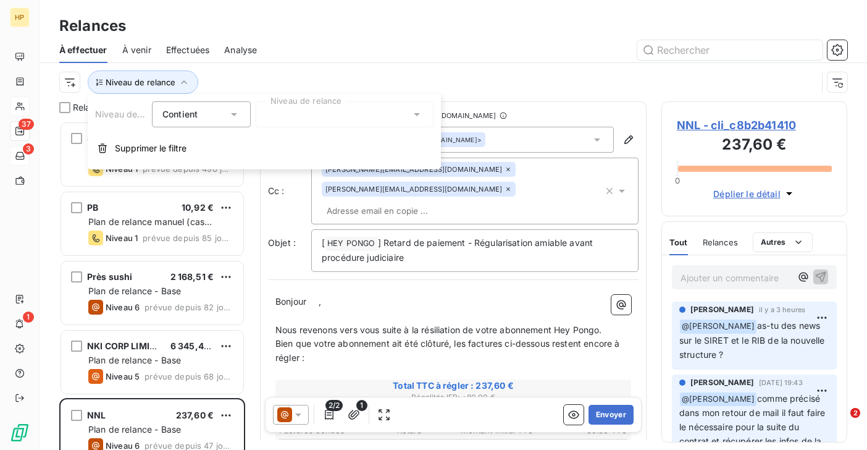
click at [312, 122] on div at bounding box center [345, 114] width 178 height 26
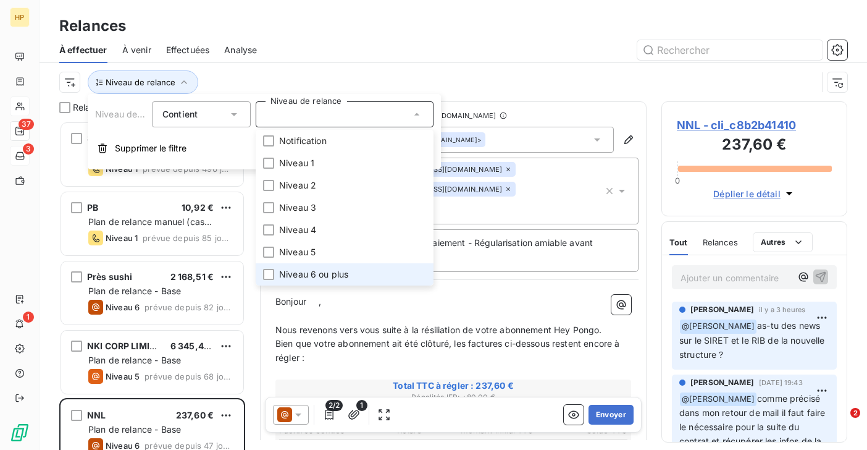
click at [295, 267] on li "Niveau 6 ou plus" at bounding box center [345, 274] width 178 height 22
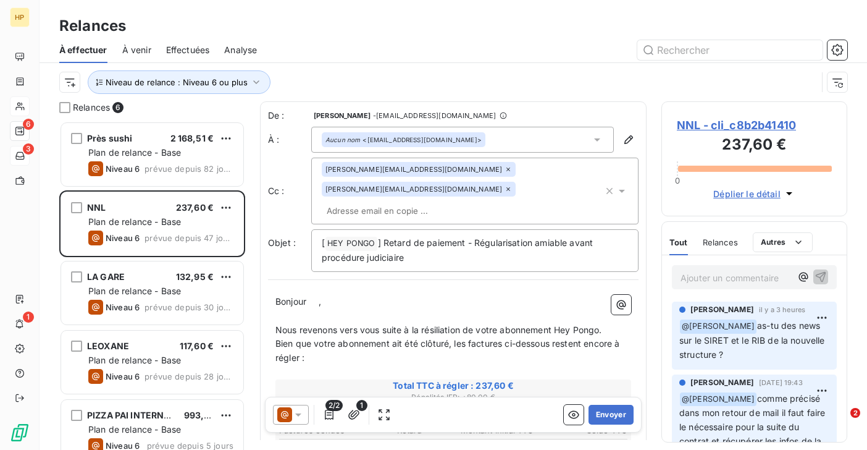
click at [322, 77] on div "Niveau de relance : Niveau 6 ou plus" at bounding box center [438, 81] width 758 height 23
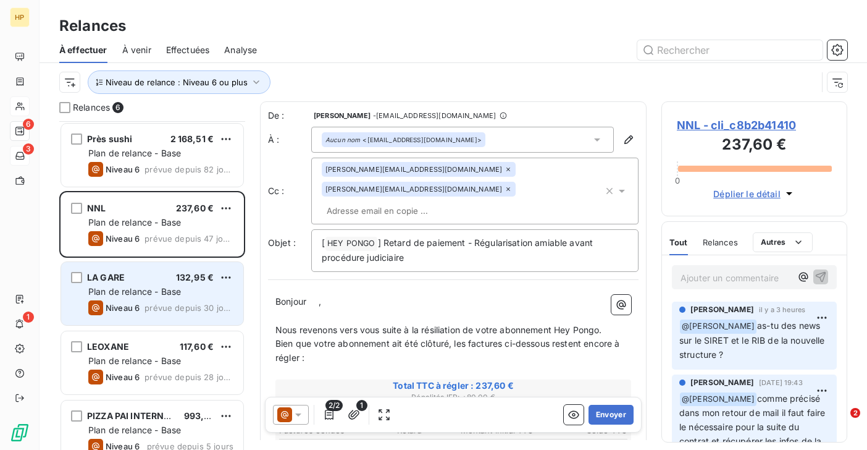
scroll to position [87, 0]
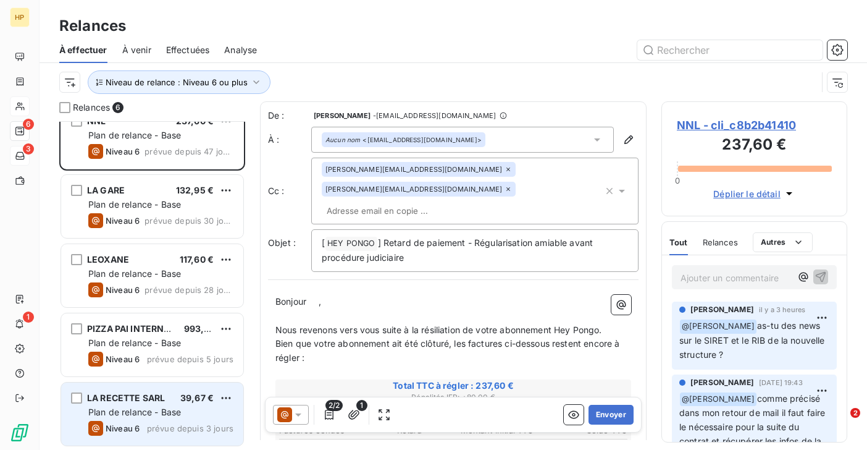
click at [135, 405] on div "LA RECETTE SARL 39,67 € Plan de relance - Base Niveau 6 prévue depuis 3 jours" at bounding box center [152, 413] width 182 height 63
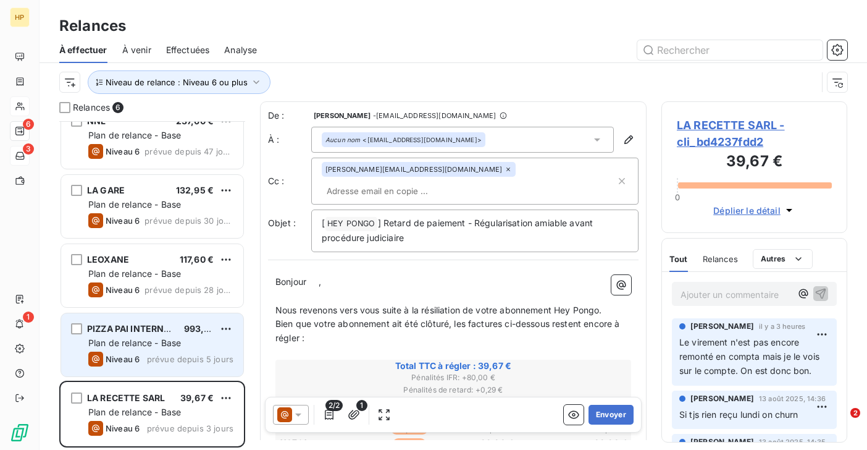
click at [104, 330] on span "PIZZA PAI INTERNATIONAL" at bounding box center [144, 328] width 115 height 10
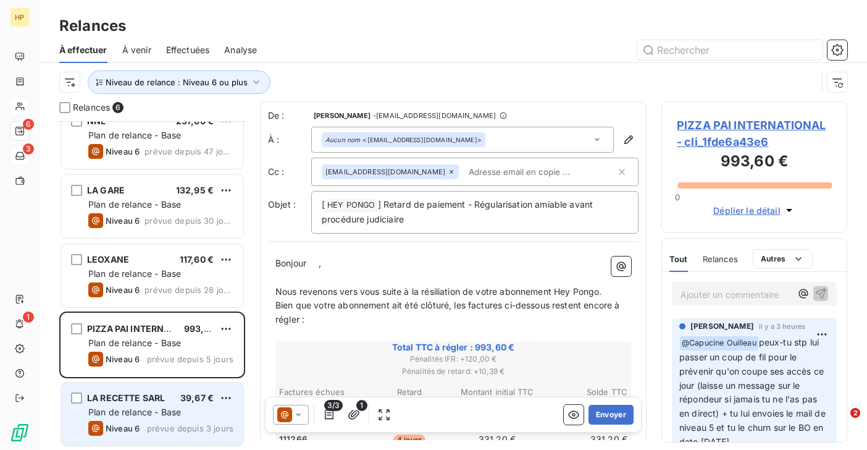
click at [118, 402] on span "LA RECETTE SARL" at bounding box center [126, 397] width 78 height 10
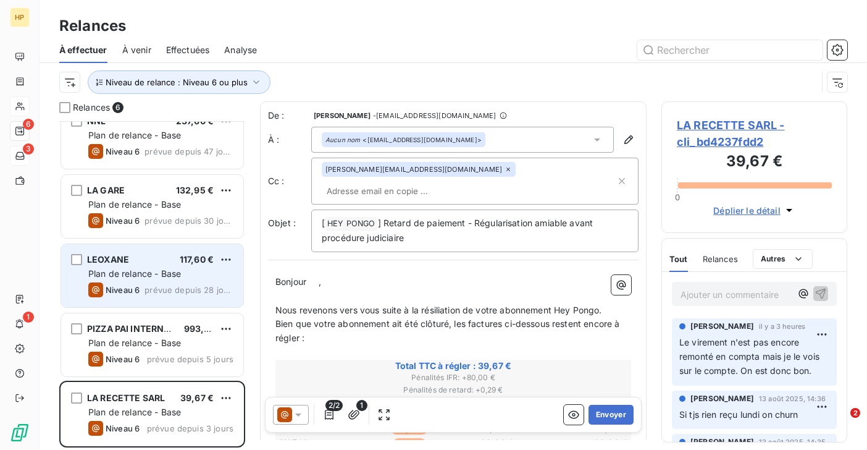
click at [128, 273] on span "Plan de relance - Base" at bounding box center [134, 273] width 93 height 10
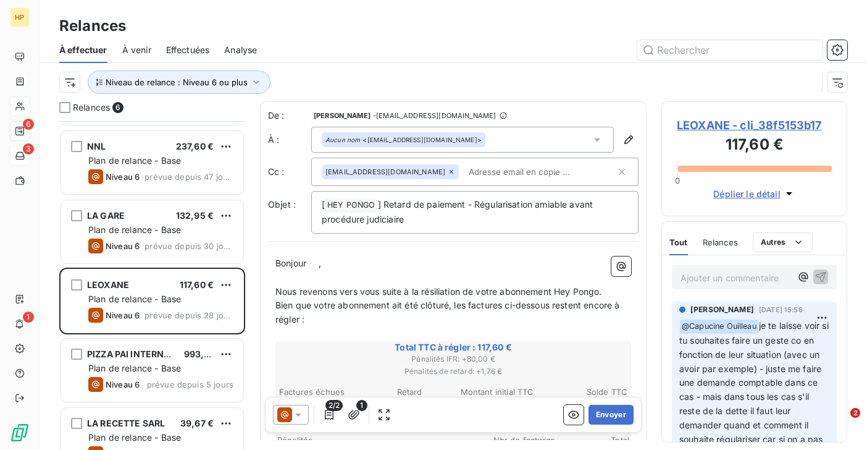
scroll to position [30, 0]
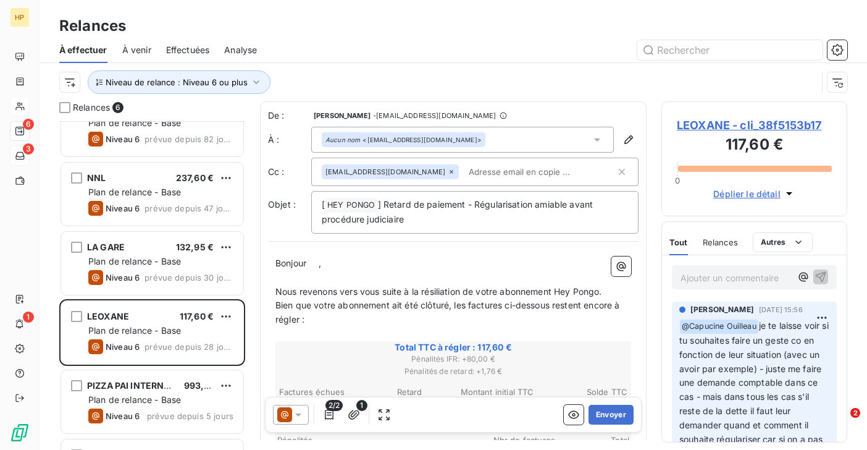
click at [128, 274] on span "Niveau 6" at bounding box center [123, 277] width 34 height 10
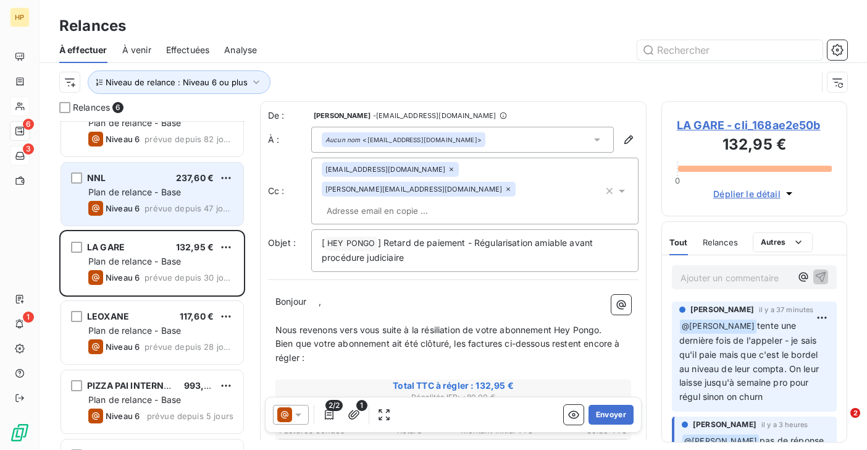
click at [138, 192] on span "Plan de relance - Base" at bounding box center [134, 191] width 93 height 10
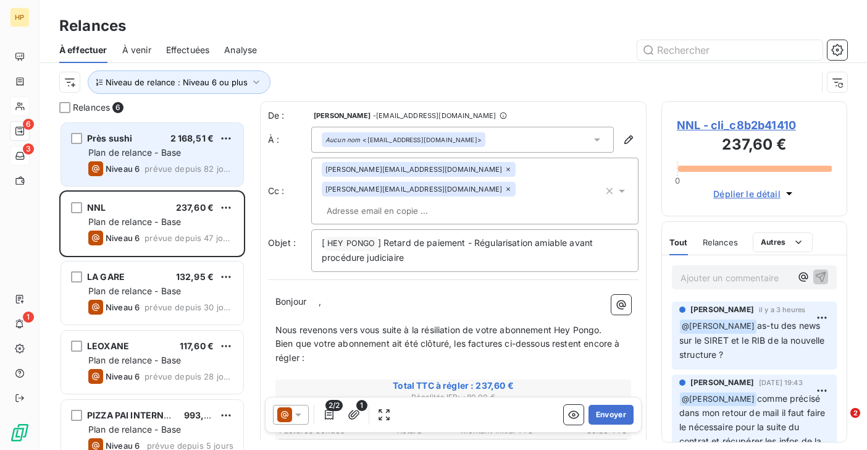
click at [133, 169] on span "Niveau 6" at bounding box center [123, 169] width 34 height 10
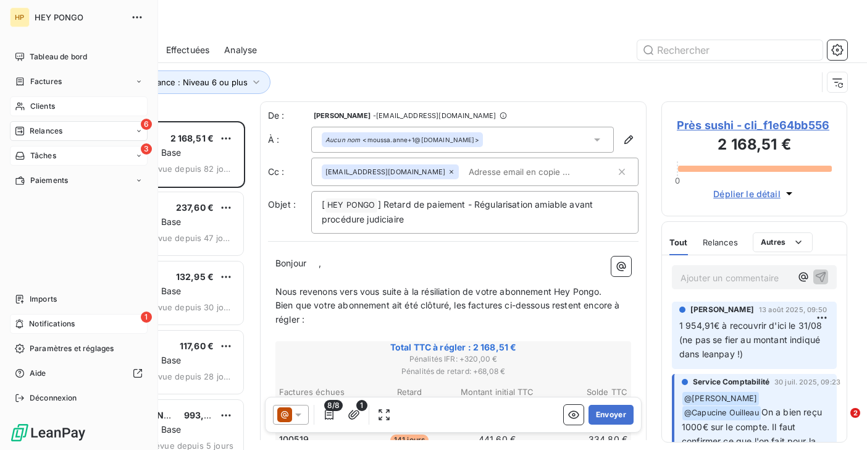
click at [31, 319] on span "Notifications" at bounding box center [52, 323] width 46 height 11
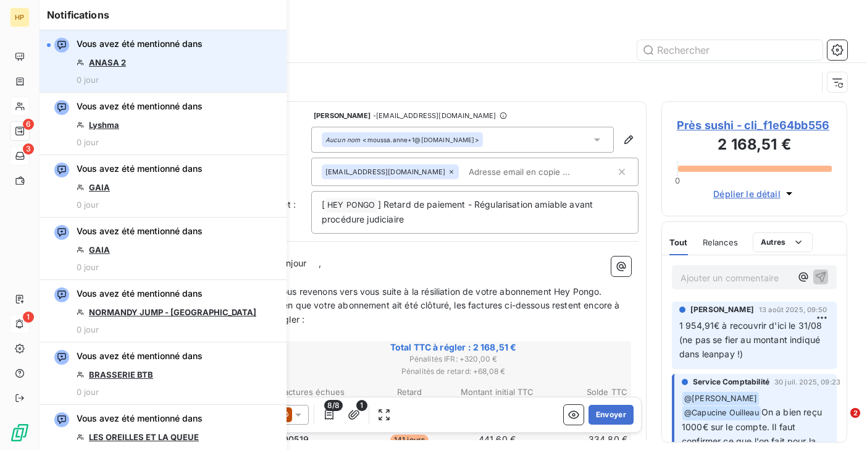
click at [111, 65] on link "ANASA 2" at bounding box center [107, 62] width 37 height 10
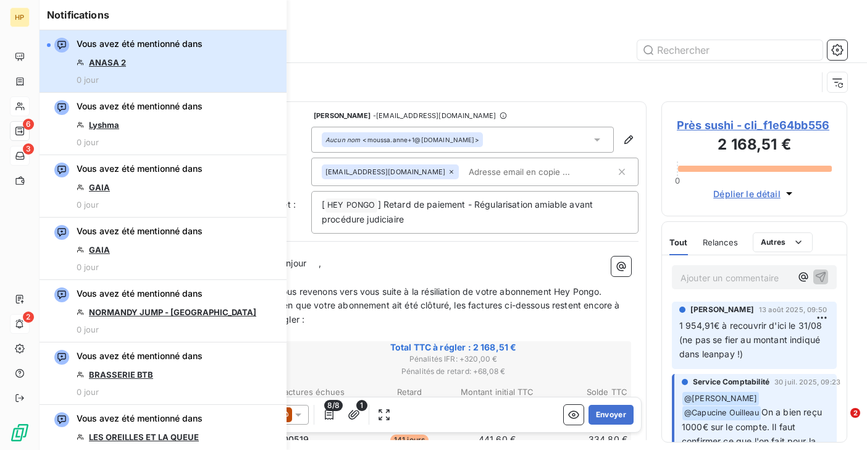
click at [90, 57] on div "Vous avez été mentionné dans ANASA 2 0 jour" at bounding box center [140, 61] width 126 height 47
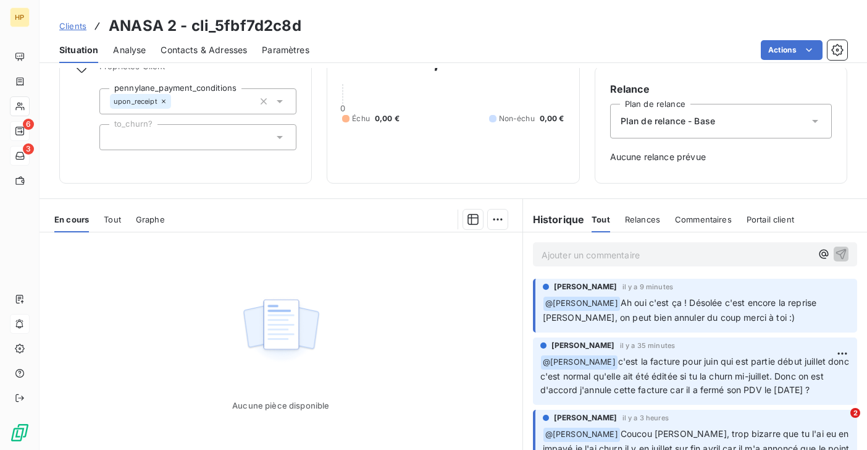
scroll to position [138, 0]
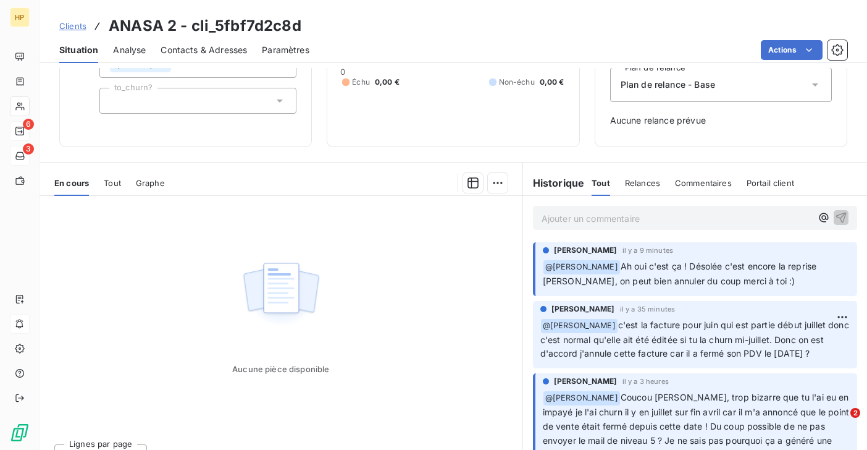
click at [557, 220] on p "Ajouter un commentaire ﻿" at bounding box center [677, 218] width 270 height 15
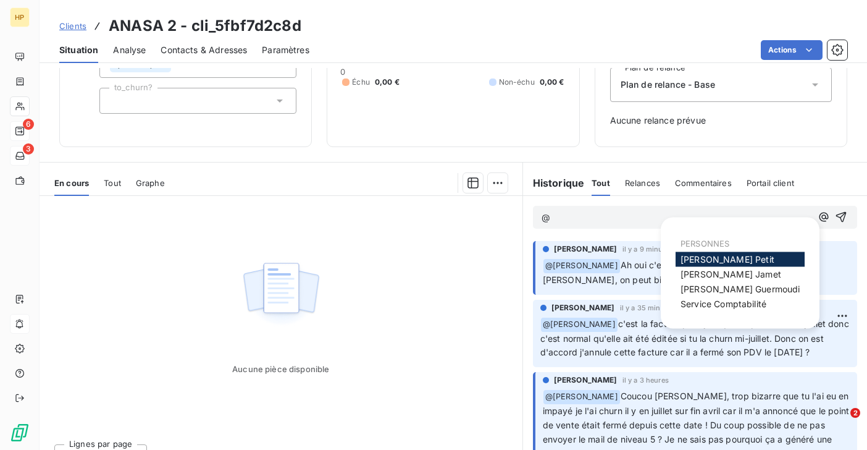
click at [704, 259] on span "Katharina Petit" at bounding box center [728, 259] width 94 height 10
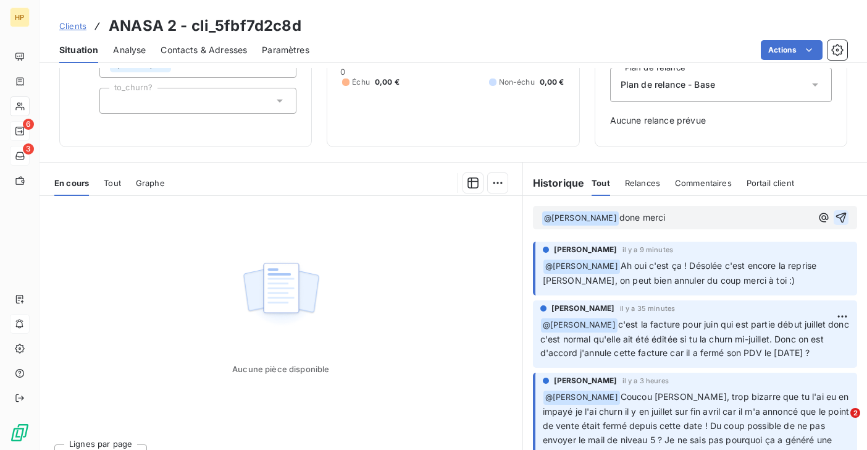
click at [842, 216] on icon "button" at bounding box center [841, 217] width 10 height 10
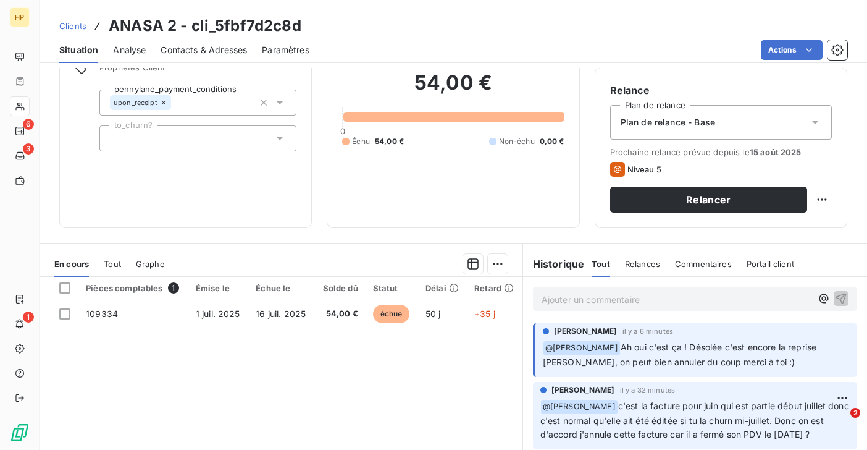
scroll to position [119, 0]
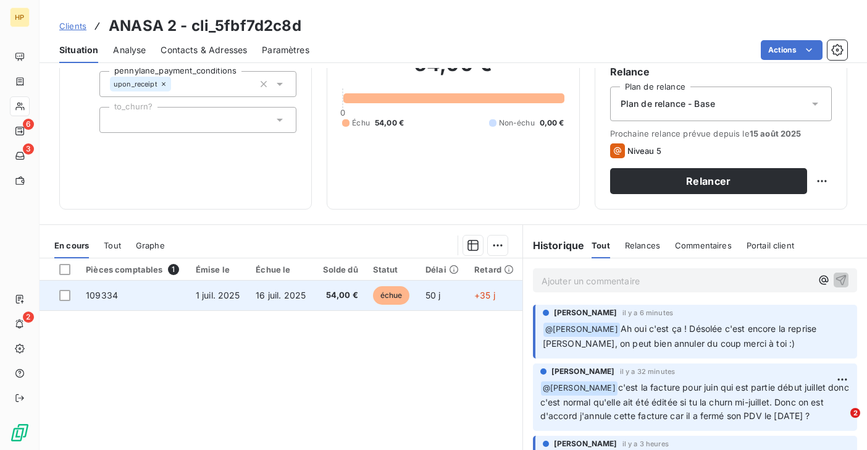
click at [196, 291] on span "1 juil. 2025" at bounding box center [218, 295] width 44 height 10
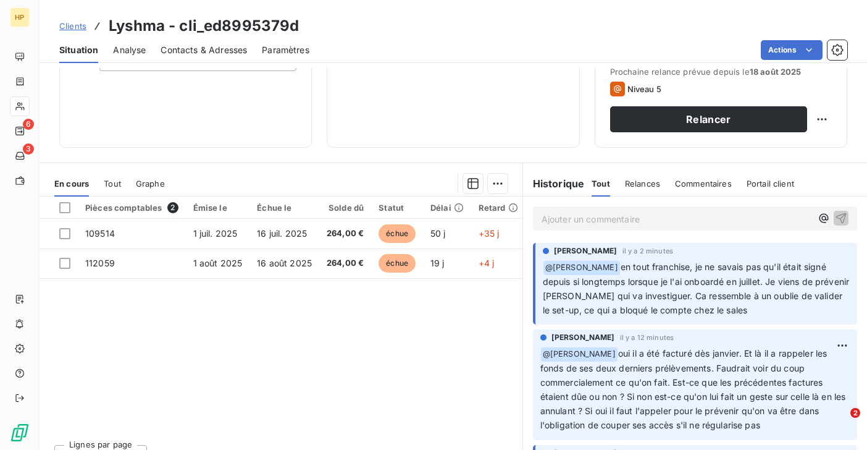
scroll to position [191, 0]
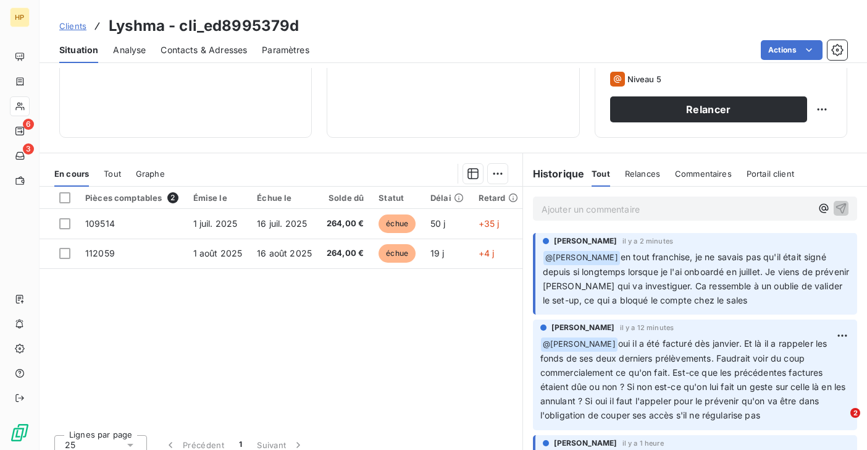
click at [566, 209] on p "Ajouter un commentaire ﻿" at bounding box center [677, 208] width 270 height 15
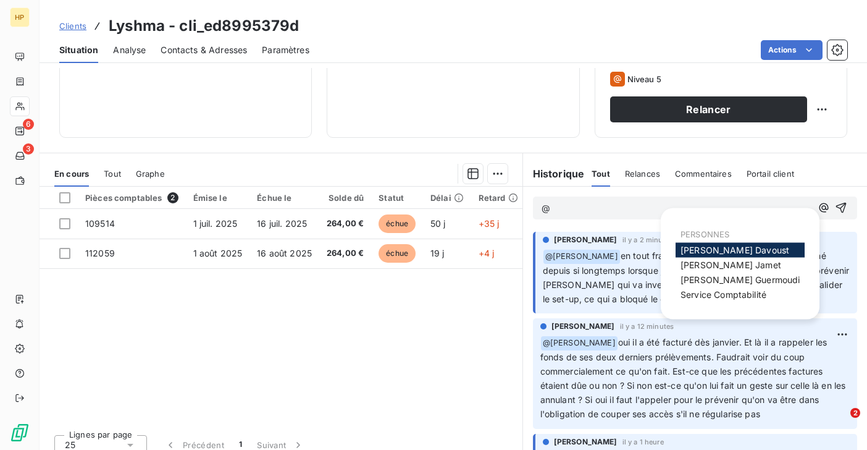
click at [680, 250] on div "[PERSON_NAME]" at bounding box center [740, 250] width 129 height 15
click at [717, 252] on span "[PERSON_NAME]" at bounding box center [735, 250] width 109 height 10
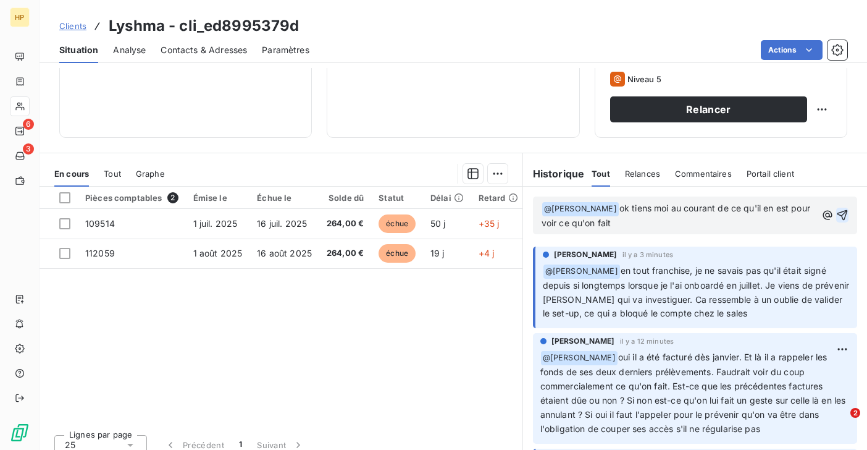
click at [846, 215] on icon "button" at bounding box center [842, 215] width 12 height 12
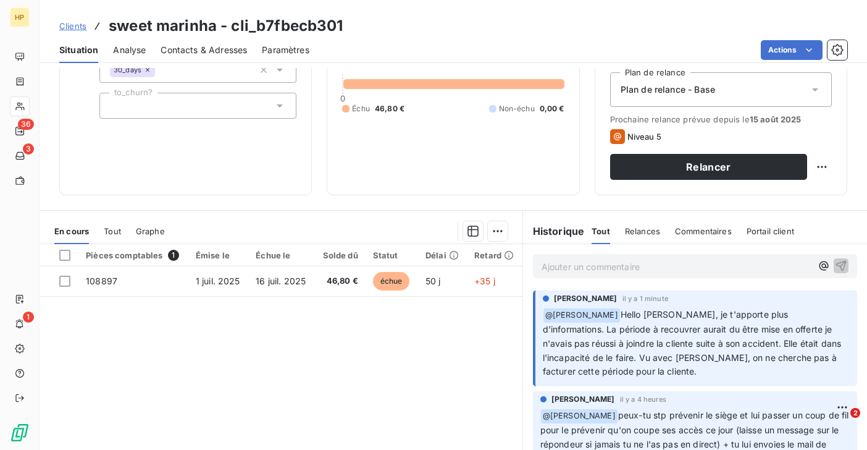
scroll to position [191, 0]
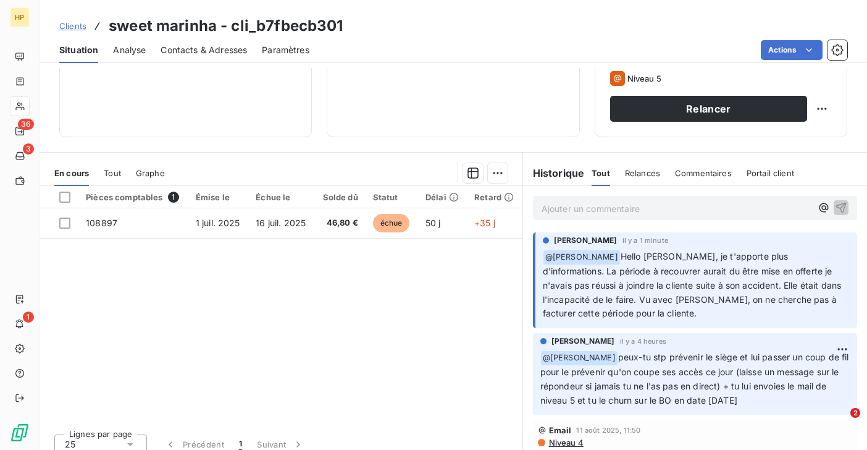
click at [569, 213] on p "Ajouter un commentaire ﻿" at bounding box center [677, 208] width 270 height 15
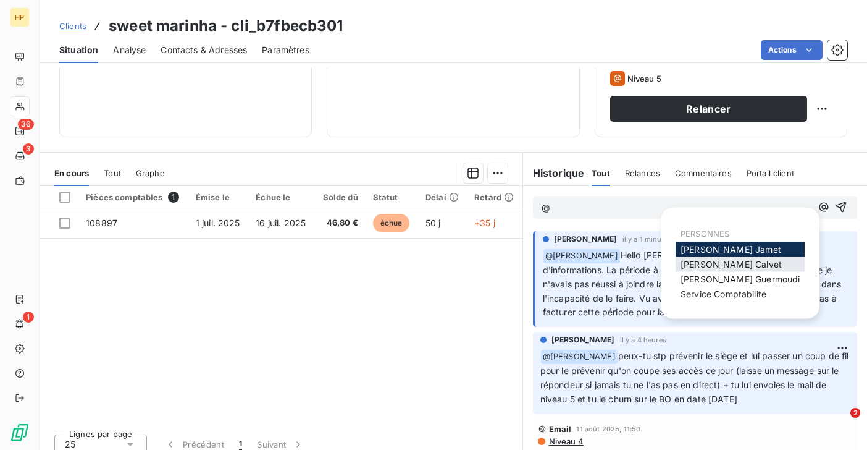
click at [706, 260] on span "[PERSON_NAME]" at bounding box center [731, 264] width 101 height 10
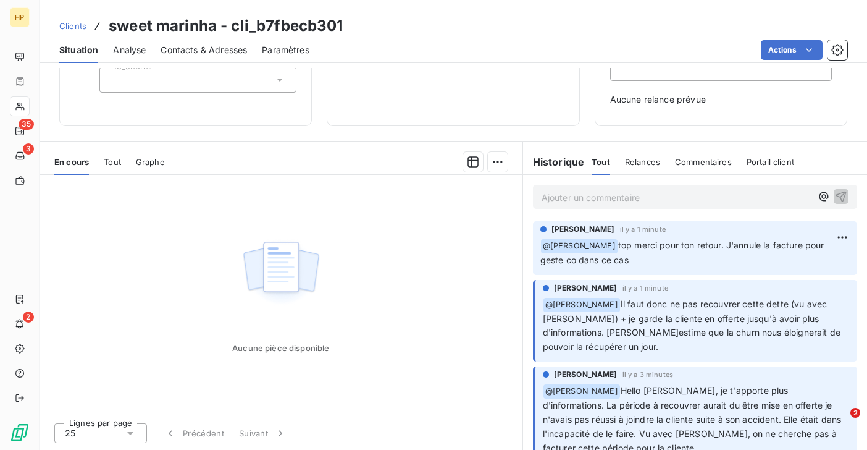
scroll to position [159, 0]
click at [574, 196] on p "Ajouter un commentaire ﻿" at bounding box center [677, 197] width 270 height 15
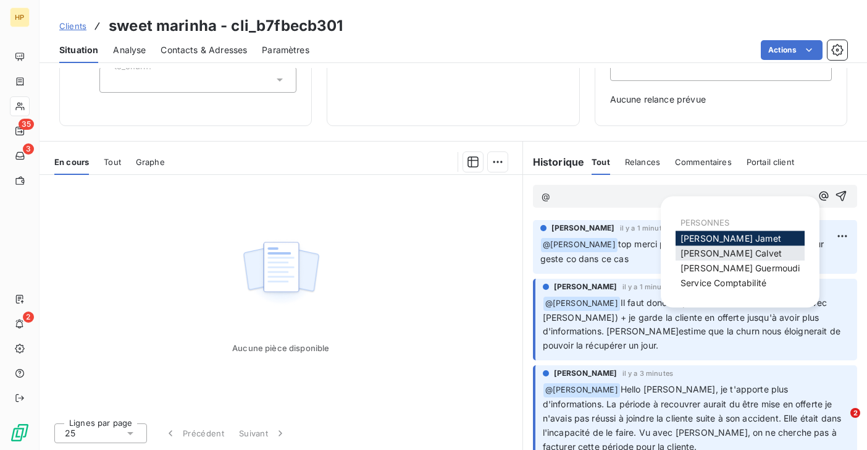
click at [692, 249] on span "[PERSON_NAME]" at bounding box center [731, 253] width 101 height 10
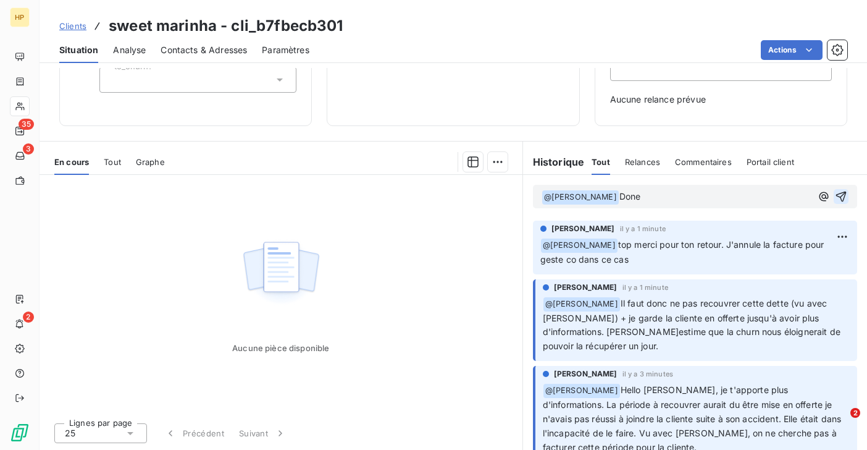
click at [844, 195] on icon "button" at bounding box center [841, 196] width 12 height 12
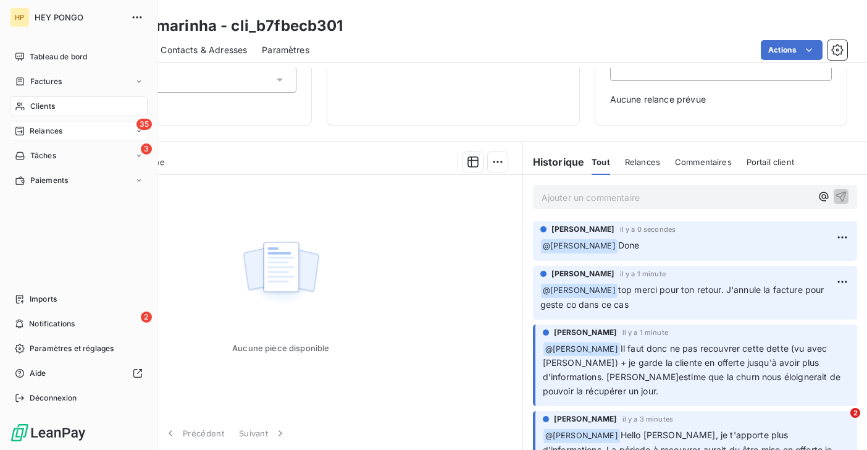
click at [33, 125] on span "Relances" at bounding box center [46, 130] width 33 height 11
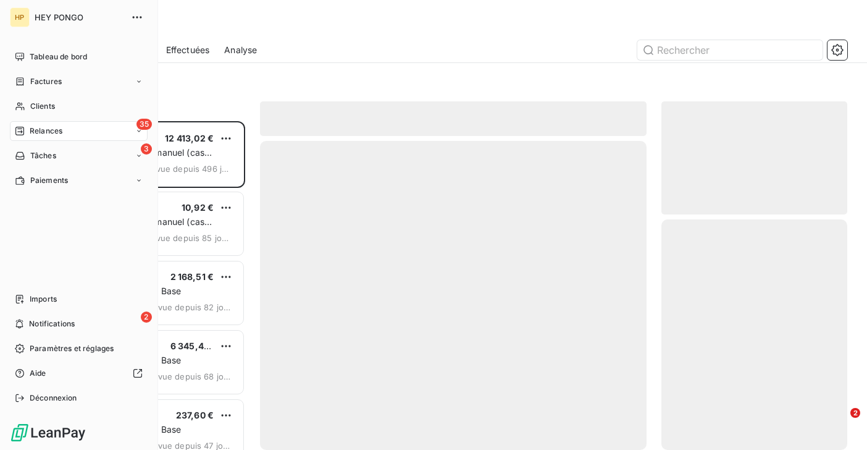
scroll to position [329, 186]
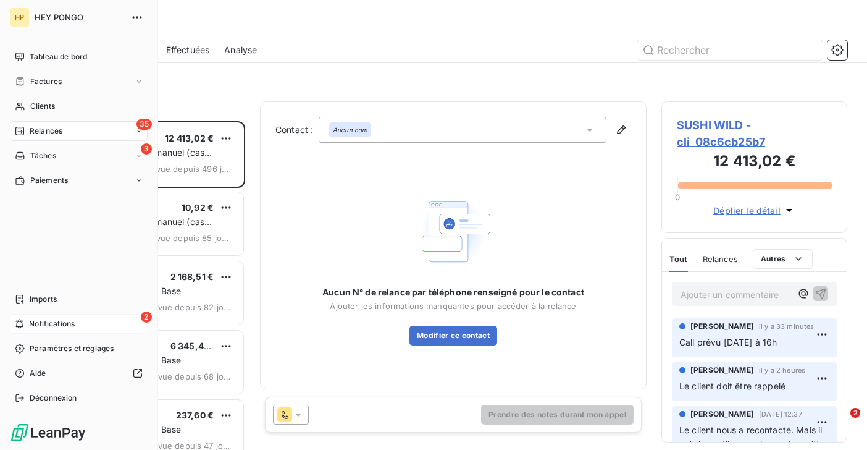
click at [43, 319] on span "Notifications" at bounding box center [52, 323] width 46 height 11
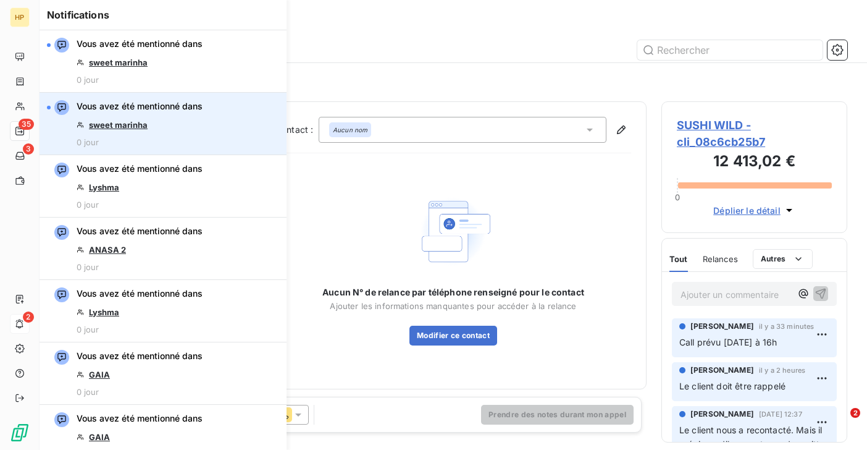
click at [121, 125] on link "sweet marinha" at bounding box center [118, 125] width 59 height 10
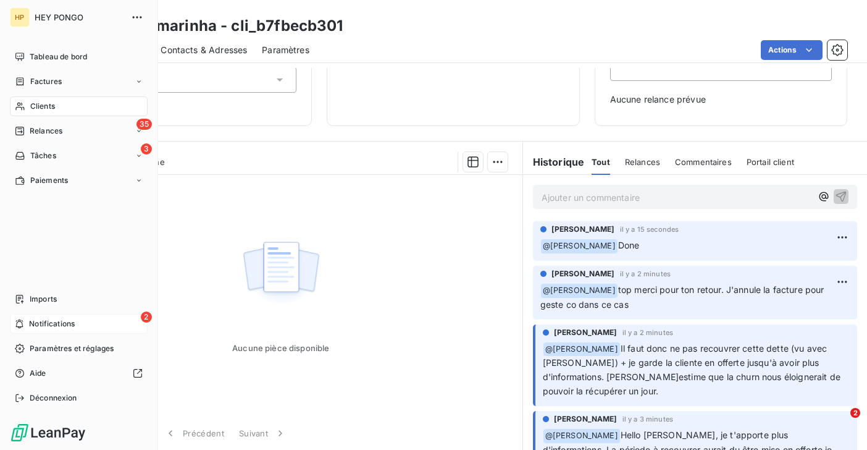
click at [41, 327] on span "Notifications" at bounding box center [52, 323] width 46 height 11
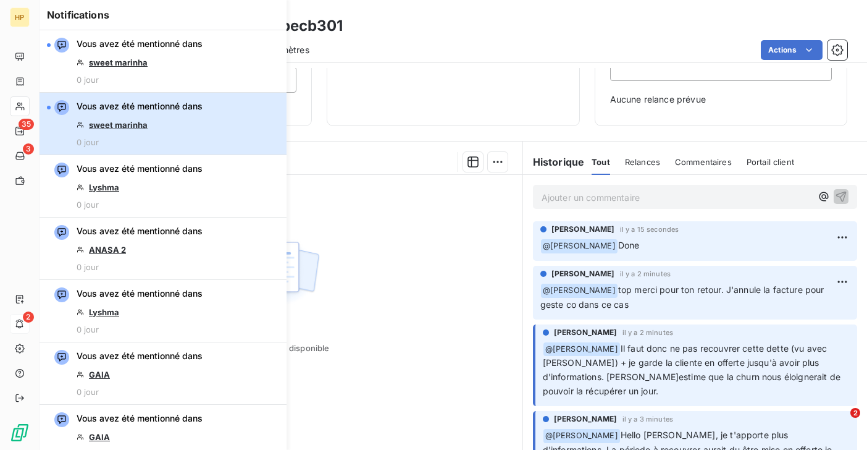
click at [151, 124] on div "Vous avez été mentionné dans sweet marinha 0 jour" at bounding box center [140, 123] width 126 height 47
